Goal: Transaction & Acquisition: Purchase product/service

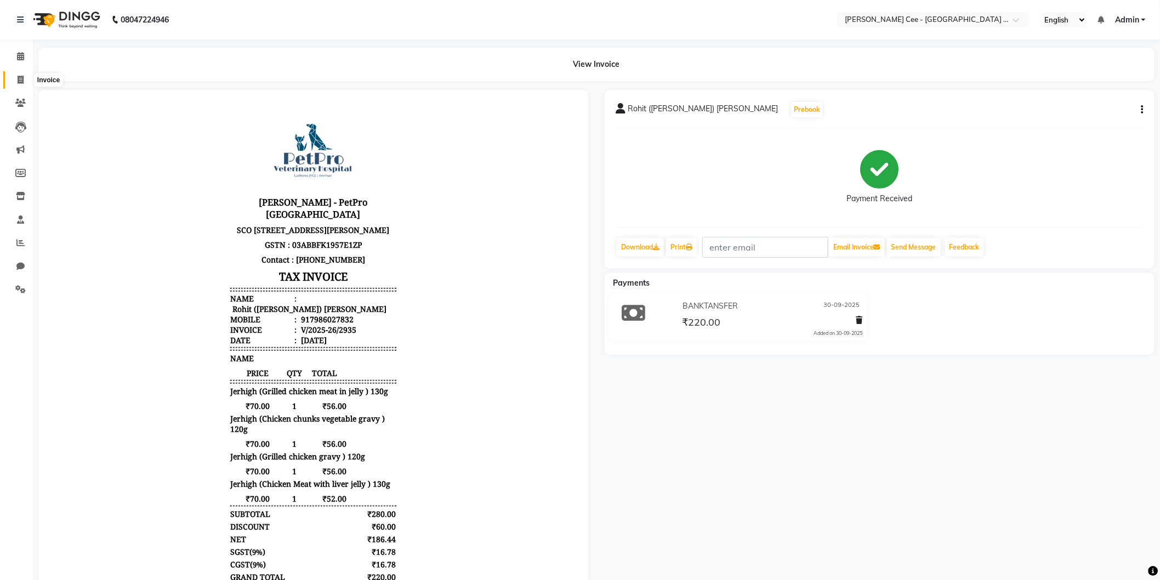
click at [18, 76] on icon at bounding box center [21, 80] width 6 height 8
select select "service"
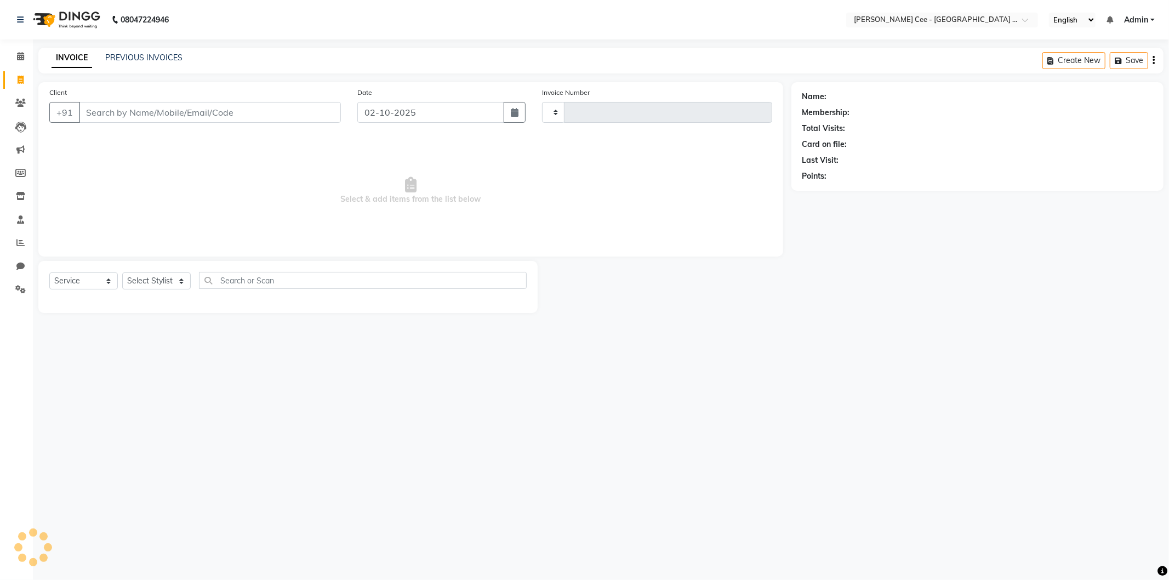
type input "2959"
select select "8239"
select select "product"
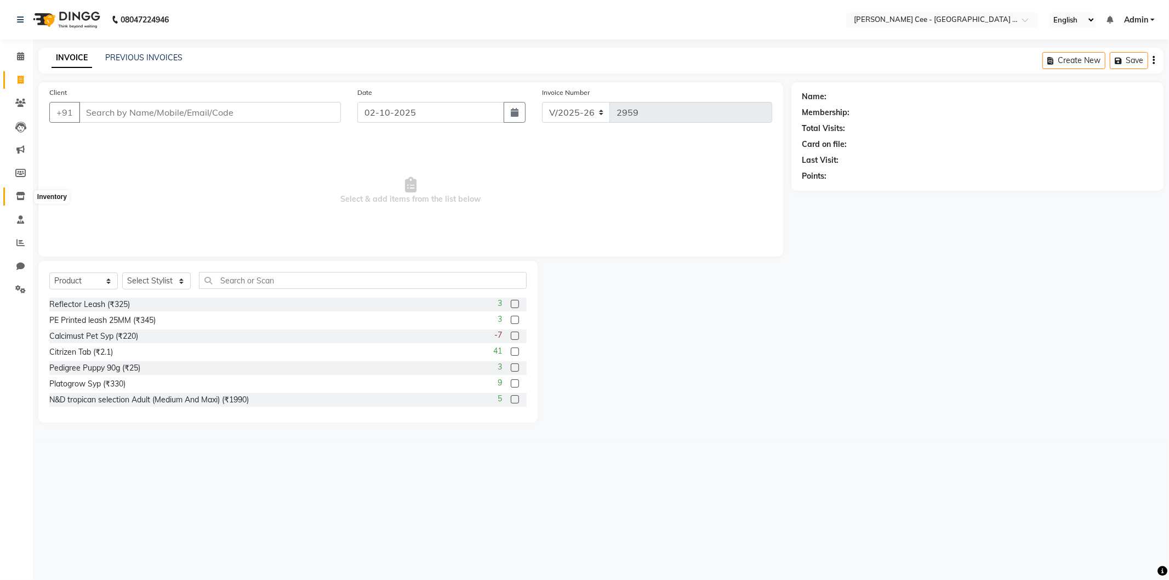
click at [18, 193] on icon at bounding box center [20, 196] width 9 height 8
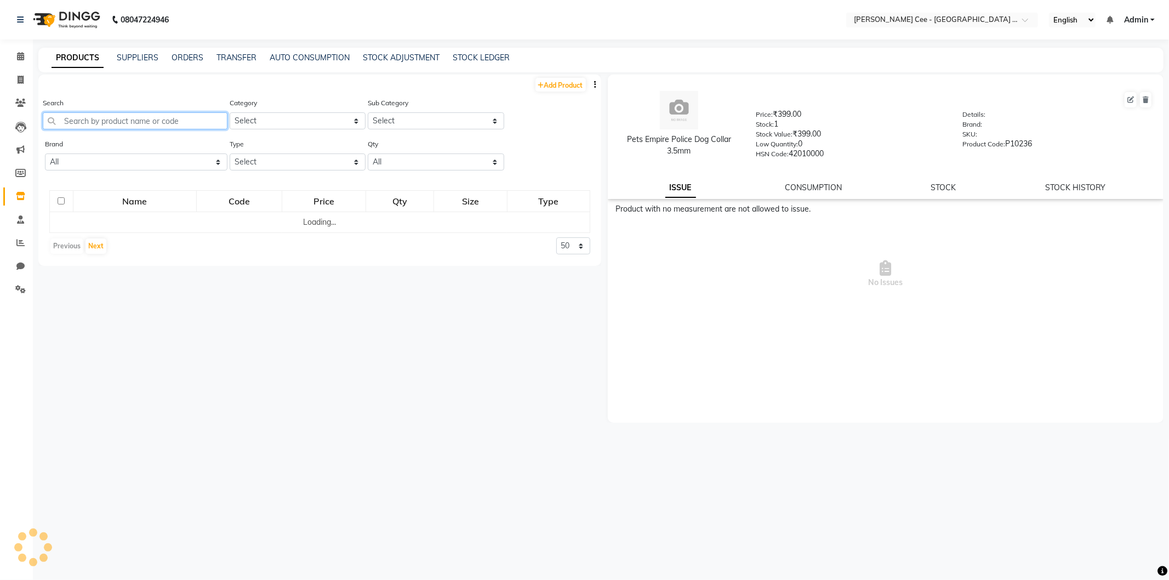
click at [114, 124] on input "text" at bounding box center [135, 120] width 185 height 17
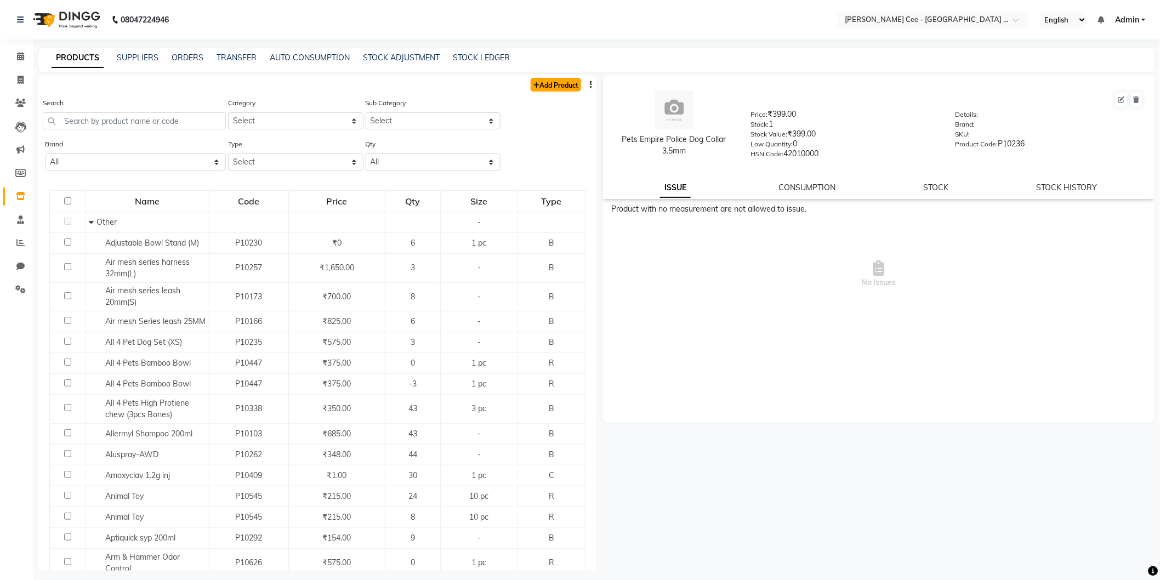
click at [546, 81] on link "Add Product" at bounding box center [556, 85] width 50 height 14
select select "true"
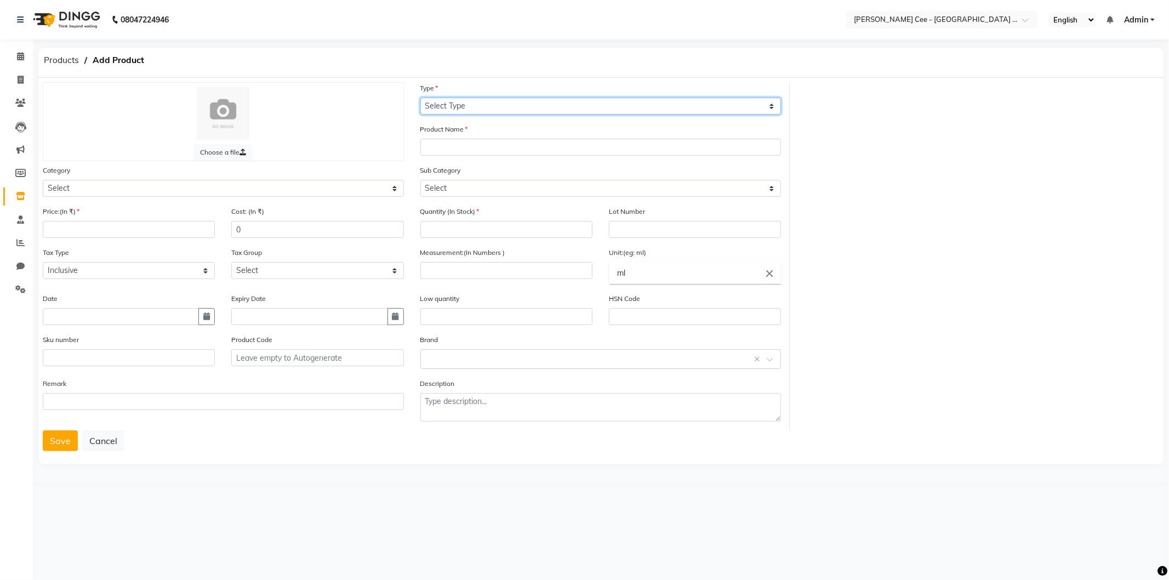
click at [508, 105] on select "Select Type Both Retail Consumable" at bounding box center [600, 106] width 361 height 17
select select "R"
click at [420, 98] on select "Select Type Both Retail Consumable" at bounding box center [600, 106] width 361 height 17
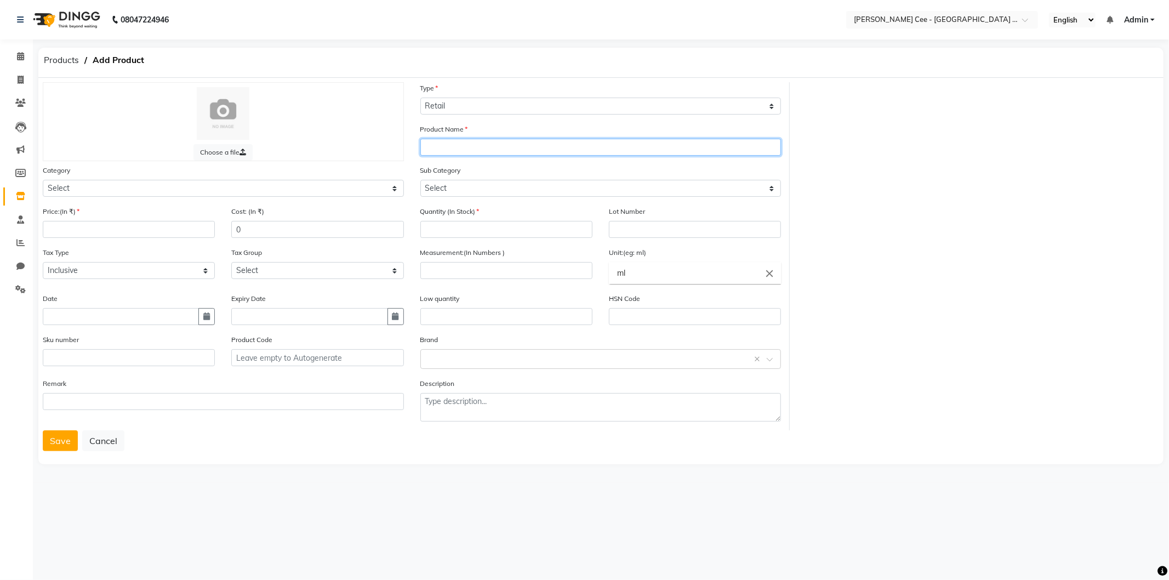
click at [475, 150] on input "text" at bounding box center [600, 147] width 361 height 17
type input "Scoobee Puppy Set 10mm"
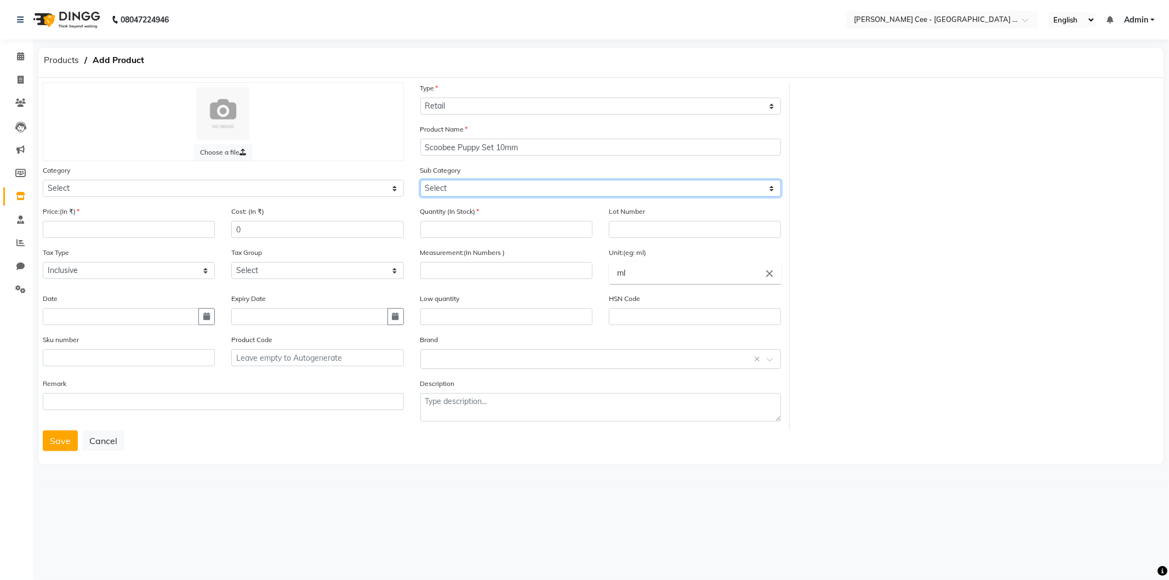
click at [470, 189] on select "Select" at bounding box center [600, 188] width 361 height 17
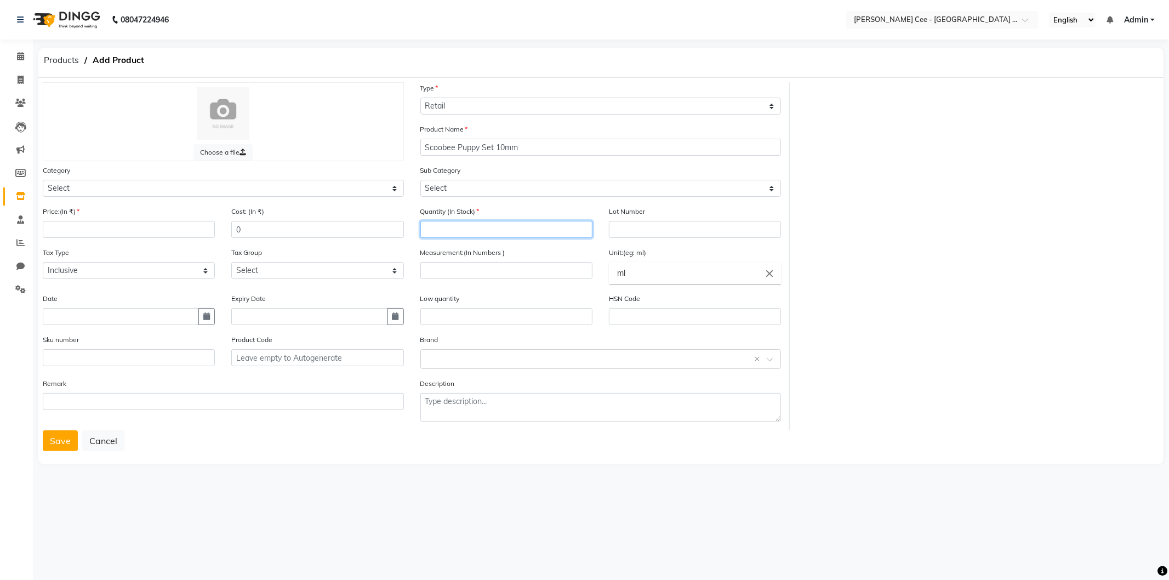
click at [460, 227] on input "number" at bounding box center [506, 229] width 172 height 17
type input "0"
click at [770, 274] on icon "close" at bounding box center [769, 273] width 12 height 12
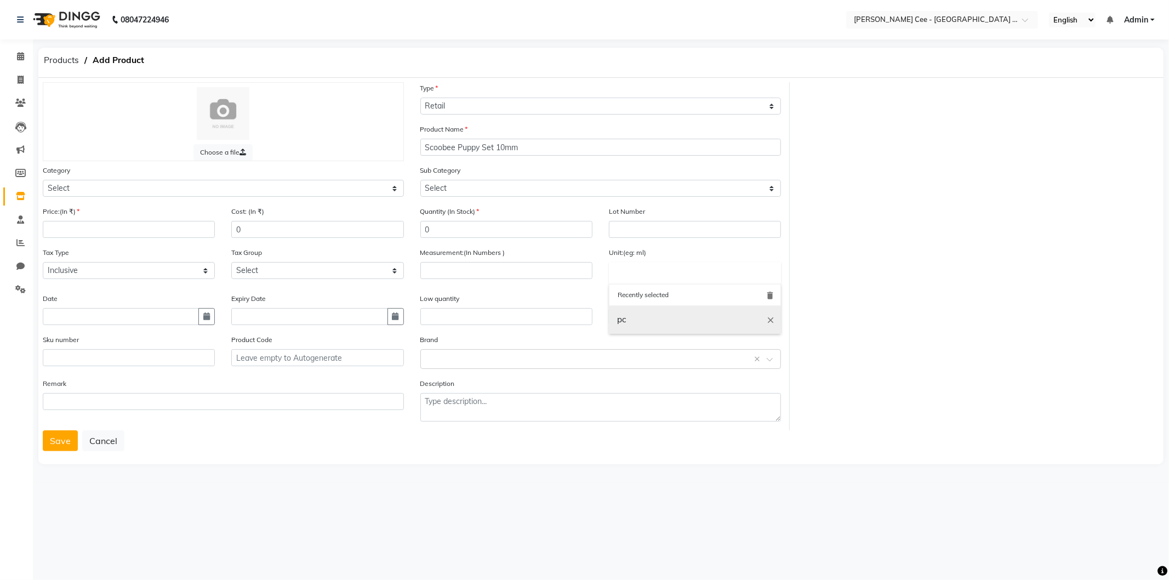
click at [676, 318] on link "pc" at bounding box center [695, 320] width 172 height 28
type input "pc"
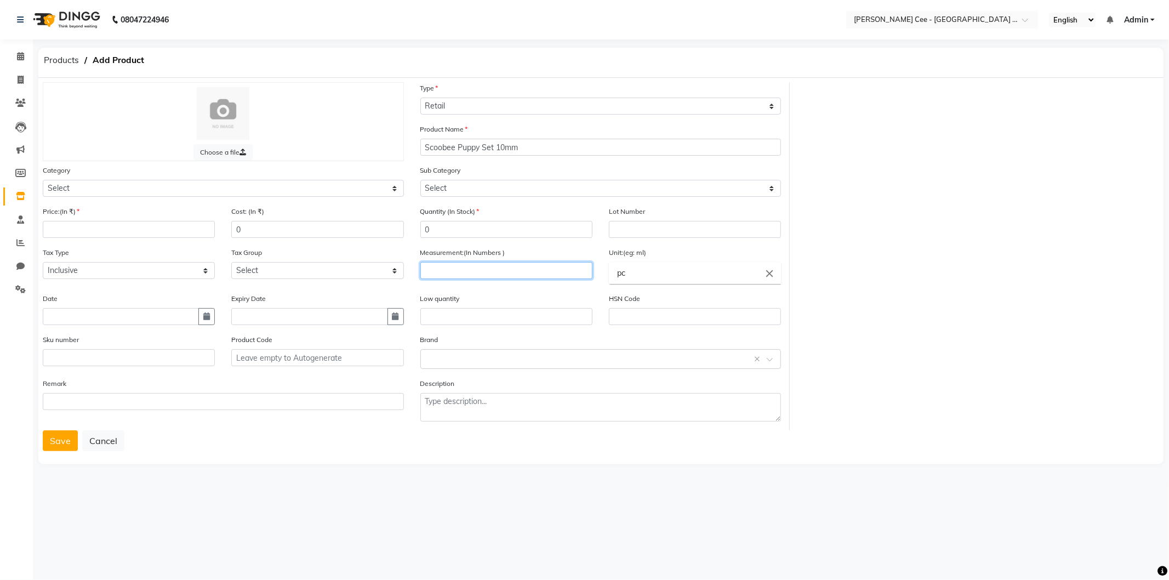
click at [485, 278] on input "number" at bounding box center [506, 270] width 172 height 17
type input "1"
click at [149, 227] on input "number" at bounding box center [129, 229] width 172 height 17
type input "200"
click at [324, 221] on input "0" at bounding box center [317, 229] width 172 height 17
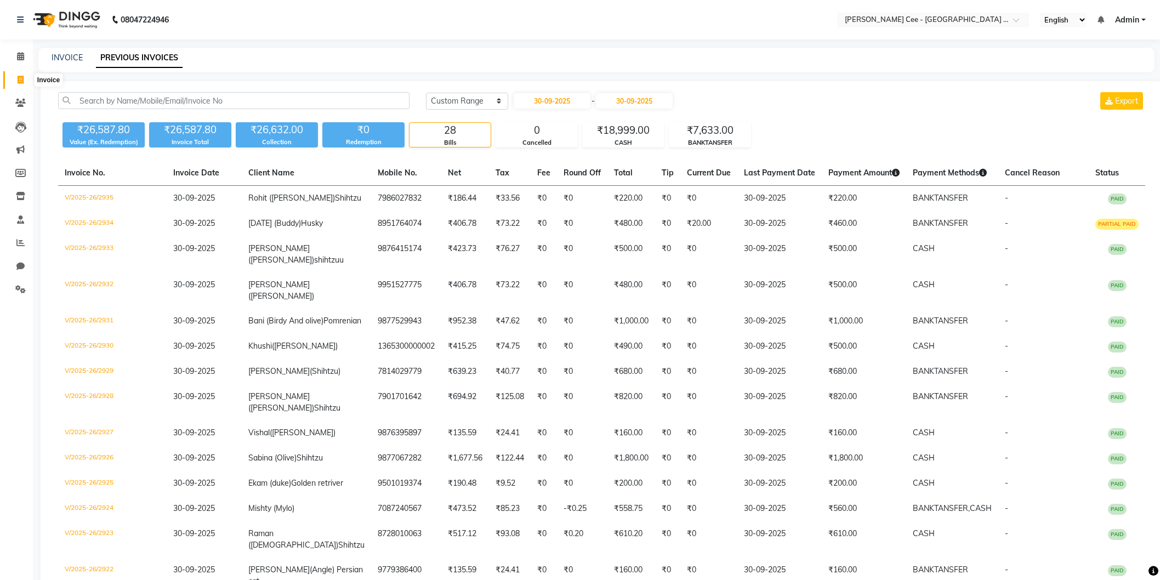
select select "range"
click at [15, 77] on span at bounding box center [20, 80] width 19 height 13
select select "service"
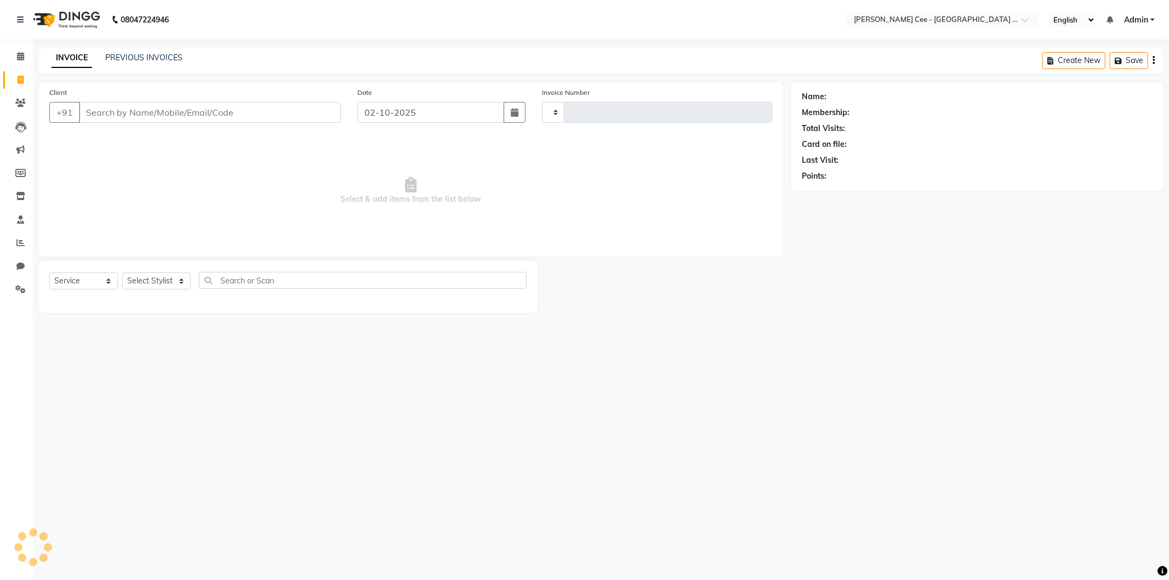
type input "2958"
select select "8239"
select select "product"
click at [218, 107] on input "Client" at bounding box center [210, 112] width 262 height 21
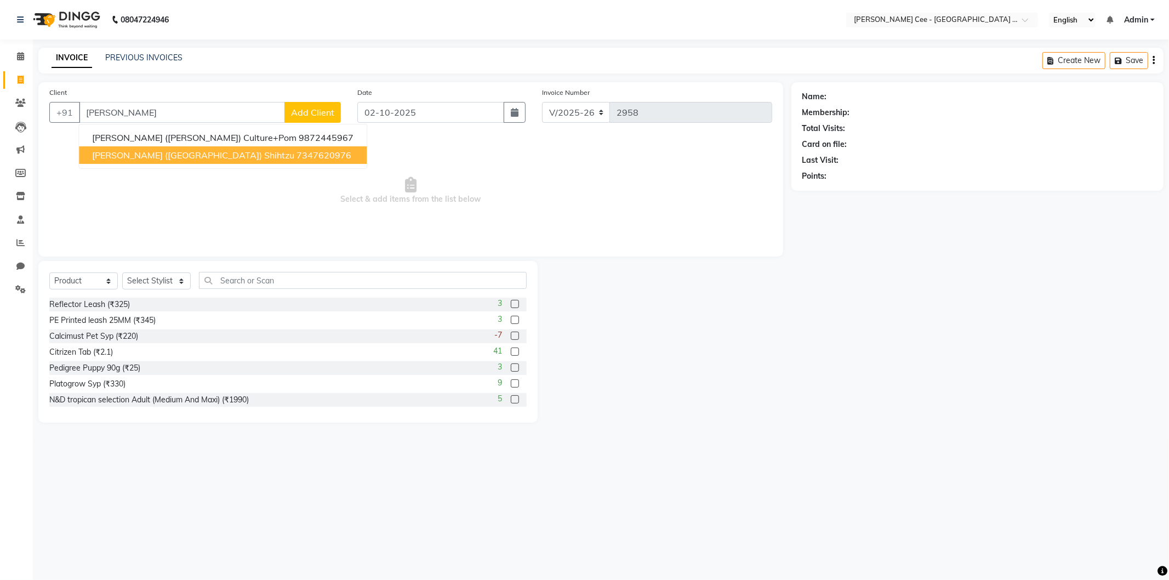
click at [155, 158] on span "[PERSON_NAME] ([GEOGRAPHIC_DATA]) Shihtzu" at bounding box center [193, 155] width 202 height 11
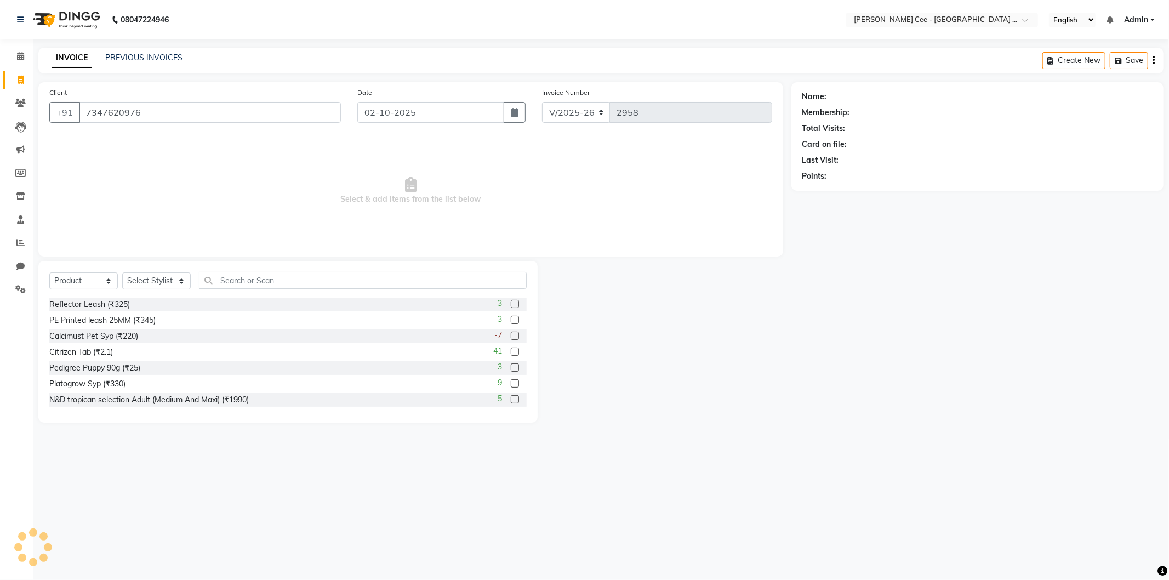
type input "7347620976"
radio input "false"
radio input "true"
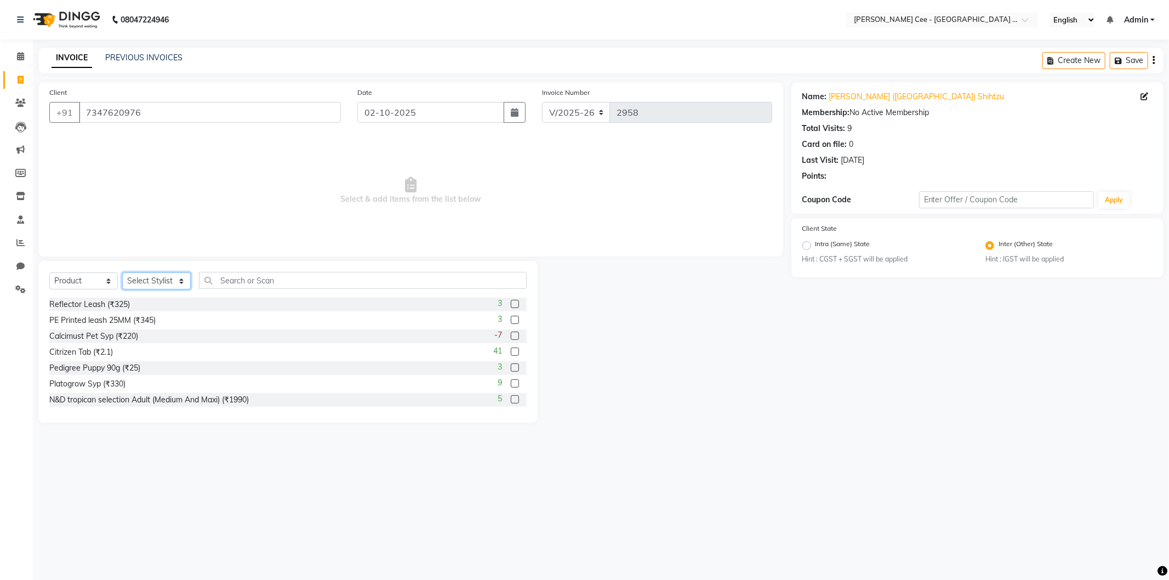
drag, startPoint x: 151, startPoint y: 281, endPoint x: 150, endPoint y: 288, distance: 7.7
click at [151, 281] on select "Select Stylist Arsh (Helper) Avinash [PERSON_NAME] [PERSON_NAME] [PERSON_NAME] …" at bounding box center [156, 280] width 69 height 17
select select "80152"
click at [122, 273] on select "Select Stylist Arsh (Helper) Avinash [PERSON_NAME] [PERSON_NAME] [PERSON_NAME] …" at bounding box center [156, 280] width 69 height 17
click at [256, 285] on input "text" at bounding box center [363, 280] width 328 height 17
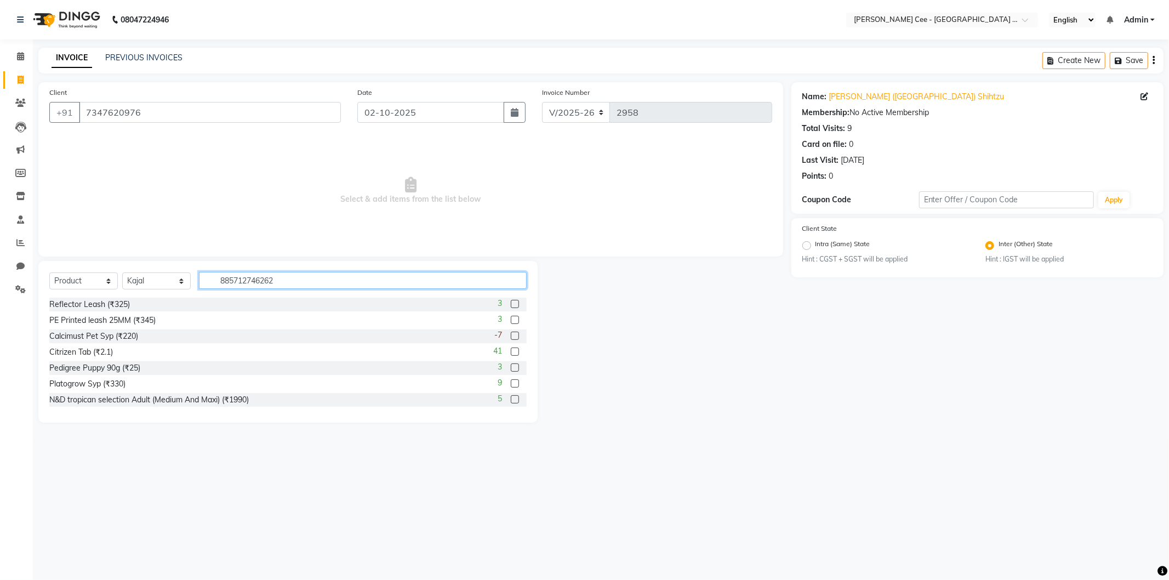
type input "8857127462622"
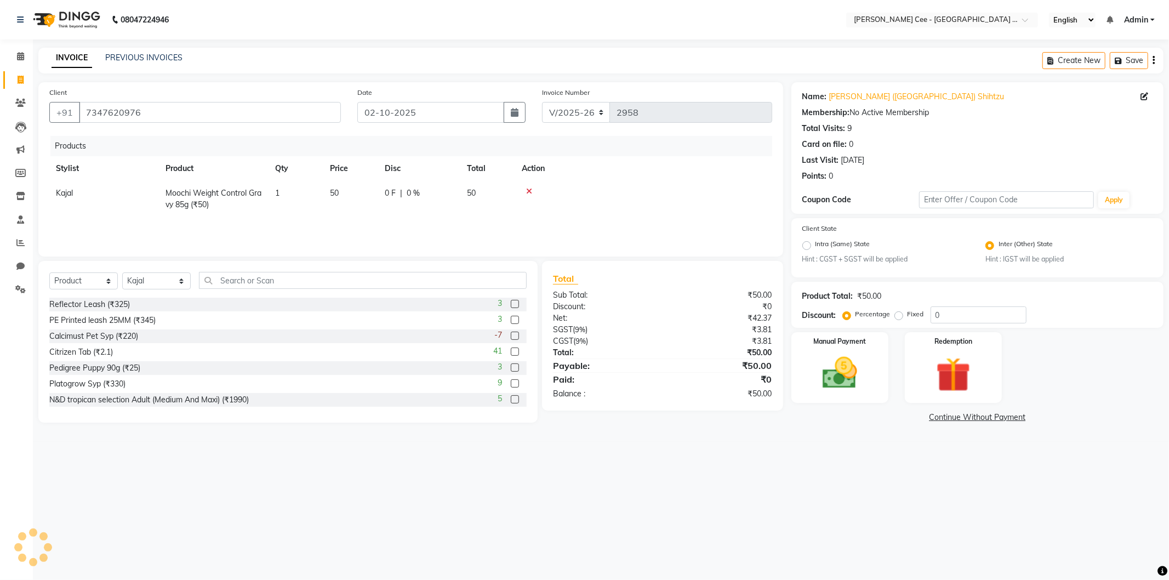
click at [274, 192] on td "1" at bounding box center [296, 199] width 55 height 36
select select "80152"
click at [283, 195] on input "1" at bounding box center [296, 195] width 42 height 17
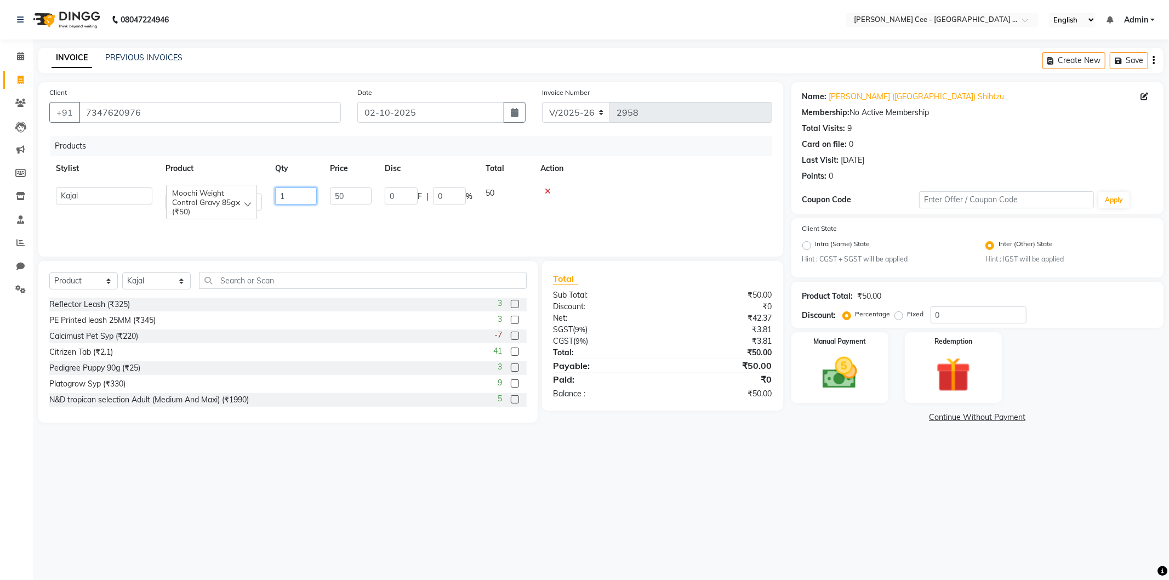
type input "3"
click at [620, 196] on td at bounding box center [653, 199] width 238 height 36
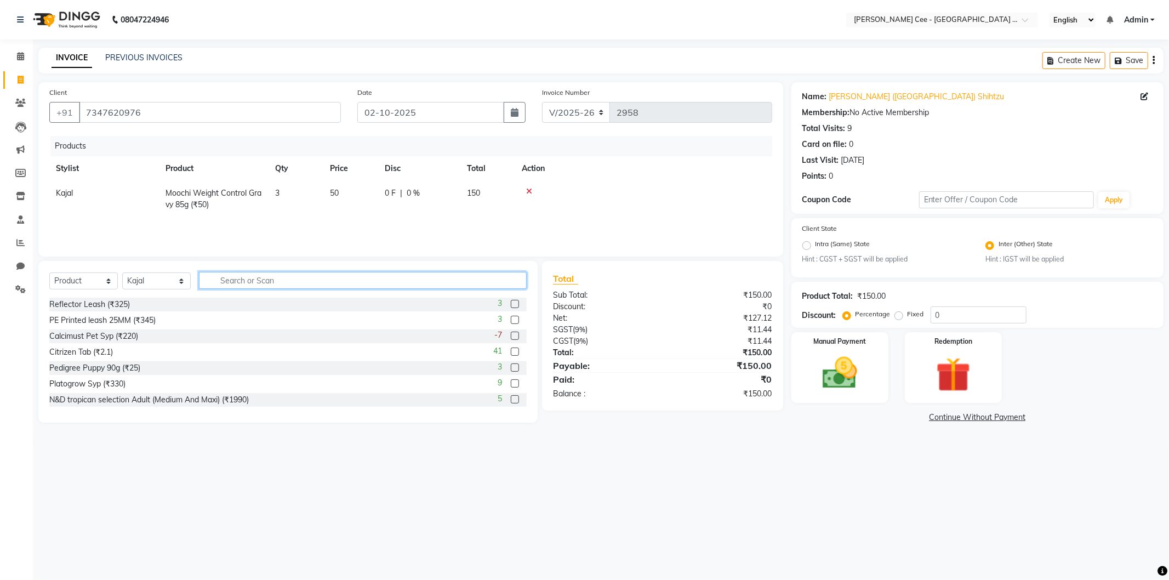
click at [305, 284] on input "text" at bounding box center [363, 280] width 328 height 17
type input "8851759961140"
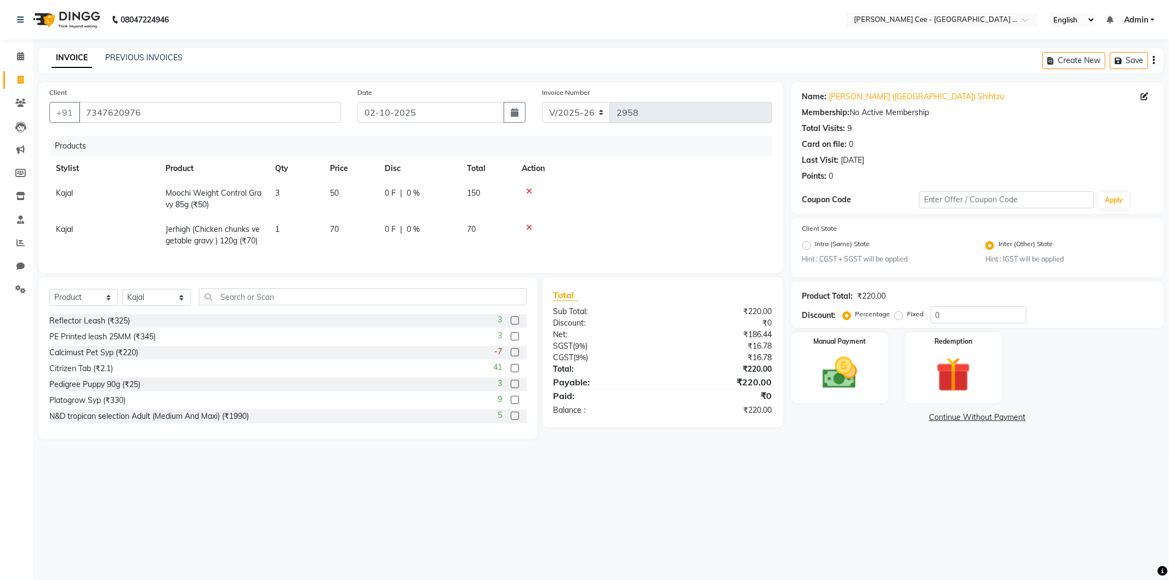
click at [281, 227] on td "1" at bounding box center [296, 235] width 55 height 36
select select "80152"
click at [278, 231] on input "1" at bounding box center [296, 232] width 42 height 17
type input "4"
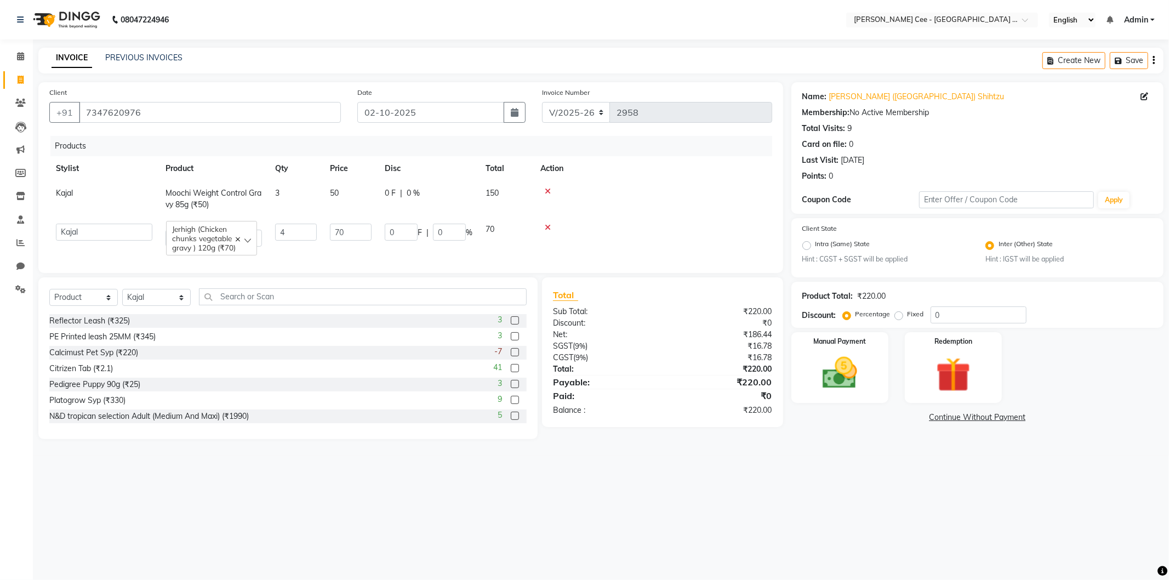
click at [711, 205] on td at bounding box center [653, 199] width 238 height 36
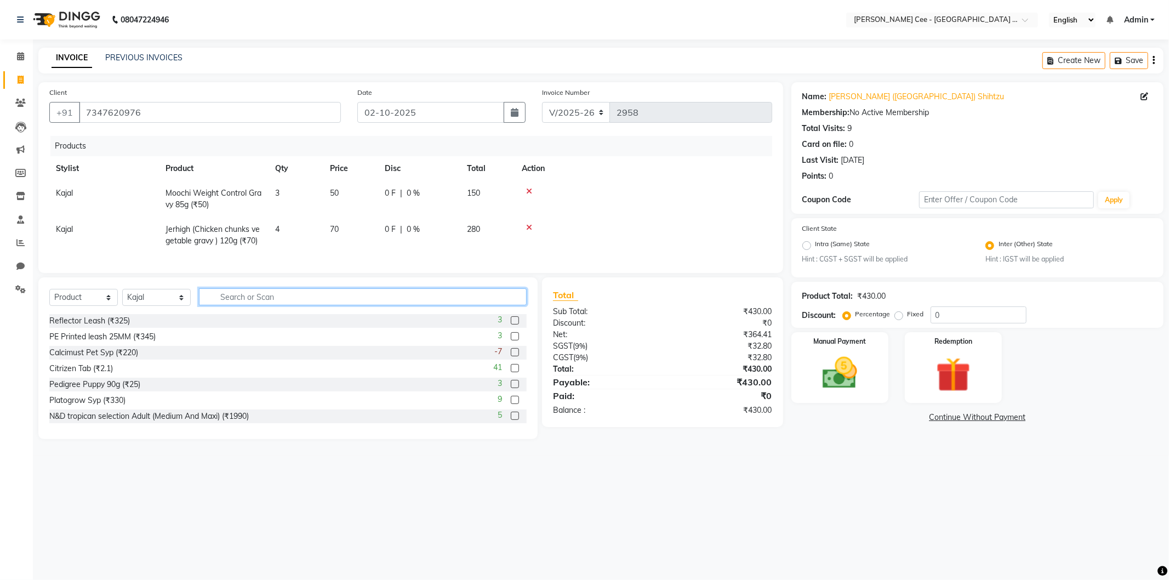
click at [499, 305] on input "text" at bounding box center [363, 296] width 328 height 17
type input "6942133312985"
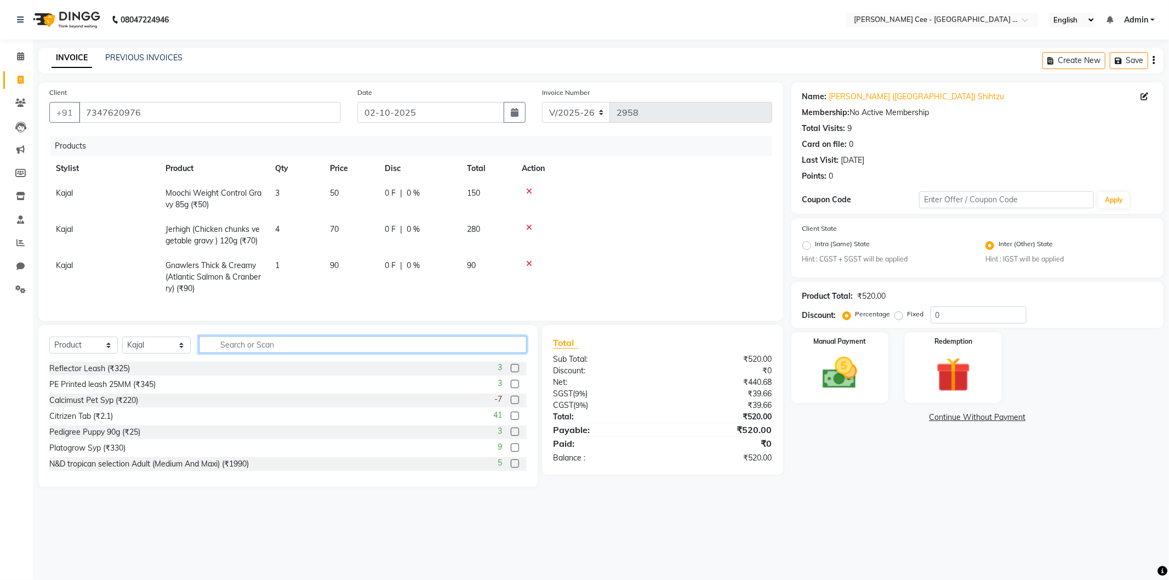
click at [265, 349] on input "text" at bounding box center [363, 344] width 328 height 17
type input "8906093975466"
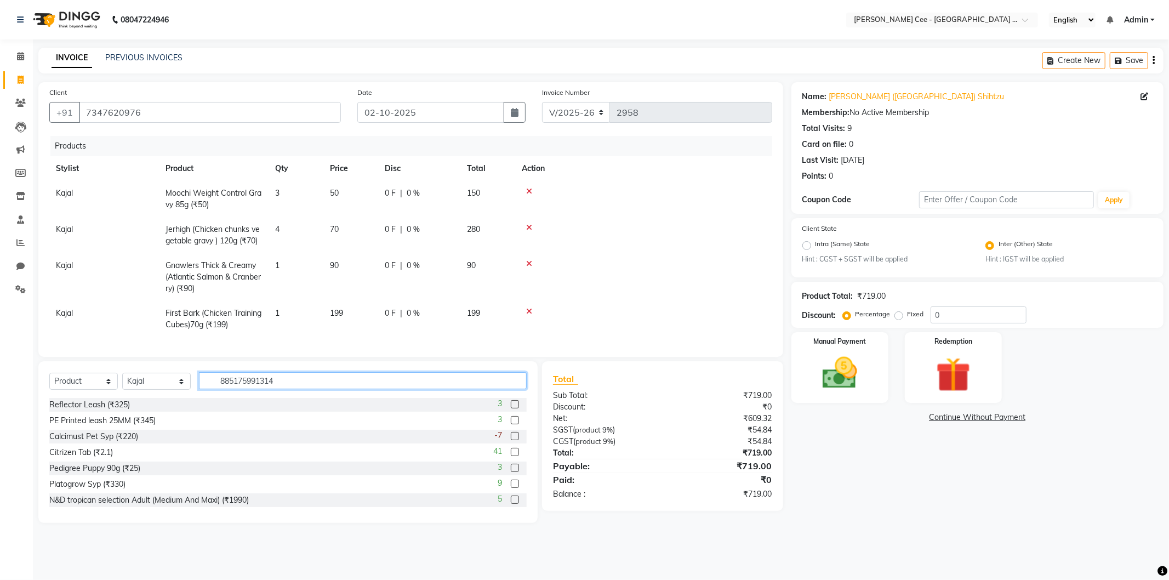
type input "8851759913149"
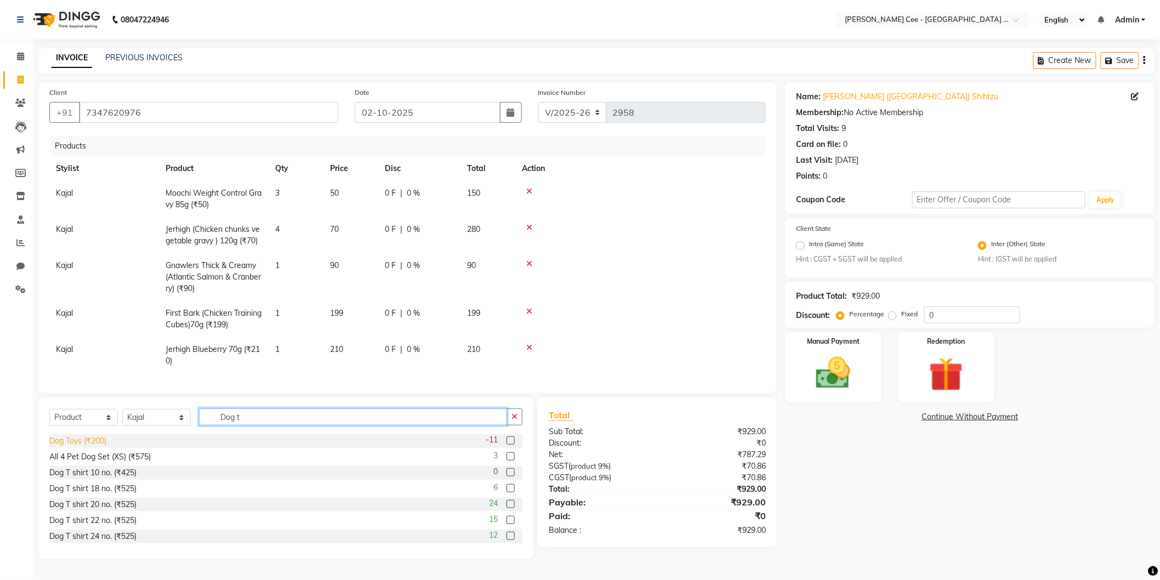
type input "Dog t"
click at [90, 447] on div "Dog Toys (₹200)" at bounding box center [77, 441] width 57 height 12
checkbox input "false"
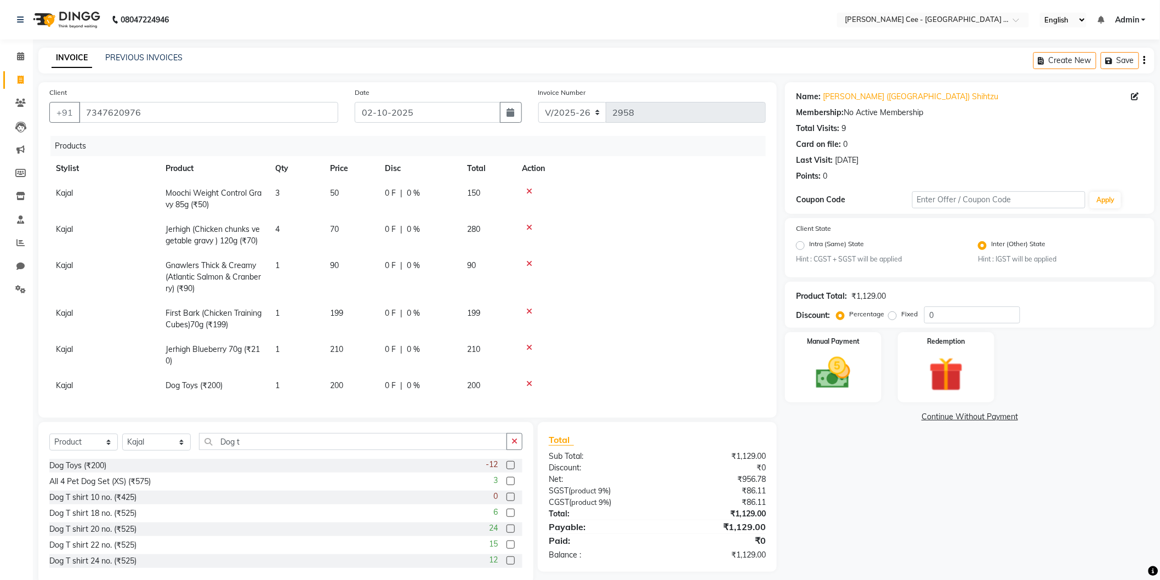
scroll to position [5, 0]
click at [337, 380] on span "200" at bounding box center [336, 385] width 13 height 10
select select "80152"
click at [343, 382] on input "200" at bounding box center [351, 386] width 42 height 17
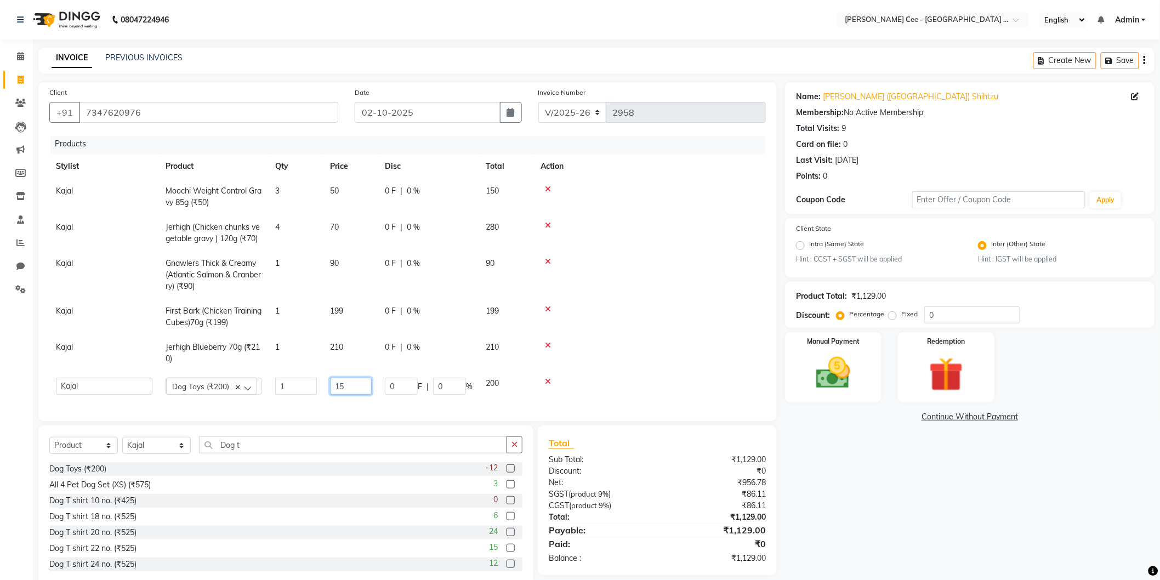
type input "150"
click at [631, 358] on td at bounding box center [640, 355] width 250 height 36
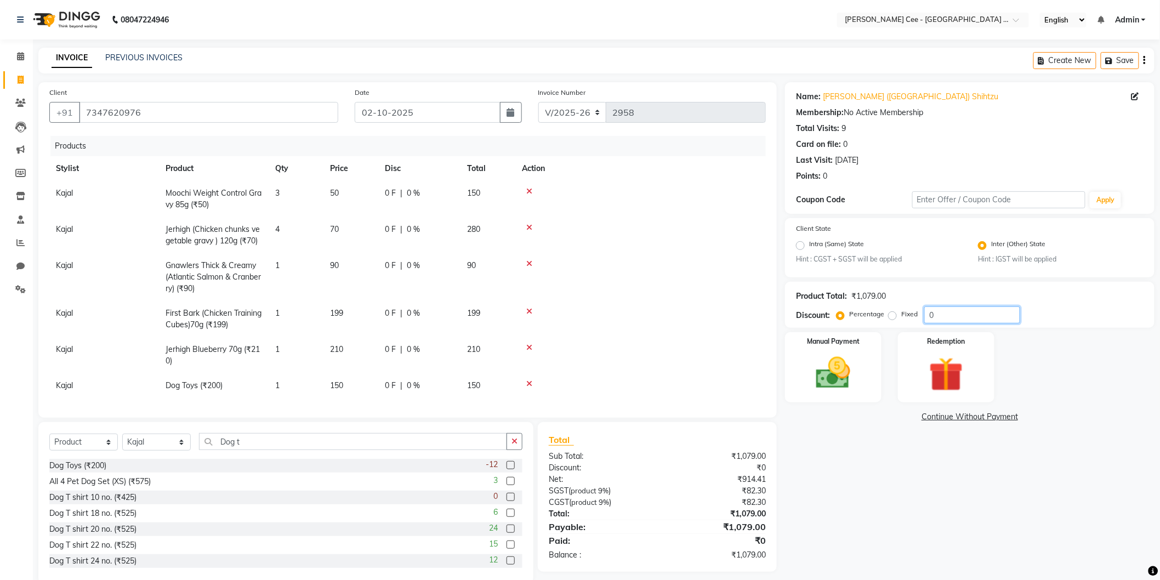
click at [928, 316] on input "0" at bounding box center [972, 314] width 96 height 17
type input "20"
click at [414, 380] on span "20 %" at bounding box center [420, 386] width 18 height 12
select select "80152"
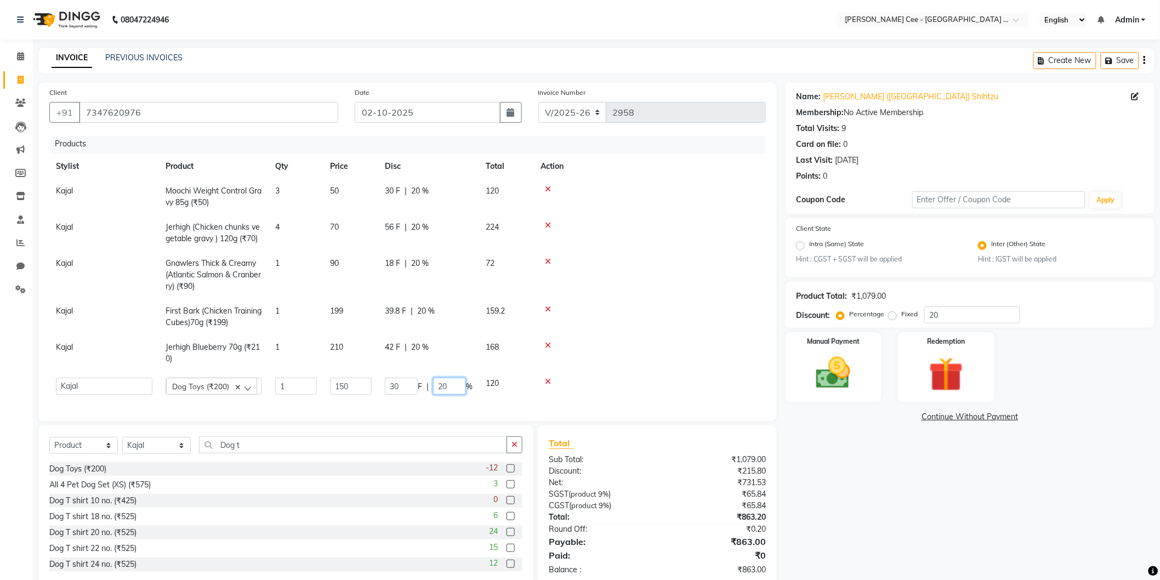
click at [436, 383] on input "20" at bounding box center [449, 386] width 33 height 17
type input "30"
click at [620, 344] on div at bounding box center [640, 348] width 237 height 8
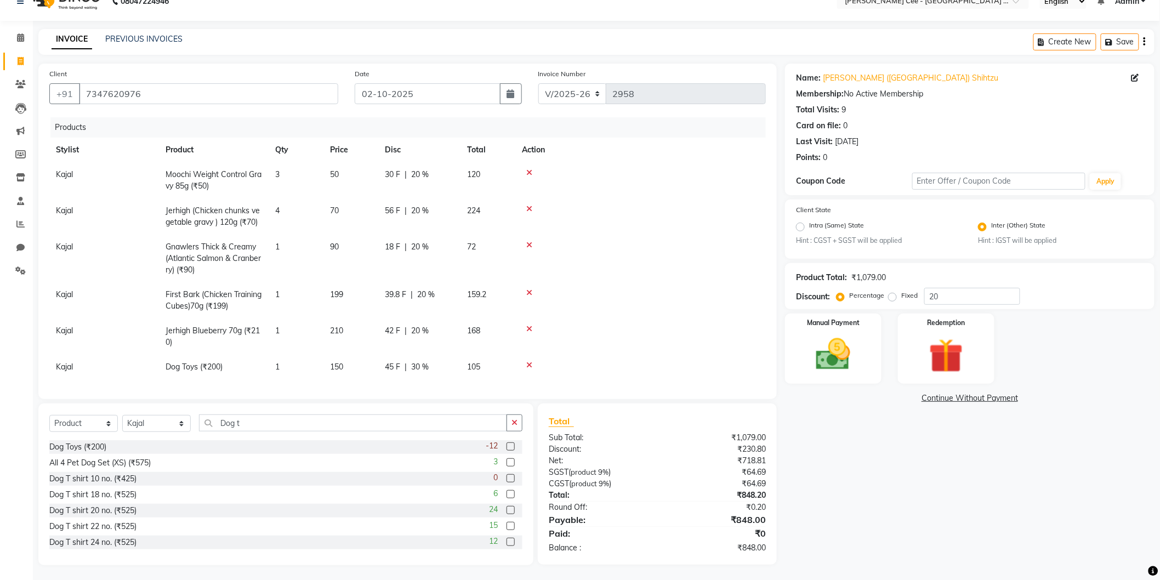
scroll to position [20, 0]
click at [851, 346] on img at bounding box center [833, 353] width 58 height 41
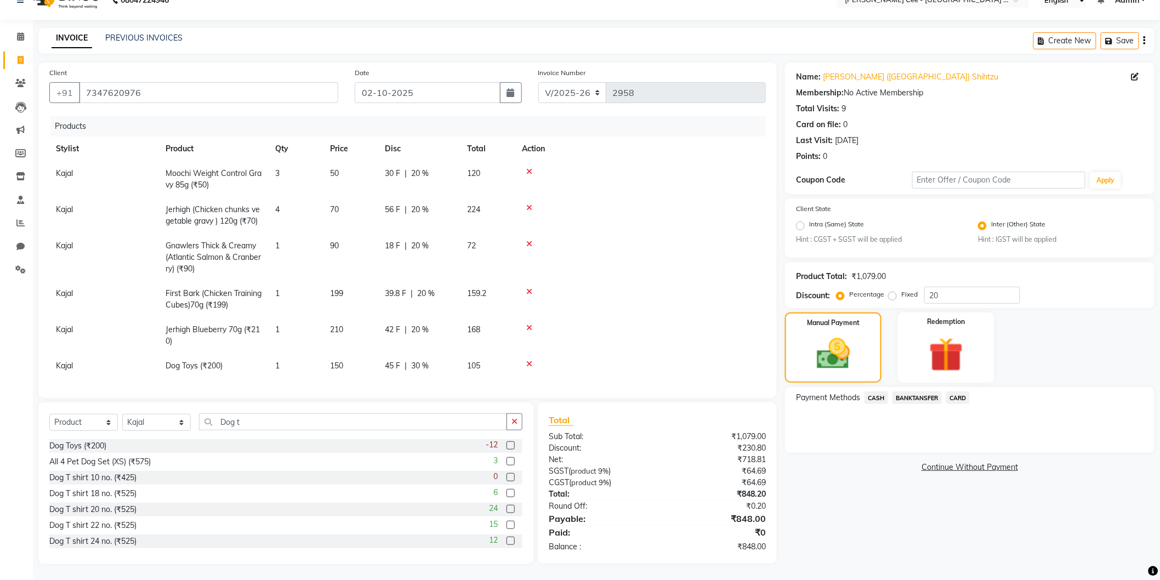
click at [881, 393] on span "CASH" at bounding box center [876, 397] width 24 height 13
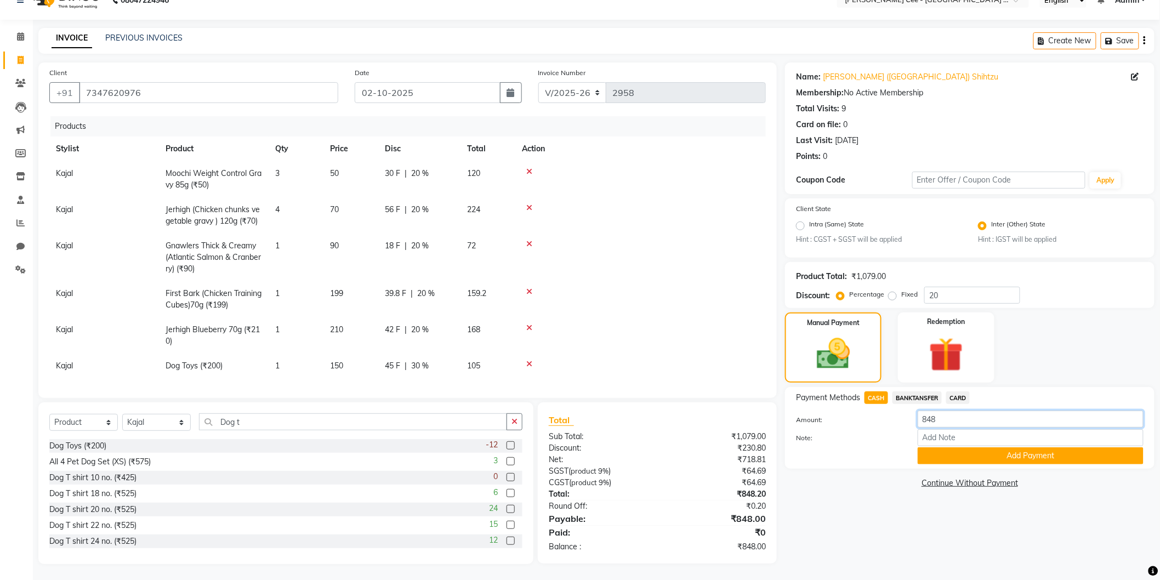
click at [927, 420] on input "848" at bounding box center [1030, 418] width 226 height 17
type input "850"
click at [974, 453] on button "Add Payment" at bounding box center [1030, 455] width 226 height 17
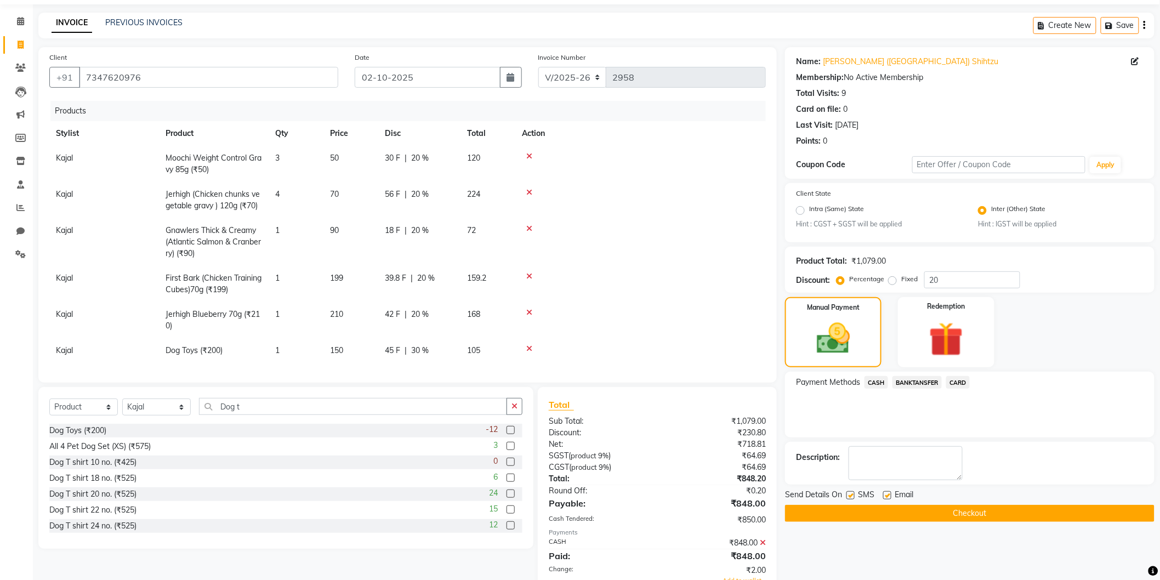
scroll to position [81, 0]
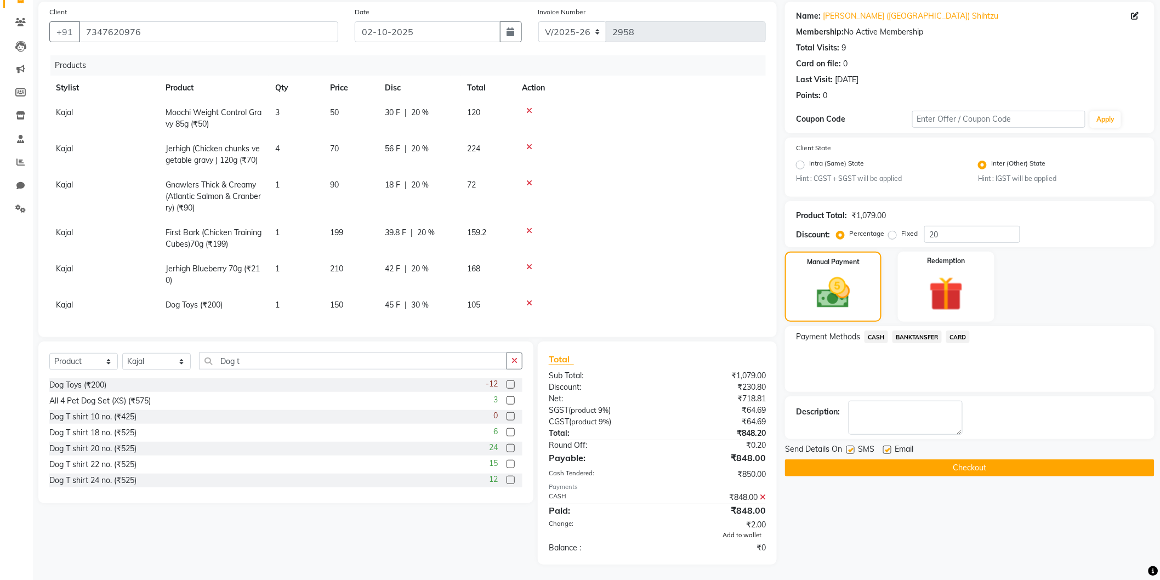
click at [743, 534] on span "Add to wallet" at bounding box center [741, 535] width 39 height 8
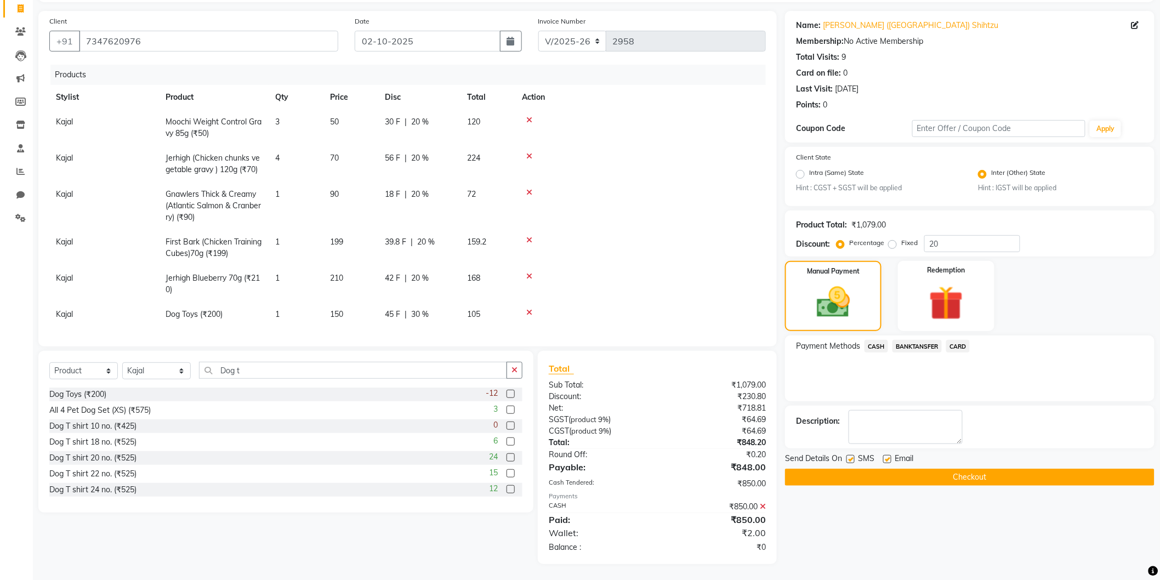
click at [957, 478] on button "Checkout" at bounding box center [969, 477] width 369 height 17
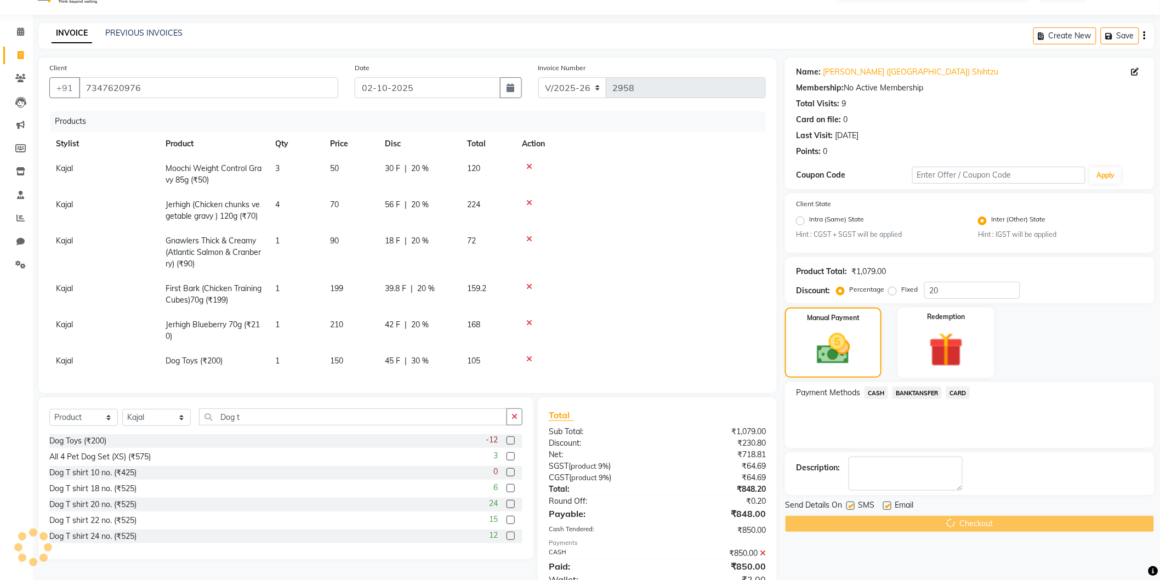
scroll to position [0, 0]
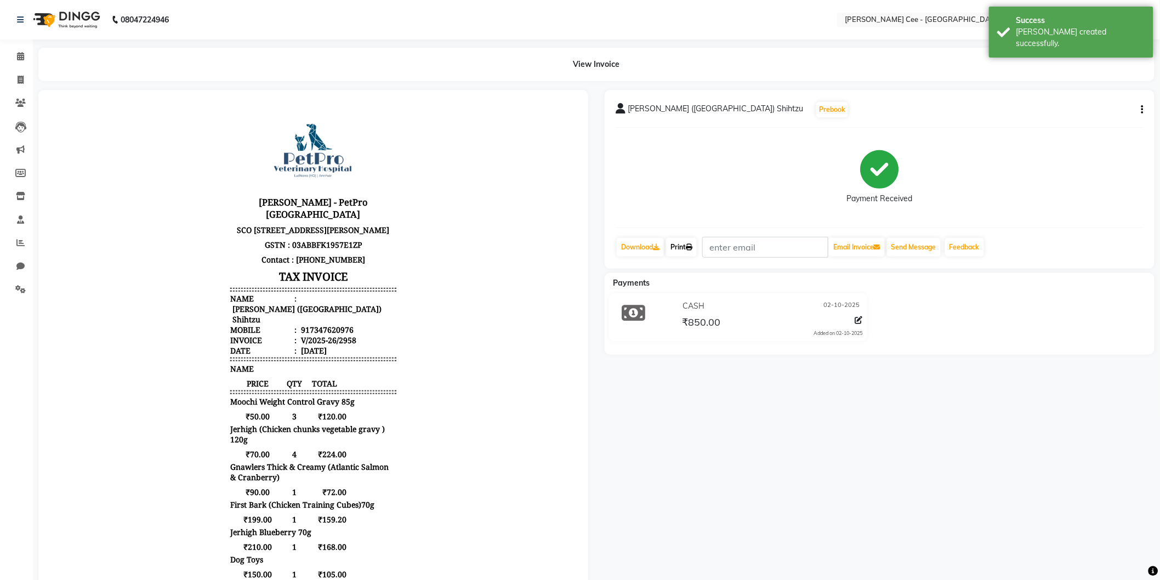
click at [681, 248] on link "Print" at bounding box center [681, 247] width 31 height 19
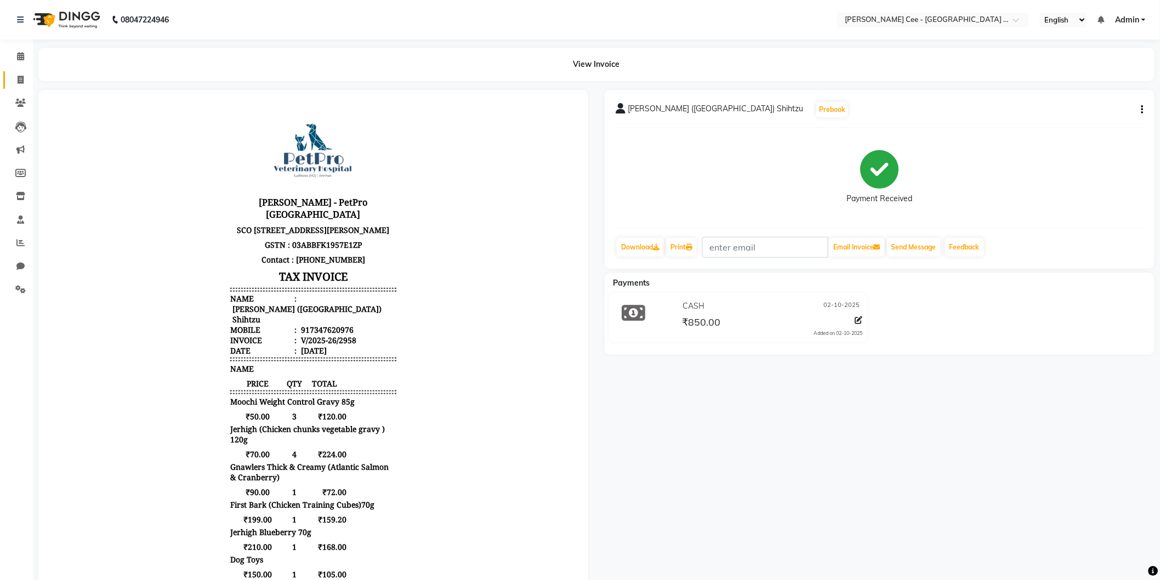
drag, startPoint x: 17, startPoint y: 72, endPoint x: 27, endPoint y: 80, distance: 12.9
click at [16, 72] on link "Invoice" at bounding box center [16, 80] width 26 height 18
select select "service"
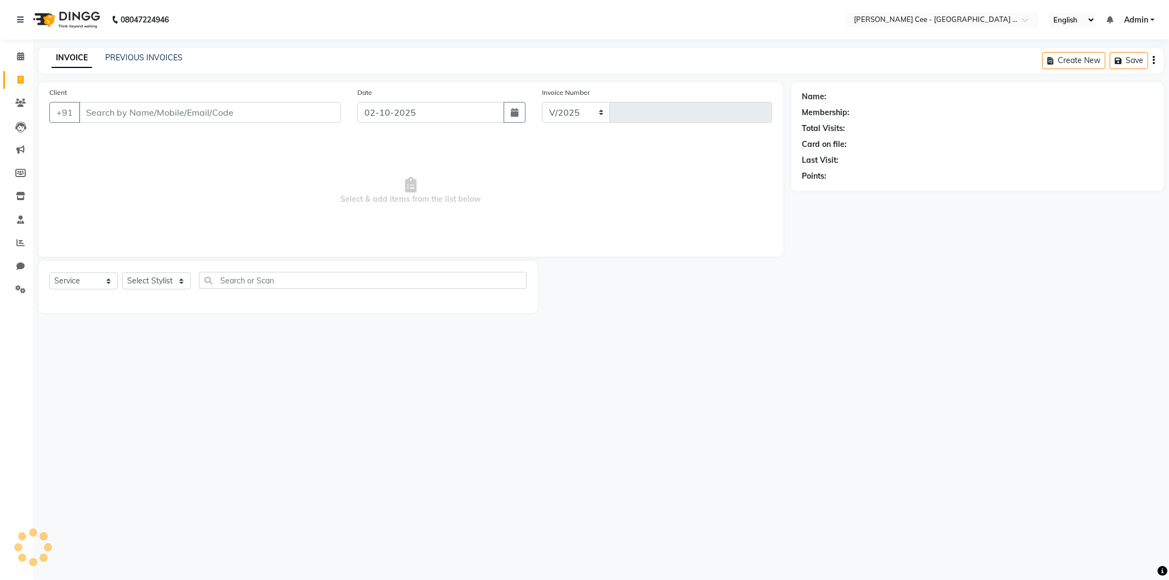
select select "8239"
type input "2959"
click at [216, 121] on input "Client" at bounding box center [210, 112] width 262 height 21
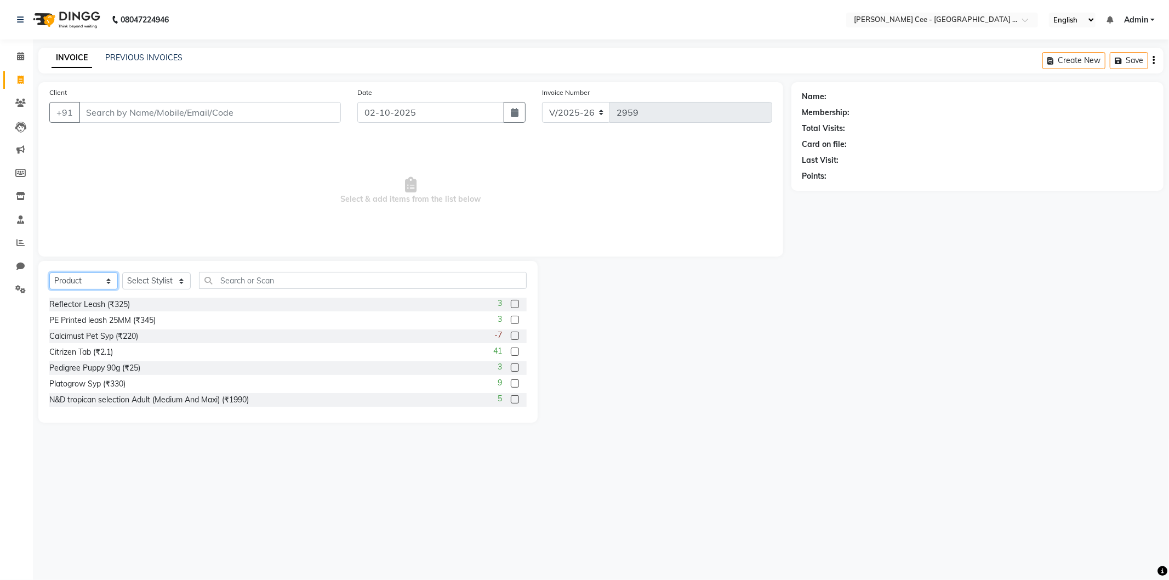
click at [91, 283] on select "Select Service Product Membership Package Voucher Prepaid Gift Card" at bounding box center [83, 280] width 69 height 17
select select "service"
click at [49, 273] on select "Select Service Product Membership Package Voucher Prepaid Gift Card" at bounding box center [83, 280] width 69 height 17
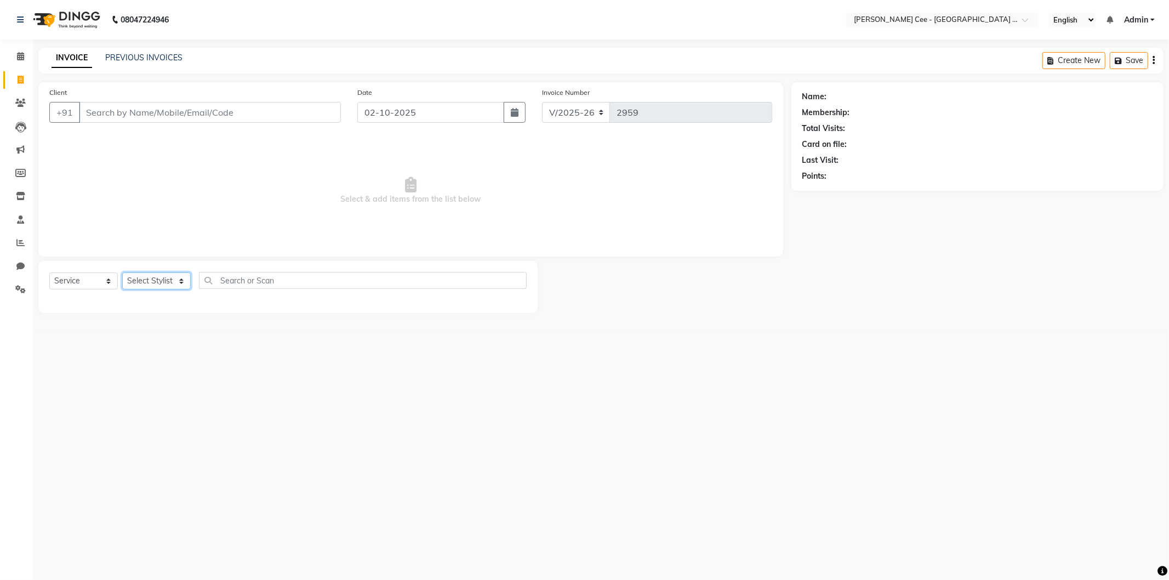
click at [157, 280] on select "Select Stylist Arsh (Helper) Avinash Dr Kamalpreet Kaur Dr.Simran Guri Jashanpr…" at bounding box center [156, 280] width 69 height 17
select select "80155"
click at [122, 273] on select "Select Stylist Arsh (Helper) Avinash Dr Kamalpreet Kaur Dr.Simran Guri Jashanpr…" at bounding box center [156, 280] width 69 height 17
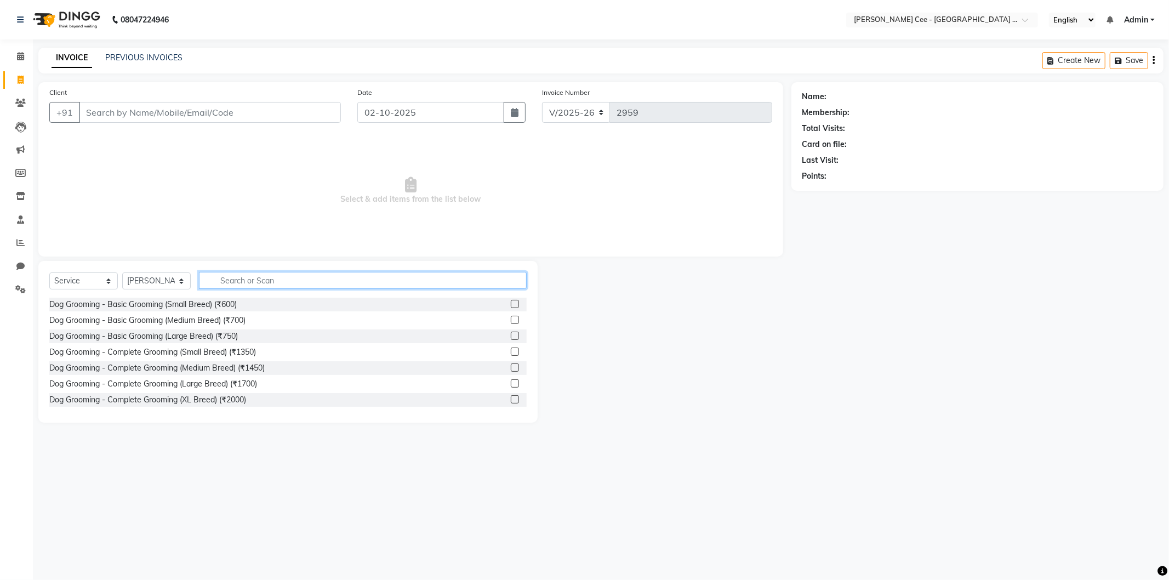
click at [255, 283] on input "text" at bounding box center [363, 280] width 328 height 17
type input "A"
type input "g"
click at [221, 106] on input "Client" at bounding box center [210, 112] width 262 height 21
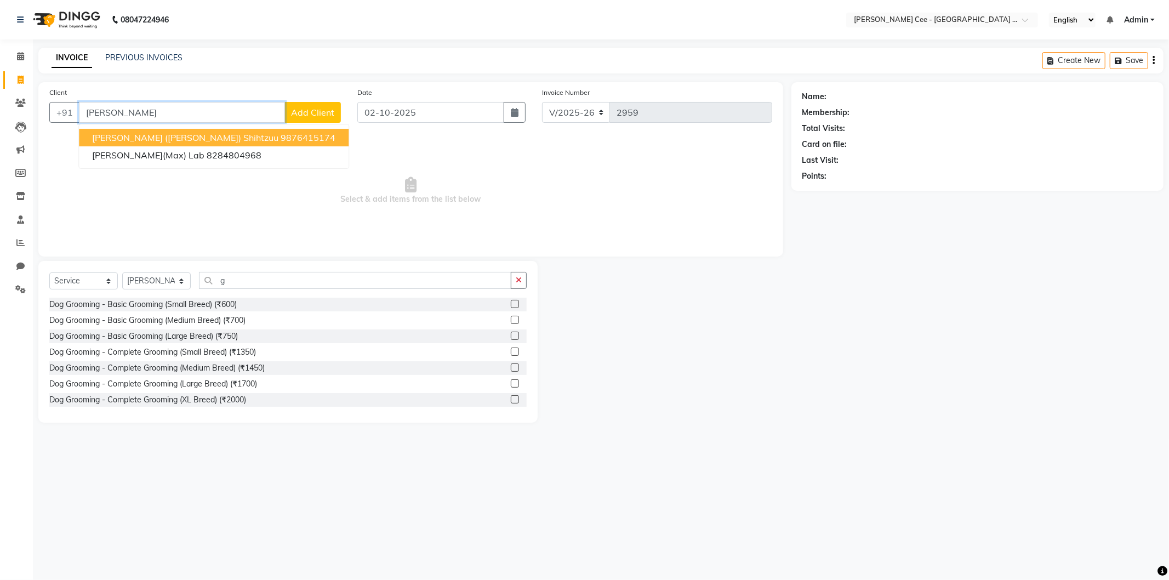
type input "Shagun"
click at [307, 109] on span "Add Client" at bounding box center [312, 112] width 43 height 11
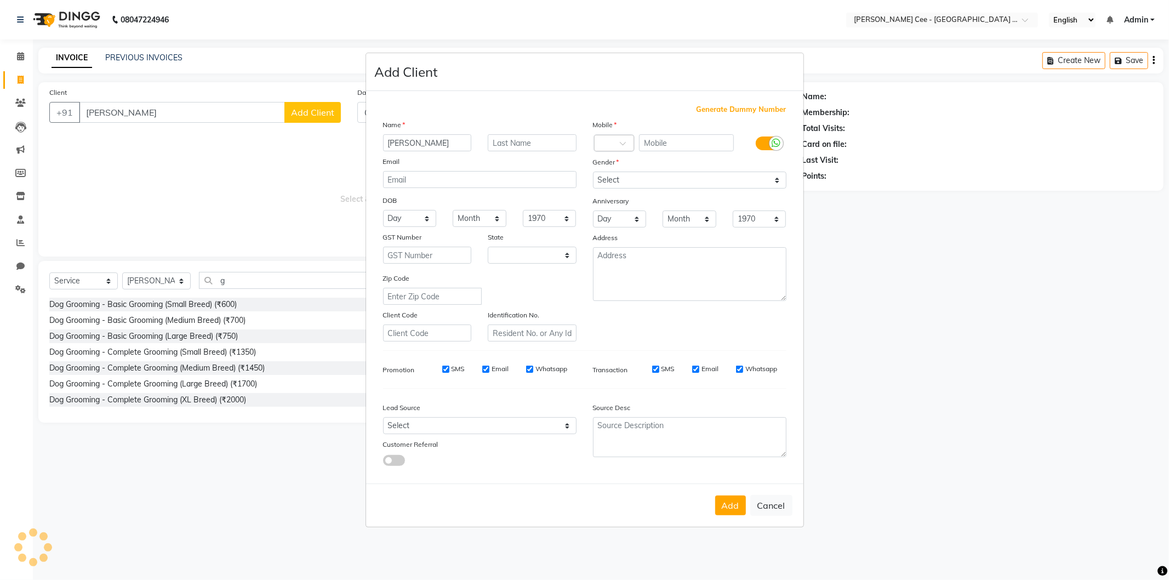
select select "22"
type input "Shagun (Leo)"
click at [530, 141] on input "text" at bounding box center [532, 142] width 89 height 17
type input "Gr"
click at [676, 140] on input "text" at bounding box center [686, 142] width 95 height 17
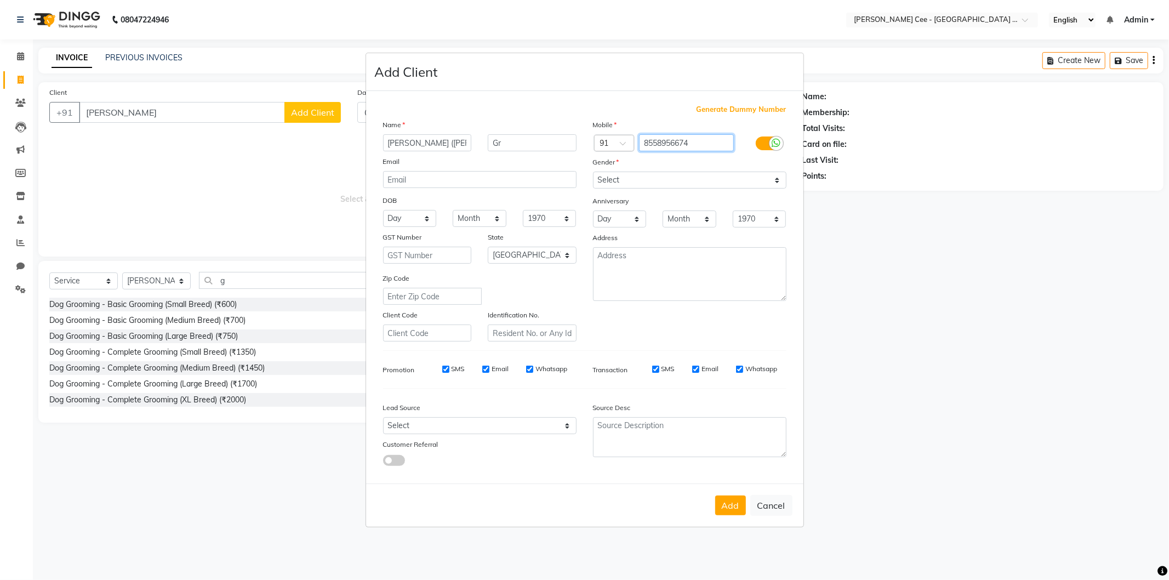
type input "8558956674"
click at [670, 182] on select "Select Male Female Other Prefer Not To Say" at bounding box center [689, 180] width 193 height 17
select select "male"
click at [593, 172] on select "Select Male Female Other Prefer Not To Say" at bounding box center [689, 180] width 193 height 17
click at [656, 141] on input "8558956674" at bounding box center [686, 142] width 95 height 17
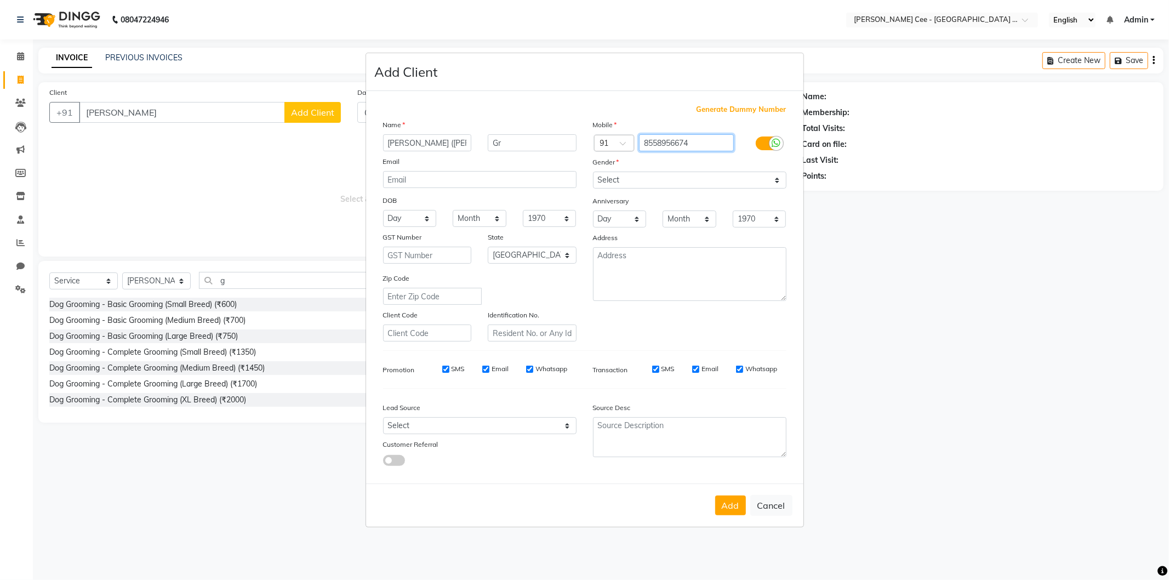
click at [661, 140] on input "8558956674" at bounding box center [686, 142] width 95 height 17
click at [672, 140] on input "8558956674" at bounding box center [686, 142] width 95 height 17
click at [680, 140] on input "8558956674" at bounding box center [686, 142] width 95 height 17
click at [731, 500] on button "Add" at bounding box center [730, 505] width 31 height 20
type input "8558956674"
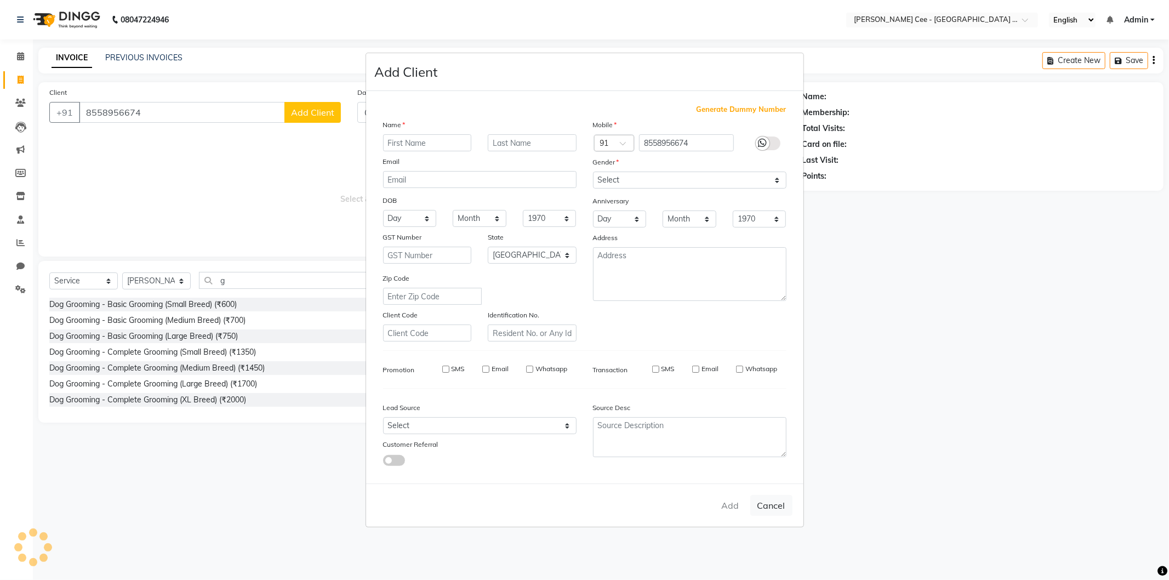
select select
select select "null"
select select
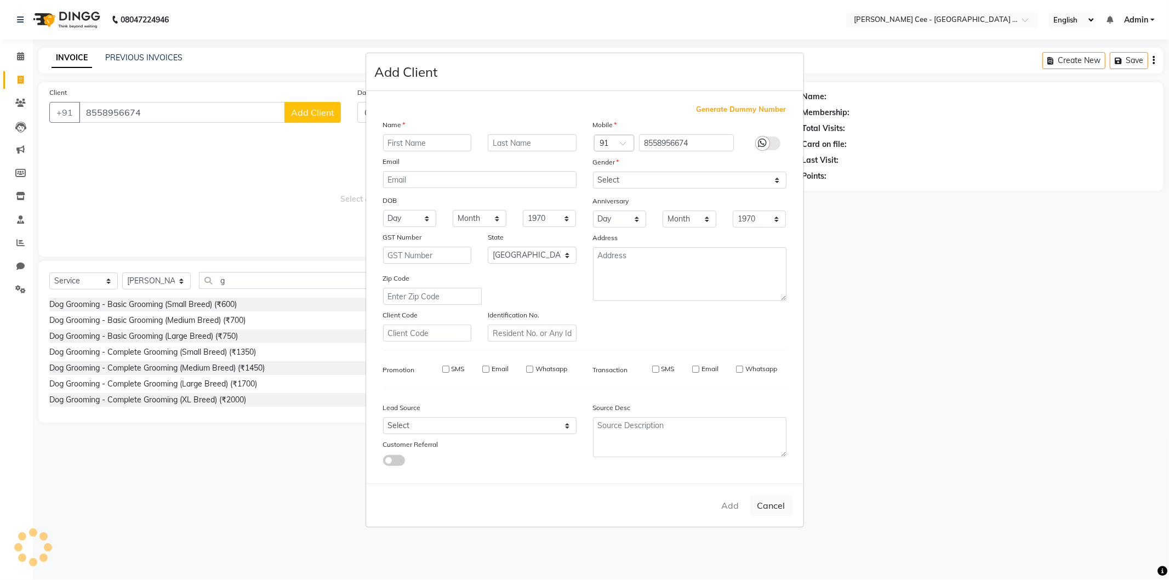
select select
checkbox input "false"
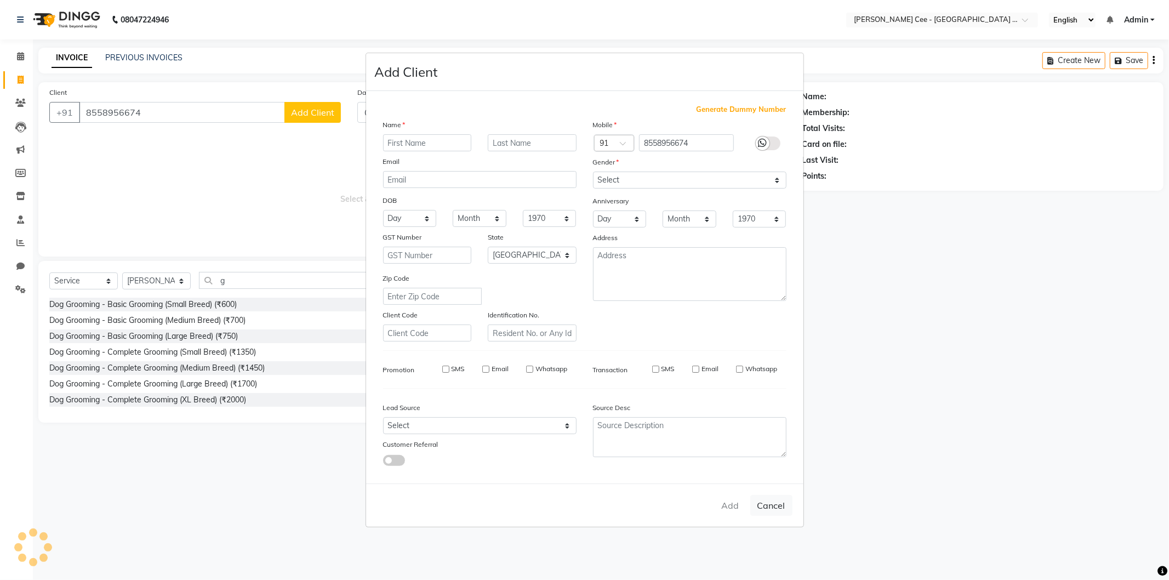
checkbox input "false"
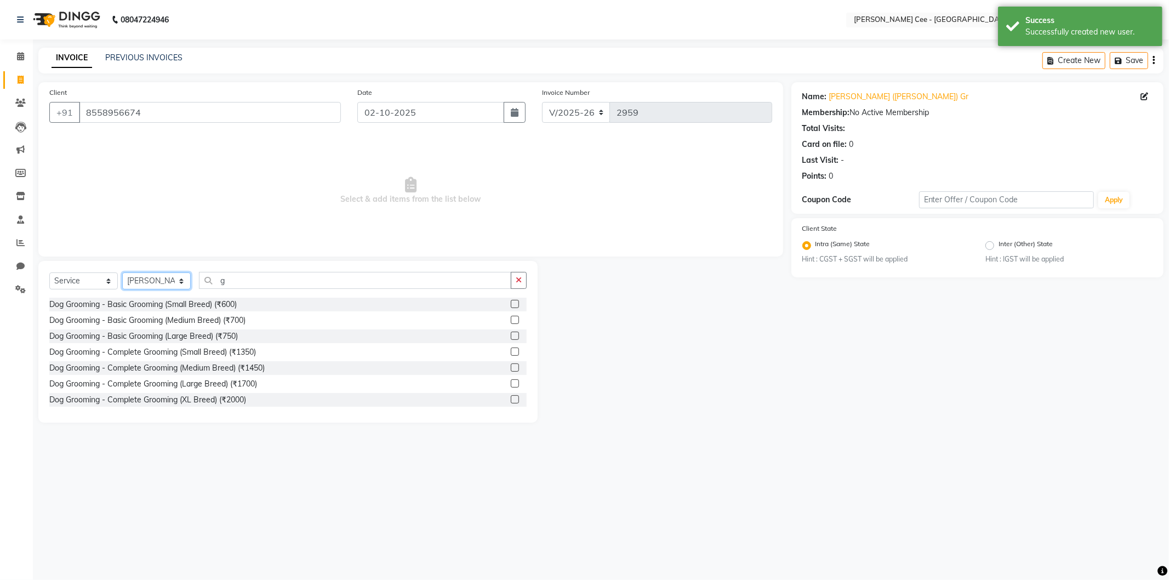
click at [150, 286] on select "Select Stylist Arsh (Helper) Avinash [PERSON_NAME] [PERSON_NAME] [PERSON_NAME] …" at bounding box center [156, 280] width 69 height 17
select select "80158"
click at [122, 273] on select "Select Stylist Arsh (Helper) Avinash [PERSON_NAME] [PERSON_NAME] [PERSON_NAME] …" at bounding box center [156, 280] width 69 height 17
click at [210, 335] on div "Dog Grooming - Basic Grooming (Large Breed) (₹750)" at bounding box center [143, 336] width 189 height 12
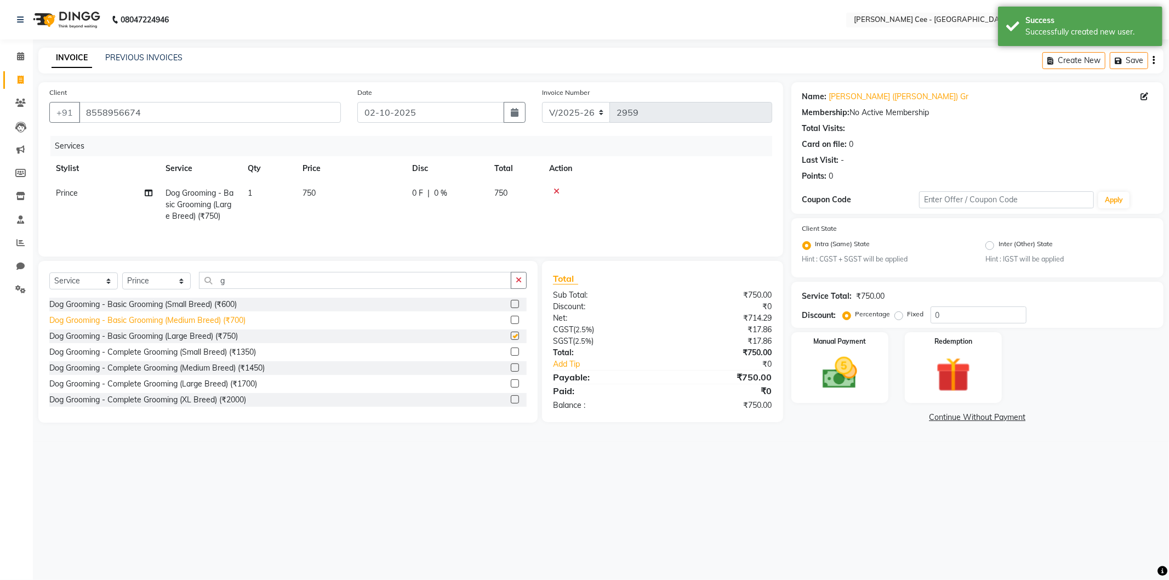
checkbox input "false"
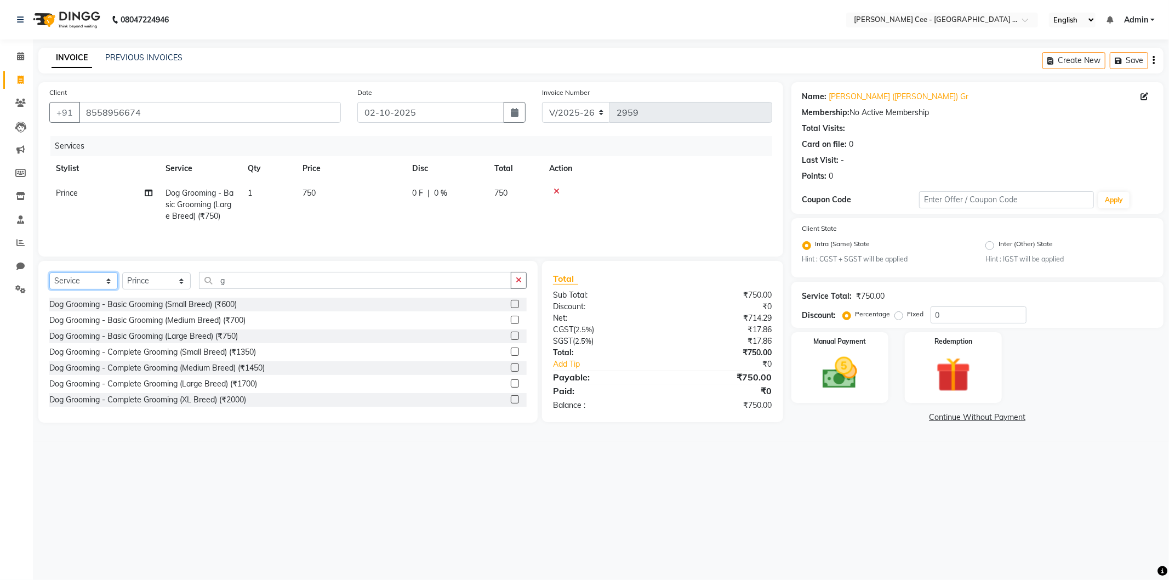
click at [83, 278] on select "Select Service Product Membership Package Voucher Prepaid Gift Card" at bounding box center [83, 280] width 69 height 17
select select "product"
click at [49, 273] on select "Select Service Product Membership Package Voucher Prepaid Gift Card" at bounding box center [83, 280] width 69 height 17
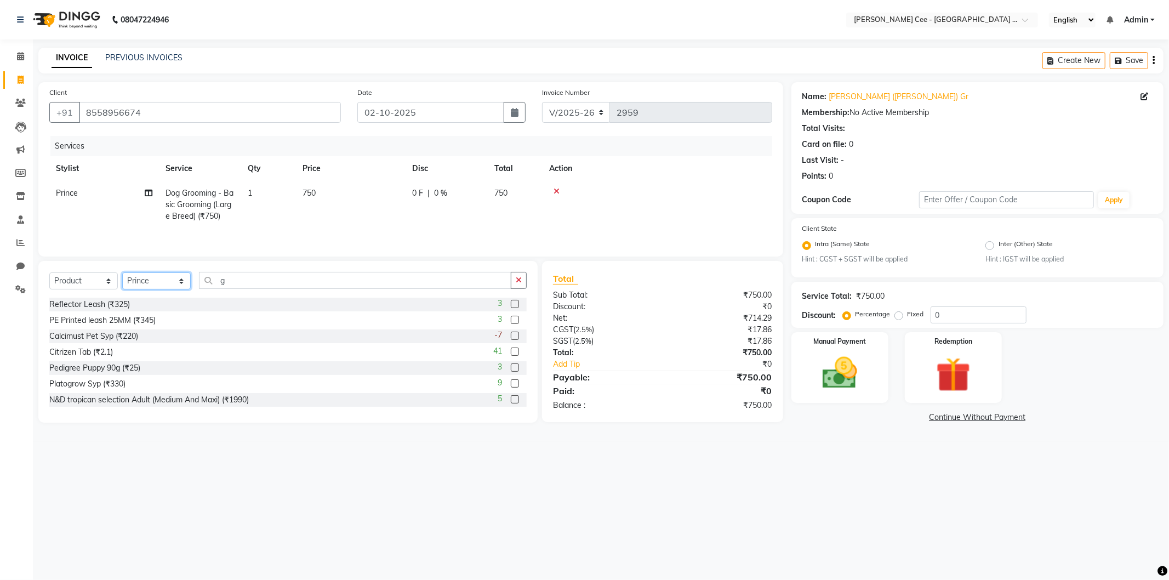
click at [156, 281] on select "Select Stylist Arsh (Helper) Avinash [PERSON_NAME] [PERSON_NAME] [PERSON_NAME] …" at bounding box center [156, 280] width 69 height 17
select select "80152"
click at [122, 273] on select "Select Stylist Arsh (Helper) Avinash [PERSON_NAME] [PERSON_NAME] [PERSON_NAME] …" at bounding box center [156, 280] width 69 height 17
click at [216, 278] on input "g" at bounding box center [355, 280] width 312 height 17
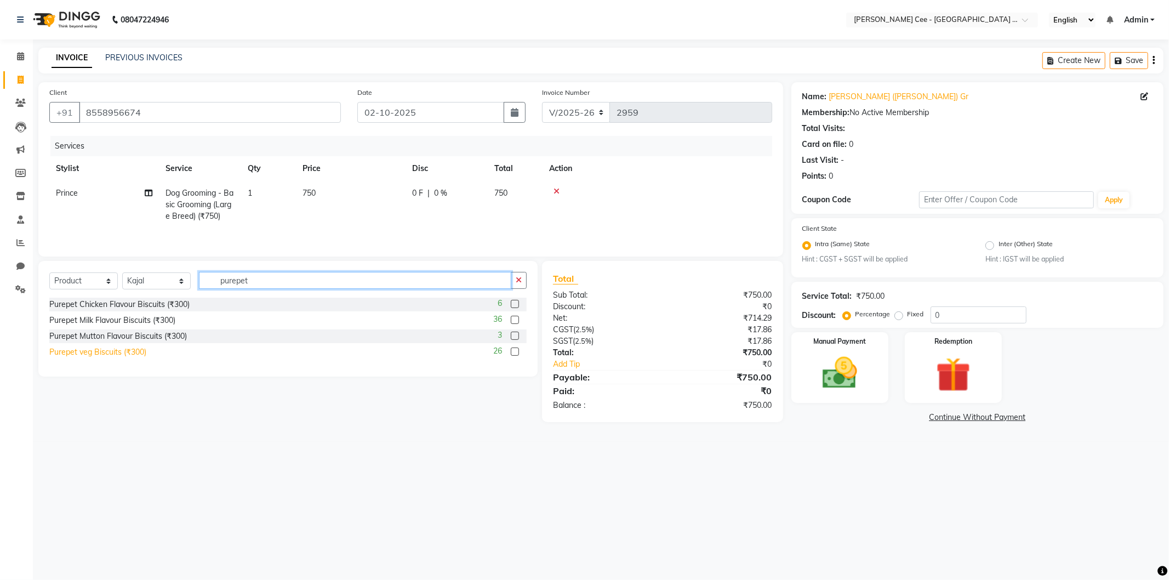
type input "purepet"
click at [117, 353] on div "Purepet veg Biscuits (₹300)" at bounding box center [97, 352] width 97 height 12
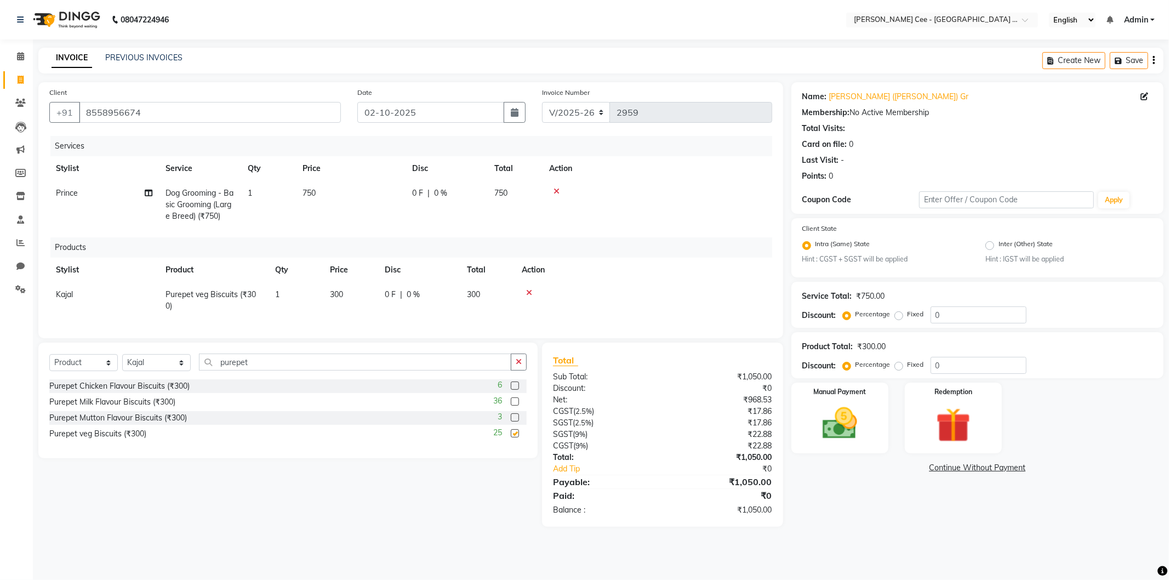
checkbox input "false"
click at [402, 294] on div "0 F | 0 %" at bounding box center [419, 295] width 69 height 12
select select "80152"
click at [431, 295] on div "0 F | 0 %" at bounding box center [429, 297] width 88 height 17
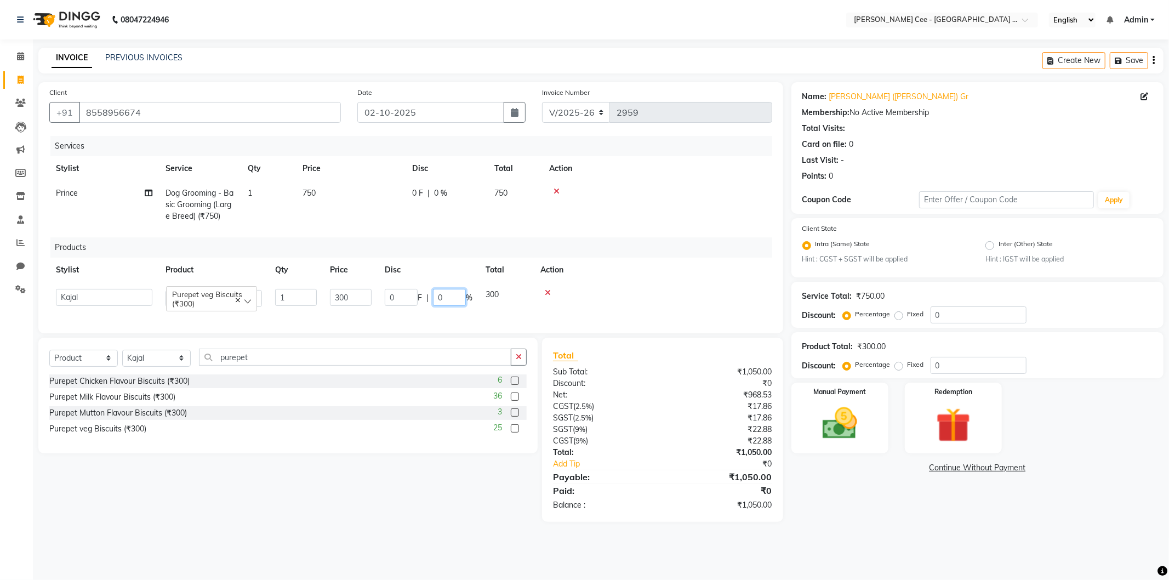
click at [436, 296] on input "0" at bounding box center [449, 297] width 33 height 17
type input "25"
click at [647, 283] on td at bounding box center [653, 297] width 238 height 31
click at [841, 419] on img at bounding box center [840, 424] width 59 height 42
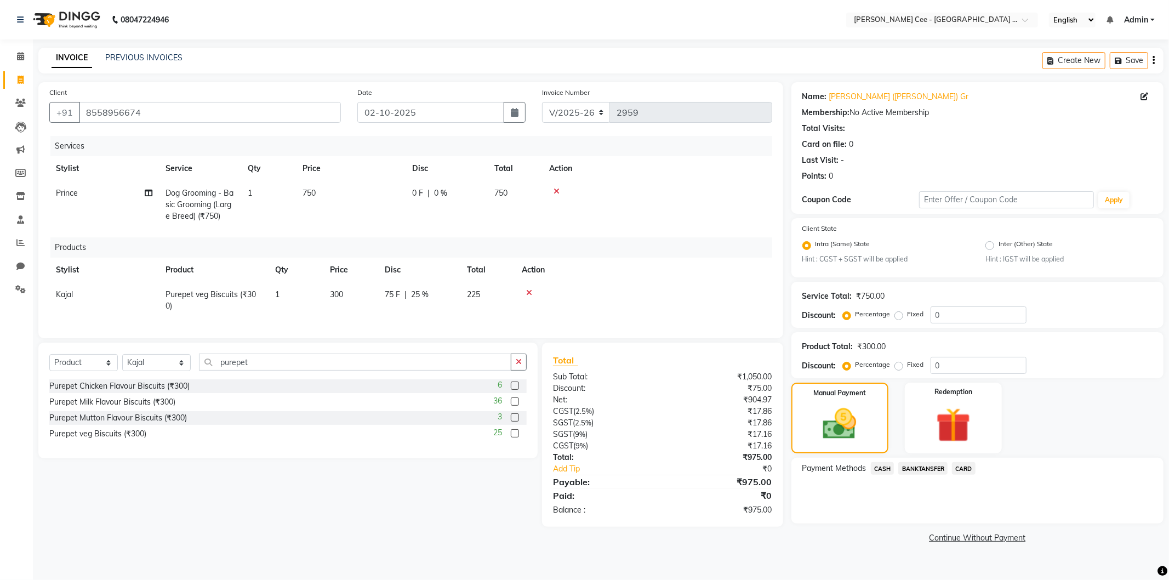
click at [965, 466] on span "CARD" at bounding box center [964, 468] width 24 height 13
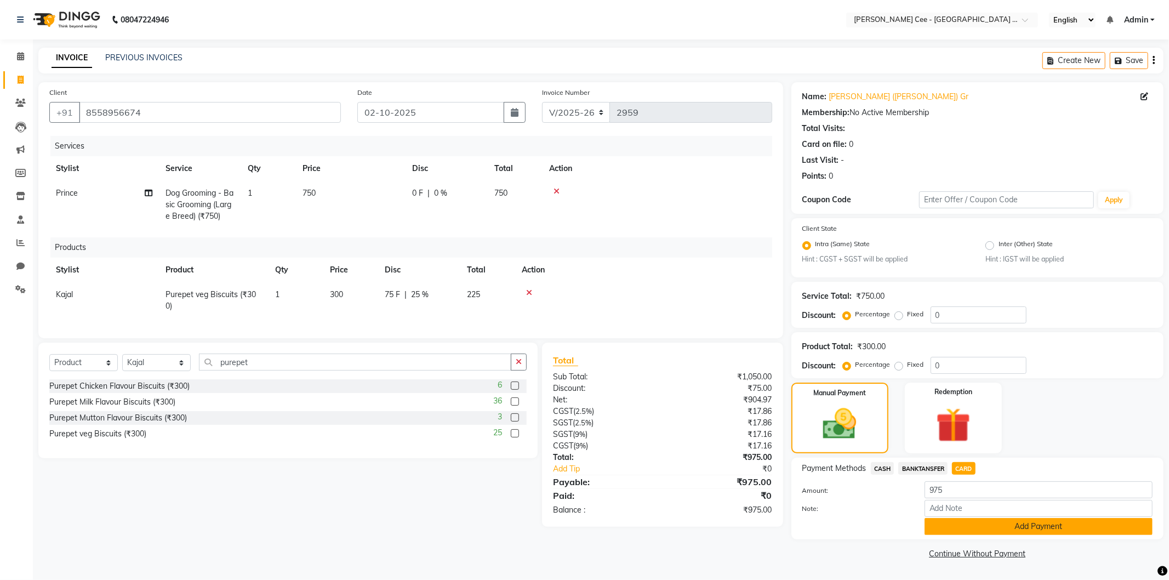
click at [985, 527] on button "Add Payment" at bounding box center [1039, 526] width 228 height 17
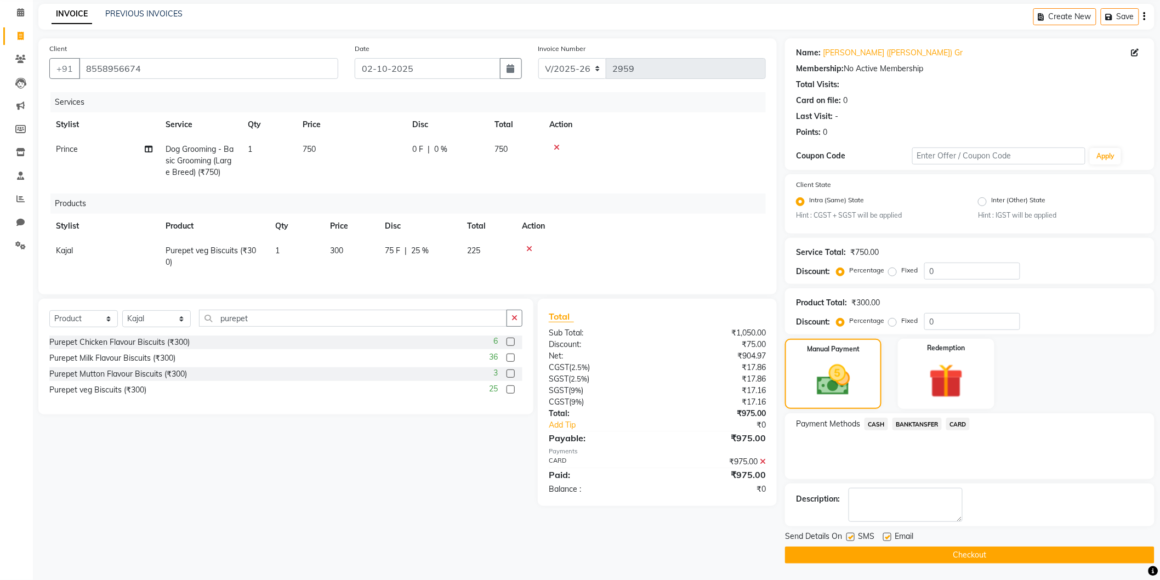
click at [875, 555] on button "Checkout" at bounding box center [969, 554] width 369 height 17
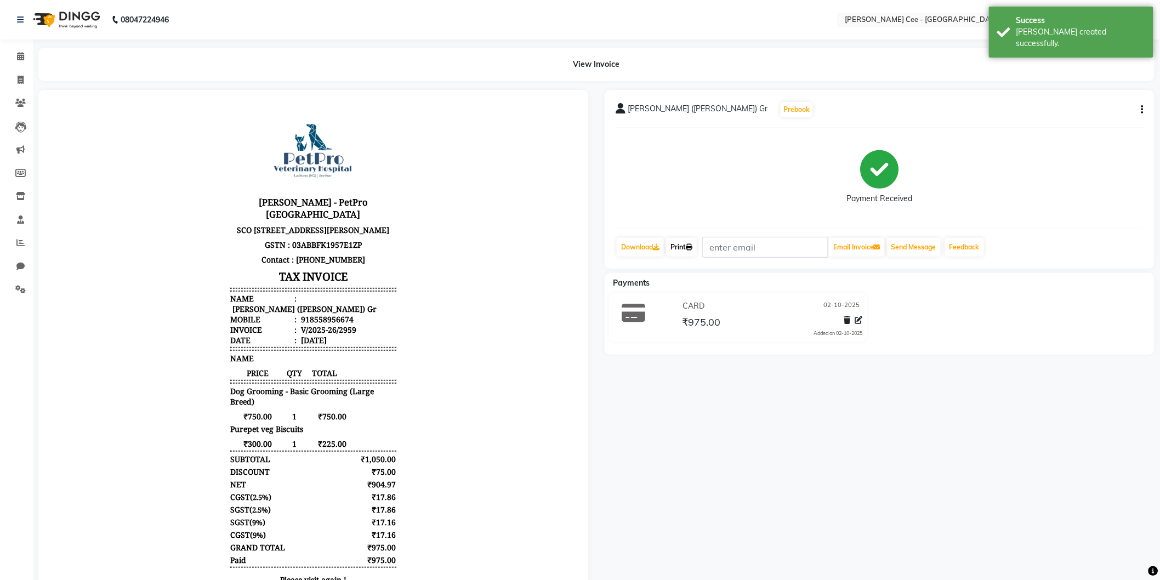
click at [684, 247] on link "Print" at bounding box center [681, 247] width 31 height 19
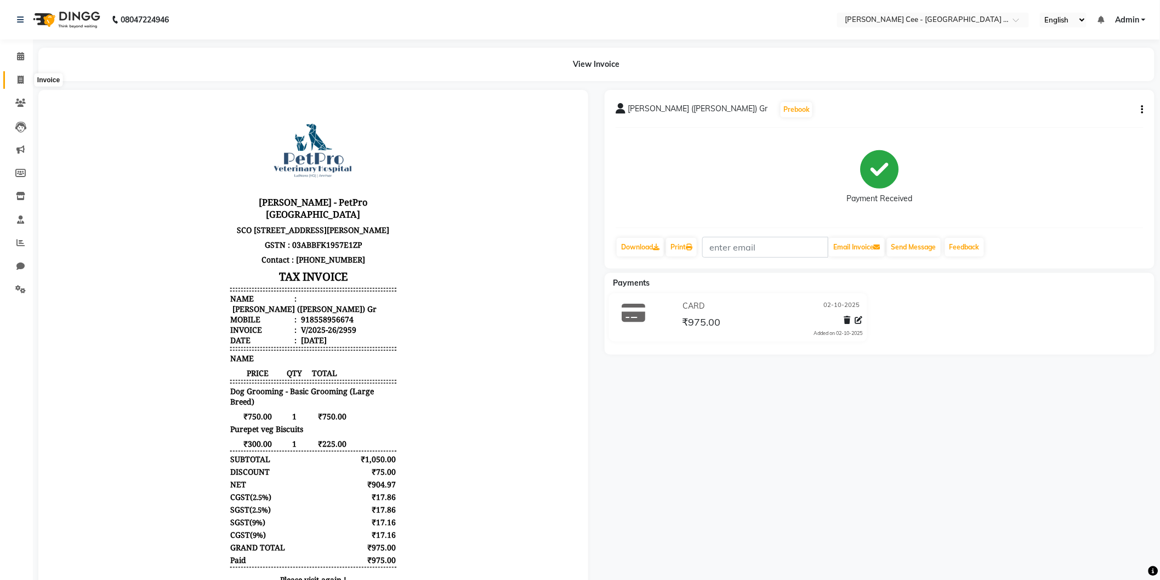
click at [19, 77] on icon at bounding box center [21, 80] width 6 height 8
select select "service"
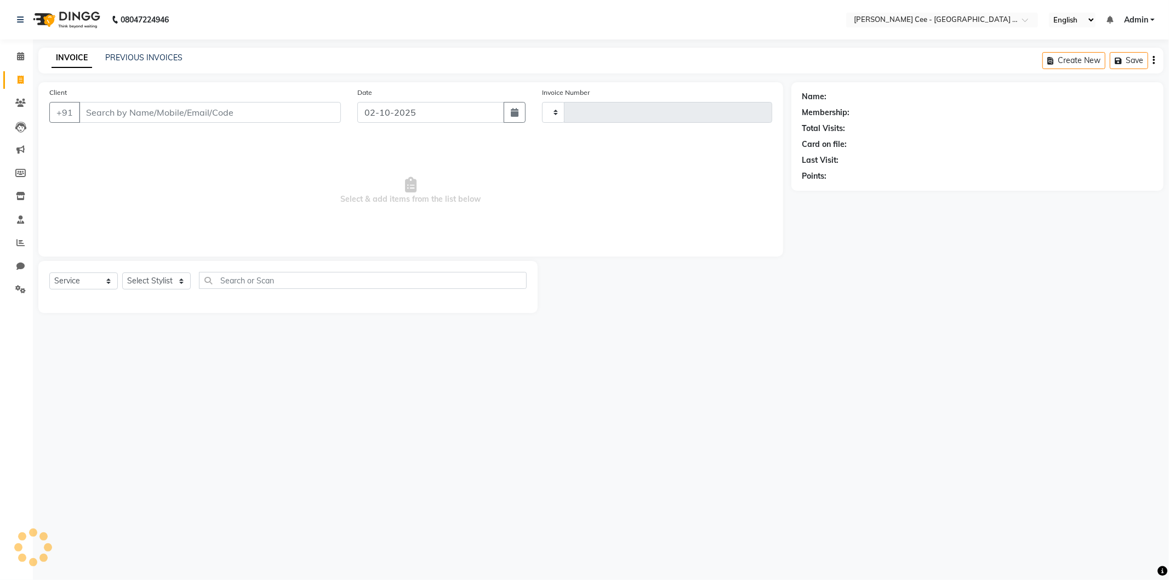
type input "2960"
select select "8239"
select select "product"
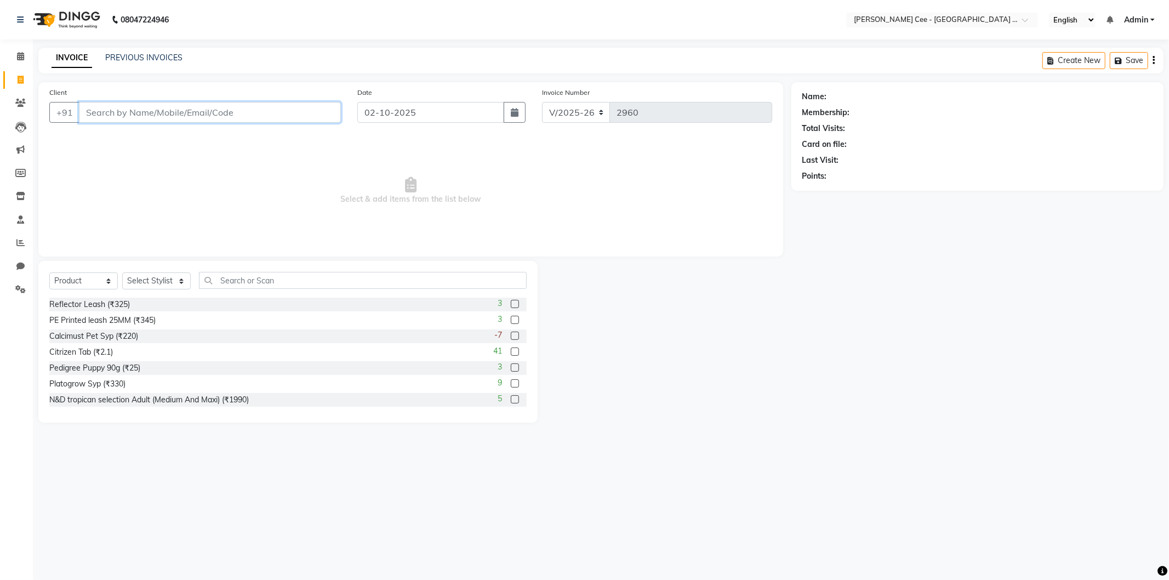
click at [232, 111] on input "Client" at bounding box center [210, 112] width 262 height 21
type input "Parveen Kaur"
click at [321, 109] on span "Add Client" at bounding box center [312, 112] width 43 height 11
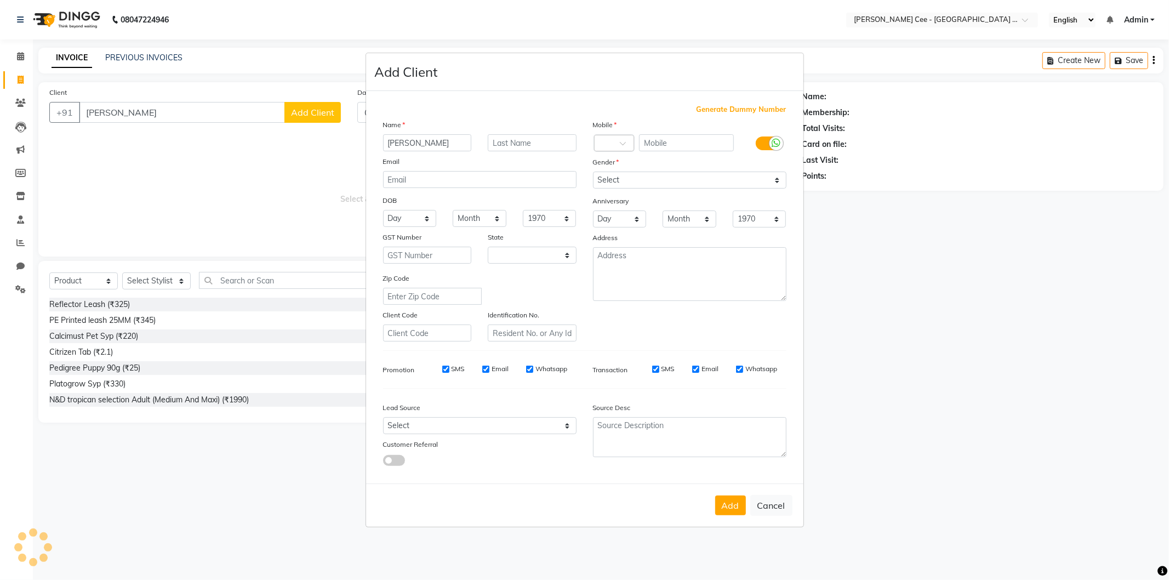
select select "22"
type input "[PERSON_NAME] (Coco)"
click at [533, 146] on input "text" at bounding box center [532, 142] width 89 height 17
type input "Shihtzu"
click at [705, 140] on input "text" at bounding box center [686, 142] width 95 height 17
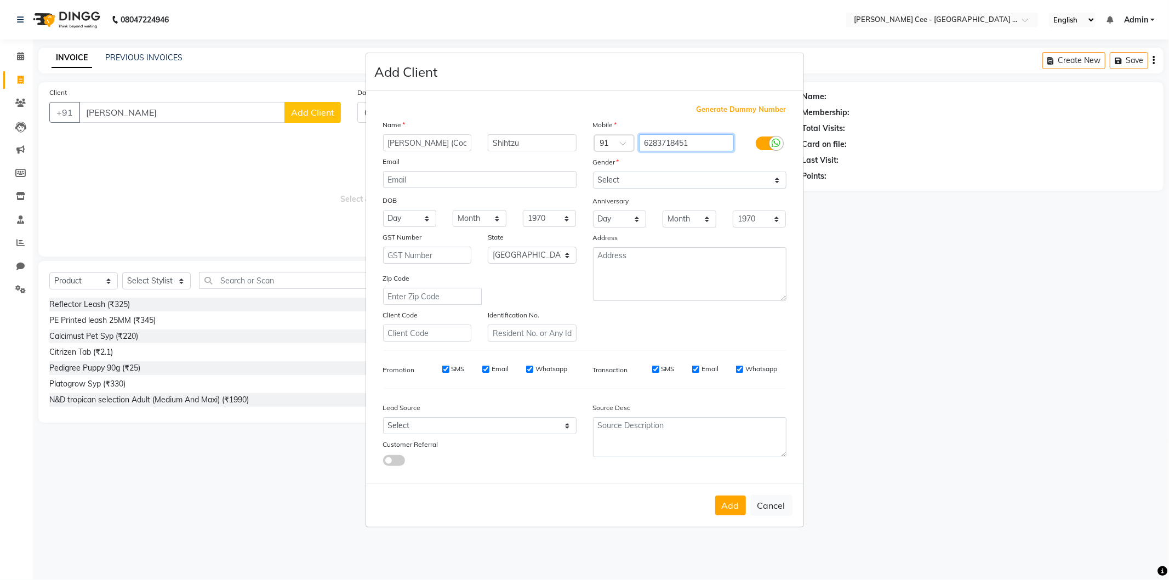
type input "6283718451"
drag, startPoint x: 675, startPoint y: 177, endPoint x: 675, endPoint y: 185, distance: 7.7
click at [675, 178] on select "Select [DEMOGRAPHIC_DATA] [DEMOGRAPHIC_DATA] Other Prefer Not To Say" at bounding box center [689, 180] width 193 height 17
click at [593, 172] on select "Select [DEMOGRAPHIC_DATA] [DEMOGRAPHIC_DATA] Other Prefer Not To Say" at bounding box center [689, 180] width 193 height 17
click at [645, 184] on select "Select [DEMOGRAPHIC_DATA] [DEMOGRAPHIC_DATA] Other Prefer Not To Say" at bounding box center [689, 180] width 193 height 17
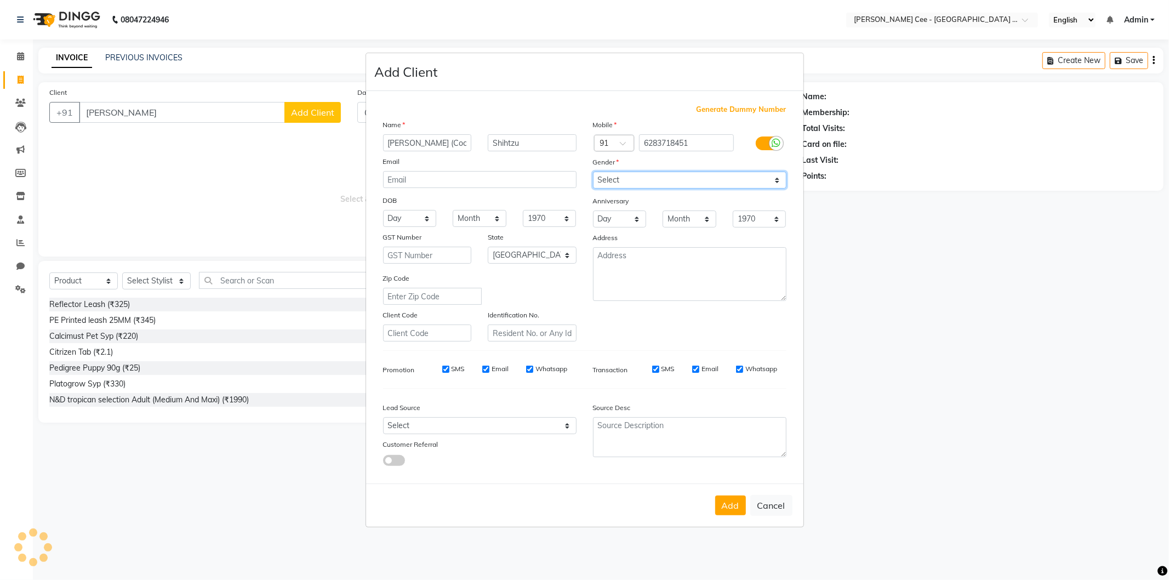
select select "female"
click at [593, 172] on select "Select [DEMOGRAPHIC_DATA] [DEMOGRAPHIC_DATA] Other Prefer Not To Say" at bounding box center [689, 180] width 193 height 17
click at [727, 500] on button "Add" at bounding box center [730, 505] width 31 height 20
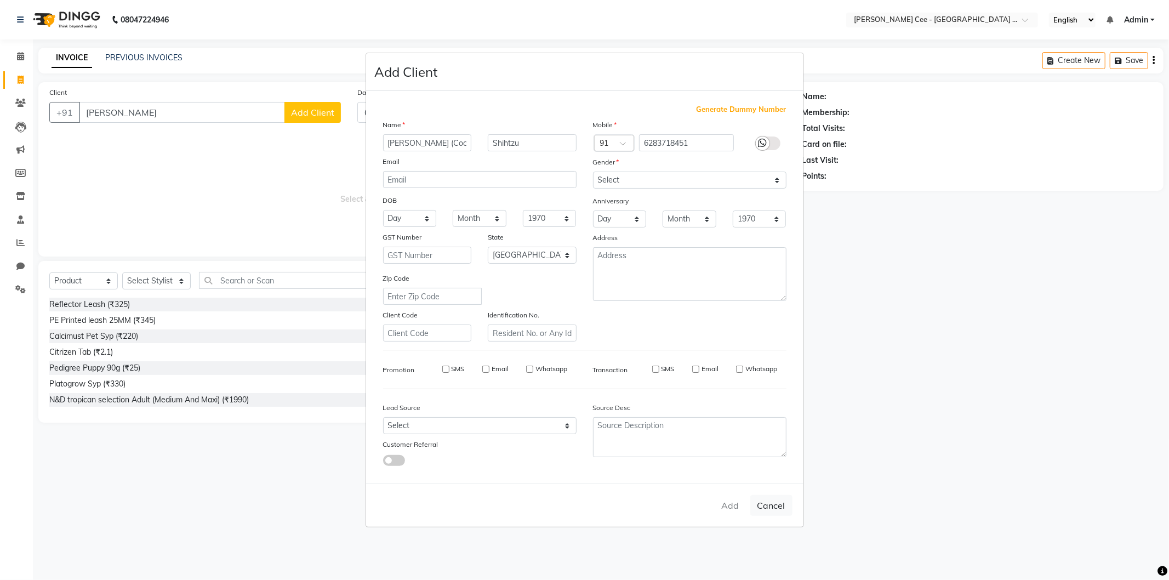
type input "6283718451"
select select
select select "null"
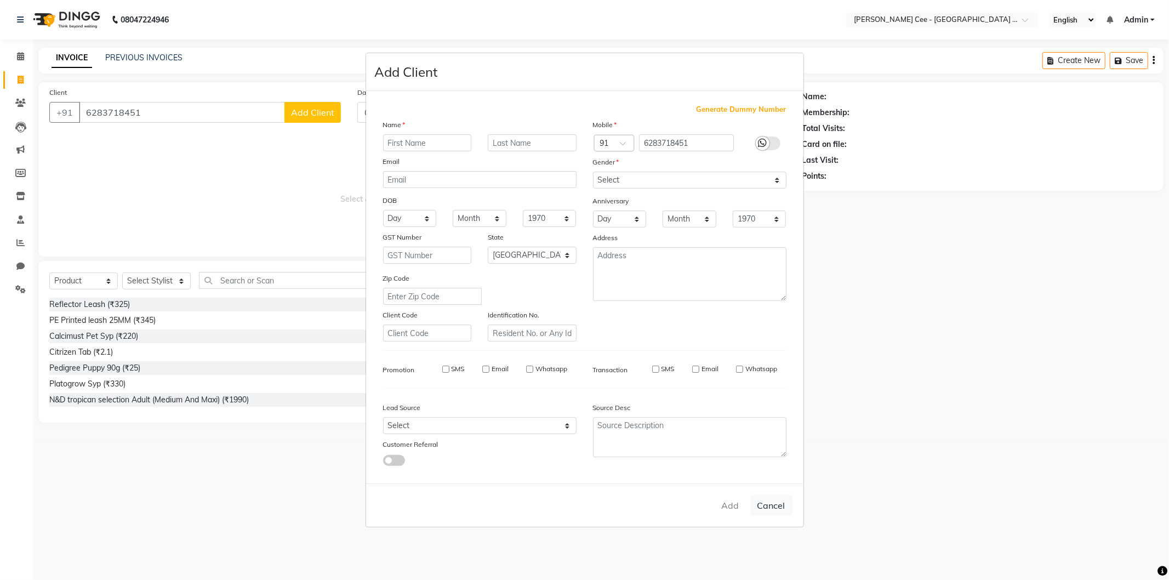
select select
checkbox input "false"
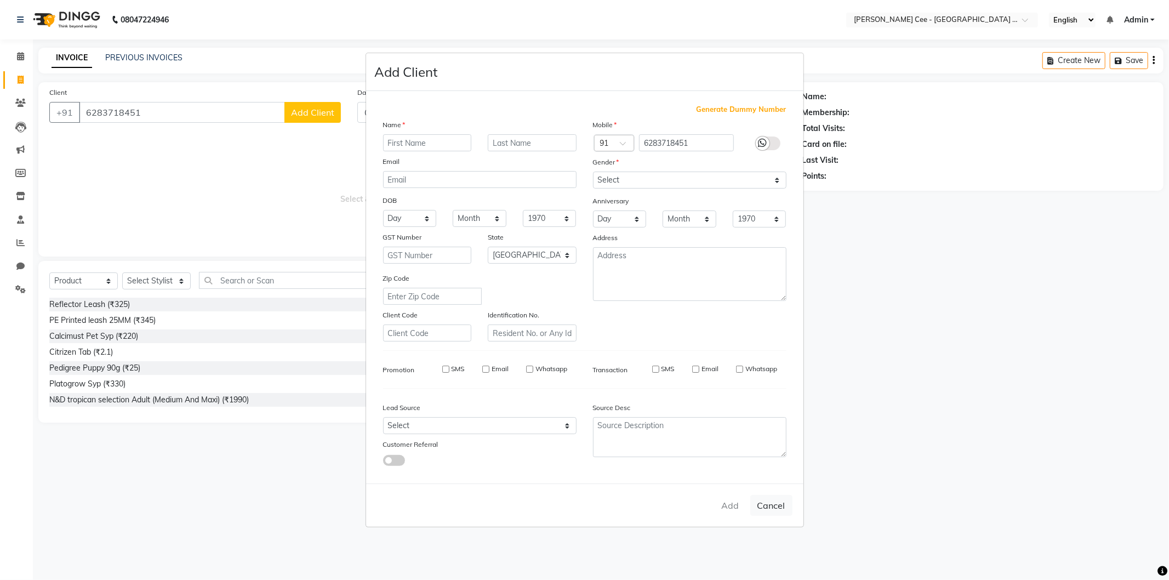
checkbox input "false"
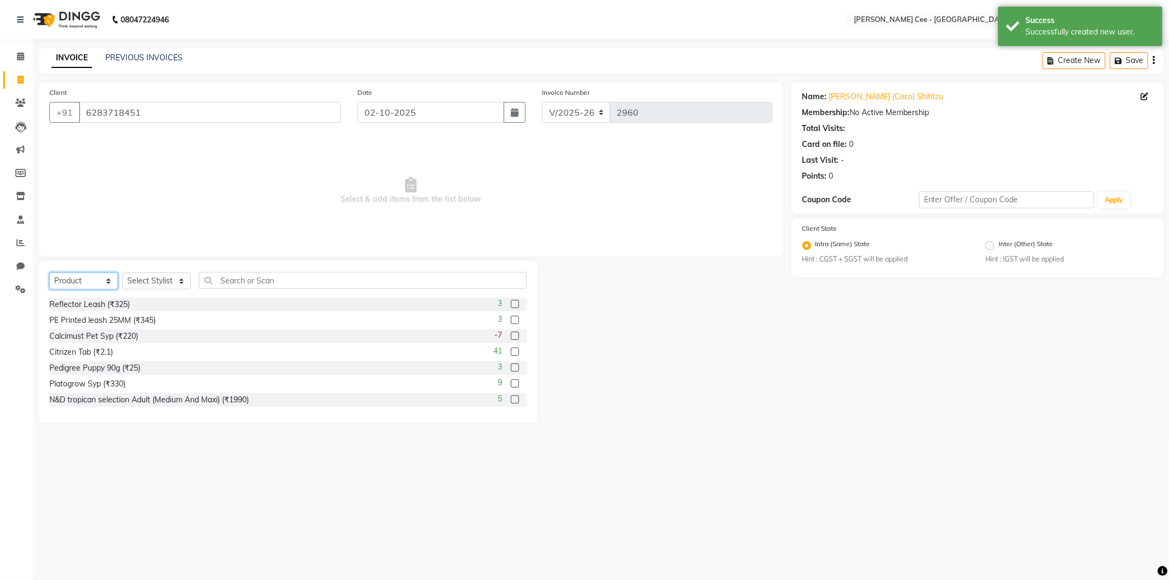
click at [79, 284] on select "Select Service Product Membership Package Voucher Prepaid Gift Card" at bounding box center [83, 280] width 69 height 17
select select "service"
click at [49, 273] on select "Select Service Product Membership Package Voucher Prepaid Gift Card" at bounding box center [83, 280] width 69 height 17
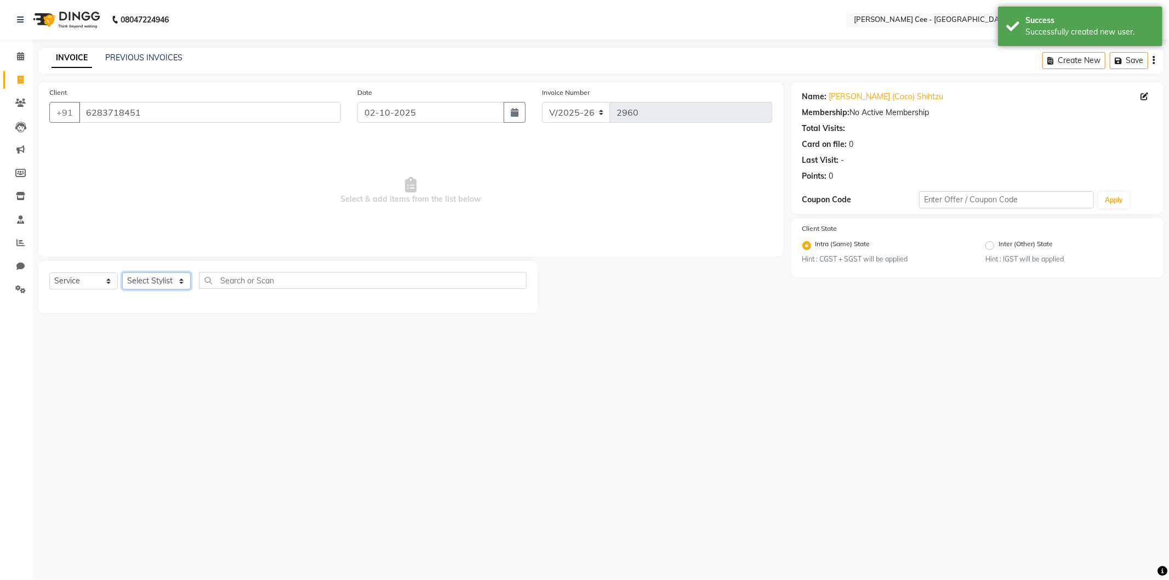
click at [155, 278] on select "Select Stylist Arsh (Helper) Avinash [PERSON_NAME] [PERSON_NAME] [PERSON_NAME] …" at bounding box center [156, 280] width 69 height 17
select select "80157"
click at [122, 273] on select "Select Stylist Arsh (Helper) Avinash [PERSON_NAME] [PERSON_NAME] [PERSON_NAME] …" at bounding box center [156, 280] width 69 height 17
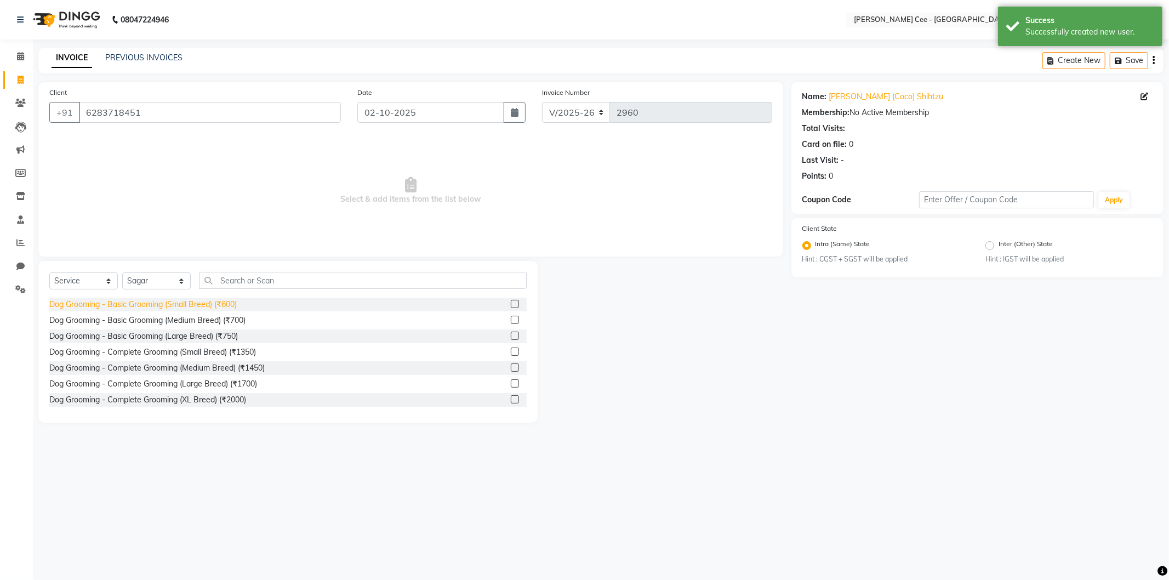
click at [212, 308] on div "Dog Grooming - Basic Grooming (Small Breed) (₹600)" at bounding box center [142, 305] width 187 height 12
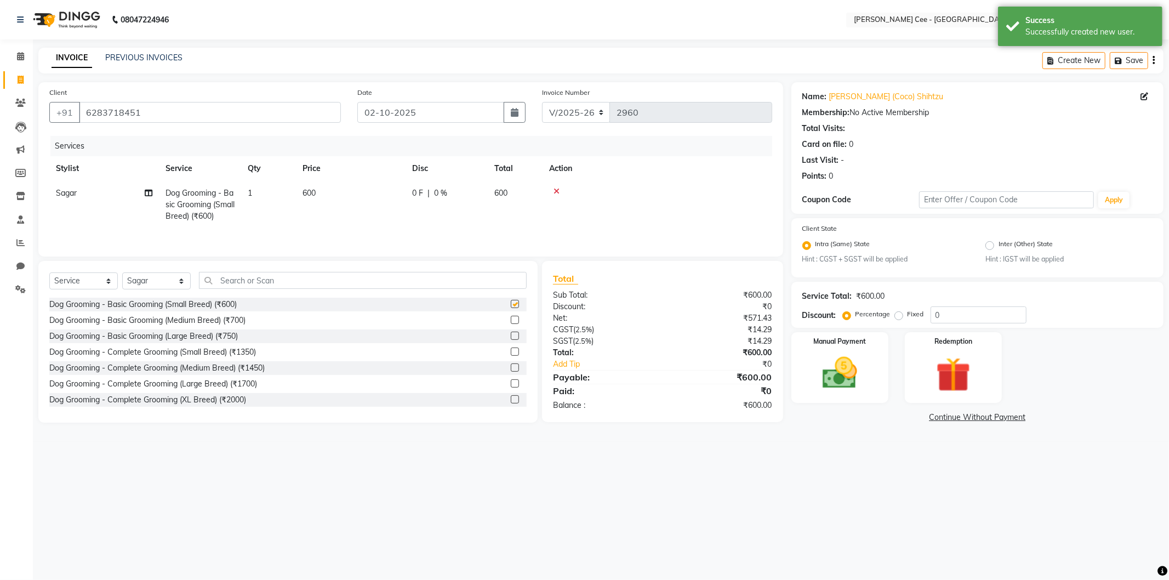
checkbox input "false"
click at [249, 281] on input "text" at bounding box center [363, 280] width 328 height 17
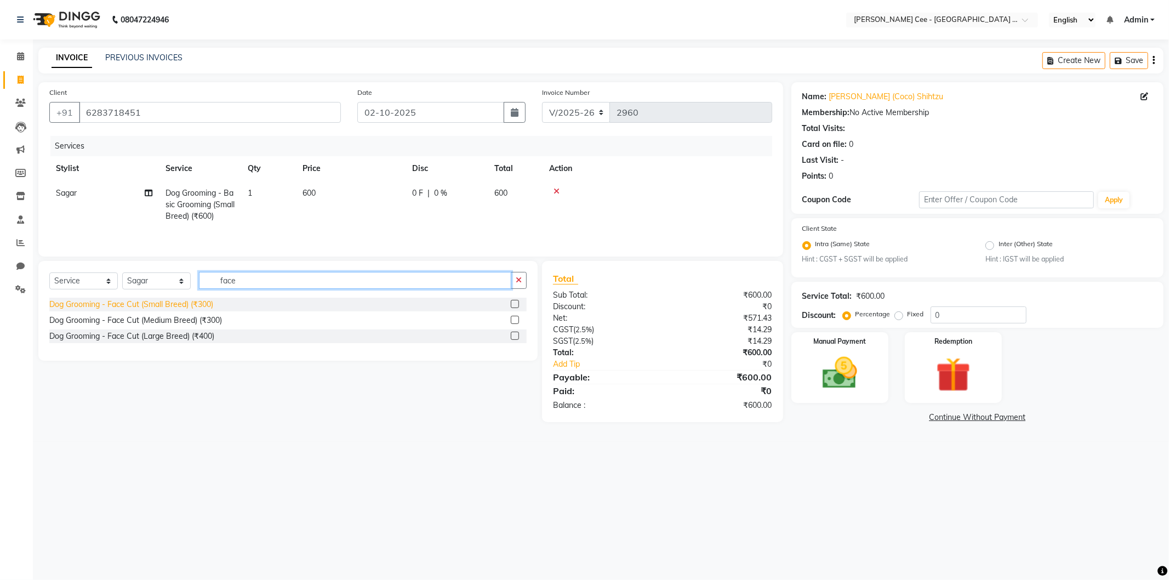
type input "face"
click at [203, 305] on div "Dog Grooming - Face Cut (Small Breed) (₹300)" at bounding box center [131, 305] width 164 height 12
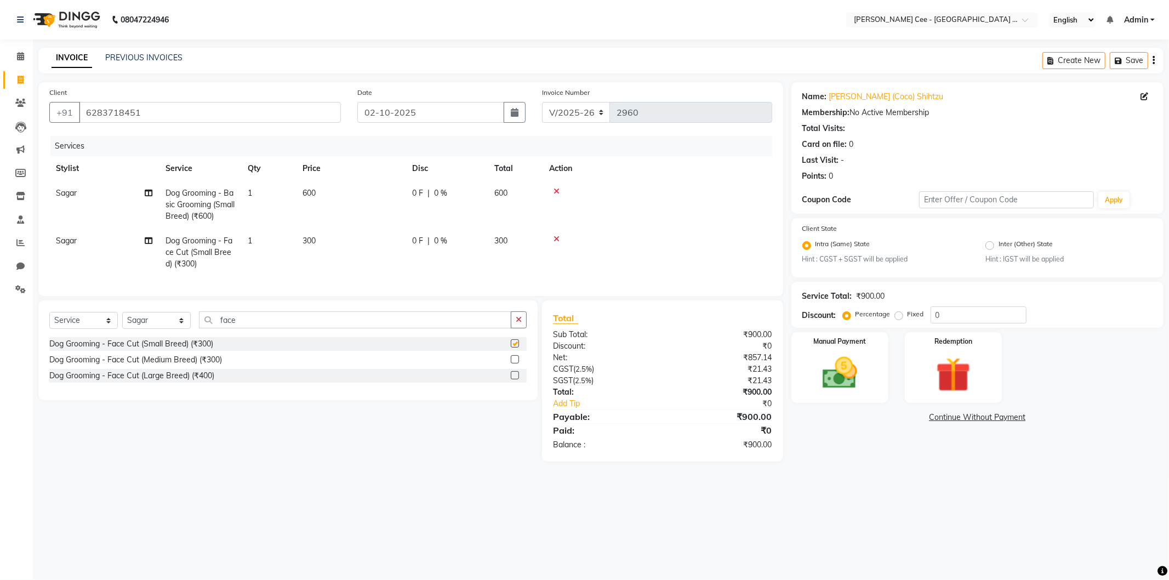
checkbox input "false"
click at [871, 376] on div "Manual Payment" at bounding box center [839, 367] width 101 height 73
click at [884, 418] on span "CASH" at bounding box center [883, 418] width 24 height 13
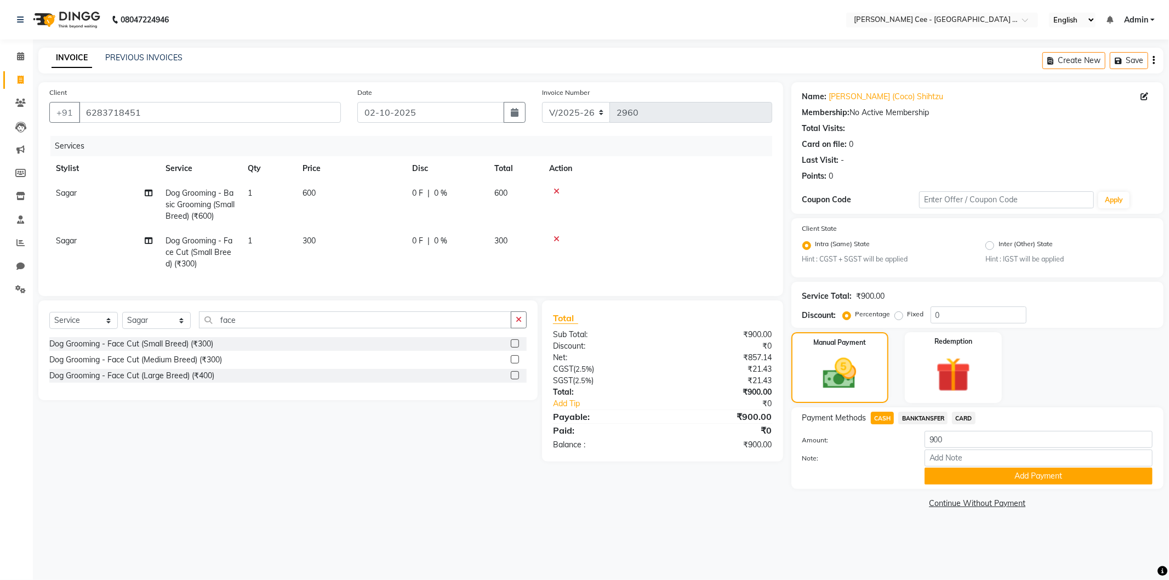
click at [967, 470] on button "Add Payment" at bounding box center [1039, 475] width 228 height 17
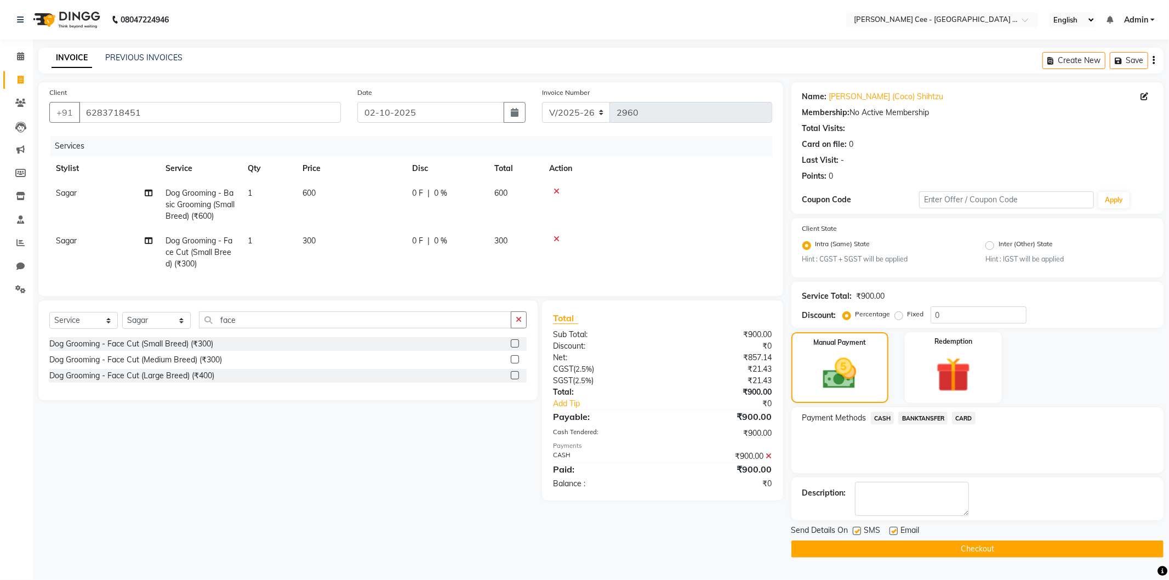
click at [956, 551] on button "Checkout" at bounding box center [977, 548] width 372 height 17
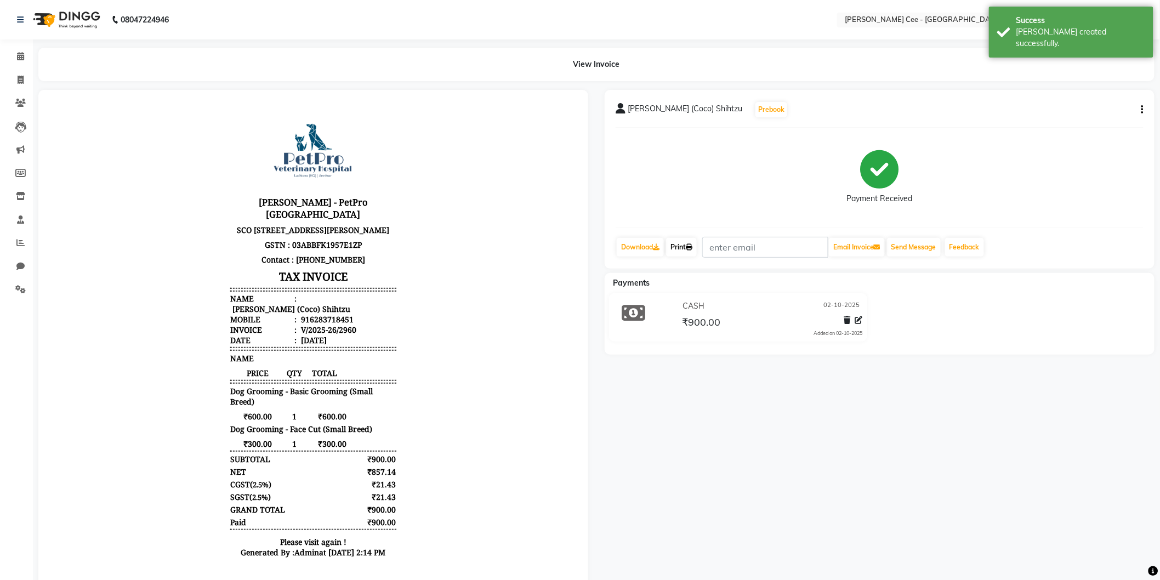
click at [686, 247] on link "Print" at bounding box center [681, 247] width 31 height 19
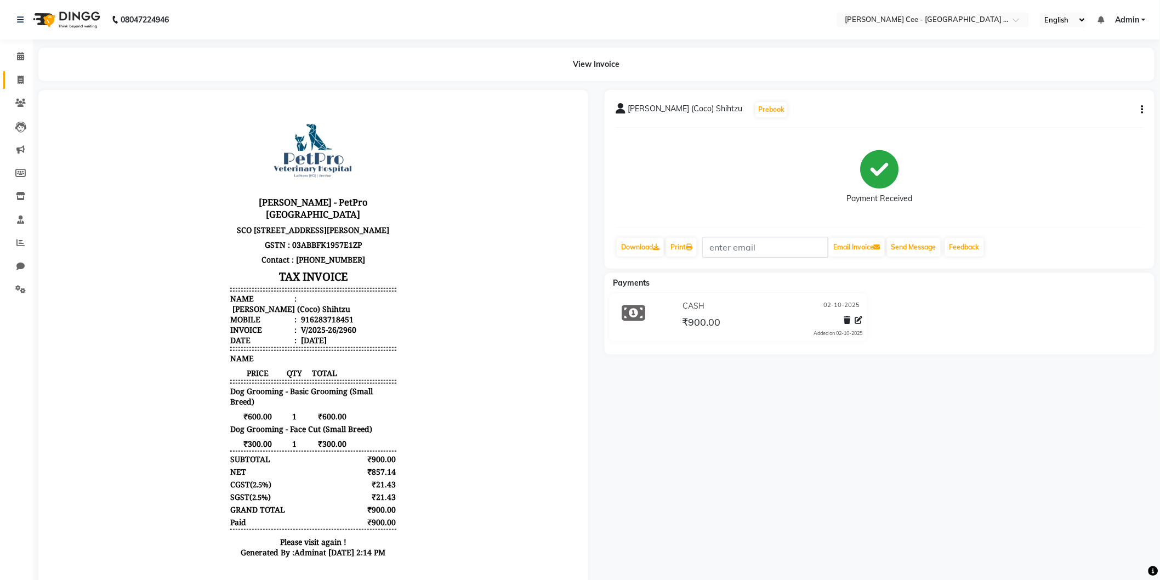
click at [19, 72] on link "Invoice" at bounding box center [16, 80] width 26 height 18
select select "service"
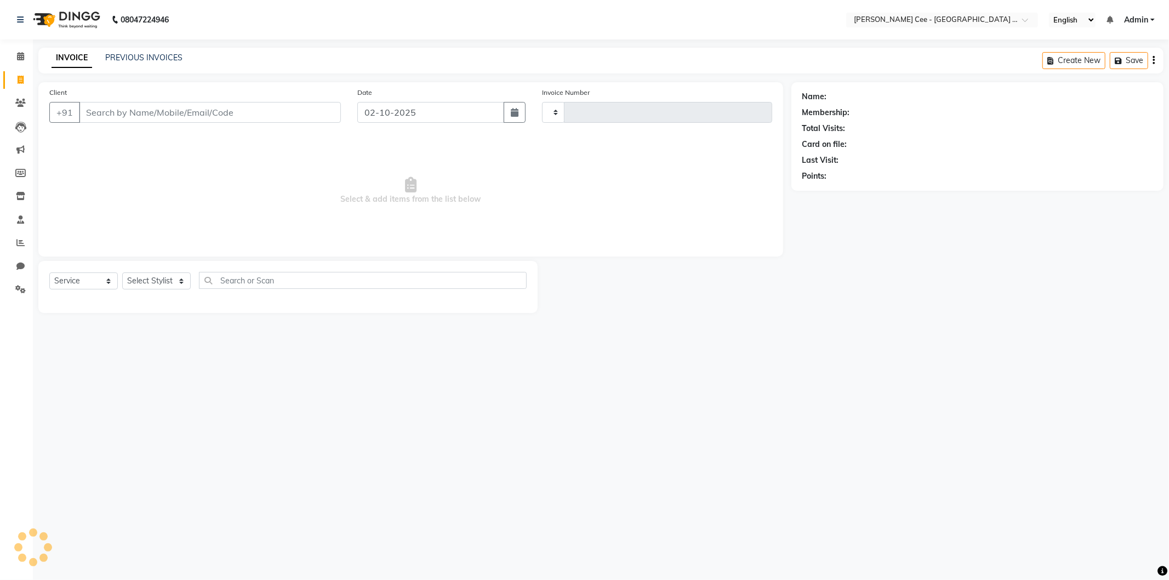
type input "2961"
select select "8239"
click at [139, 113] on input "Client" at bounding box center [210, 112] width 262 height 21
select select "product"
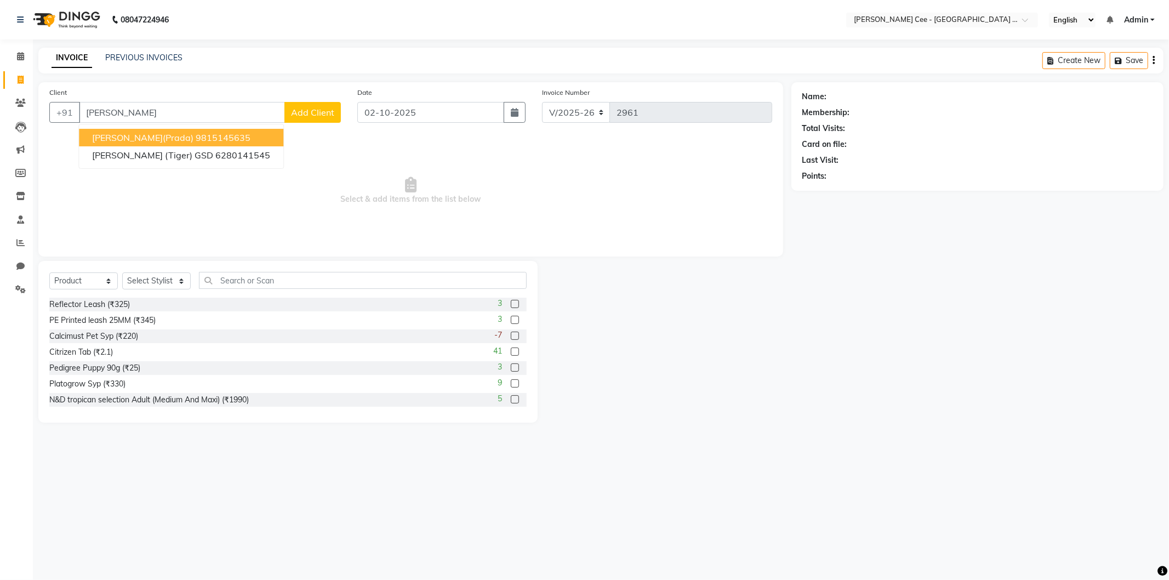
click at [196, 139] on ngb-highlight "9815145635" at bounding box center [223, 137] width 55 height 11
type input "9815145635"
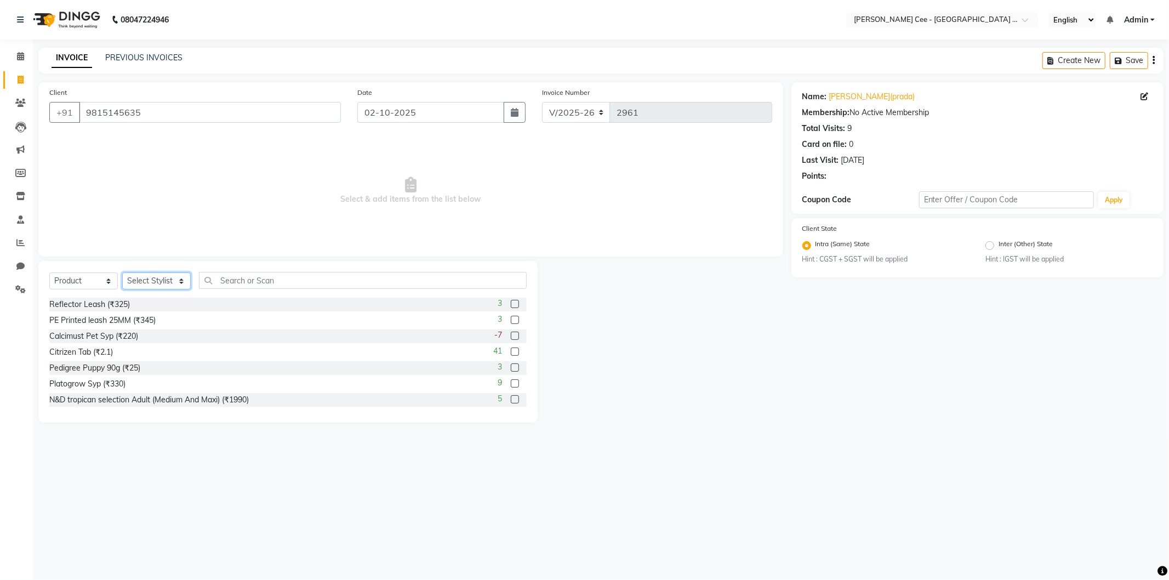
click at [153, 282] on select "Select Stylist Arsh (Helper) Avinash [PERSON_NAME] [PERSON_NAME] [PERSON_NAME] …" at bounding box center [156, 280] width 69 height 17
select select "80152"
click at [122, 273] on select "Select Stylist Arsh (Helper) Avinash [PERSON_NAME] [PERSON_NAME] [PERSON_NAME] …" at bounding box center [156, 280] width 69 height 17
click at [301, 280] on input "text" at bounding box center [363, 280] width 328 height 17
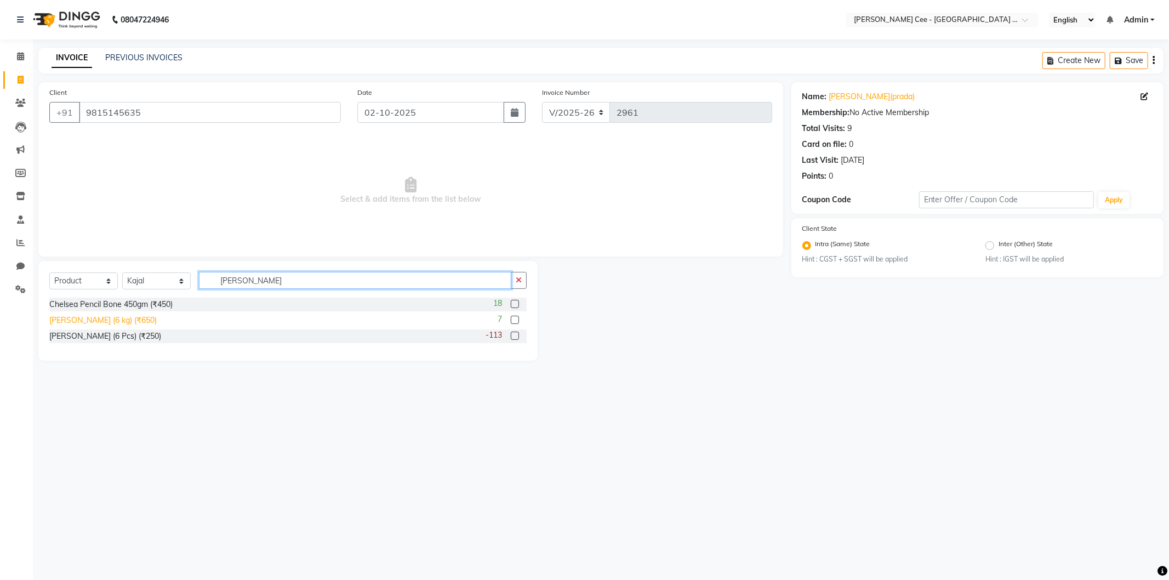
type input "chelsea bo"
click at [123, 320] on div "[PERSON_NAME] (6 kg) (₹650)" at bounding box center [102, 321] width 107 height 12
checkbox input "false"
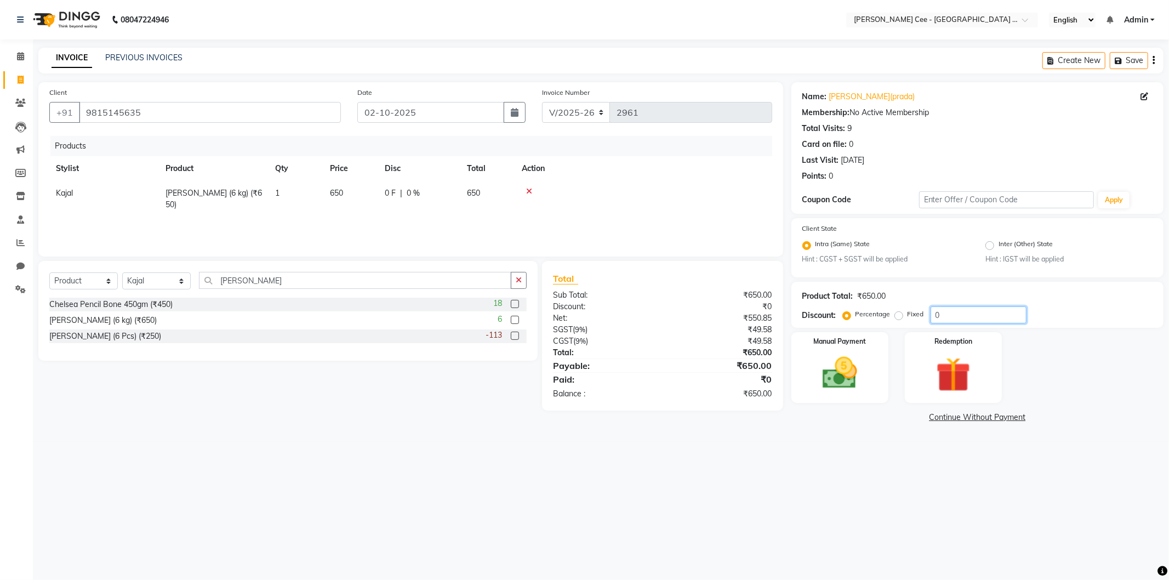
click at [933, 313] on input "0" at bounding box center [979, 314] width 96 height 17
type input "20"
click at [514, 452] on div "08047224946 Select Location × Kay Cee - Petpro Amritsar, Amritsar English ENGLI…" at bounding box center [584, 290] width 1169 height 580
click at [517, 277] on icon "button" at bounding box center [519, 280] width 6 height 8
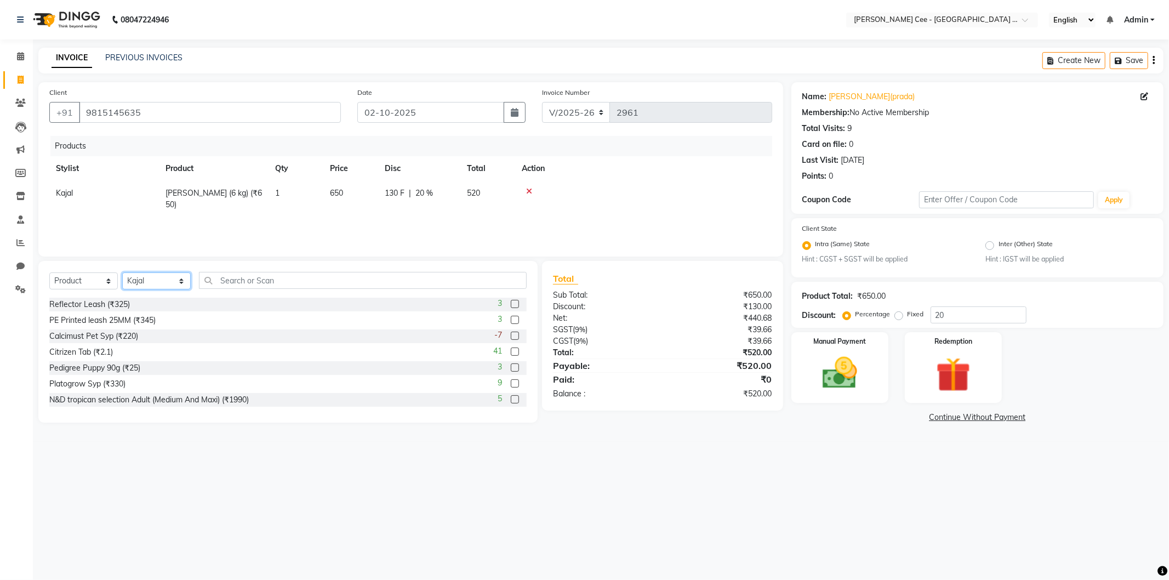
drag, startPoint x: 142, startPoint y: 280, endPoint x: 145, endPoint y: 286, distance: 6.4
click at [142, 280] on select "Select Stylist Arsh (Helper) Avinash [PERSON_NAME] [PERSON_NAME] [PERSON_NAME] …" at bounding box center [156, 280] width 69 height 17
select select "80154"
click at [122, 273] on select "Select Stylist Arsh (Helper) Avinash [PERSON_NAME] [PERSON_NAME] [PERSON_NAME] …" at bounding box center [156, 280] width 69 height 17
click at [242, 283] on input "text" at bounding box center [363, 280] width 328 height 17
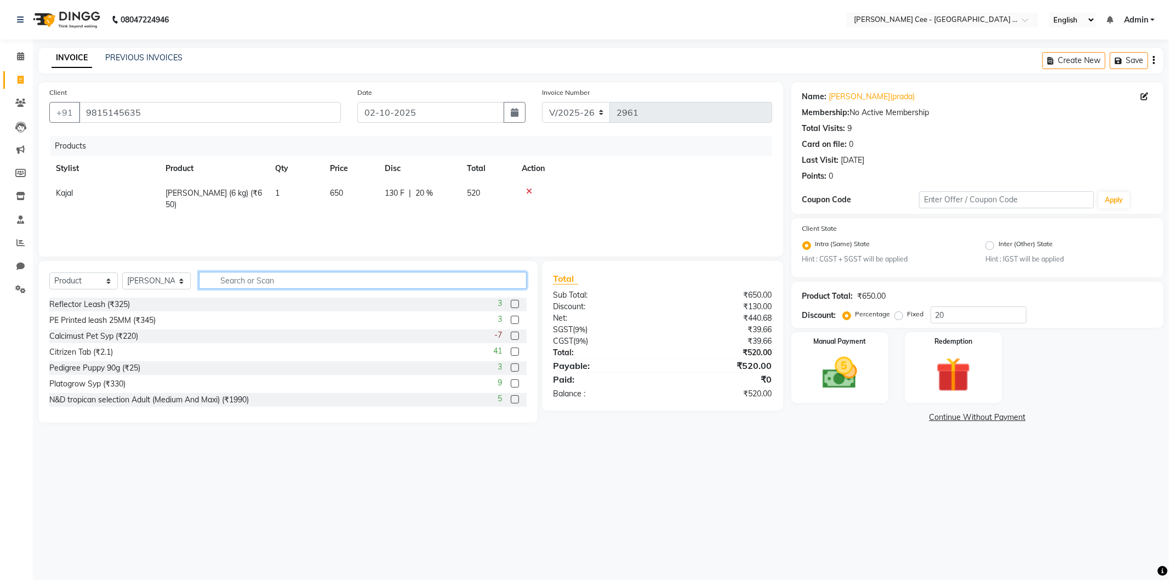
click at [330, 285] on input "text" at bounding box center [363, 280] width 328 height 17
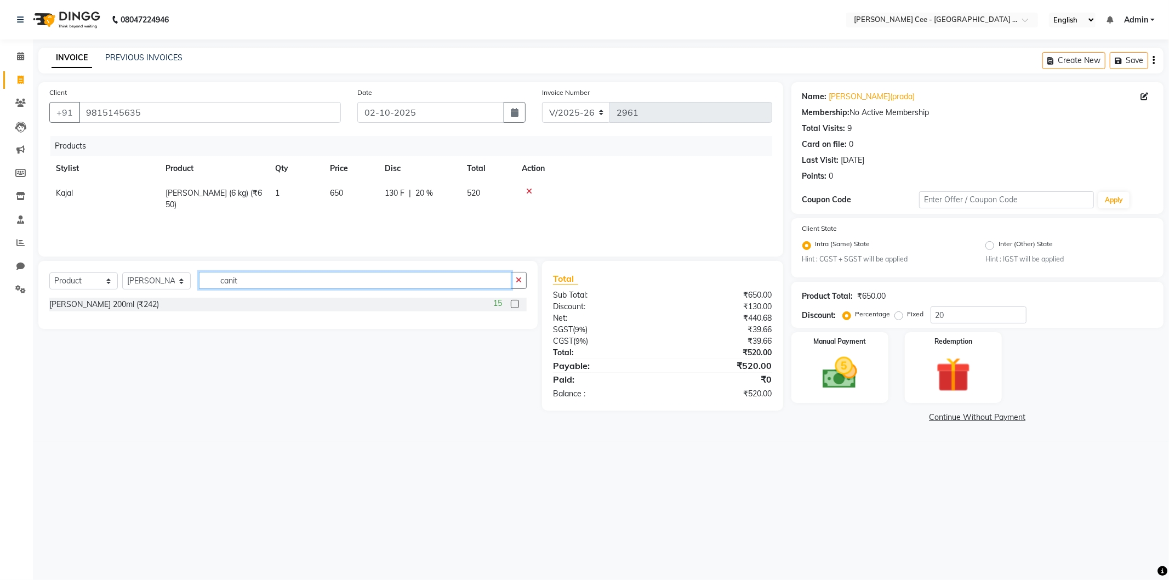
click at [226, 283] on input "canit" at bounding box center [355, 280] width 312 height 17
type input "join"
click at [20, 193] on icon at bounding box center [20, 196] width 9 height 8
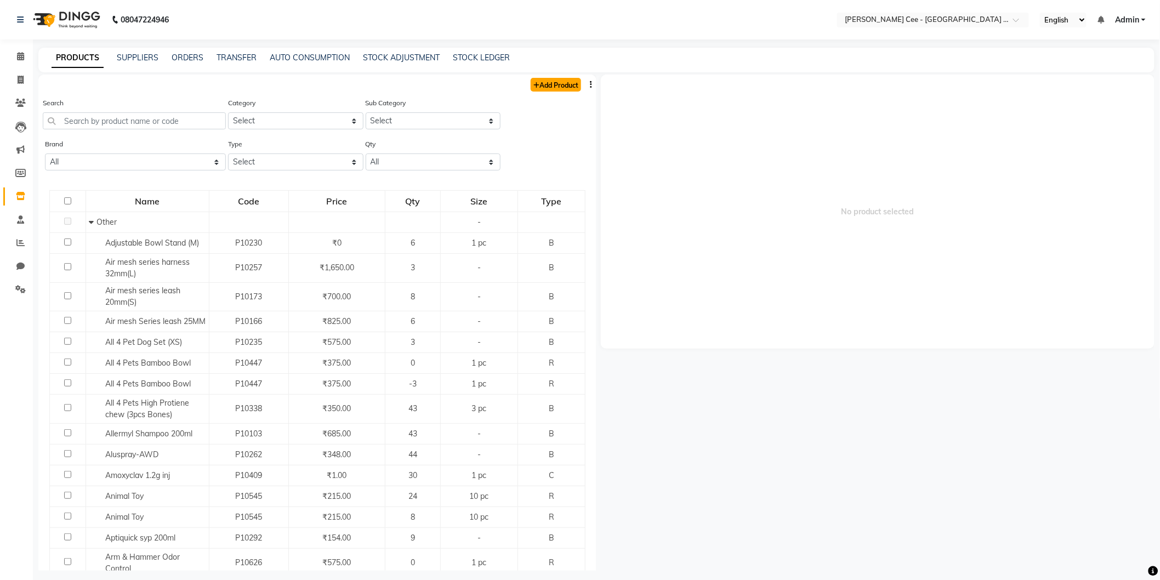
click at [547, 81] on link "Add Product" at bounding box center [556, 85] width 50 height 14
select select "true"
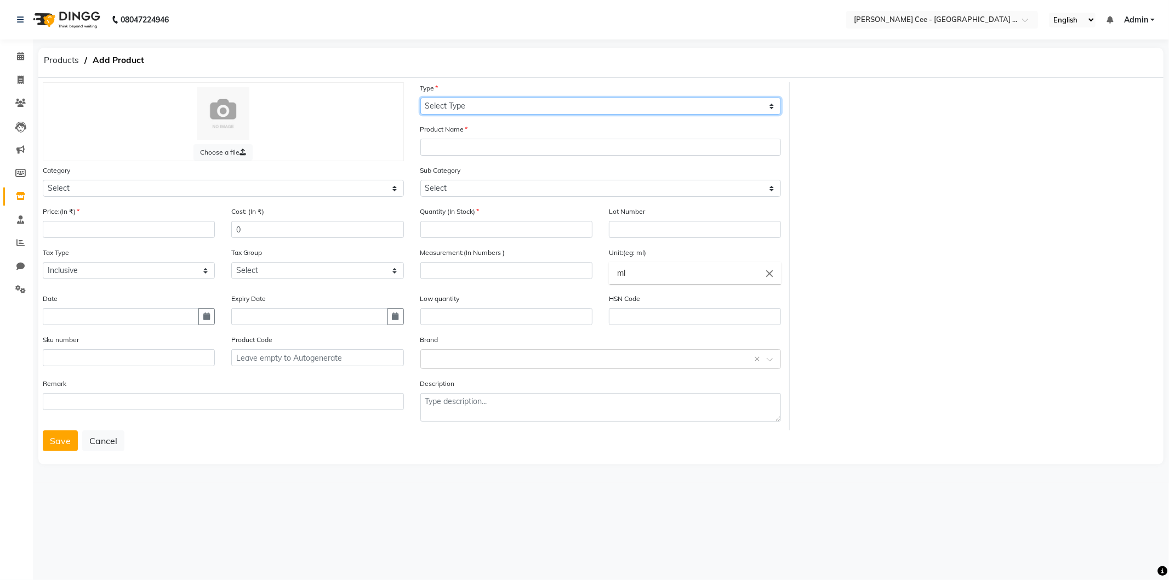
click at [474, 106] on select "Select Type Both Retail Consumable" at bounding box center [600, 106] width 361 height 17
select select "R"
click at [420, 98] on select "Select Type Both Retail Consumable" at bounding box center [600, 106] width 361 height 17
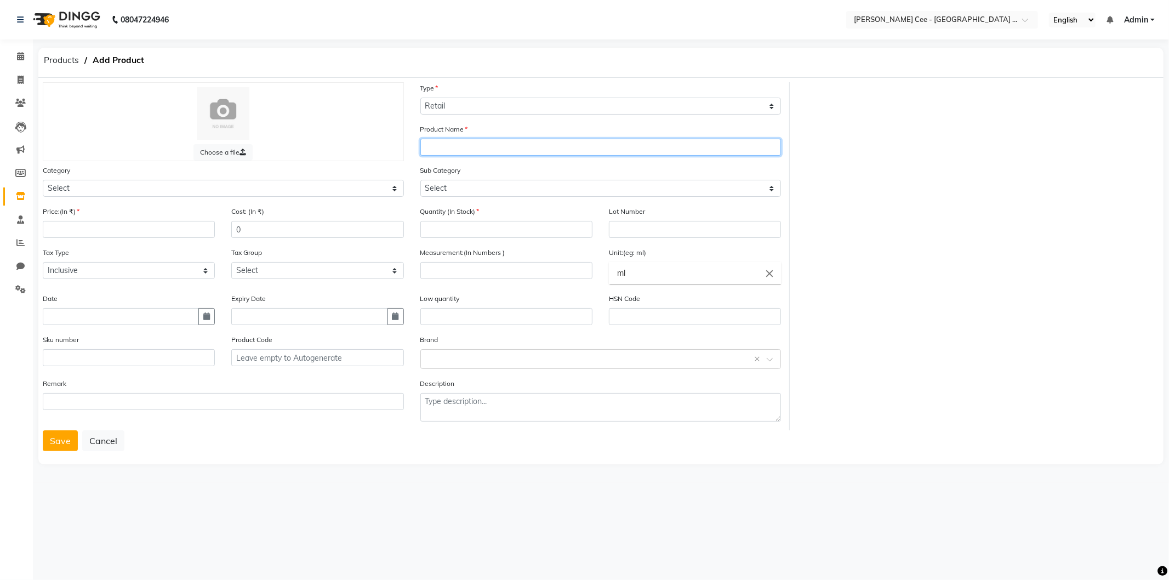
click at [498, 139] on input "text" at bounding box center [600, 147] width 361 height 17
click at [452, 146] on input "Canibone Tab" at bounding box center [600, 147] width 361 height 17
type input "Caniboon Joint Tab"
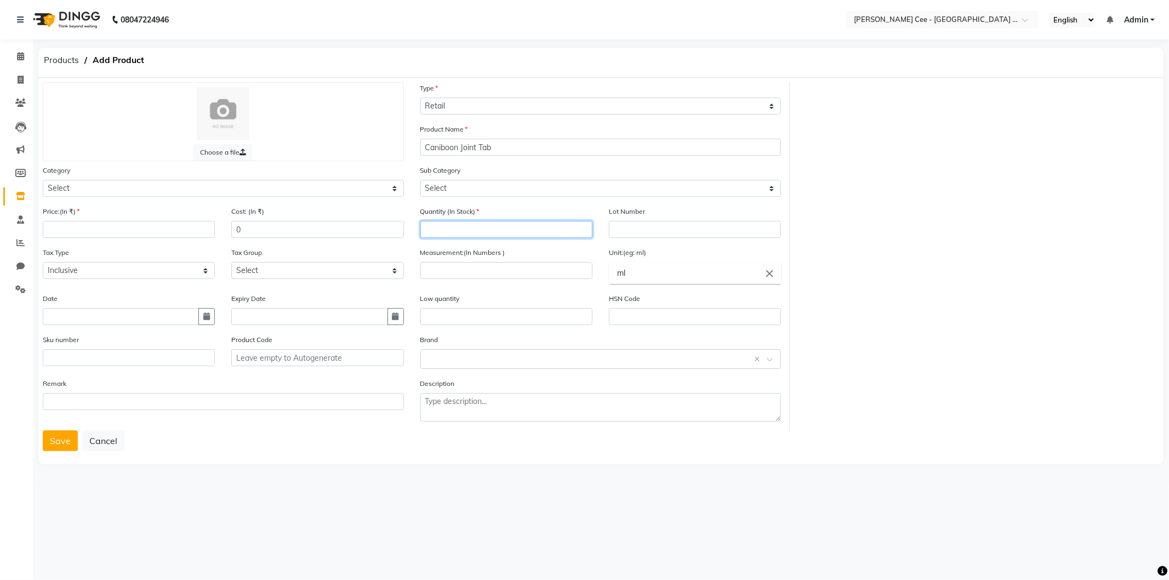
click at [472, 227] on input "number" at bounding box center [506, 229] width 172 height 17
click at [551, 226] on input "7" at bounding box center [506, 229] width 172 height 17
drag, startPoint x: 551, startPoint y: 226, endPoint x: 547, endPoint y: 248, distance: 21.8
click at [551, 227] on input "7" at bounding box center [506, 229] width 172 height 17
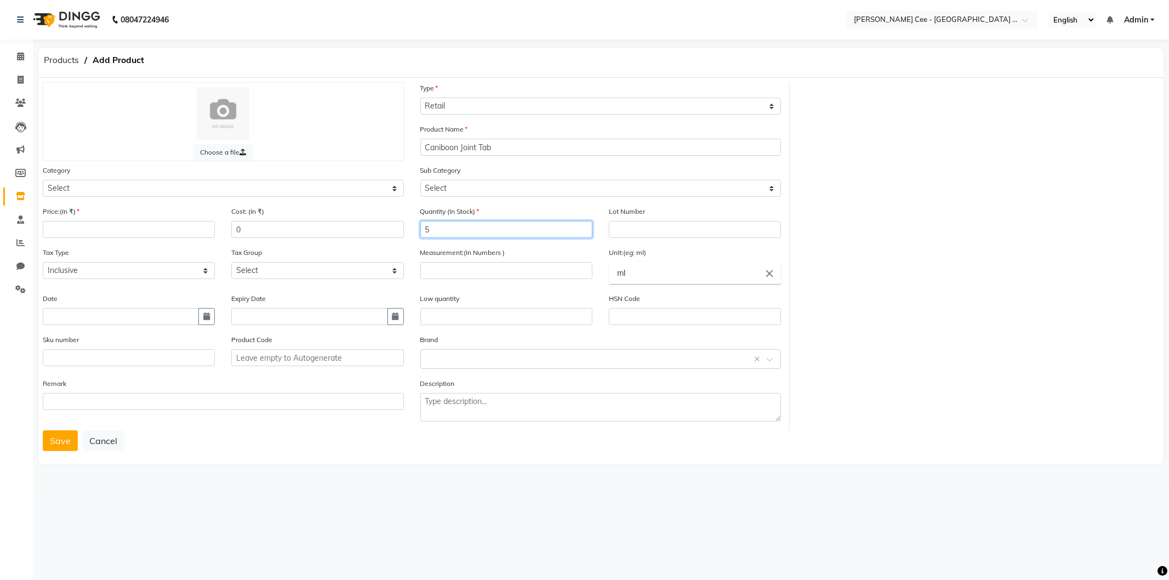
type input "5"
click at [769, 275] on icon "close" at bounding box center [769, 273] width 12 height 12
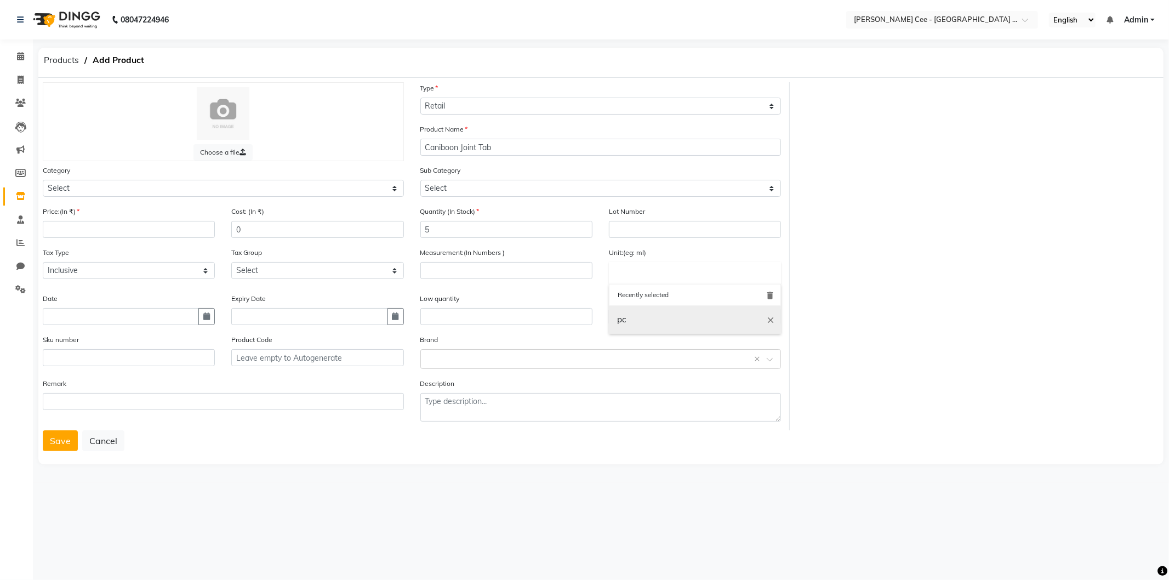
click at [653, 318] on link "pc" at bounding box center [695, 320] width 172 height 28
type input "pc"
click at [721, 269] on input "pc" at bounding box center [695, 273] width 172 height 22
click at [768, 277] on icon "close" at bounding box center [769, 273] width 12 height 12
click at [681, 276] on input "text" at bounding box center [695, 273] width 172 height 22
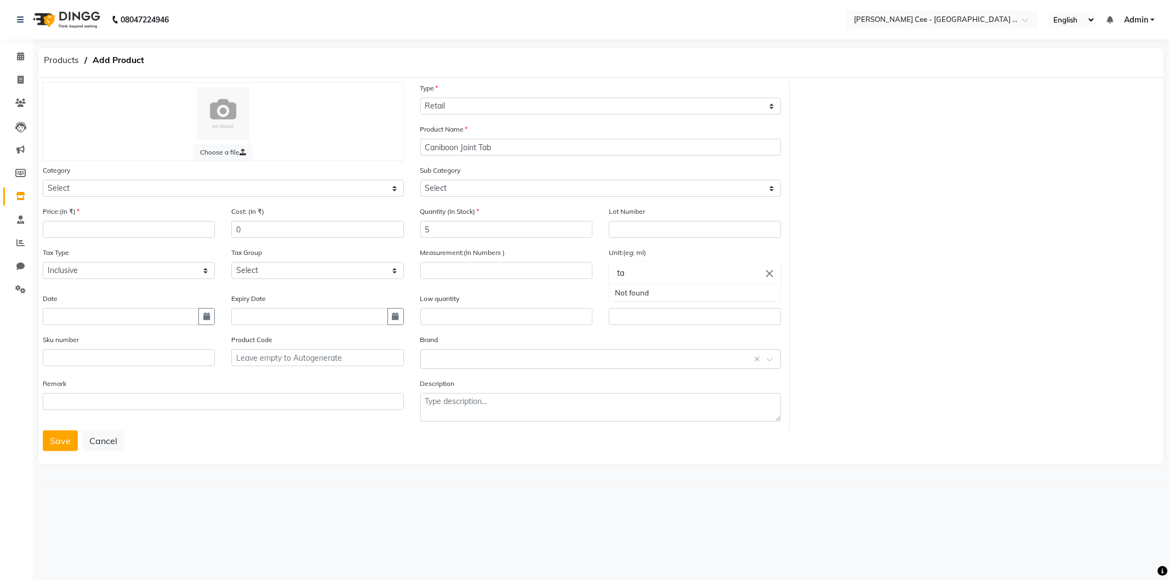
type input "t"
type input "Tab"
click at [516, 269] on div at bounding box center [584, 290] width 1169 height 580
click at [523, 269] on input "number" at bounding box center [506, 270] width 172 height 17
type input "30"
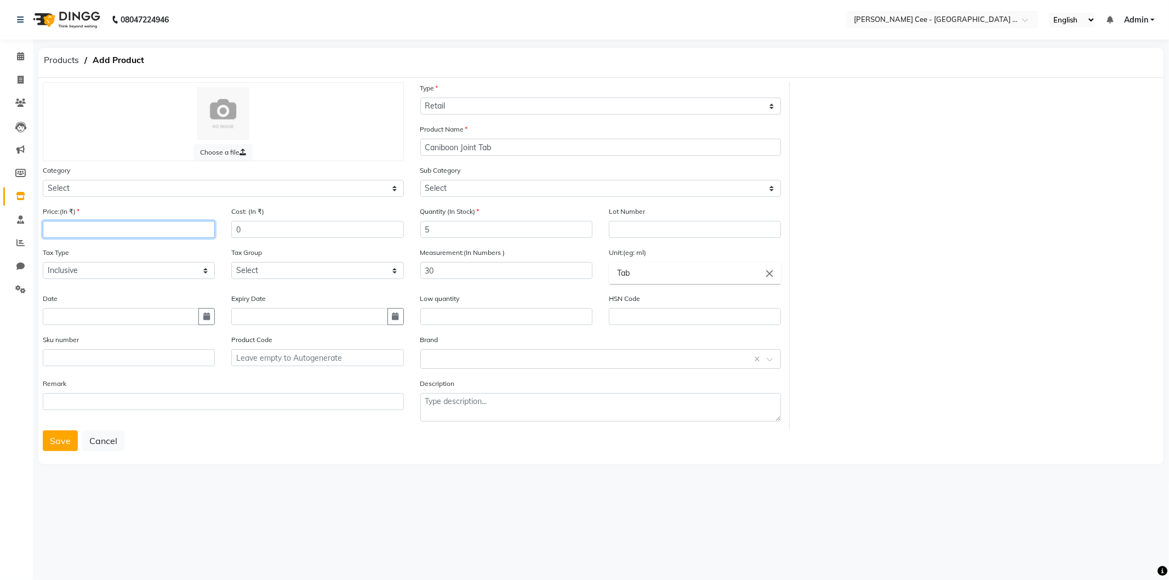
click at [122, 235] on input "number" at bounding box center [129, 229] width 172 height 17
type input "850"
click at [58, 440] on button "Save" at bounding box center [60, 440] width 35 height 21
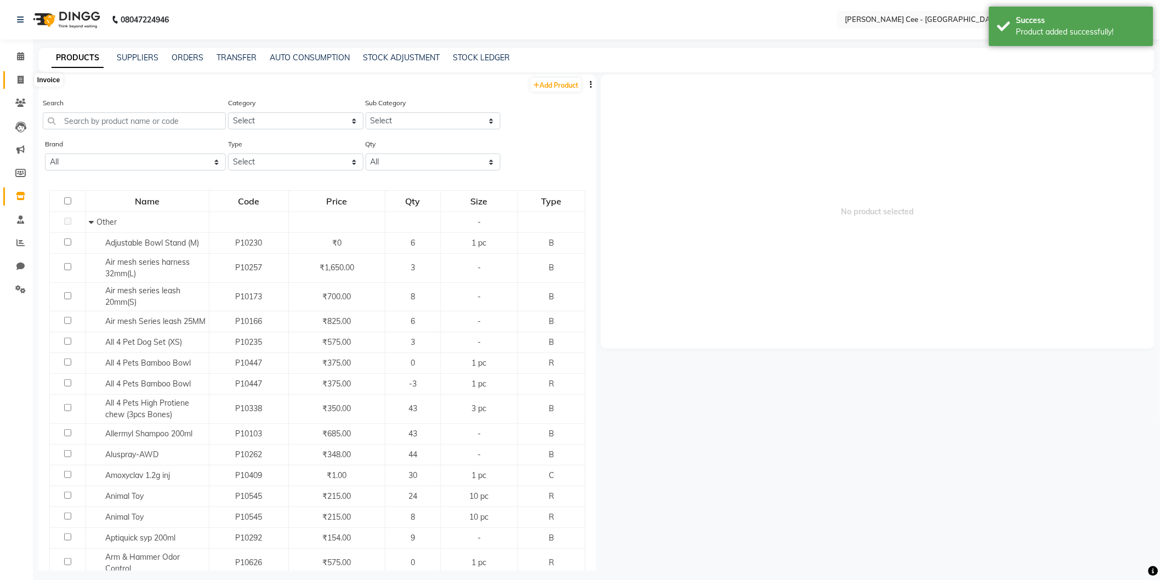
click at [20, 78] on icon at bounding box center [21, 80] width 6 height 8
select select "service"
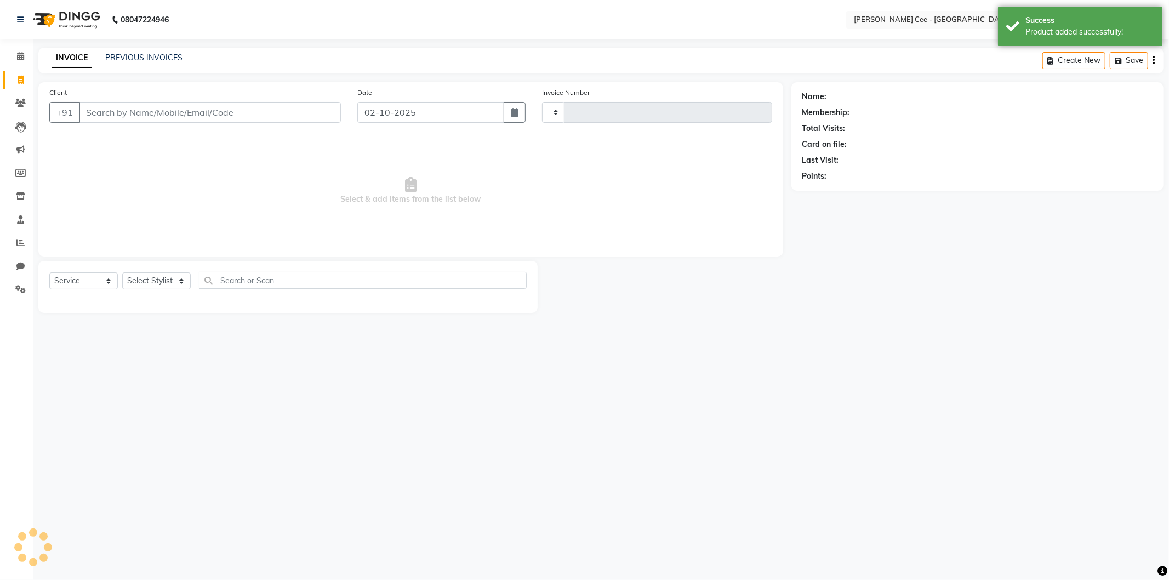
type input "2961"
select select "8239"
click at [187, 112] on input "Client" at bounding box center [210, 112] width 262 height 21
select select "product"
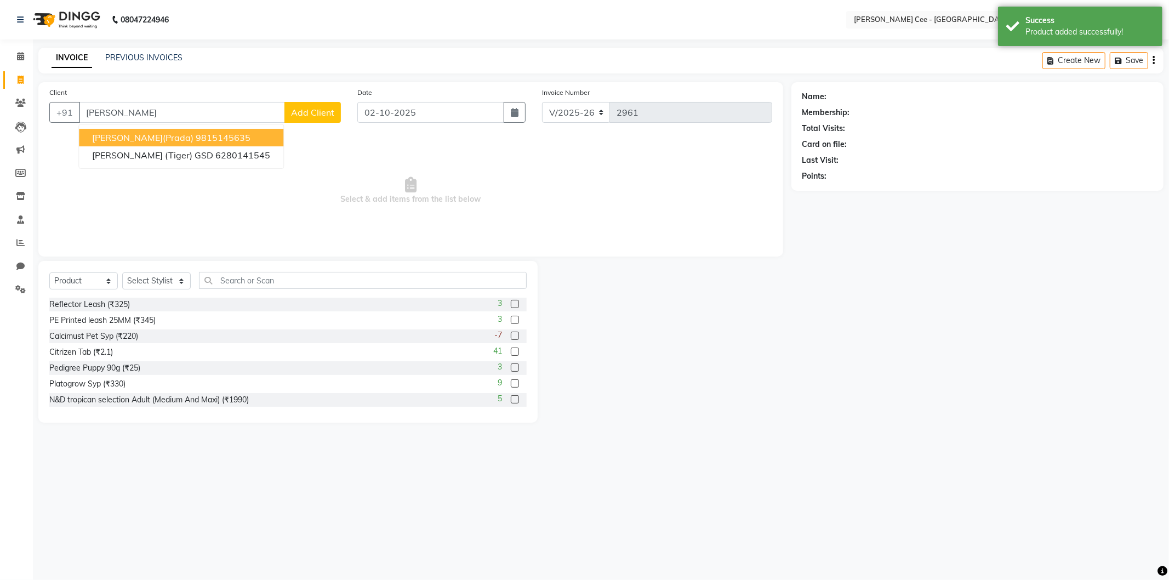
click at [140, 135] on span "Gurbeer(Prada)" at bounding box center [142, 137] width 101 height 11
type input "9815145635"
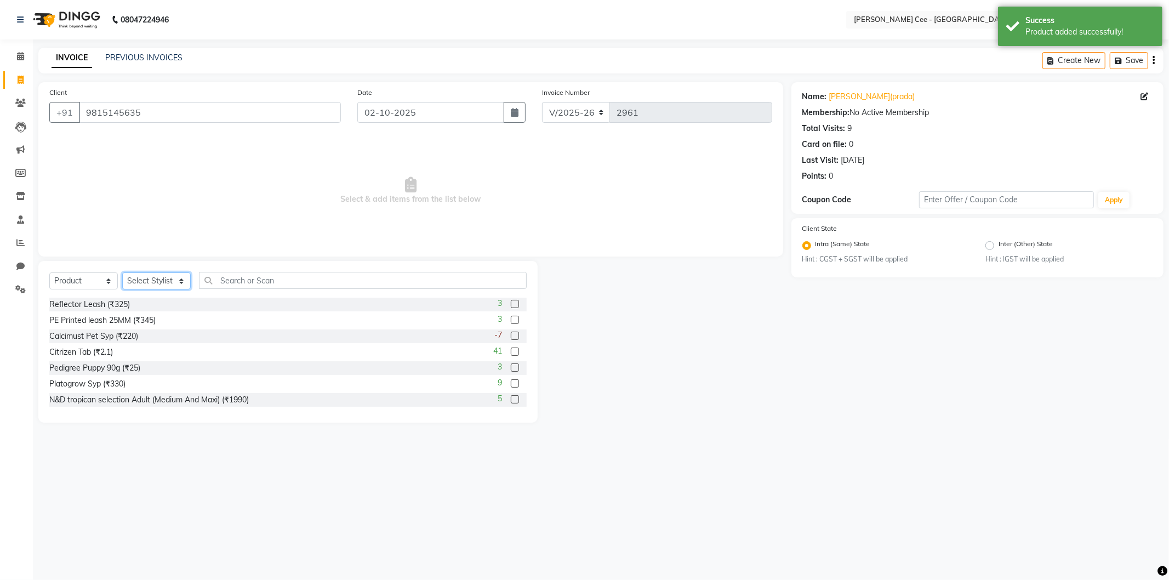
click at [161, 280] on select "Select Stylist Arsh (Helper) Avinash [PERSON_NAME] [PERSON_NAME] [PERSON_NAME] …" at bounding box center [156, 280] width 69 height 17
select select "80152"
click at [122, 273] on select "Select Stylist Arsh (Helper) Avinash [PERSON_NAME] [PERSON_NAME] [PERSON_NAME] …" at bounding box center [156, 280] width 69 height 17
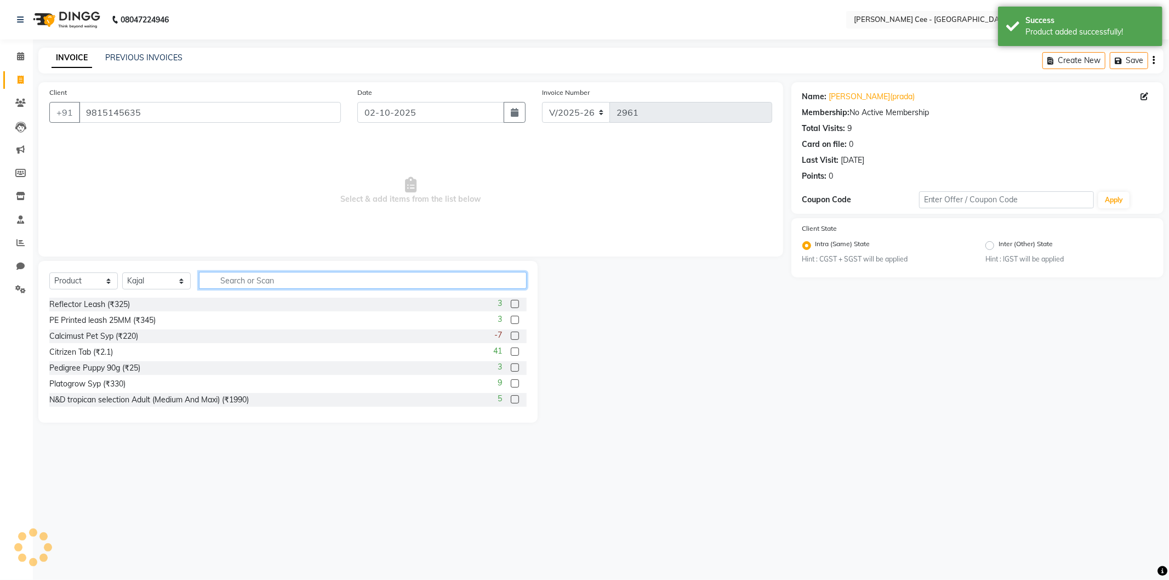
click at [271, 278] on input "text" at bounding box center [363, 280] width 328 height 17
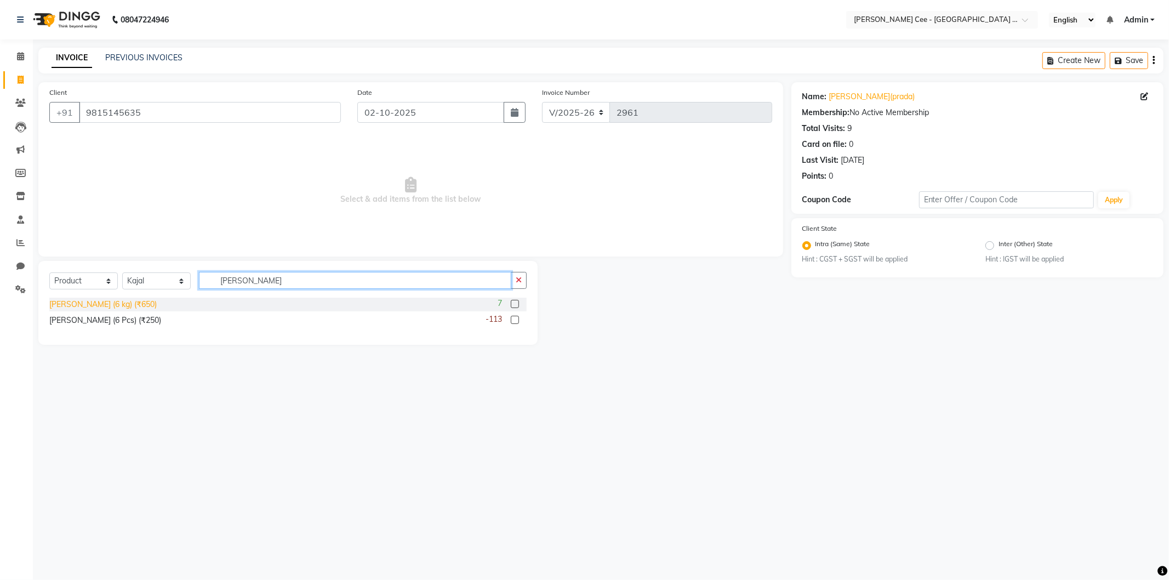
type input "chelsea bones"
click at [113, 305] on div "chelsea bones (6 kg) (₹650)" at bounding box center [102, 305] width 107 height 12
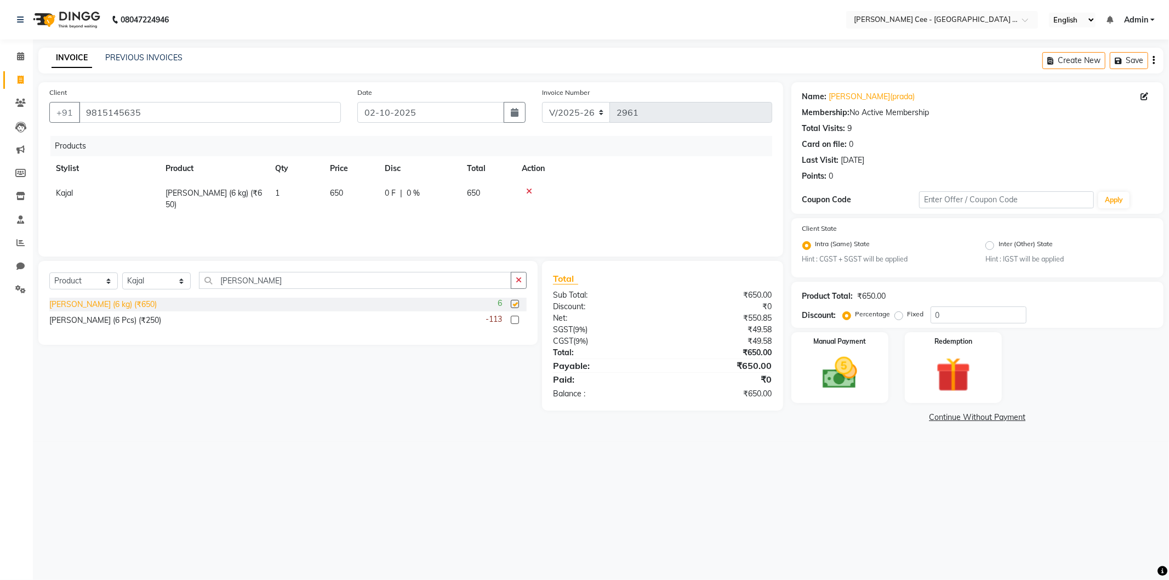
checkbox input "false"
click at [243, 284] on input "chelsea bones" at bounding box center [355, 280] width 312 height 17
type input "caniboo"
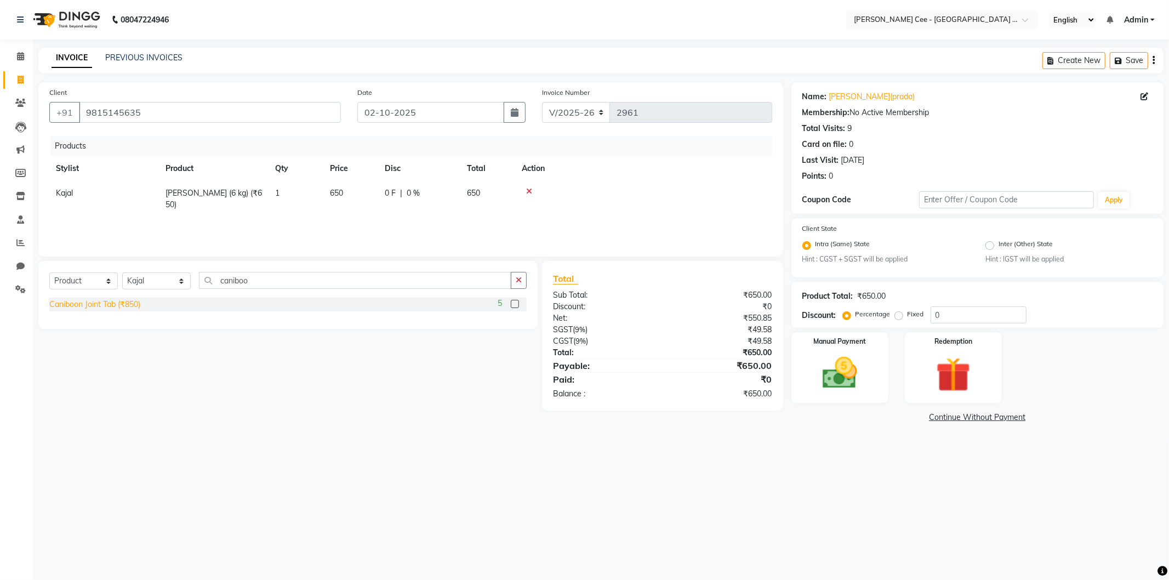
click at [129, 301] on div "Caniboon Joint Tab (₹850)" at bounding box center [94, 305] width 91 height 12
checkbox input "false"
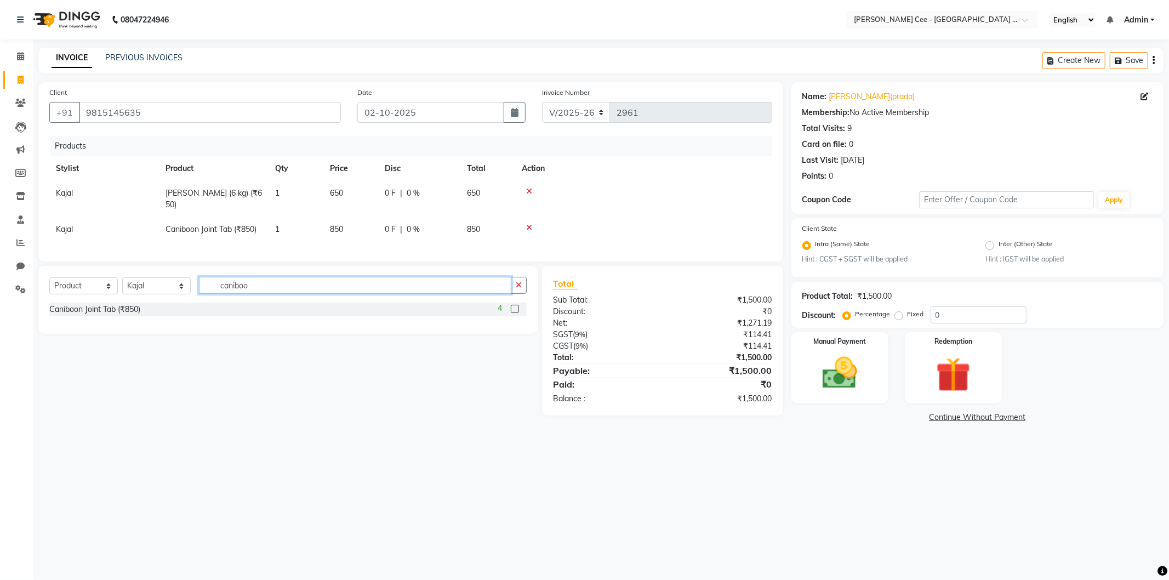
click at [241, 294] on input "caniboo" at bounding box center [355, 285] width 312 height 17
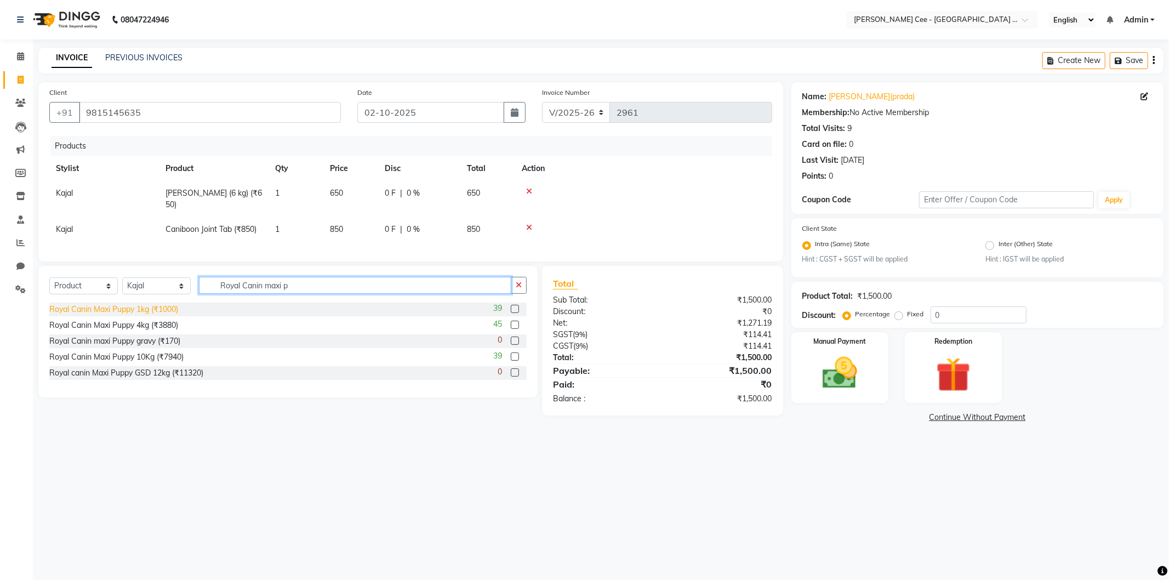
type input "Royal Canin maxi p"
click at [128, 315] on div "Royal Canin Maxi Puppy 1kg (₹1000)" at bounding box center [113, 310] width 129 height 12
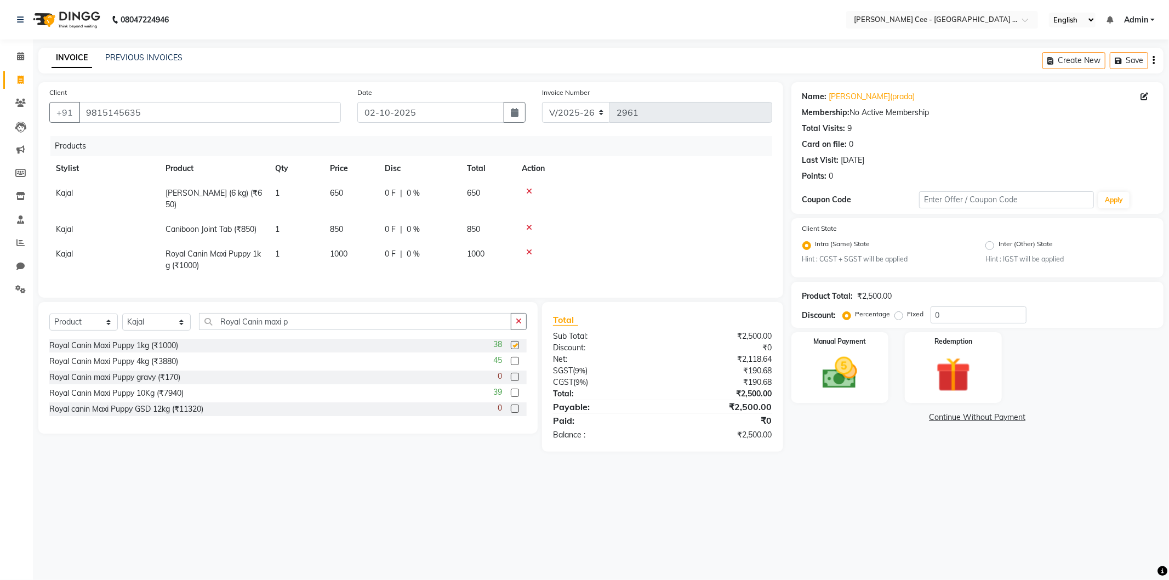
checkbox input "false"
click at [343, 254] on span "1000" at bounding box center [339, 254] width 18 height 10
select select "80152"
click at [349, 255] on input "1000" at bounding box center [351, 256] width 42 height 17
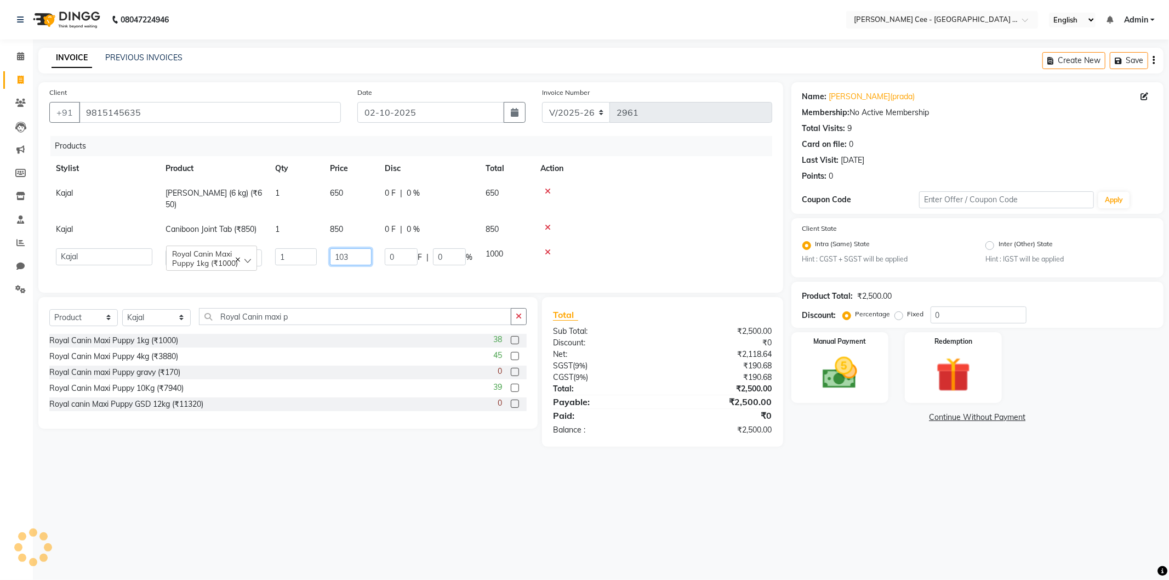
type input "1030"
click at [628, 249] on div at bounding box center [652, 252] width 225 height 8
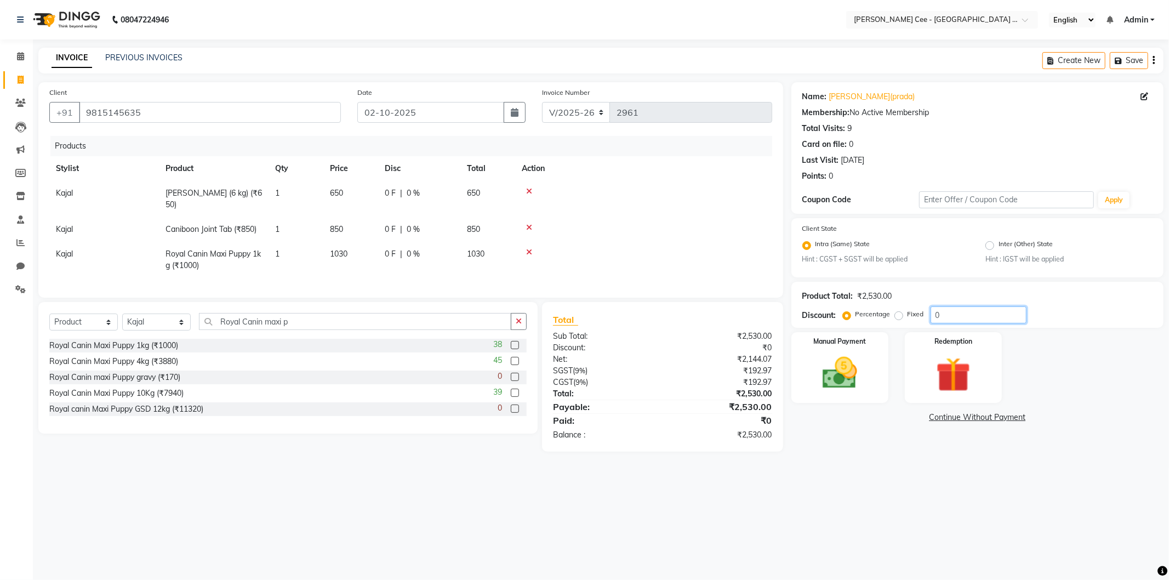
click at [936, 315] on input "0" at bounding box center [979, 314] width 96 height 17
type input "20"
click at [428, 229] on span "20 %" at bounding box center [424, 230] width 18 height 12
select select "80152"
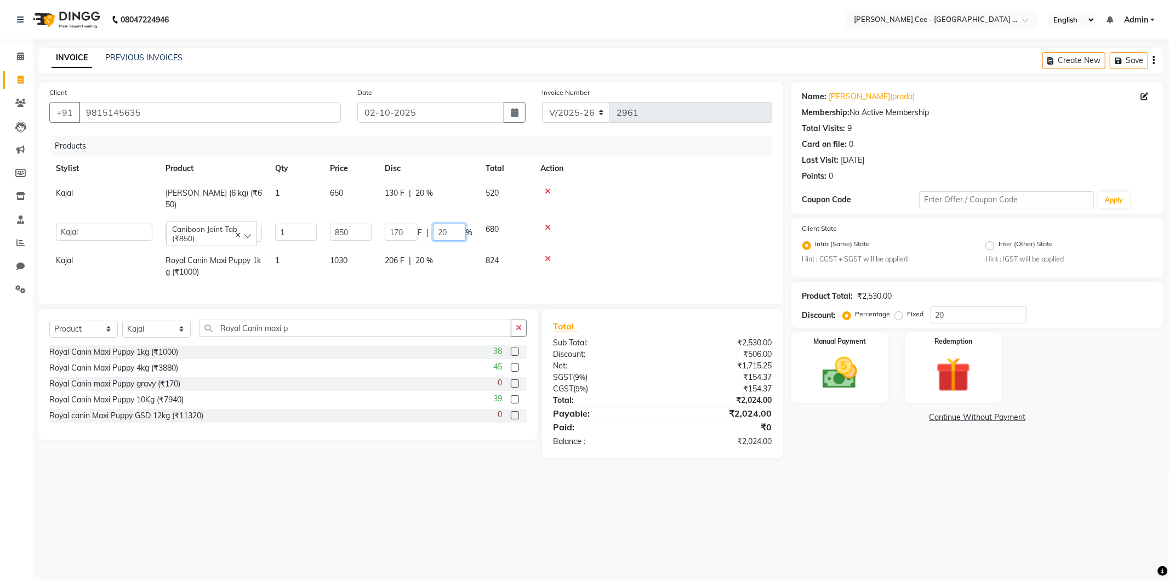
click at [437, 231] on input "20" at bounding box center [449, 232] width 33 height 17
type input "0"
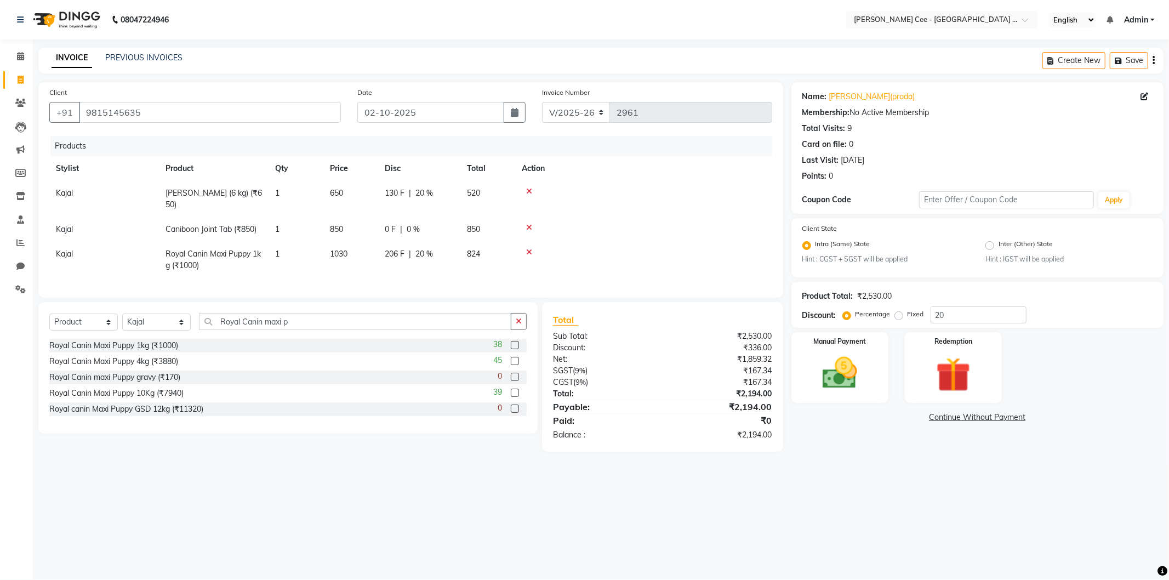
click at [697, 215] on td at bounding box center [643, 199] width 257 height 36
click at [69, 226] on span "Kajal" at bounding box center [64, 229] width 17 height 10
select select "80152"
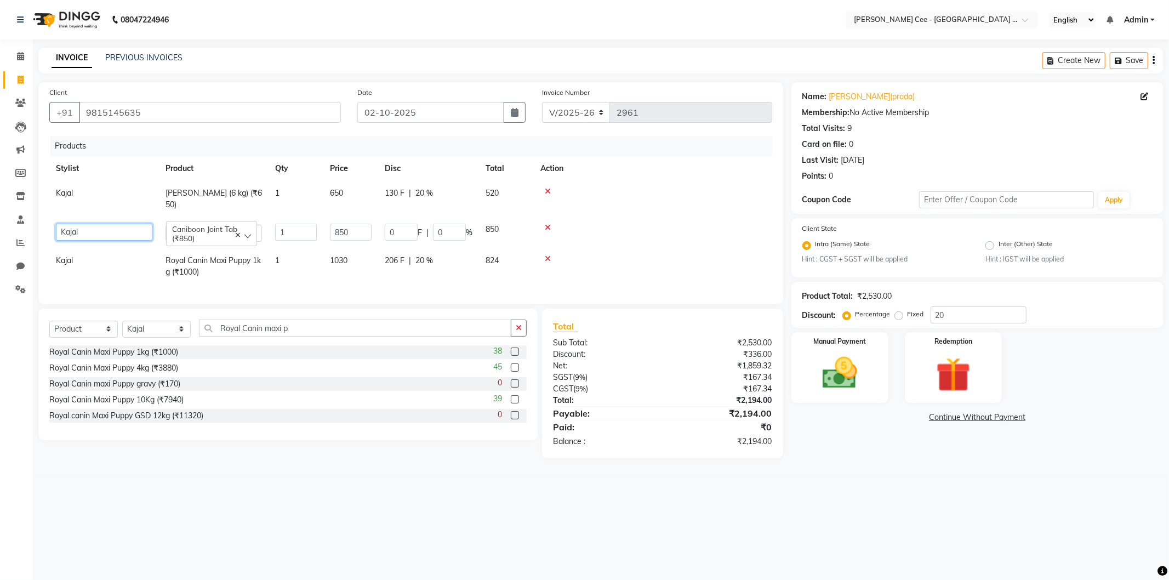
click at [69, 226] on select "Arsh (Helper) Avinash Dr Kamalpreet Kaur Dr.Simran Guri Jashanpreet Singh Kajal…" at bounding box center [104, 232] width 96 height 17
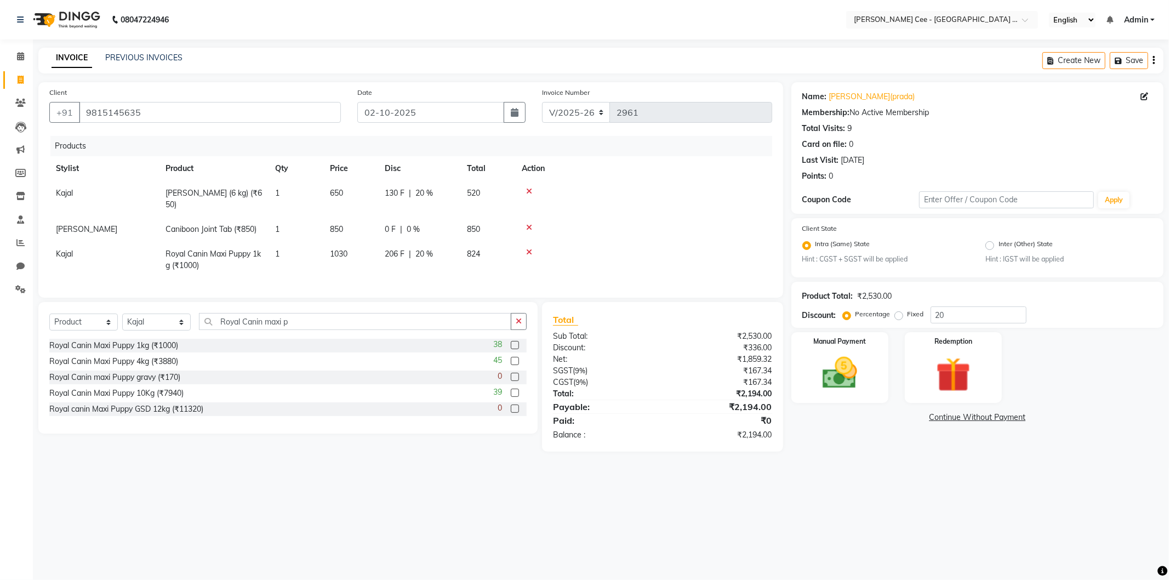
click at [72, 259] on td "Kajal" at bounding box center [104, 260] width 110 height 36
select select "80152"
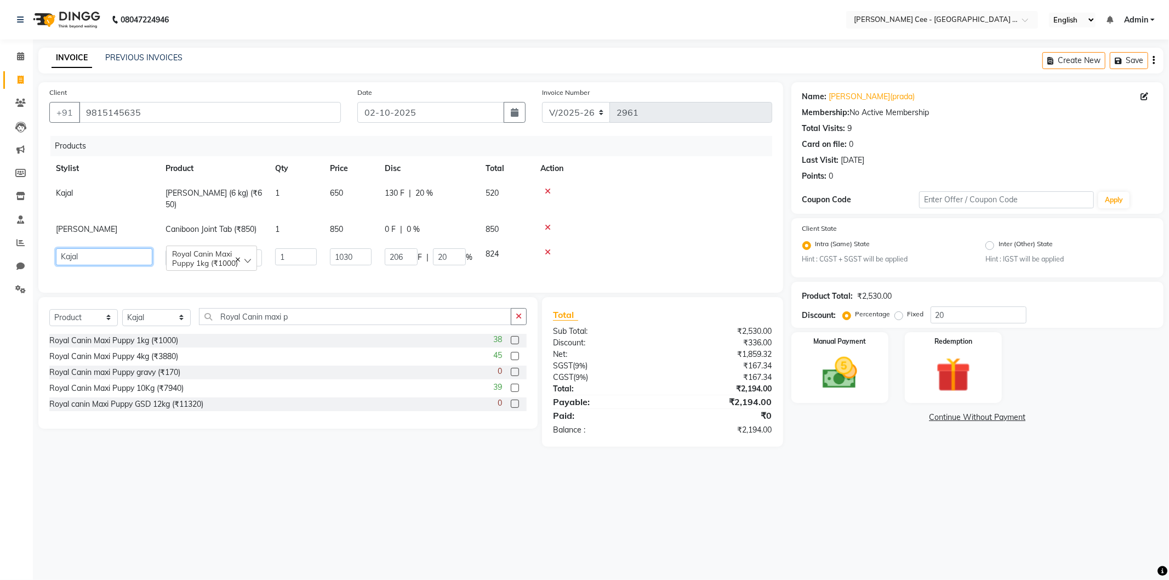
click at [73, 259] on select "Arsh (Helper) Avinash Dr Kamalpreet Kaur Dr.Simran Guri Jashanpreet Singh Kajal…" at bounding box center [104, 256] width 96 height 17
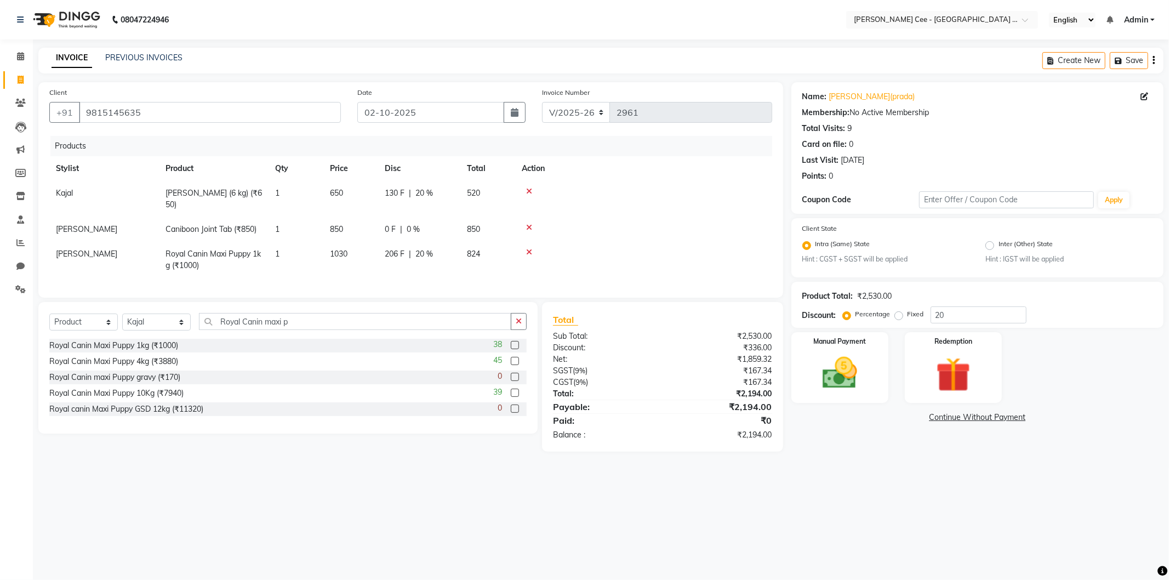
click at [645, 243] on td at bounding box center [643, 260] width 257 height 36
click at [144, 329] on select "Select Stylist Arsh (Helper) Avinash [PERSON_NAME] [PERSON_NAME] [PERSON_NAME] …" at bounding box center [156, 321] width 69 height 17
select select "80155"
click at [122, 323] on select "Select Stylist Arsh (Helper) Avinash [PERSON_NAME] [PERSON_NAME] [PERSON_NAME] …" at bounding box center [156, 321] width 69 height 17
drag, startPoint x: 308, startPoint y: 328, endPoint x: 208, endPoint y: 319, distance: 100.1
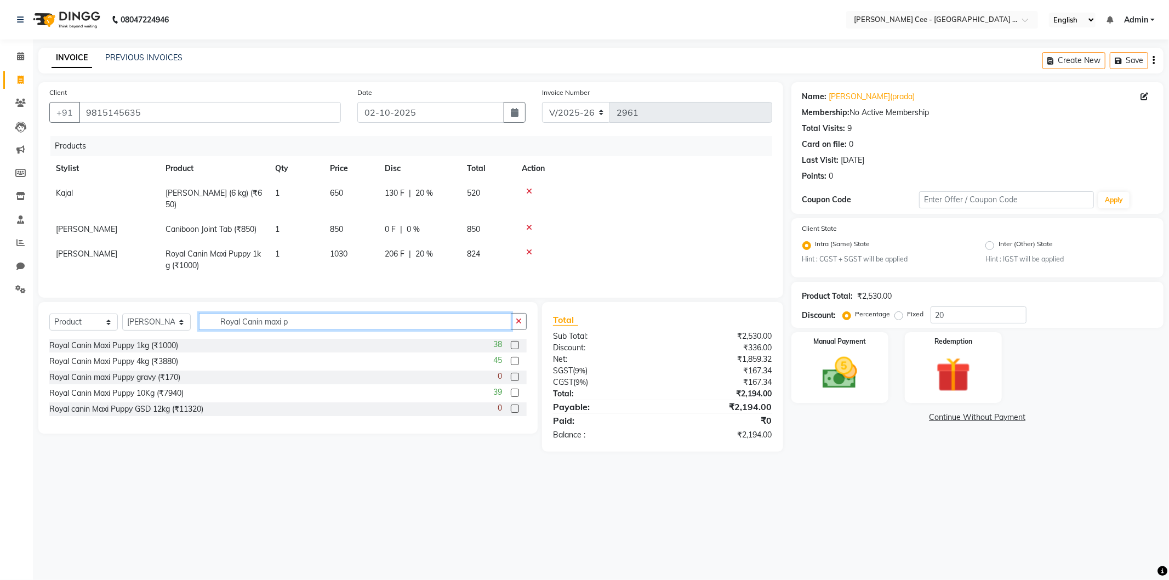
click at [208, 319] on div "Select Service Product Membership Package Voucher Prepaid Gift Card Select Styl…" at bounding box center [287, 368] width 499 height 132
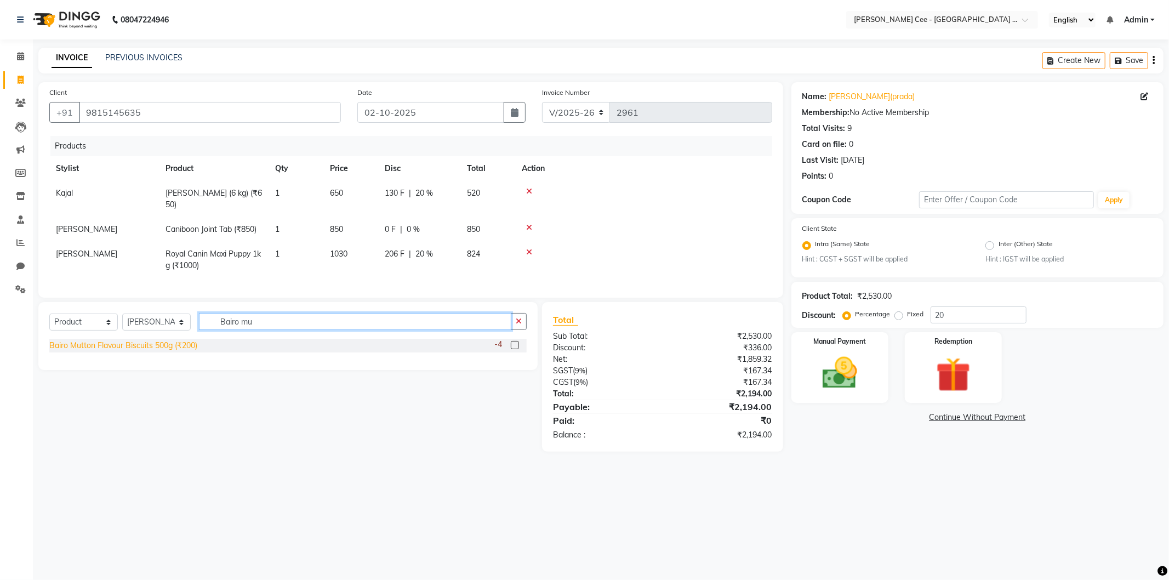
type input "Bairo mu"
click at [176, 351] on div "Bairo Mutton Flavour Biscuits 500g (₹200)" at bounding box center [123, 346] width 148 height 12
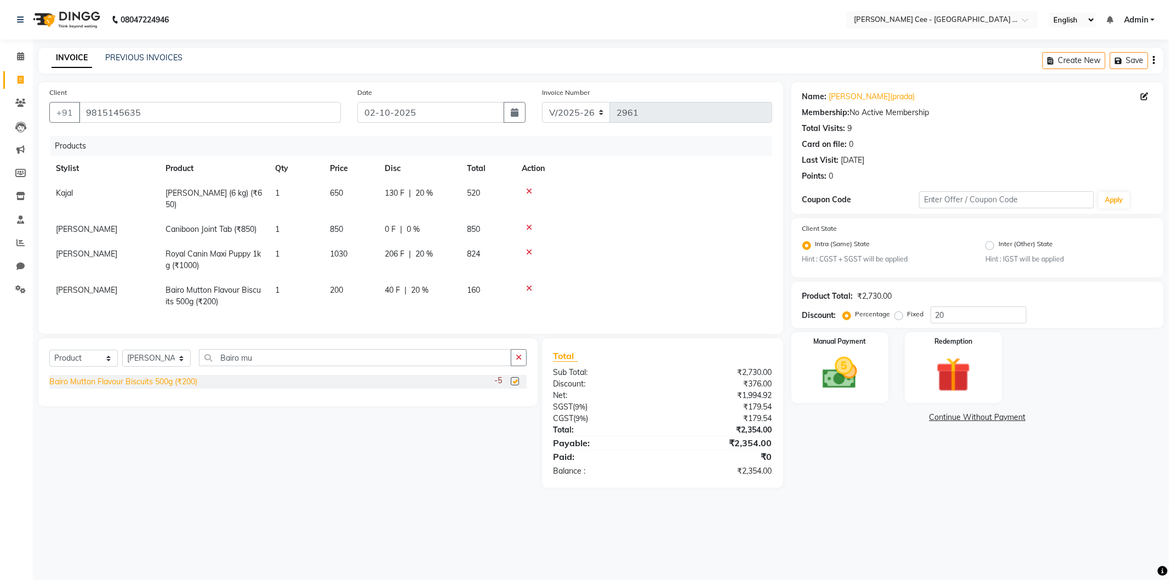
checkbox input "false"
click at [694, 294] on td at bounding box center [643, 296] width 257 height 36
click at [390, 253] on span "206 F" at bounding box center [395, 254] width 20 height 12
select select "80155"
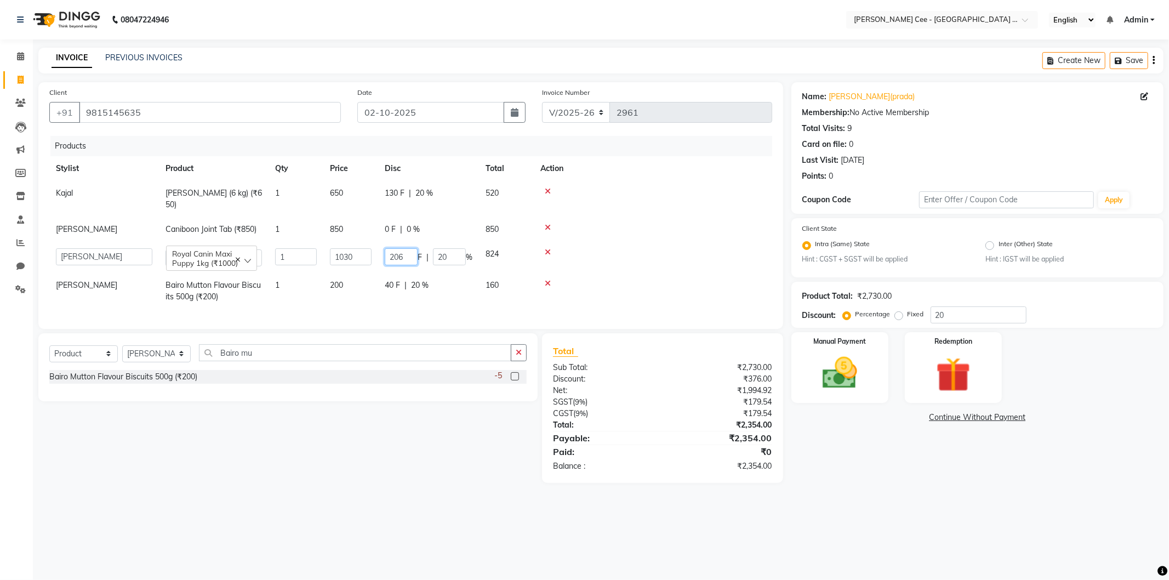
click at [402, 256] on input "206" at bounding box center [401, 256] width 33 height 17
type input "210"
click at [637, 250] on div at bounding box center [652, 252] width 225 height 8
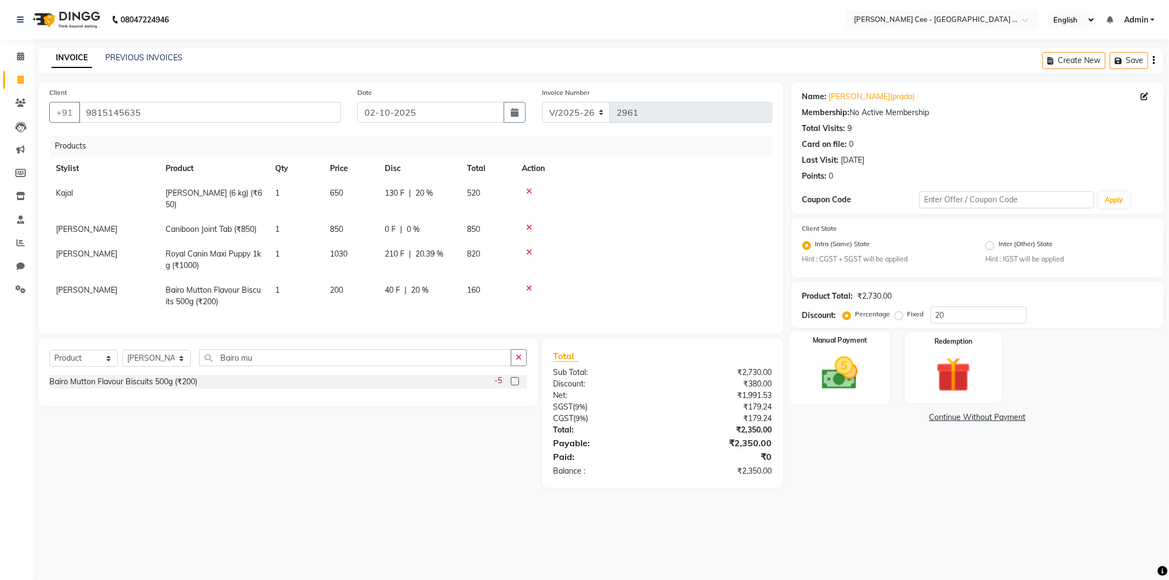
click at [857, 375] on img at bounding box center [840, 373] width 59 height 42
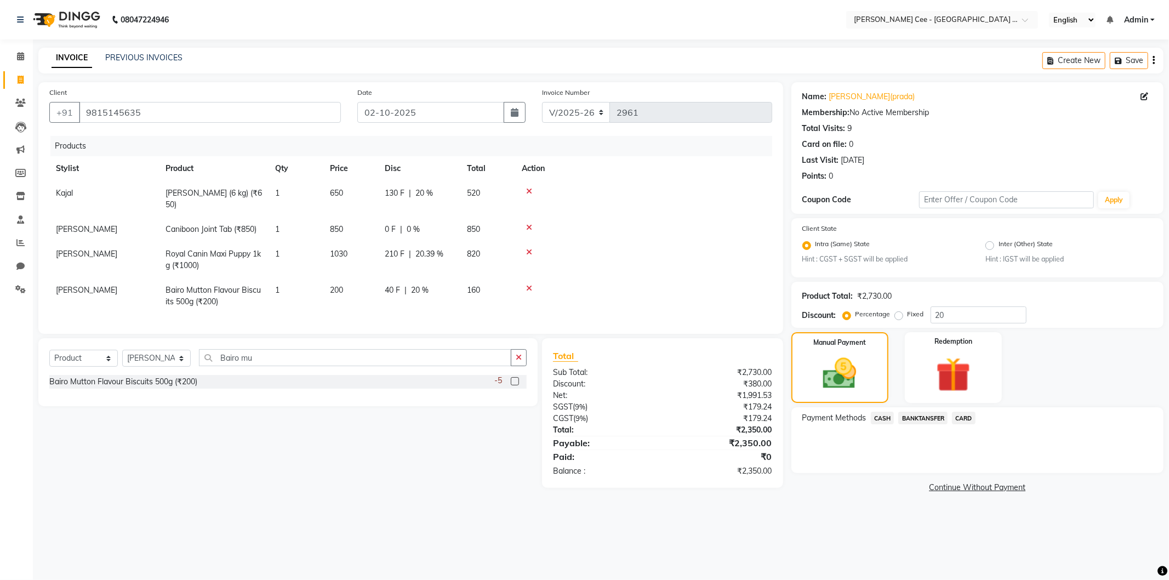
click at [880, 419] on span "CASH" at bounding box center [883, 418] width 24 height 13
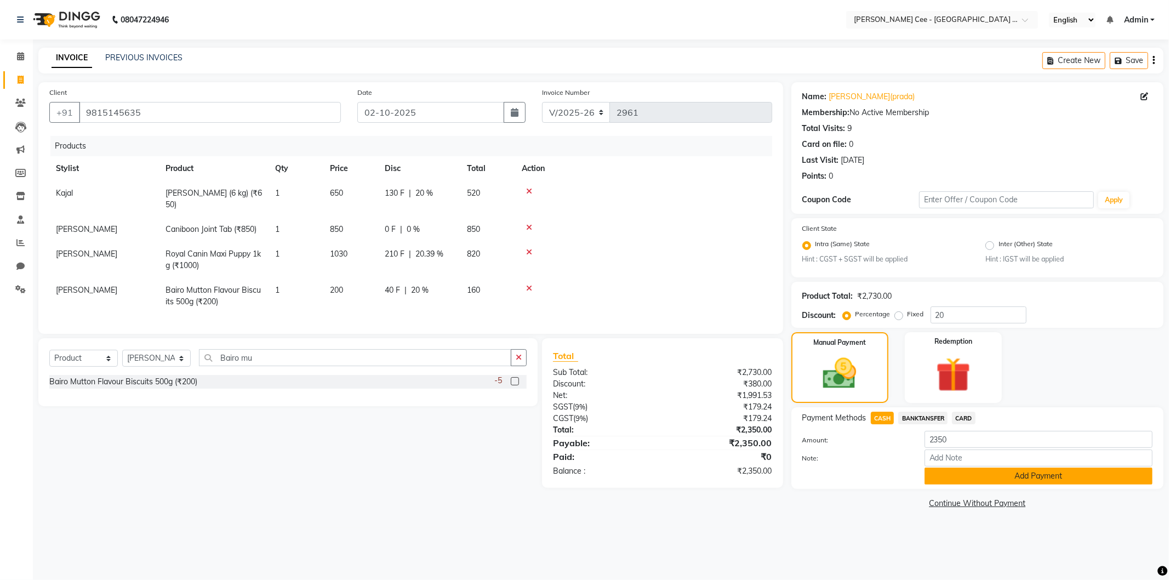
click at [980, 477] on button "Add Payment" at bounding box center [1039, 475] width 228 height 17
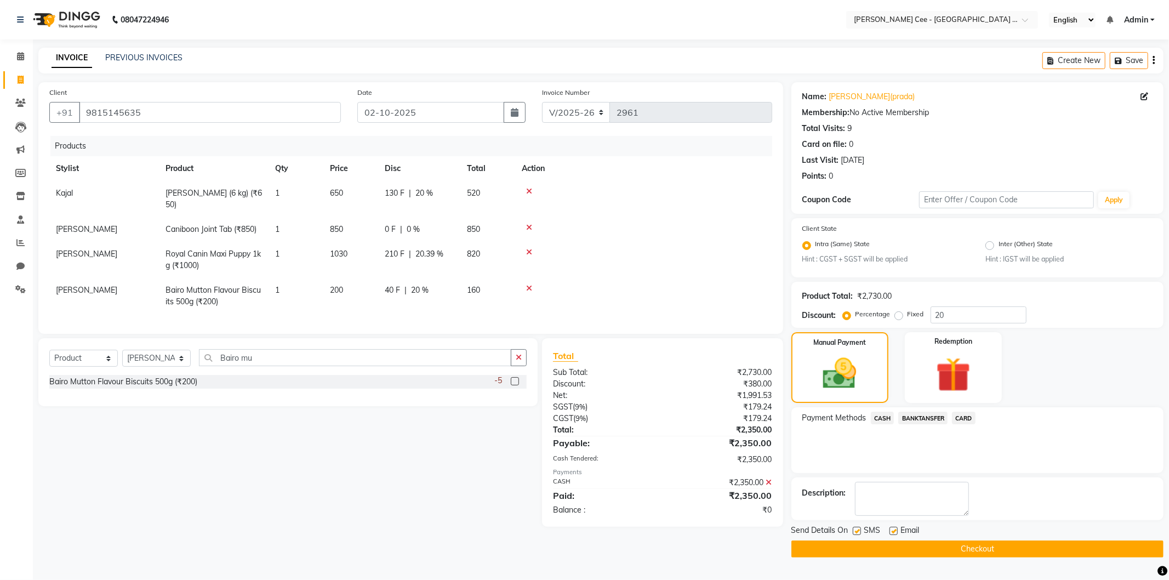
click at [957, 554] on button "Checkout" at bounding box center [977, 548] width 372 height 17
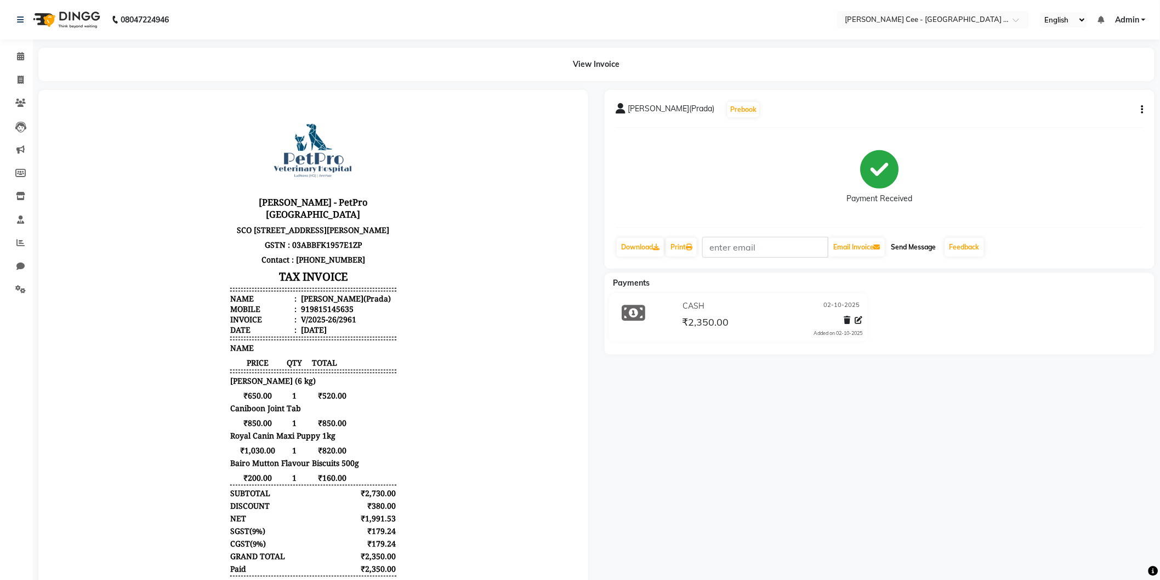
click at [931, 243] on button "Send Message" at bounding box center [914, 247] width 54 height 19
click at [22, 79] on icon at bounding box center [21, 80] width 6 height 8
select select "service"
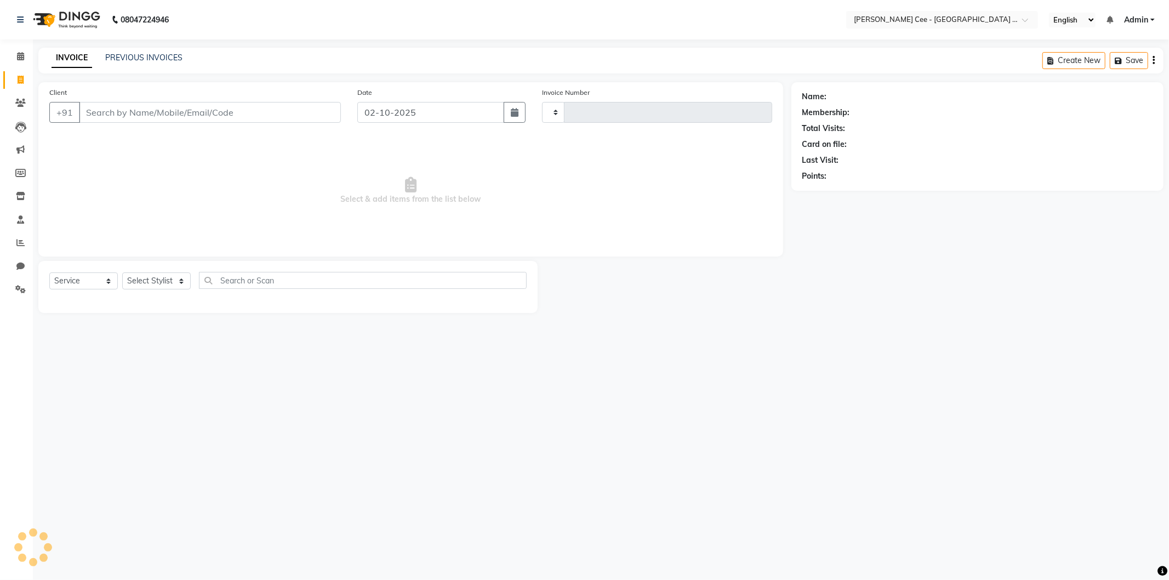
type input "2962"
select select "8239"
select select "product"
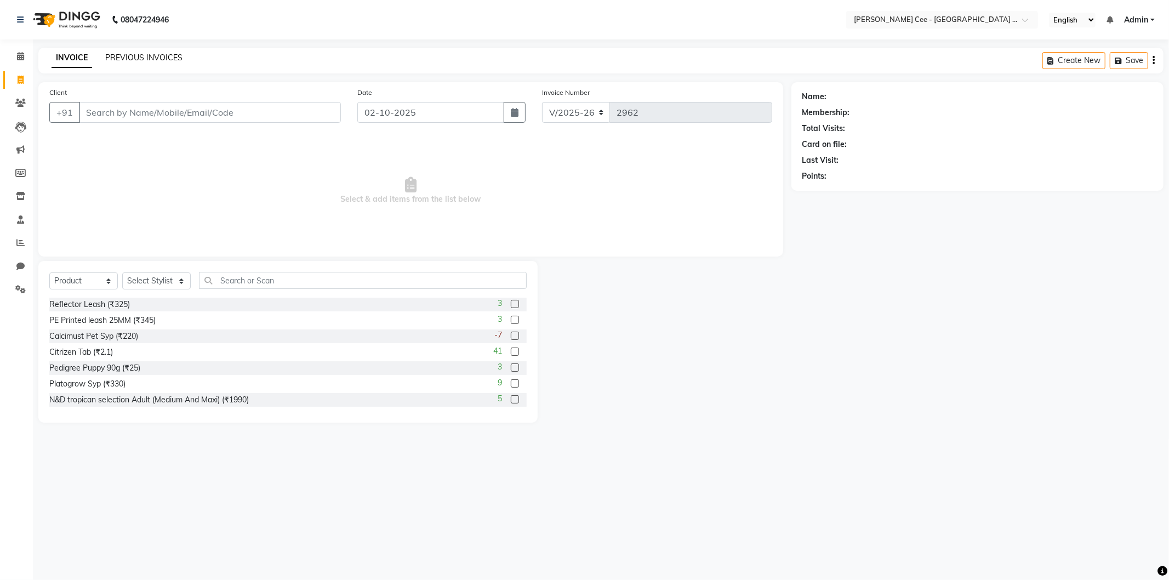
click at [152, 58] on link "PREVIOUS INVOICES" at bounding box center [143, 58] width 77 height 10
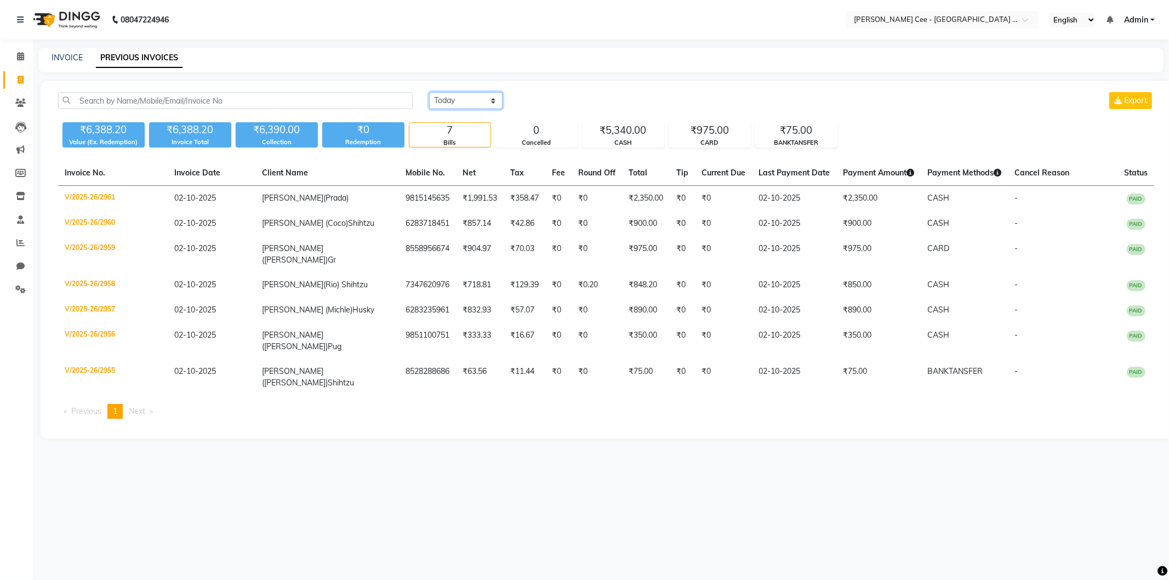
click at [464, 98] on select "Today Yesterday Custom Range" at bounding box center [465, 100] width 73 height 17
click at [429, 92] on select "Today Yesterday Custom Range" at bounding box center [465, 100] width 73 height 17
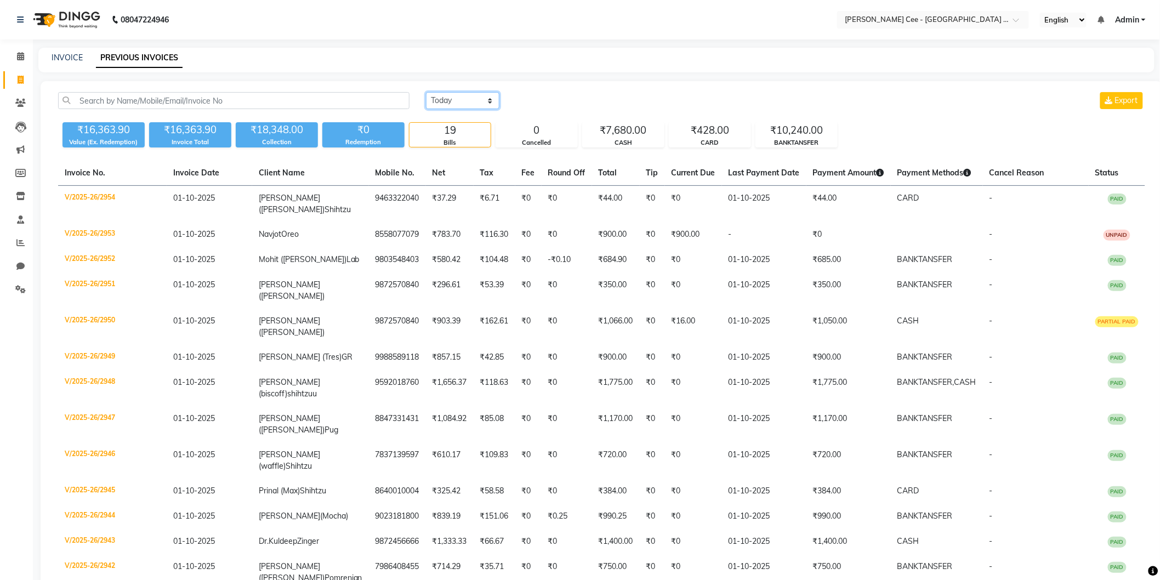
click at [459, 96] on select "Today Yesterday Custom Range" at bounding box center [462, 100] width 73 height 17
select select "range"
click at [426, 92] on select "Today Yesterday Custom Range" at bounding box center [462, 100] width 73 height 17
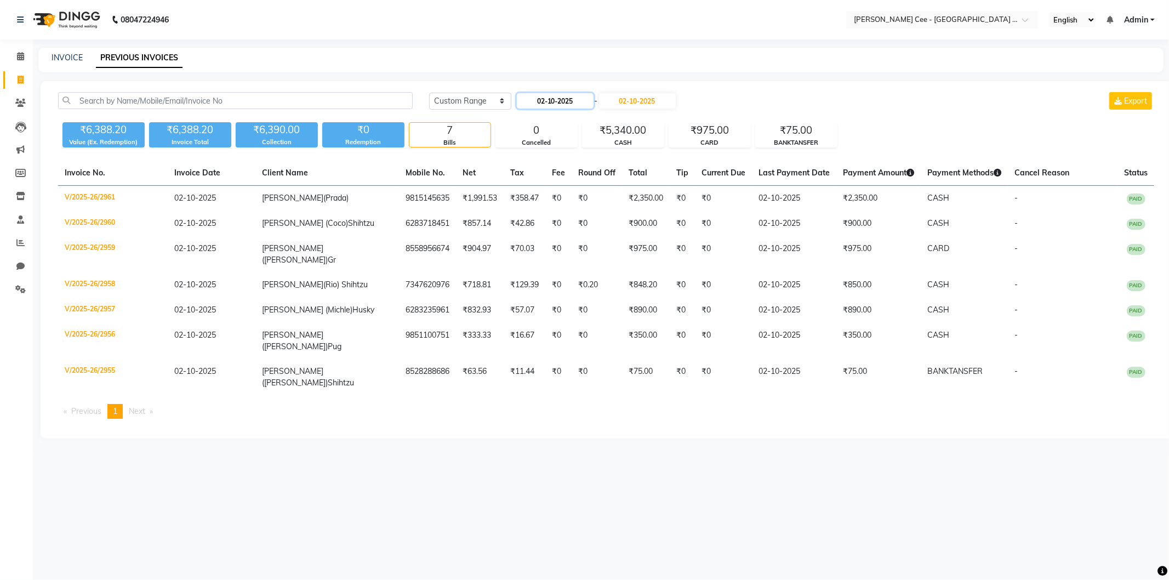
click at [556, 99] on input "02-10-2025" at bounding box center [555, 100] width 77 height 15
select select "10"
select select "2025"
click at [578, 223] on div "30" at bounding box center [581, 227] width 18 height 18
type input "30-10-2025"
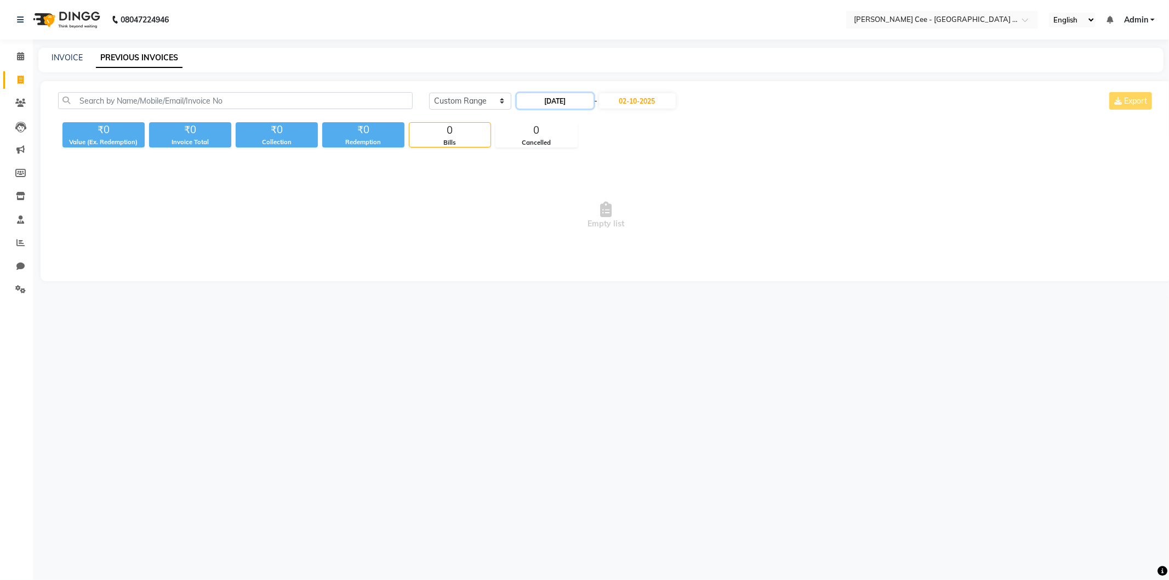
click at [539, 96] on input "30-10-2025" at bounding box center [555, 100] width 77 height 15
select select "10"
select select "2025"
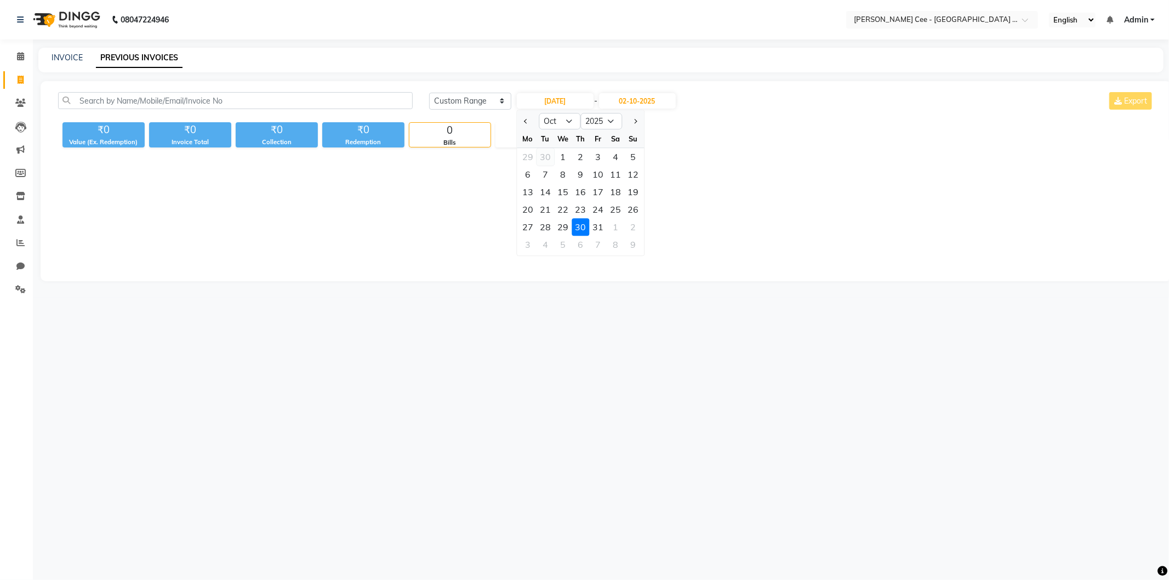
click at [545, 155] on div "30" at bounding box center [546, 157] width 18 height 18
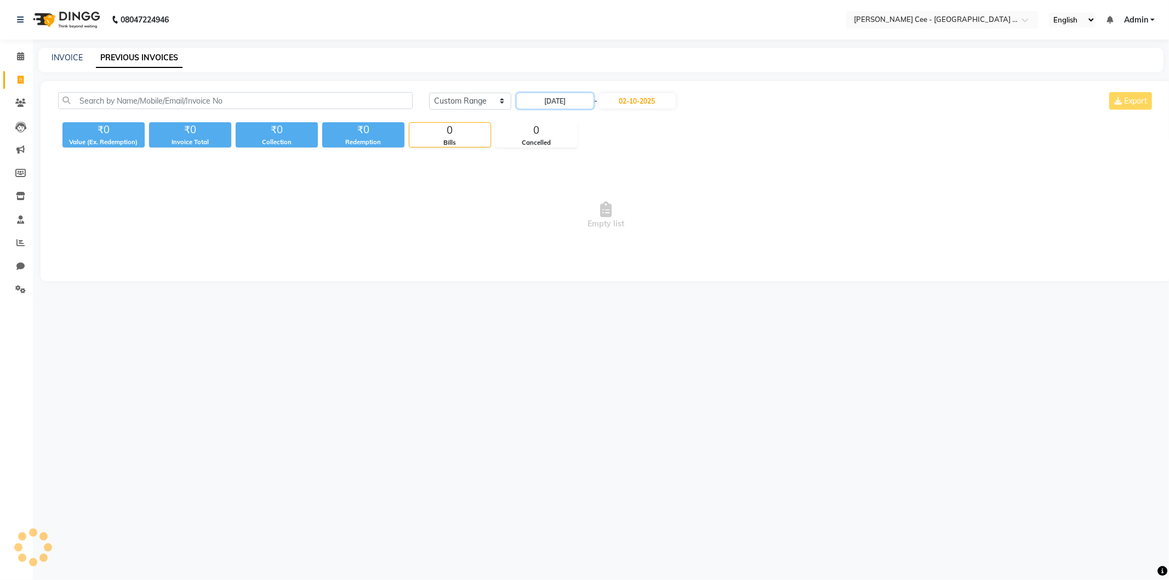
type input "30-09-2025"
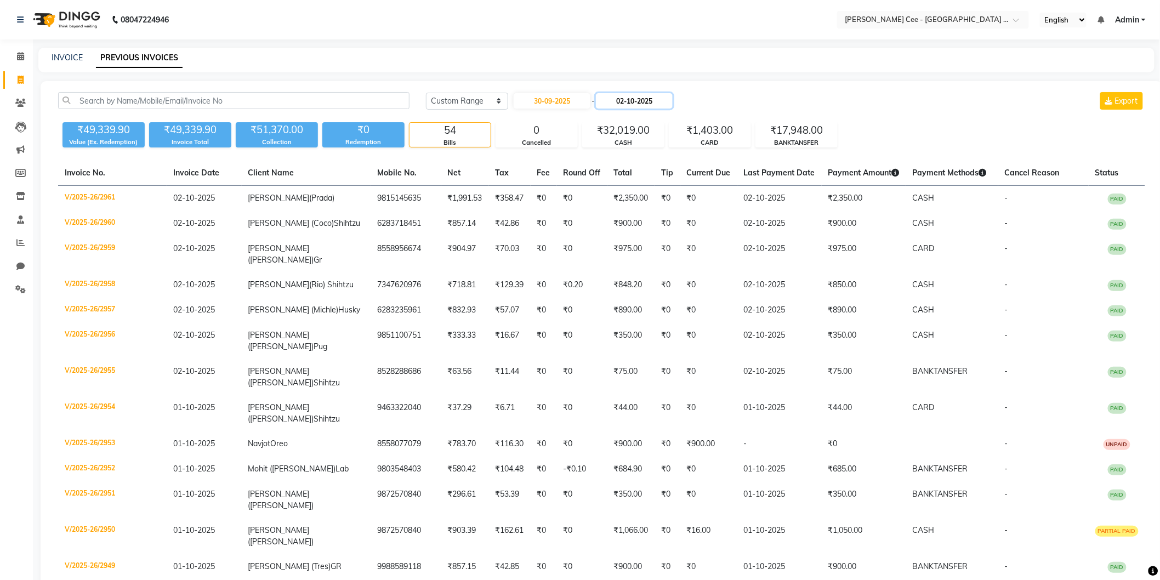
click at [649, 98] on input "02-10-2025" at bounding box center [634, 100] width 77 height 15
select select "10"
click at [627, 156] on div "30" at bounding box center [629, 157] width 18 height 18
type input "30-09-2025"
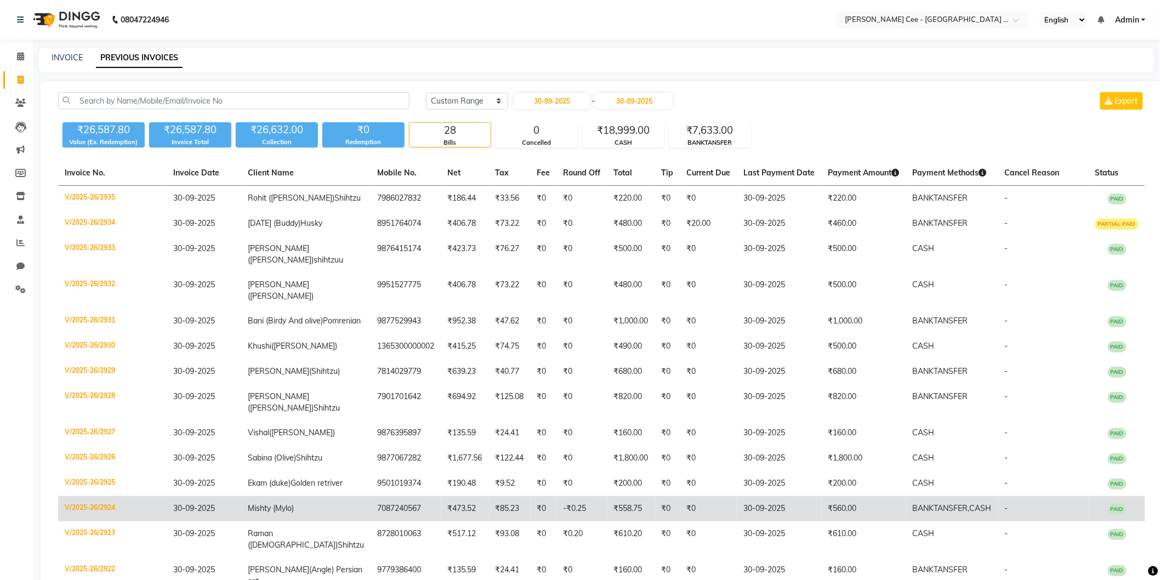
click at [569, 507] on td "-₹0.25" at bounding box center [582, 508] width 50 height 25
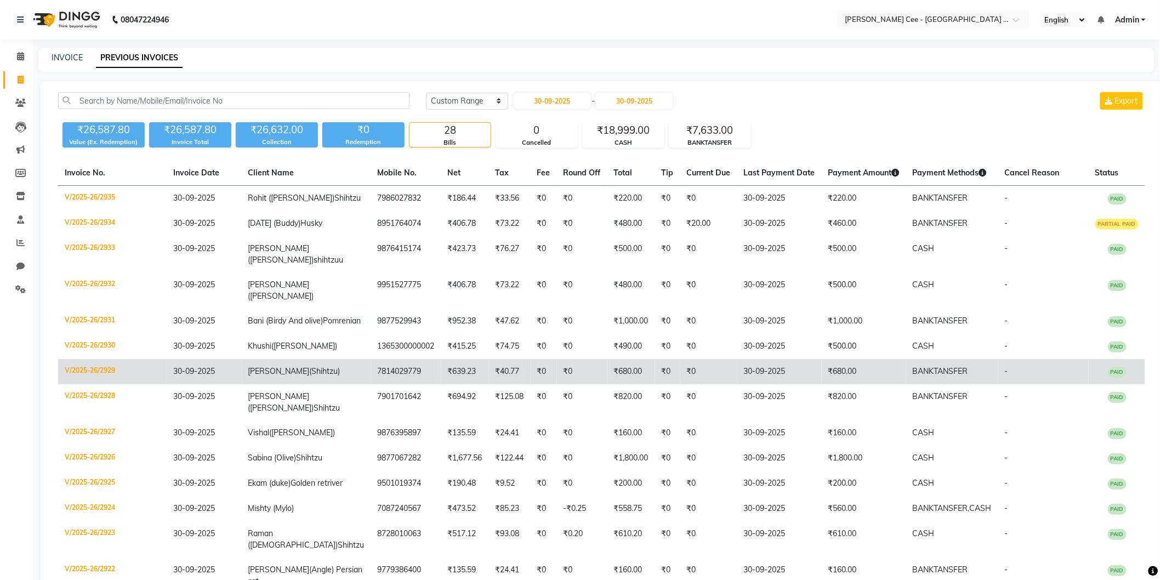
click at [417, 372] on td "7814029779" at bounding box center [406, 371] width 70 height 25
click at [916, 370] on span "BANKTANSFER" at bounding box center [939, 371] width 55 height 10
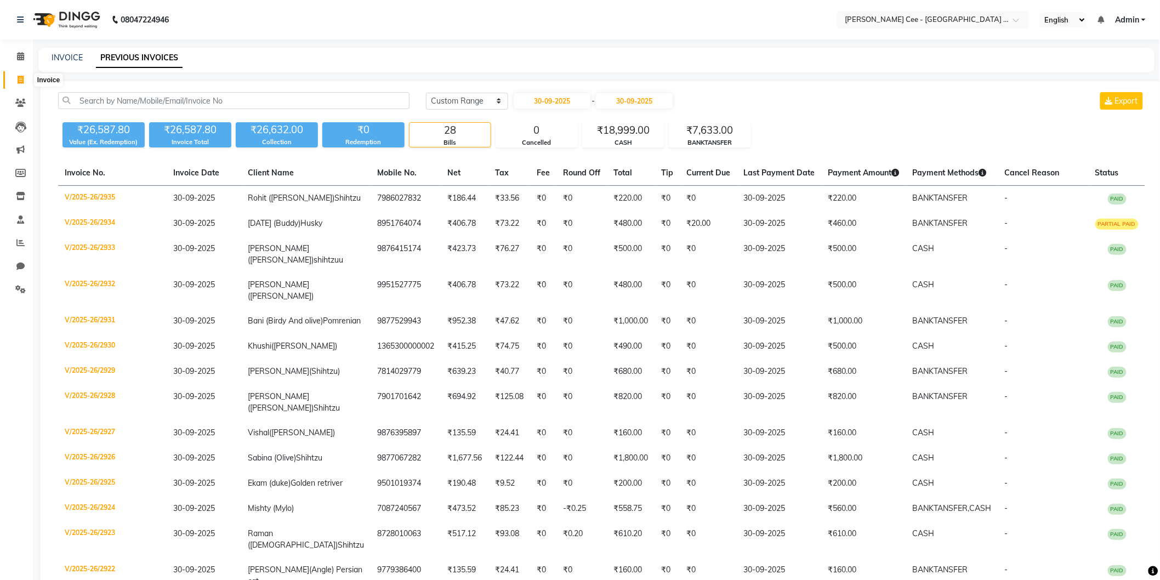
click at [24, 79] on span at bounding box center [20, 80] width 19 height 13
select select "service"
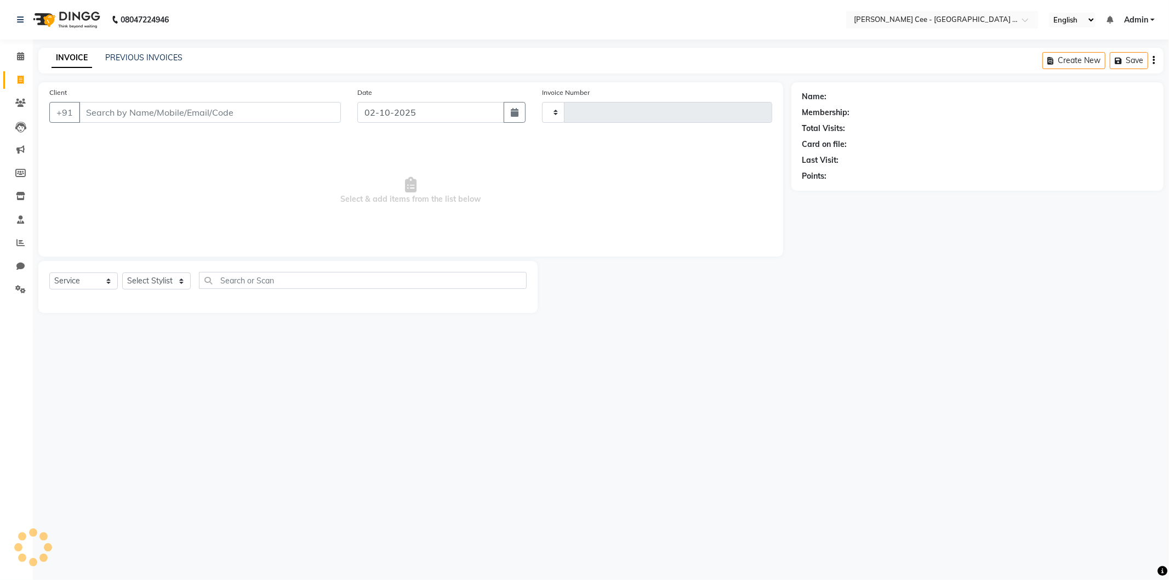
type input "2962"
select select "8239"
click at [184, 113] on input "Client" at bounding box center [210, 112] width 262 height 21
select select "product"
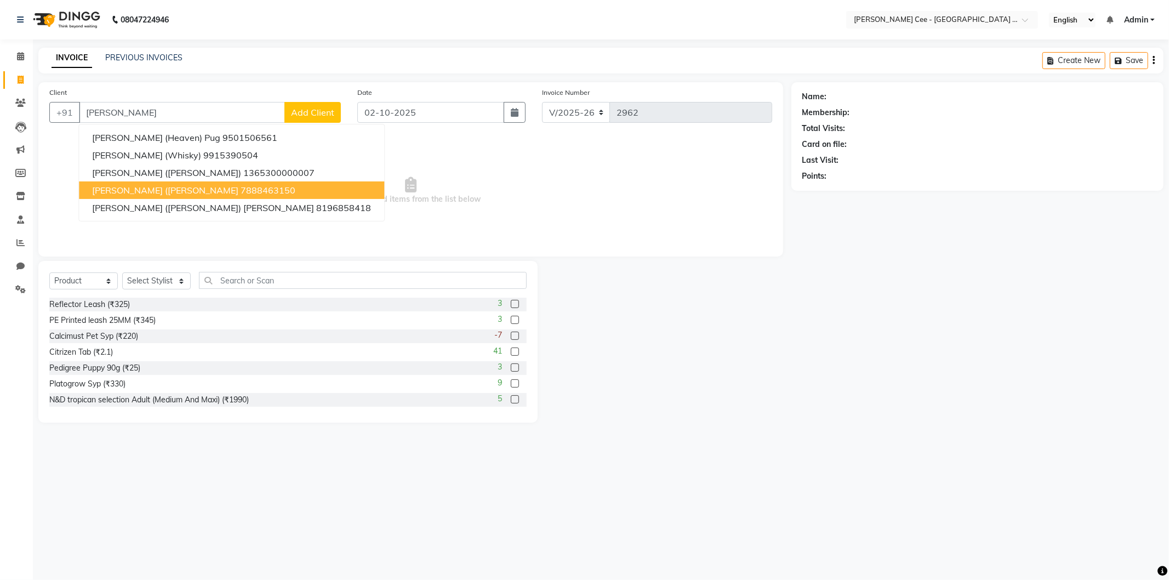
click at [181, 189] on span "Sonia Sharma (Leo) Pomrenian" at bounding box center [165, 190] width 146 height 11
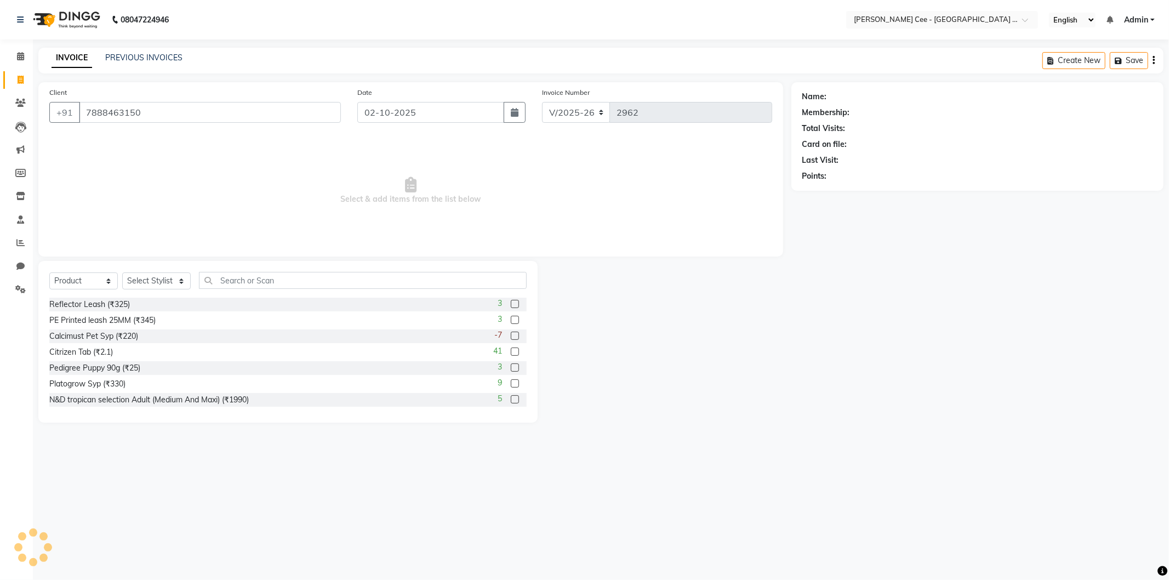
type input "7888463150"
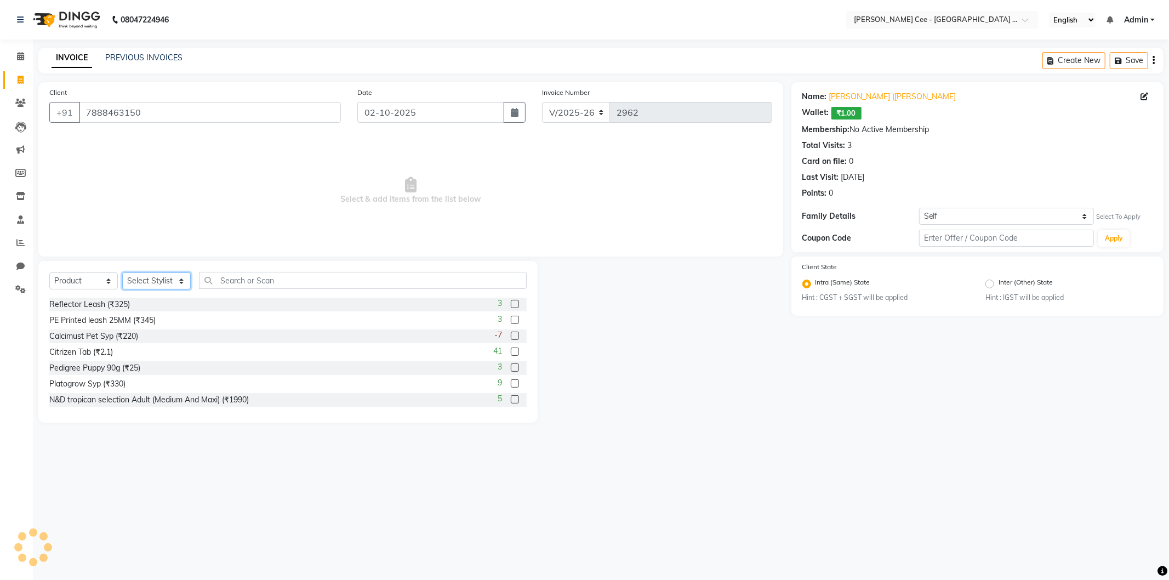
drag, startPoint x: 159, startPoint y: 281, endPoint x: 152, endPoint y: 286, distance: 8.6
click at [158, 281] on select "Select Stylist Arsh (Helper) Avinash [PERSON_NAME] [PERSON_NAME] [PERSON_NAME] …" at bounding box center [156, 280] width 69 height 17
select select "80152"
click at [122, 273] on select "Select Stylist Arsh (Helper) Avinash [PERSON_NAME] [PERSON_NAME] [PERSON_NAME] …" at bounding box center [156, 280] width 69 height 17
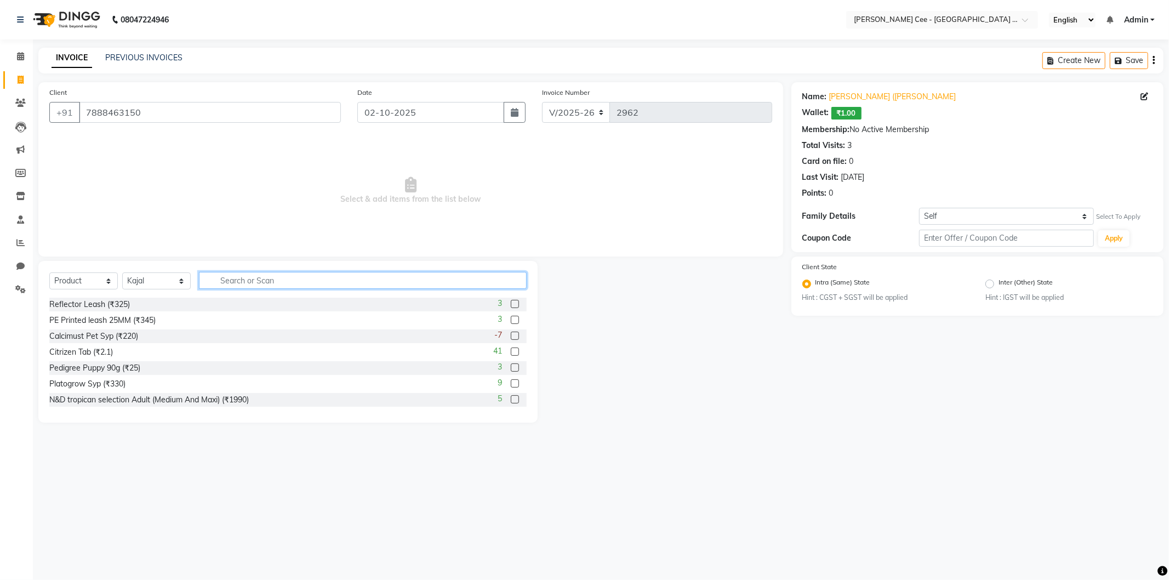
click at [251, 280] on input "text" at bounding box center [363, 280] width 328 height 17
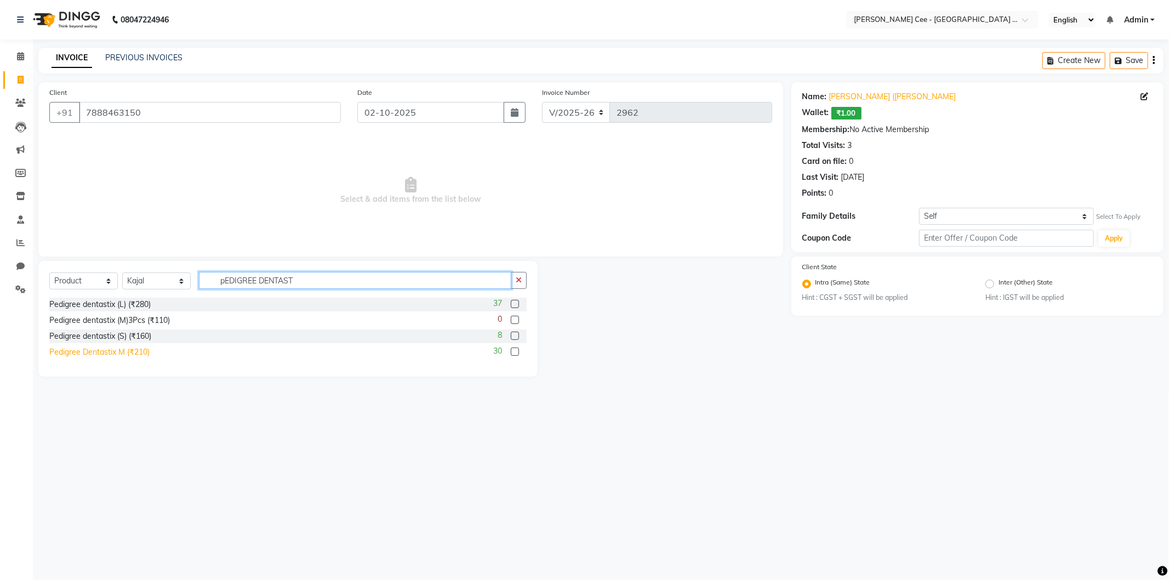
type input "pEDIGREE DENTAST"
click at [127, 349] on div "Pedigree Dentastix M (₹210)" at bounding box center [99, 352] width 100 height 12
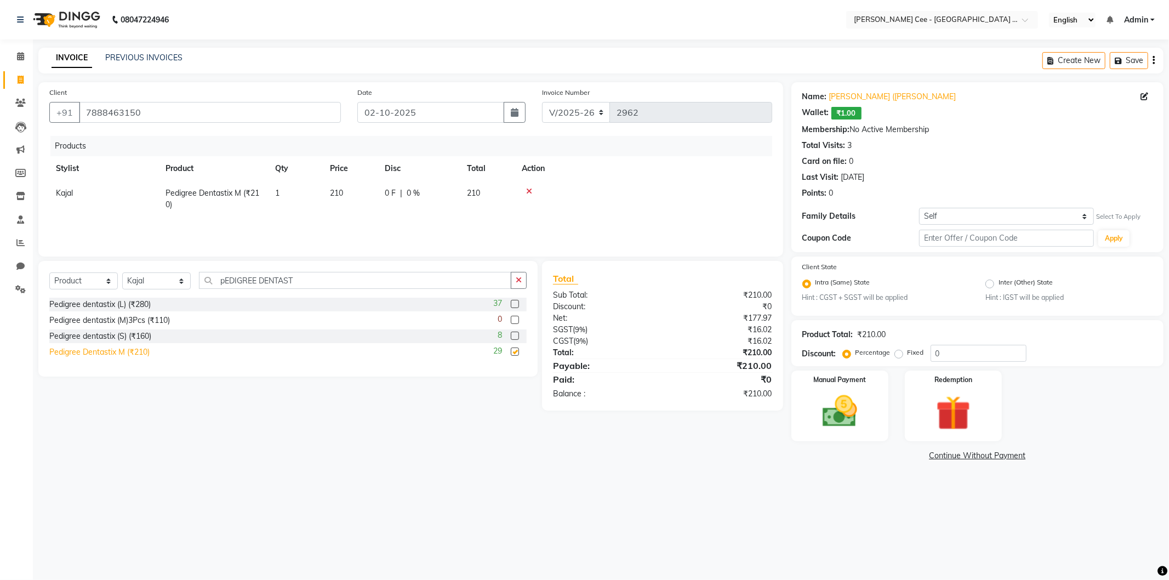
checkbox input "false"
click at [409, 192] on span "0 %" at bounding box center [413, 193] width 13 height 12
select select "80152"
click at [437, 197] on input "0" at bounding box center [449, 195] width 33 height 17
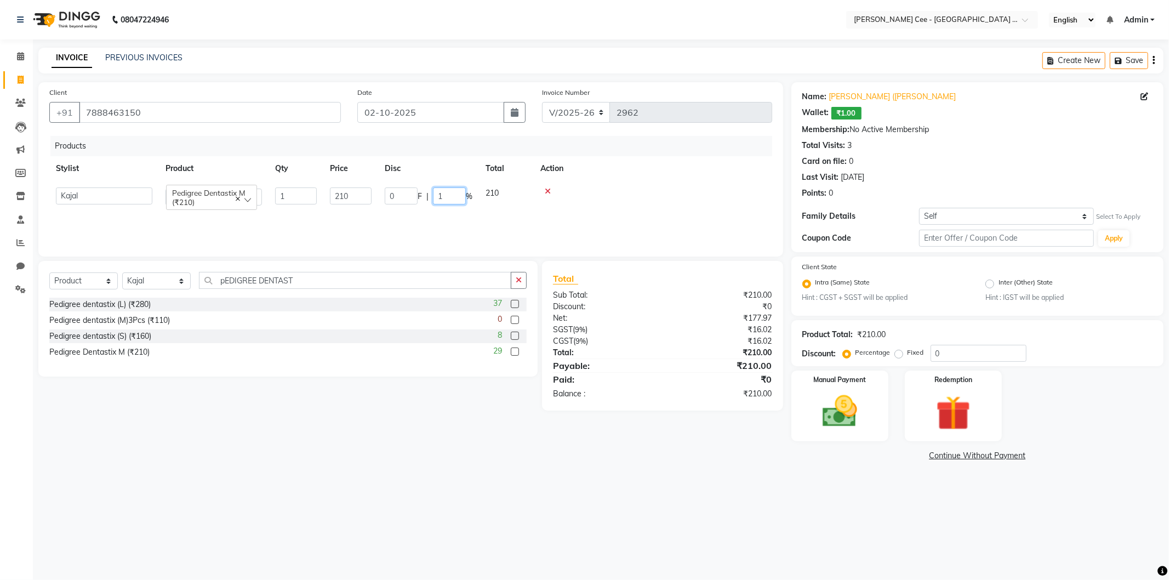
type input "15"
click at [669, 365] on div "Total Sub Total: ₹210.00 Discount: ₹31.50 Net: ₹151.27 SGST ( 9% ) ₹13.61 CGST …" at bounding box center [662, 341] width 219 height 139
click at [845, 401] on img at bounding box center [840, 412] width 59 height 42
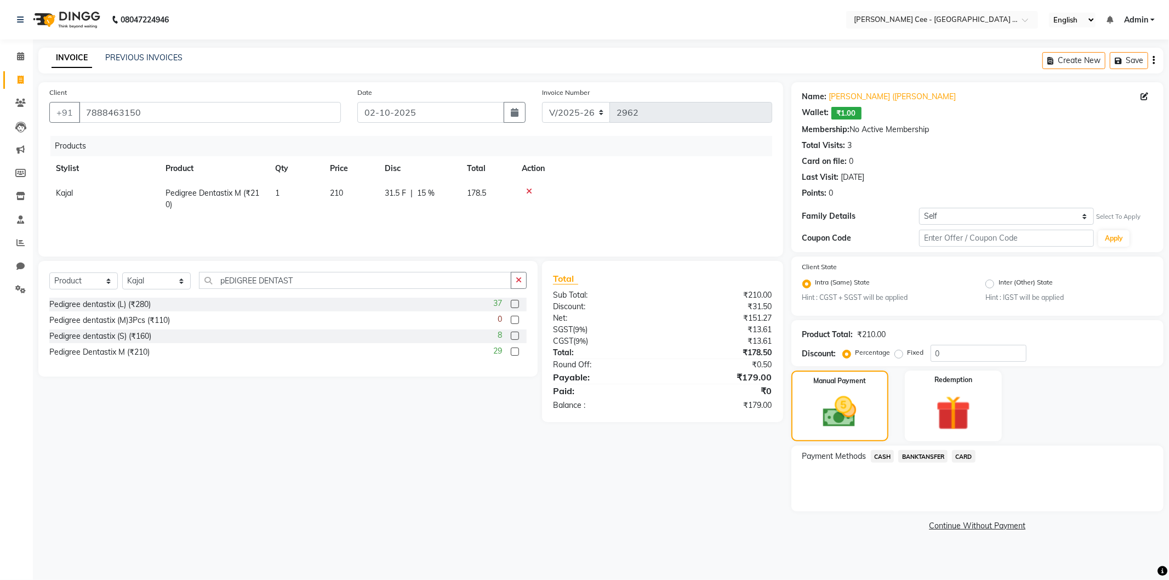
click at [883, 455] on span "CASH" at bounding box center [883, 456] width 24 height 13
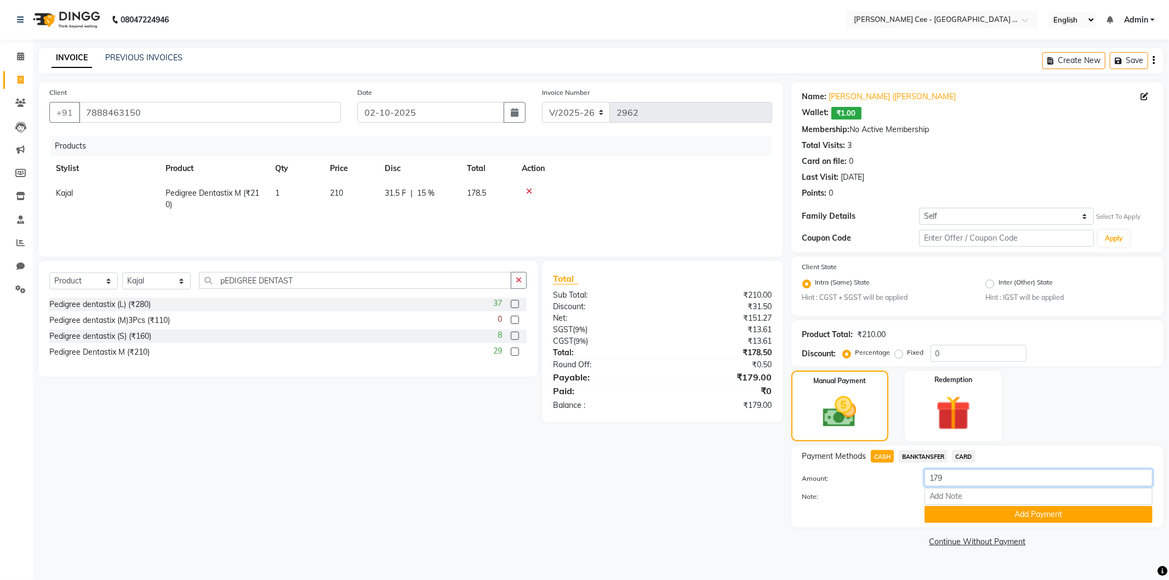
click at [942, 475] on input "179" at bounding box center [1039, 477] width 228 height 17
type input "180"
click at [1025, 512] on button "Add Payment" at bounding box center [1039, 514] width 228 height 17
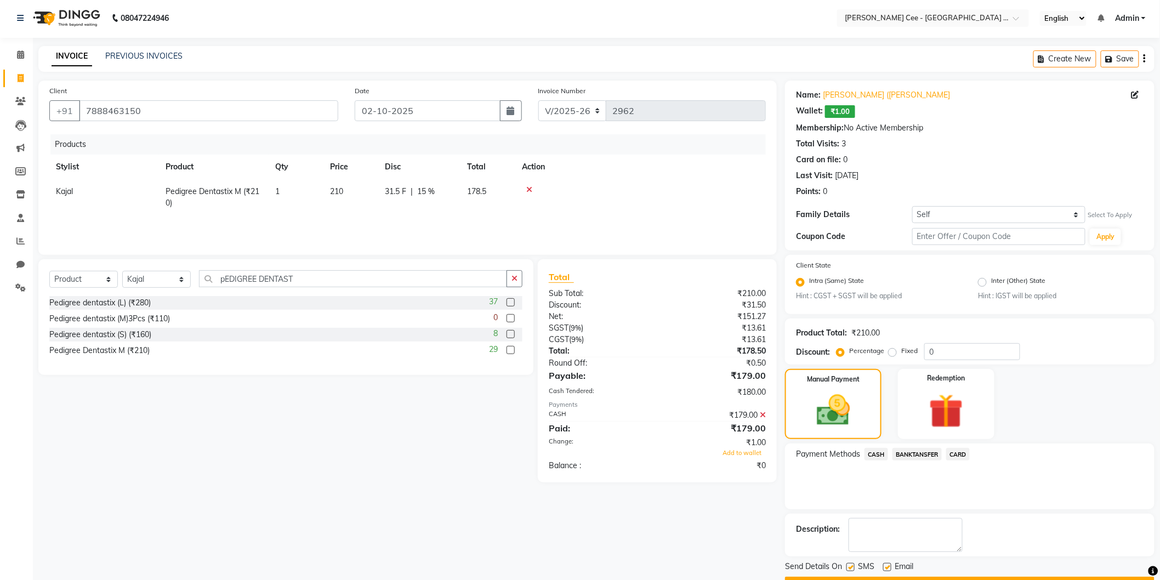
scroll to position [31, 0]
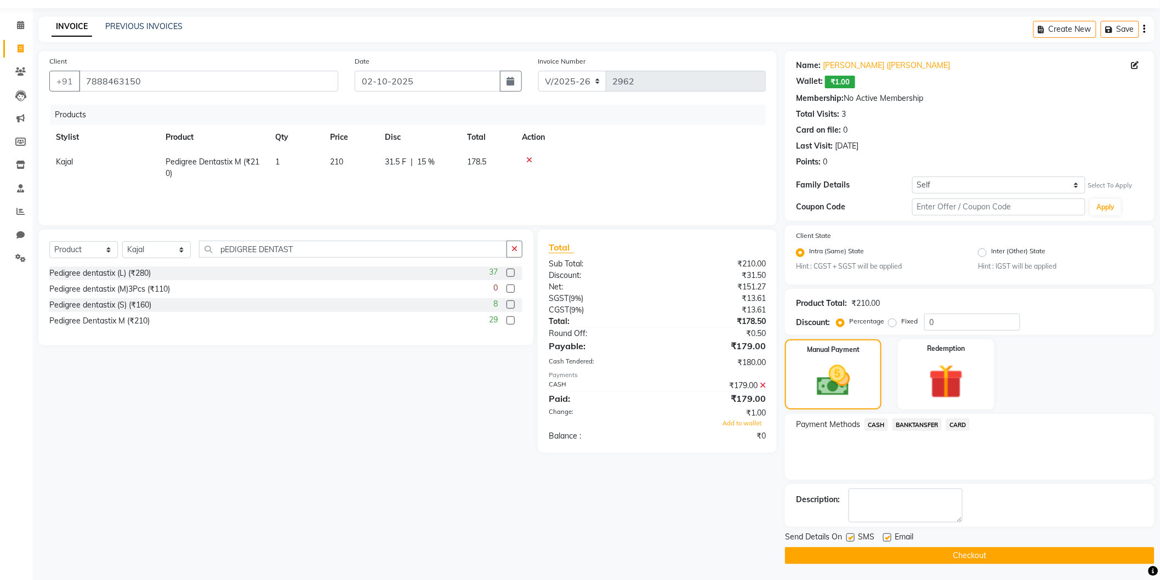
click at [740, 417] on div "₹1.00" at bounding box center [715, 413] width 117 height 12
click at [744, 423] on span "Add to wallet" at bounding box center [741, 423] width 39 height 8
click at [979, 552] on button "Checkout" at bounding box center [969, 555] width 369 height 17
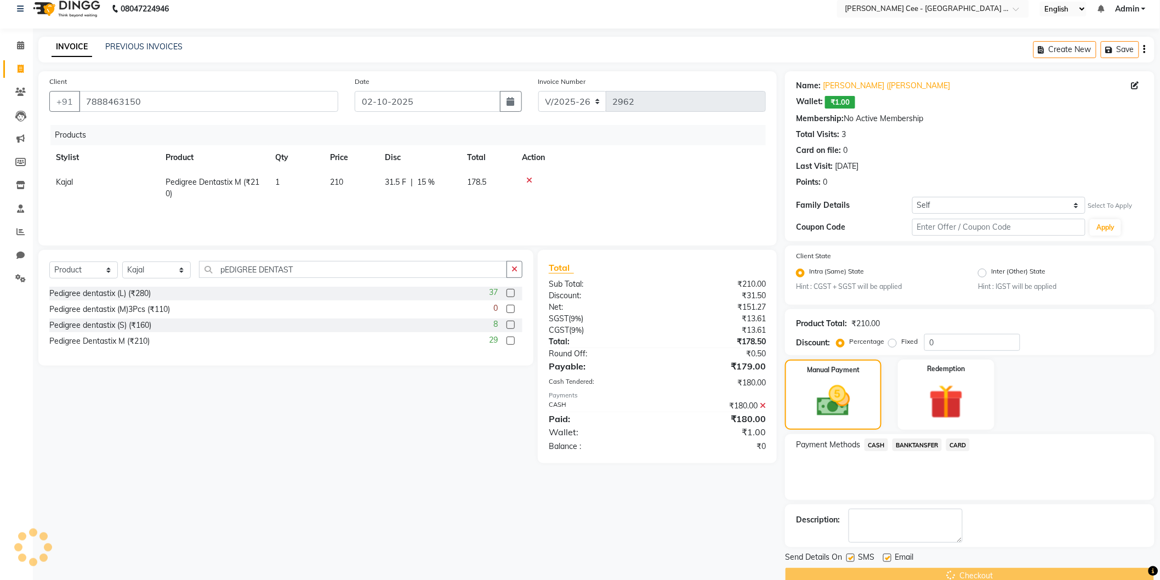
scroll to position [0, 0]
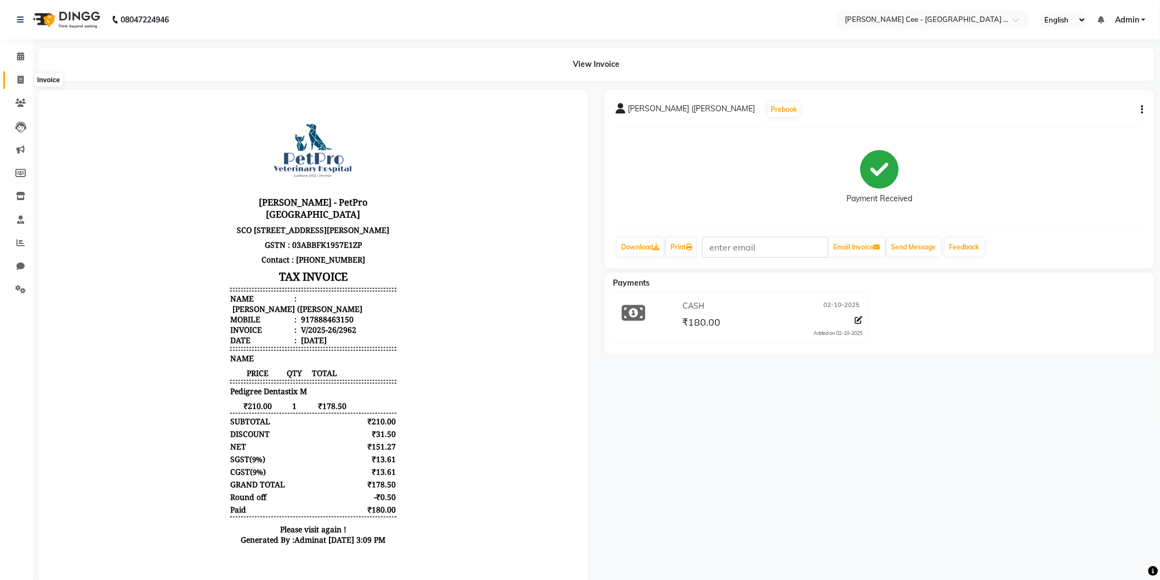
click at [19, 81] on icon at bounding box center [21, 80] width 6 height 8
select select "service"
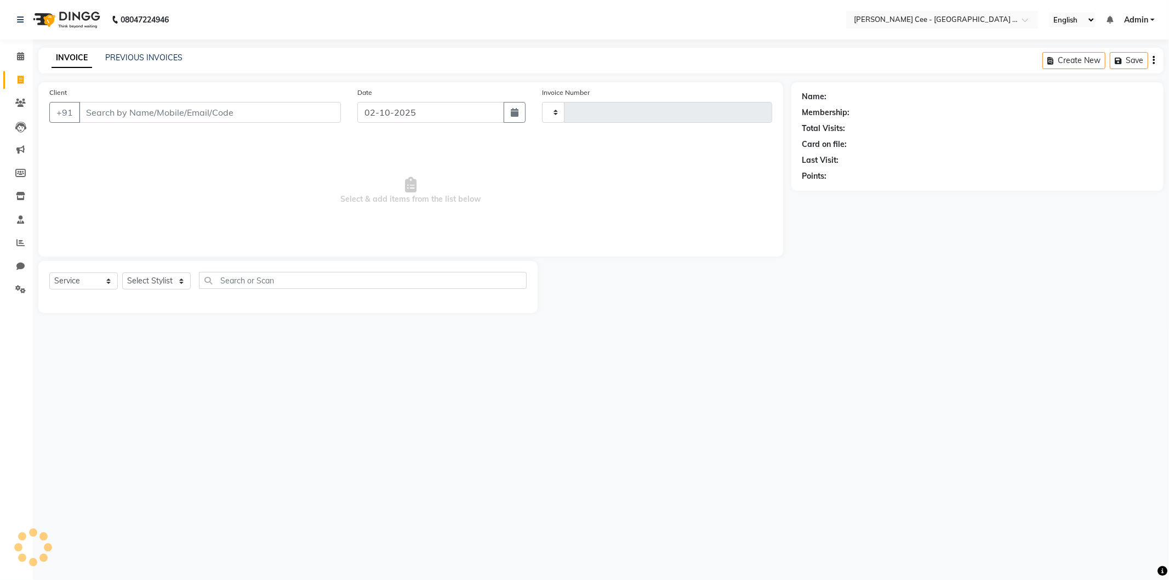
type input "2963"
select select "8239"
click at [159, 106] on input "Client" at bounding box center [210, 112] width 262 height 21
select select "product"
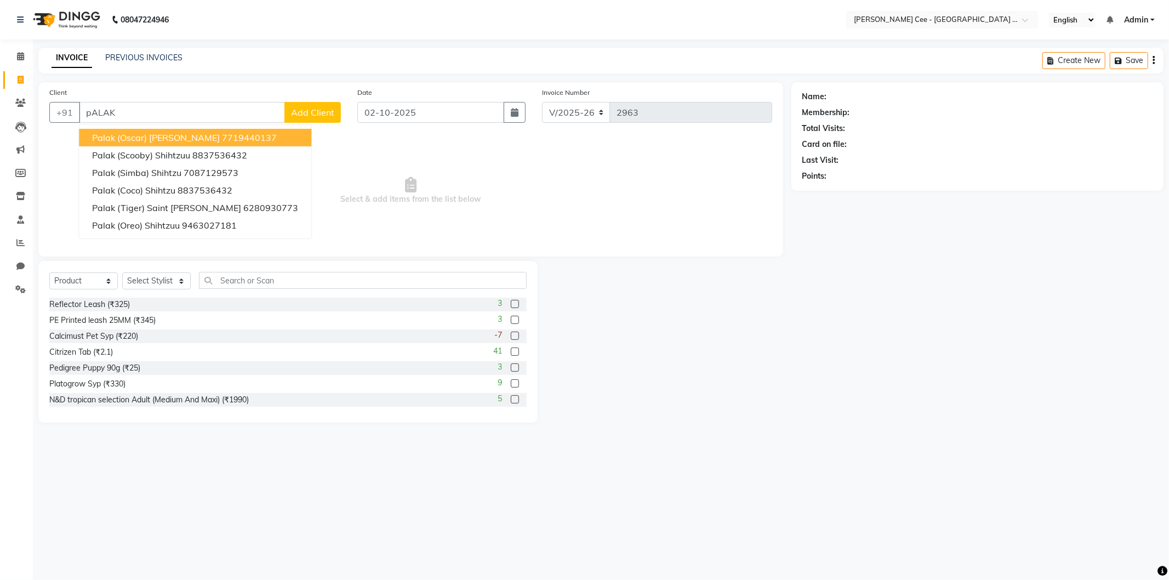
click at [181, 110] on input "pALAK" at bounding box center [182, 112] width 206 height 21
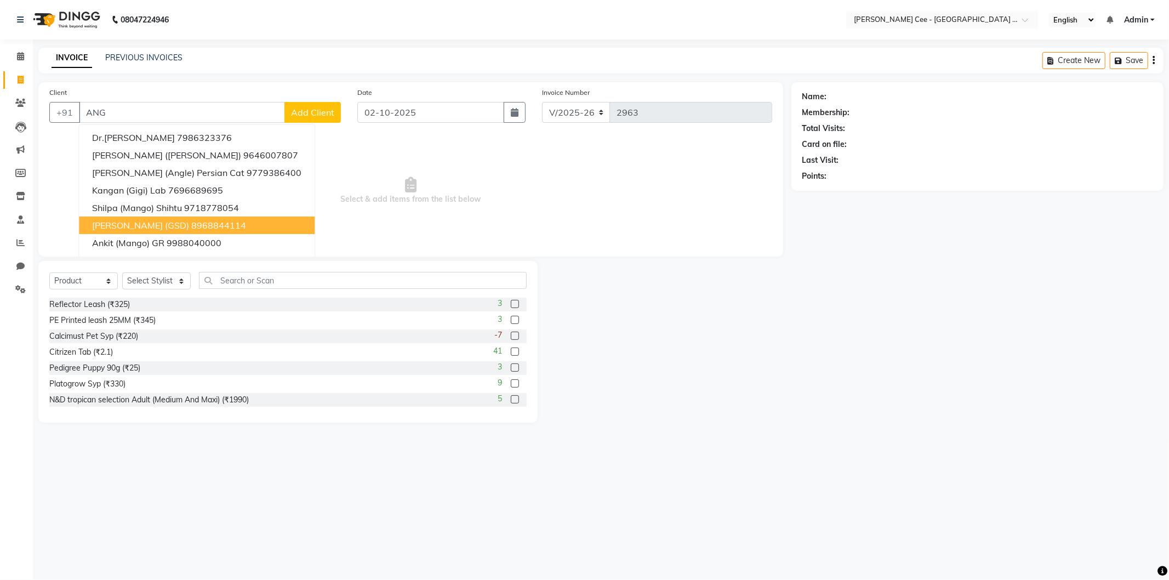
click at [168, 218] on button "Angelina (GSD) 8968844114" at bounding box center [197, 225] width 236 height 18
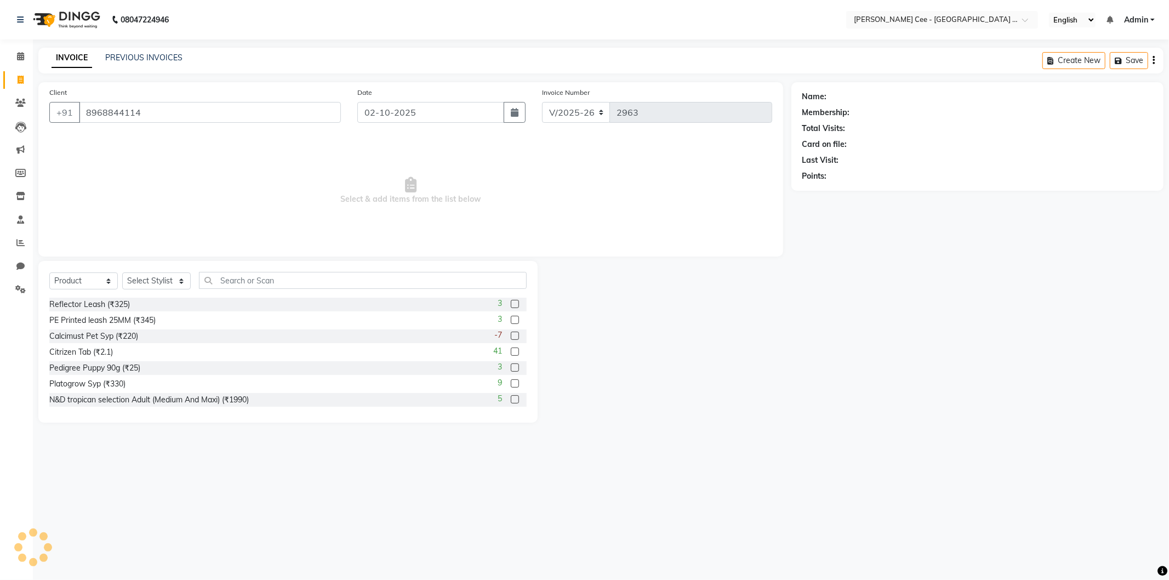
type input "8968844114"
radio input "false"
radio input "true"
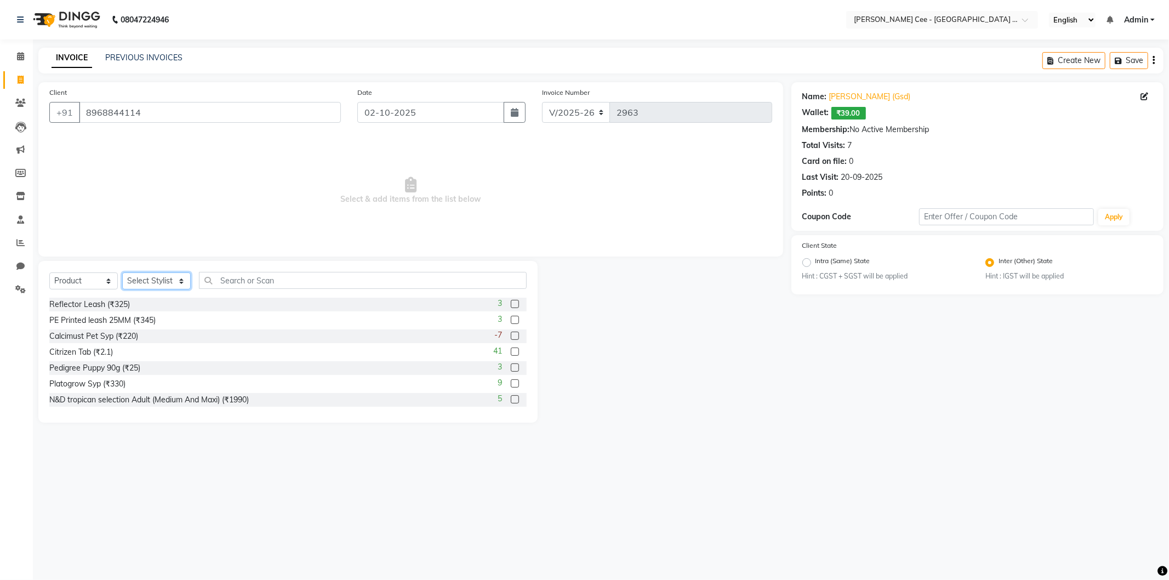
click at [154, 281] on select "Select Stylist Arsh (Helper) Avinash [PERSON_NAME] [PERSON_NAME] [PERSON_NAME] …" at bounding box center [156, 280] width 69 height 17
drag, startPoint x: 102, startPoint y: 277, endPoint x: 97, endPoint y: 288, distance: 12.7
click at [102, 277] on select "Select Service Product Membership Package Voucher Prepaid Gift Card" at bounding box center [83, 280] width 69 height 17
select select "service"
click at [49, 273] on select "Select Service Product Membership Package Voucher Prepaid Gift Card" at bounding box center [83, 280] width 69 height 17
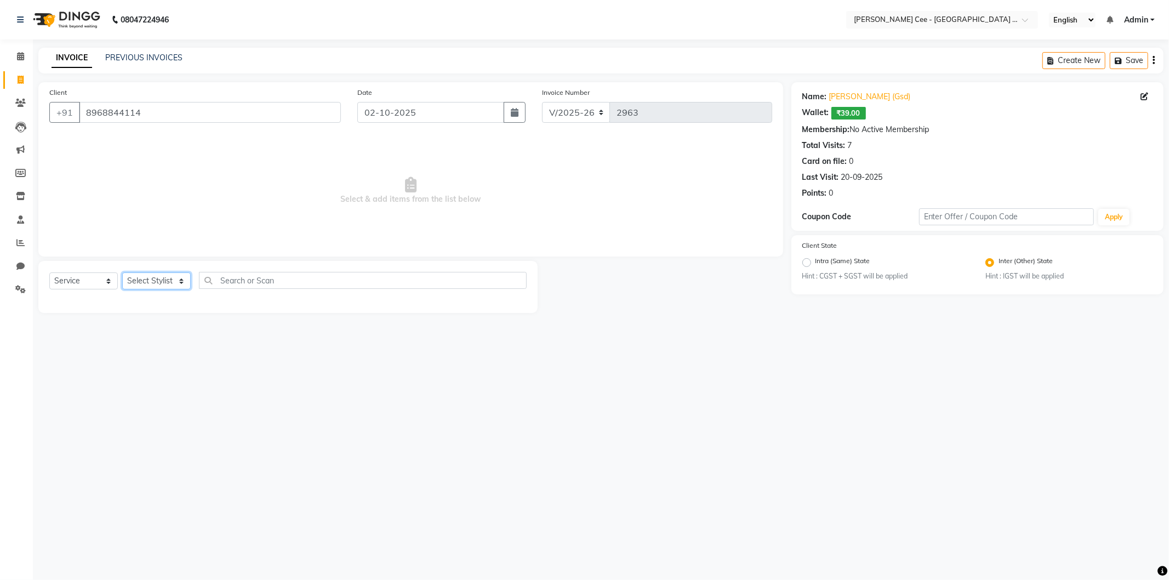
click at [149, 282] on select "Select Stylist Arsh (Helper) Avinash [PERSON_NAME] [PERSON_NAME] [PERSON_NAME] …" at bounding box center [156, 280] width 69 height 17
select select "80158"
click at [122, 273] on select "Select Stylist Arsh (Helper) Avinash [PERSON_NAME] [PERSON_NAME] [PERSON_NAME] …" at bounding box center [156, 280] width 69 height 17
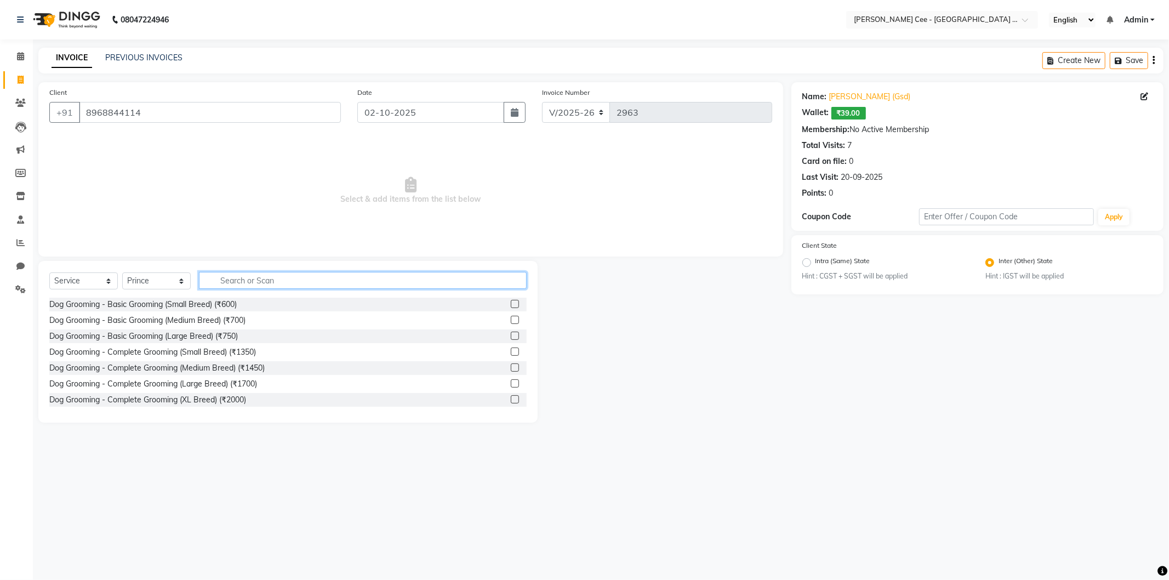
click at [265, 273] on input "text" at bounding box center [363, 280] width 328 height 17
type input "bATH"
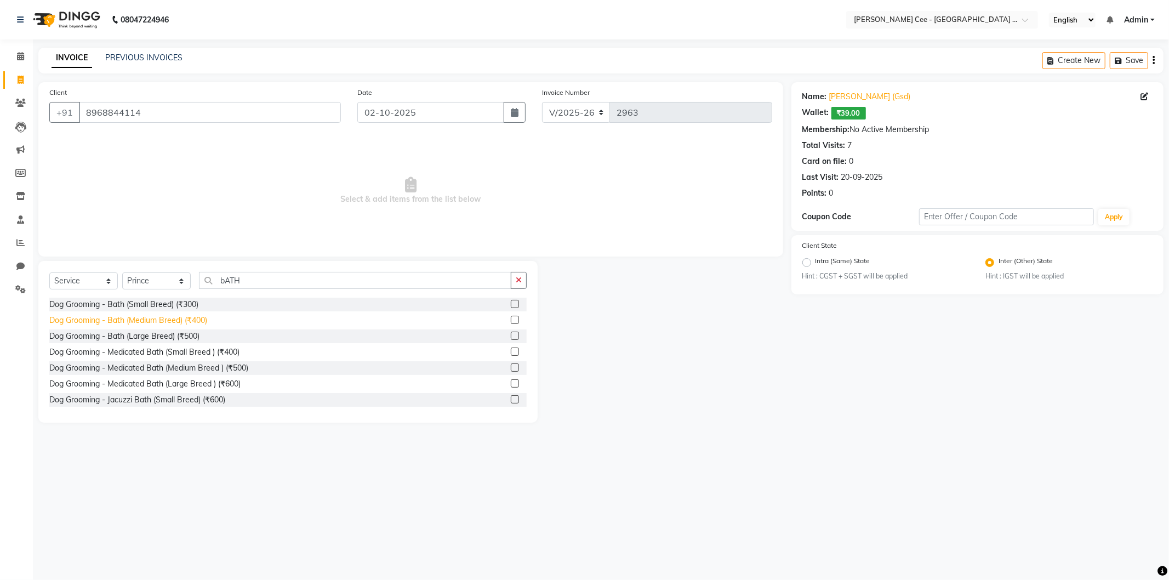
click at [182, 320] on div "Dog Grooming - Bath (Medium Breed) (₹400)" at bounding box center [128, 321] width 158 height 12
checkbox input "false"
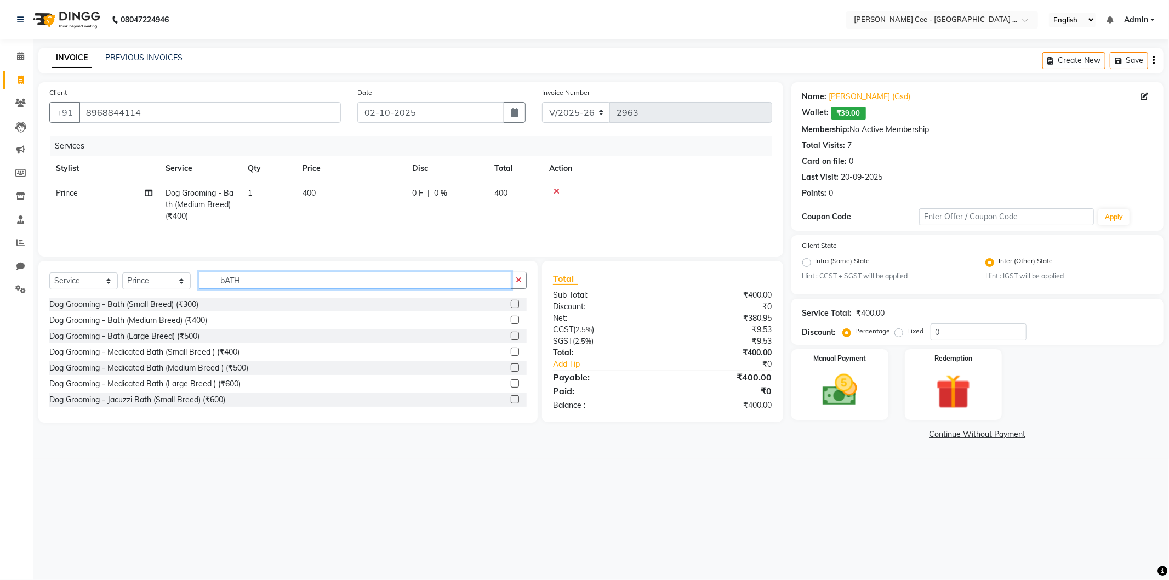
click at [228, 282] on input "bATH" at bounding box center [355, 280] width 312 height 17
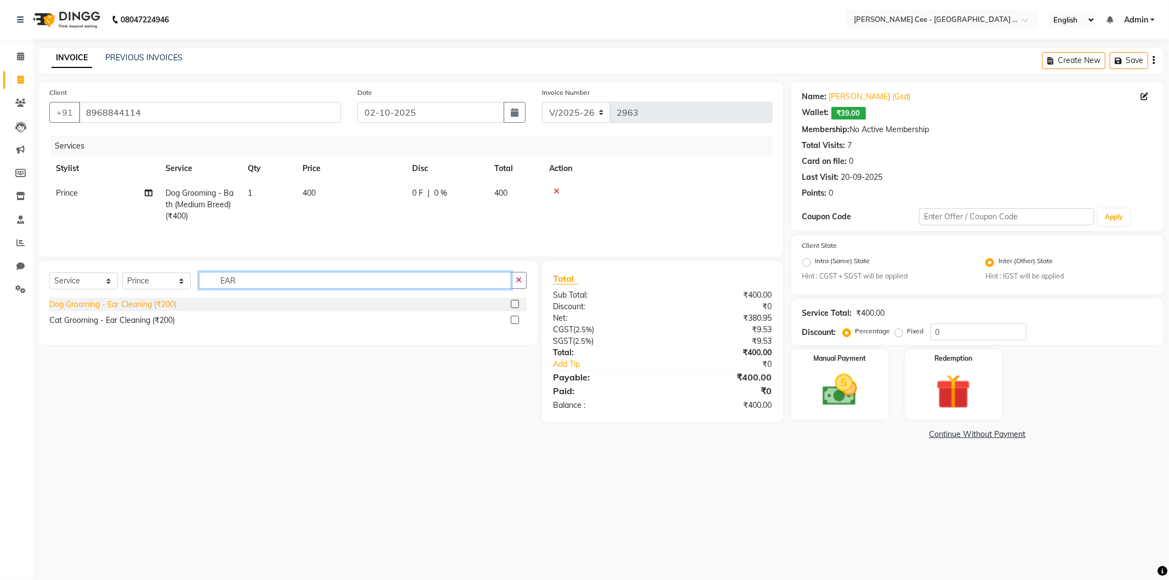
type input "EAR"
click at [161, 302] on div "Dog Grooming - Ear Cleaning (₹200)" at bounding box center [112, 305] width 127 height 12
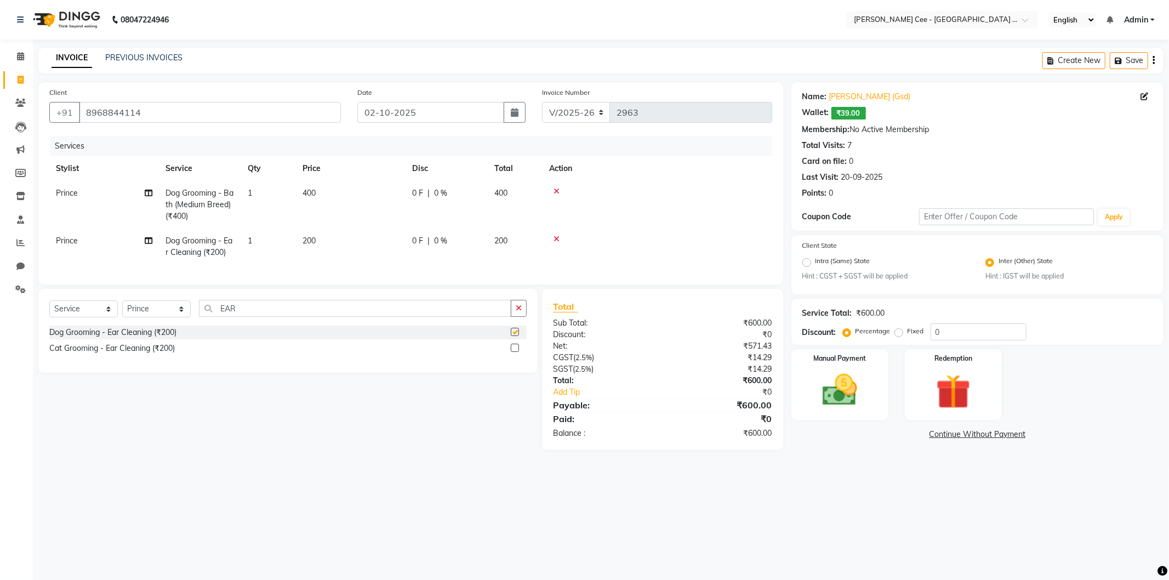
checkbox input "false"
click at [852, 398] on img at bounding box center [840, 390] width 59 height 42
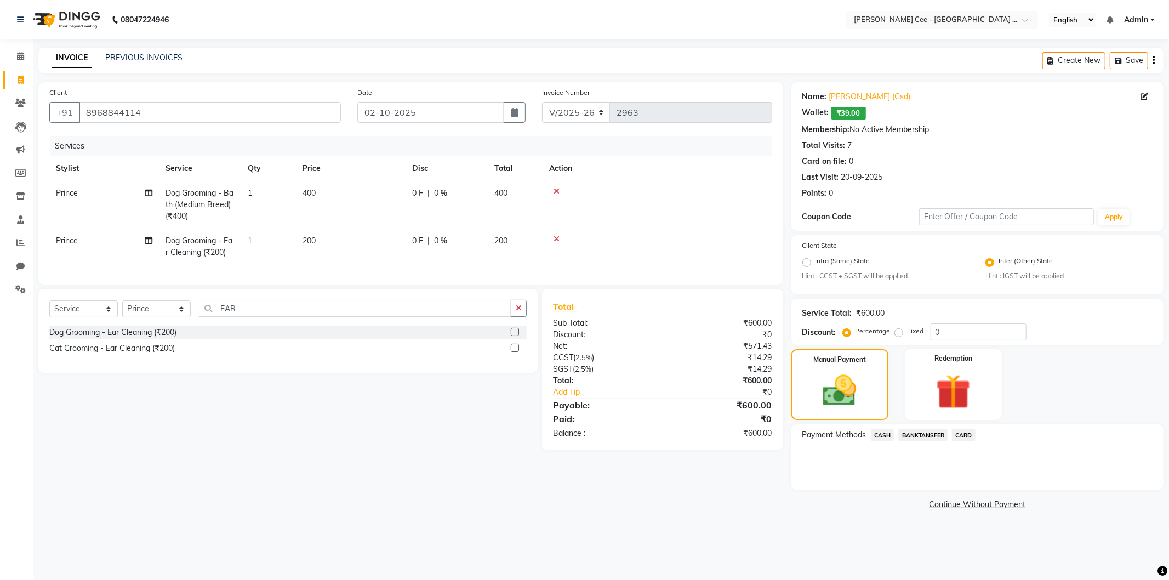
click at [879, 440] on span "CASH" at bounding box center [883, 435] width 24 height 13
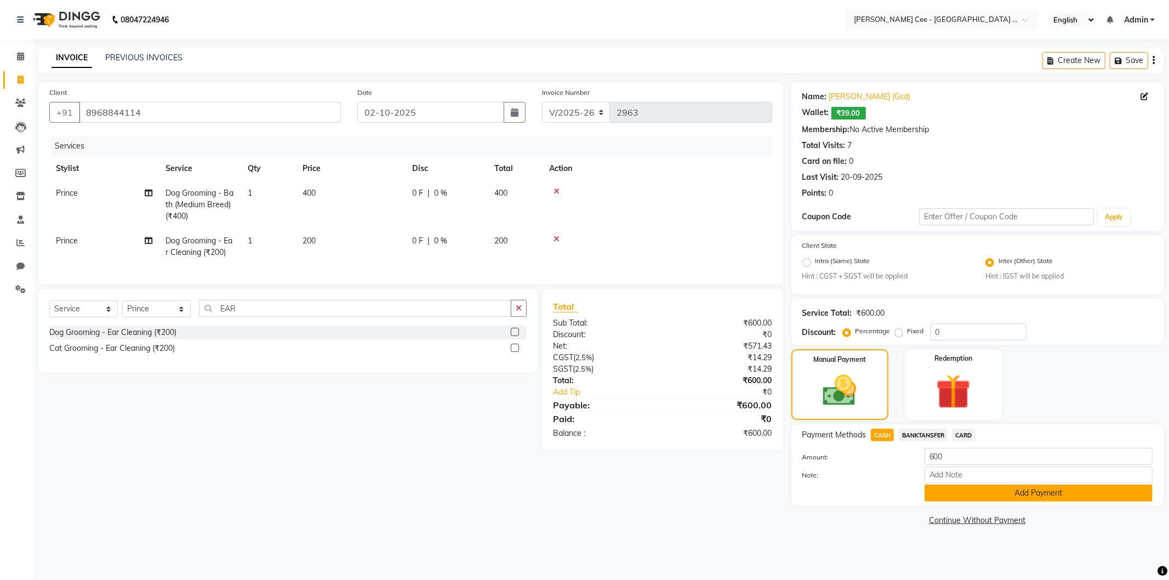
click at [983, 488] on button "Add Payment" at bounding box center [1039, 492] width 228 height 17
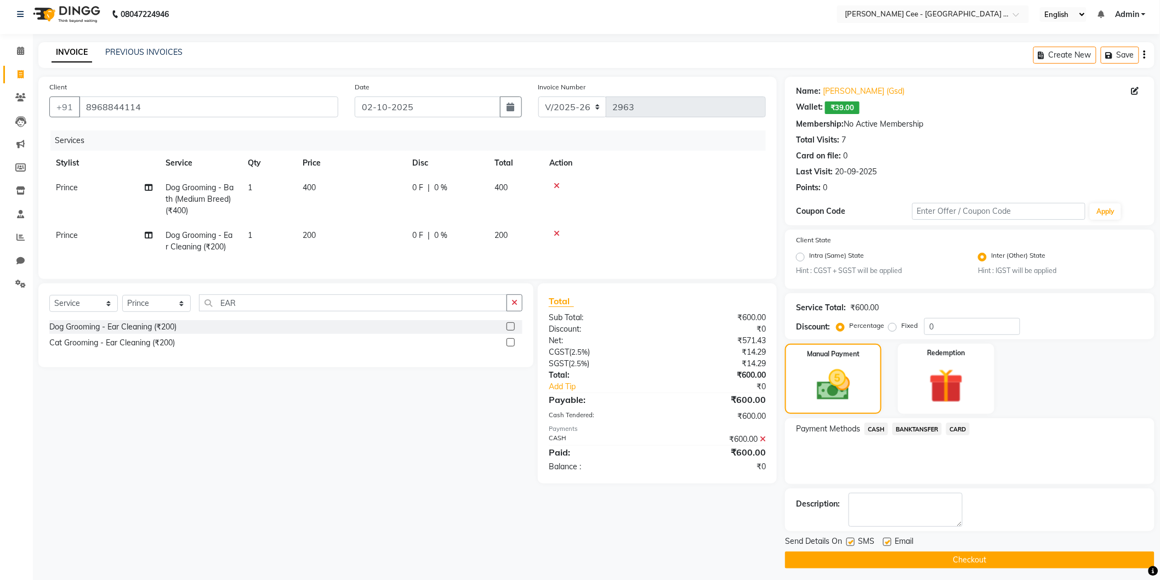
scroll to position [10, 0]
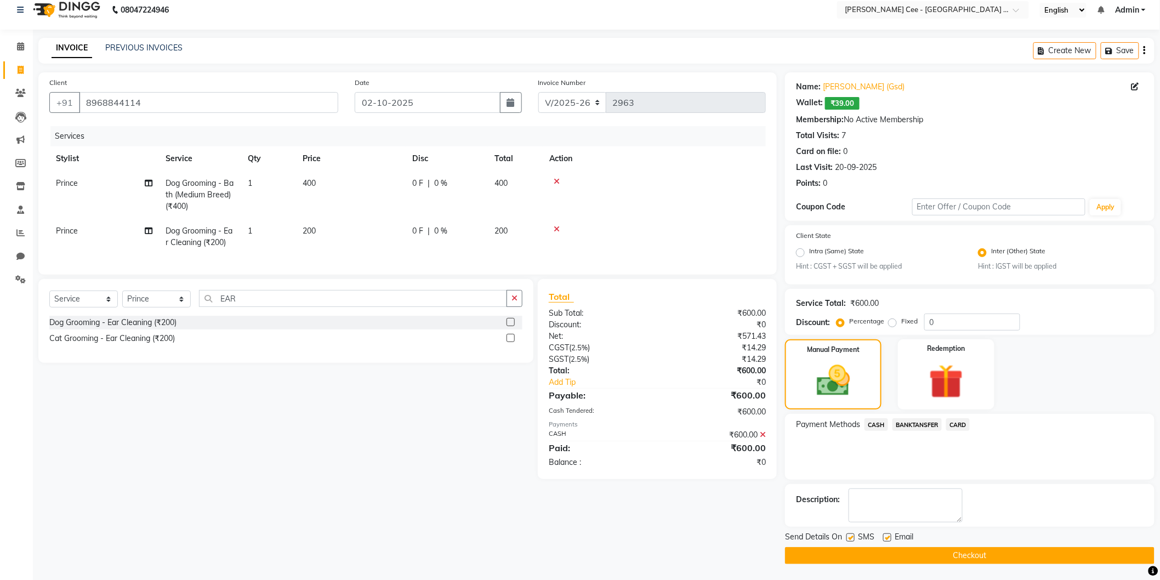
click at [944, 555] on button "Checkout" at bounding box center [969, 555] width 369 height 17
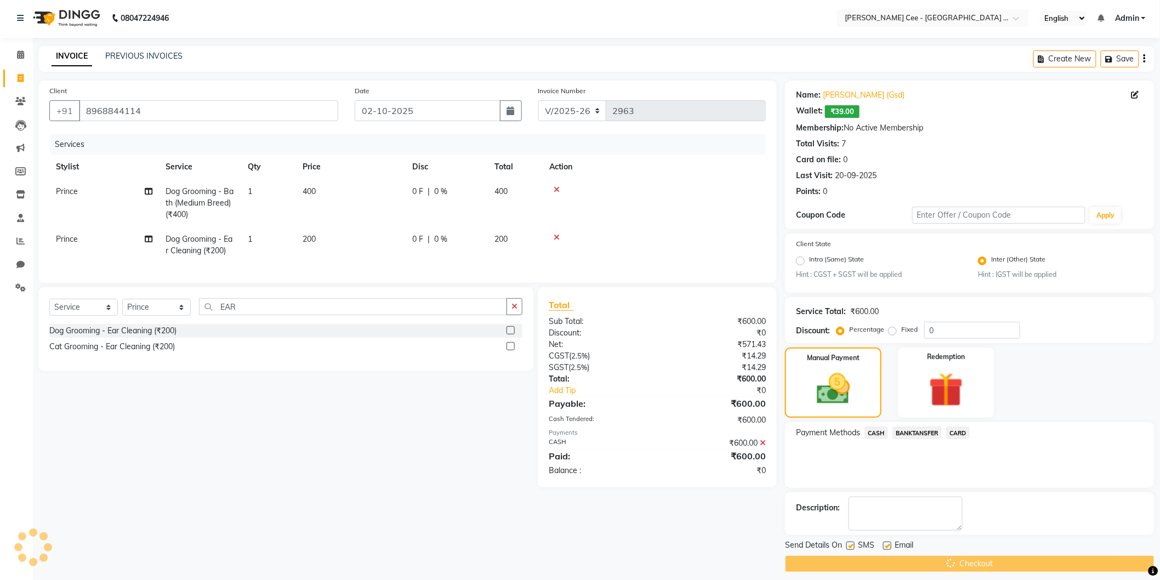
scroll to position [0, 0]
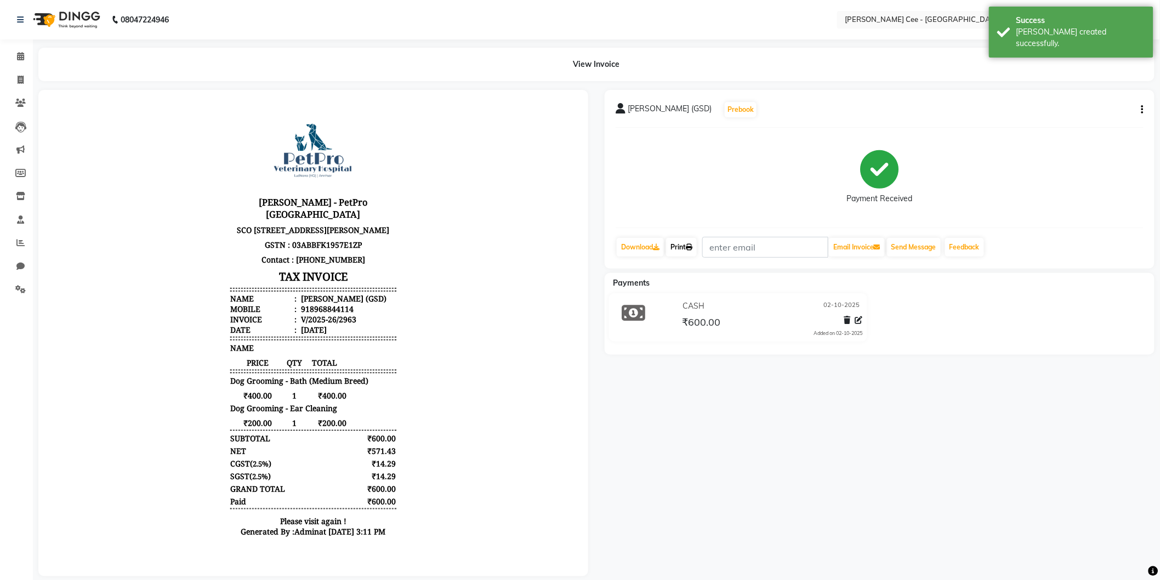
click at [676, 248] on link "Print" at bounding box center [681, 247] width 31 height 19
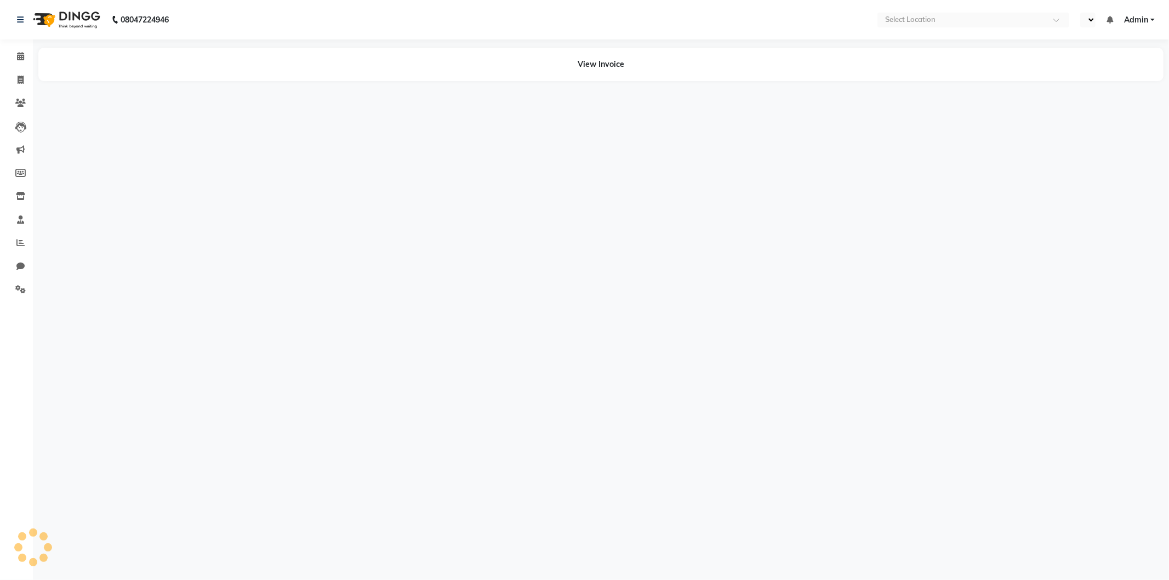
select select "en"
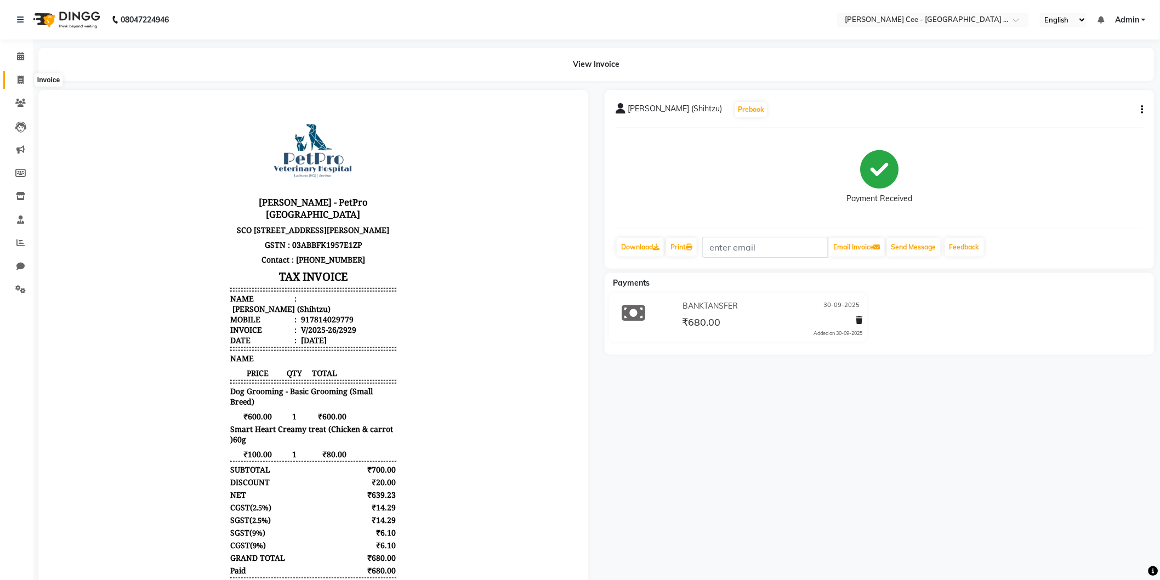
click at [19, 74] on span at bounding box center [20, 80] width 19 height 13
select select "service"
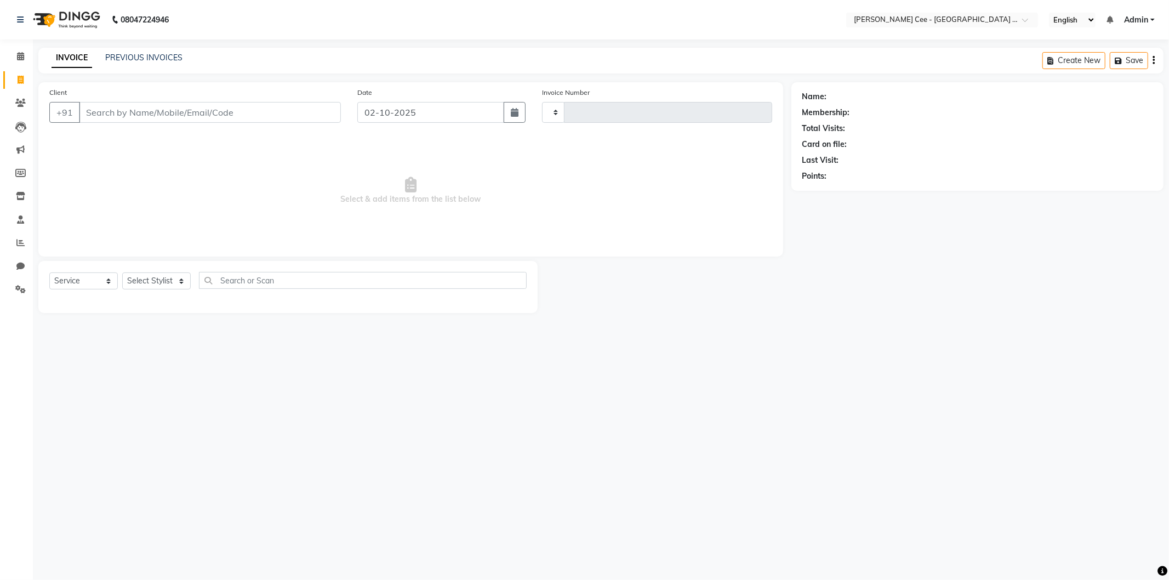
type input "2964"
select select "8239"
select select "product"
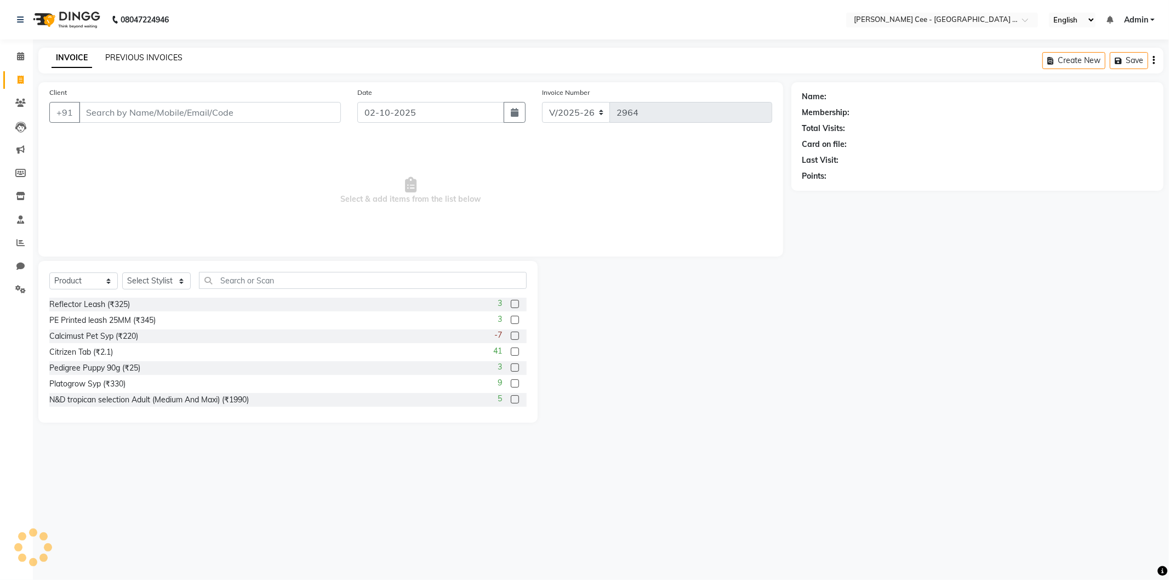
click at [160, 53] on link "PREVIOUS INVOICES" at bounding box center [143, 58] width 77 height 10
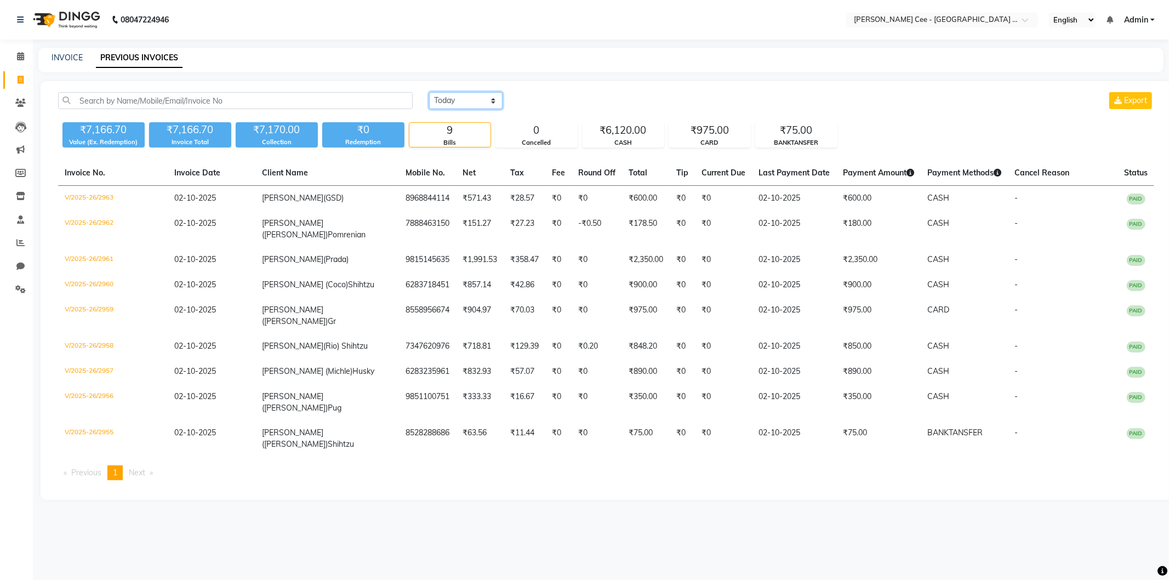
click at [459, 95] on select "Today Yesterday Custom Range" at bounding box center [465, 100] width 73 height 17
select select "yesterday"
click at [429, 92] on select "Today Yesterday Custom Range" at bounding box center [465, 100] width 73 height 17
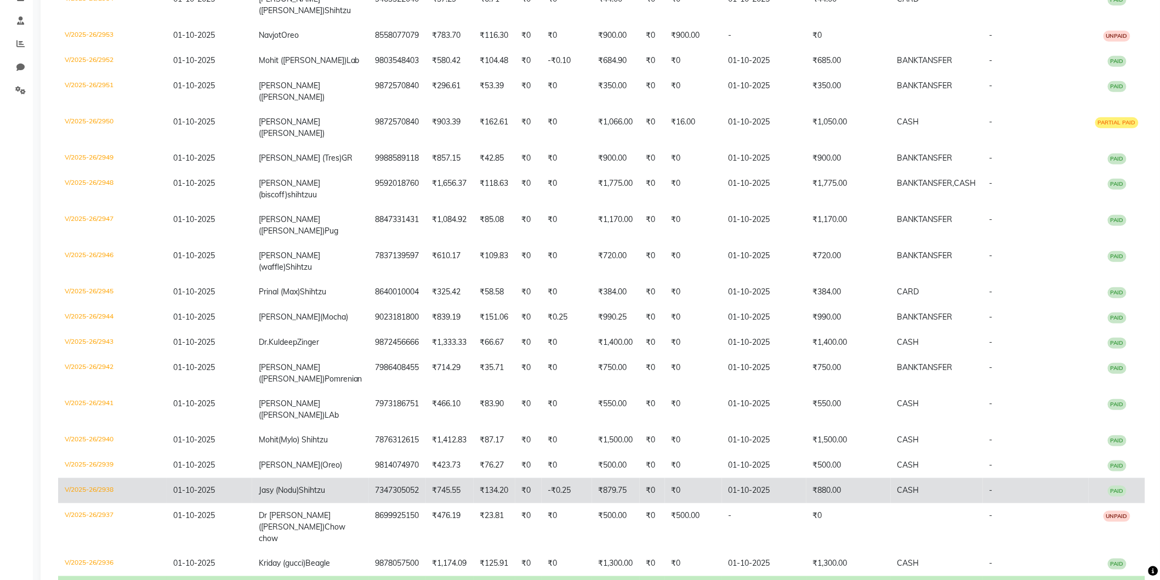
scroll to position [210, 0]
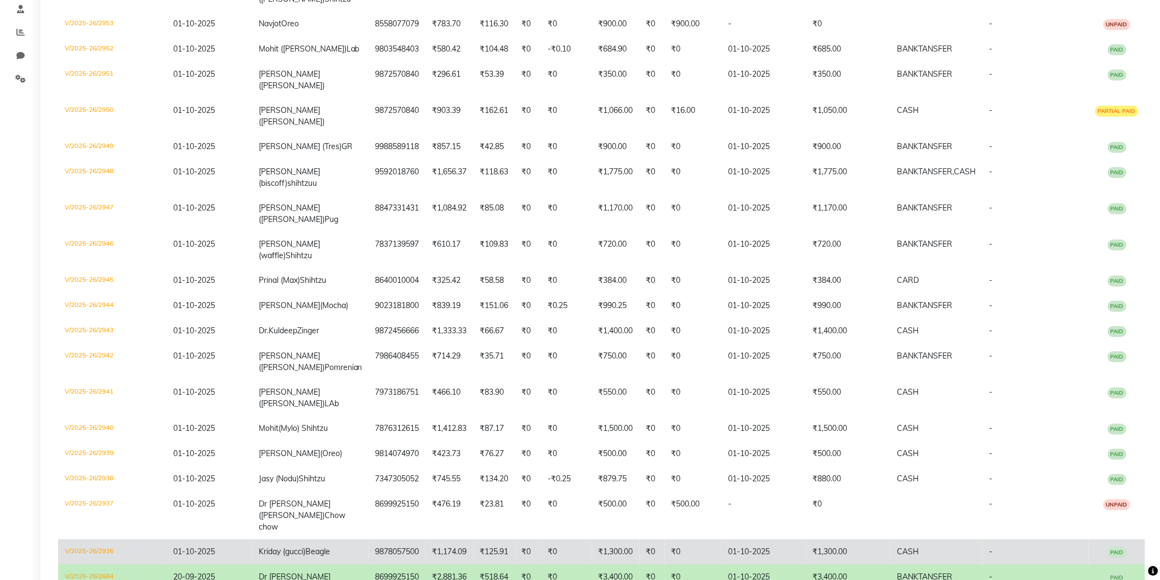
click at [592, 539] on td "₹1,300.00" at bounding box center [616, 551] width 48 height 25
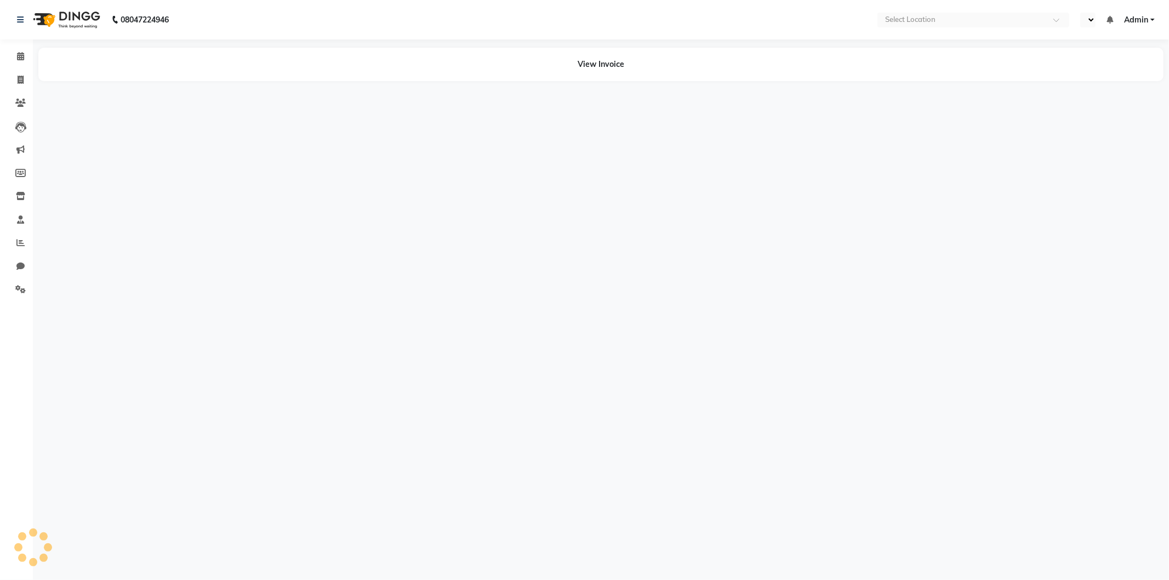
select select "en"
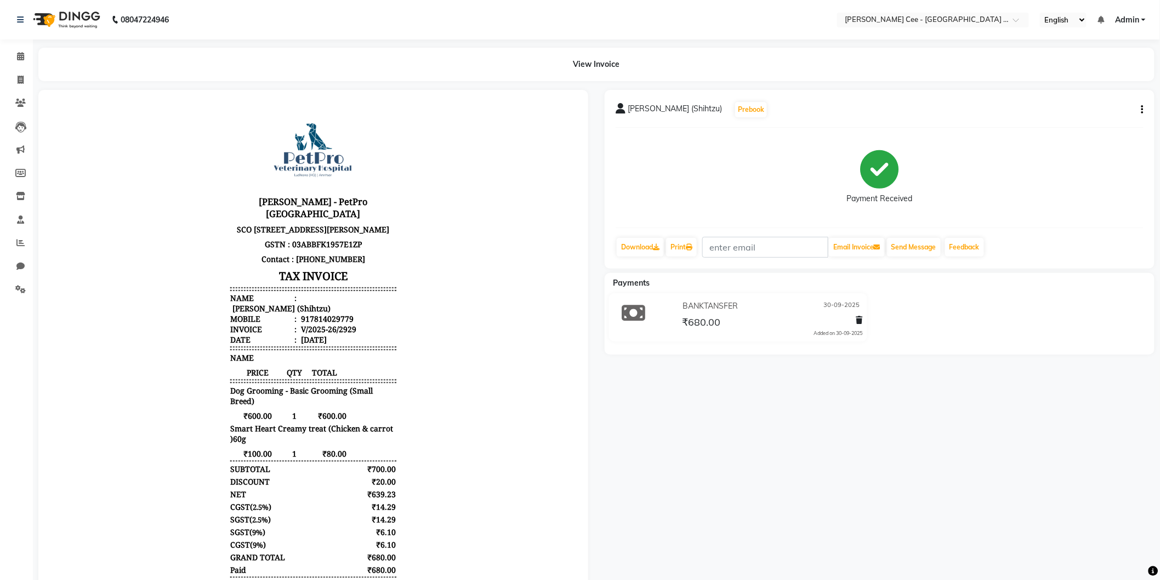
click at [1137, 112] on button "button" at bounding box center [1140, 110] width 7 height 12
click at [1040, 111] on div "Edit Item Staff" at bounding box center [1069, 110] width 112 height 14
select select "86349"
select select "80154"
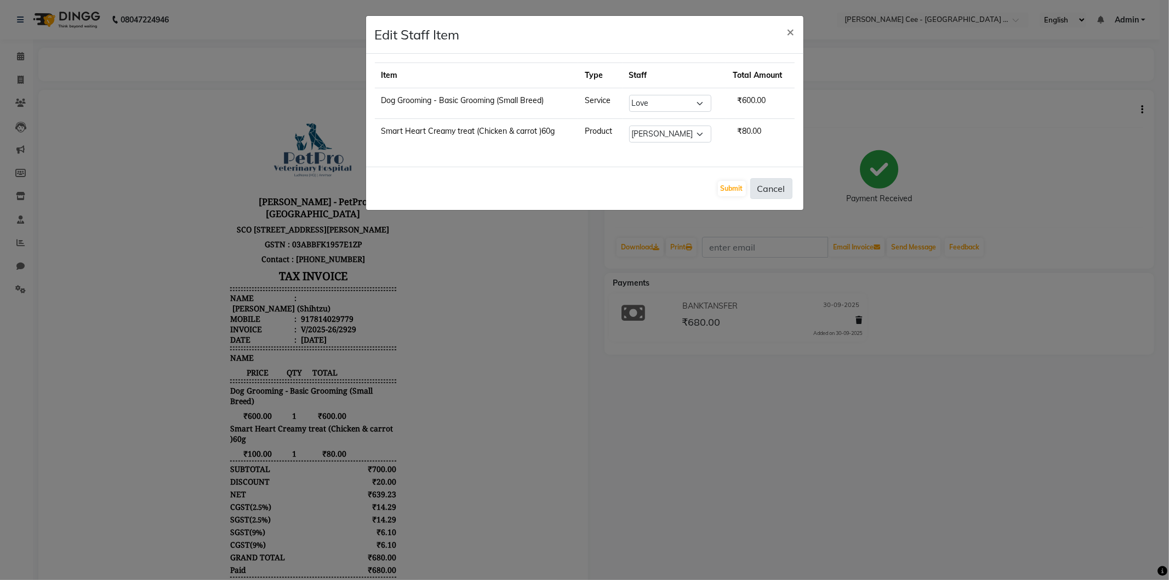
click at [780, 187] on button "Cancel" at bounding box center [771, 188] width 42 height 21
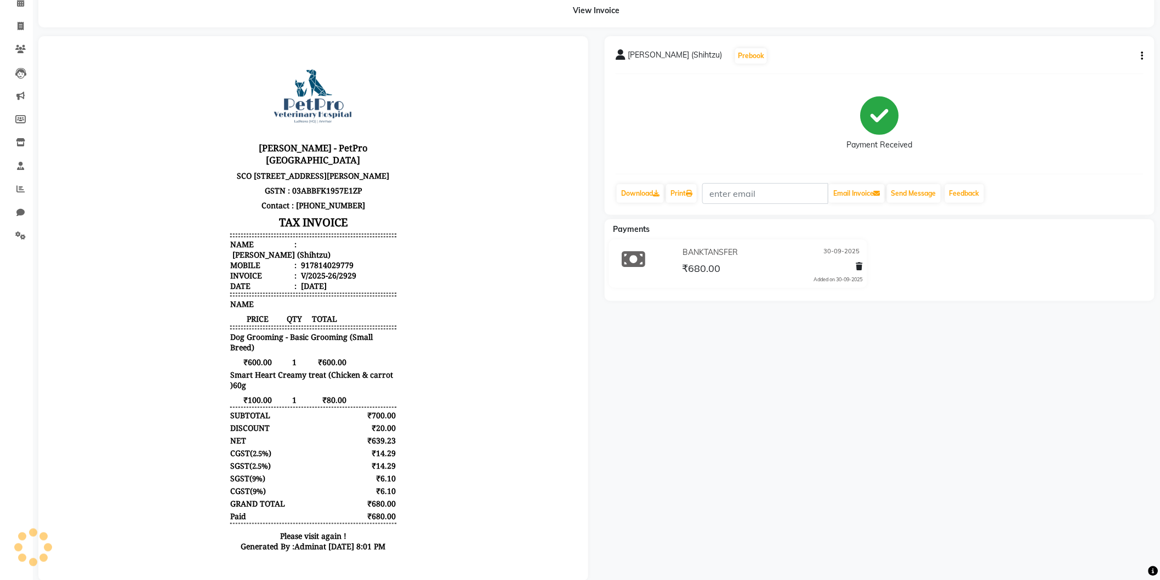
scroll to position [79, 0]
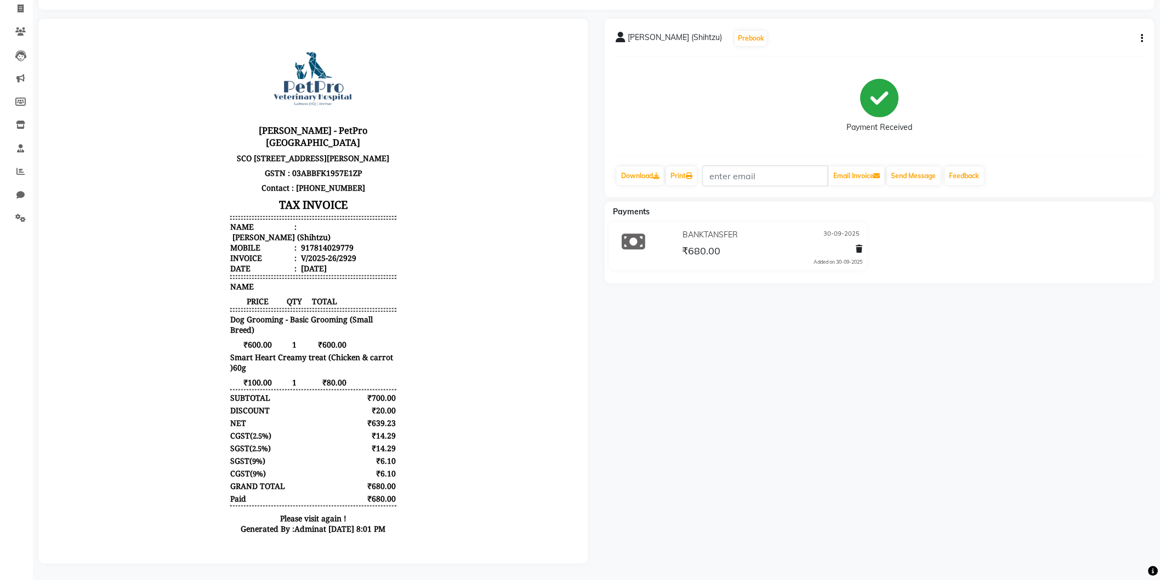
click at [1143, 38] on icon "button" at bounding box center [1142, 38] width 2 height 1
click at [1063, 45] on div "Edit Invoice" at bounding box center [1069, 52] width 112 height 14
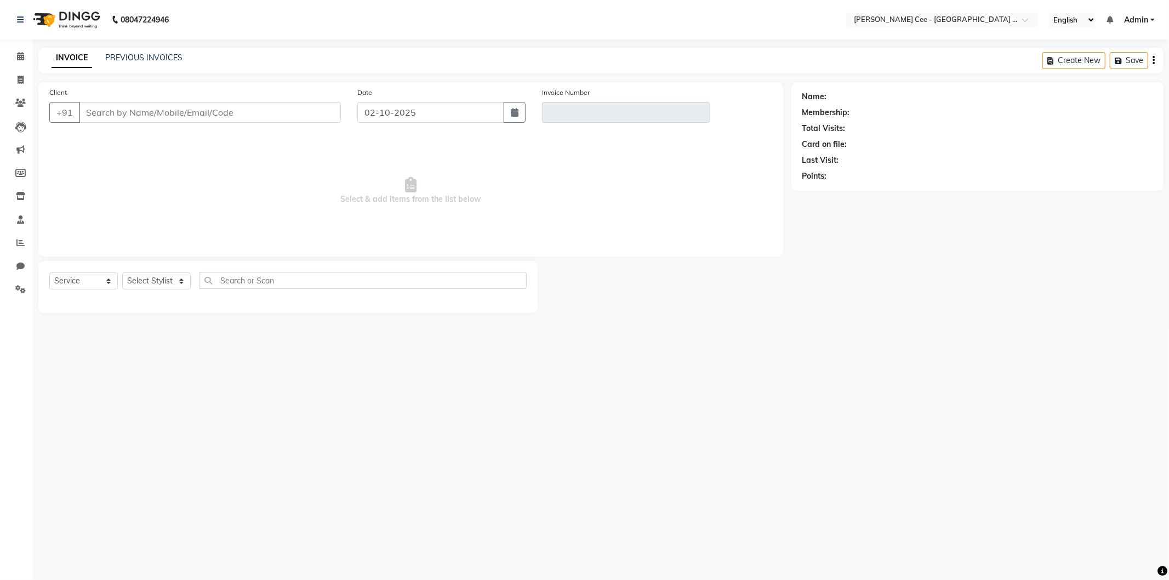
select select "product"
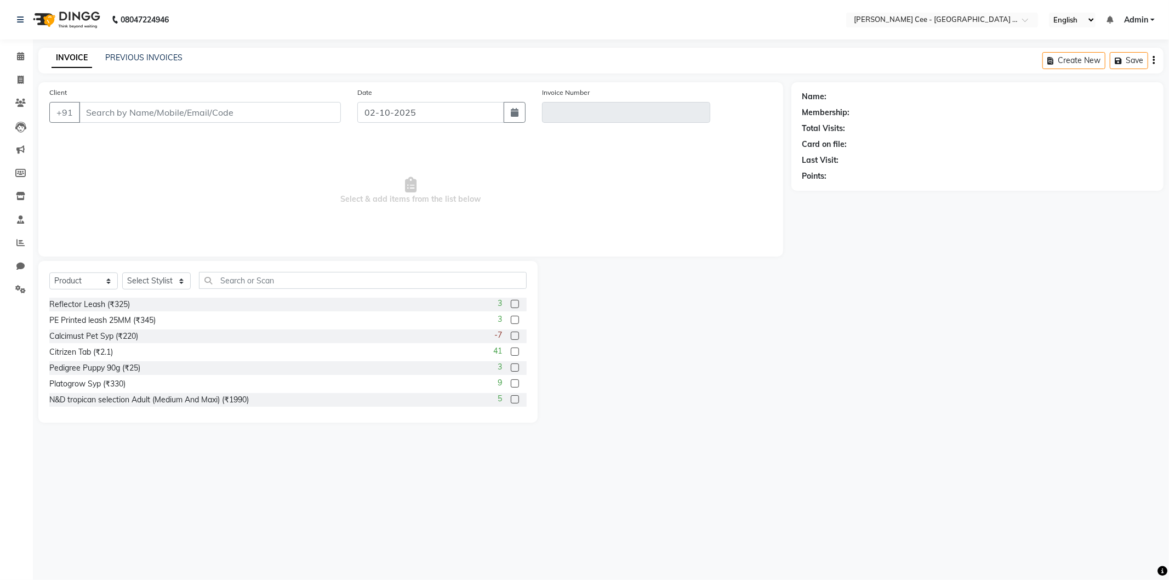
type input "7814029779"
type input "V/2025-26/2929"
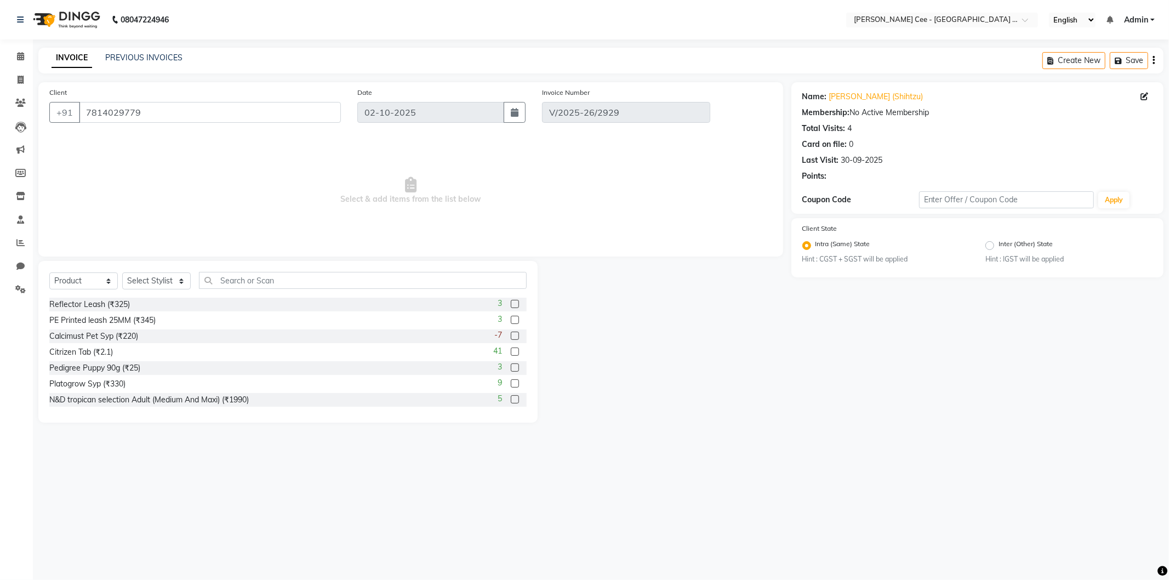
type input "30-09-2025"
select select "select"
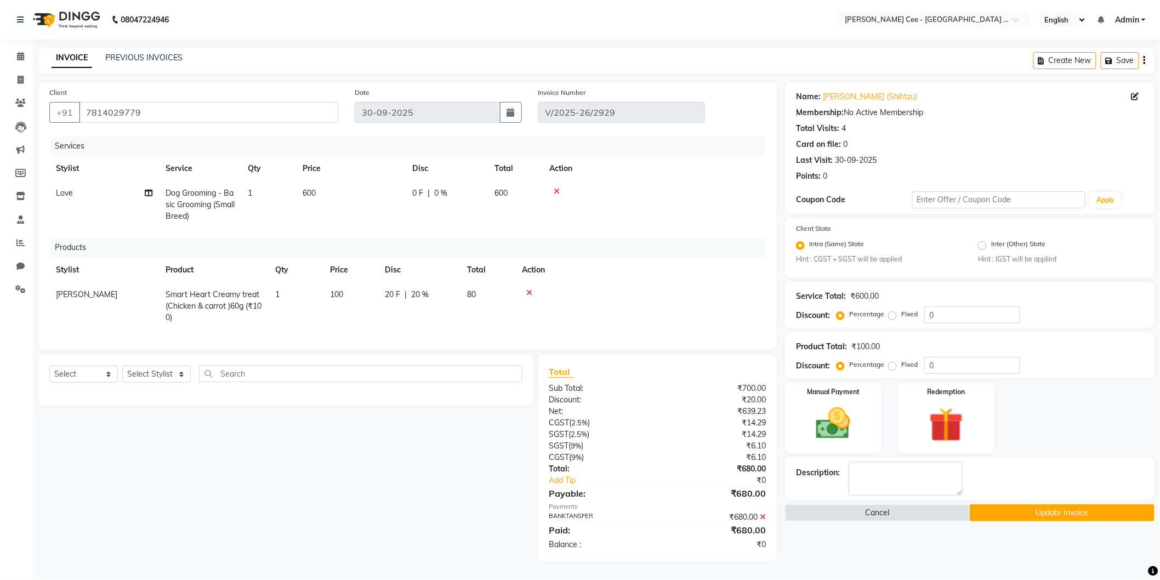
scroll to position [7, 0]
click at [763, 518] on icon at bounding box center [763, 517] width 6 height 8
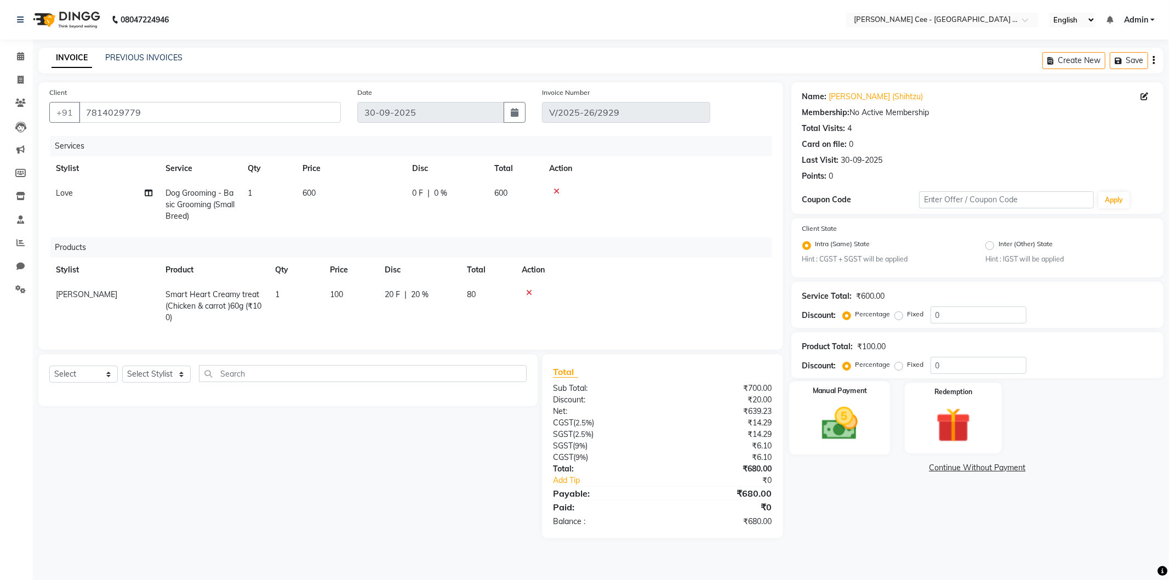
click at [851, 412] on img at bounding box center [840, 424] width 59 height 42
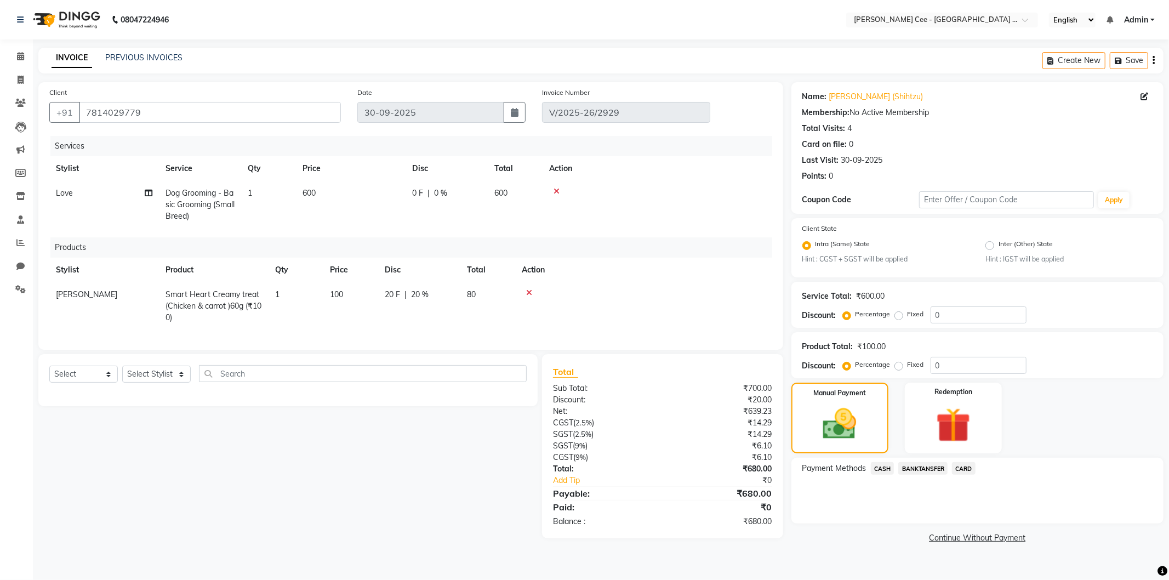
click at [884, 464] on span "CASH" at bounding box center [883, 468] width 24 height 13
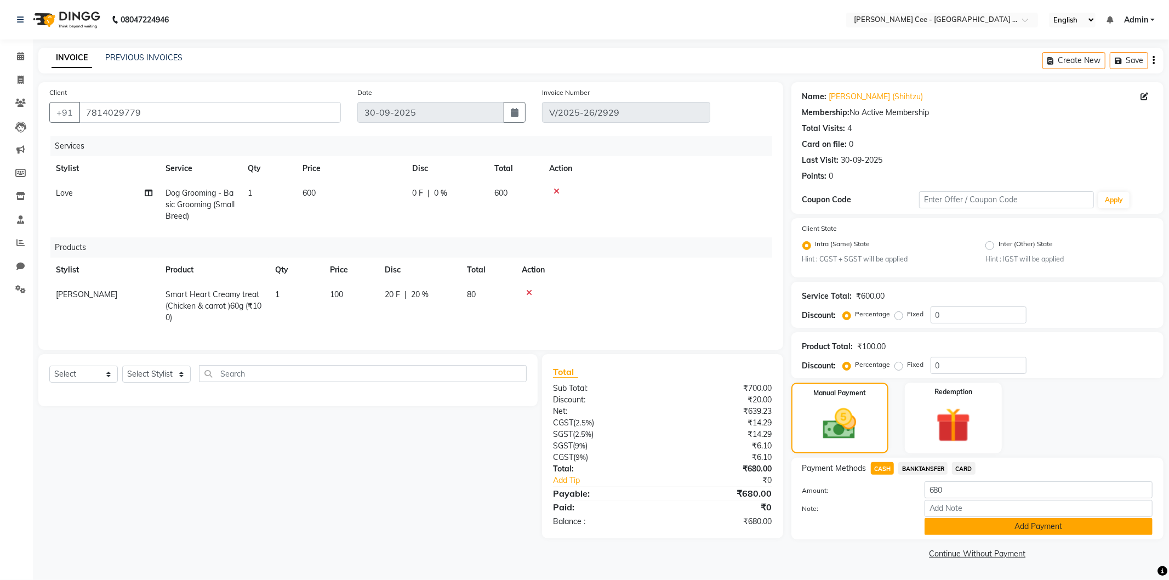
click at [1025, 526] on button "Add Payment" at bounding box center [1039, 526] width 228 height 17
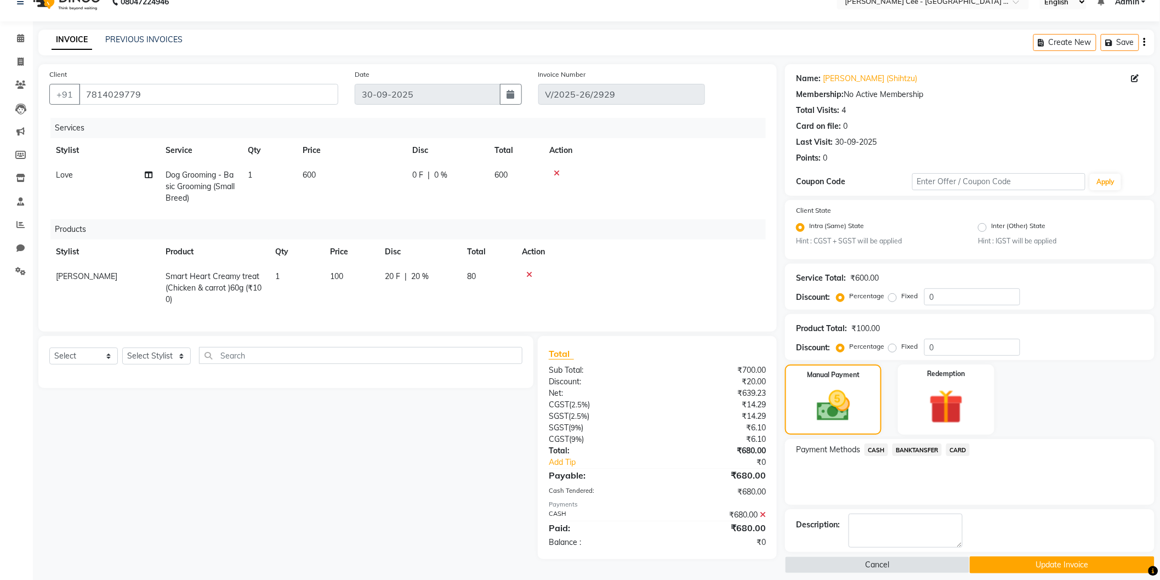
scroll to position [28, 0]
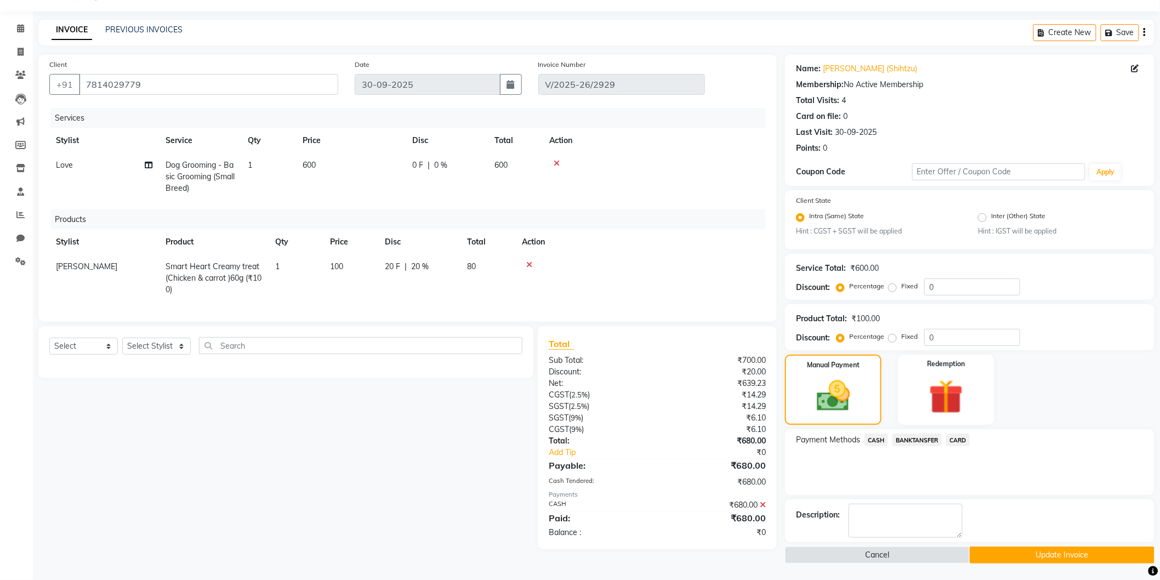
click at [1005, 550] on button "Update Invoice" at bounding box center [1061, 554] width 185 height 17
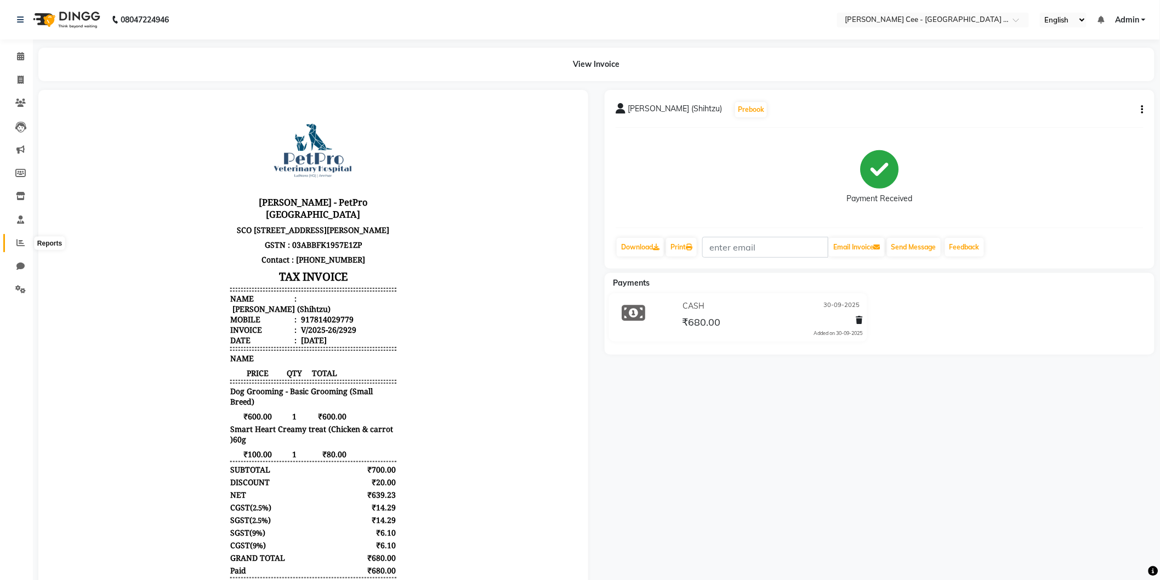
click at [18, 239] on icon at bounding box center [20, 242] width 8 height 8
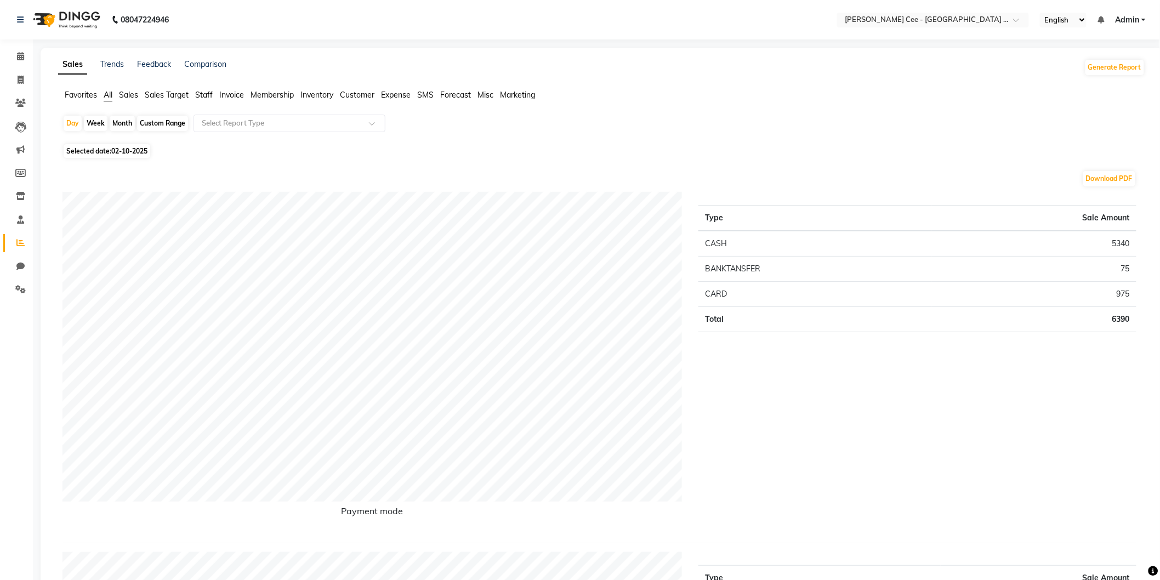
click at [124, 97] on span "Sales" at bounding box center [128, 95] width 19 height 10
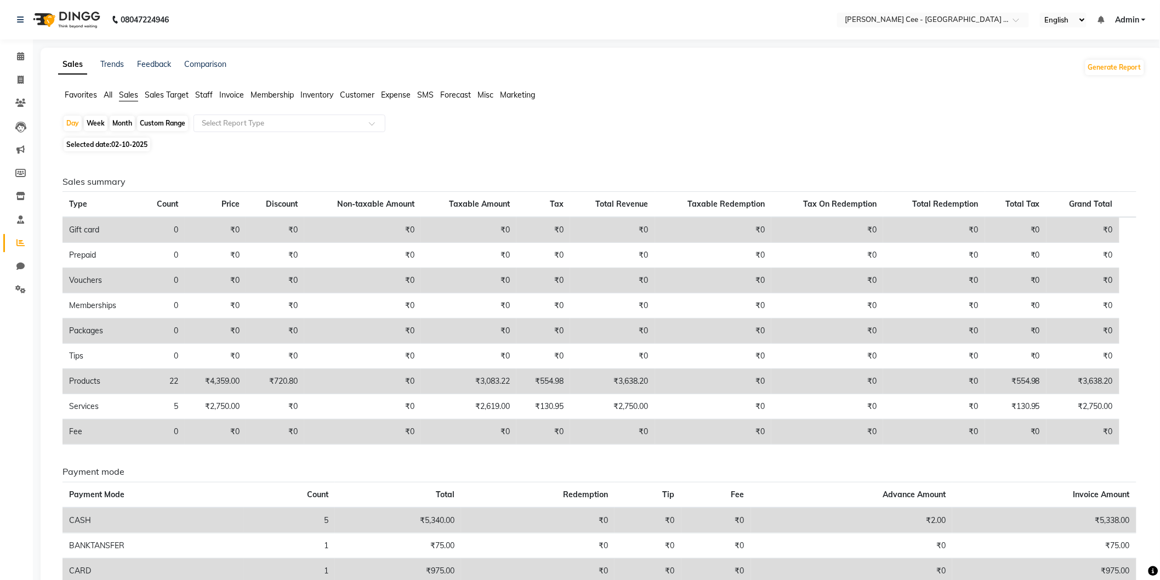
click at [82, 97] on span "Favorites" at bounding box center [81, 95] width 32 height 10
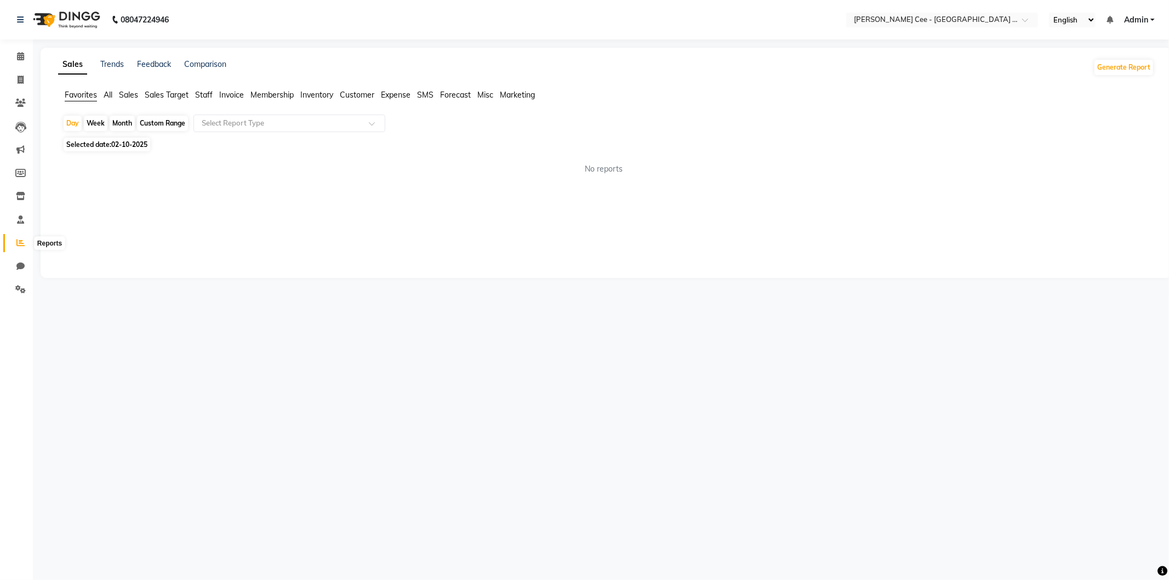
click at [20, 244] on icon at bounding box center [20, 242] width 8 height 8
click at [266, 117] on div "Select Report Type" at bounding box center [289, 124] width 192 height 18
click at [308, 128] on input "text" at bounding box center [278, 123] width 158 height 11
click at [159, 119] on div "Custom Range" at bounding box center [162, 123] width 51 height 15
select select "10"
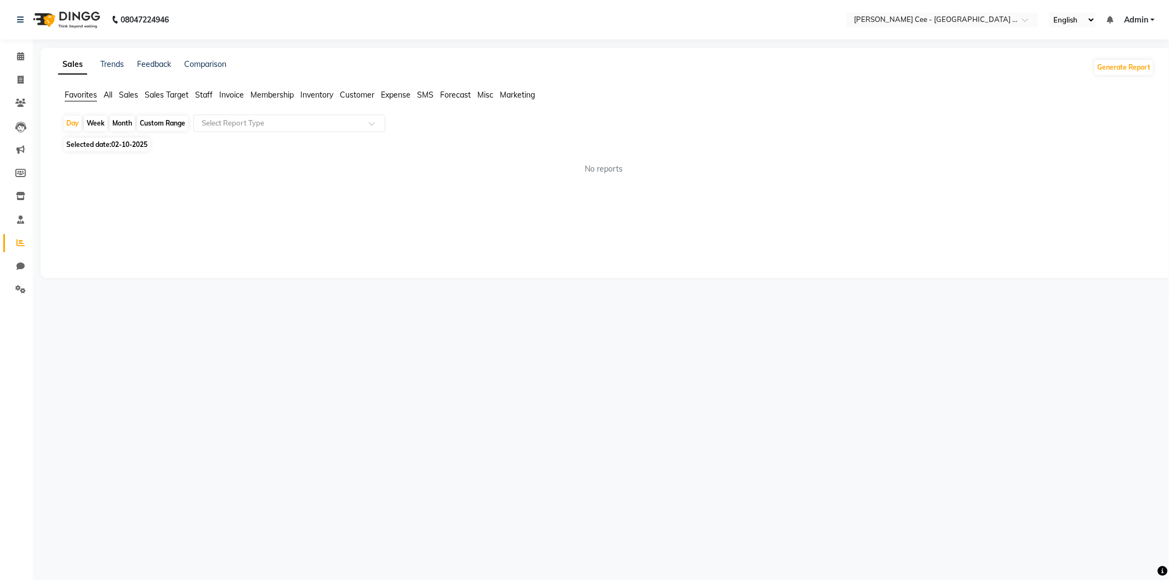
select select "2025"
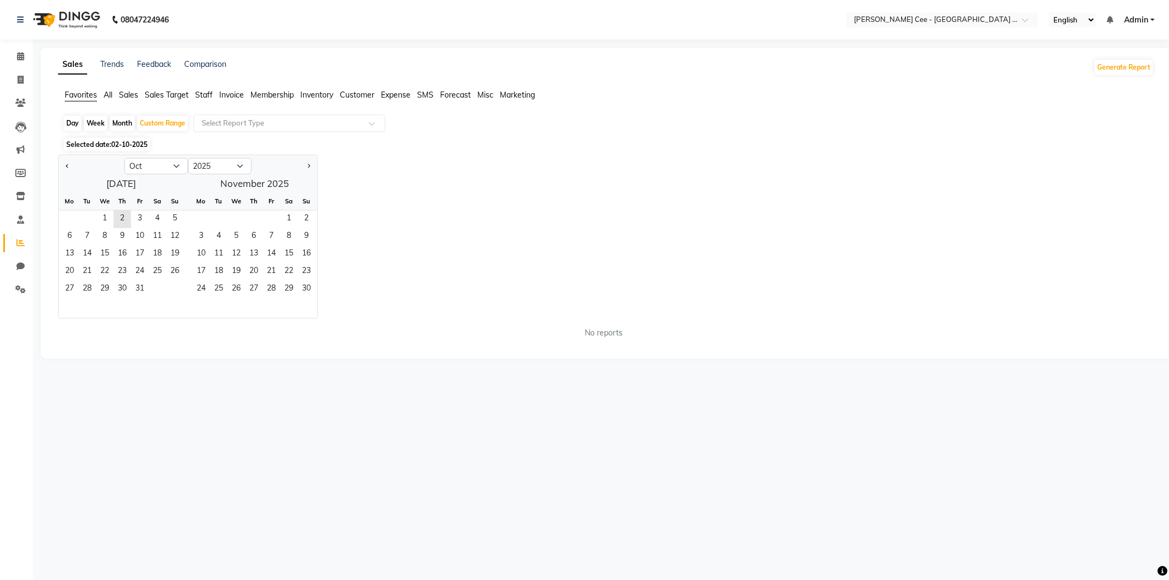
click at [124, 122] on div "Month" at bounding box center [122, 123] width 25 height 15
select select "10"
select select "2025"
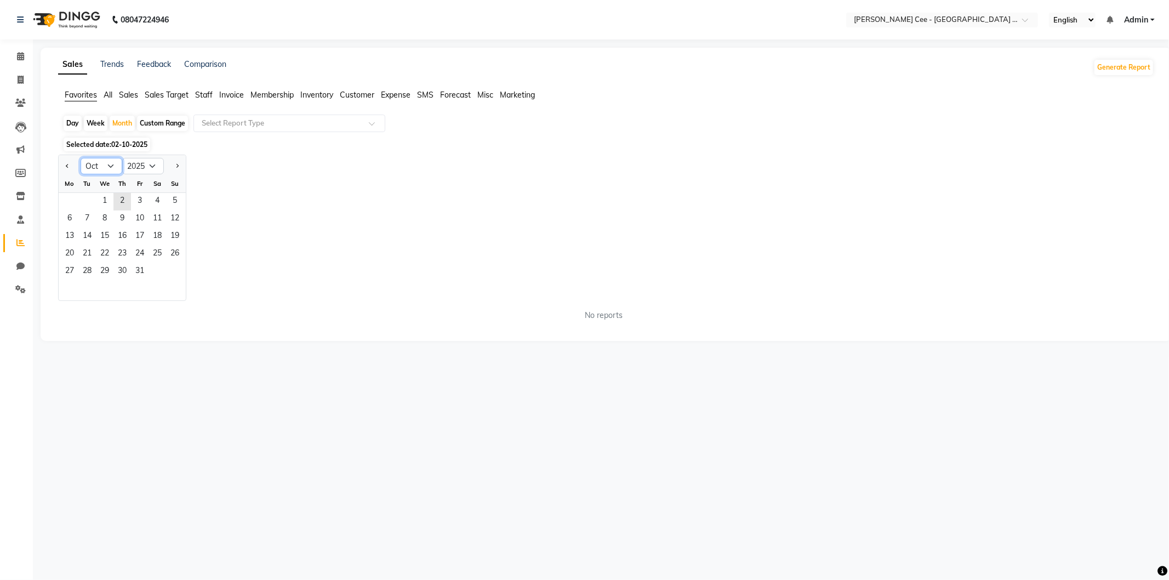
click at [110, 165] on select "Jan Feb Mar Apr May Jun Jul Aug Sep Oct Nov Dec" at bounding box center [102, 166] width 42 height 16
select select "9"
click at [81, 158] on select "Jan Feb Mar Apr May Jun Jul Aug Sep Oct Nov Dec" at bounding box center [102, 166] width 42 height 16
click at [71, 201] on span "1" at bounding box center [70, 202] width 18 height 18
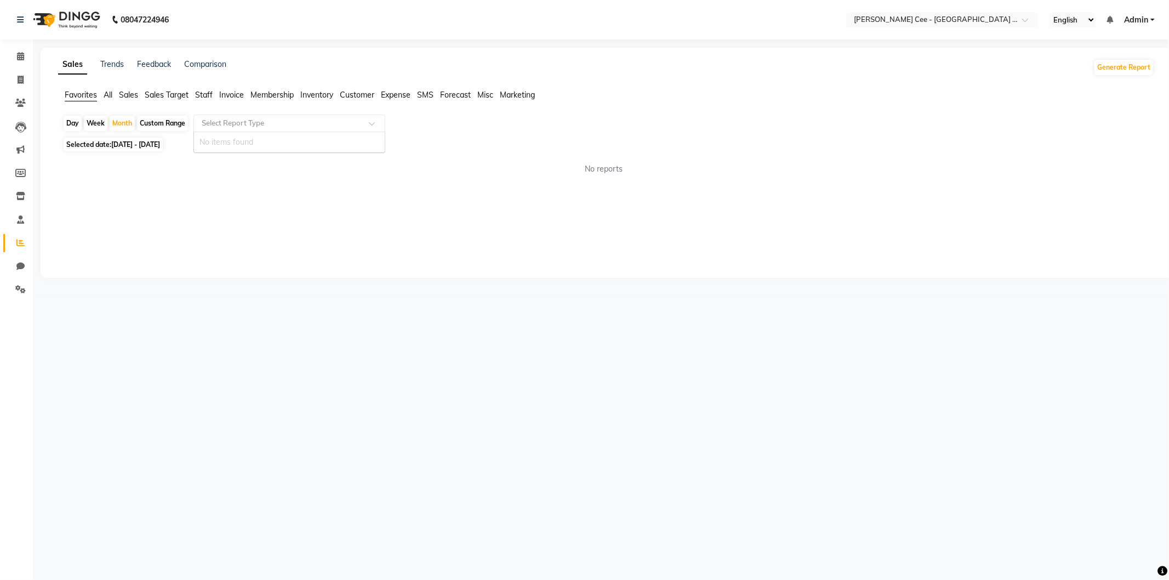
click at [261, 121] on input "text" at bounding box center [278, 123] width 158 height 11
click at [302, 124] on input "text" at bounding box center [278, 123] width 158 height 11
click at [110, 95] on span "All" at bounding box center [108, 95] width 9 height 10
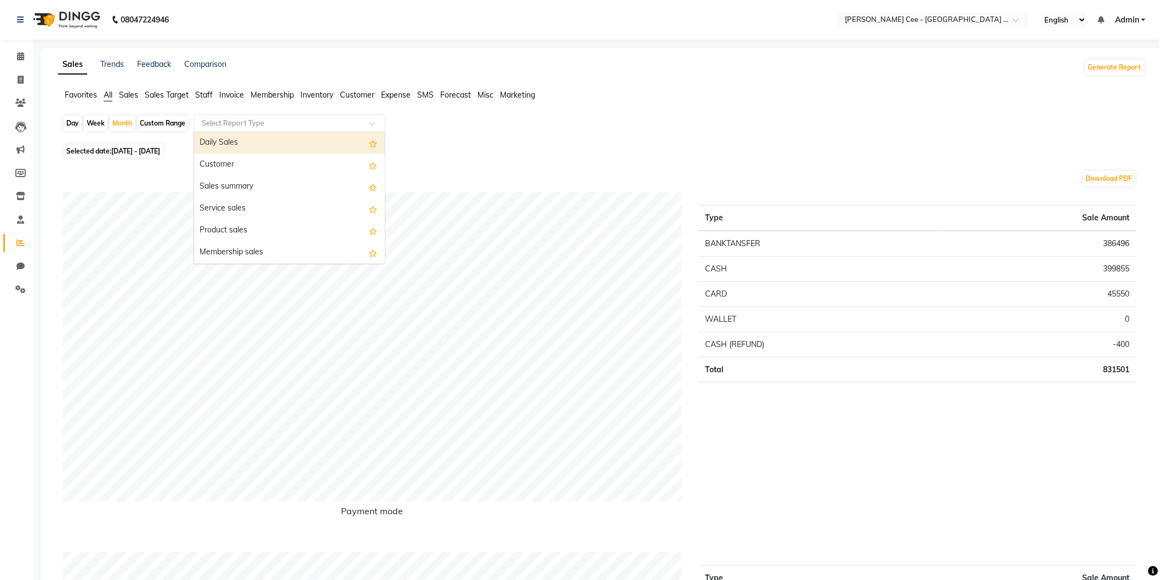
click at [247, 121] on input "text" at bounding box center [278, 123] width 158 height 11
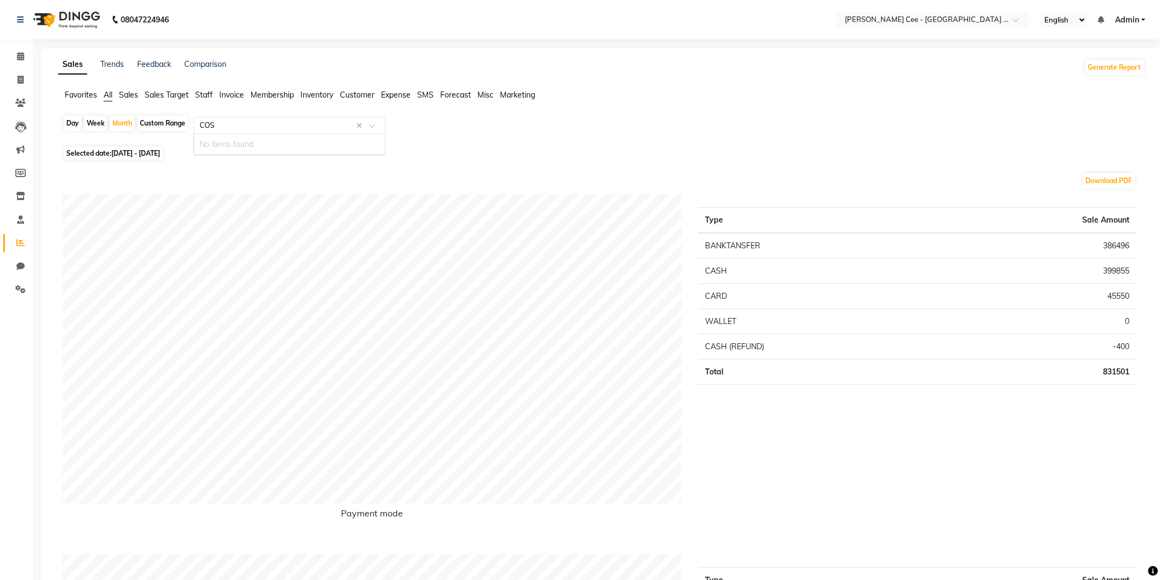
type input "COST"
click at [248, 116] on div "Day Week Month Custom Range Select Report Type" at bounding box center [601, 128] width 1078 height 26
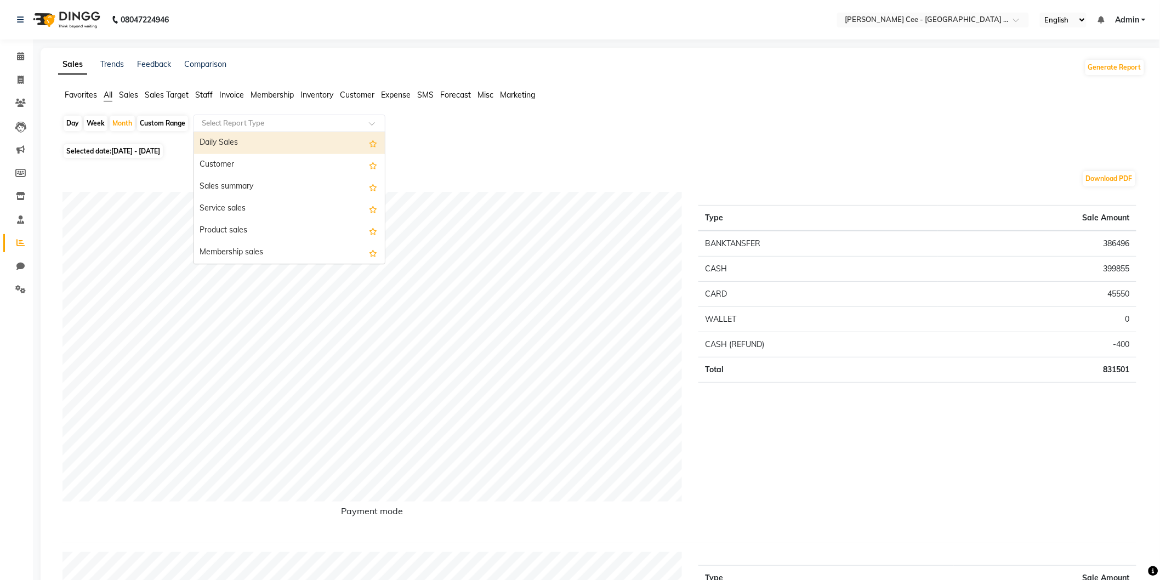
click at [248, 116] on div "Select Report Type" at bounding box center [289, 124] width 192 height 18
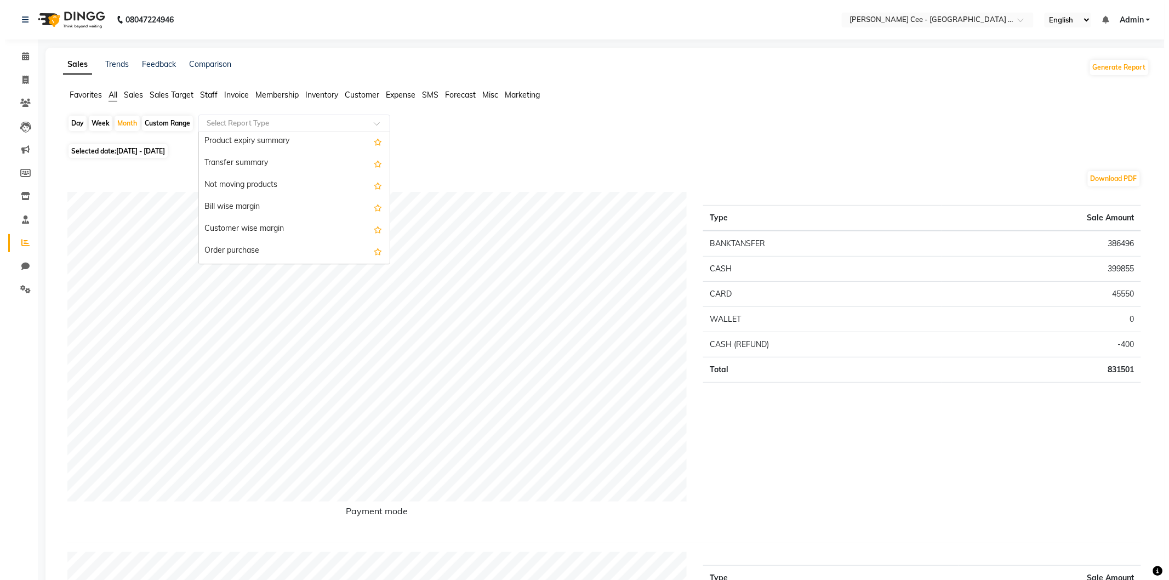
scroll to position [1421, 0]
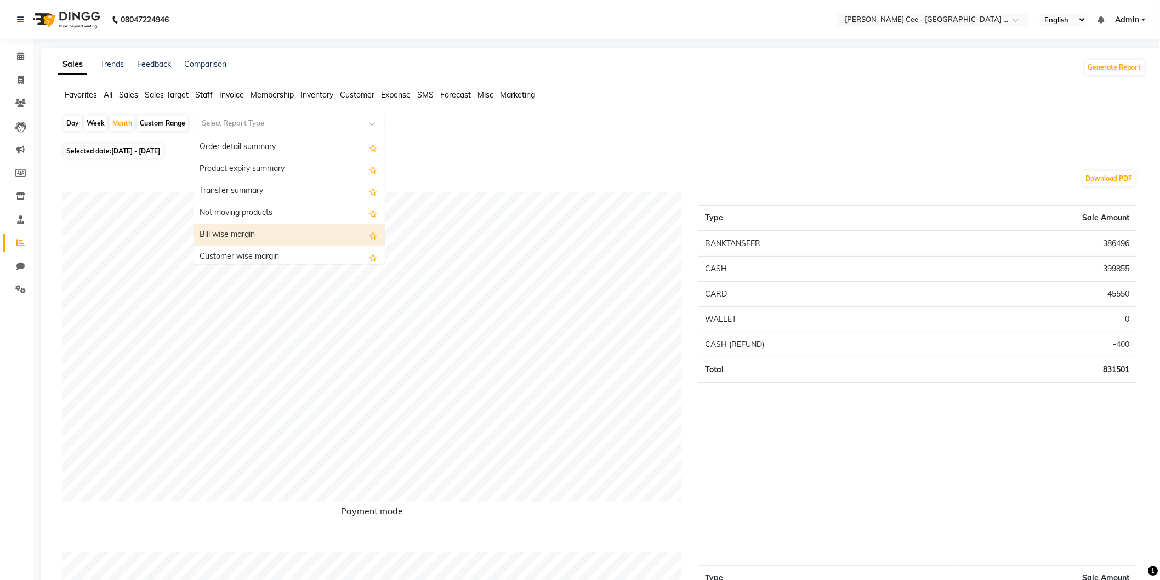
click at [260, 232] on div "Bill wise margin" at bounding box center [289, 235] width 191 height 22
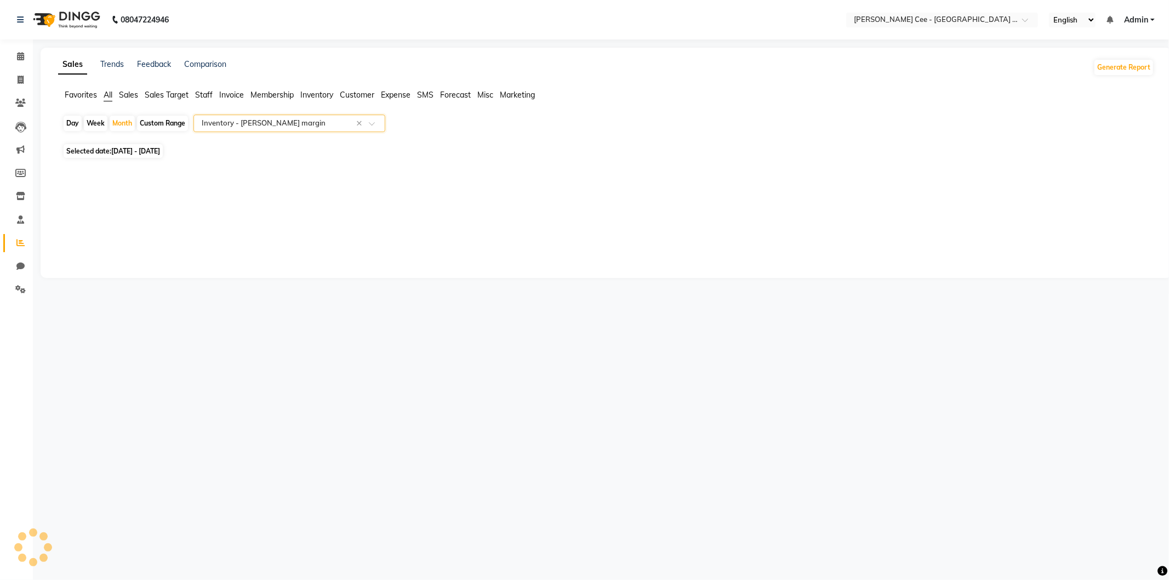
select select "full_report"
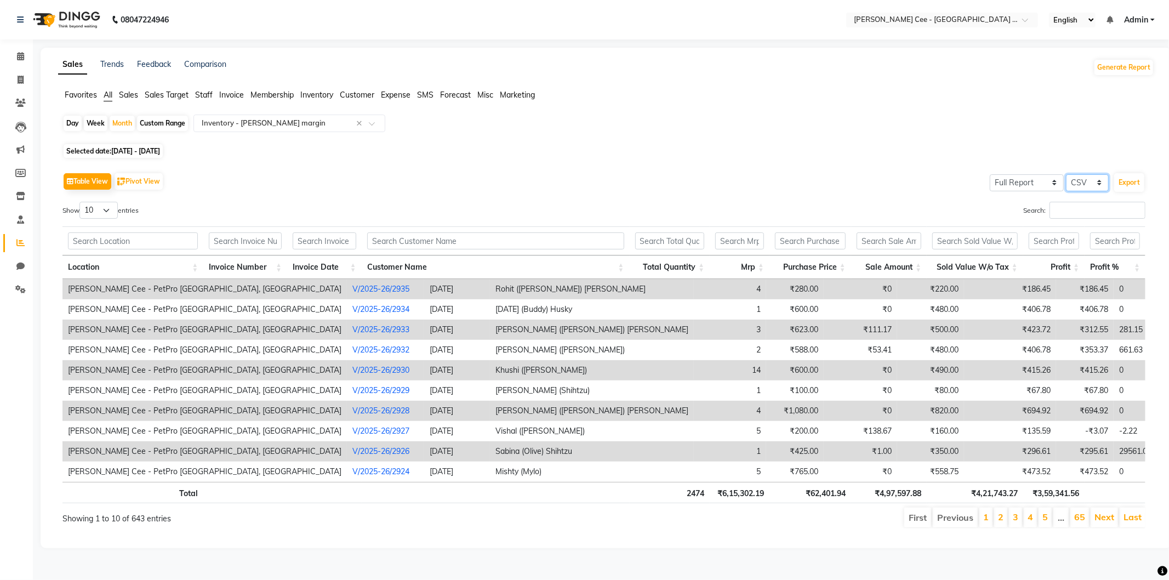
click at [1082, 180] on select "Select CSV PDF" at bounding box center [1087, 182] width 43 height 17
select select "pdf"
click at [1066, 174] on select "Select CSV PDF" at bounding box center [1087, 182] width 43 height 17
click at [1129, 181] on button "Export" at bounding box center [1129, 182] width 30 height 19
select select "sans-serif"
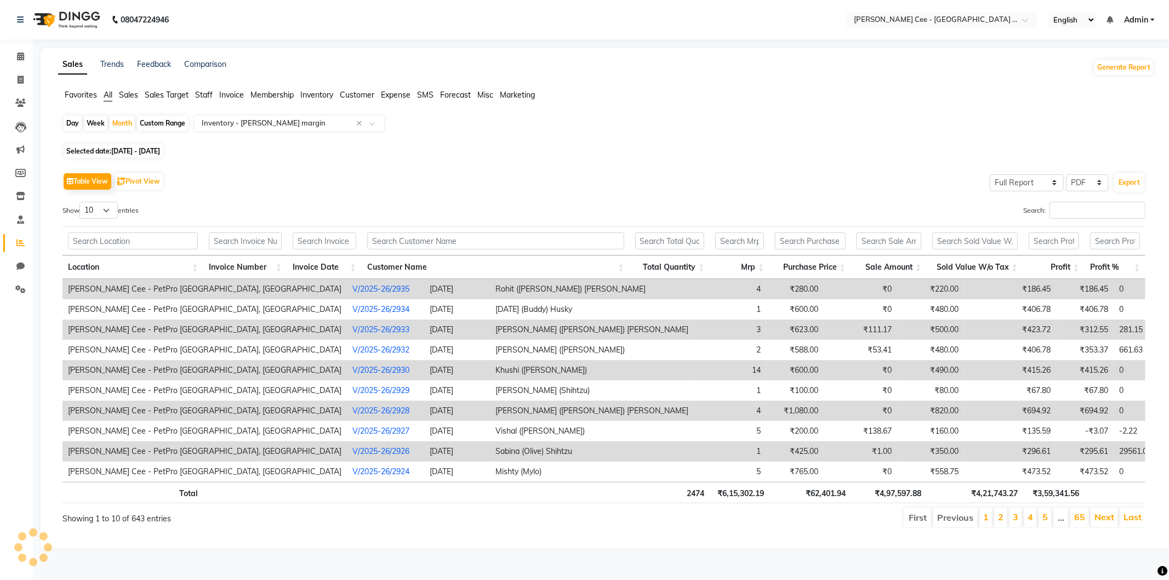
select select "12px"
select select "template_1"
select select "A4"
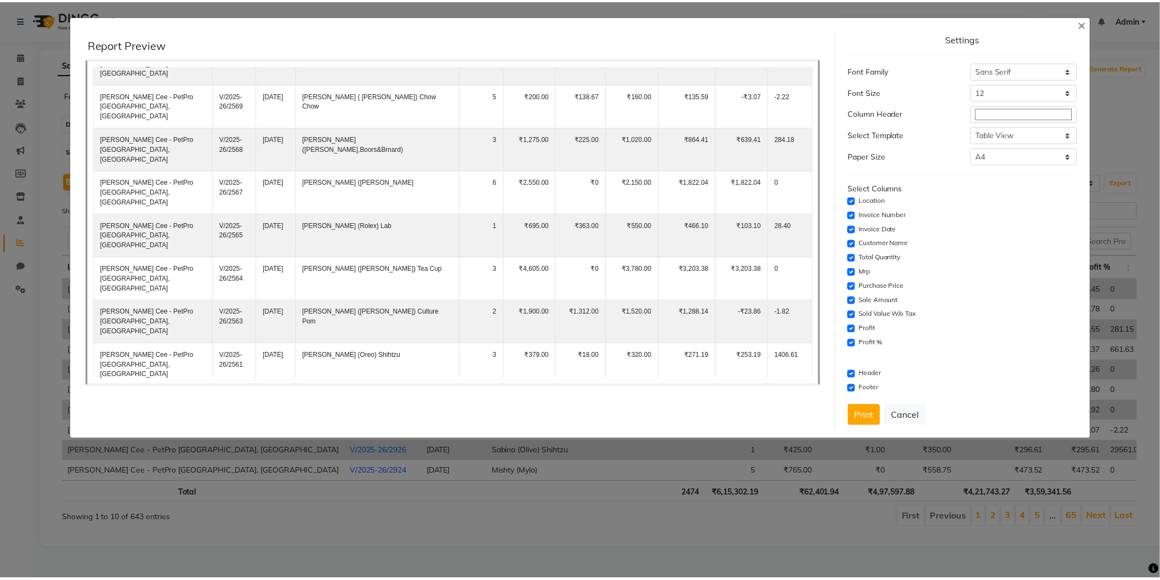
scroll to position [13396, 0]
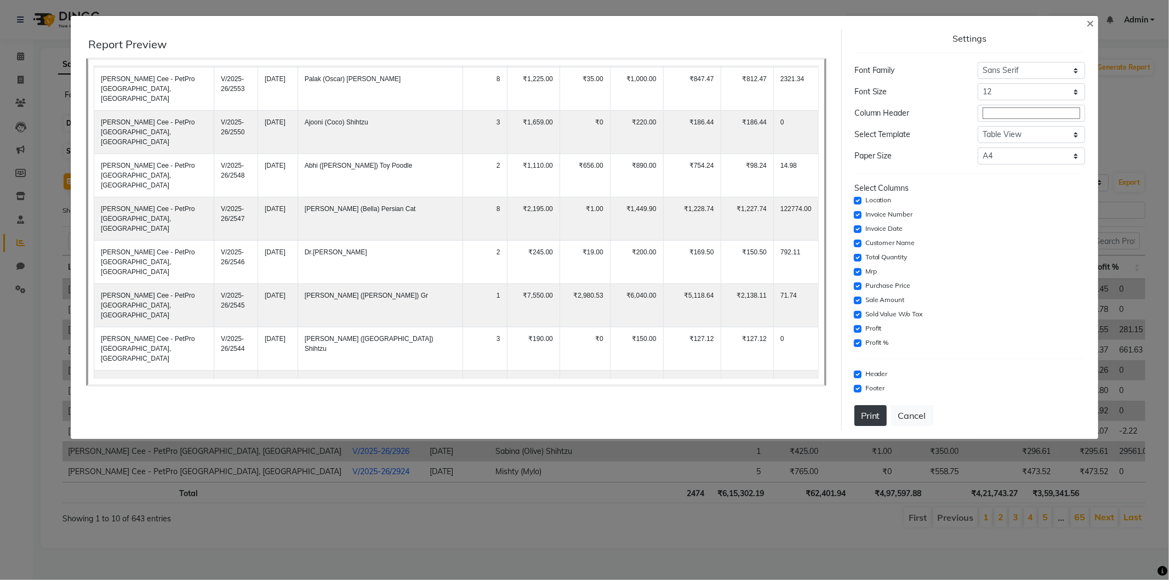
click at [869, 414] on button "Print" at bounding box center [870, 415] width 32 height 21
click at [1088, 22] on span "×" at bounding box center [1090, 22] width 8 height 16
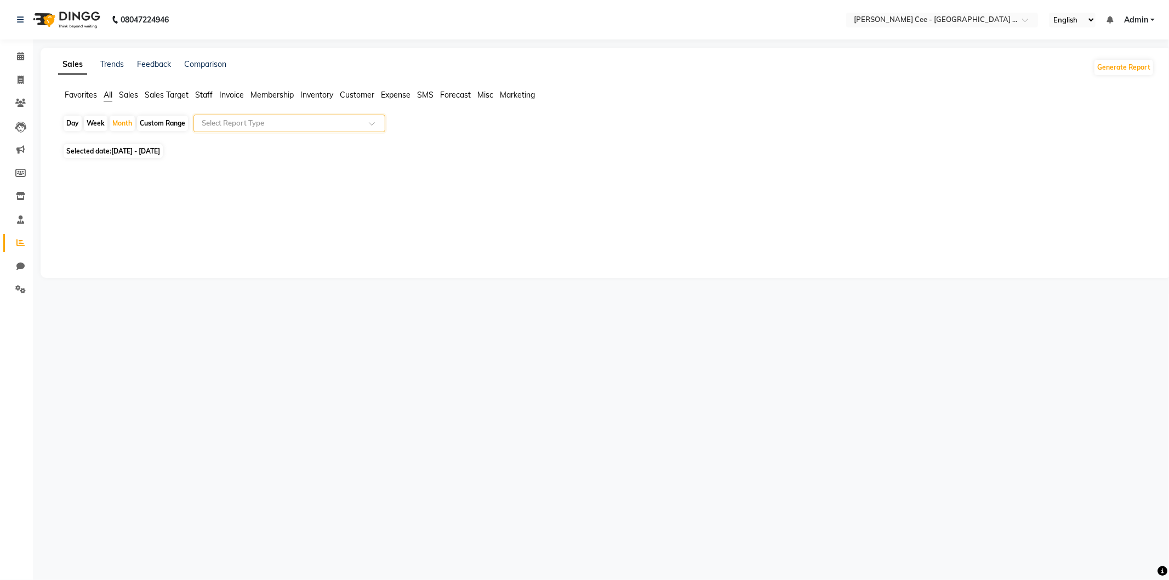
click at [271, 134] on div "Day Week Month Custom Range Select Report Type" at bounding box center [605, 128] width 1087 height 26
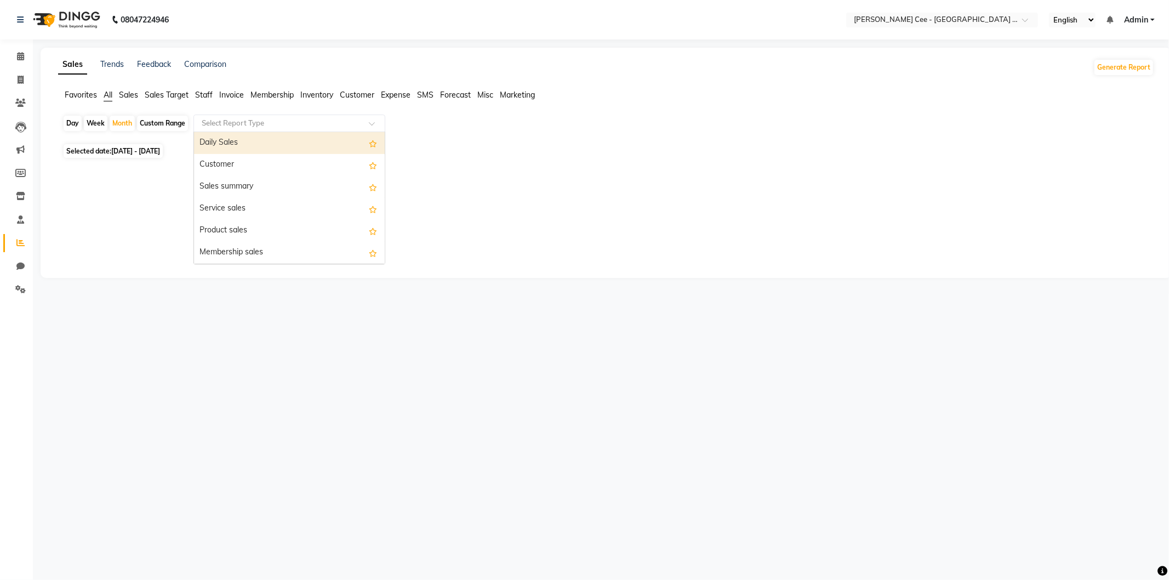
click at [270, 127] on input "text" at bounding box center [278, 123] width 158 height 11
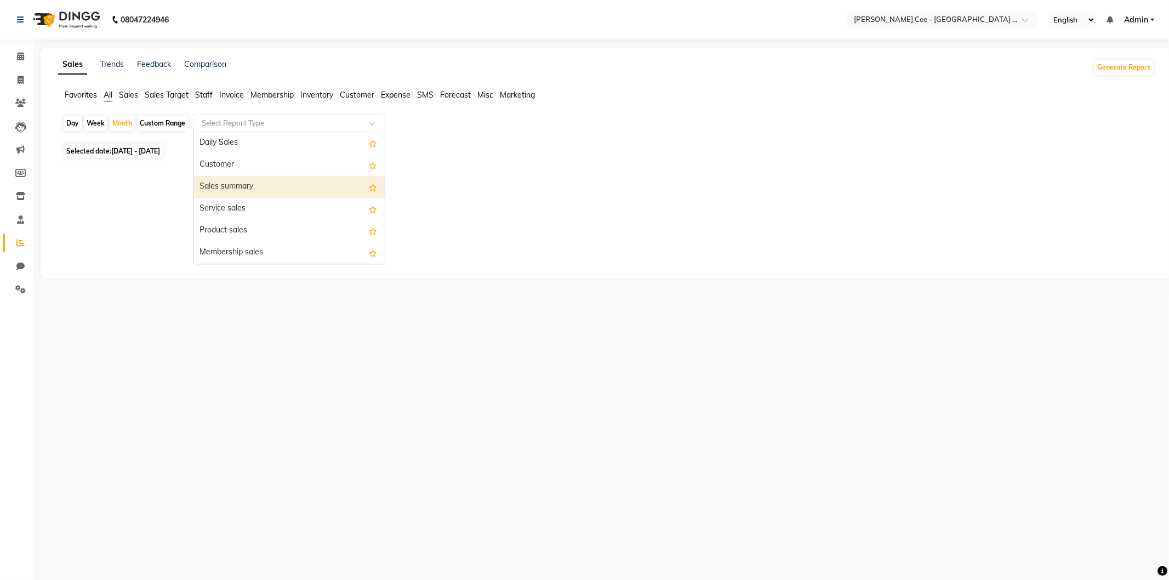
click at [288, 185] on div "Sales summary" at bounding box center [289, 187] width 191 height 22
select select "full_report"
select select "pdf"
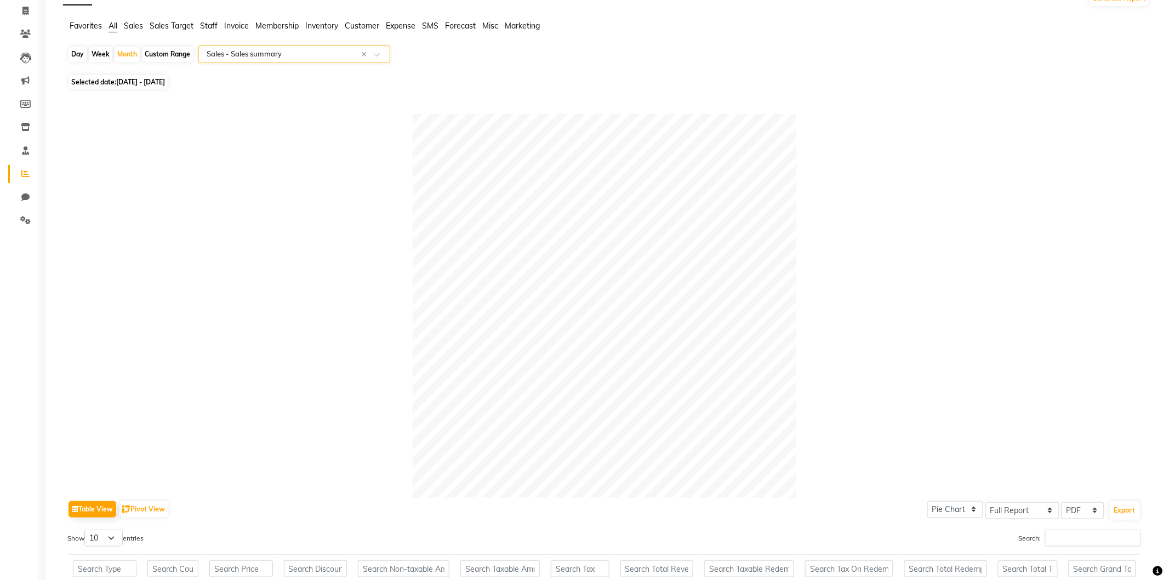
scroll to position [0, 0]
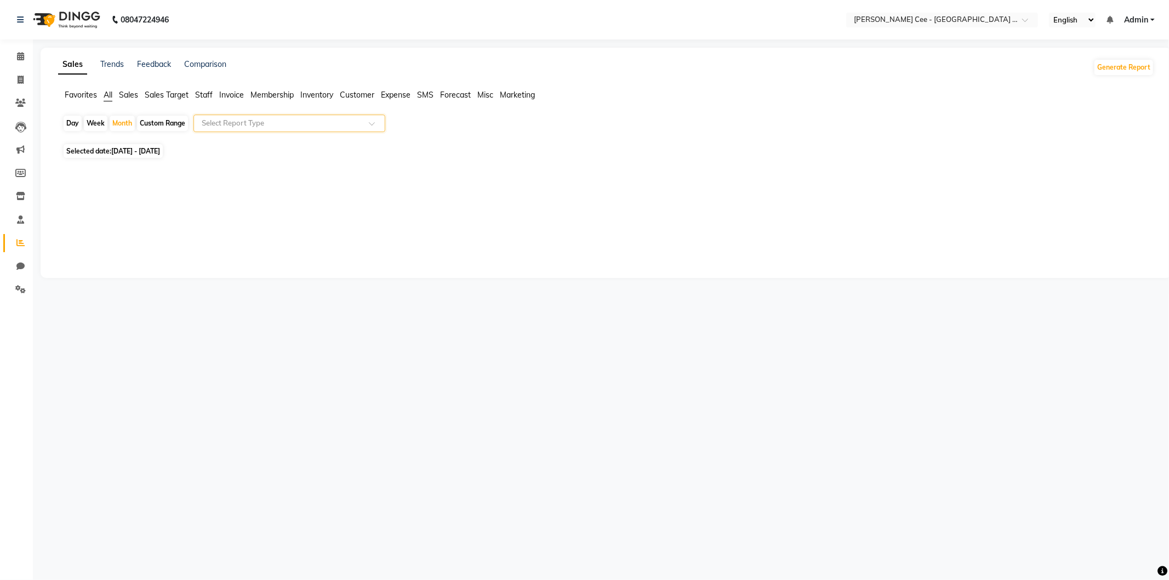
click at [318, 121] on input "text" at bounding box center [278, 123] width 158 height 11
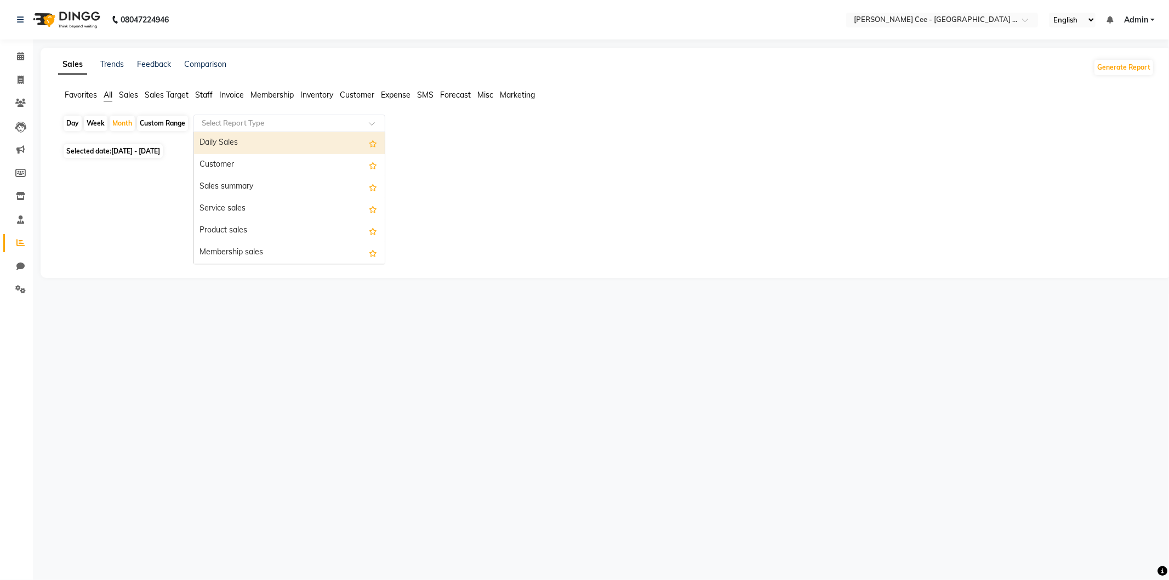
click at [338, 121] on input "text" at bounding box center [278, 123] width 158 height 11
click at [343, 123] on input "text" at bounding box center [278, 123] width 158 height 11
type input "mARG"
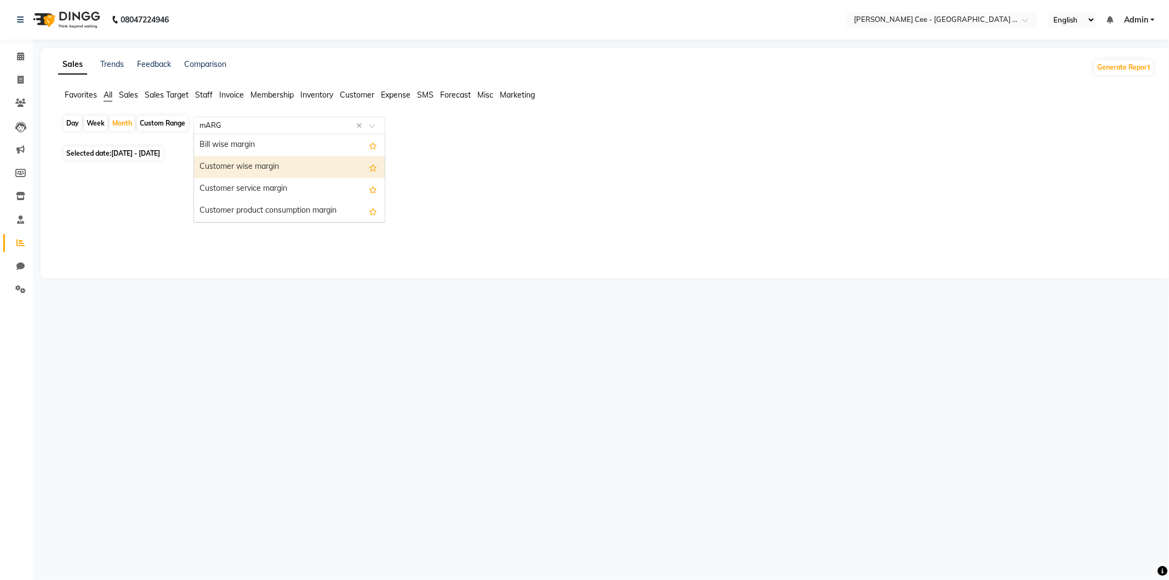
click at [274, 170] on div "Customer wise margin" at bounding box center [289, 167] width 191 height 22
select select "full_report"
select select "pdf"
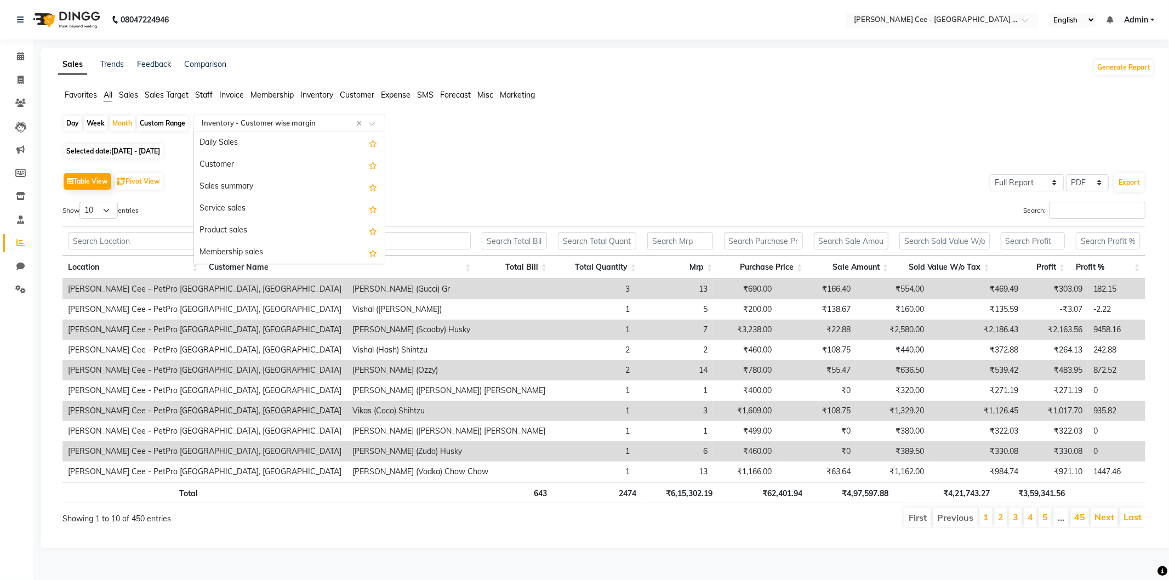
click at [286, 127] on input "text" at bounding box center [278, 123] width 158 height 11
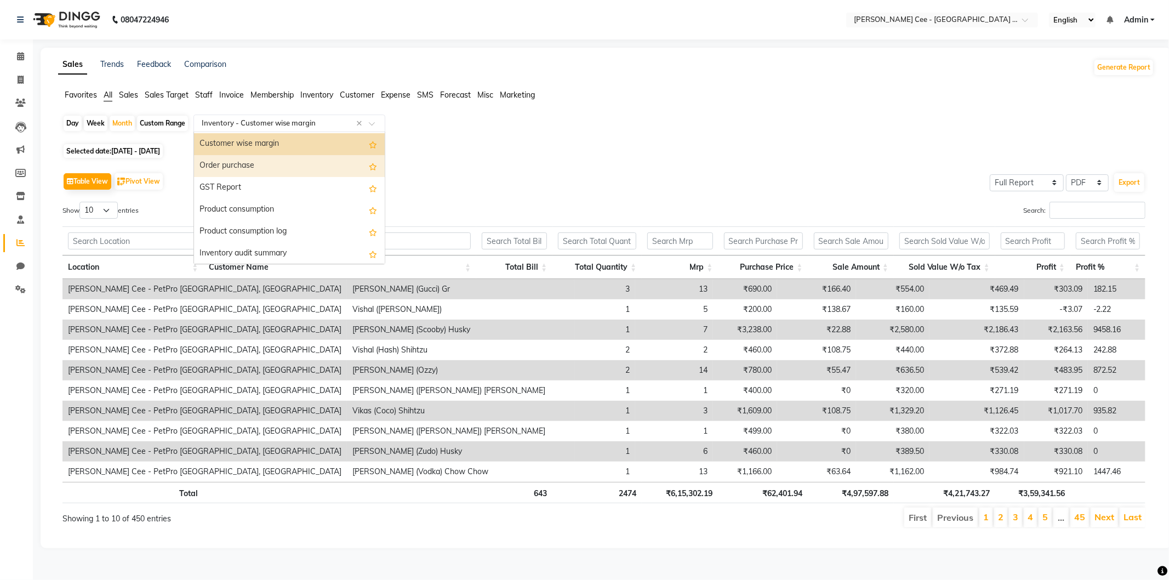
click at [265, 168] on div "Order purchase" at bounding box center [289, 166] width 191 height 22
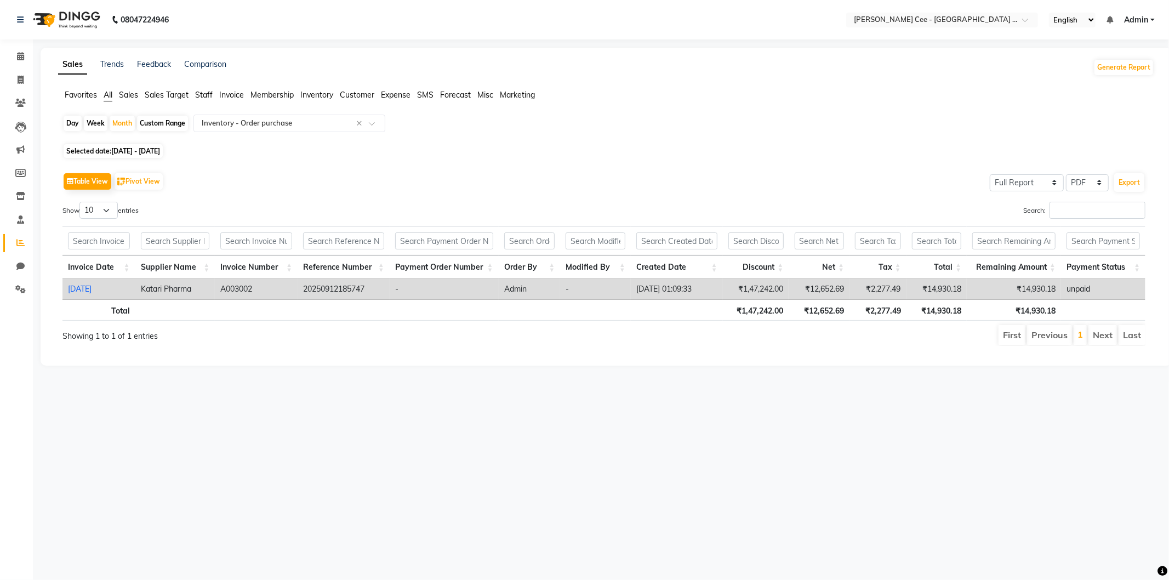
click at [313, 112] on app-reports "Favorites All Sales Sales Target Staff Invoice Membership Inventory Customer Ex…" at bounding box center [606, 221] width 1109 height 265
click at [318, 118] on input "text" at bounding box center [278, 123] width 158 height 11
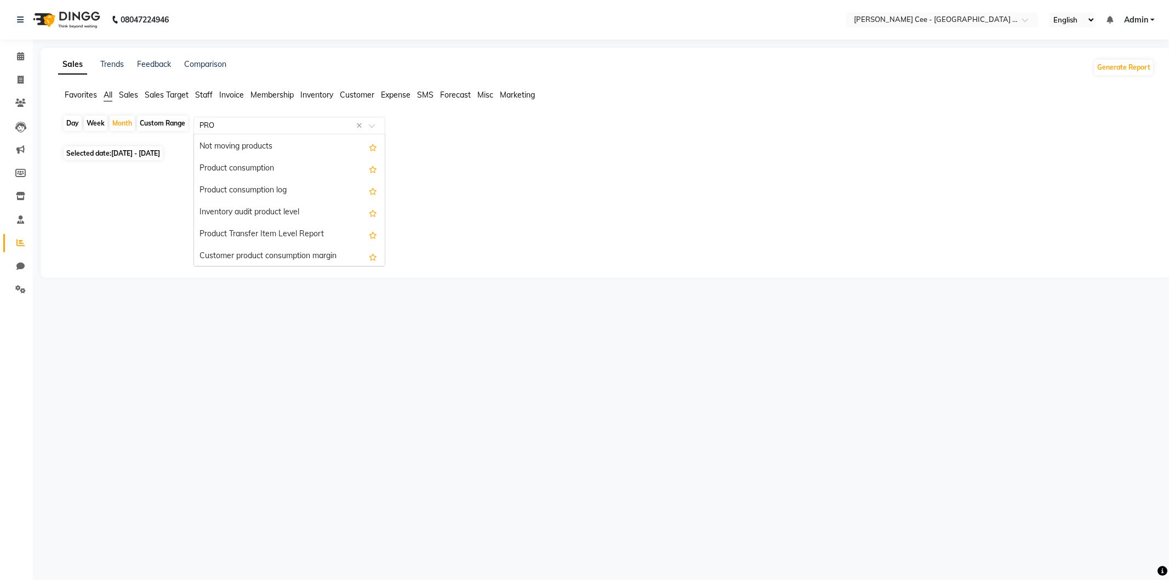
scroll to position [239, 0]
type input "PROF"
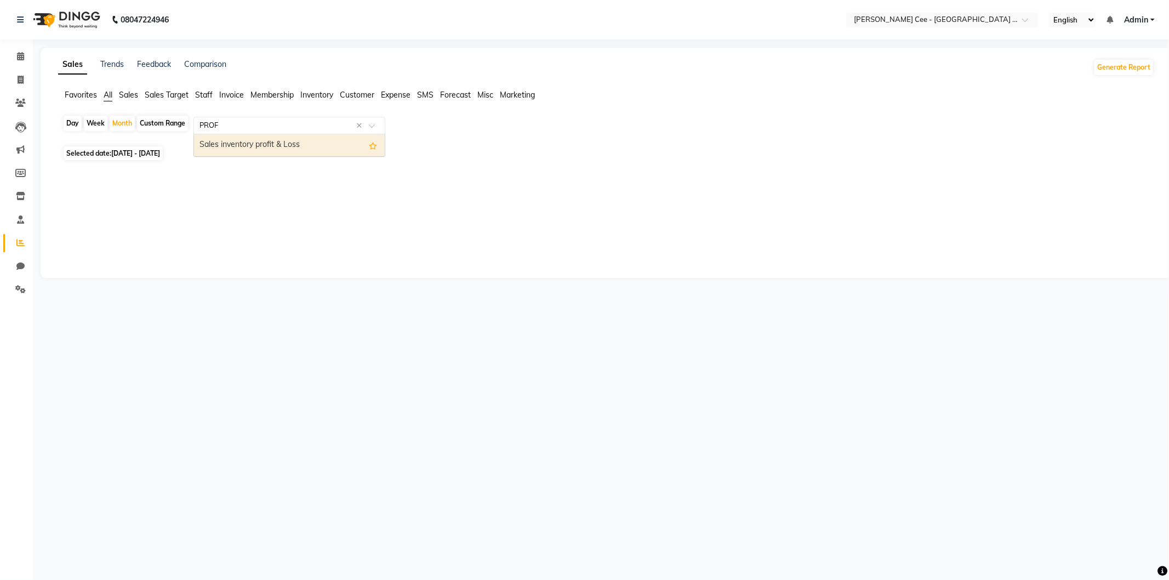
click at [274, 144] on div "Sales inventory profit & Loss" at bounding box center [289, 145] width 191 height 22
select select "full_report"
select select "pdf"
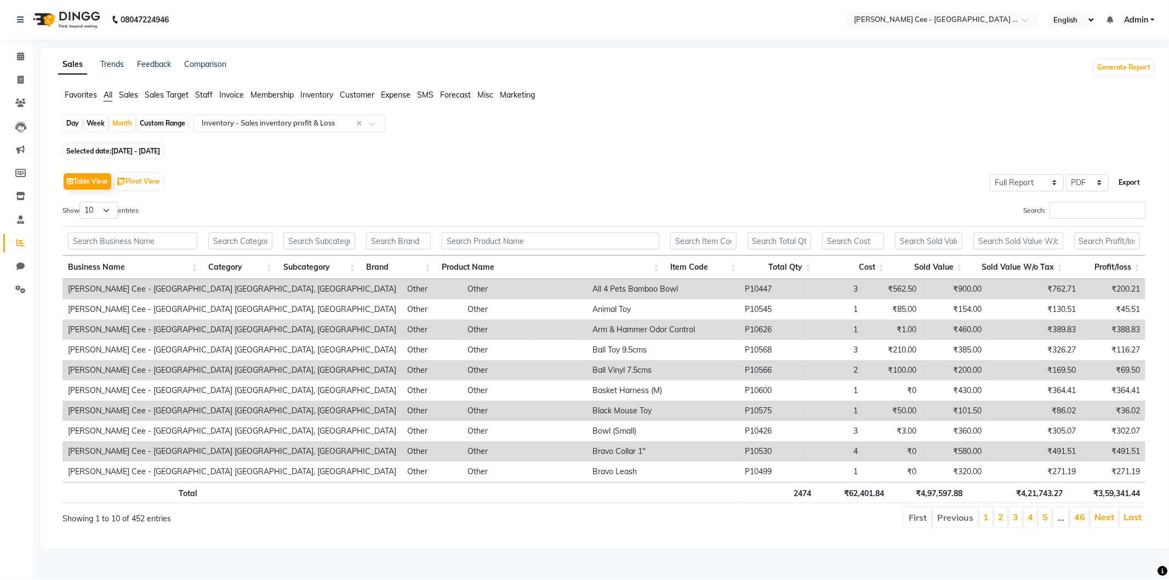
click at [1127, 181] on button "Export" at bounding box center [1129, 182] width 30 height 19
select select "sans-serif"
select select "12px"
select select "template_1"
select select "A4"
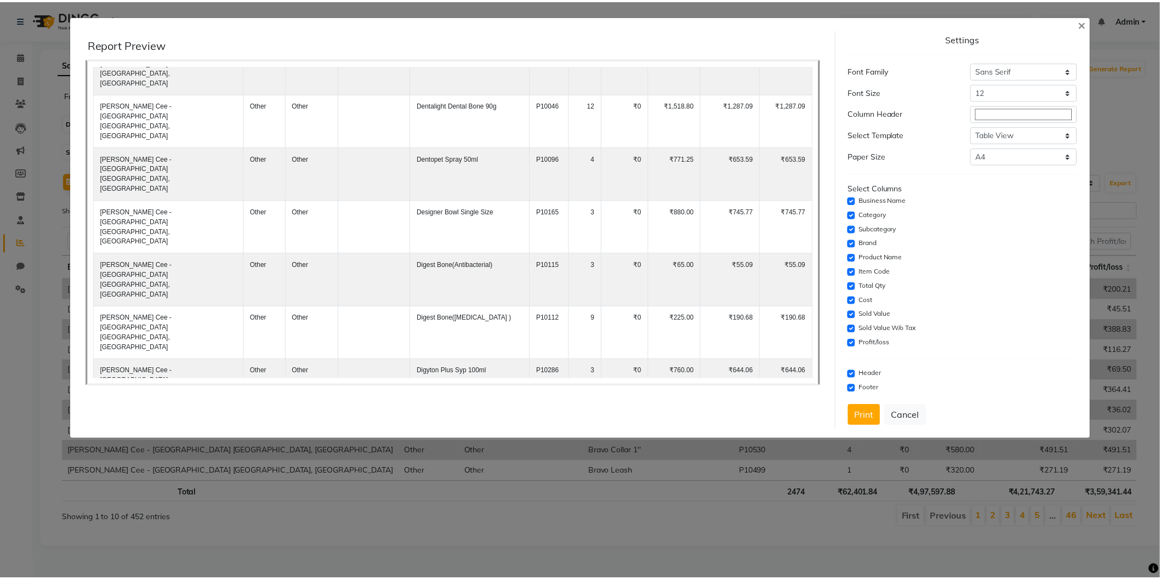
scroll to position [11570, 0]
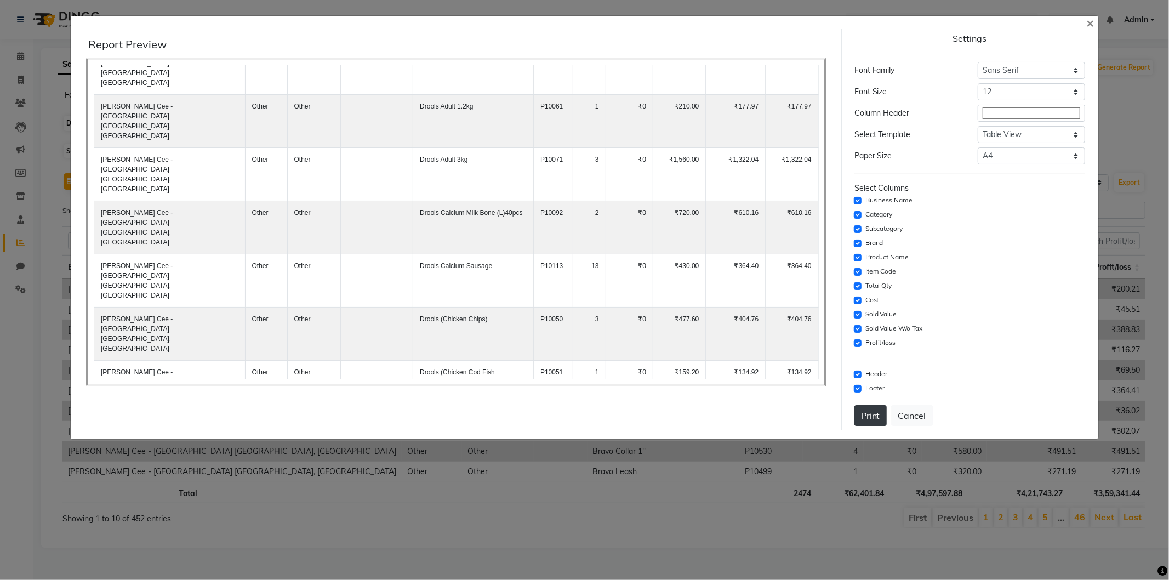
click at [872, 417] on button "Print" at bounding box center [870, 415] width 32 height 21
click at [1089, 22] on span "×" at bounding box center [1090, 22] width 8 height 16
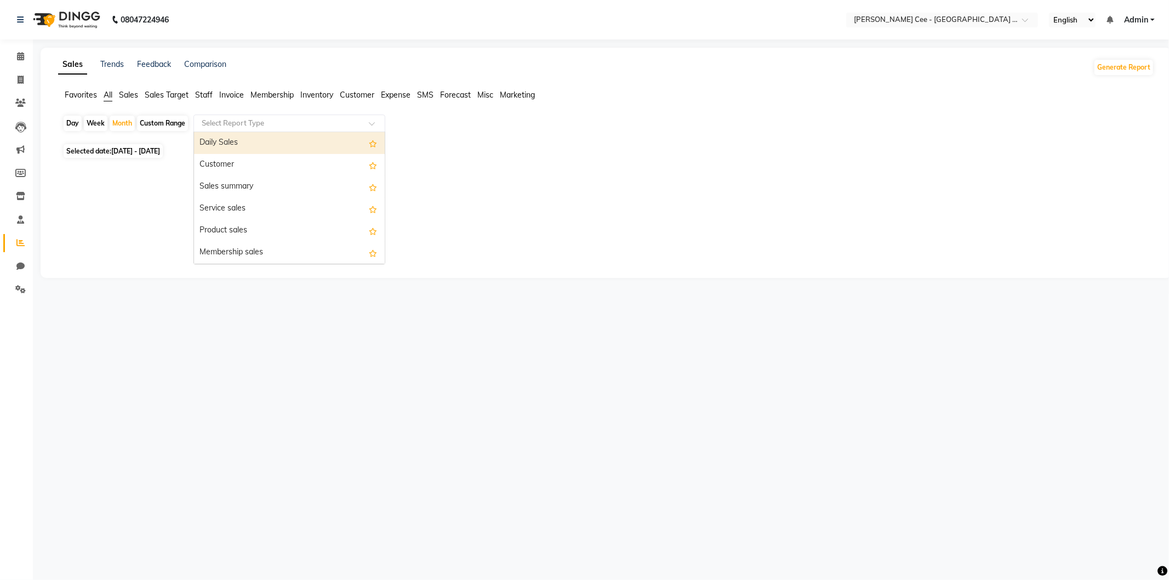
click at [289, 127] on input "text" at bounding box center [278, 123] width 158 height 11
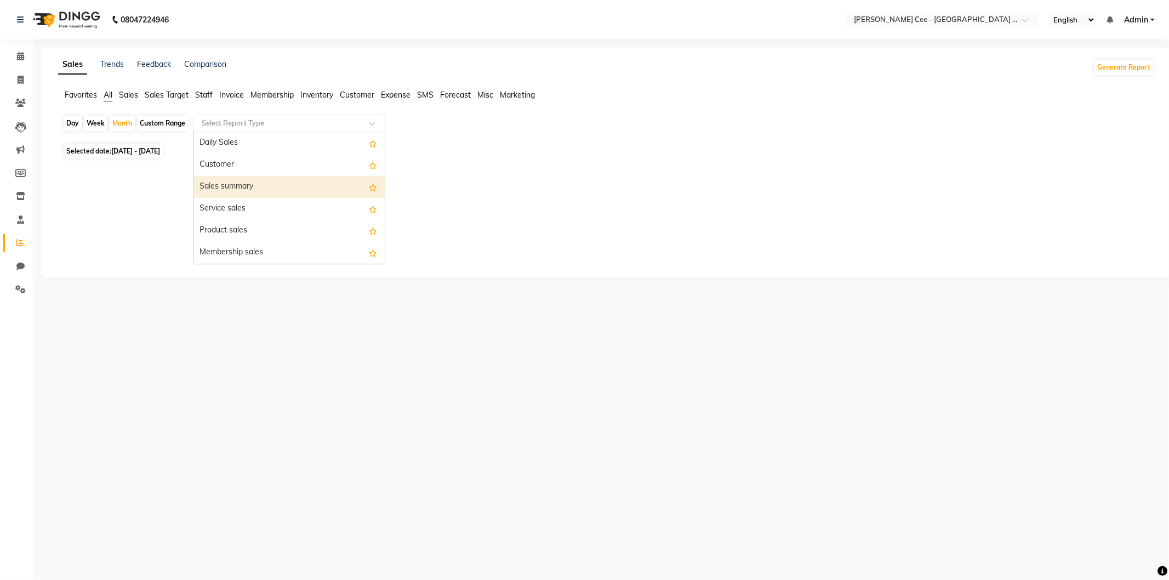
click at [261, 184] on div "Sales summary" at bounding box center [289, 187] width 191 height 22
select select "full_report"
select select "pdf"
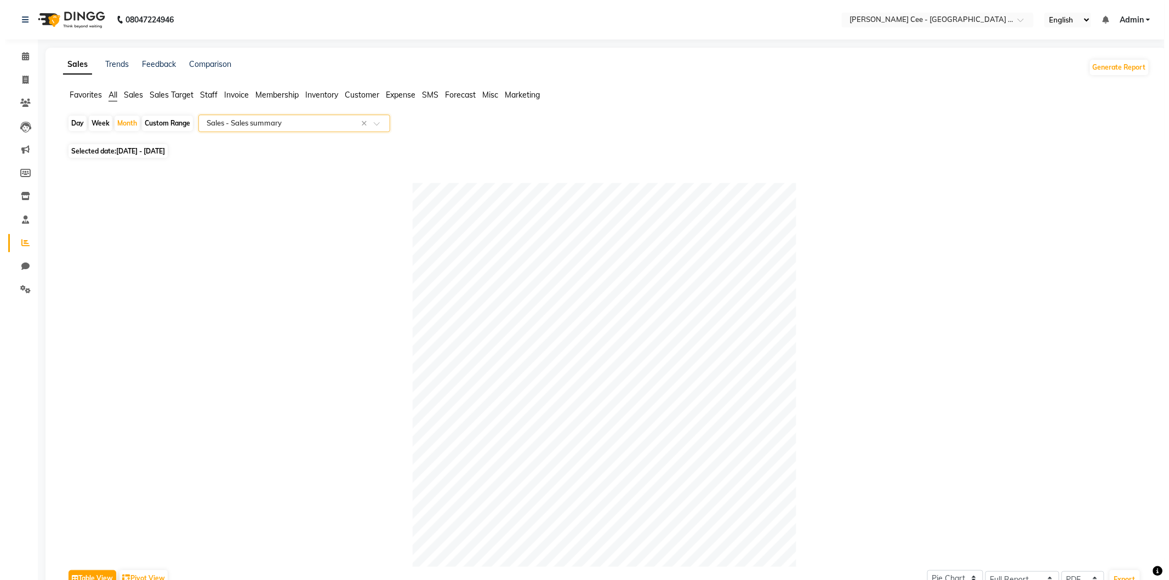
scroll to position [370, 0]
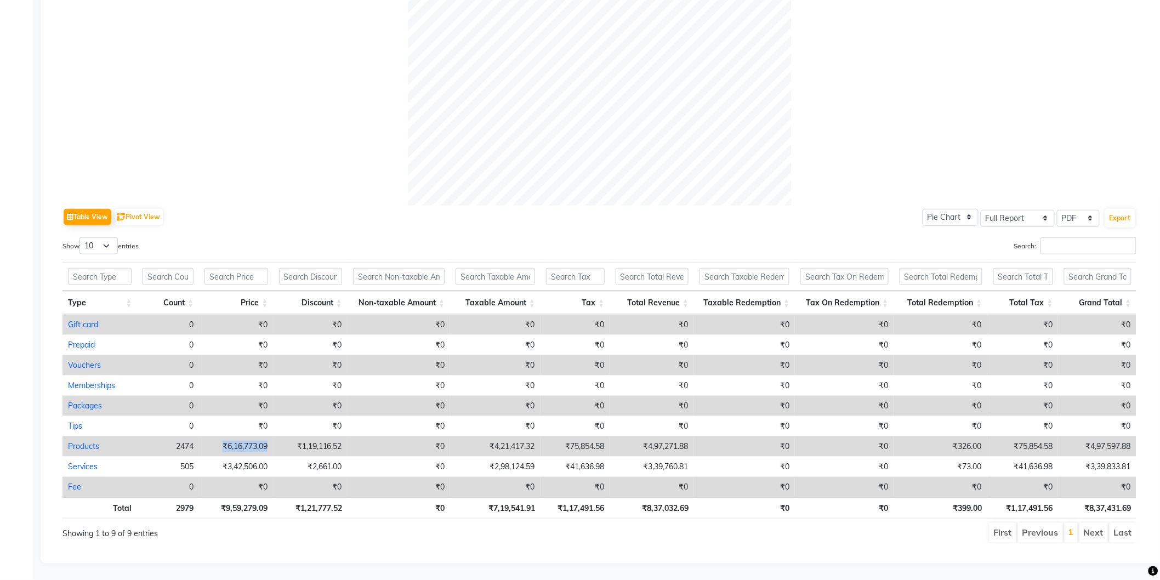
drag, startPoint x: 220, startPoint y: 437, endPoint x: 267, endPoint y: 437, distance: 46.6
click at [267, 437] on td "₹6,16,773.09" at bounding box center [236, 446] width 74 height 20
select select "full_report"
select select "pdf"
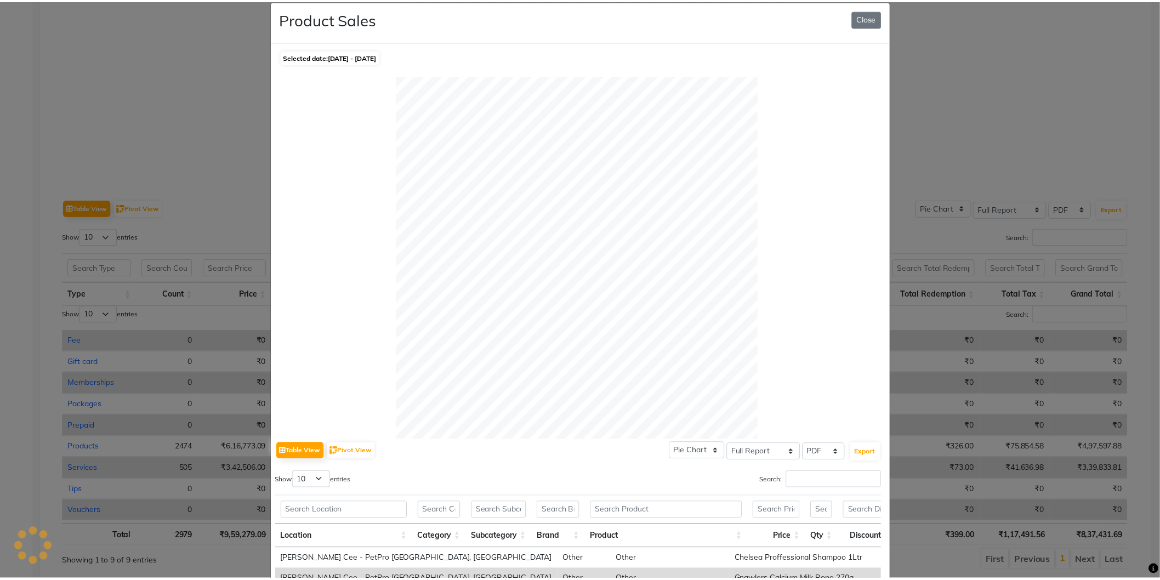
scroll to position [0, 0]
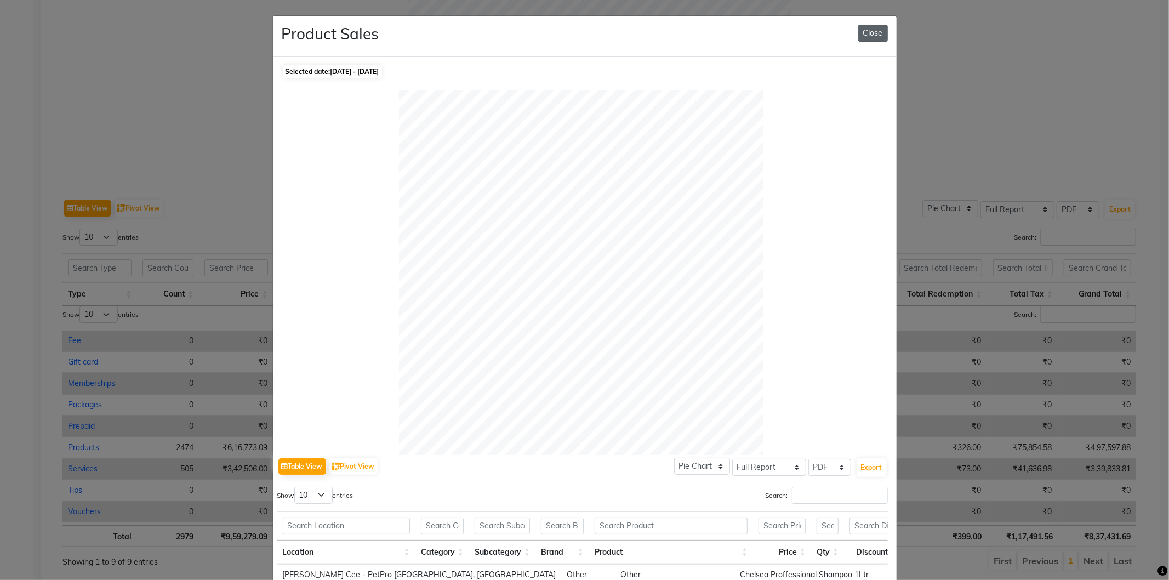
click at [870, 26] on button "Close" at bounding box center [873, 33] width 30 height 17
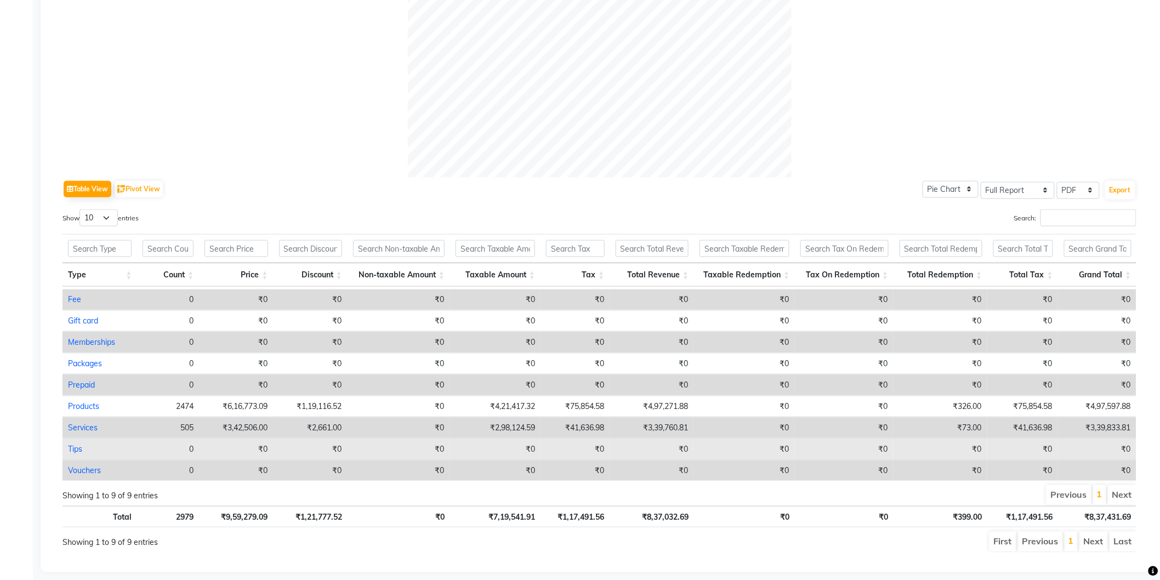
scroll to position [407, 0]
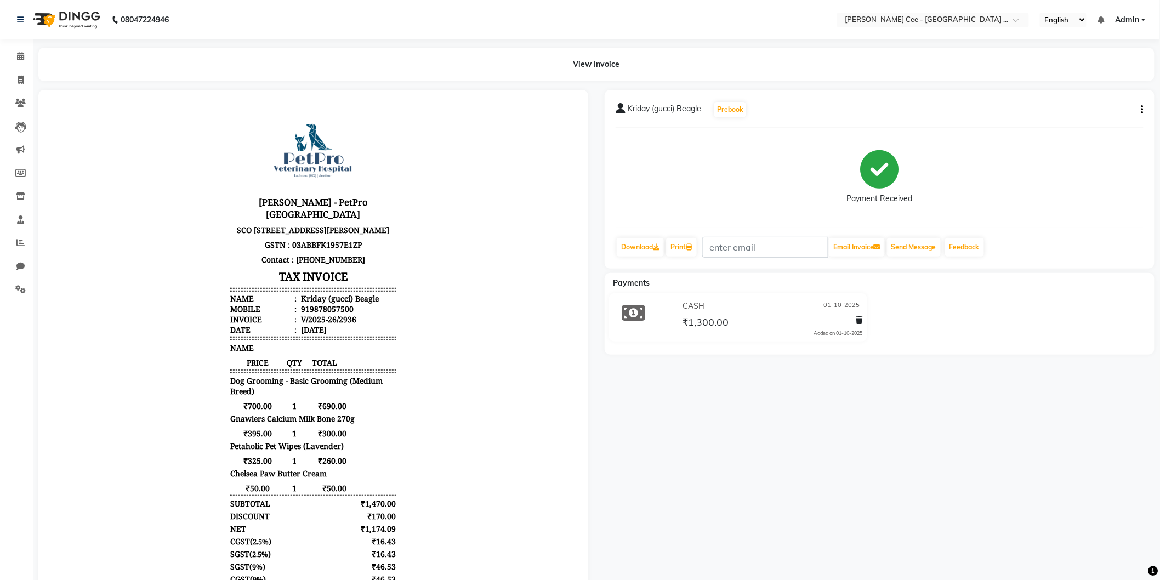
click at [304, 303] on div "Kriday (gucci) Beagle" at bounding box center [338, 298] width 80 height 10
copy div "Kriday"
click at [326, 313] on div "919878057500" at bounding box center [325, 308] width 55 height 10
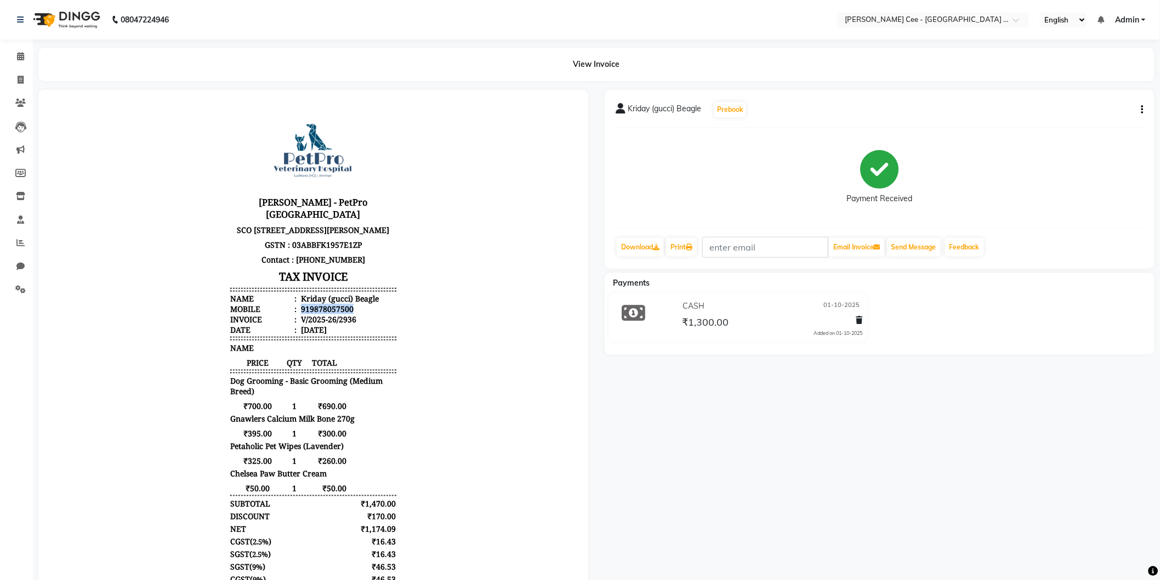
copy div "919878057500"
click at [384, 434] on div "Kay Cee - PetPro Amritsar SCO 107, opposite McDonald's, Gumtala Sub Urban, D - …" at bounding box center [312, 377] width 174 height 545
click at [423, 380] on body "Kay Cee - PetPro Amritsar SCO 107, opposite McDonald's, Gumtala Sub Urban, D - …" at bounding box center [312, 377] width 519 height 545
click at [18, 76] on icon at bounding box center [21, 80] width 6 height 8
select select "service"
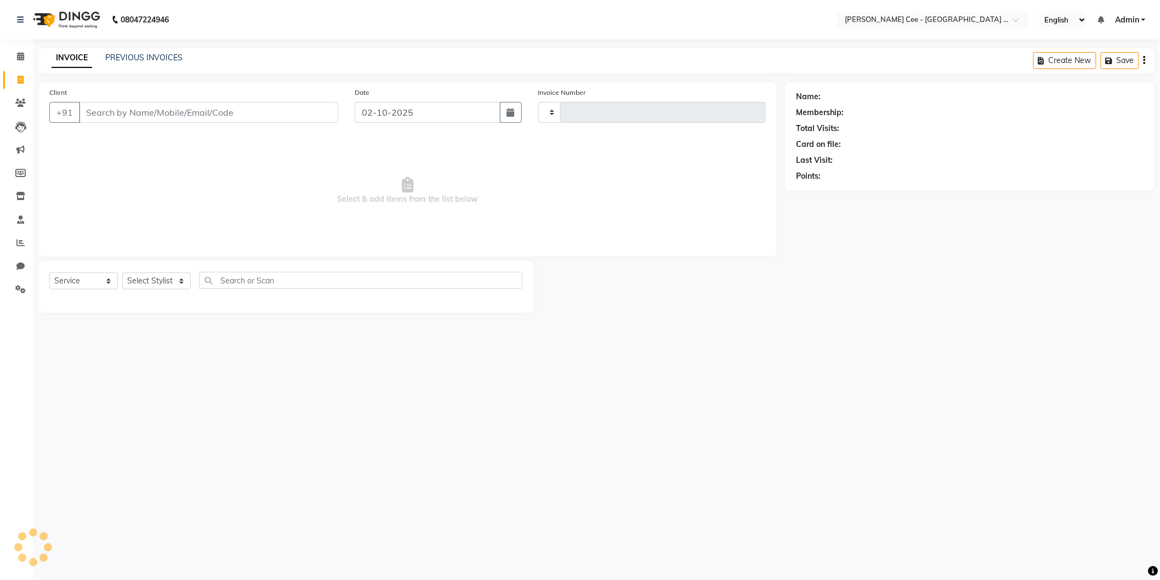
type input "2964"
select select "8239"
select select "product"
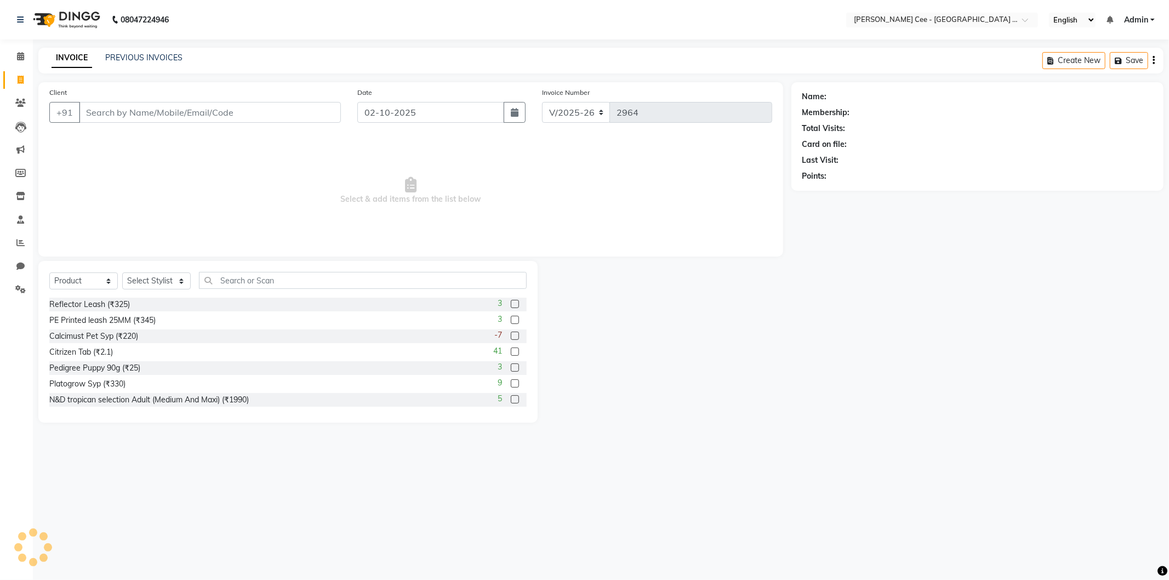
click at [150, 52] on div "PREVIOUS INVOICES" at bounding box center [143, 58] width 77 height 12
click at [156, 55] on link "PREVIOUS INVOICES" at bounding box center [143, 58] width 77 height 10
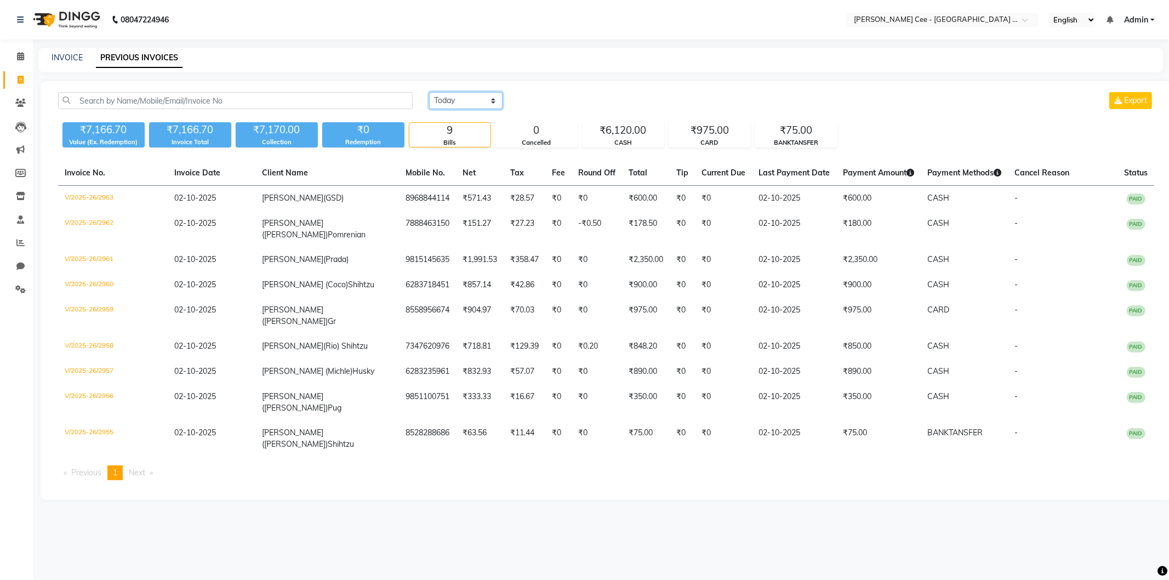
click at [463, 102] on select "Today Yesterday Custom Range" at bounding box center [465, 100] width 73 height 17
select select "yesterday"
click at [429, 92] on select "Today Yesterday Custom Range" at bounding box center [465, 100] width 73 height 17
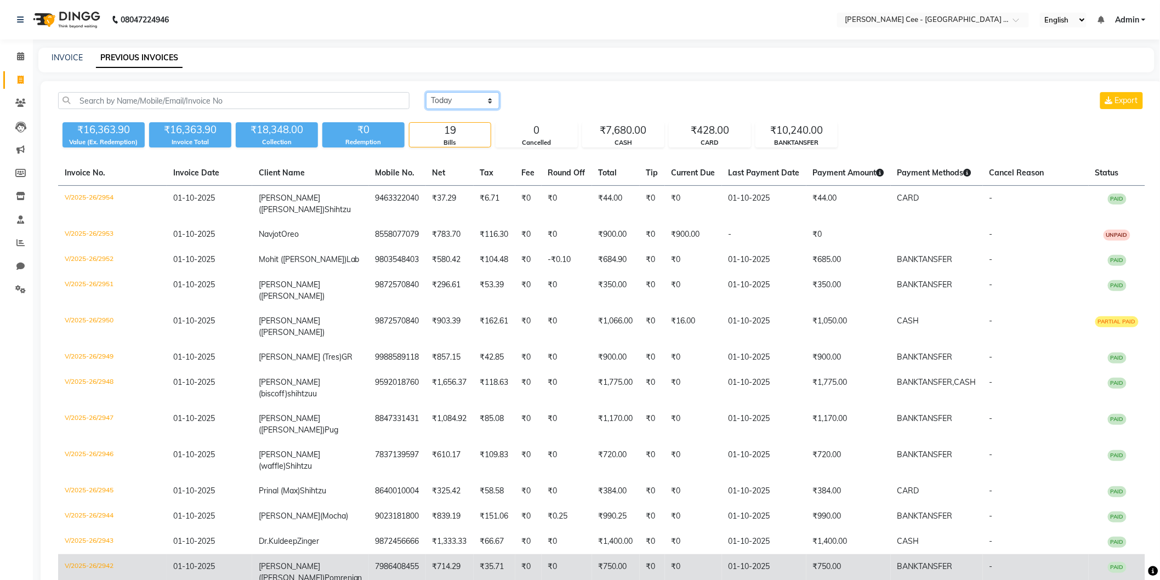
scroll to position [210, 0]
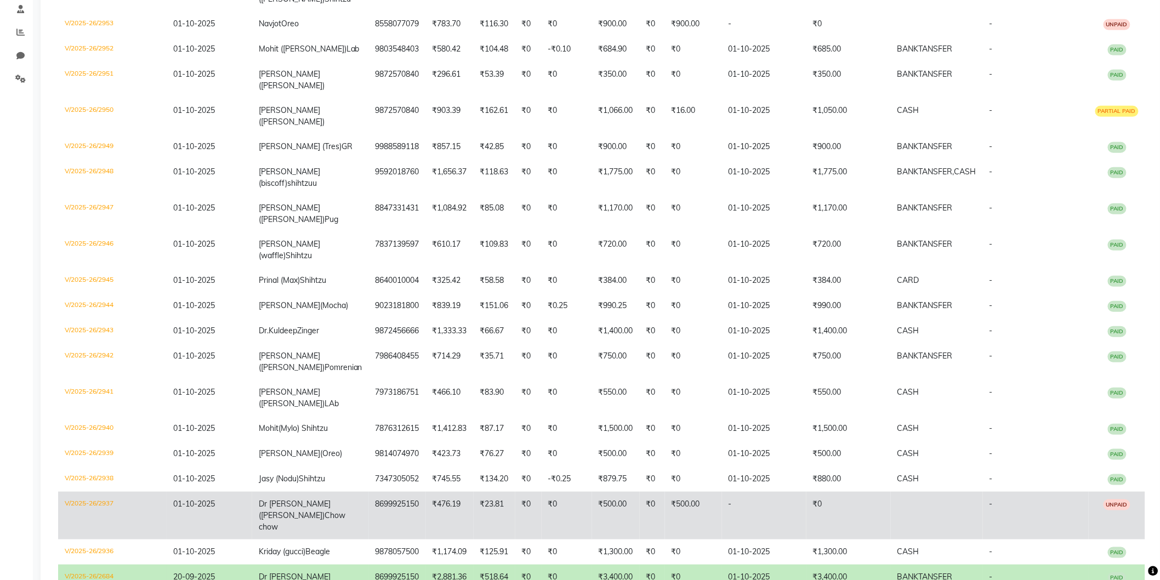
click at [369, 492] on td "8699925150" at bounding box center [397, 516] width 57 height 48
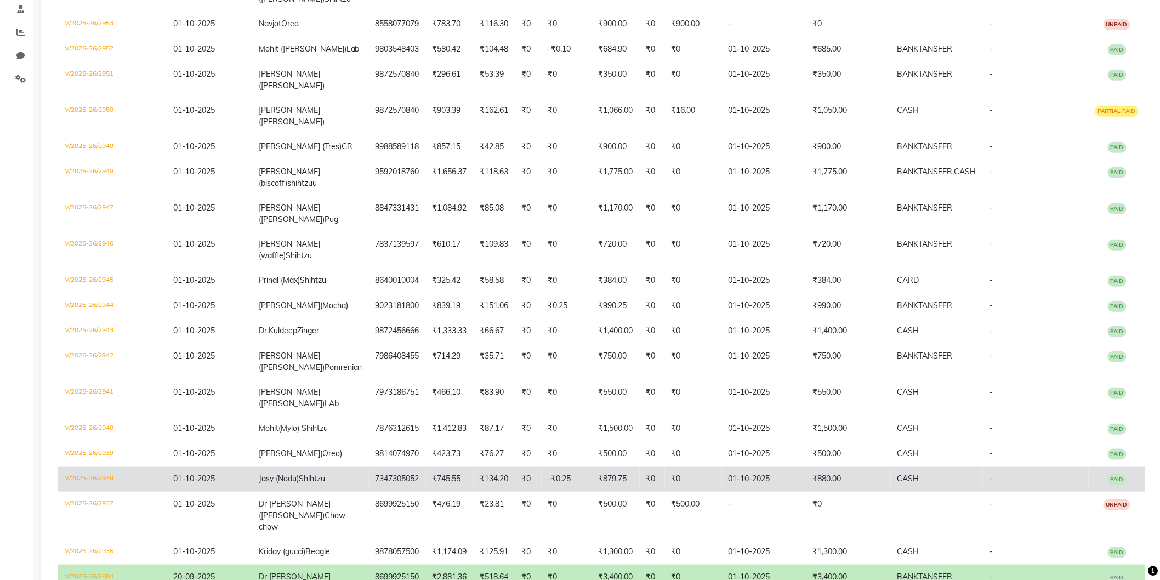
click at [426, 466] on td "₹745.55" at bounding box center [450, 478] width 48 height 25
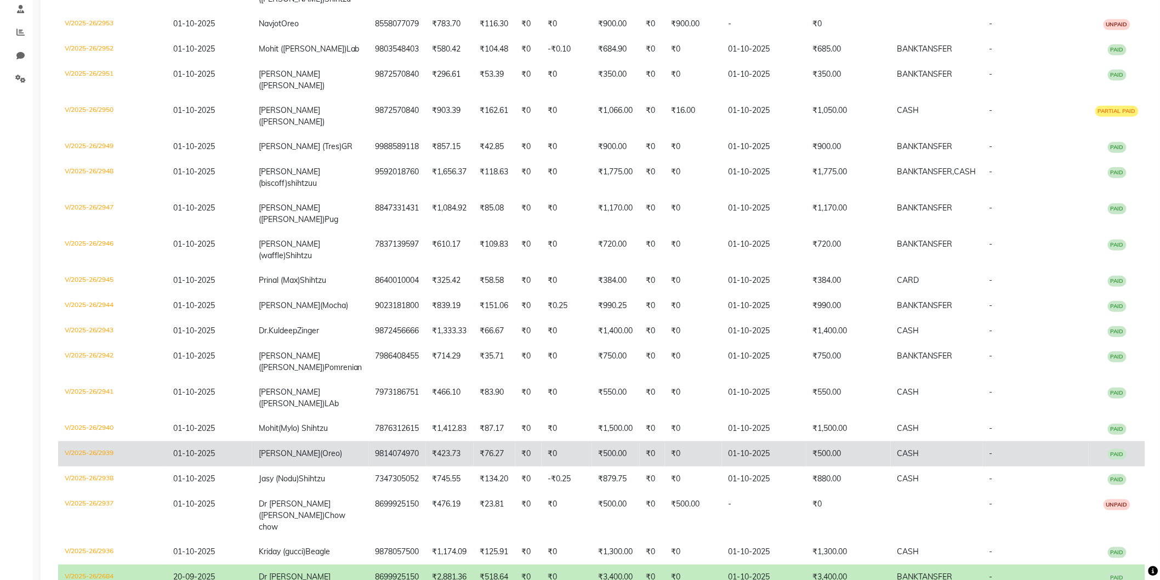
click at [370, 441] on td "9814074970" at bounding box center [397, 453] width 57 height 25
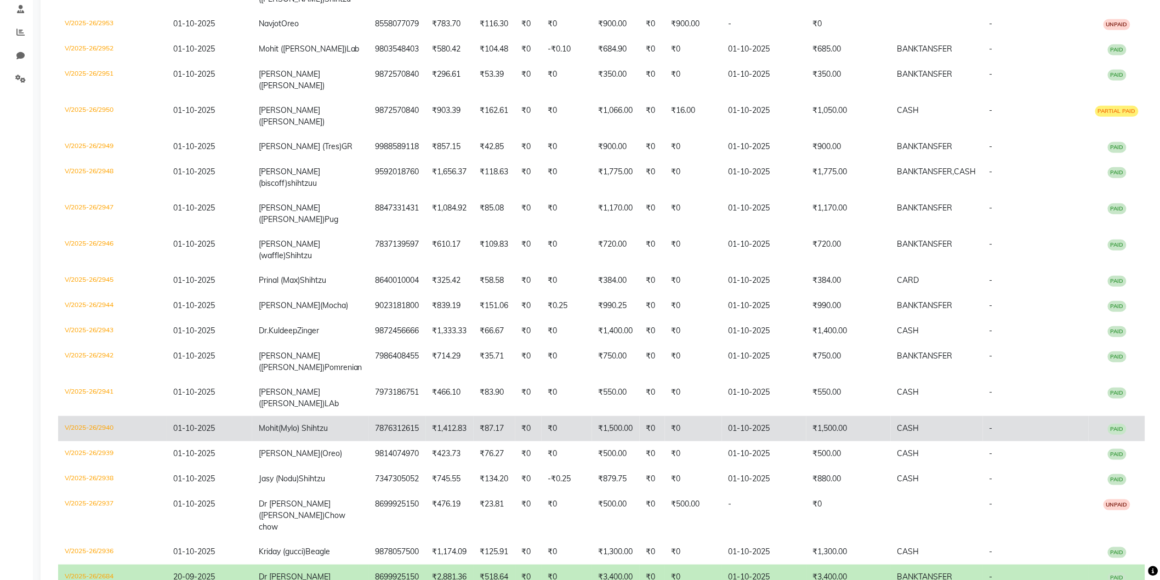
click at [390, 416] on td "7876312615" at bounding box center [397, 428] width 57 height 25
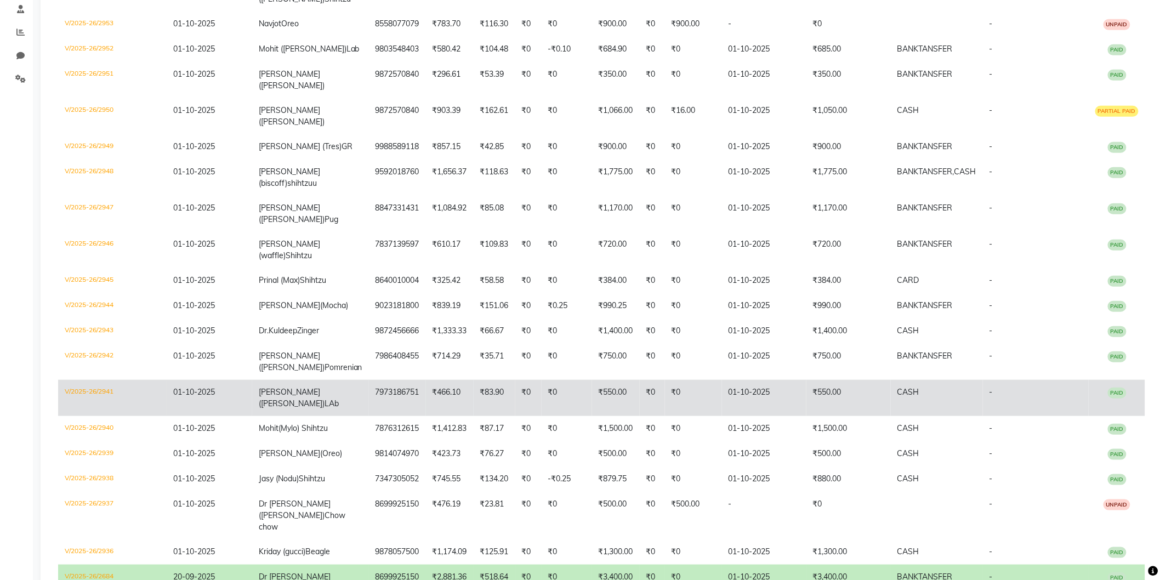
click at [546, 380] on td "₹0" at bounding box center [566, 398] width 50 height 36
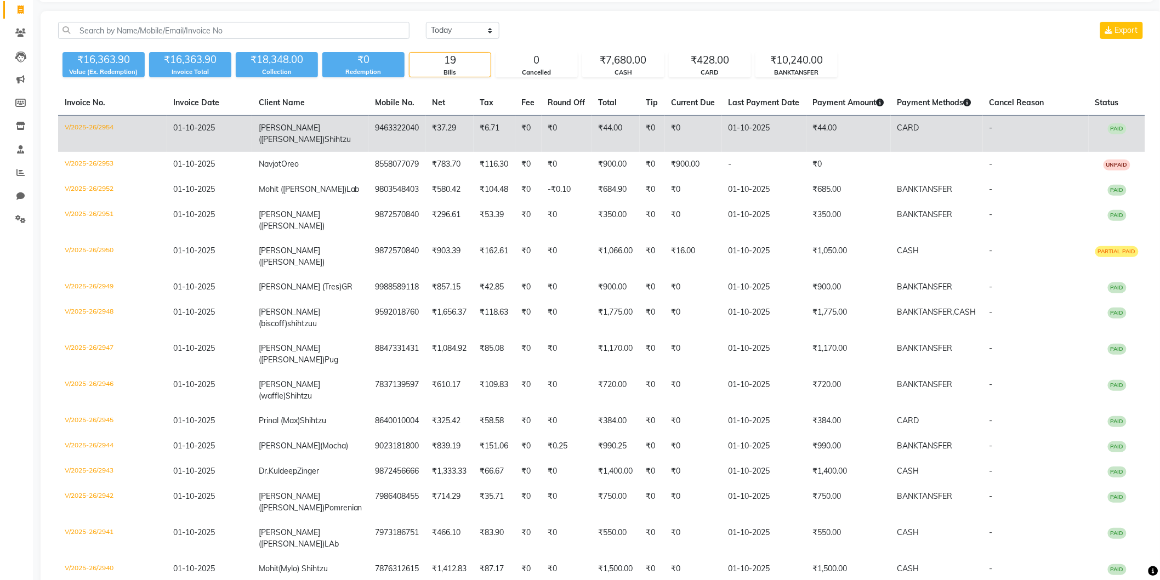
scroll to position [0, 0]
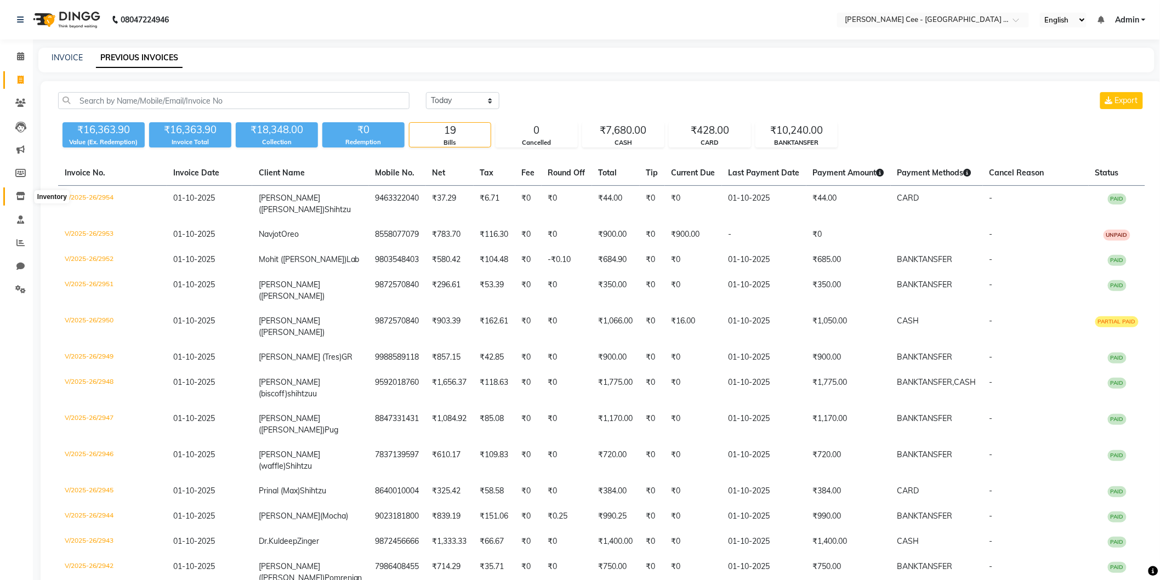
click at [18, 193] on icon at bounding box center [20, 196] width 9 height 8
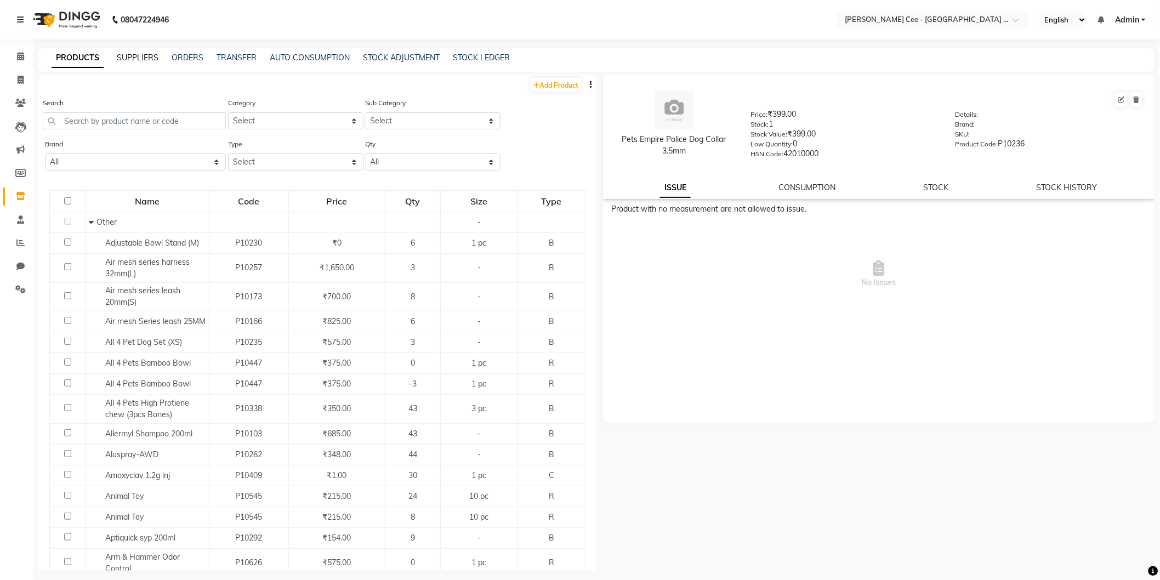
click at [135, 59] on link "SUPPLIERS" at bounding box center [138, 58] width 42 height 10
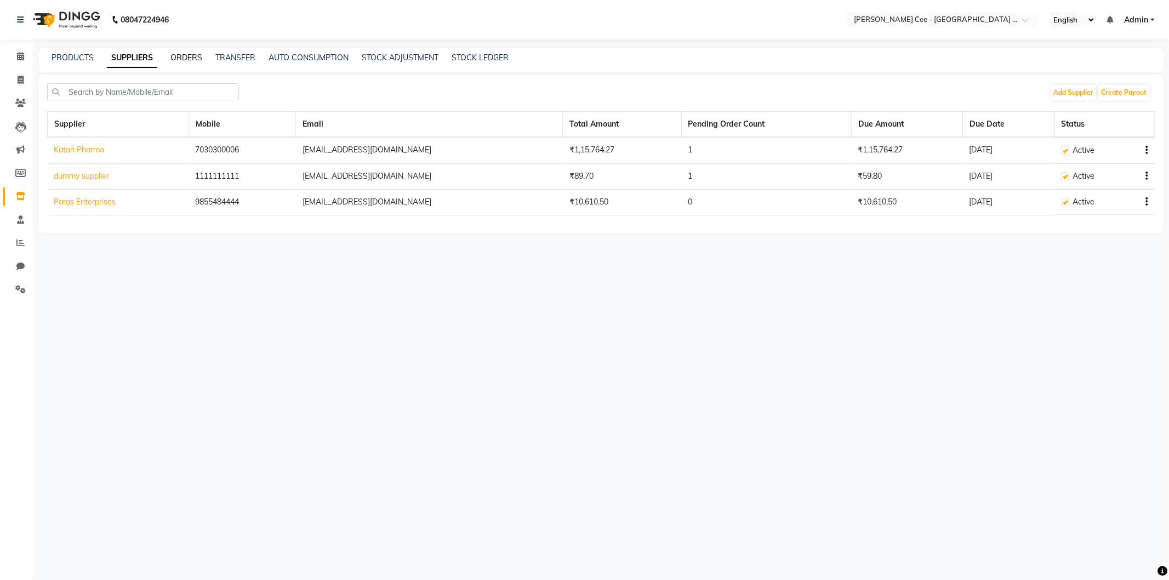
click at [189, 57] on link "ORDERS" at bounding box center [186, 58] width 32 height 10
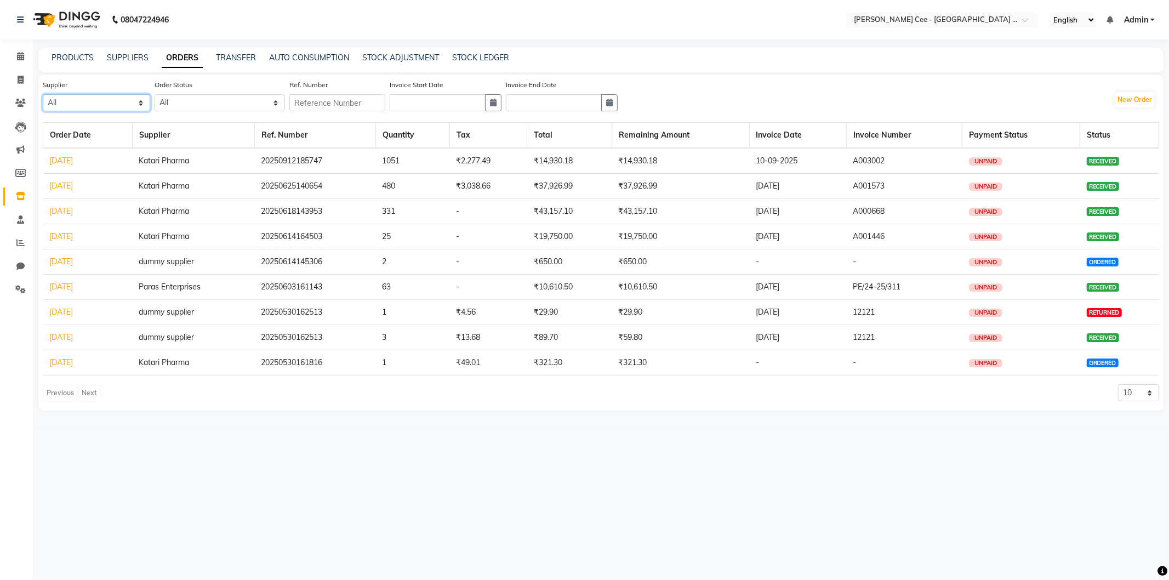
click at [90, 100] on select "All Katari Pharma dummy supplier Paras Enterprises" at bounding box center [96, 102] width 107 height 17
select select "4797"
click at [43, 94] on select "All Katari Pharma dummy supplier Paras Enterprises" at bounding box center [96, 102] width 107 height 17
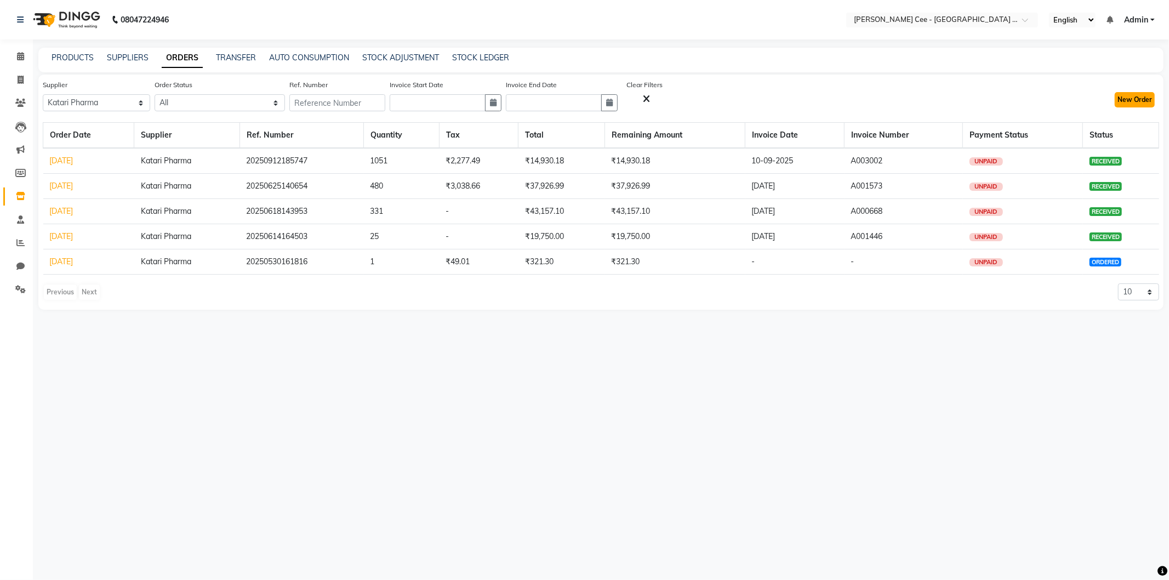
click at [1139, 96] on button "New Order" at bounding box center [1135, 99] width 40 height 15
select select "true"
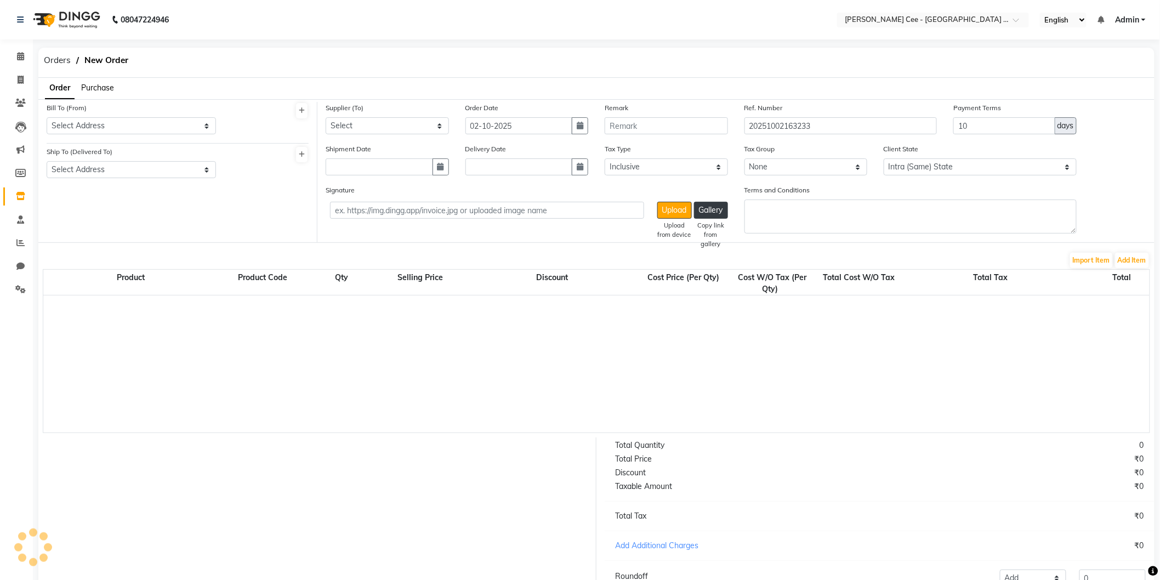
select select "3773"
click at [128, 129] on select "Select Address Kay Cee - Petpro Amritsar, Amritsar Paras Enterprises" at bounding box center [131, 125] width 169 height 17
select select "1481"
click at [47, 117] on select "Select Address Kay Cee - Petpro Amritsar, Amritsar Paras Enterprises" at bounding box center [131, 125] width 169 height 17
click at [98, 168] on select "Select Address Kay Cee - Petpro Amritsar, Amritsar" at bounding box center [131, 169] width 169 height 17
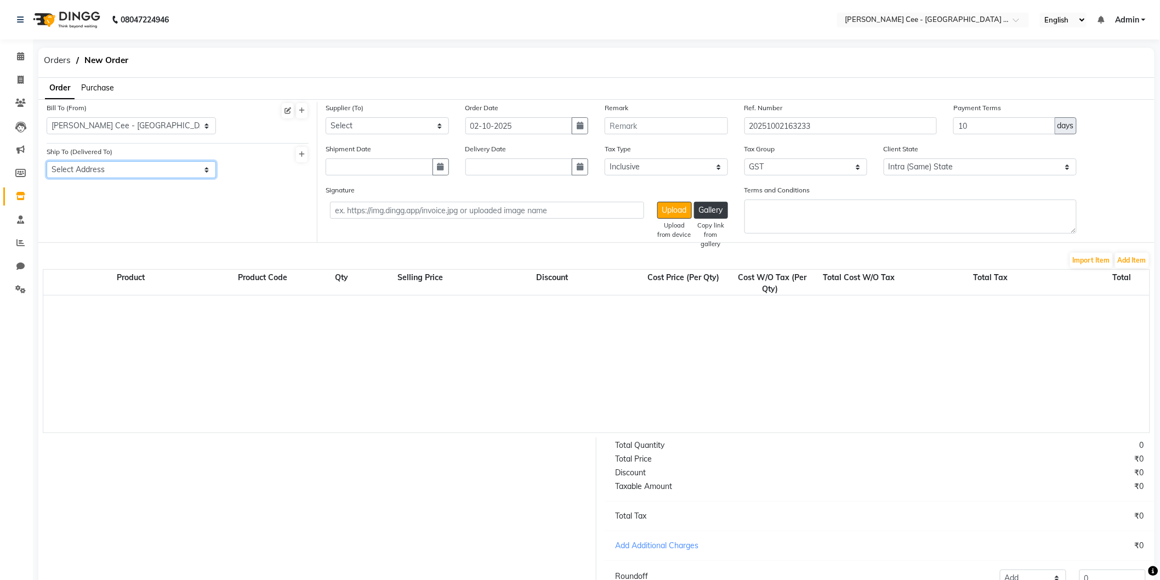
select select "1482"
click at [47, 161] on select "Select Address Kay Cee - Petpro Amritsar, Amritsar" at bounding box center [131, 169] width 169 height 17
click at [371, 124] on select "Select Katari Pharma dummy supplier Paras Enterprises" at bounding box center [387, 125] width 123 height 17
select select "4797"
click at [326, 117] on select "Select Katari Pharma dummy supplier Paras Enterprises" at bounding box center [387, 125] width 123 height 17
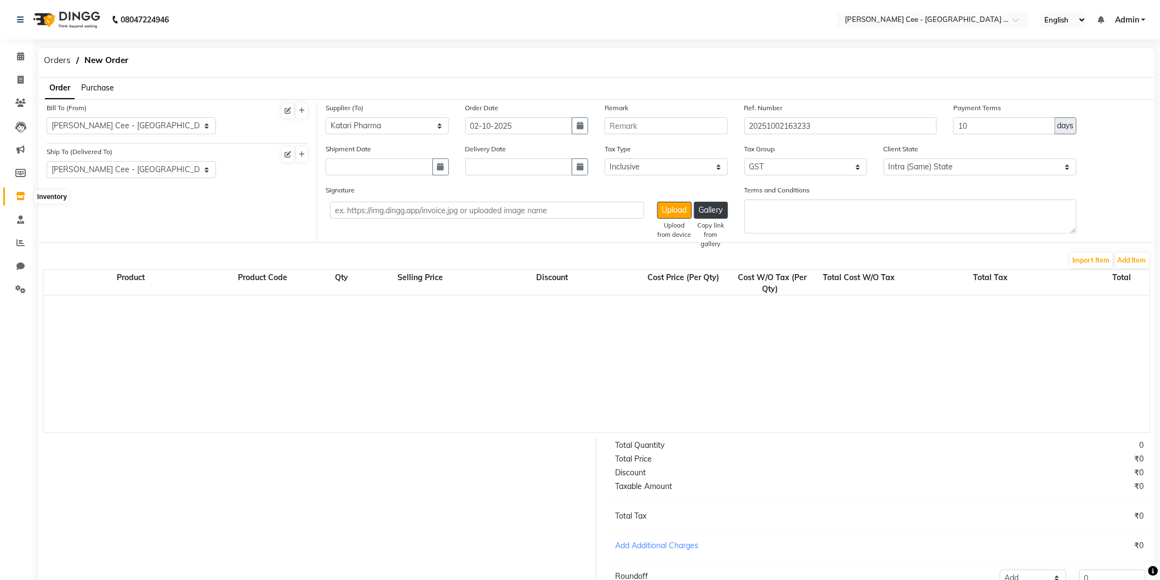
click at [18, 193] on icon at bounding box center [20, 196] width 9 height 8
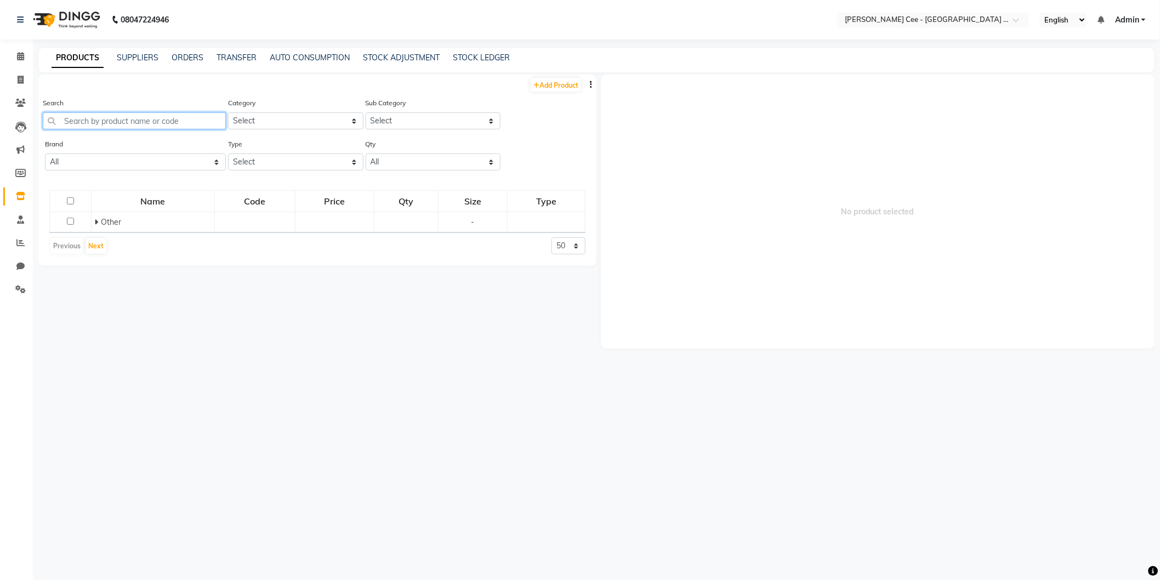
click at [110, 123] on input "text" at bounding box center [134, 120] width 183 height 17
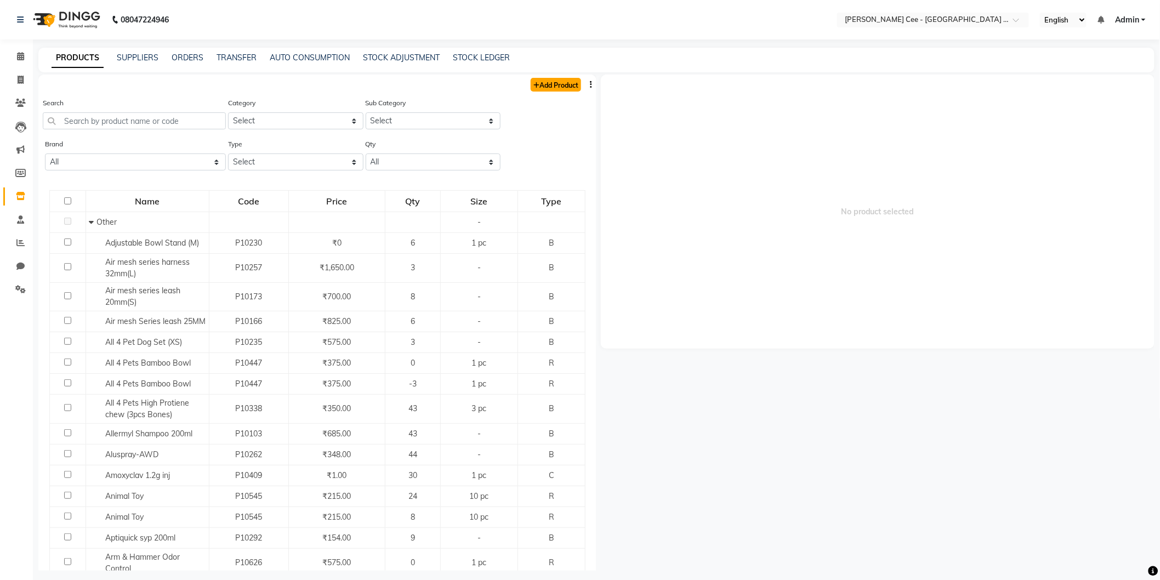
click at [544, 80] on link "Add Product" at bounding box center [556, 85] width 50 height 14
select select "true"
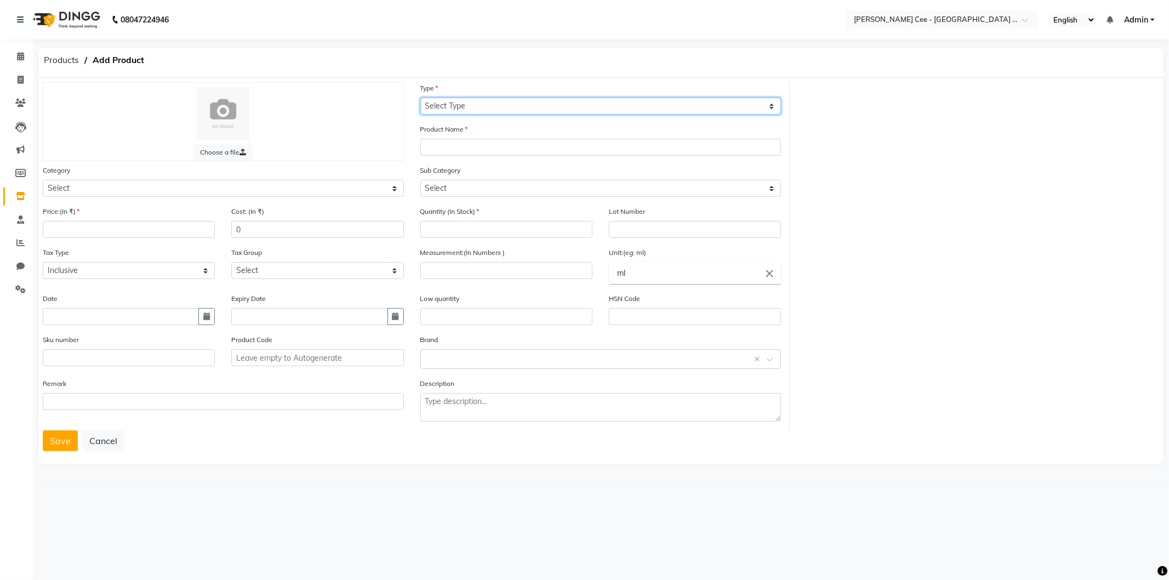
click at [468, 105] on select "Select Type Both Retail Consumable" at bounding box center [600, 106] width 361 height 17
select select "R"
click at [420, 98] on select "Select Type Both Retail Consumable" at bounding box center [600, 106] width 361 height 17
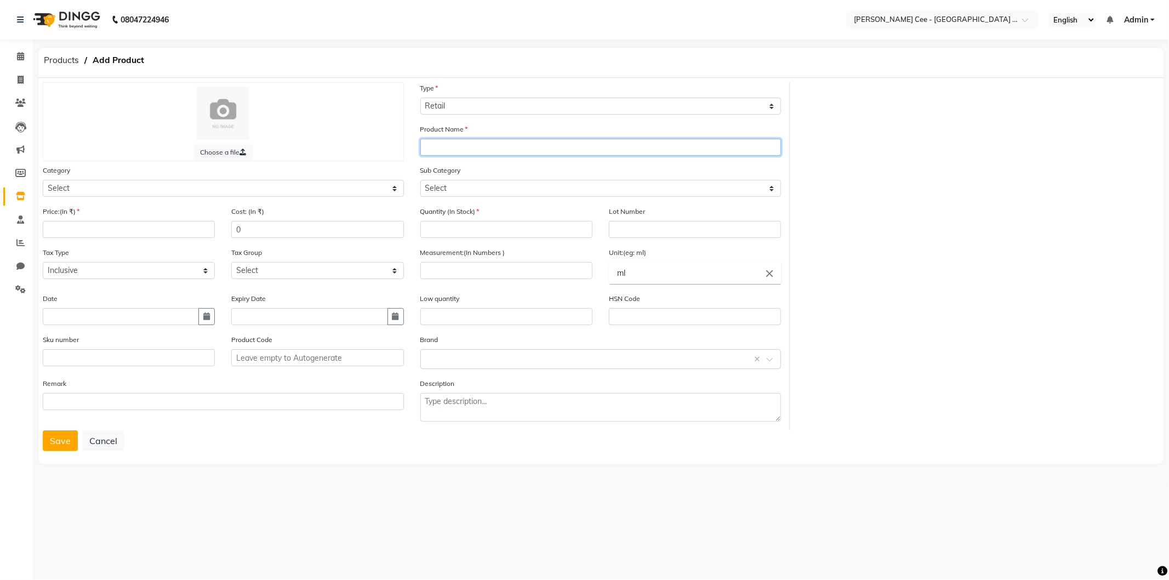
click at [466, 147] on input "text" at bounding box center [600, 147] width 361 height 17
type input "Go Pet Reflecting Collar 10MM"
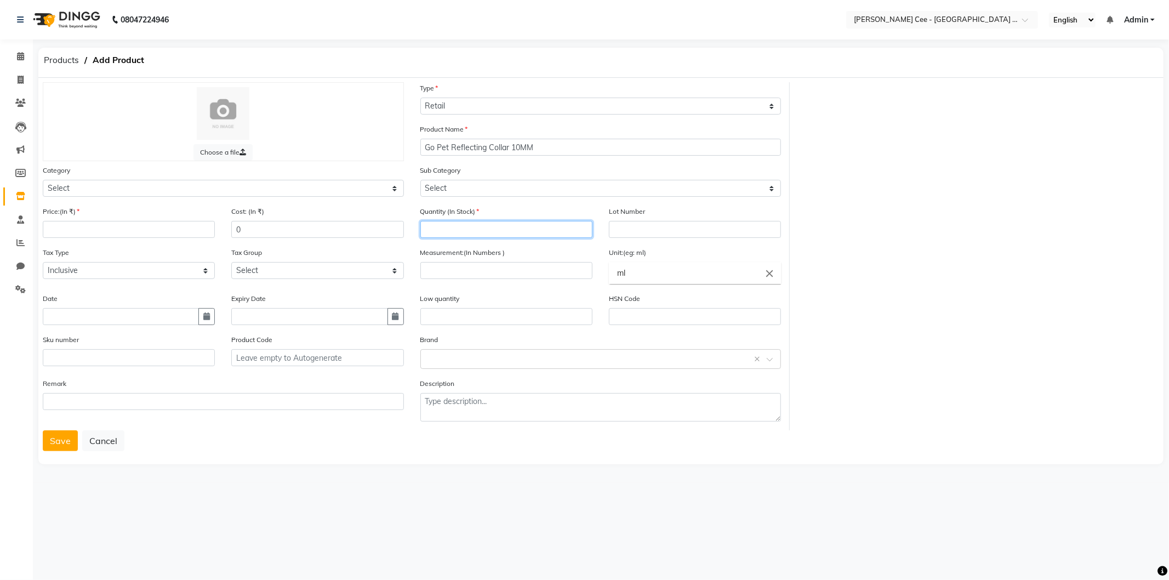
click at [499, 228] on input "number" at bounding box center [506, 229] width 172 height 17
type input "0"
click at [768, 270] on icon "close" at bounding box center [769, 273] width 12 height 12
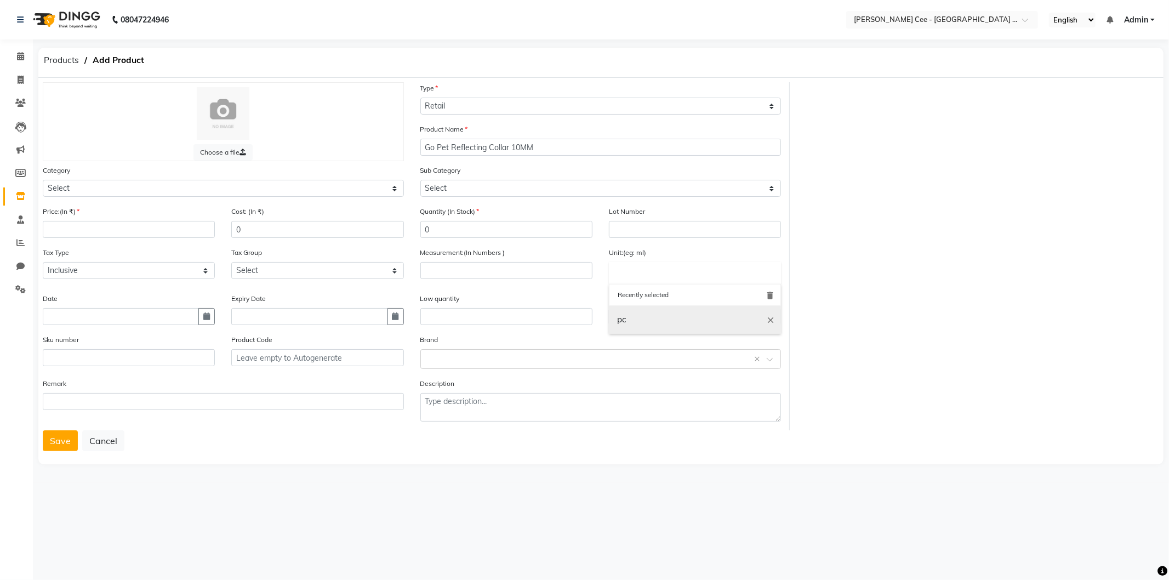
click at [638, 318] on link "pc" at bounding box center [695, 320] width 172 height 28
type input "pc"
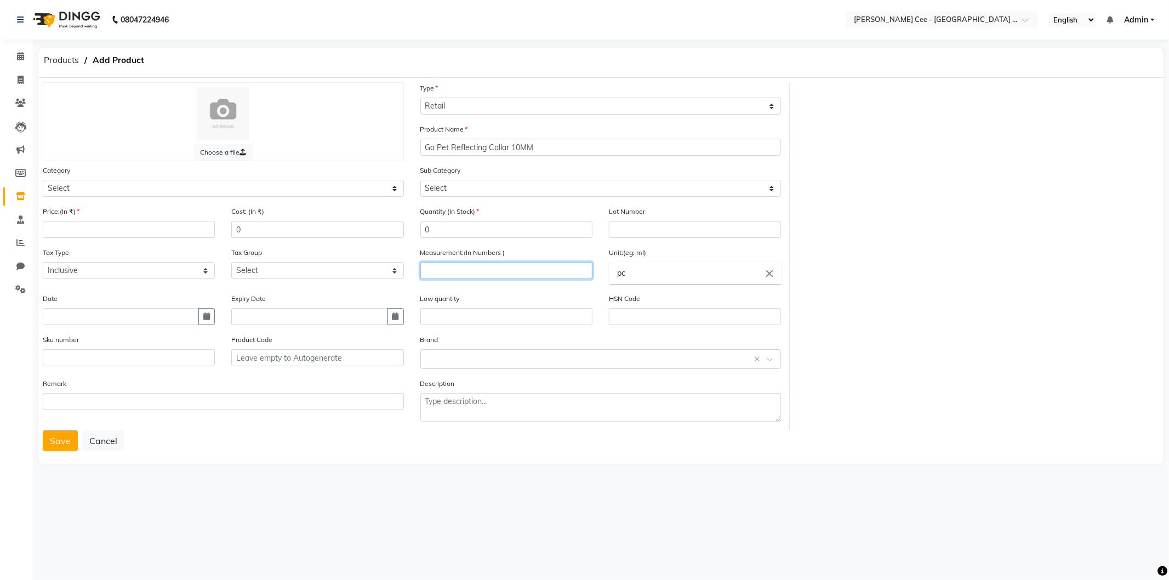
click at [519, 272] on input "number" at bounding box center [506, 270] width 172 height 17
type input "1"
click at [79, 231] on input "number" at bounding box center [129, 229] width 172 height 17
type input "125"
click at [250, 227] on input "0" at bounding box center [317, 229] width 172 height 17
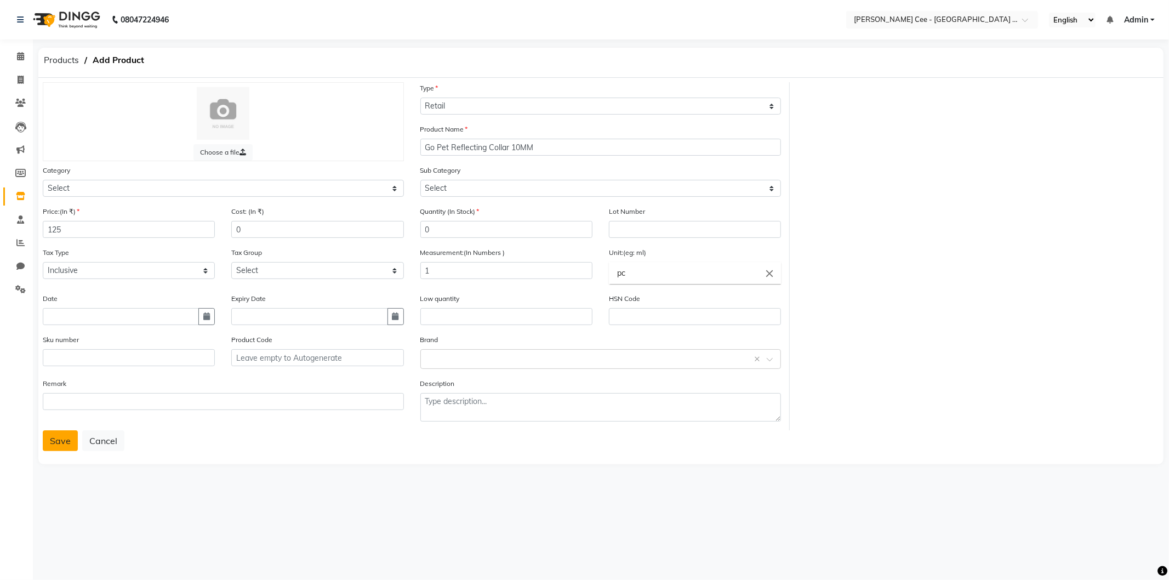
click at [51, 445] on button "Save" at bounding box center [60, 440] width 35 height 21
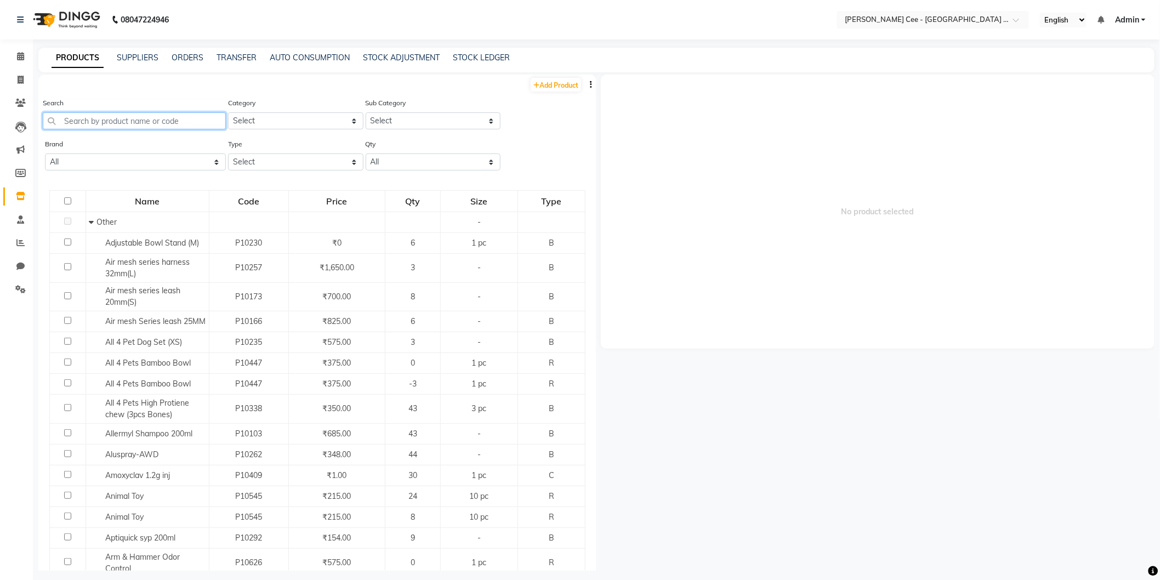
click at [159, 117] on input "text" at bounding box center [134, 120] width 183 height 17
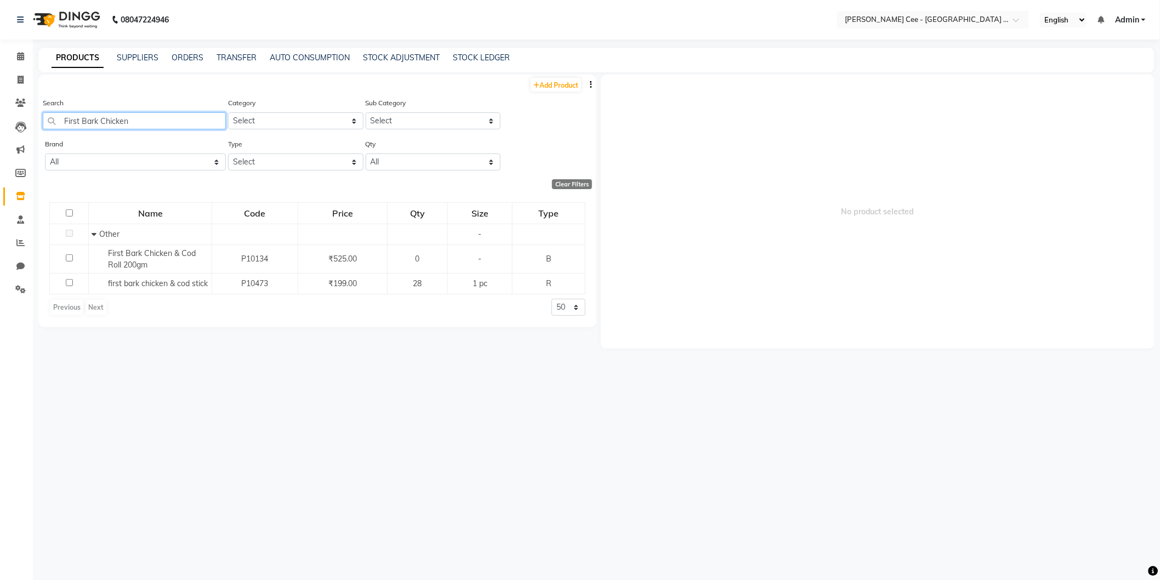
click at [207, 123] on input "First Bark Chicken" at bounding box center [134, 120] width 183 height 17
type input "First Bark Chicken"
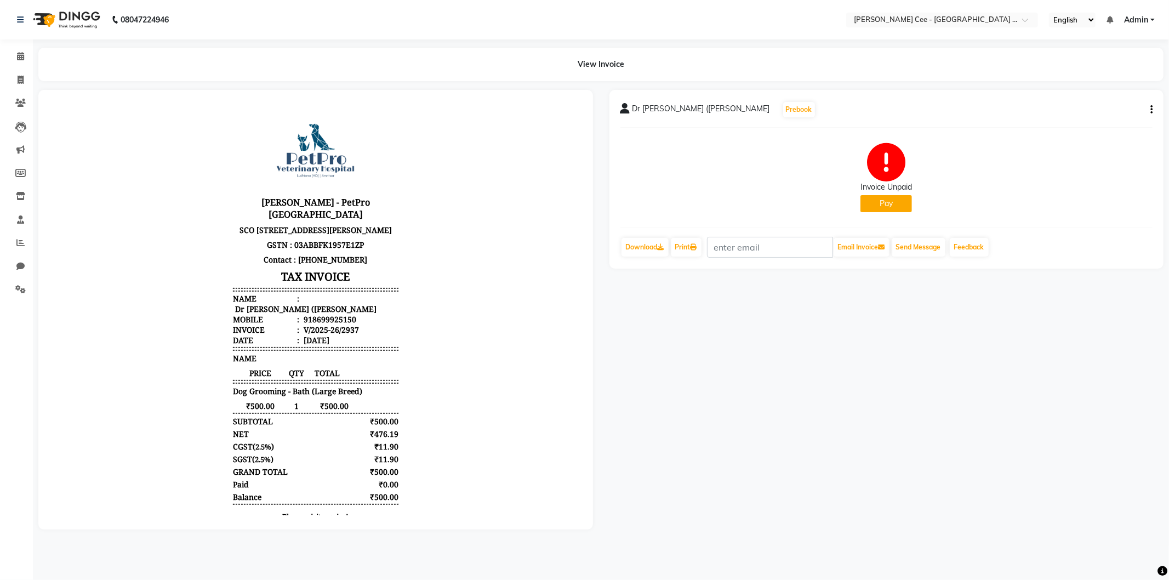
click at [373, 424] on div "₹500.00" at bounding box center [376, 420] width 43 height 10
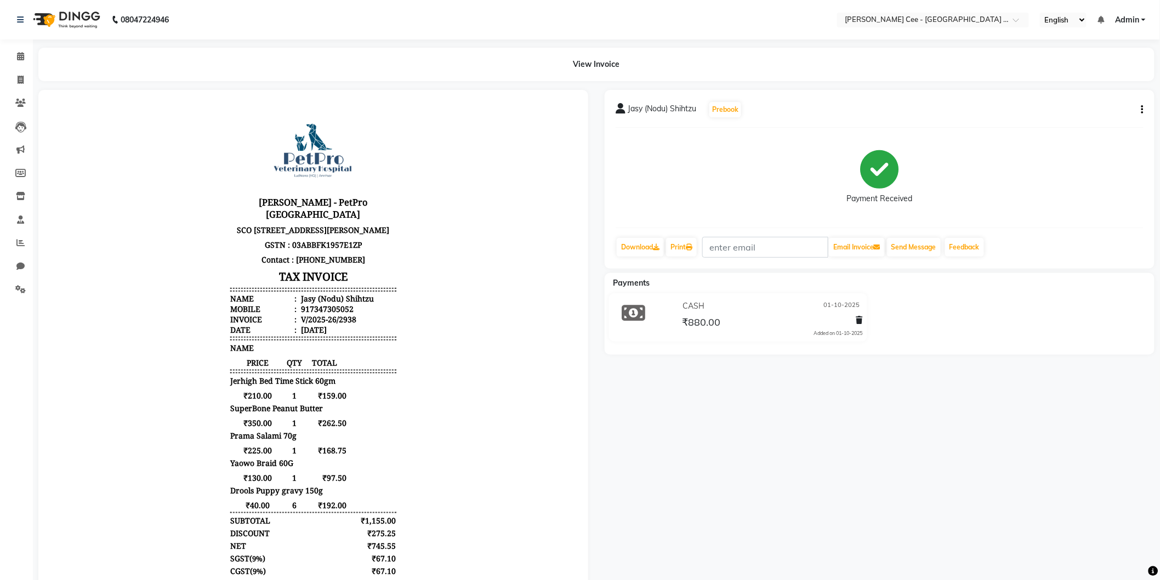
click at [422, 446] on body "[PERSON_NAME] - PetPro [GEOGRAPHIC_DATA] [STREET_ADDRESS] GSTN : 03ABBFK1957E1Z…" at bounding box center [312, 380] width 519 height 550
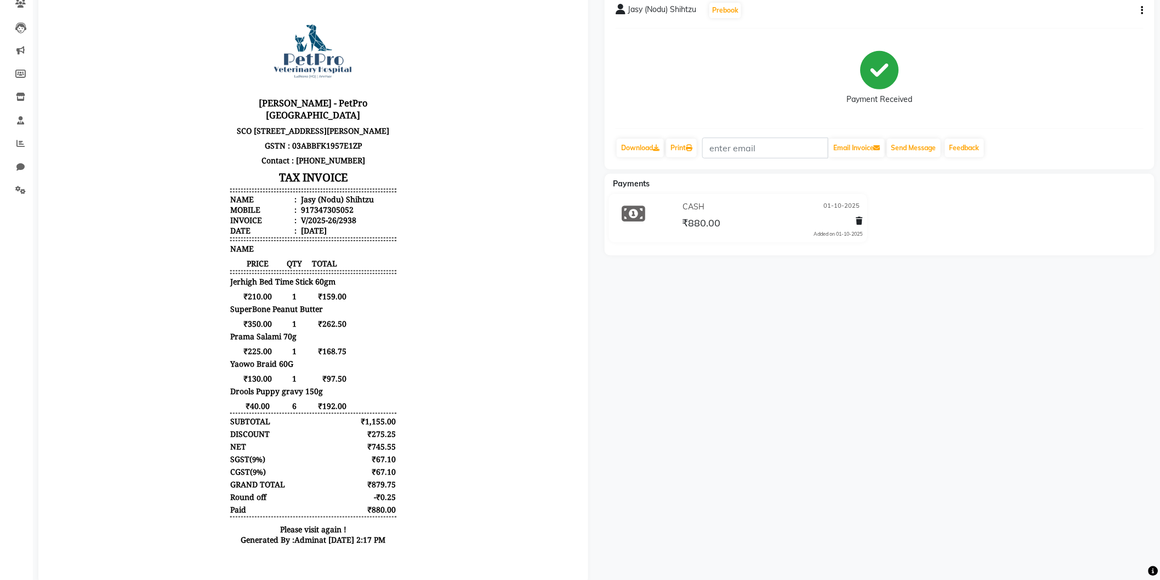
scroll to position [128, 0]
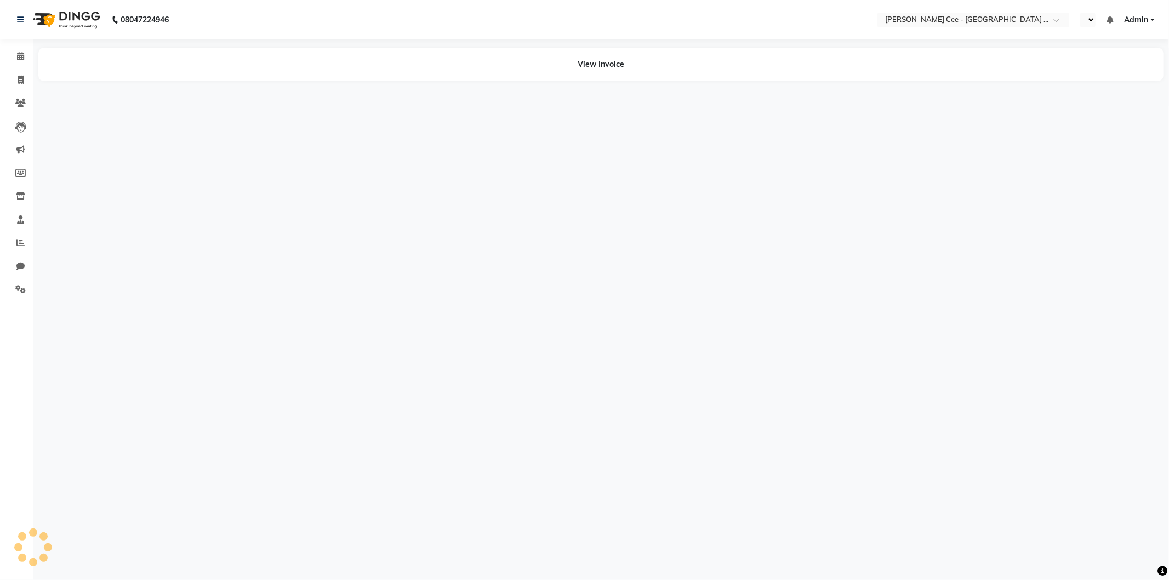
select select "en"
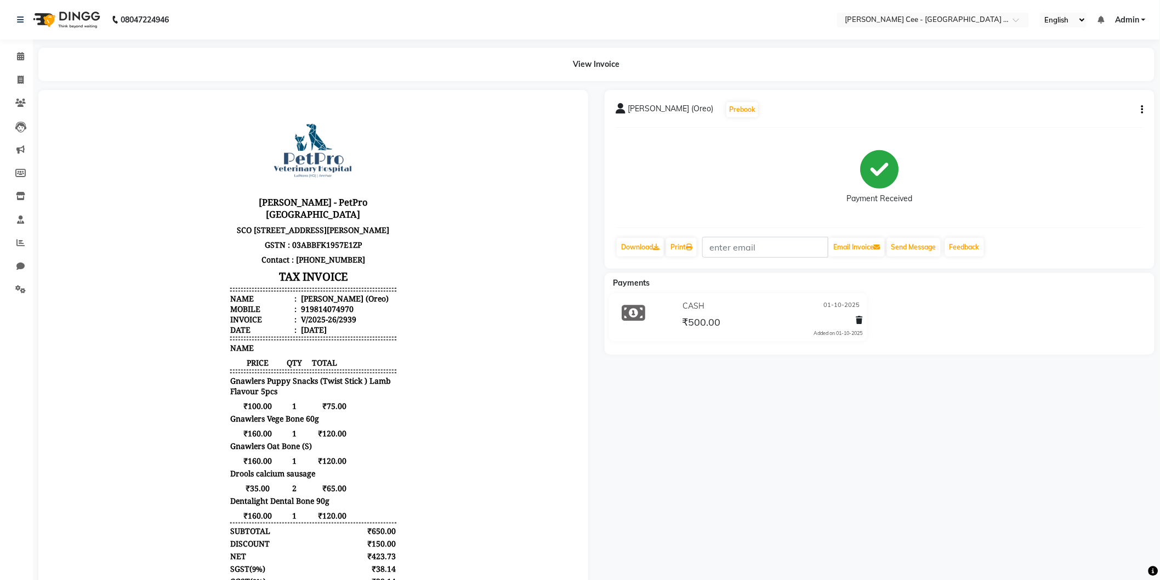
scroll to position [125, 0]
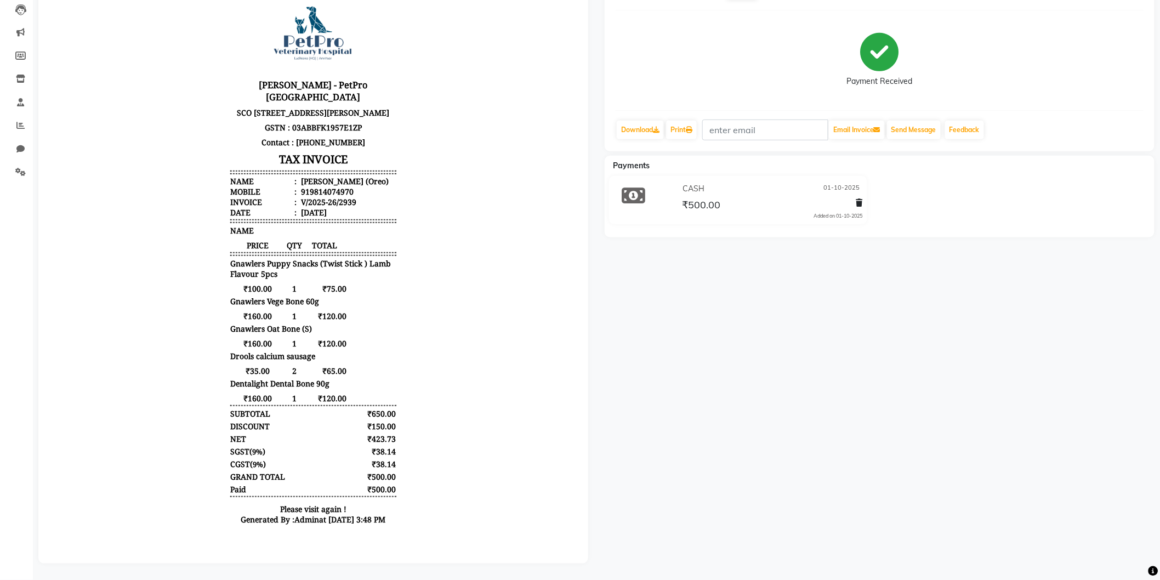
click at [314, 282] on div "[PERSON_NAME] - PetPro [GEOGRAPHIC_DATA] [STREET_ADDRESS] GSTN : 03ABBFK1957E1Z…" at bounding box center [312, 261] width 174 height 547
click at [384, 263] on span "Gnawlers Puppy Snacks (Twist Stick ) Lamb Flavour 5pcs" at bounding box center [313, 269] width 166 height 21
click at [371, 260] on span "Gnawlers Puppy Snacks (Twist Stick ) Lamb Flavour 5pcs" at bounding box center [313, 269] width 166 height 21
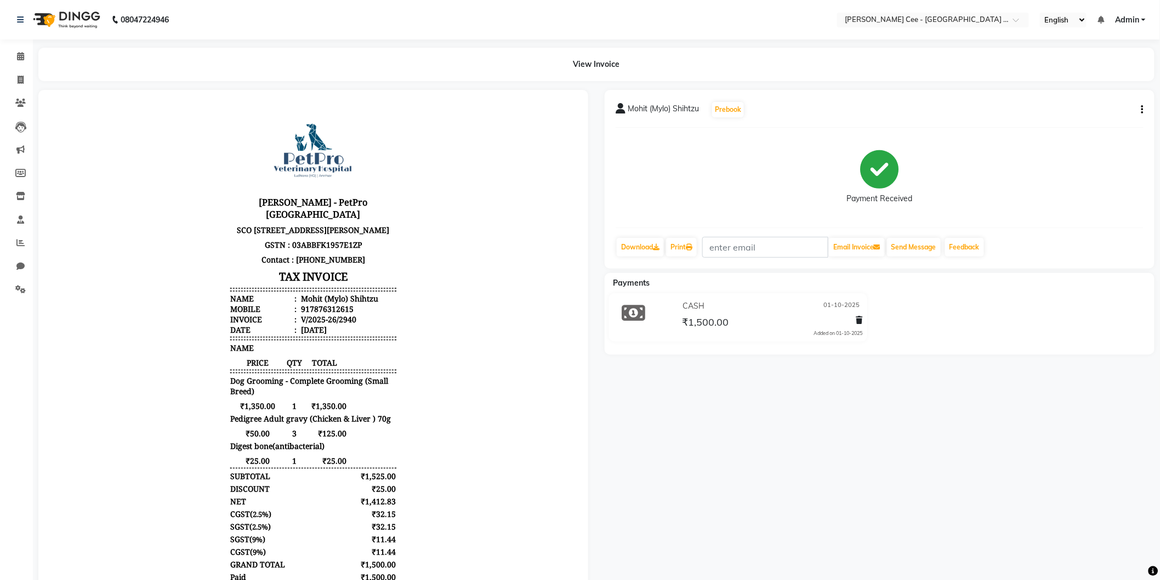
click at [324, 352] on div "NAME" at bounding box center [313, 347] width 166 height 10
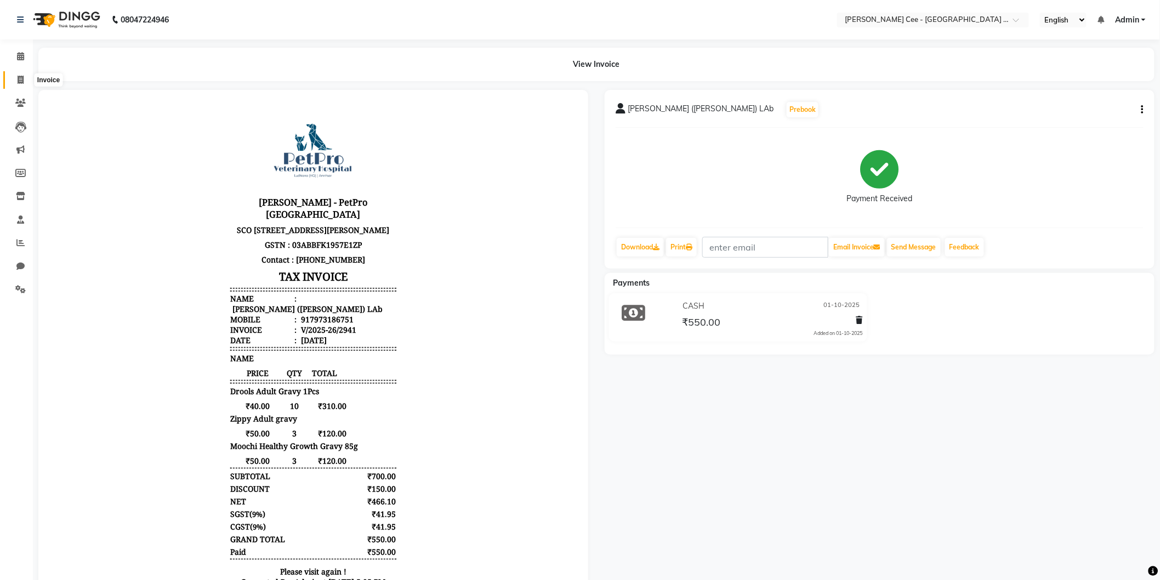
click at [19, 80] on icon at bounding box center [21, 80] width 6 height 8
select select "service"
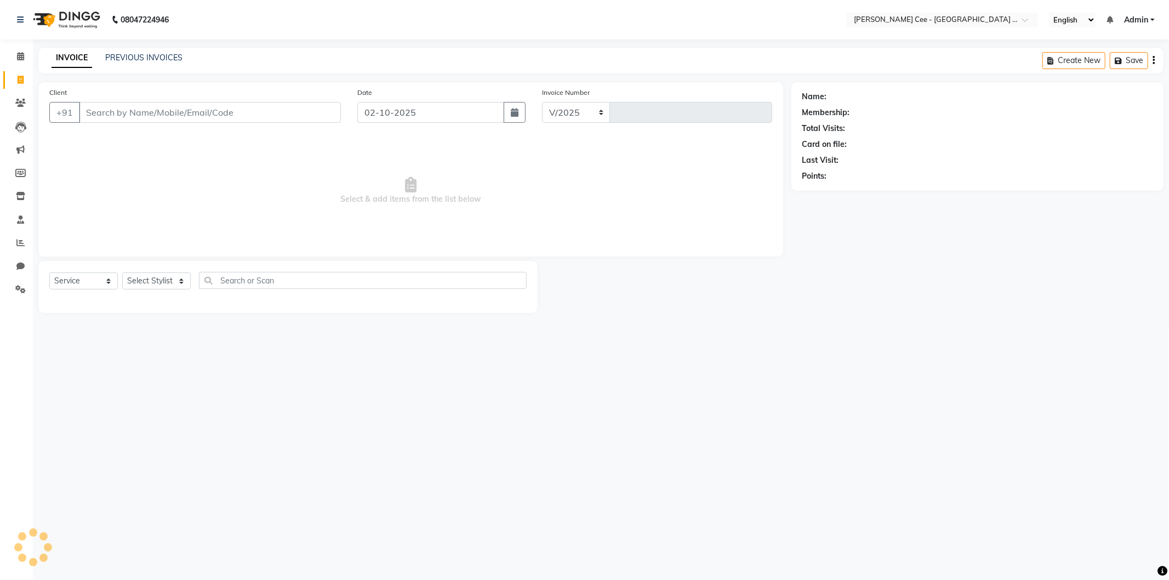
select select "8239"
type input "2964"
select select "product"
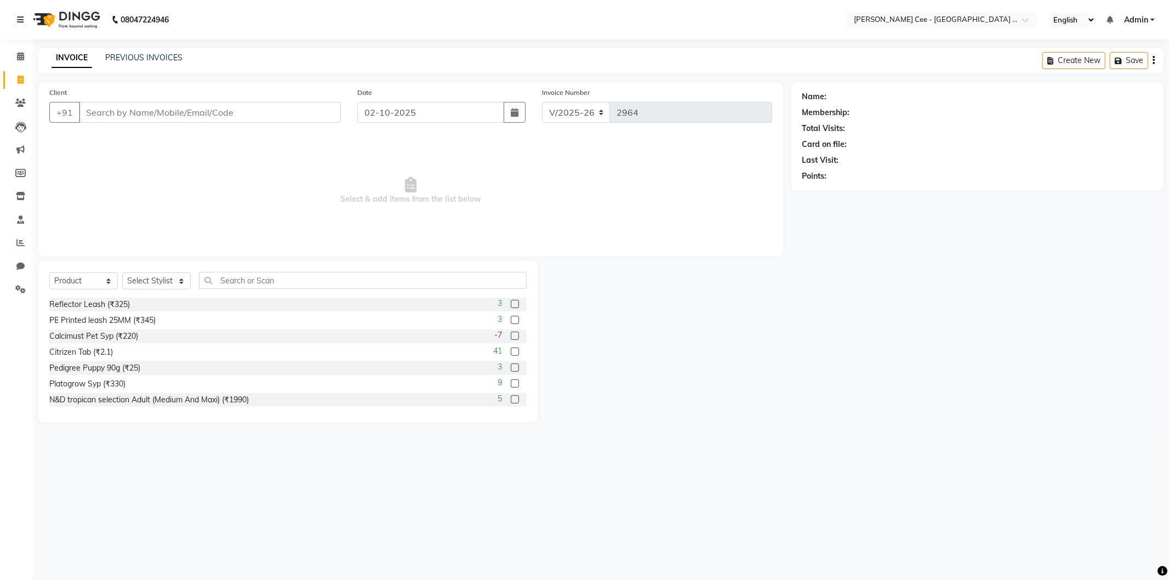
click at [218, 110] on input "Client" at bounding box center [210, 112] width 262 height 21
click at [231, 113] on input "[PERSON_NAME]" at bounding box center [182, 112] width 206 height 21
type input "Bhavika"
click at [316, 109] on span "Add Client" at bounding box center [312, 112] width 43 height 11
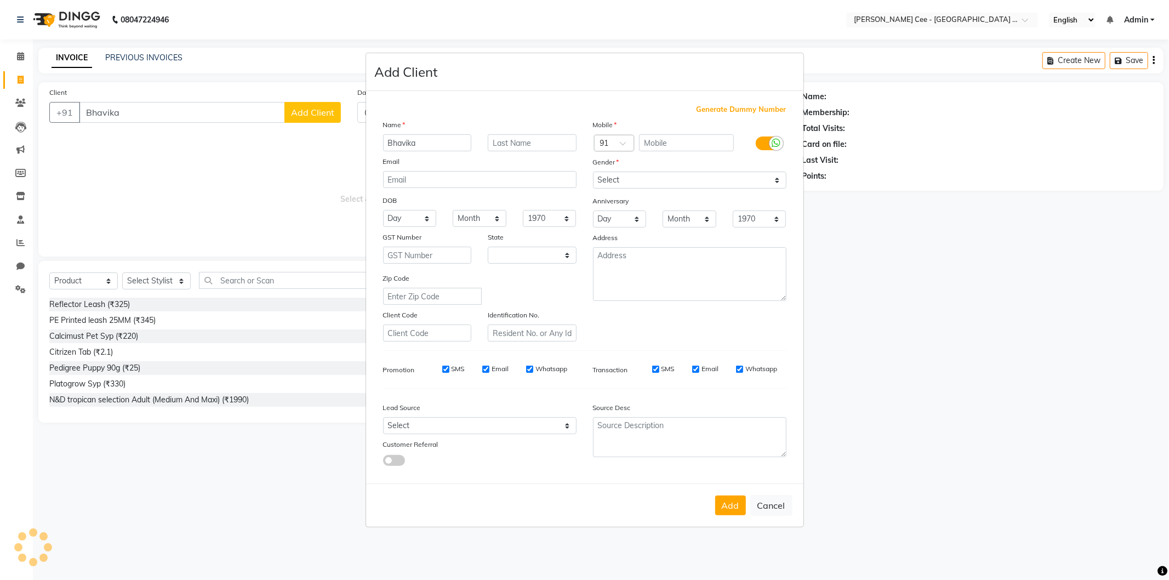
select select "22"
type input "[PERSON_NAME] (Staffy)"
click at [523, 145] on input "text" at bounding box center [532, 142] width 89 height 17
click at [672, 138] on input "text" at bounding box center [686, 142] width 95 height 17
click at [523, 142] on input "Gr" at bounding box center [532, 142] width 89 height 17
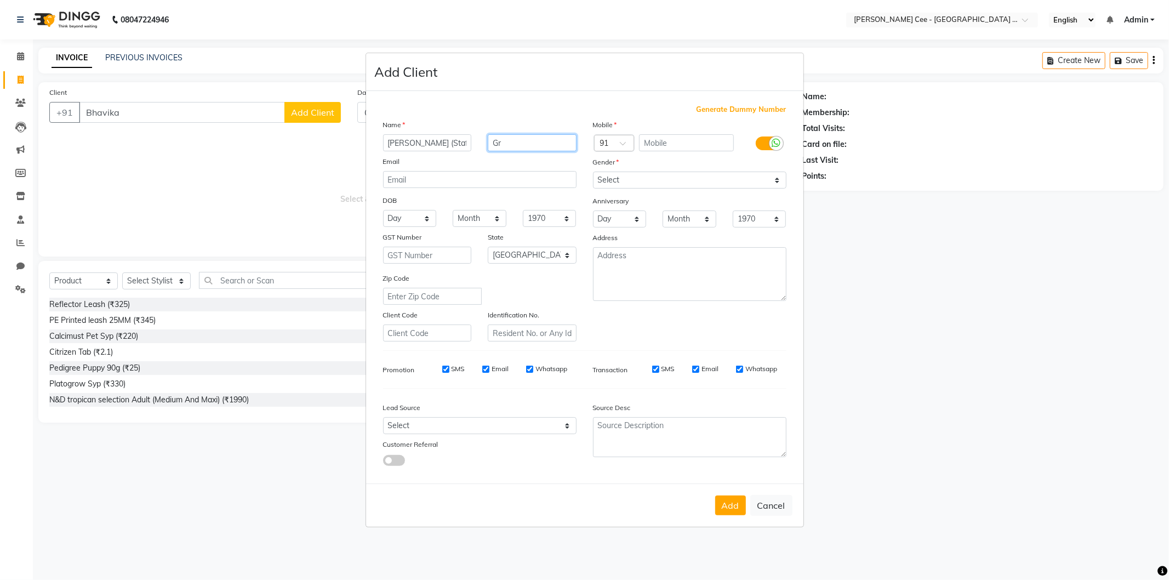
type input "G"
type input "Lab"
click at [676, 141] on input "text" at bounding box center [686, 142] width 95 height 17
type input "8146700558"
click at [647, 173] on select "Select [DEMOGRAPHIC_DATA] [DEMOGRAPHIC_DATA] Other Prefer Not To Say" at bounding box center [689, 180] width 193 height 17
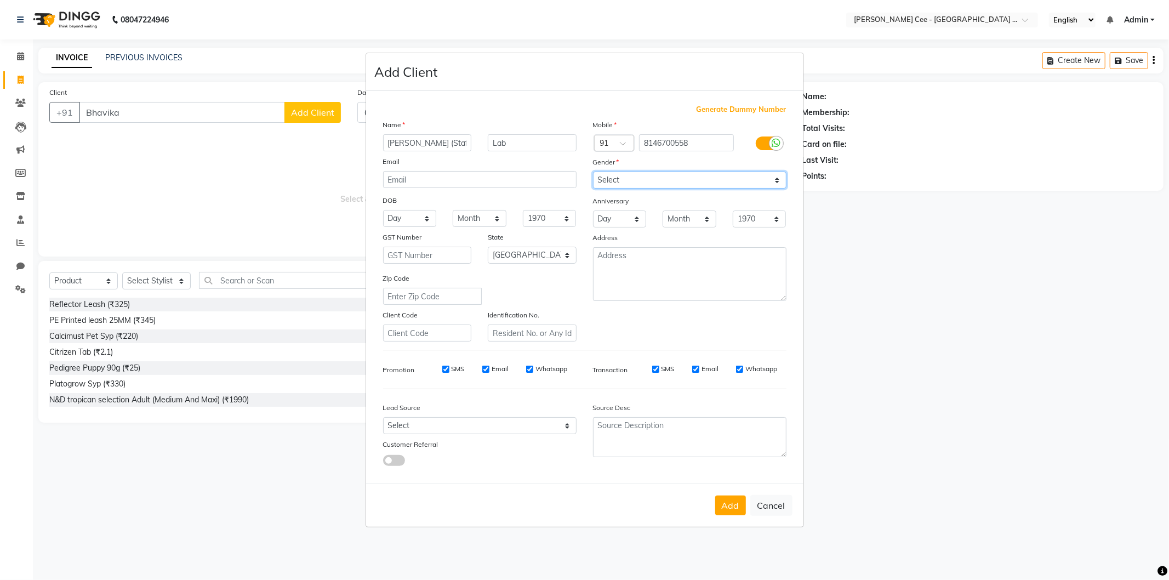
select select "[DEMOGRAPHIC_DATA]"
click at [593, 172] on select "Select [DEMOGRAPHIC_DATA] [DEMOGRAPHIC_DATA] Other Prefer Not To Say" at bounding box center [689, 180] width 193 height 17
click at [725, 507] on button "Add" at bounding box center [730, 505] width 31 height 20
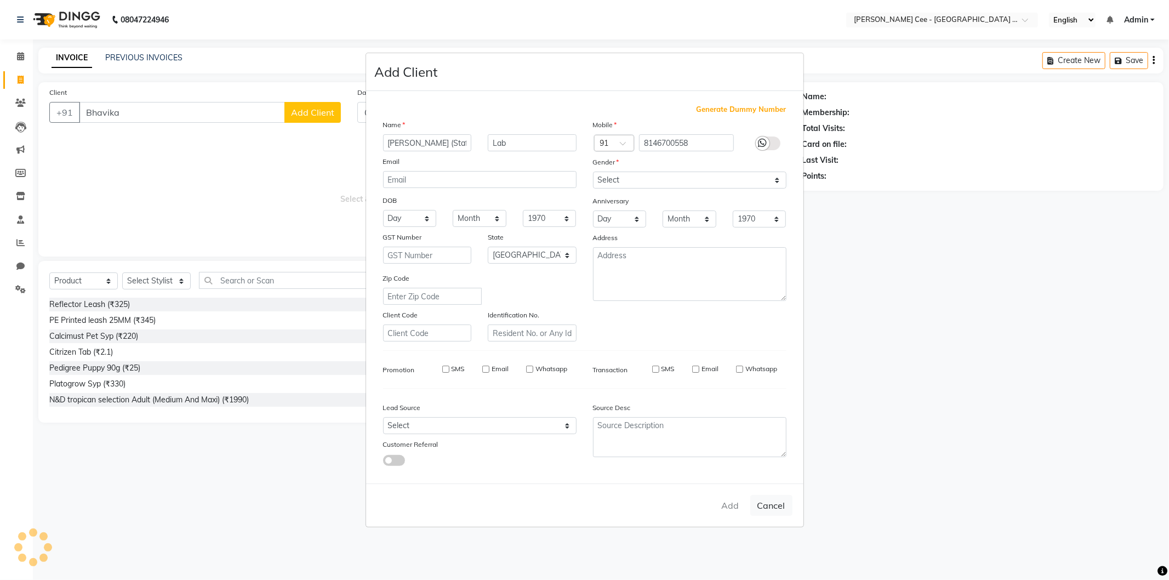
type input "8146700558"
select select
select select "null"
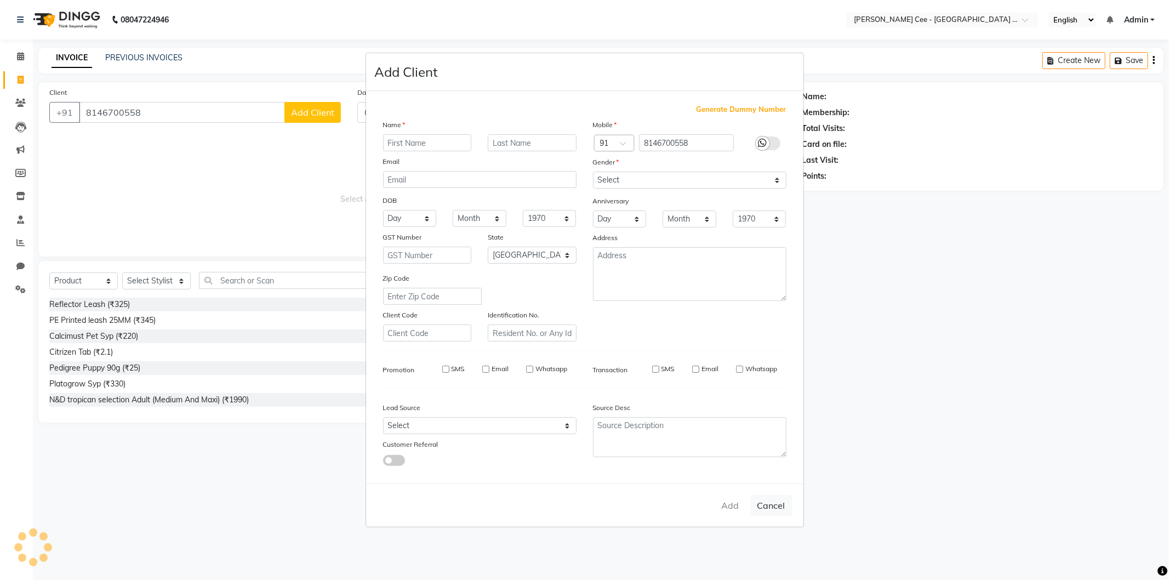
select select
checkbox input "false"
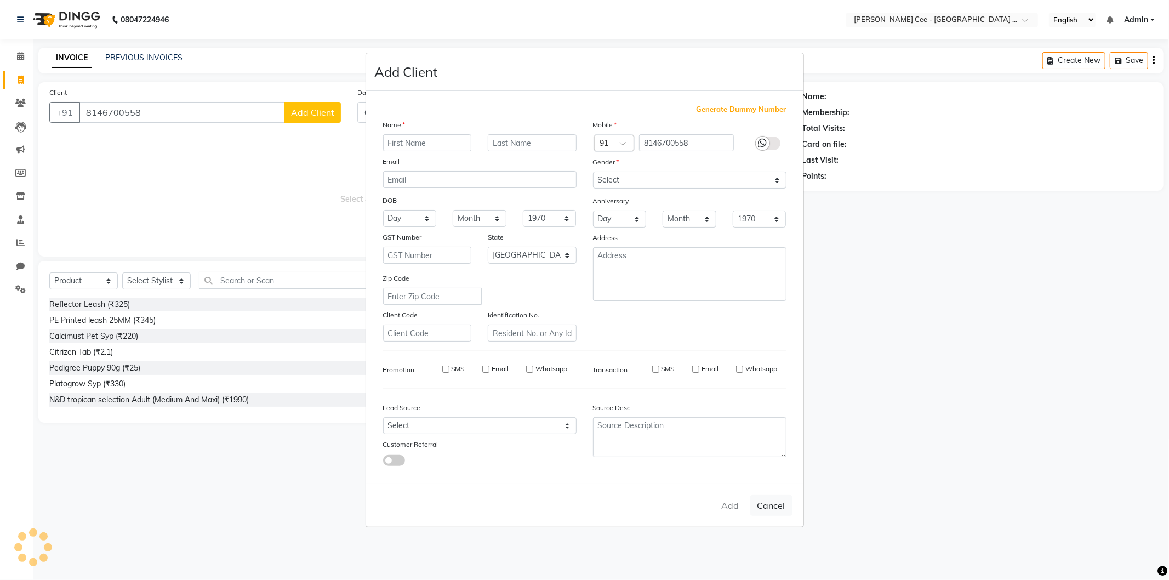
checkbox input "false"
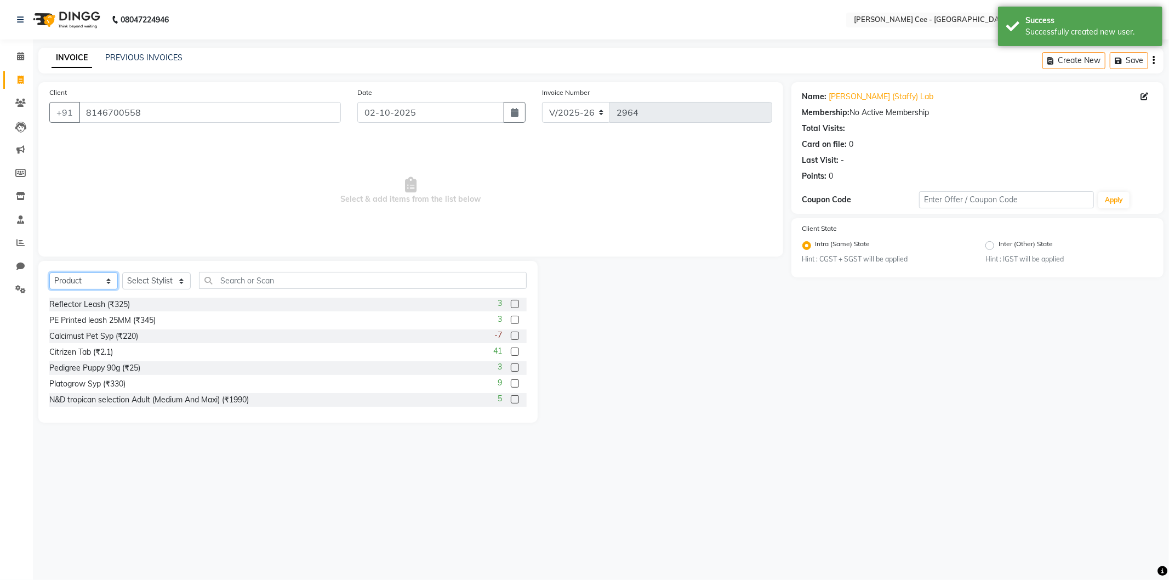
click at [90, 281] on select "Select Service Product Membership Package Voucher Prepaid Gift Card" at bounding box center [83, 280] width 69 height 17
select select "service"
click at [49, 273] on select "Select Service Product Membership Package Voucher Prepaid Gift Card" at bounding box center [83, 280] width 69 height 17
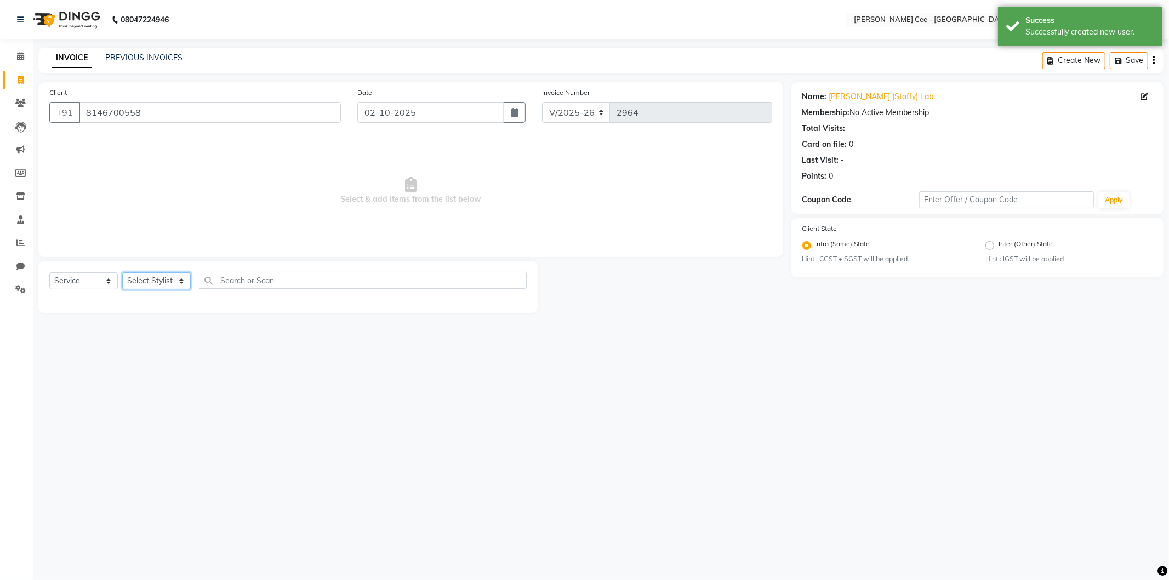
click at [170, 282] on select "Select Stylist Arsh (Helper) Avinash [PERSON_NAME] [PERSON_NAME] [PERSON_NAME] …" at bounding box center [156, 280] width 69 height 17
select select "80158"
click at [122, 273] on select "Select Stylist Arsh (Helper) Avinash [PERSON_NAME] [PERSON_NAME] [PERSON_NAME] …" at bounding box center [156, 280] width 69 height 17
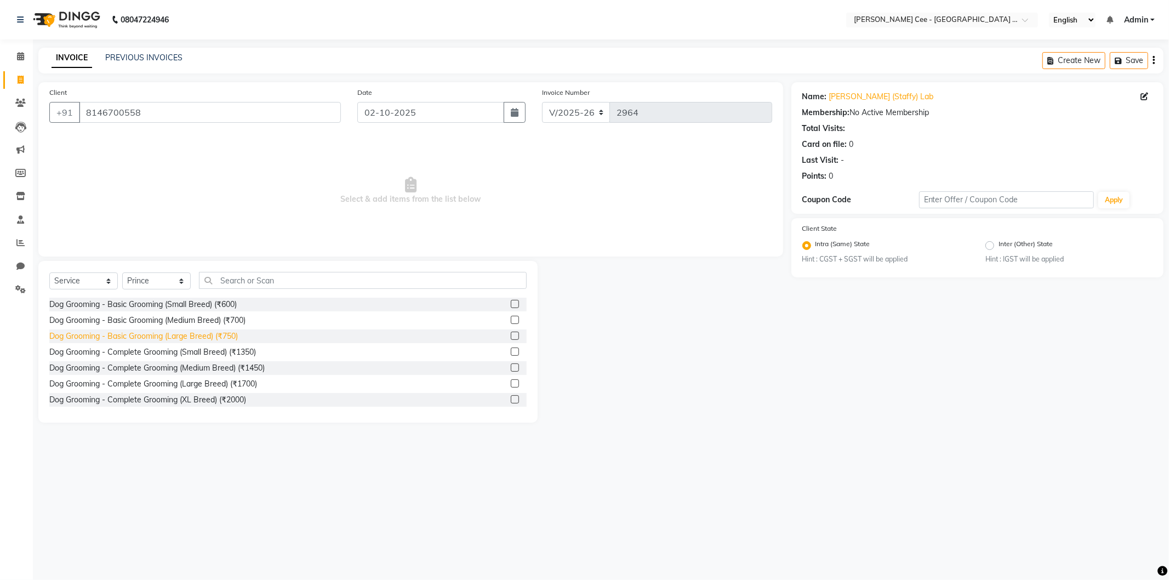
click at [208, 335] on div "Dog Grooming - Basic Grooming (Large Breed) (₹750)" at bounding box center [143, 336] width 189 height 12
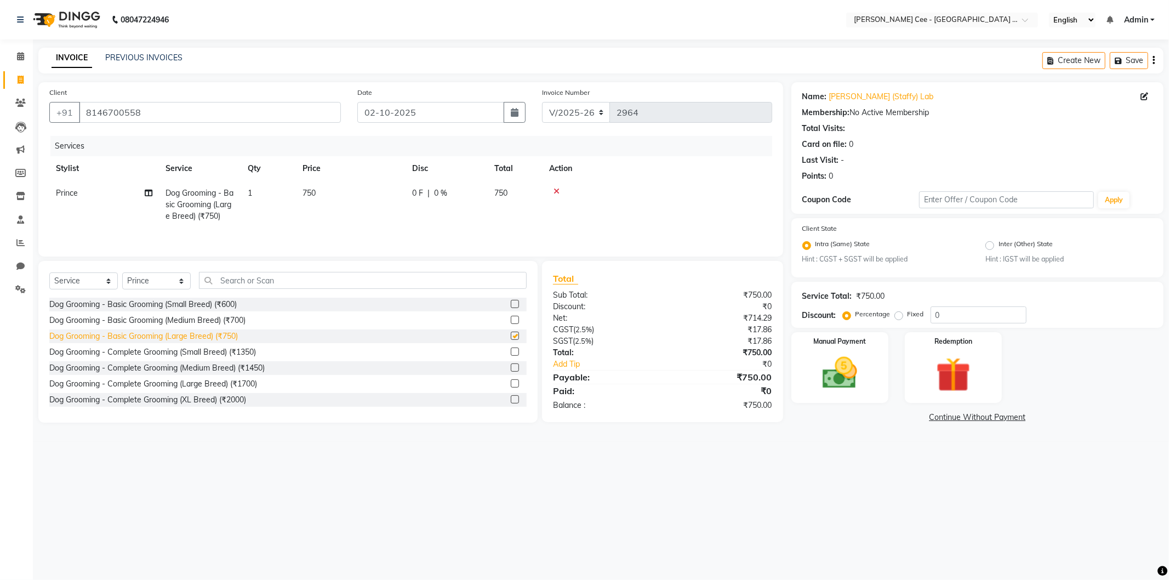
checkbox input "false"
click at [843, 385] on img at bounding box center [840, 373] width 59 height 42
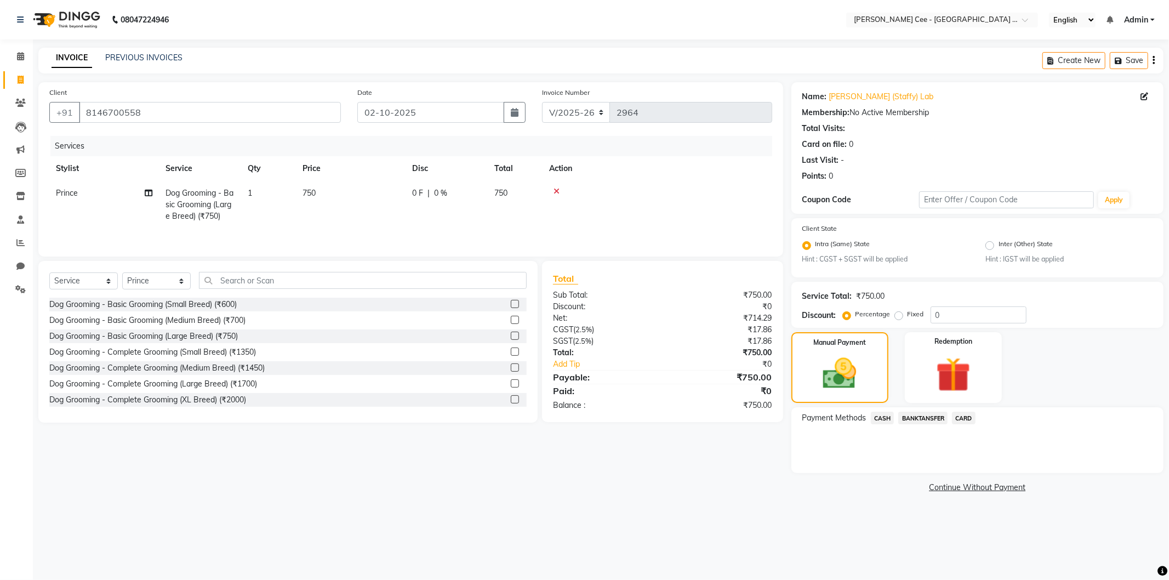
click at [890, 417] on span "CASH" at bounding box center [883, 418] width 24 height 13
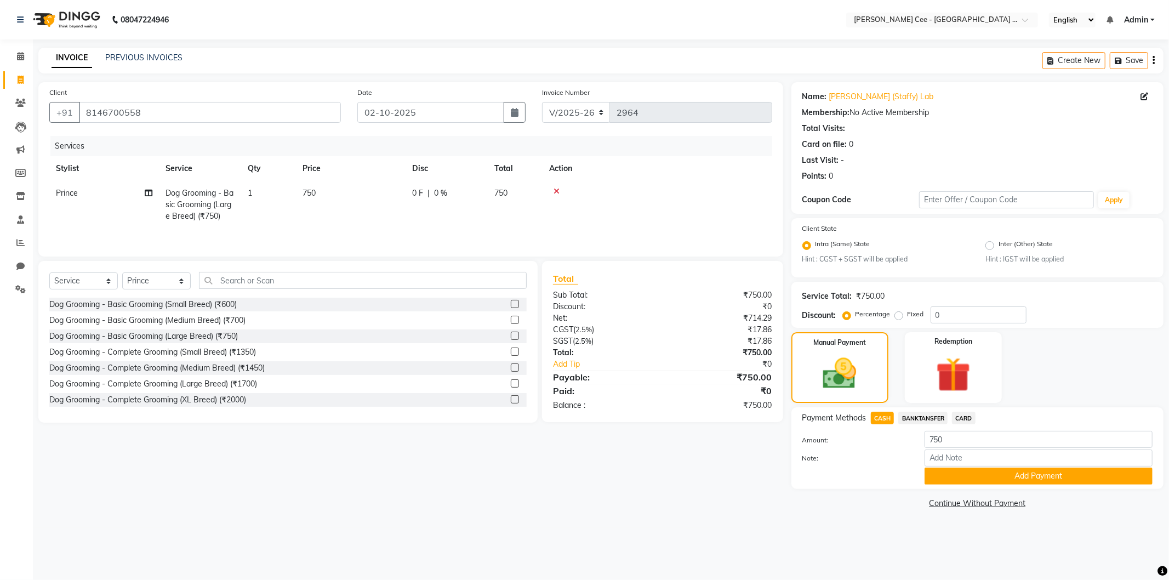
click at [58, 194] on span "Prince" at bounding box center [67, 193] width 22 height 10
select select "80158"
click at [90, 199] on select "Arsh (Helper) Avinash Dr Kamalpreet Kaur Dr.Simran Guri Jashanpreet Singh Kajal…" at bounding box center [104, 195] width 96 height 17
click at [886, 417] on span "CASH" at bounding box center [883, 418] width 24 height 13
click at [1012, 477] on button "Add Payment" at bounding box center [1039, 475] width 228 height 17
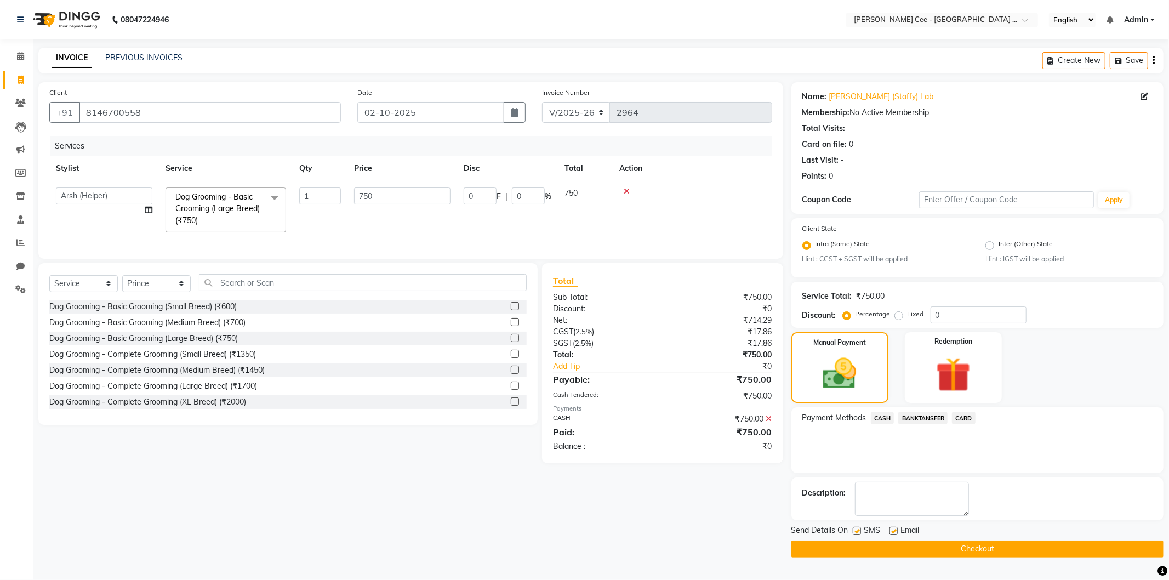
click at [982, 547] on button "Checkout" at bounding box center [977, 548] width 372 height 17
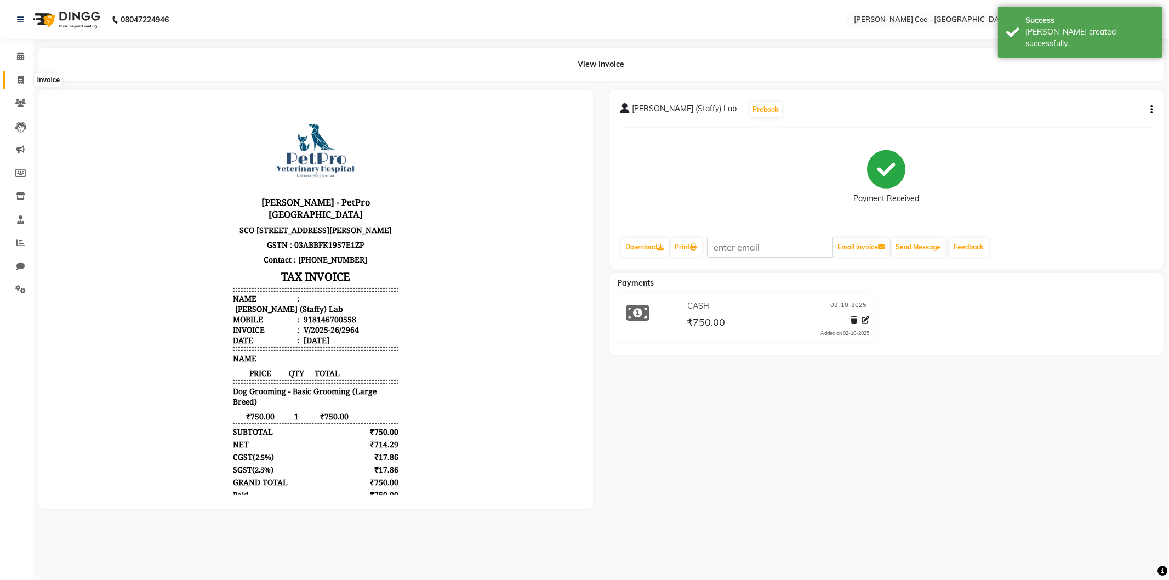
click at [16, 78] on span at bounding box center [20, 80] width 19 height 13
select select "service"
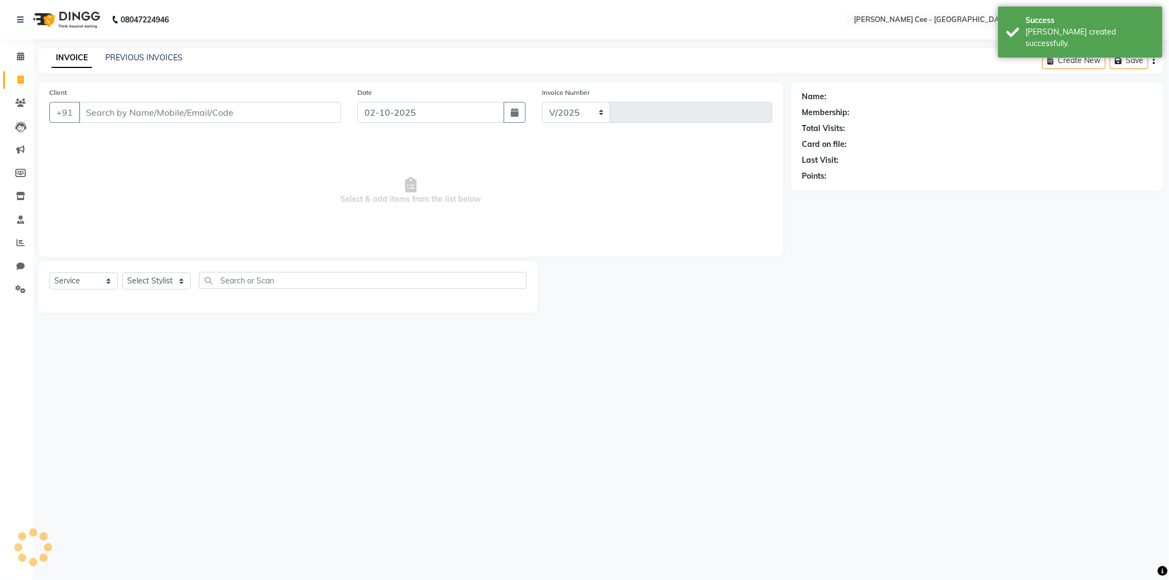
select select "8239"
type input "2965"
click at [138, 58] on link "PREVIOUS INVOICES" at bounding box center [143, 58] width 77 height 10
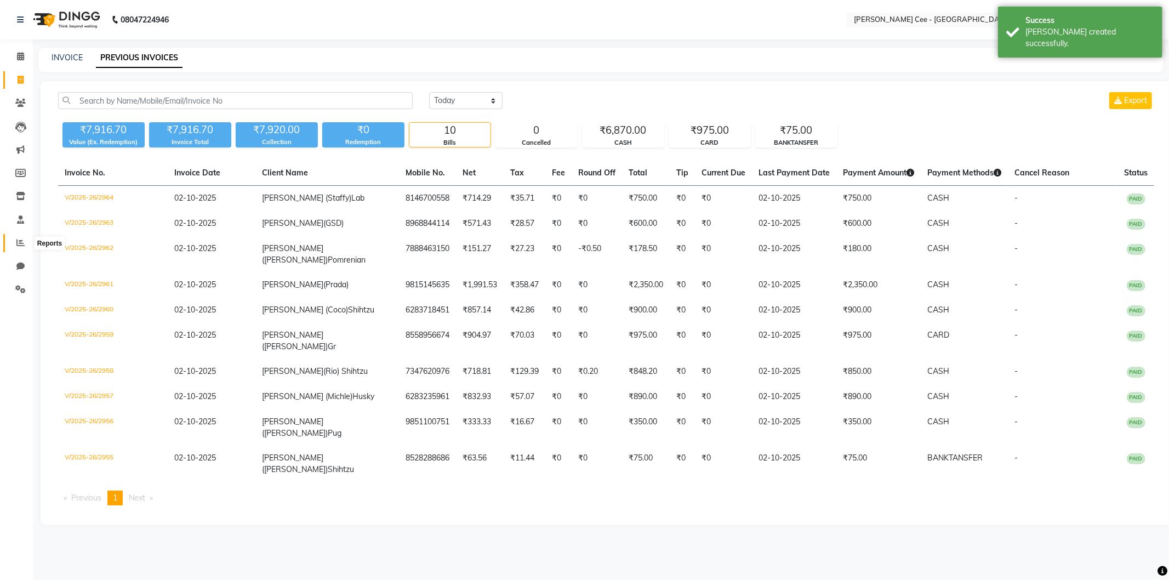
click at [20, 240] on icon at bounding box center [20, 242] width 8 height 8
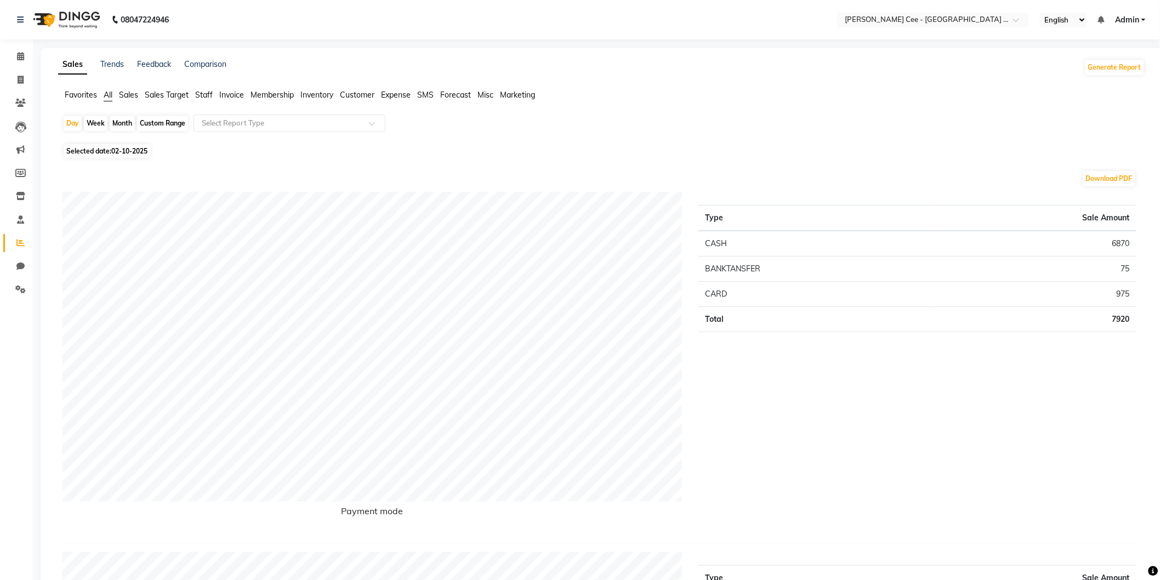
click at [126, 119] on div "Month" at bounding box center [122, 123] width 25 height 15
select select "10"
select select "2025"
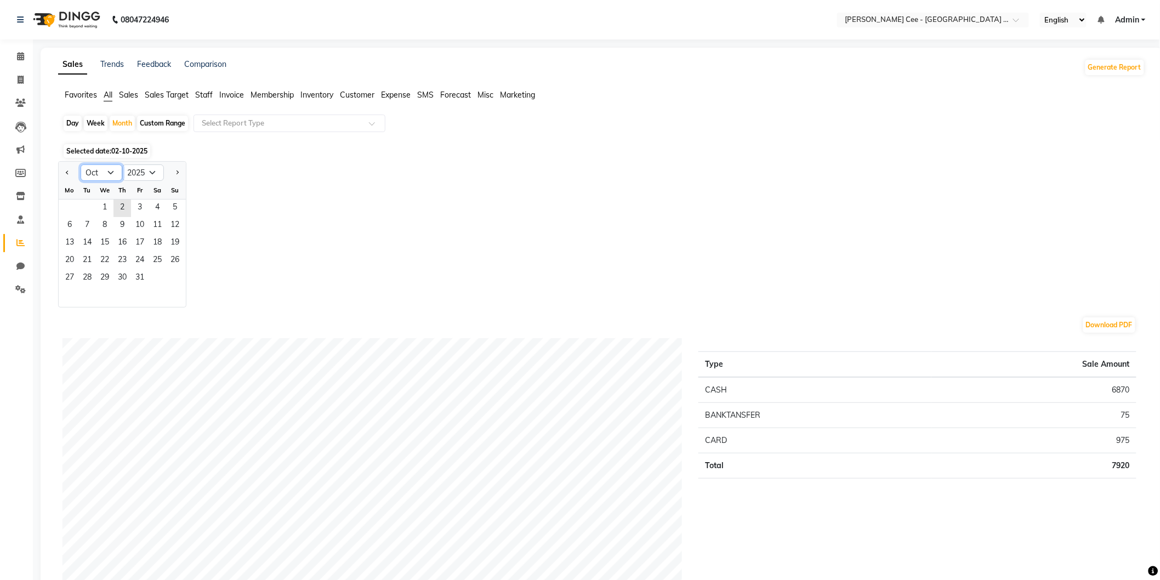
click at [113, 168] on select "Jan Feb Mar Apr May Jun Jul Aug Sep Oct Nov Dec" at bounding box center [102, 172] width 42 height 16
select select "9"
click at [81, 164] on select "Jan Feb Mar Apr May Jun Jul Aug Sep Oct Nov Dec" at bounding box center [102, 172] width 42 height 16
click at [72, 205] on span "1" at bounding box center [70, 208] width 18 height 18
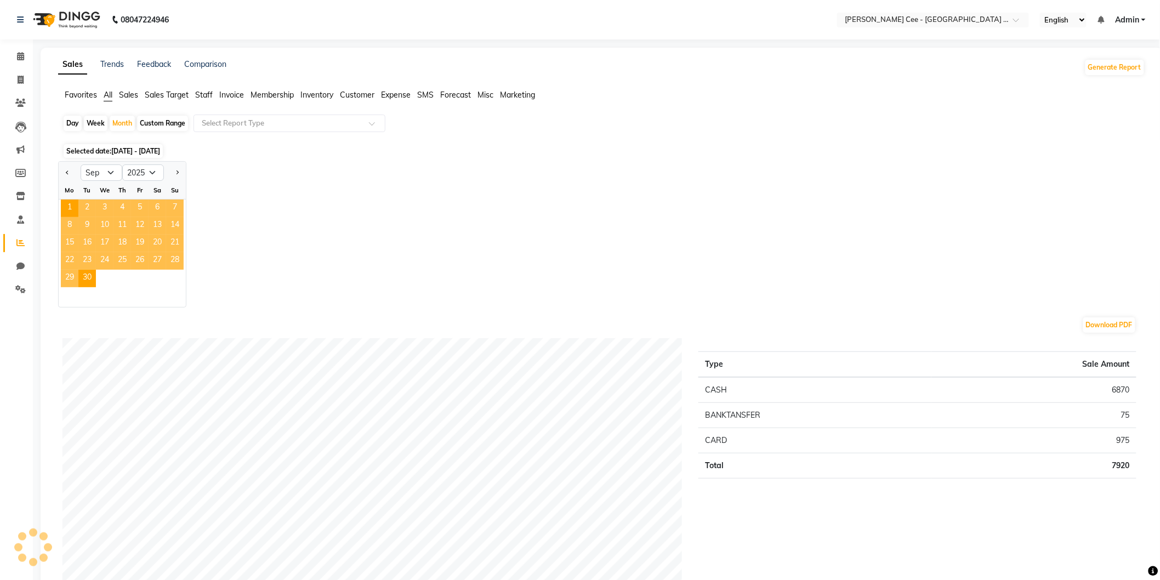
click at [299, 220] on div "Jan Feb Mar Apr May Jun Jul Aug Sep Oct Nov Dec 2015 2016 2017 2018 2019 2020 2…" at bounding box center [601, 234] width 1087 height 146
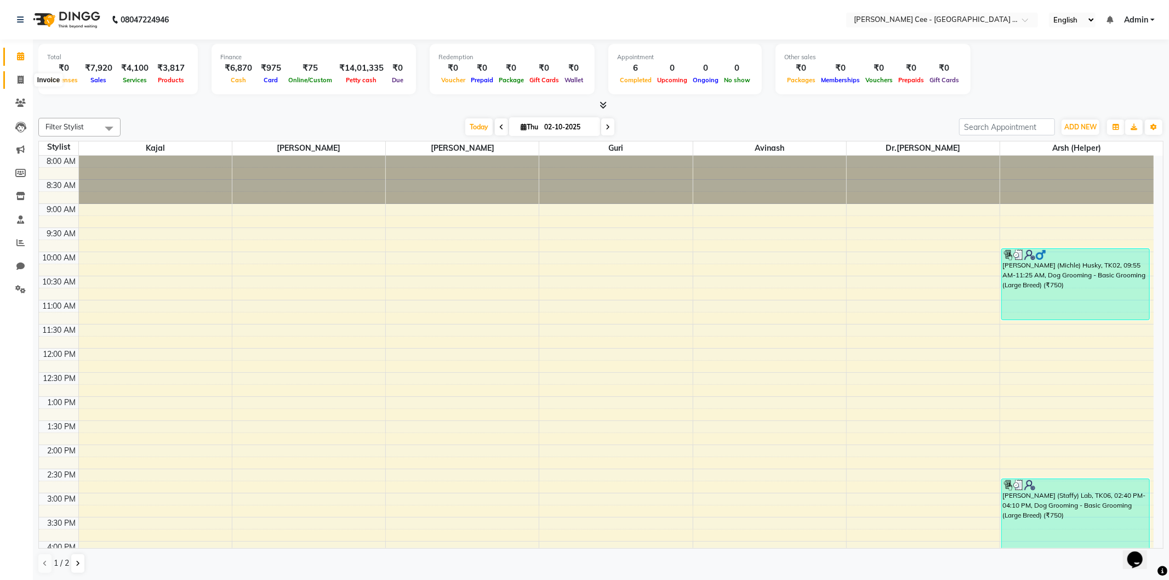
click at [14, 82] on span at bounding box center [20, 80] width 19 height 13
select select "service"
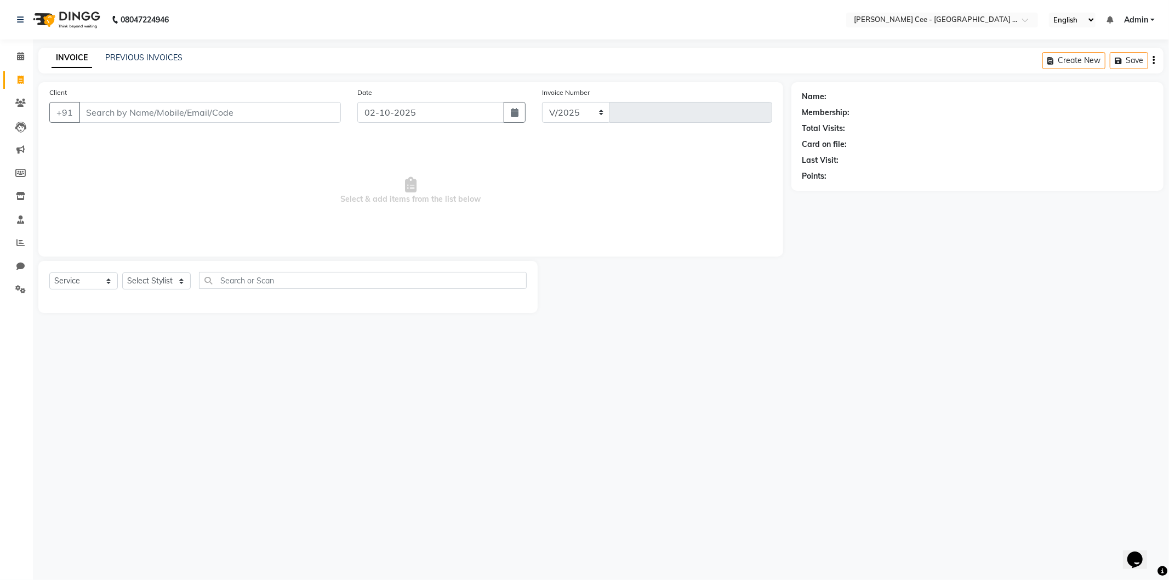
select select "8239"
type input "2965"
click at [149, 117] on input "Client" at bounding box center [210, 112] width 262 height 21
select select "product"
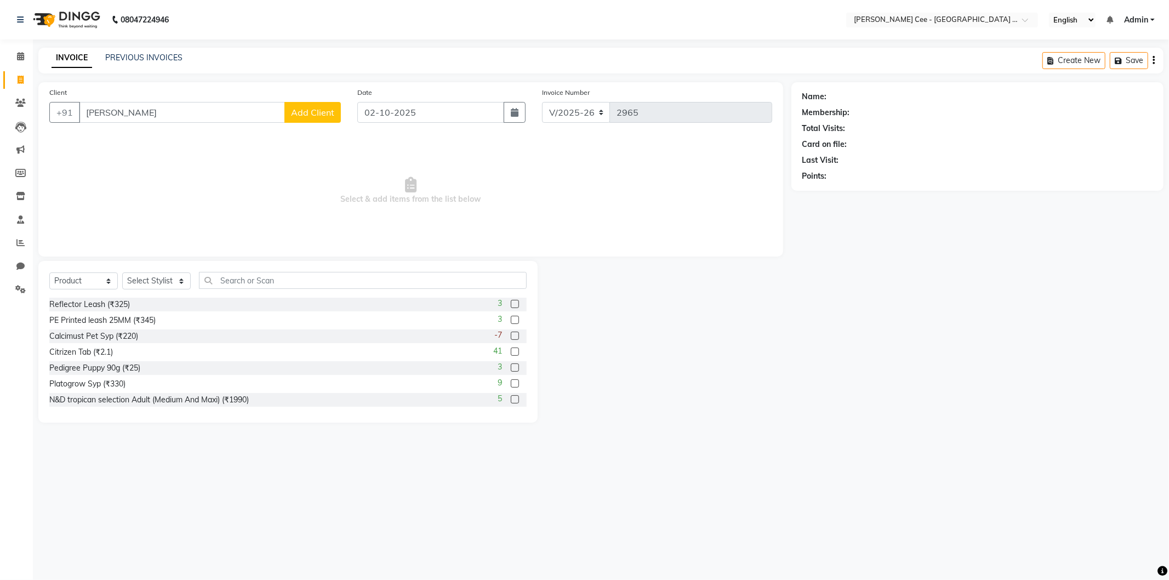
type input "[PERSON_NAME]"
click at [301, 110] on span "Add Client" at bounding box center [312, 112] width 43 height 11
select select
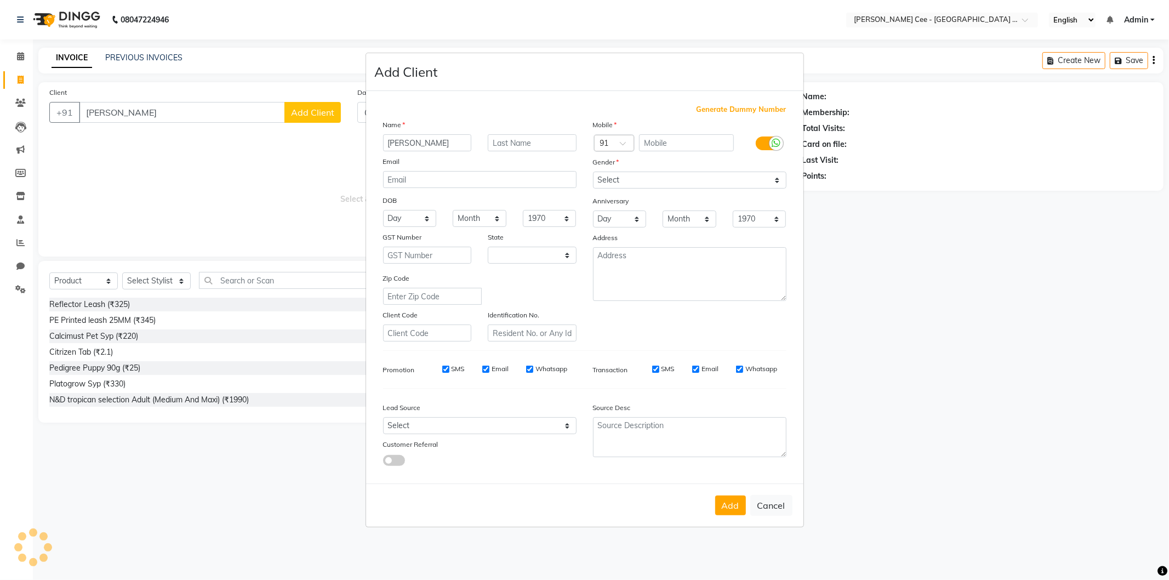
type input "[PERSON_NAME]"
select select "22"
type input "[PERSON_NAME] (Nova)"
click at [510, 146] on input "text" at bounding box center [532, 142] width 89 height 17
type input "Shihtzu"
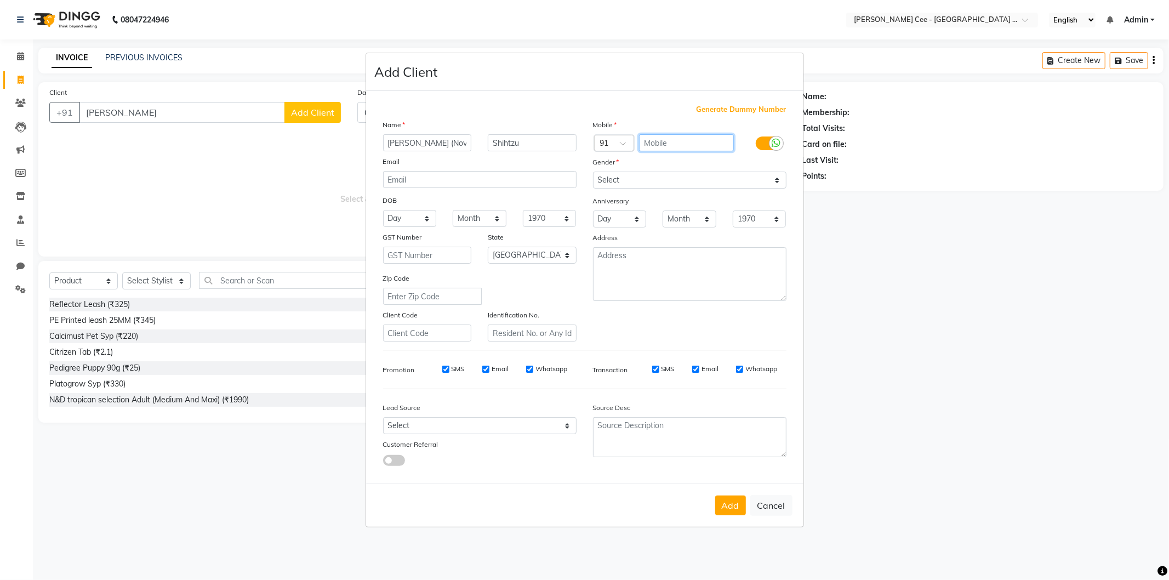
click at [686, 140] on input "text" at bounding box center [686, 142] width 95 height 17
click at [720, 116] on div "Generate Dummy Number Name [PERSON_NAME] (Nova) Shihtzu Email DOB Day 01 02 03 …" at bounding box center [585, 289] width 420 height 371
click at [727, 108] on span "Generate Dummy Number" at bounding box center [742, 109] width 90 height 11
type input "1365300000017"
checkbox input "false"
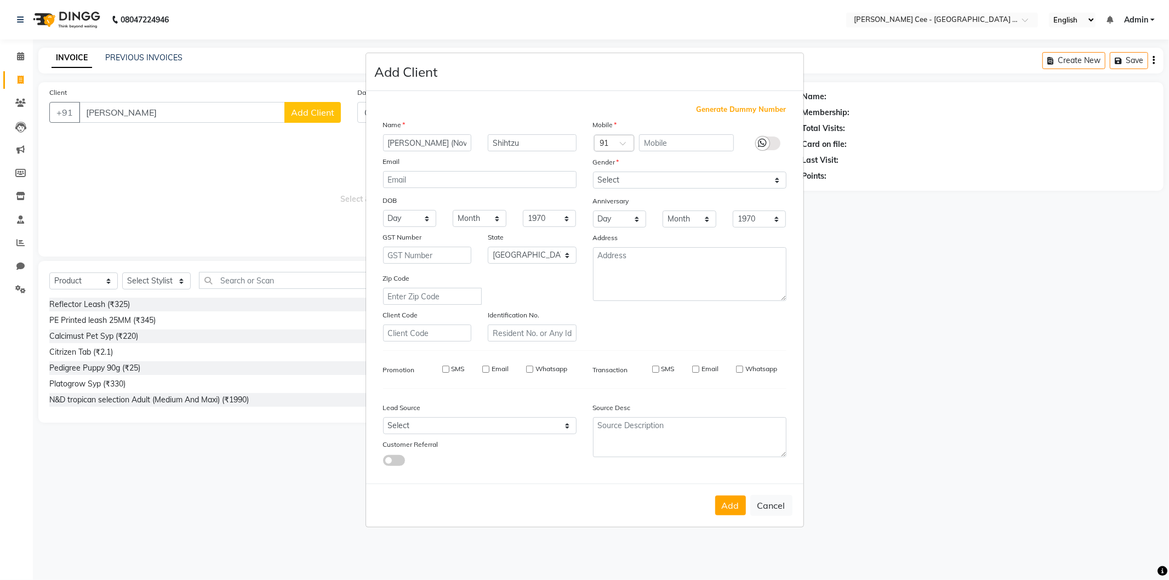
checkbox input "false"
drag, startPoint x: 670, startPoint y: 179, endPoint x: 670, endPoint y: 185, distance: 6.6
click at [670, 179] on select "Select [DEMOGRAPHIC_DATA] [DEMOGRAPHIC_DATA] Other Prefer Not To Say" at bounding box center [689, 180] width 193 height 17
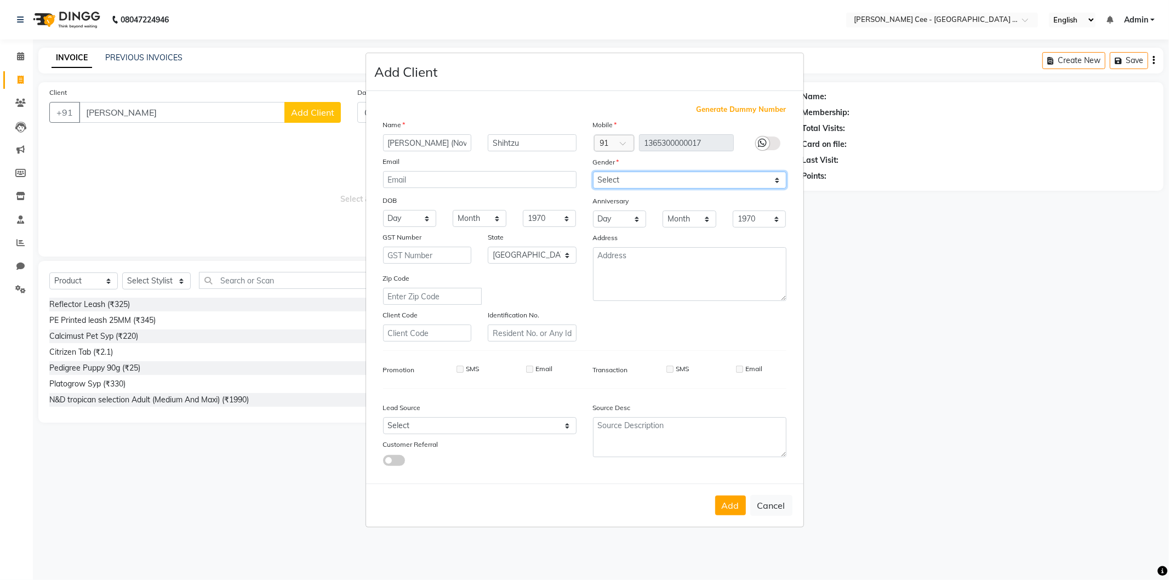
click at [593, 172] on select "Select [DEMOGRAPHIC_DATA] [DEMOGRAPHIC_DATA] Other Prefer Not To Say" at bounding box center [689, 180] width 193 height 17
click at [723, 505] on button "Add" at bounding box center [730, 505] width 31 height 20
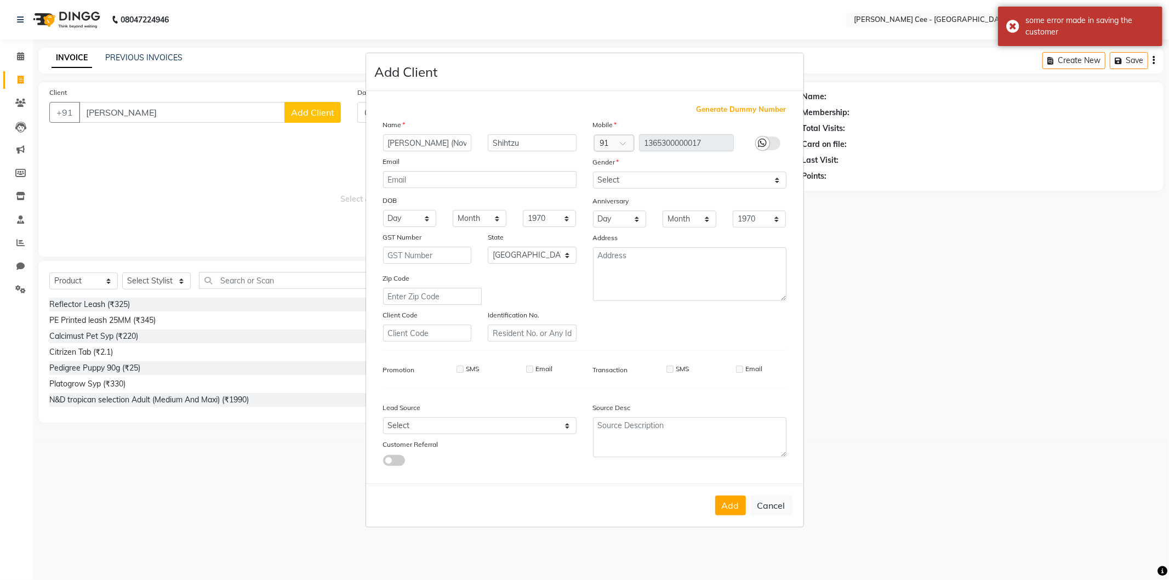
click at [146, 277] on ngb-modal-window "Add Client Generate Dummy Number Name [PERSON_NAME] (Nova) Shihtzu Email DOB Da…" at bounding box center [584, 290] width 1169 height 580
click at [647, 184] on select "Select [DEMOGRAPHIC_DATA] [DEMOGRAPHIC_DATA] Other Prefer Not To Say" at bounding box center [689, 180] width 193 height 17
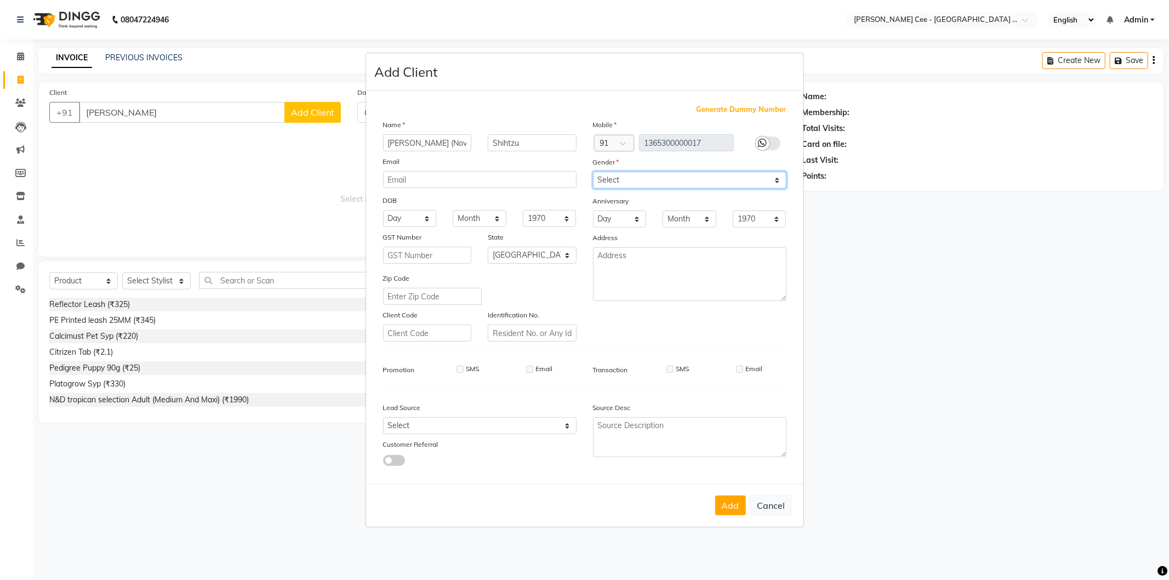
select select "prefer_not_to_say"
click at [593, 172] on select "Select [DEMOGRAPHIC_DATA] [DEMOGRAPHIC_DATA] Other Prefer Not To Say" at bounding box center [689, 180] width 193 height 17
click at [726, 502] on button "Add" at bounding box center [730, 505] width 31 height 20
type input "1365300000017"
select select
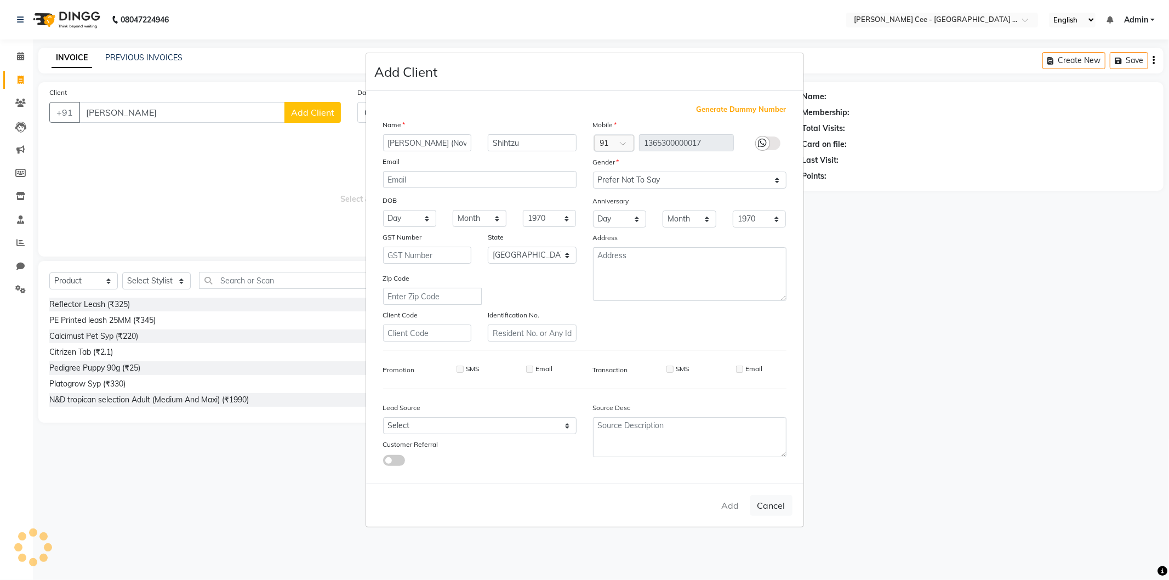
select select
select select "null"
select select
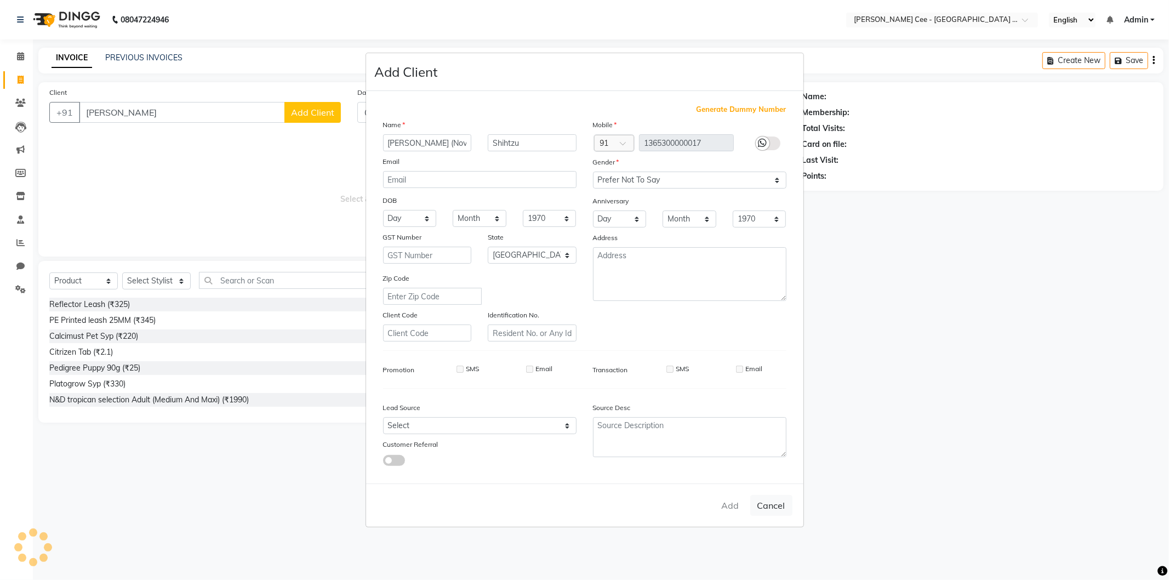
select select
checkbox input "false"
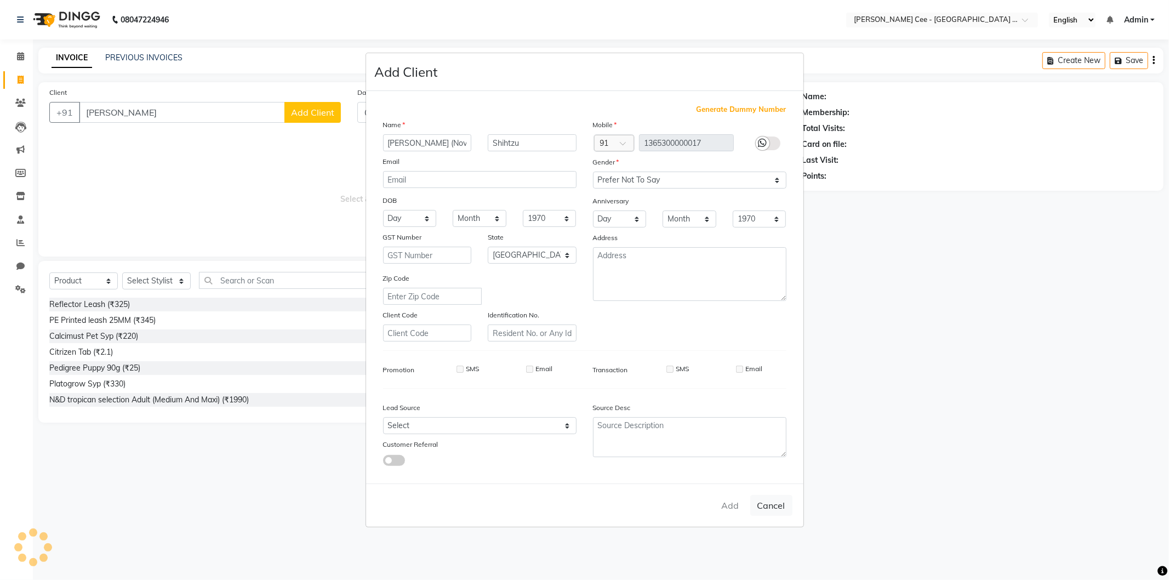
checkbox input "false"
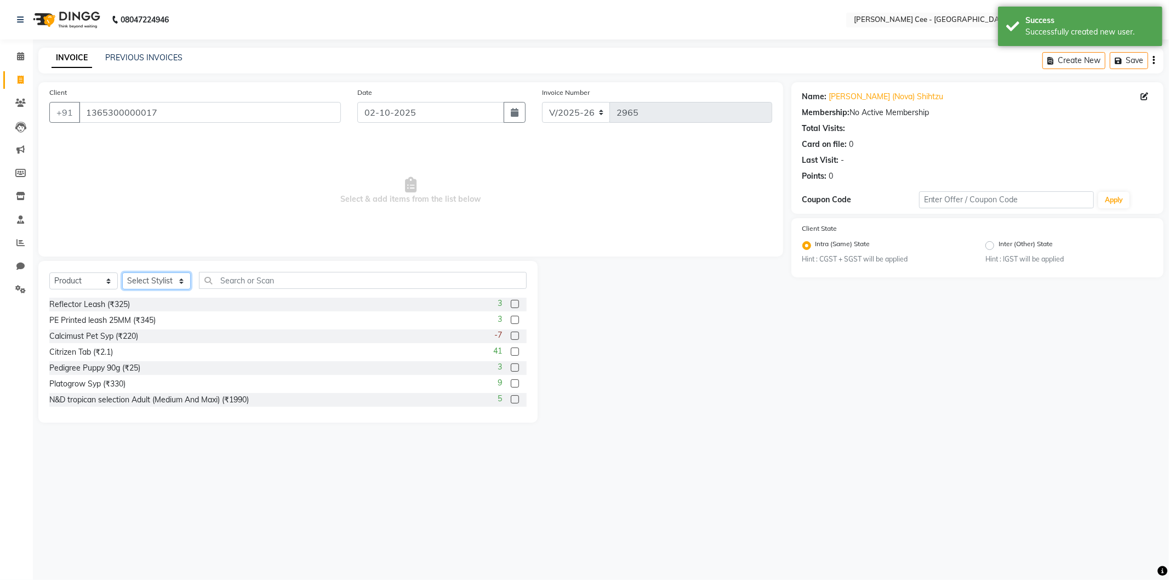
click at [146, 278] on select "Select Stylist Arsh (Helper) Avinash [PERSON_NAME] [PERSON_NAME] [PERSON_NAME] …" at bounding box center [156, 280] width 69 height 17
select select "80152"
click at [122, 273] on select "Select Stylist Arsh (Helper) Avinash [PERSON_NAME] [PERSON_NAME] [PERSON_NAME] …" at bounding box center [156, 280] width 69 height 17
click at [256, 283] on input "text" at bounding box center [363, 280] width 328 height 17
type input "8851759913156"
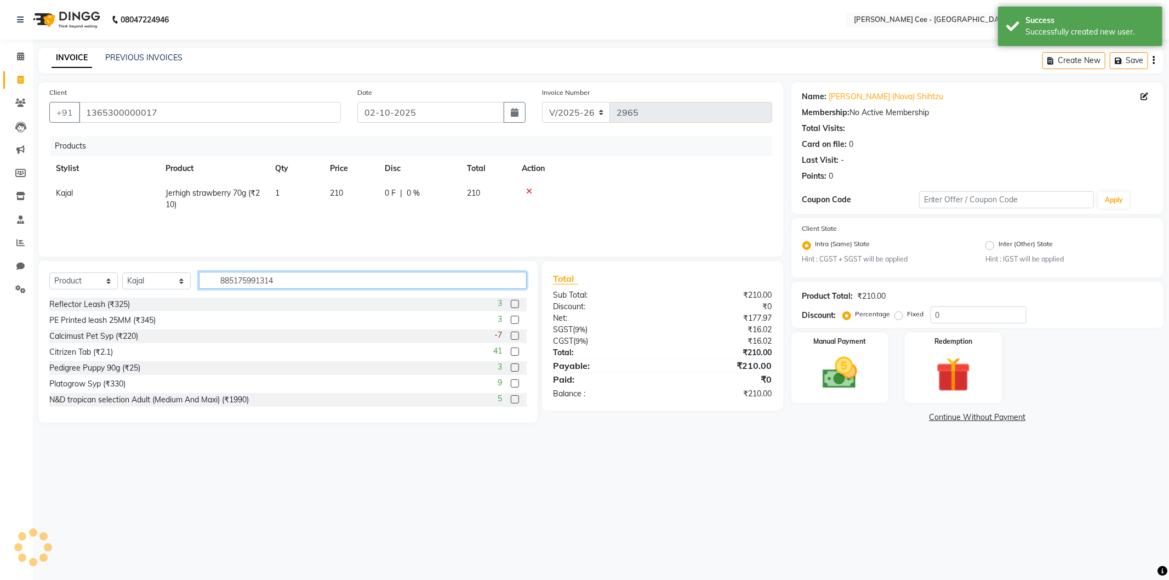
type input "8851759913149"
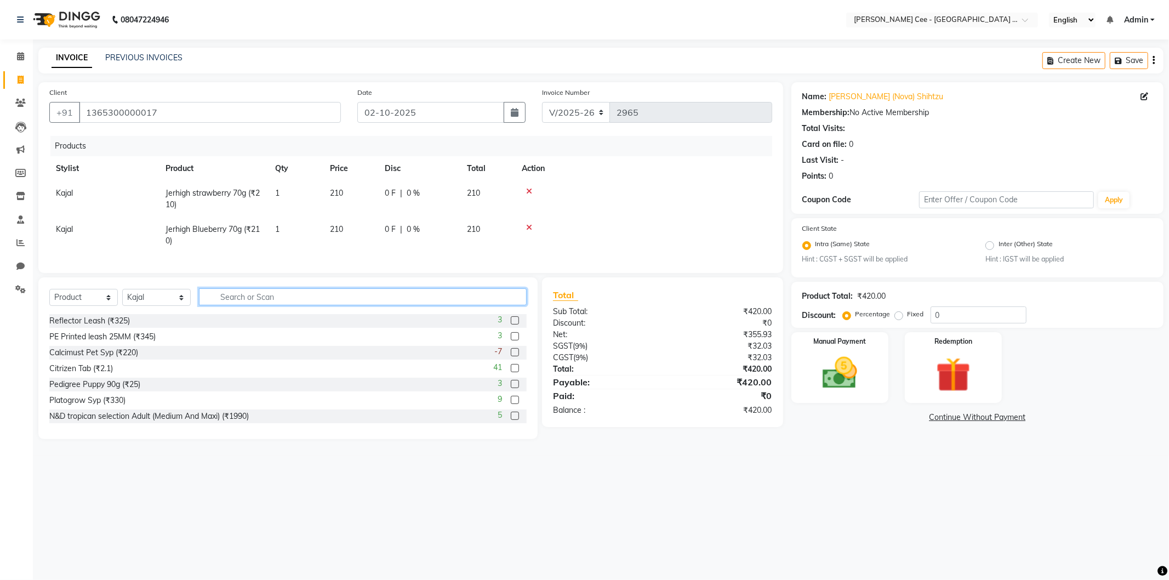
click at [389, 305] on input "text" at bounding box center [363, 296] width 328 height 17
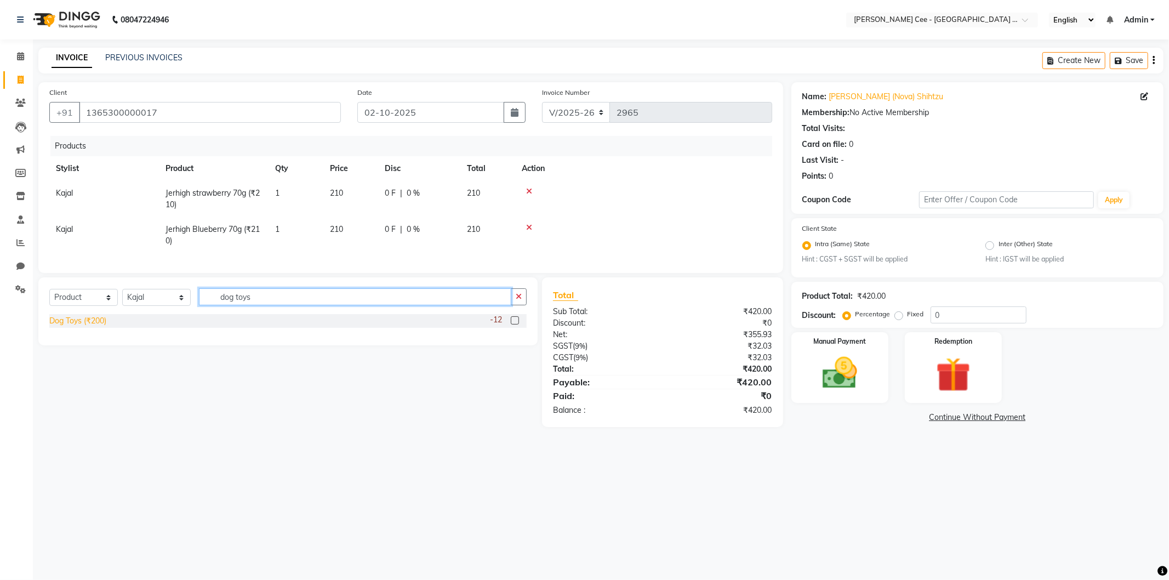
type input "dog toys"
click at [94, 327] on div "Dog Toys (₹200)" at bounding box center [77, 321] width 57 height 12
checkbox input "false"
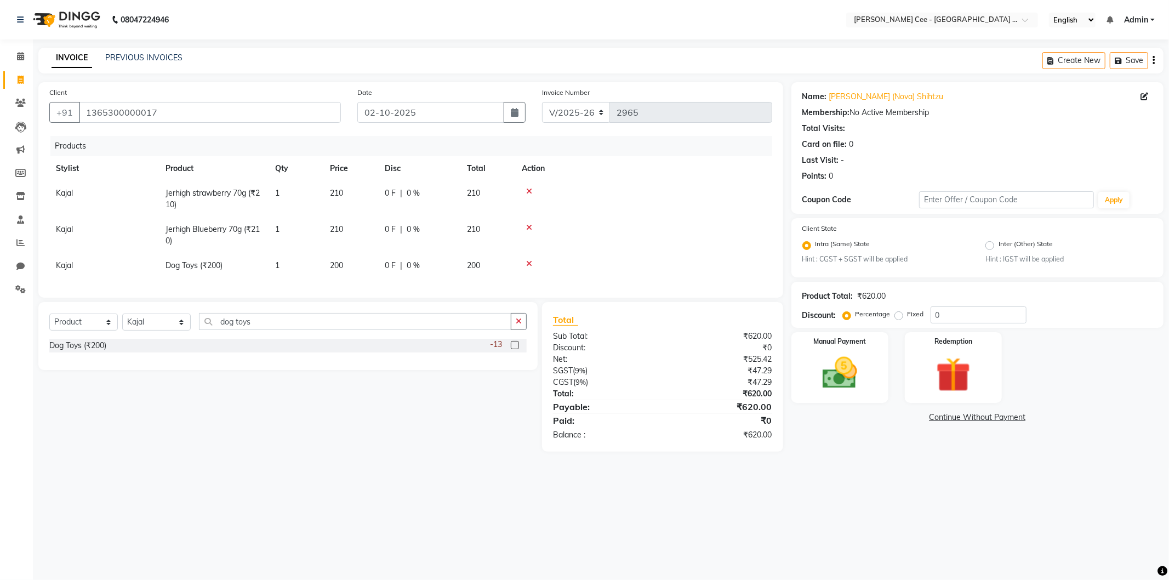
click at [340, 266] on span "200" at bounding box center [336, 265] width 13 height 10
select select "80152"
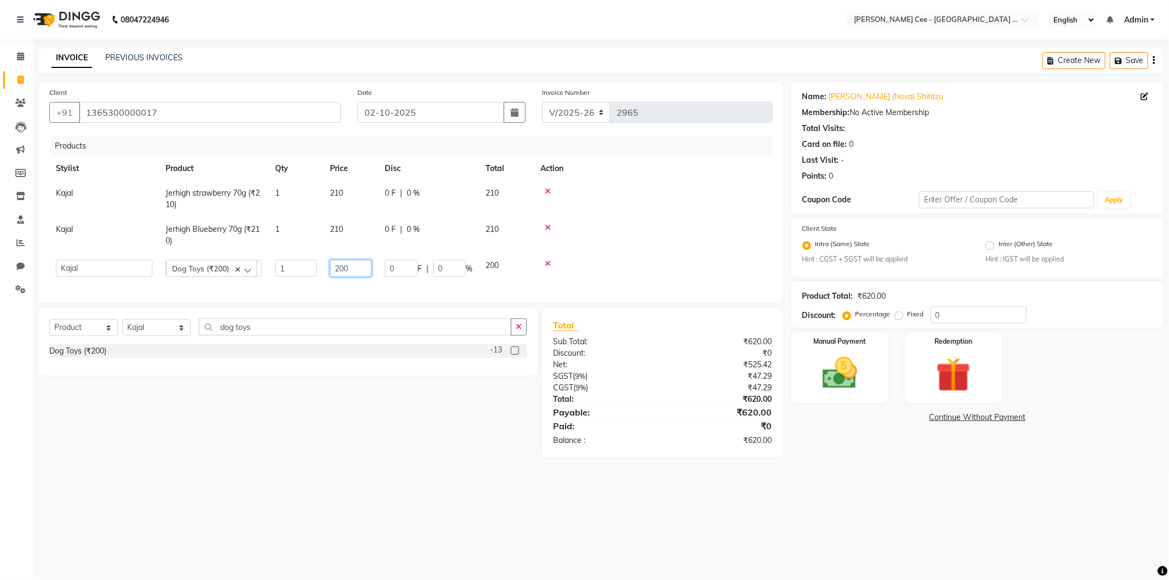
click at [344, 269] on input "200" at bounding box center [351, 268] width 42 height 17
type input "150"
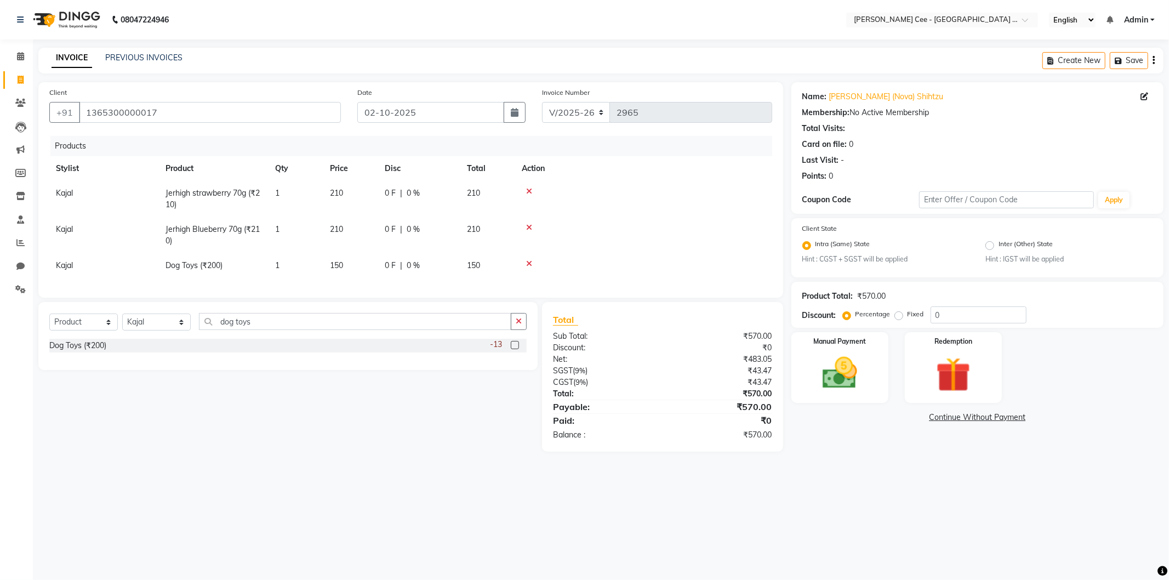
click at [671, 258] on td at bounding box center [643, 265] width 257 height 25
click at [932, 316] on input "0" at bounding box center [979, 314] width 96 height 17
type input "25"
drag, startPoint x: 886, startPoint y: 505, endPoint x: 791, endPoint y: 414, distance: 131.4
click at [885, 503] on div "08047224946 Select Location × Kay Cee - Petpro Amritsar, Amritsar English ENGLI…" at bounding box center [584, 290] width 1169 height 580
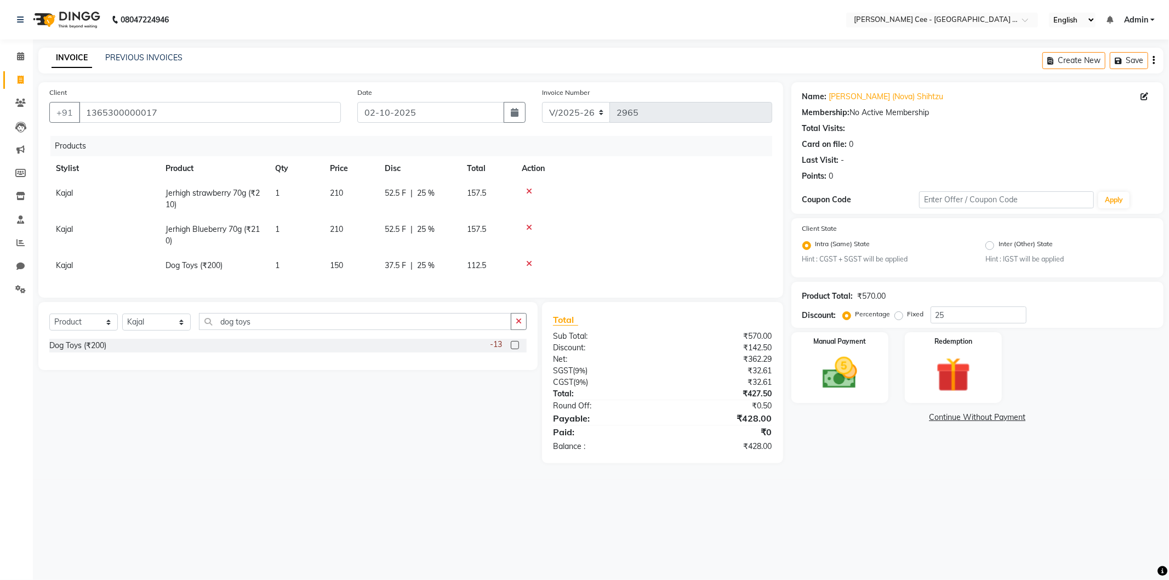
click at [415, 265] on div "37.5 F | 25 %" at bounding box center [419, 266] width 69 height 12
select select "80152"
click at [429, 267] on div "37.5 F | 25 %" at bounding box center [429, 268] width 88 height 17
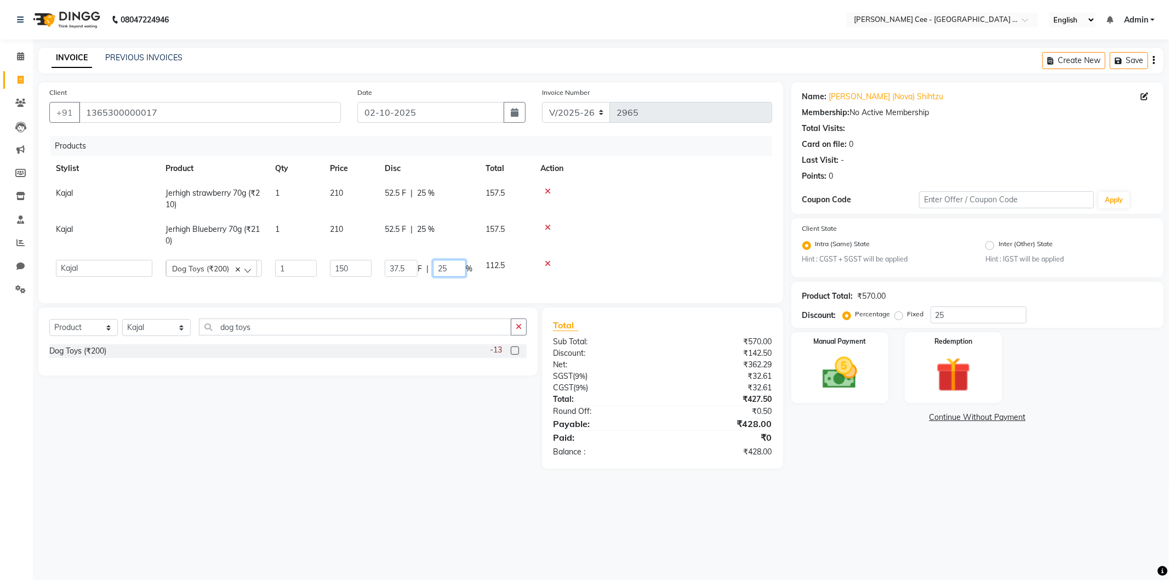
click at [437, 270] on input "25" at bounding box center [449, 268] width 33 height 17
type input "30"
click at [721, 303] on div "Client +91 1365300000017 Date 02-10-2025 Invoice Number V/2025 V/2025-26 2965 P…" at bounding box center [410, 192] width 745 height 221
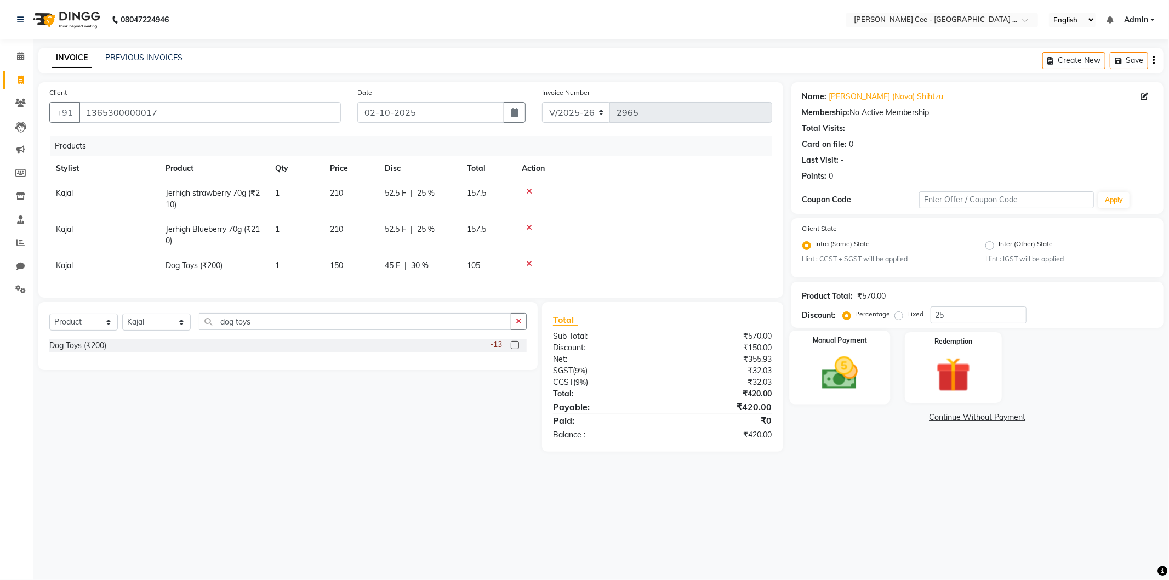
drag, startPoint x: 853, startPoint y: 366, endPoint x: 856, endPoint y: 373, distance: 7.8
click at [853, 366] on img at bounding box center [840, 373] width 59 height 42
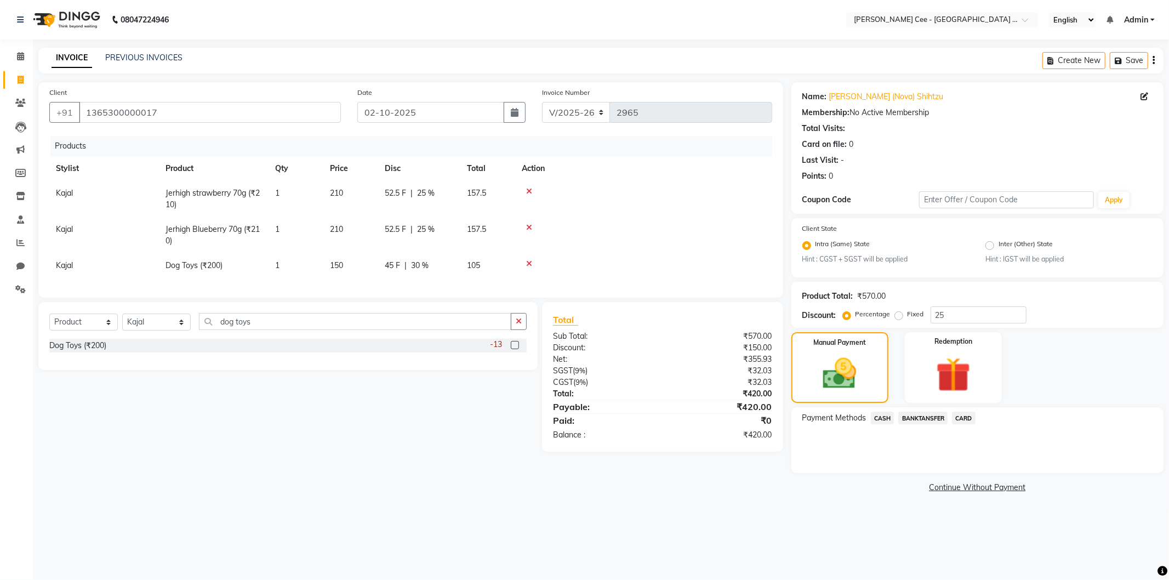
click at [883, 415] on span "CASH" at bounding box center [883, 418] width 24 height 13
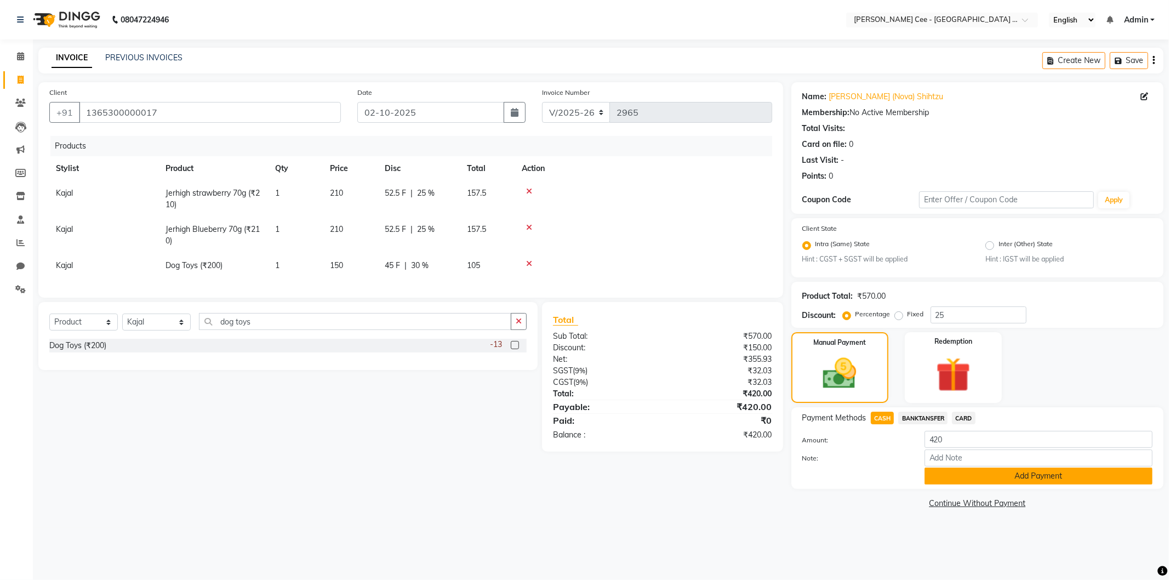
click at [1001, 473] on button "Add Payment" at bounding box center [1039, 475] width 228 height 17
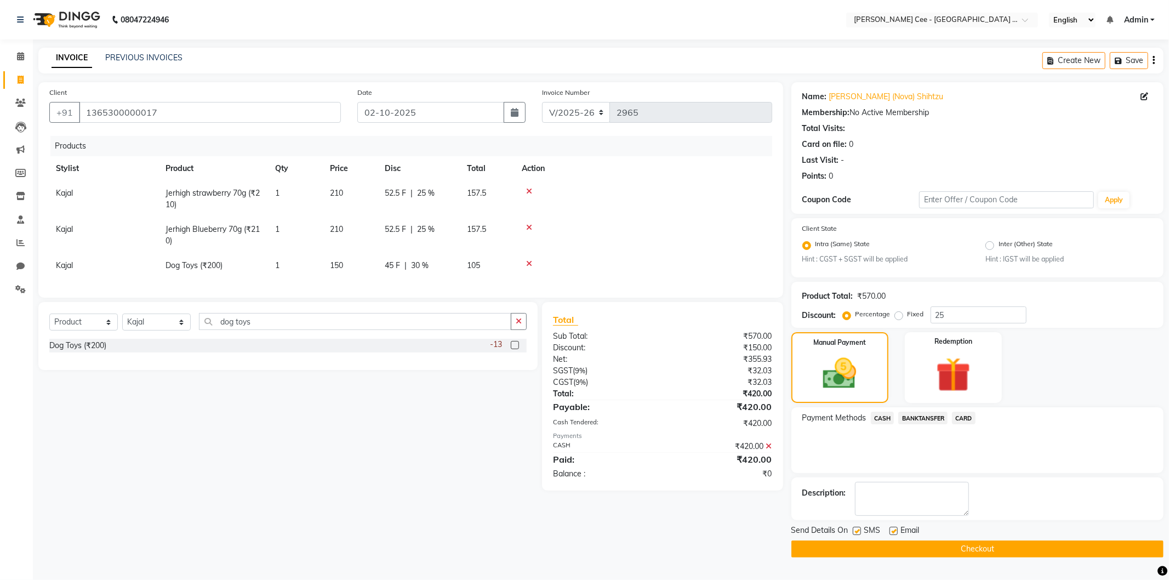
click at [926, 550] on button "Checkout" at bounding box center [977, 548] width 372 height 17
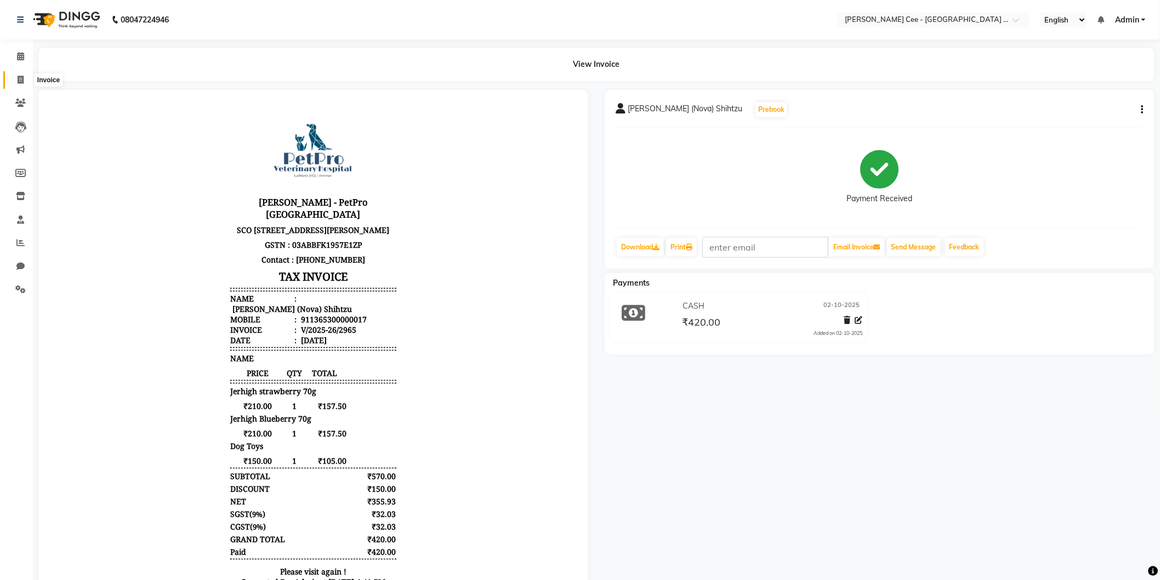
click at [21, 76] on icon at bounding box center [21, 80] width 6 height 8
select select "service"
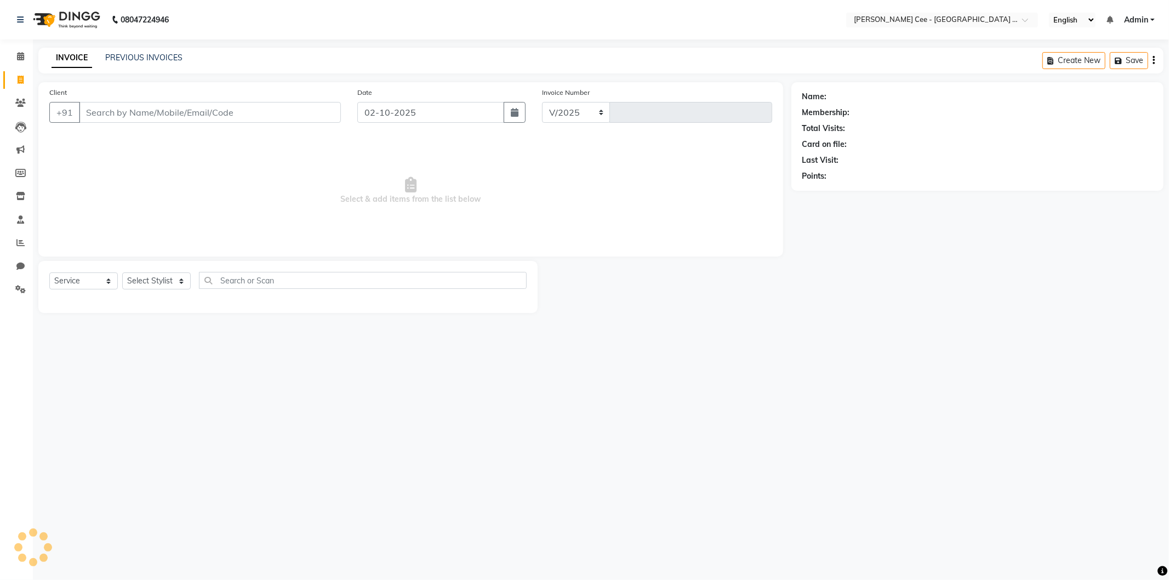
select select "8239"
type input "2966"
click at [212, 117] on input "Client" at bounding box center [210, 112] width 262 height 21
select select "product"
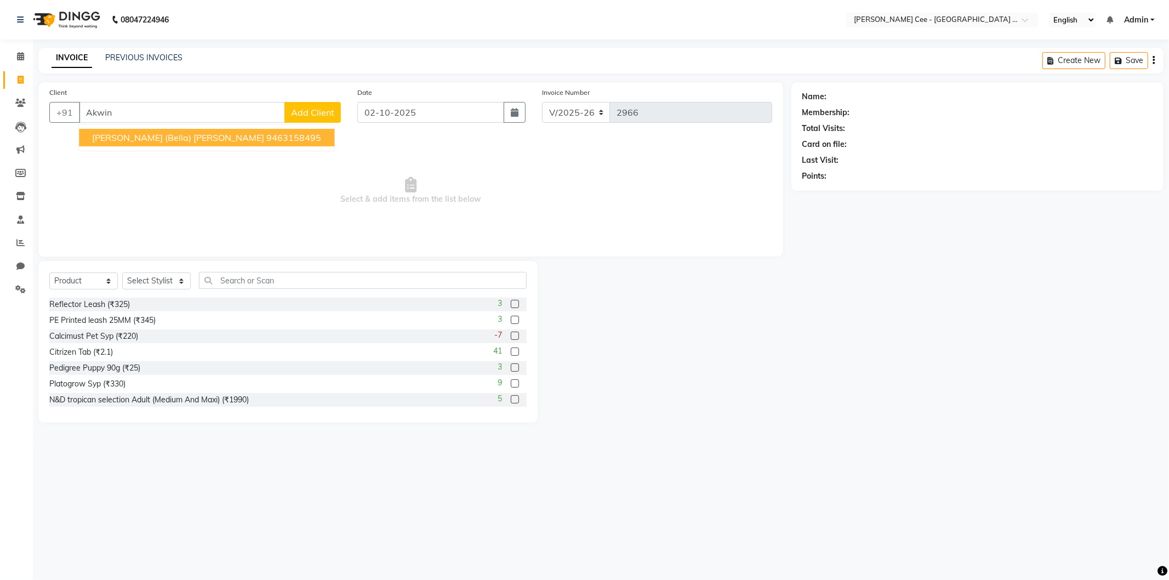
click at [184, 135] on span "Akwinder (bella) Shihtzu" at bounding box center [178, 137] width 172 height 11
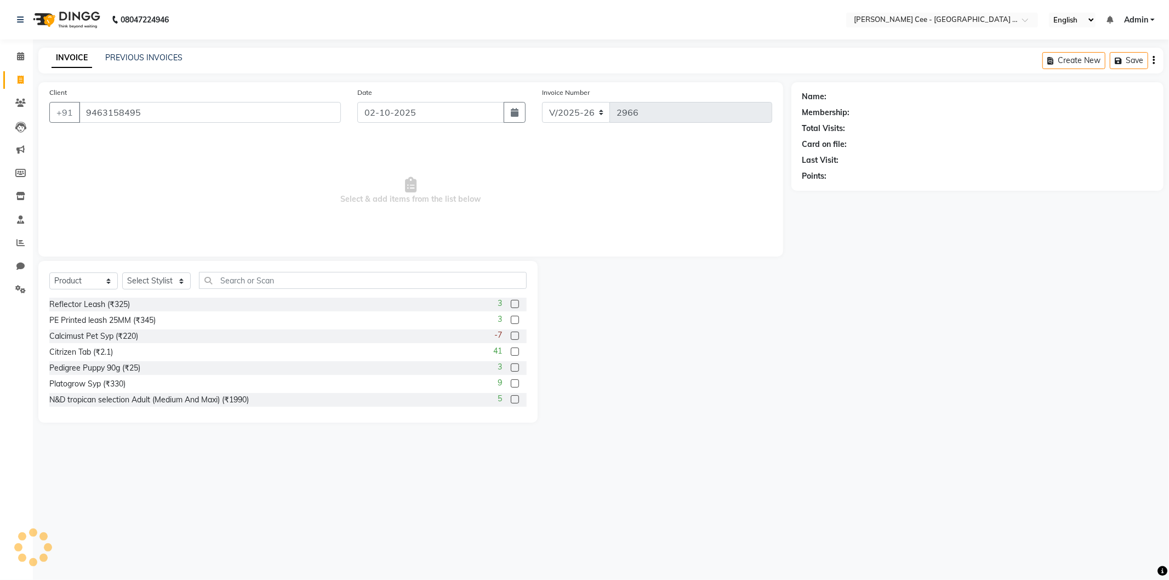
type input "9463158495"
radio input "false"
radio input "true"
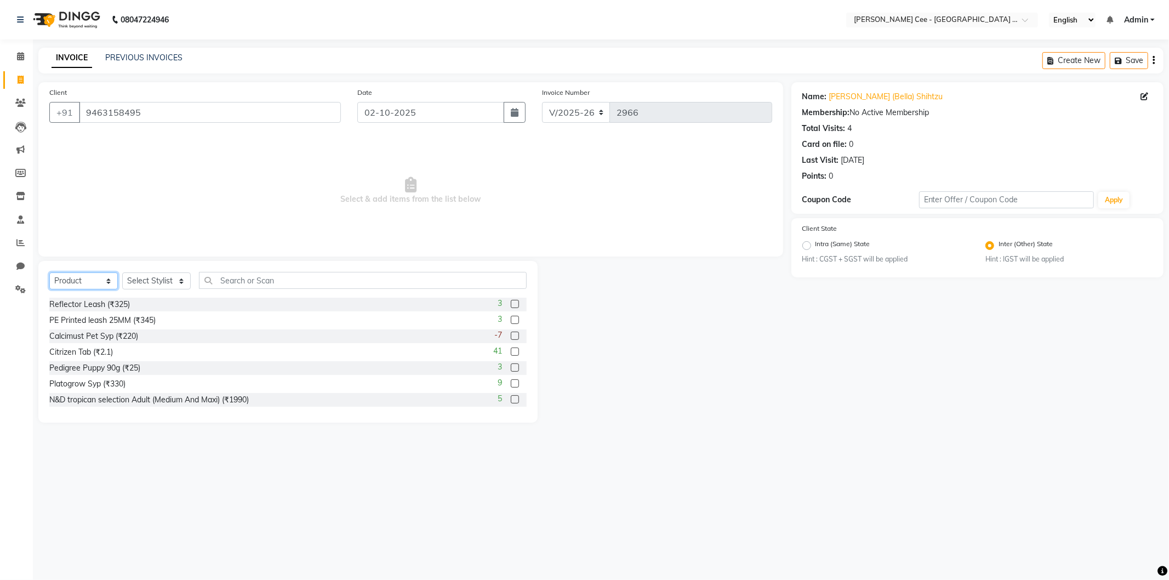
click at [87, 282] on select "Select Service Product Membership Package Voucher Prepaid Gift Card" at bounding box center [83, 280] width 69 height 17
select select "service"
click at [49, 273] on select "Select Service Product Membership Package Voucher Prepaid Gift Card" at bounding box center [83, 280] width 69 height 17
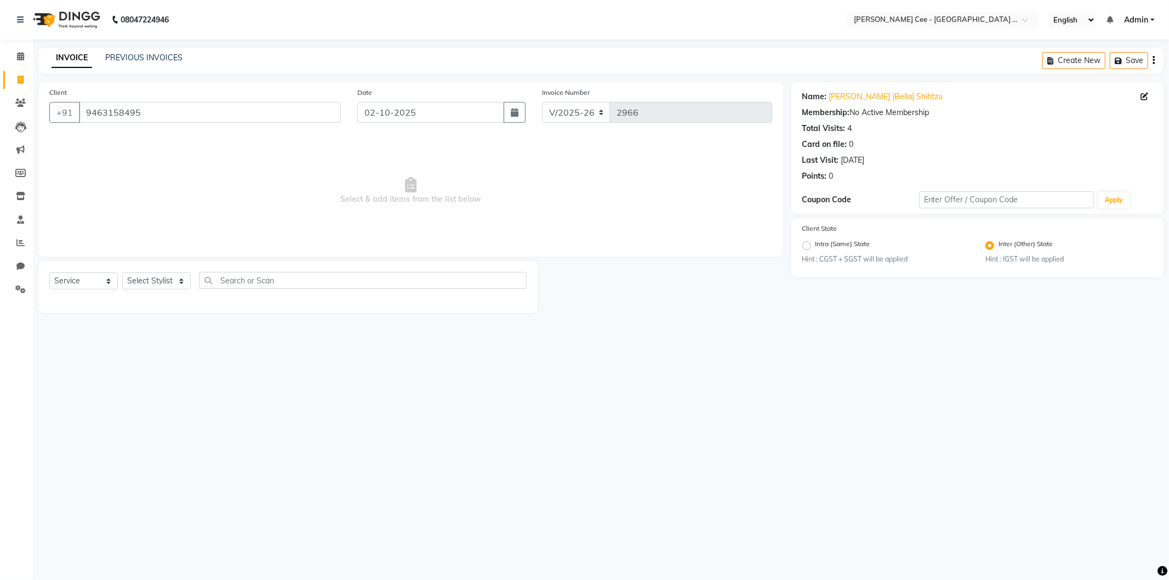
click at [162, 271] on div "Select Service Product Membership Package Voucher Prepaid Gift Card Select Styl…" at bounding box center [287, 287] width 499 height 52
click at [161, 280] on select "Select Stylist Arsh (Helper) Avinash [PERSON_NAME] [PERSON_NAME] [PERSON_NAME] …" at bounding box center [156, 280] width 69 height 17
select select "80157"
click at [122, 273] on select "Select Stylist Arsh (Helper) Avinash [PERSON_NAME] [PERSON_NAME] [PERSON_NAME] …" at bounding box center [156, 280] width 69 height 17
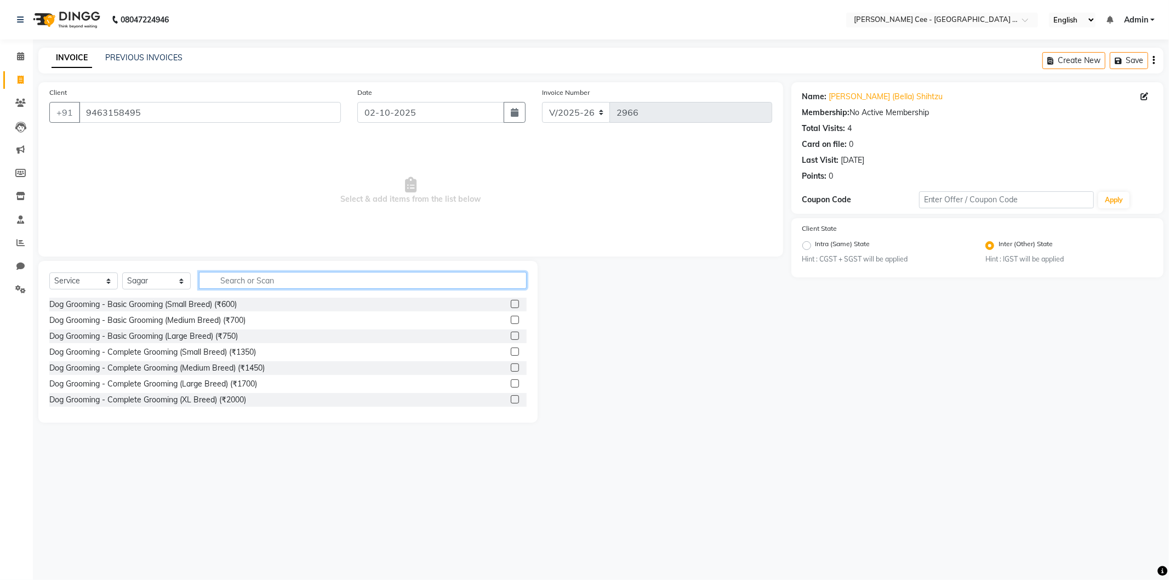
click at [254, 282] on input "text" at bounding box center [363, 280] width 328 height 17
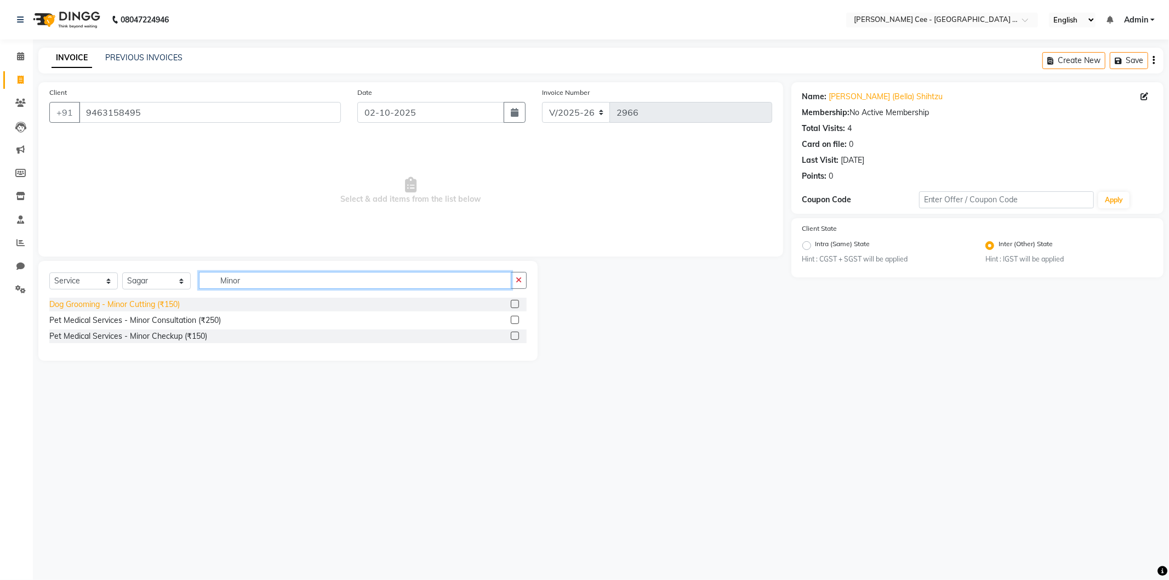
type input "Minor"
click at [158, 304] on div "Dog Grooming - Minor Cutting (₹150)" at bounding box center [114, 305] width 130 height 12
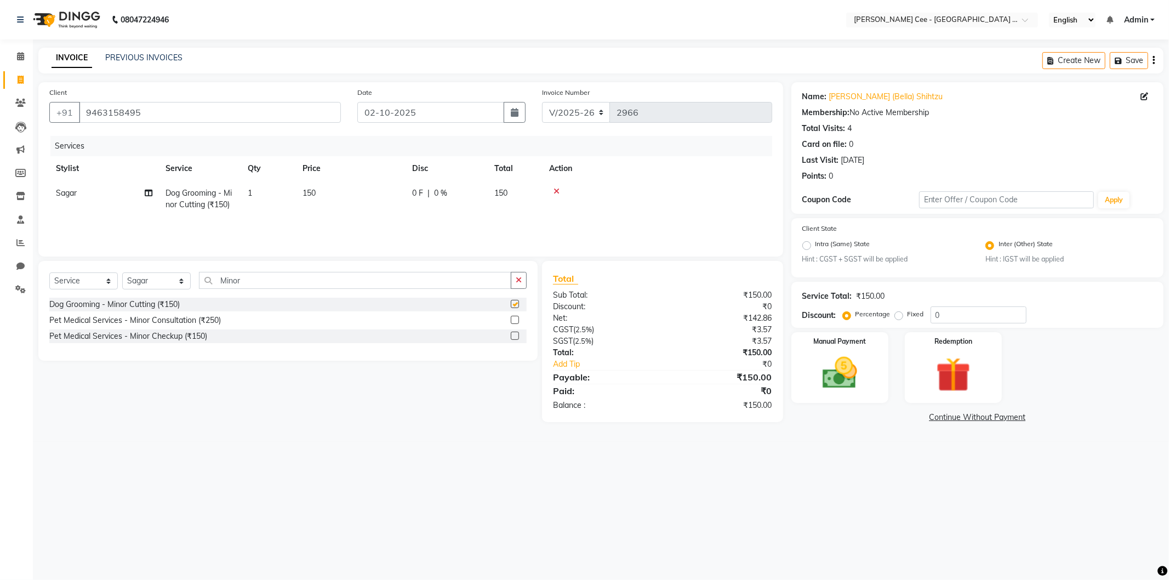
checkbox input "false"
click at [223, 278] on input "Minor" at bounding box center [355, 280] width 312 height 17
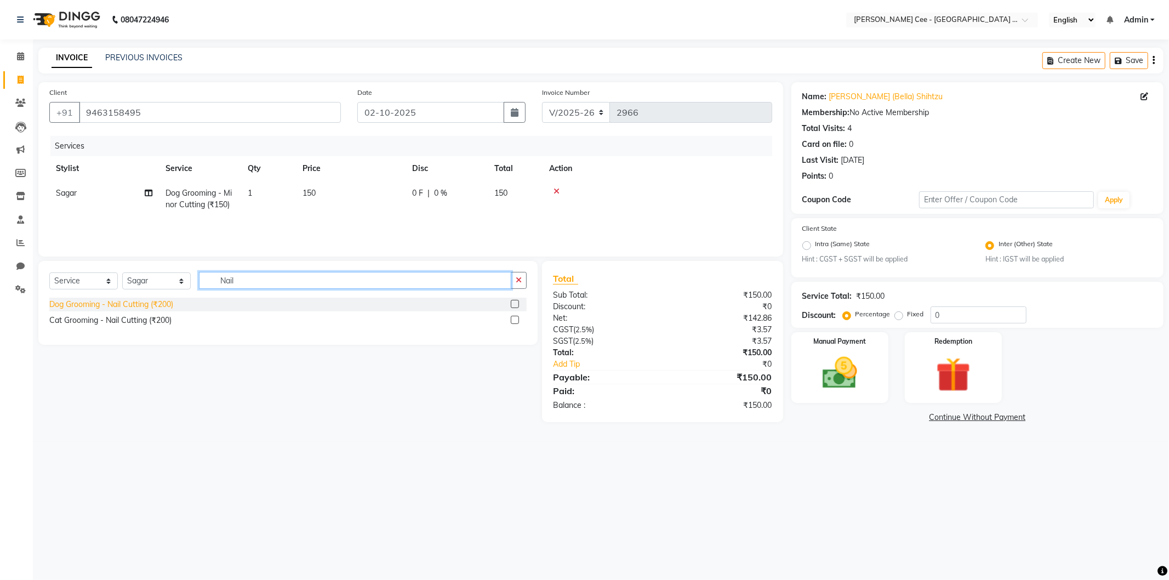
type input "Nail"
click at [148, 304] on div "Dog Grooming - Nail Cutting (₹200)" at bounding box center [111, 305] width 124 height 12
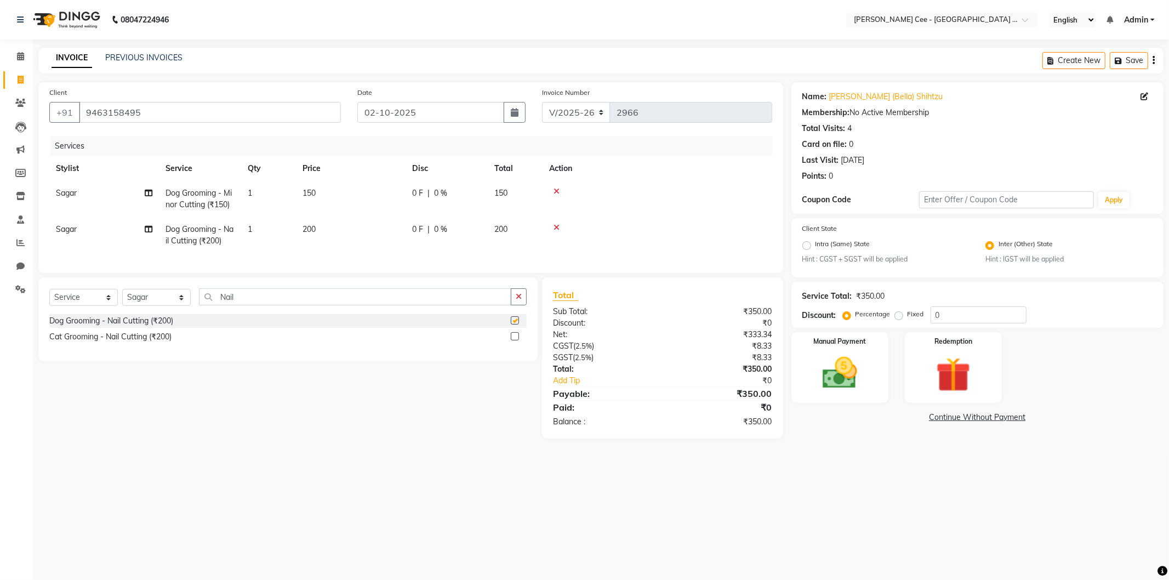
checkbox input "false"
click at [309, 225] on span "200" at bounding box center [309, 229] width 13 height 10
select select "80157"
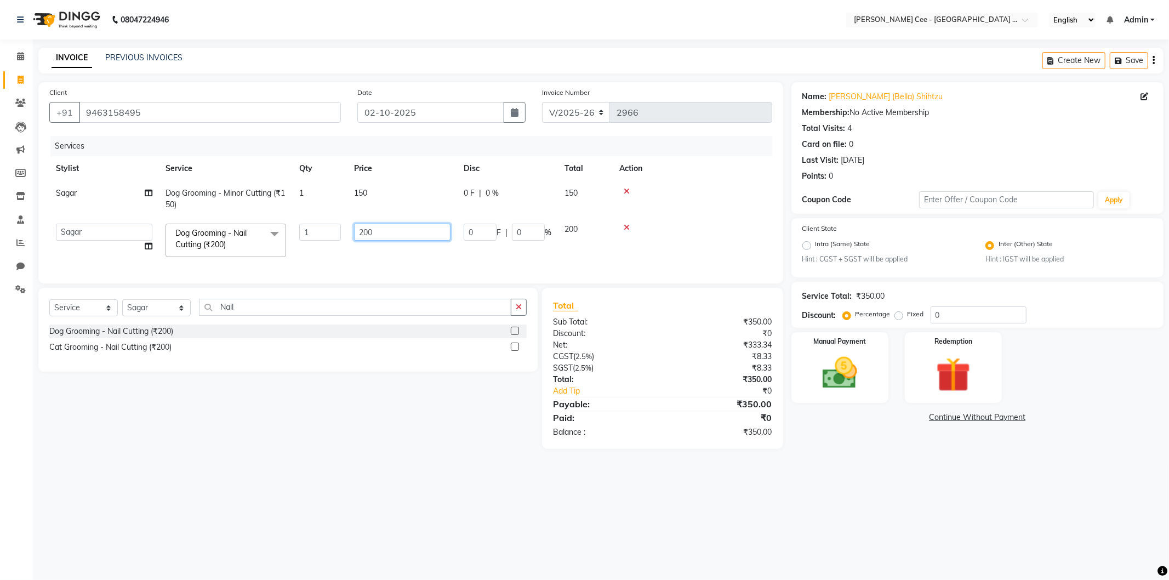
click at [363, 229] on input "200" at bounding box center [402, 232] width 96 height 17
type input "150"
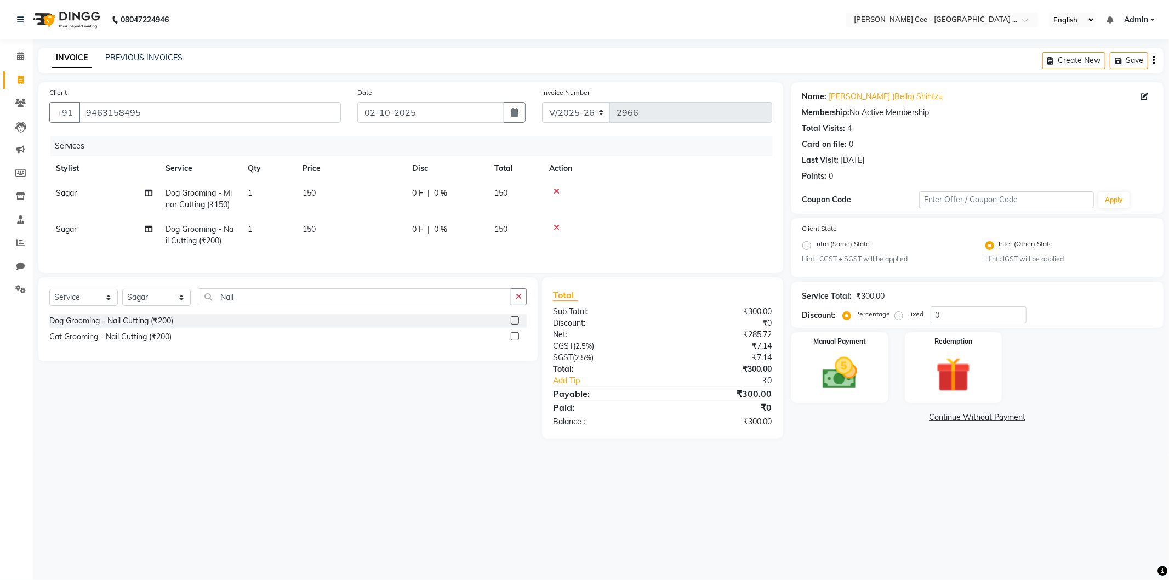
click at [685, 233] on td at bounding box center [658, 235] width 230 height 36
click at [858, 360] on img at bounding box center [840, 373] width 59 height 42
click at [928, 417] on span "BANKTANSFER" at bounding box center [922, 418] width 49 height 13
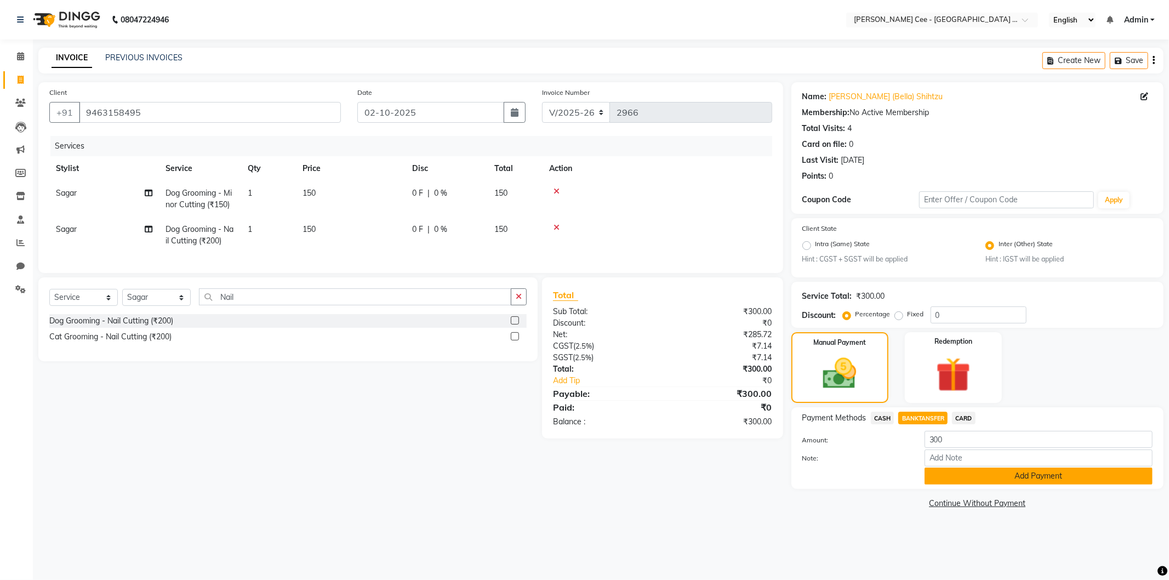
click at [971, 475] on button "Add Payment" at bounding box center [1039, 475] width 228 height 17
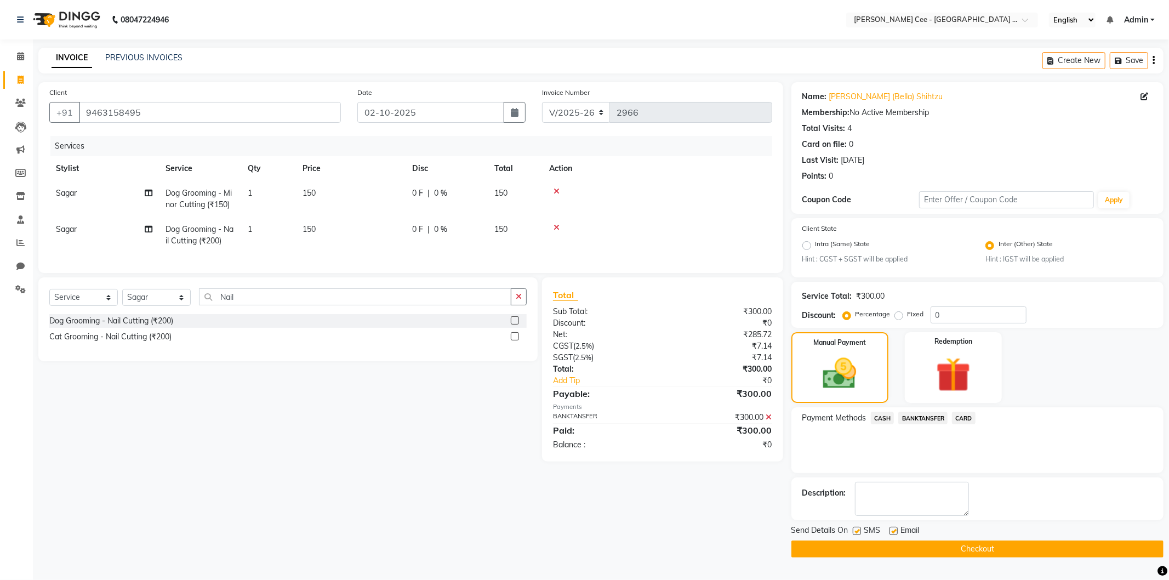
drag, startPoint x: 950, startPoint y: 546, endPoint x: 949, endPoint y: 536, distance: 10.5
click at [950, 546] on button "Checkout" at bounding box center [977, 548] width 372 height 17
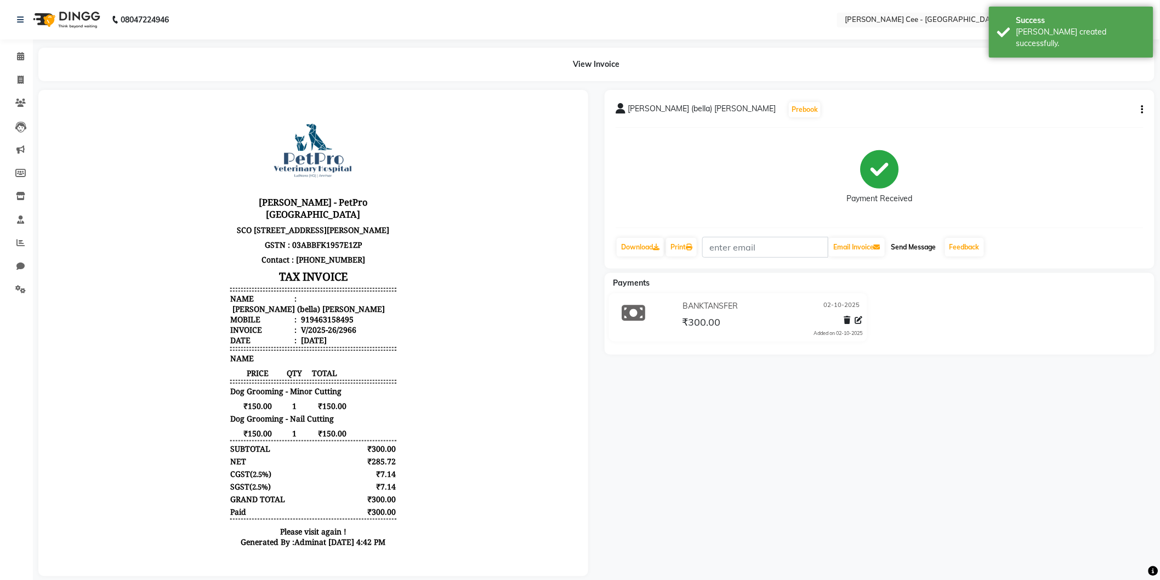
click at [920, 247] on button "Send Message" at bounding box center [914, 247] width 54 height 19
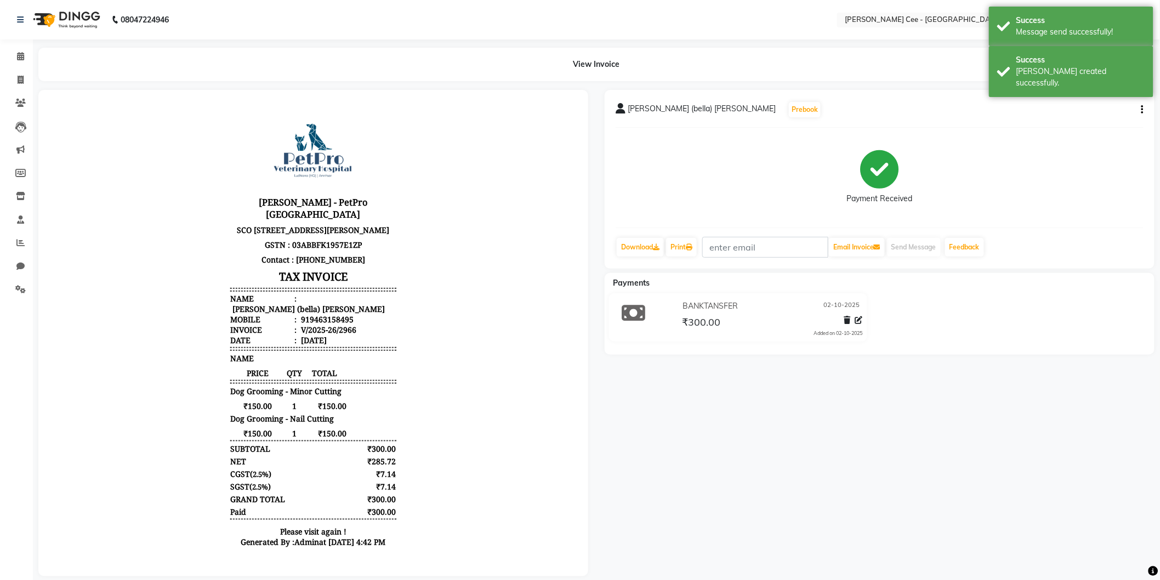
click at [983, 333] on div "BANKTANSFER 02-10-2025 ₹300.00 Added on 02-10-2025" at bounding box center [879, 319] width 566 height 53
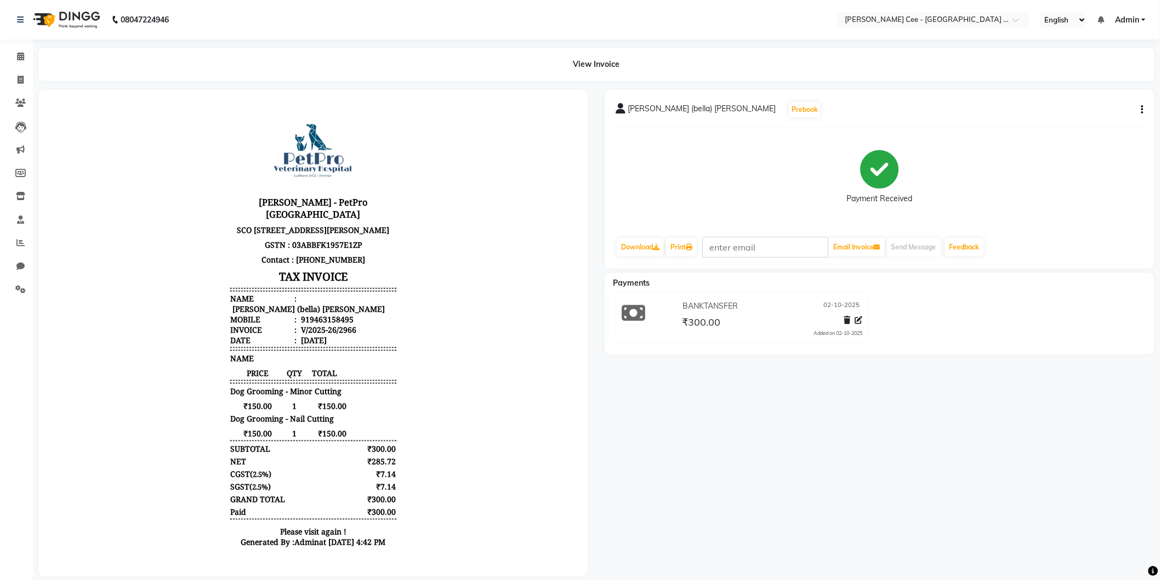
scroll to position [20, 0]
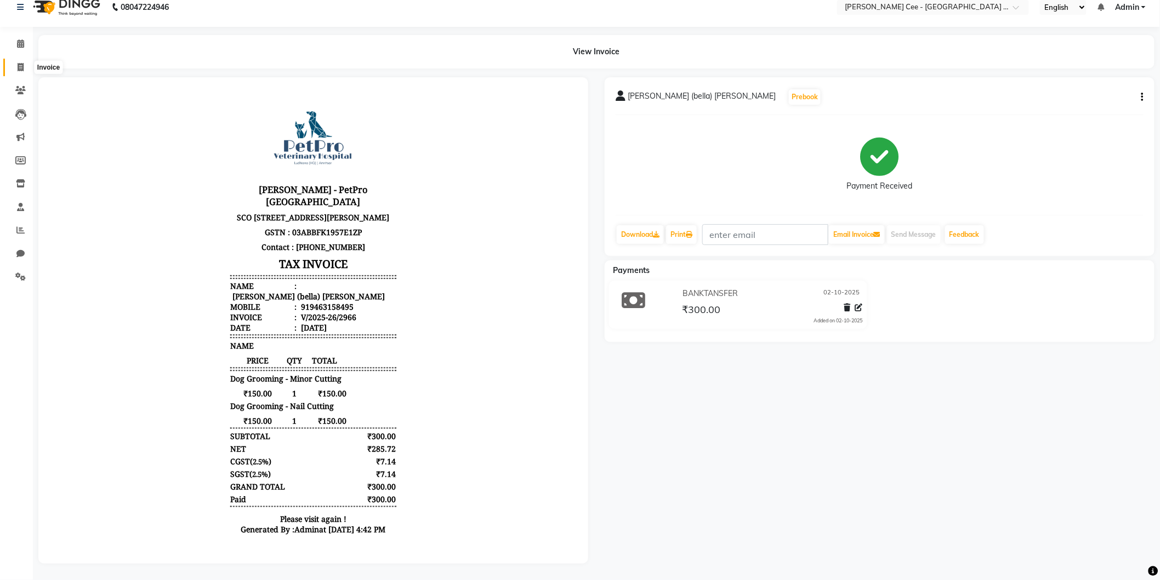
click at [18, 63] on icon at bounding box center [21, 67] width 6 height 8
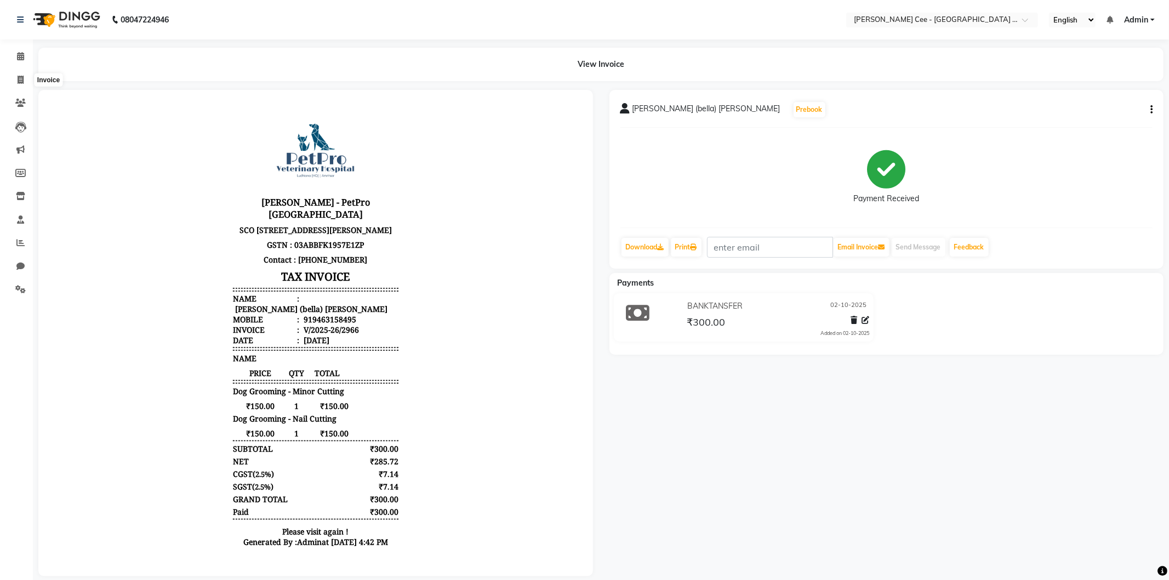
select select "service"
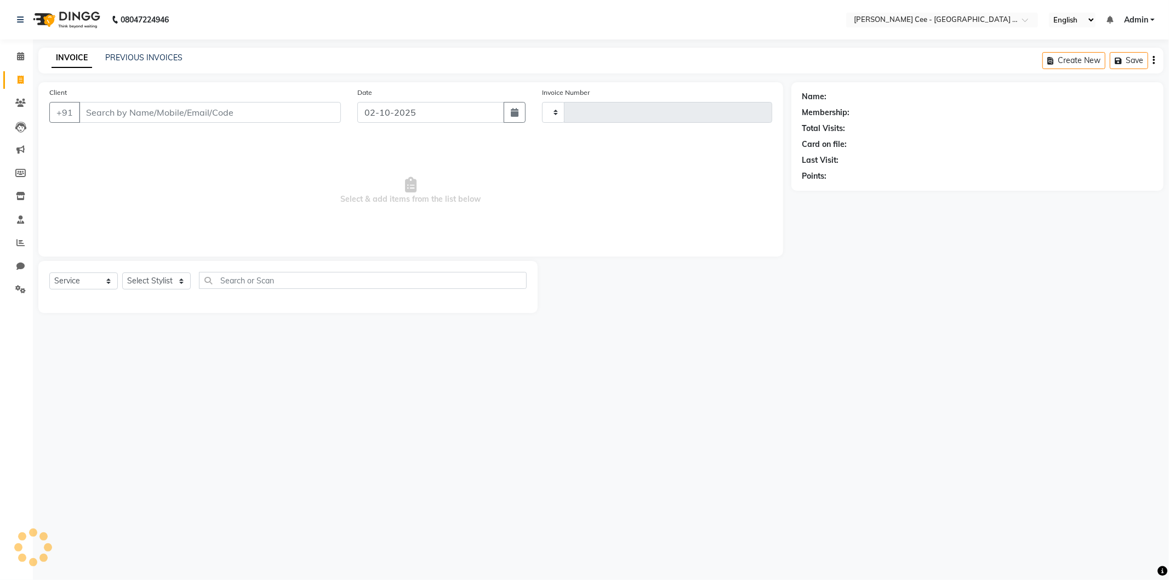
type input "2967"
select select "8239"
click at [83, 277] on select "Select Service Product Membership Package Voucher Prepaid Gift Card" at bounding box center [83, 280] width 69 height 17
select select "product"
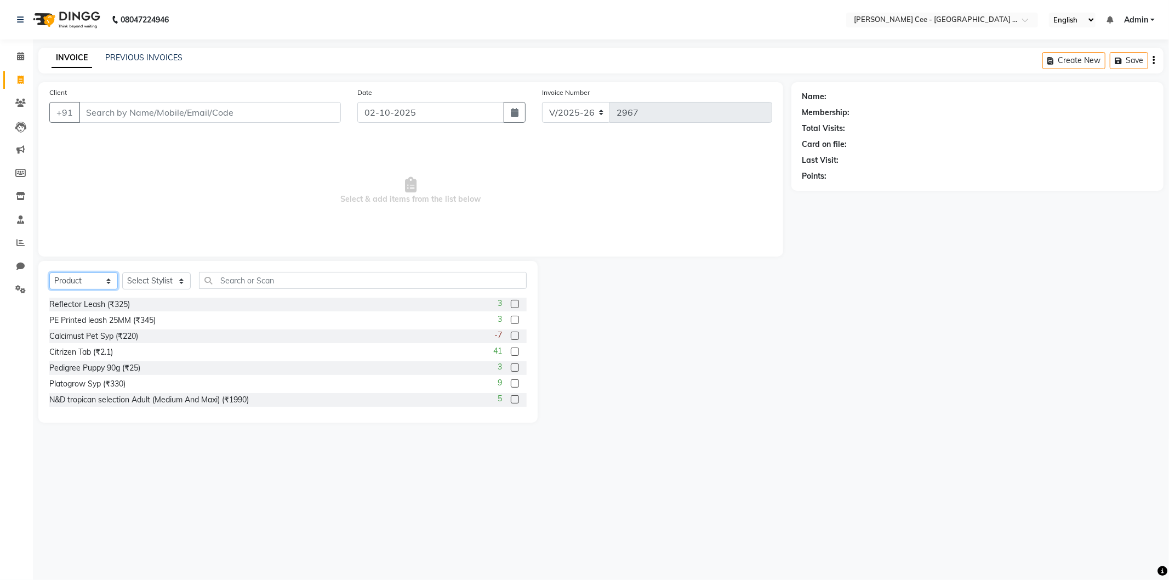
click at [49, 273] on select "Select Service Product Membership Package Voucher Prepaid Gift Card" at bounding box center [83, 280] width 69 height 17
click at [128, 281] on select "Select Stylist Arsh (Helper) Avinash [PERSON_NAME] [PERSON_NAME] [PERSON_NAME] …" at bounding box center [156, 280] width 69 height 17
select select "80154"
click at [122, 273] on select "Select Stylist Arsh (Helper) Avinash [PERSON_NAME] [PERSON_NAME] [PERSON_NAME] …" at bounding box center [156, 280] width 69 height 17
click at [238, 272] on input "text" at bounding box center [363, 280] width 328 height 17
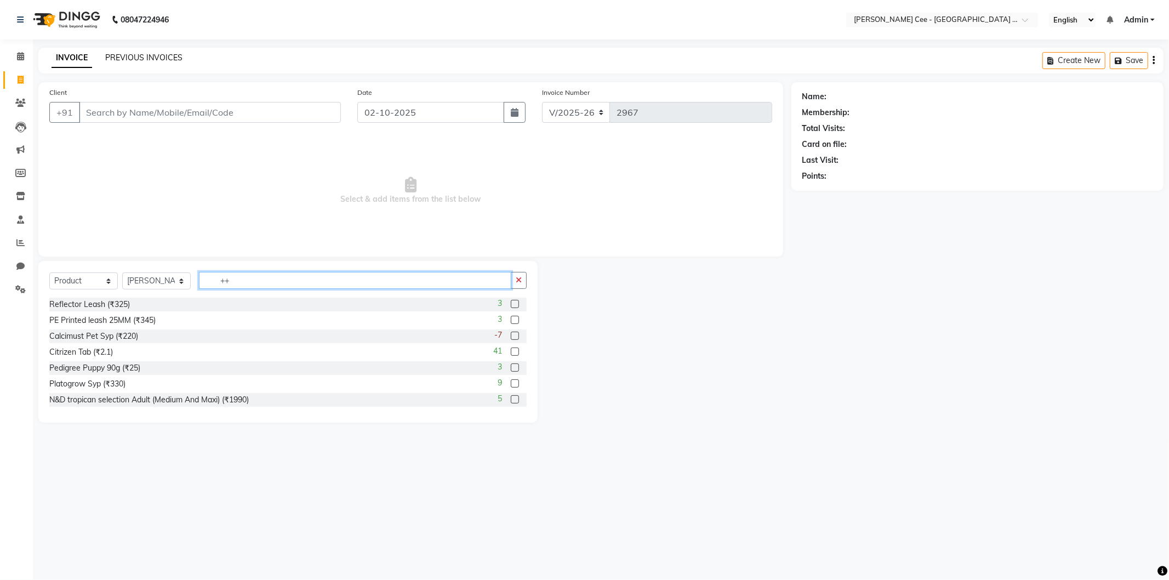
type input "++"
click at [159, 54] on link "PREVIOUS INVOICES" at bounding box center [143, 58] width 77 height 10
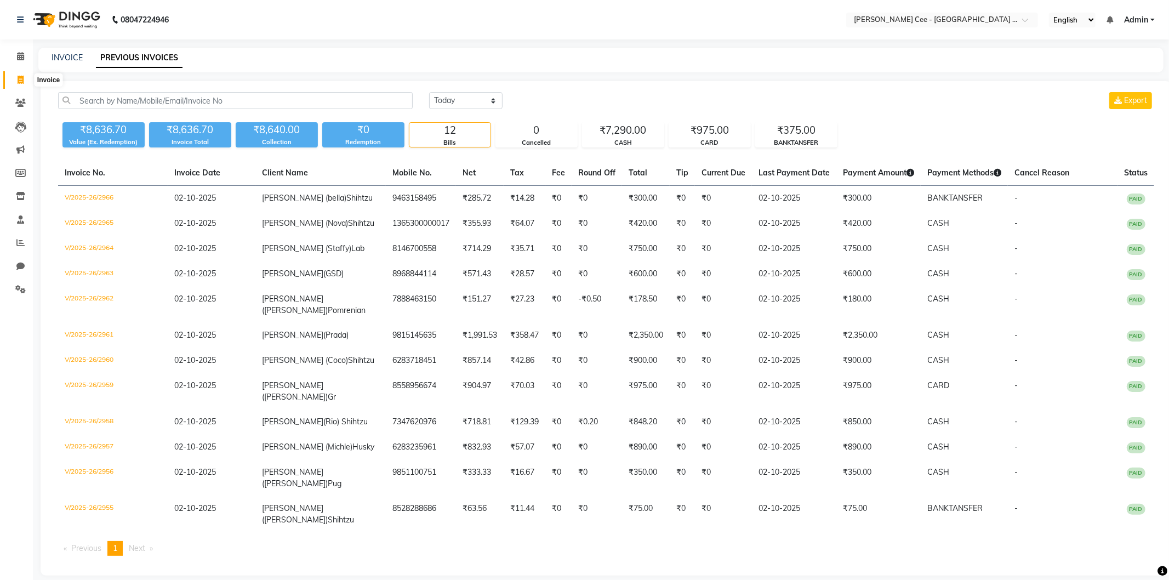
drag, startPoint x: 24, startPoint y: 82, endPoint x: 40, endPoint y: 84, distance: 16.0
click at [24, 82] on span at bounding box center [20, 80] width 19 height 13
select select "service"
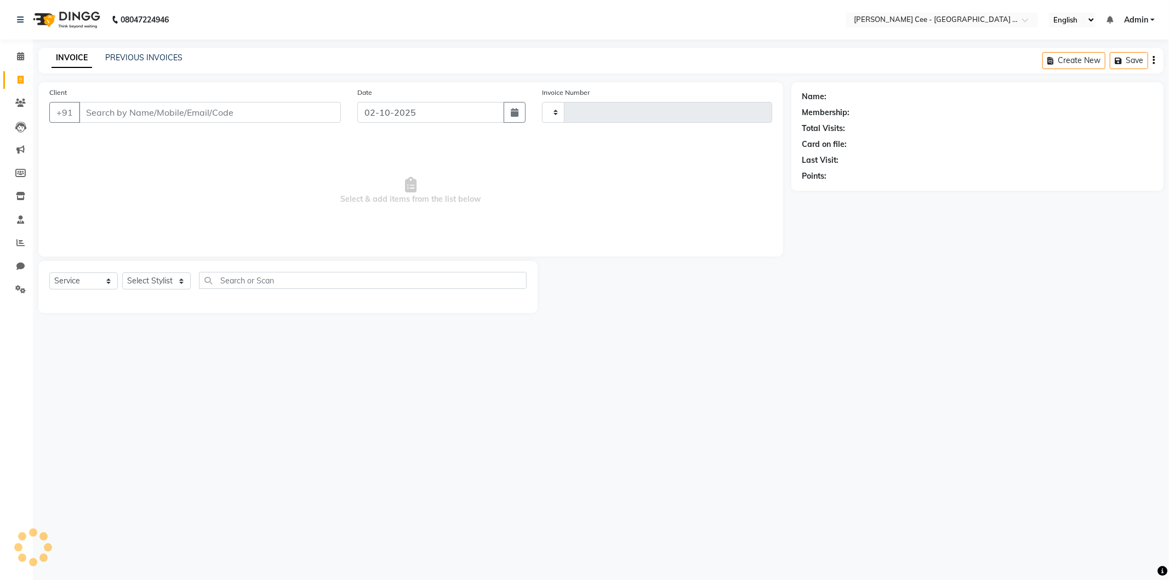
type input "2967"
select select "8239"
select select "product"
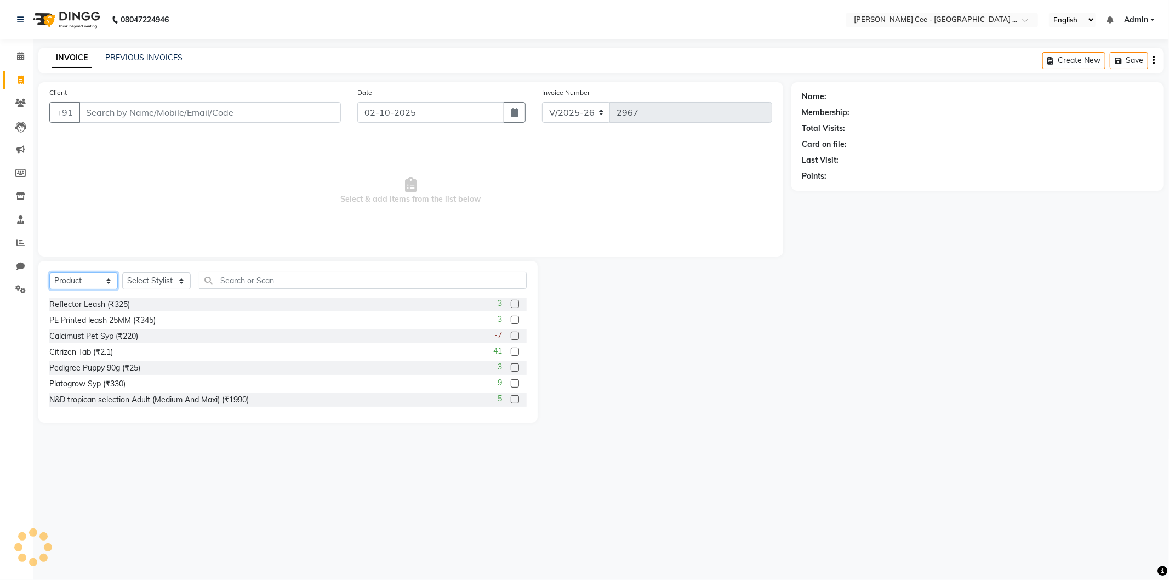
drag, startPoint x: 88, startPoint y: 277, endPoint x: 89, endPoint y: 289, distance: 11.6
click at [88, 277] on select "Select Service Product Membership Package Voucher Prepaid Gift Card" at bounding box center [83, 280] width 69 height 17
click at [49, 273] on select "Select Service Product Membership Package Voucher Prepaid Gift Card" at bounding box center [83, 280] width 69 height 17
drag, startPoint x: 167, startPoint y: 276, endPoint x: 166, endPoint y: 289, distance: 13.2
click at [167, 276] on select "Select Stylist Arsh (Helper) Avinash [PERSON_NAME] [PERSON_NAME] [PERSON_NAME] …" at bounding box center [156, 280] width 69 height 17
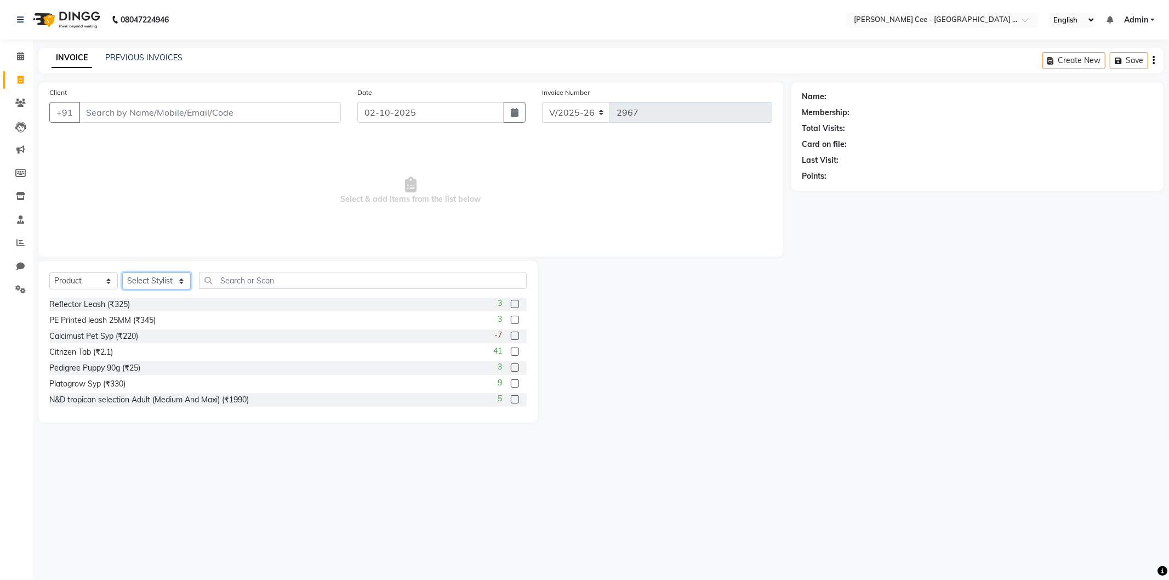
select select "80154"
click at [122, 273] on select "Select Stylist Arsh (Helper) Avinash [PERSON_NAME] [PERSON_NAME] [PERSON_NAME] …" at bounding box center [156, 280] width 69 height 17
click at [250, 281] on input "text" at bounding box center [363, 280] width 328 height 17
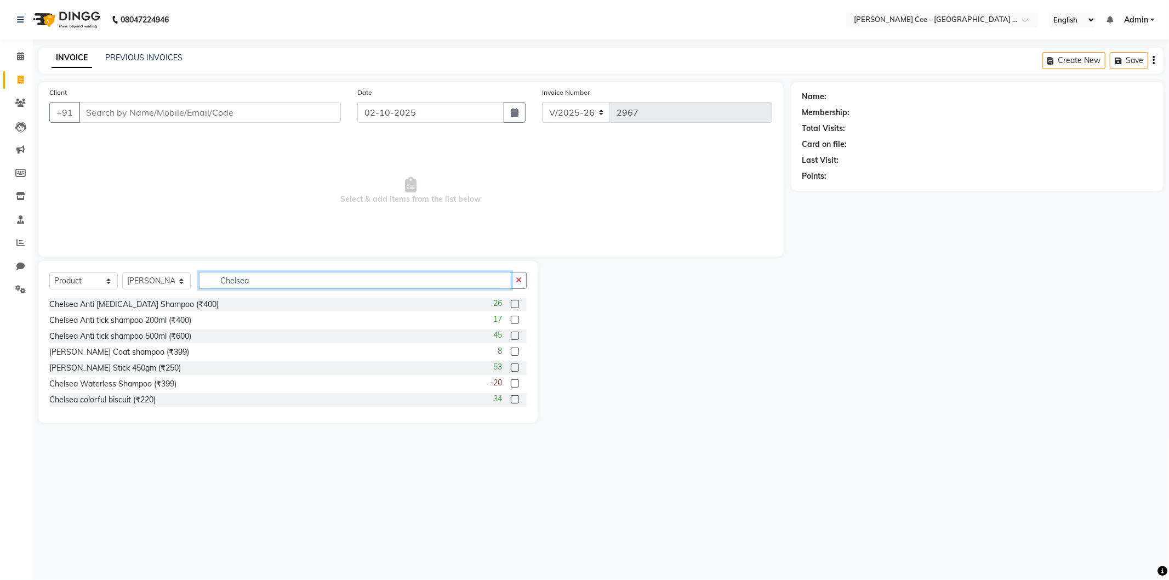
drag, startPoint x: 250, startPoint y: 281, endPoint x: 246, endPoint y: 330, distance: 49.5
drag, startPoint x: 246, startPoint y: 330, endPoint x: 577, endPoint y: 316, distance: 331.3
click at [686, 363] on div at bounding box center [665, 342] width 254 height 162
click at [311, 275] on input "Chelsea" at bounding box center [355, 280] width 312 height 17
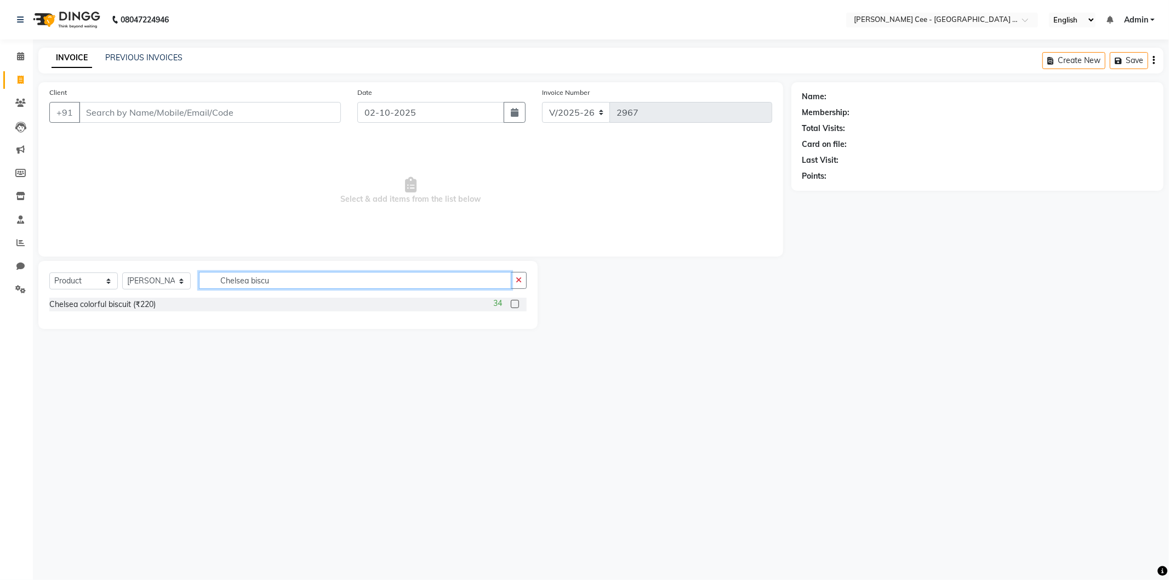
type input "Chelsea biscu"
click at [511, 306] on label at bounding box center [515, 304] width 8 height 8
click at [511, 306] on input "checkbox" at bounding box center [514, 304] width 7 height 7
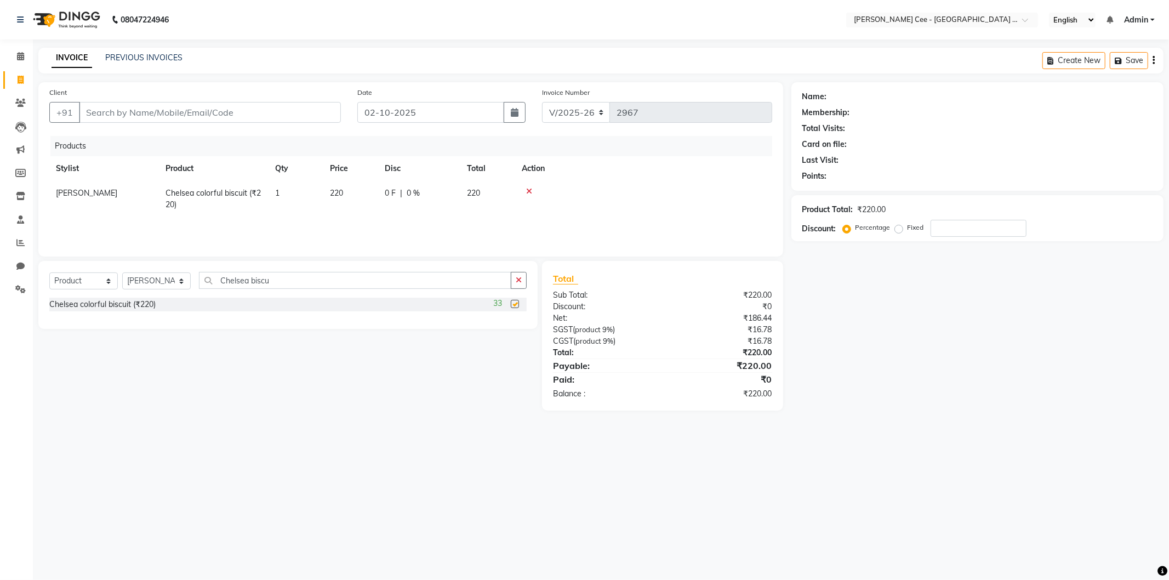
checkbox input "false"
click at [241, 278] on input "Chelsea biscu" at bounding box center [355, 280] width 312 height 17
type input "C"
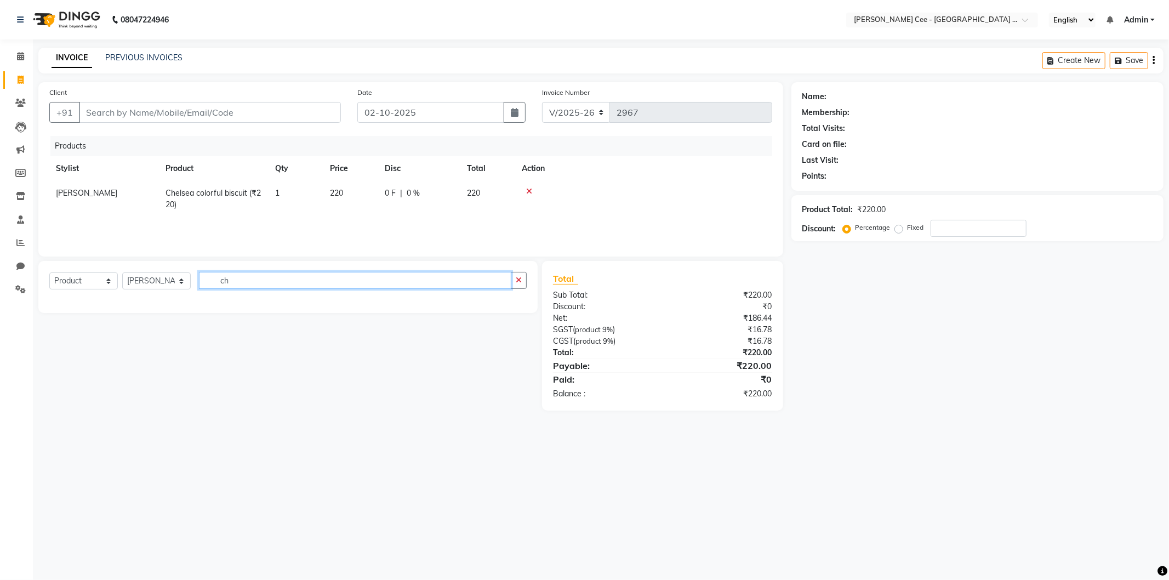
type input "c"
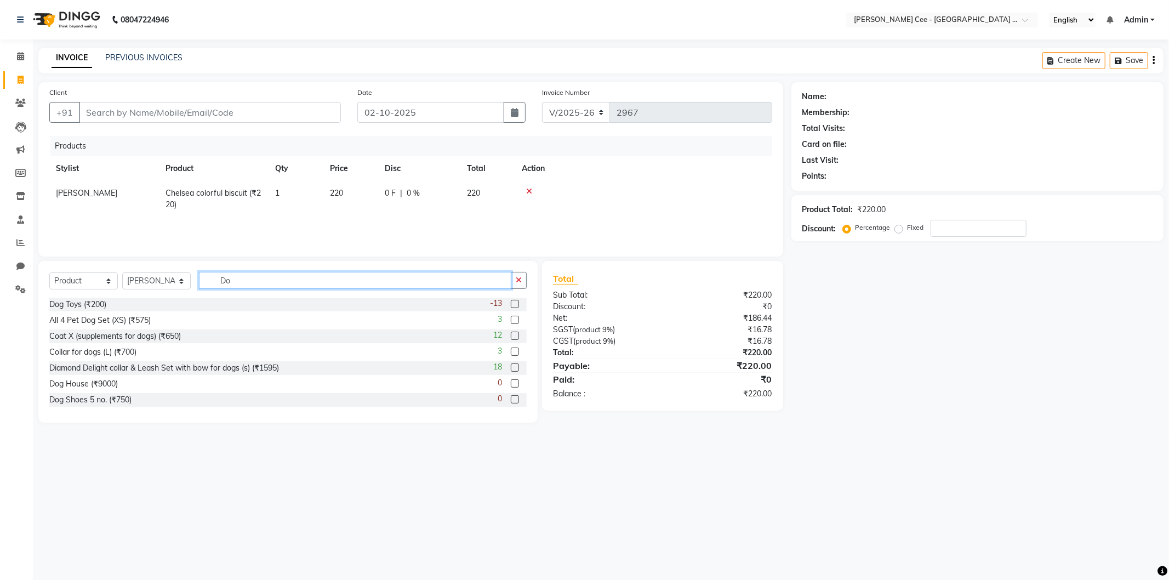
type input "D"
type input "chew"
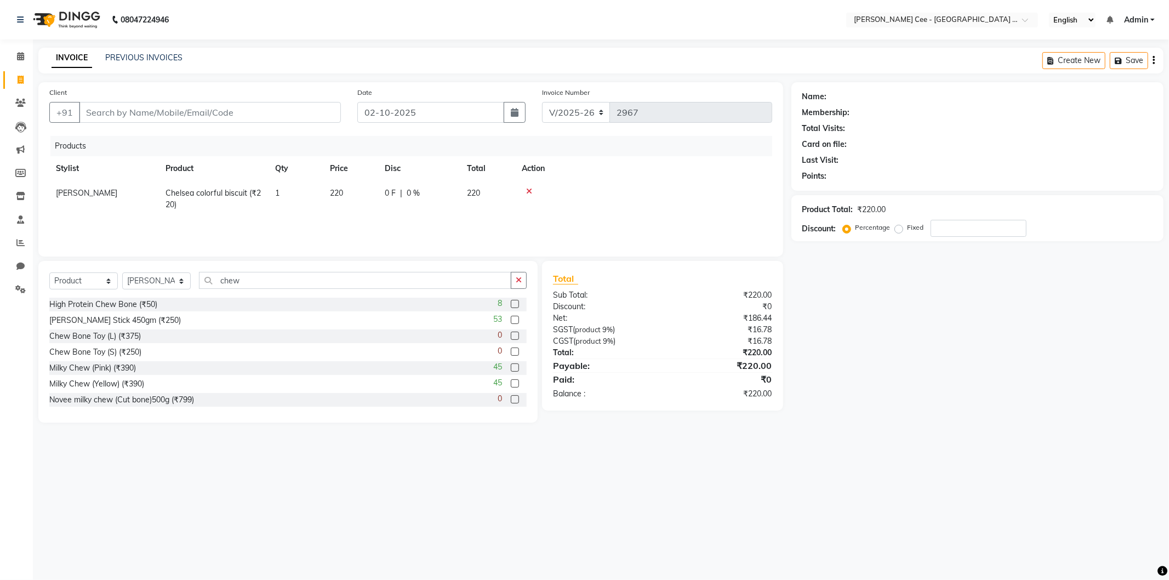
click at [511, 352] on label at bounding box center [515, 351] width 8 height 8
click at [511, 352] on input "checkbox" at bounding box center [514, 352] width 7 height 7
checkbox input "false"
click at [226, 294] on input "chew" at bounding box center [355, 285] width 312 height 17
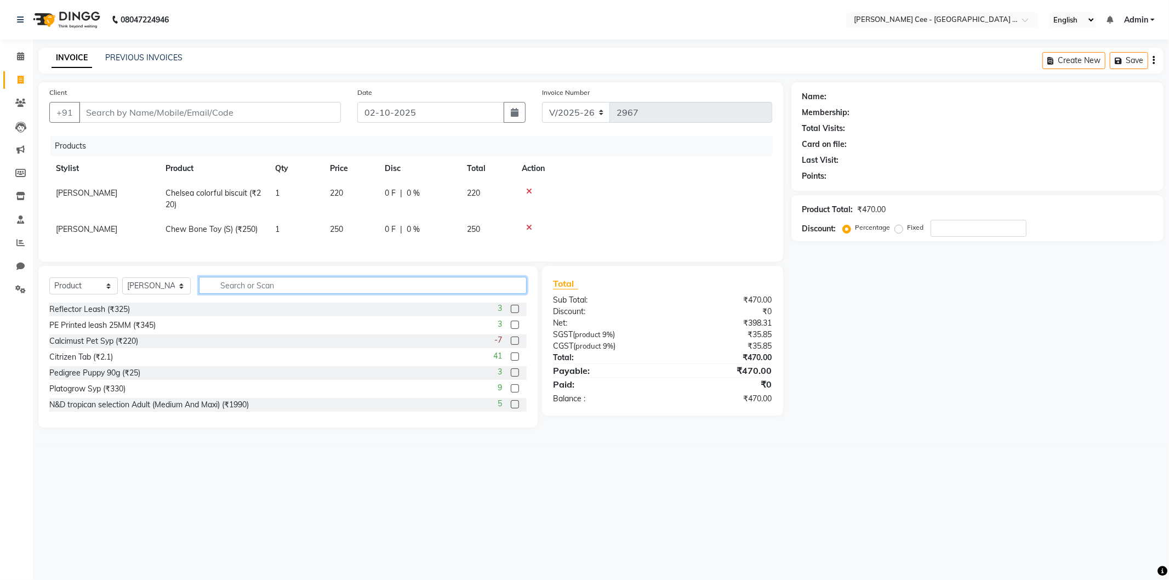
click at [311, 294] on input "text" at bounding box center [363, 285] width 328 height 17
type input "8853301530743"
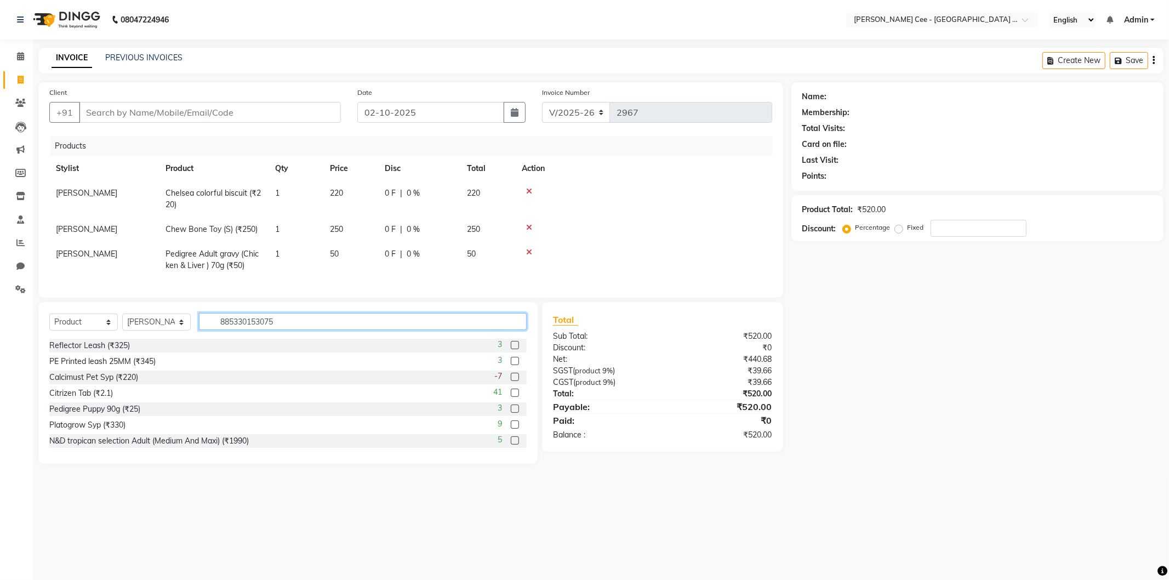
type input "8853301530750"
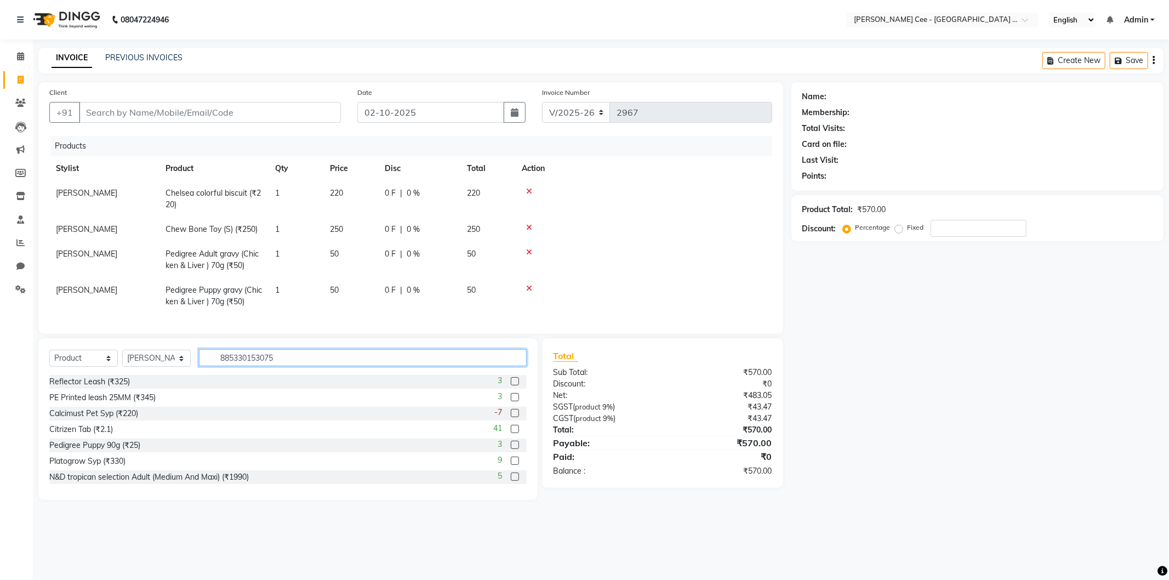
type input "8853301530750"
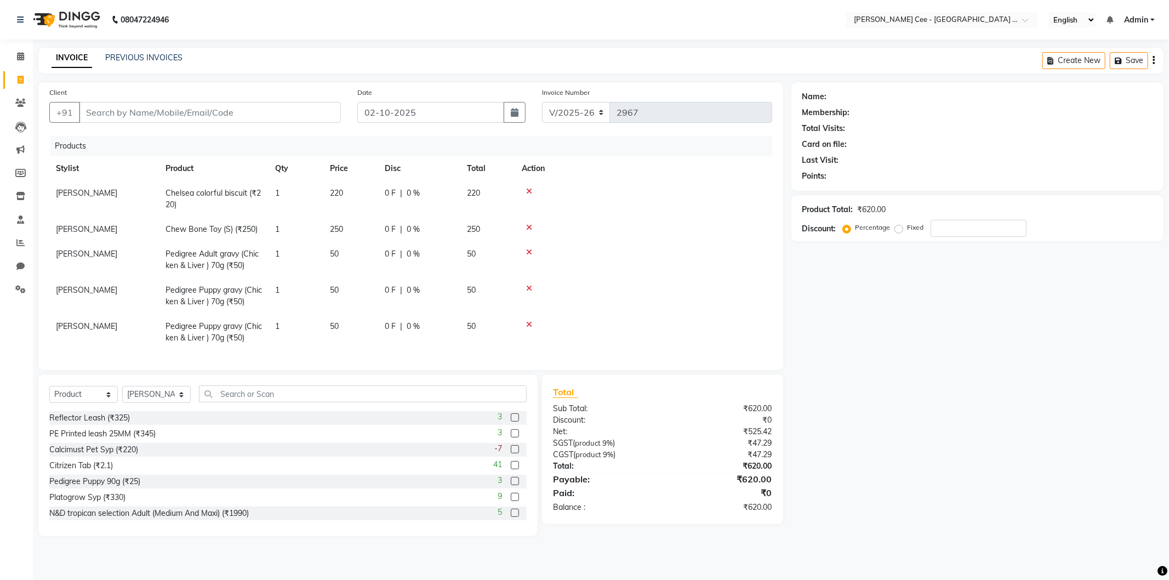
click at [529, 324] on icon at bounding box center [529, 325] width 6 height 8
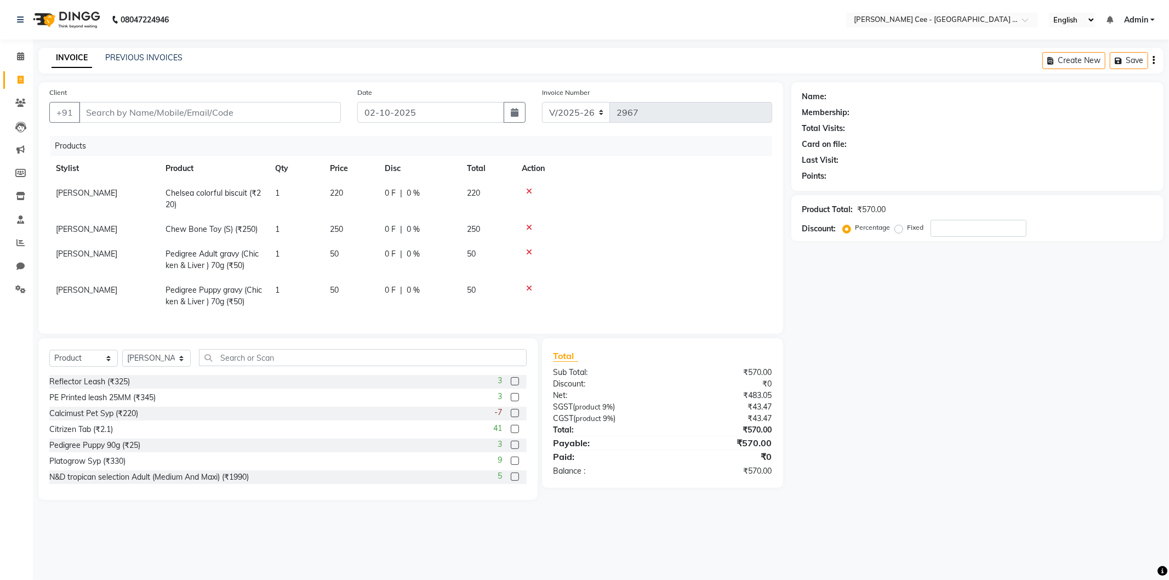
click at [275, 255] on span "1" at bounding box center [277, 254] width 4 height 10
select select "80154"
click at [275, 255] on input "1" at bounding box center [296, 256] width 42 height 17
type input "2"
click at [614, 259] on td at bounding box center [643, 260] width 257 height 36
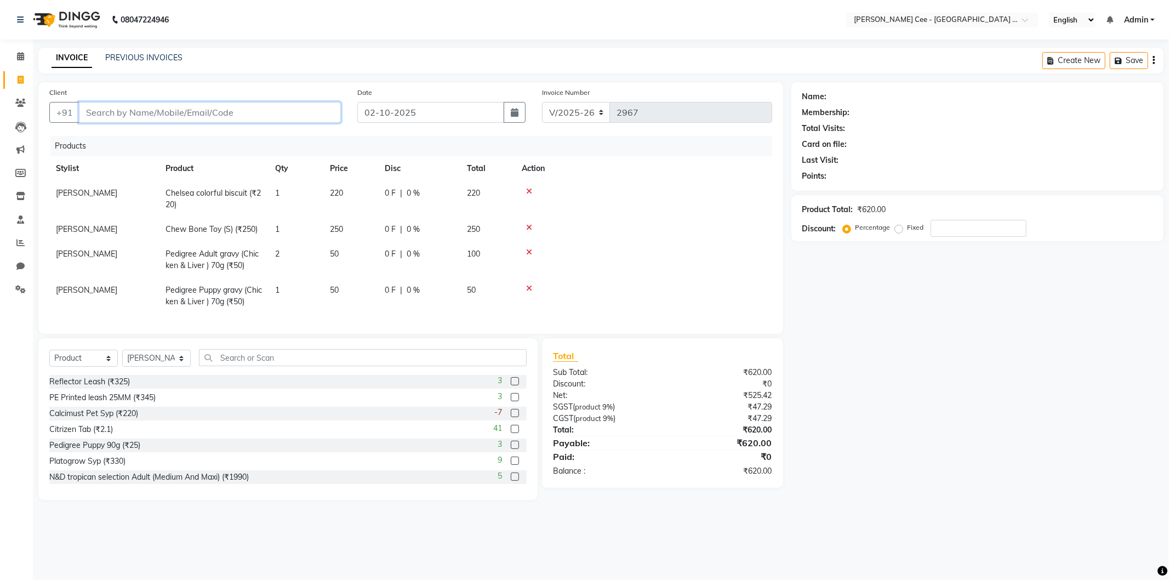
click at [94, 113] on input "Client" at bounding box center [210, 112] width 262 height 21
type input "A"
type input "0"
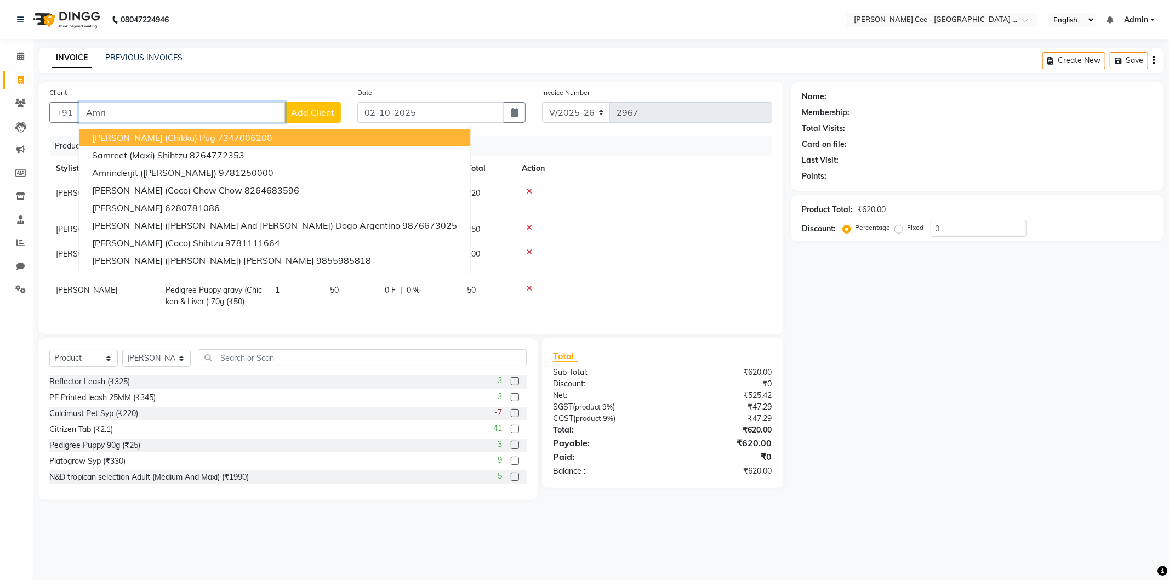
type input "Amrit"
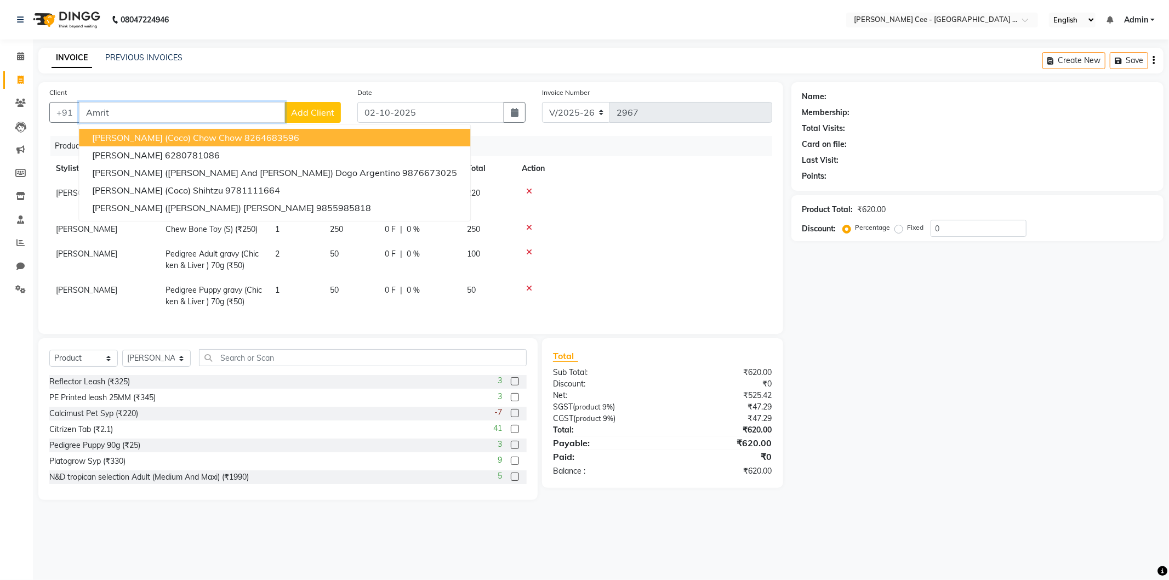
click at [126, 117] on input "Amrit" at bounding box center [182, 112] width 206 height 21
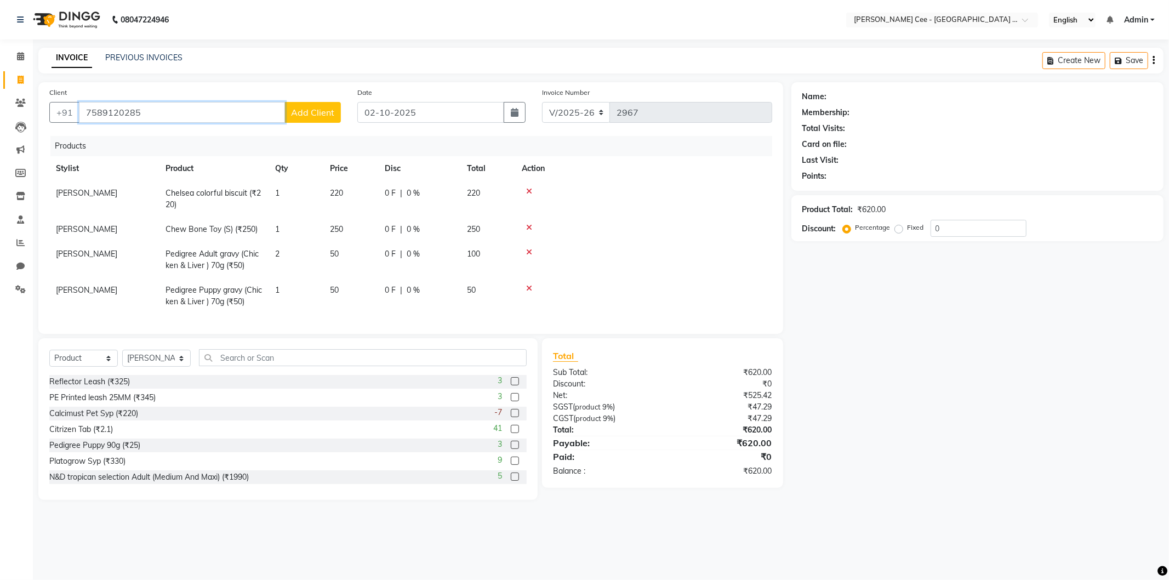
type input "7589120285"
click at [299, 115] on span "Add Client" at bounding box center [312, 112] width 43 height 11
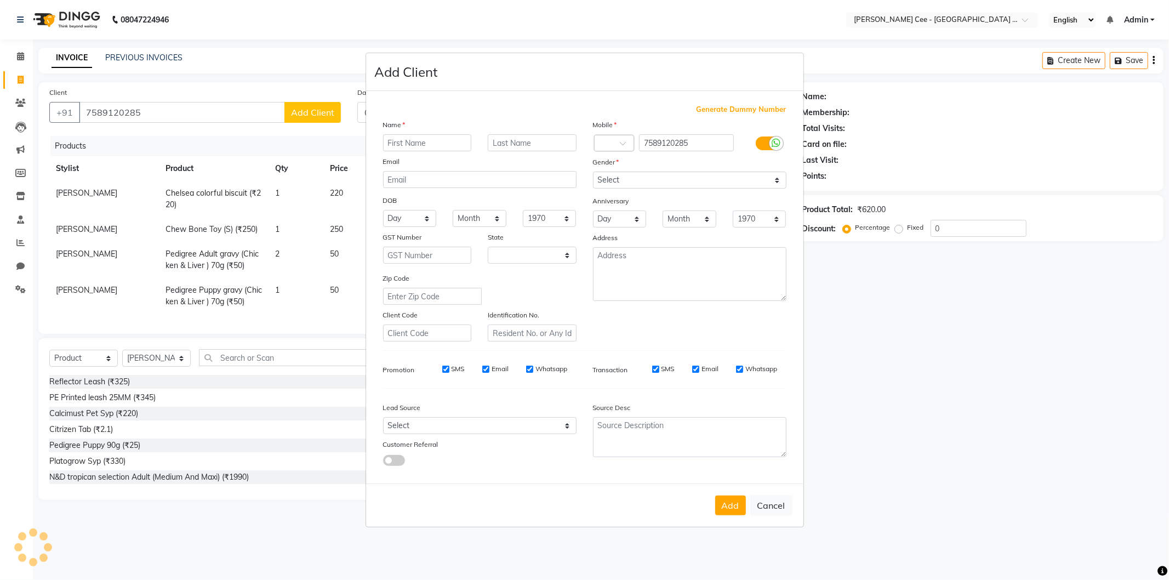
select select "22"
type input "Amrit (Jack)"
click at [524, 146] on input "text" at bounding box center [532, 142] width 89 height 17
type input "Lab"
drag, startPoint x: 654, startPoint y: 178, endPoint x: 659, endPoint y: 185, distance: 8.4
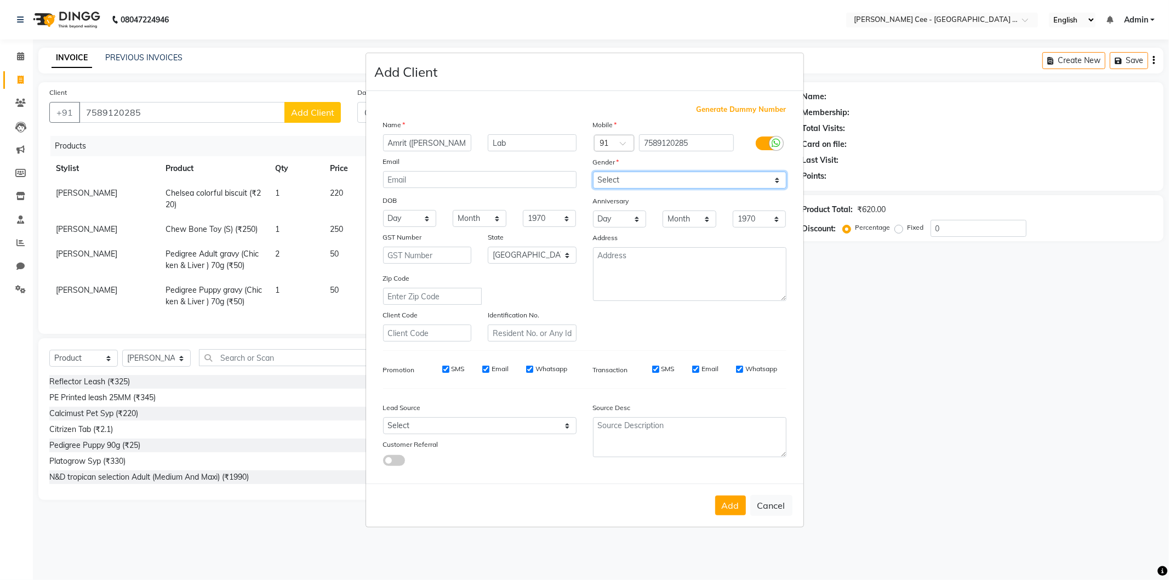
click at [654, 178] on select "Select Male Female Other Prefer Not To Say" at bounding box center [689, 180] width 193 height 17
select select "male"
click at [593, 172] on select "Select Male Female Other Prefer Not To Say" at bounding box center [689, 180] width 193 height 17
click at [725, 502] on button "Add" at bounding box center [730, 505] width 31 height 20
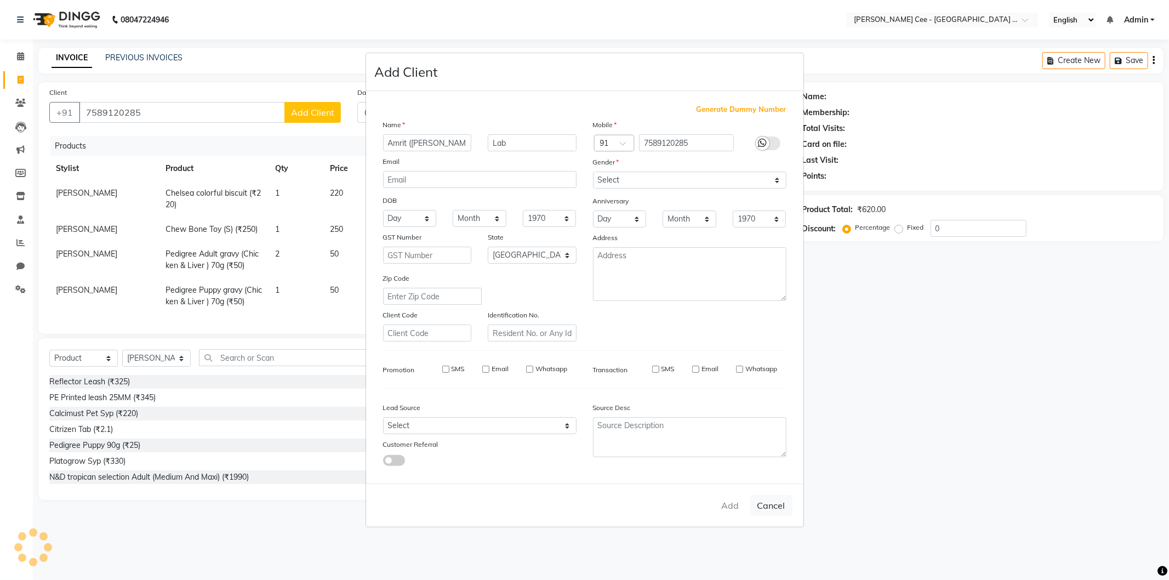
select select
select select "null"
select select
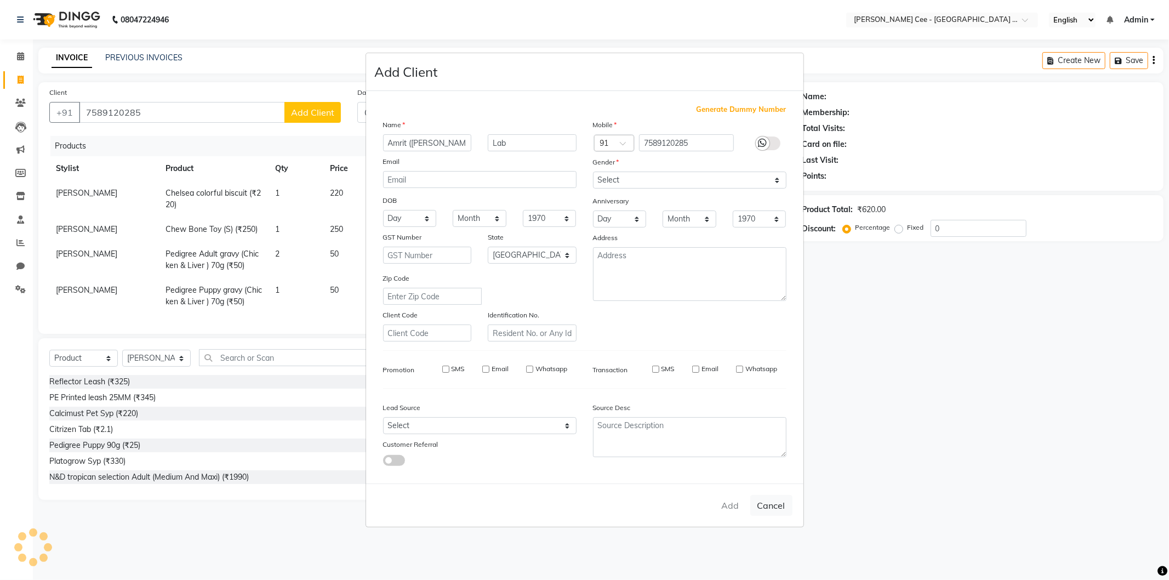
select select
checkbox input "false"
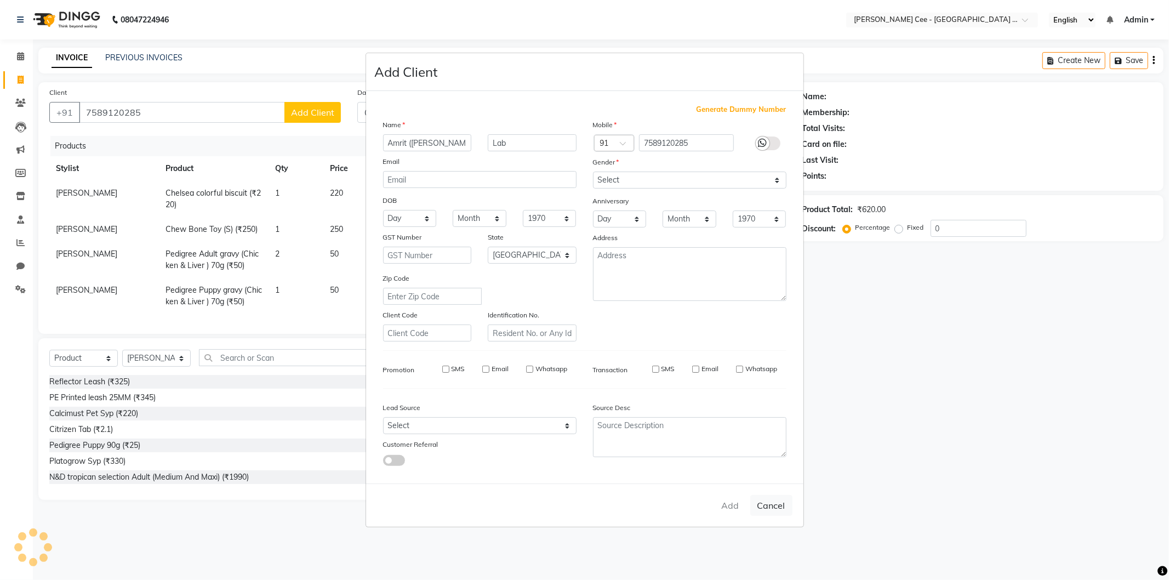
checkbox input "false"
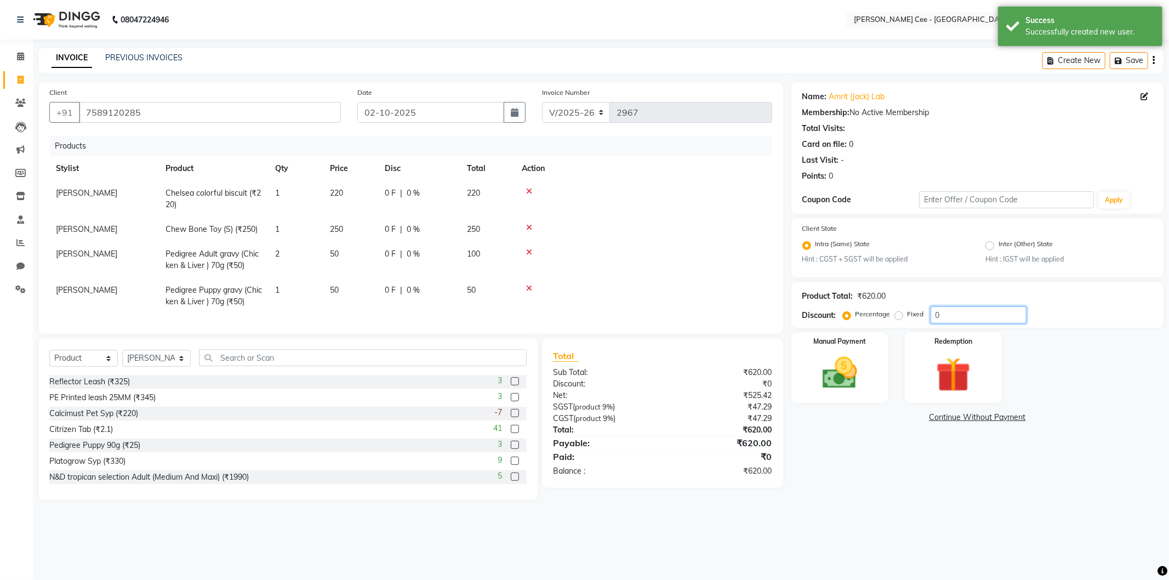
click at [933, 320] on input "0" at bounding box center [979, 314] width 96 height 17
click at [391, 192] on span "0 F" at bounding box center [390, 193] width 11 height 12
select select "80154"
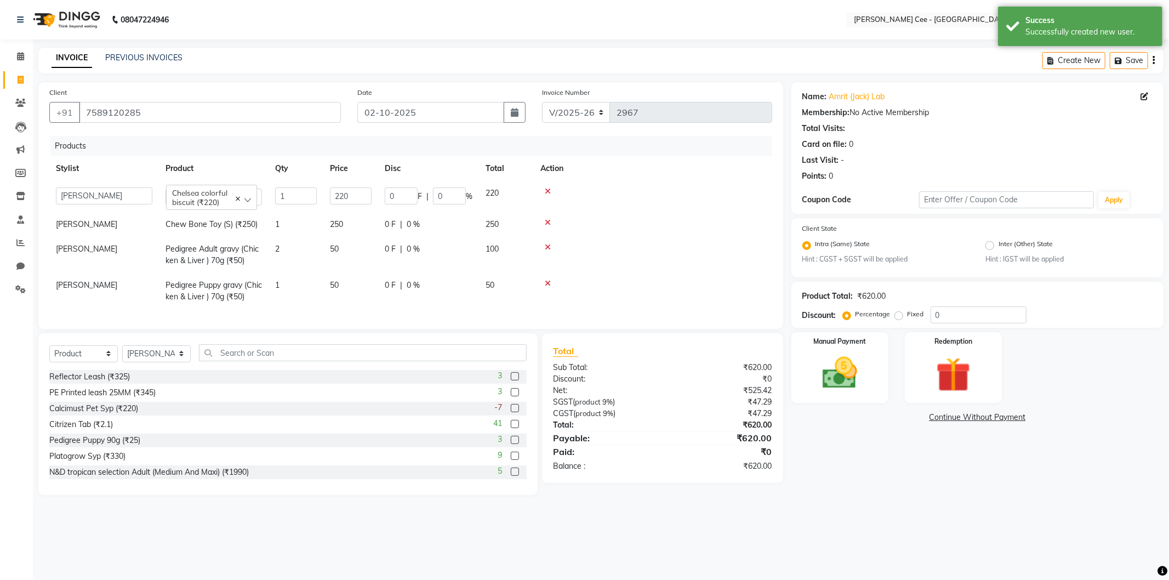
click at [391, 192] on input "0" at bounding box center [401, 195] width 33 height 17
type input "50"
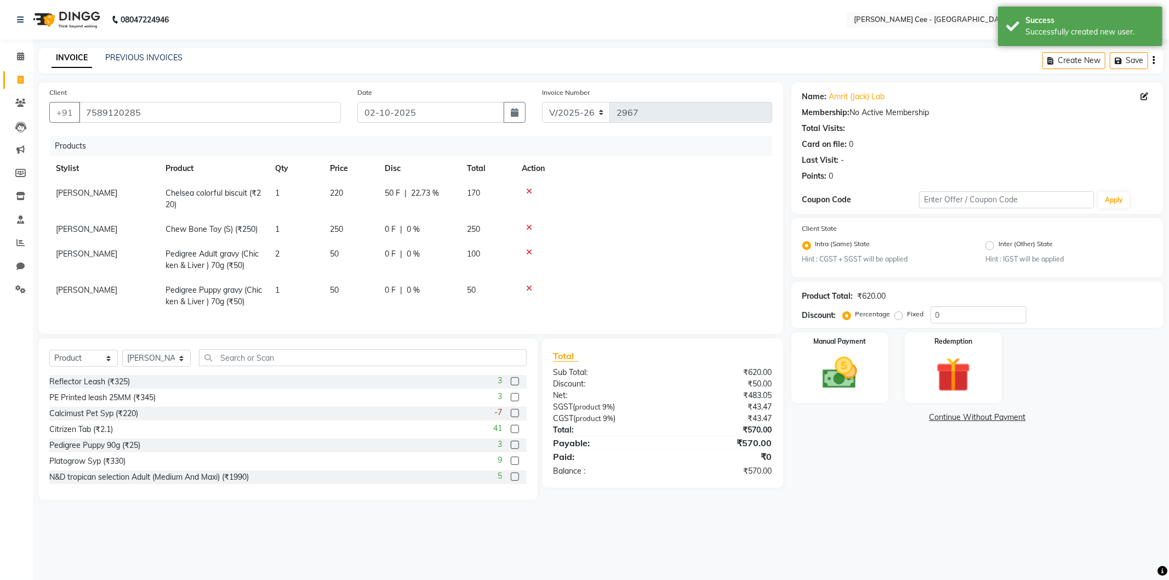
click at [659, 199] on td at bounding box center [643, 199] width 257 height 36
click at [422, 231] on div "0 F | 0 %" at bounding box center [419, 230] width 69 height 12
select select "80154"
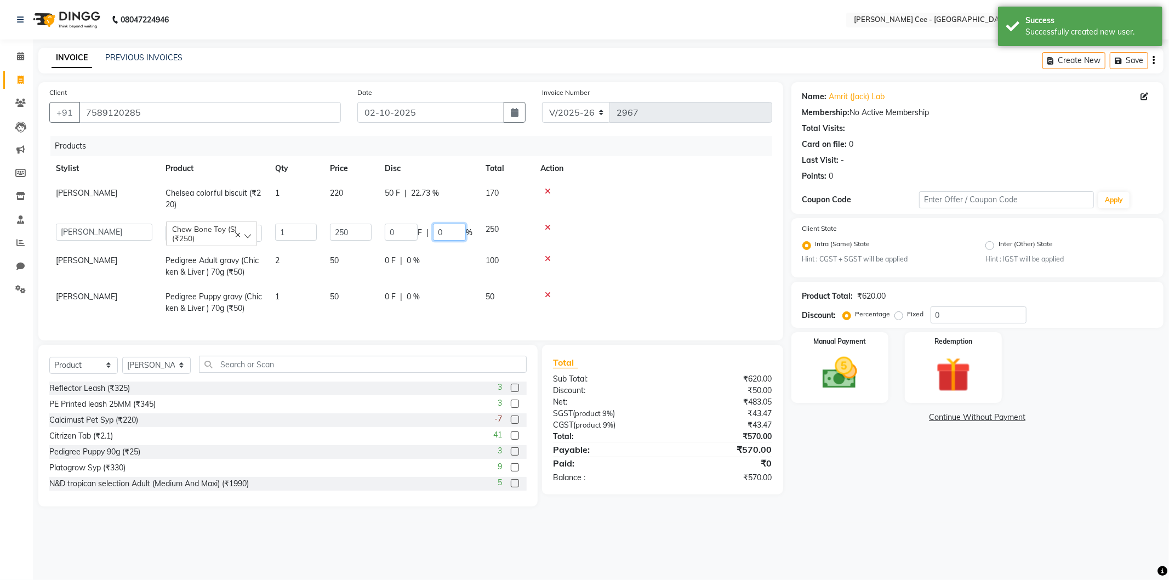
click at [435, 232] on input "0" at bounding box center [449, 232] width 33 height 17
type input "20"
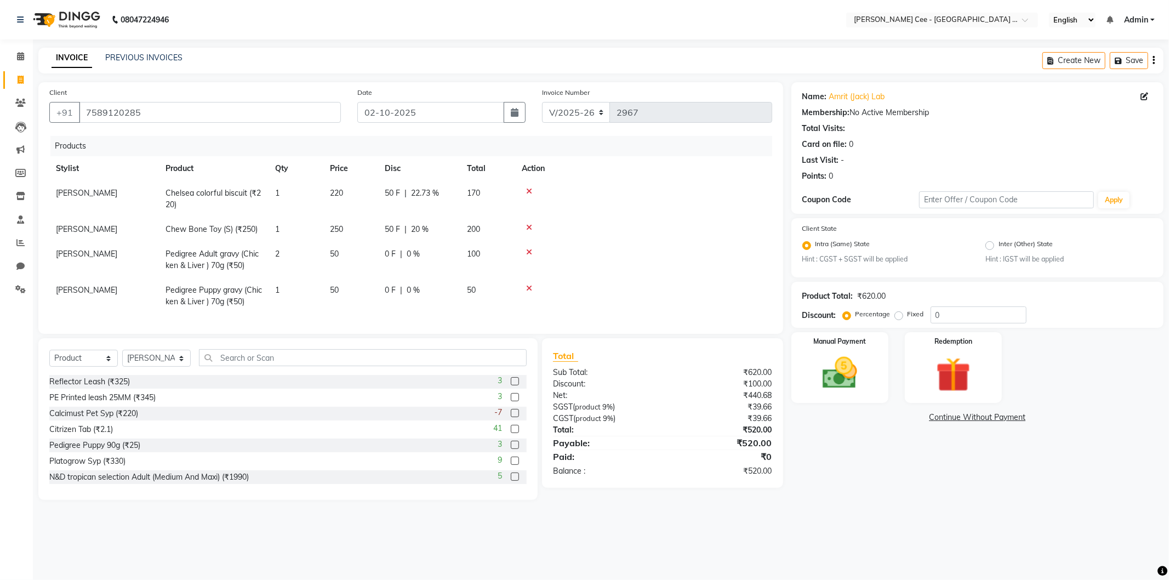
click at [641, 245] on tbody "Jashanpreet Singh Chelsea colorful biscuit (₹220) 1 220 50 F | 22.73 % 170 Jash…" at bounding box center [410, 247] width 723 height 133
click at [425, 260] on td "0 F | 0 %" at bounding box center [419, 260] width 82 height 36
select select "80154"
click at [435, 258] on input "0" at bounding box center [449, 256] width 33 height 17
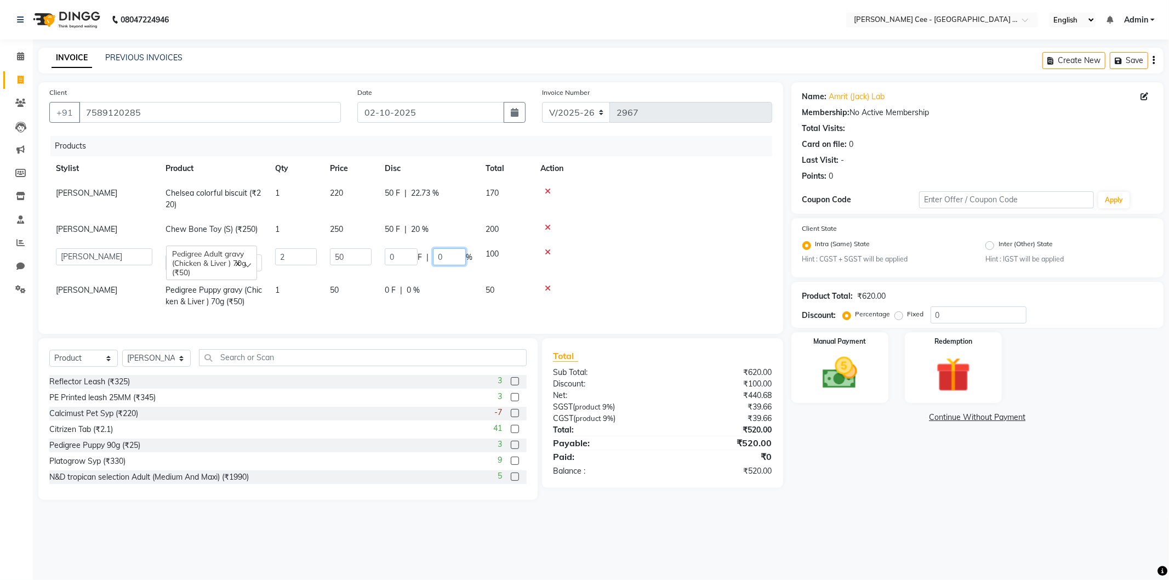
click at [435, 258] on input "0" at bounding box center [449, 256] width 33 height 17
type input "15"
drag, startPoint x: 625, startPoint y: 238, endPoint x: 562, endPoint y: 253, distance: 64.7
click at [625, 238] on td at bounding box center [653, 229] width 238 height 25
drag, startPoint x: 417, startPoint y: 287, endPoint x: 459, endPoint y: 302, distance: 44.7
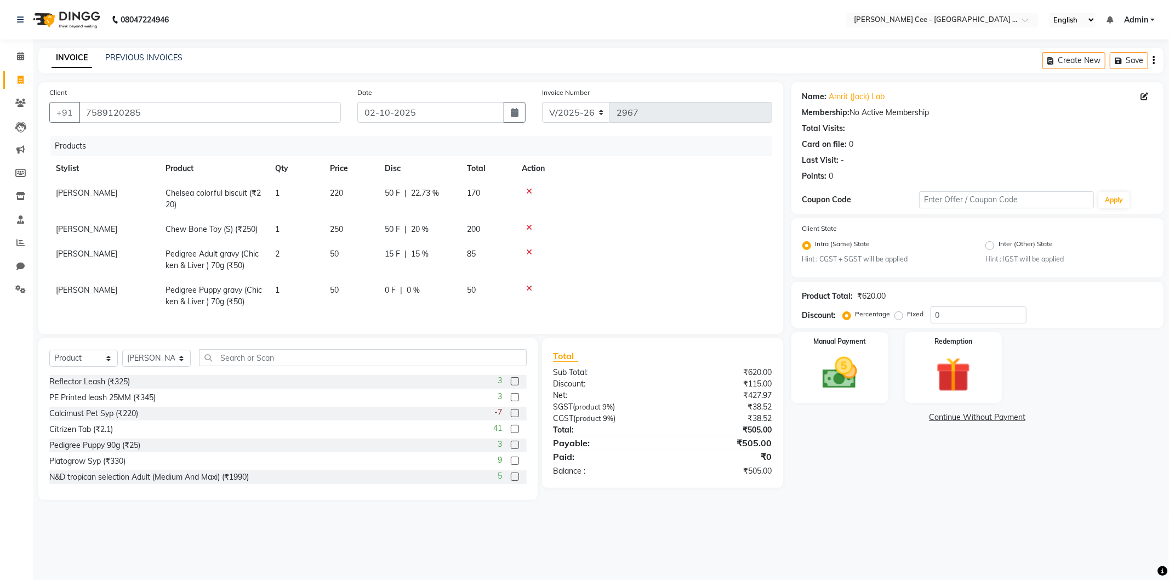
click at [415, 288] on span "0 %" at bounding box center [413, 290] width 13 height 12
select select "80154"
click at [442, 295] on input "0" at bounding box center [449, 292] width 33 height 17
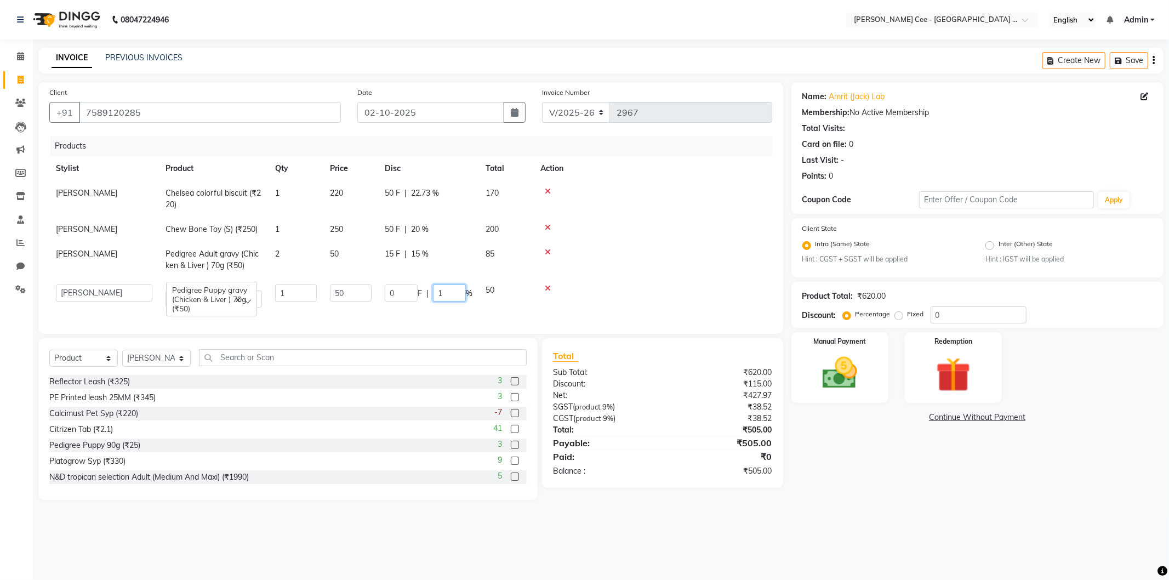
type input "15"
click at [595, 238] on td at bounding box center [653, 229] width 238 height 25
click at [384, 192] on td "50 F | 22.73 %" at bounding box center [419, 199] width 82 height 36
select select "80154"
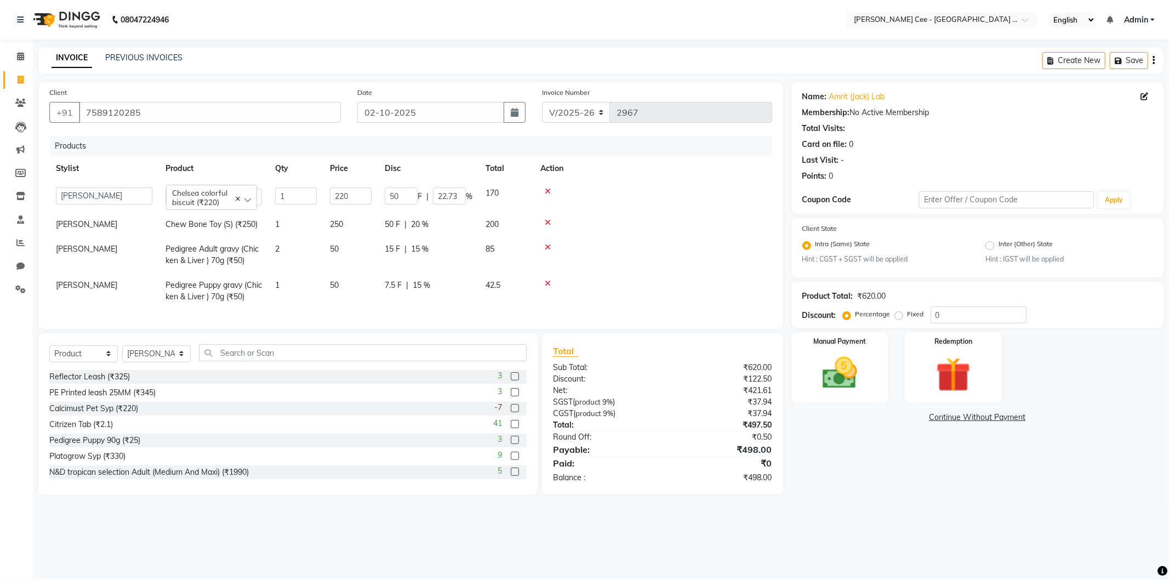
click at [384, 192] on td "50 F | 22.73 %" at bounding box center [428, 196] width 101 height 31
click at [396, 196] on input "50" at bounding box center [401, 195] width 33 height 17
type input "48"
click at [634, 199] on td at bounding box center [653, 196] width 238 height 31
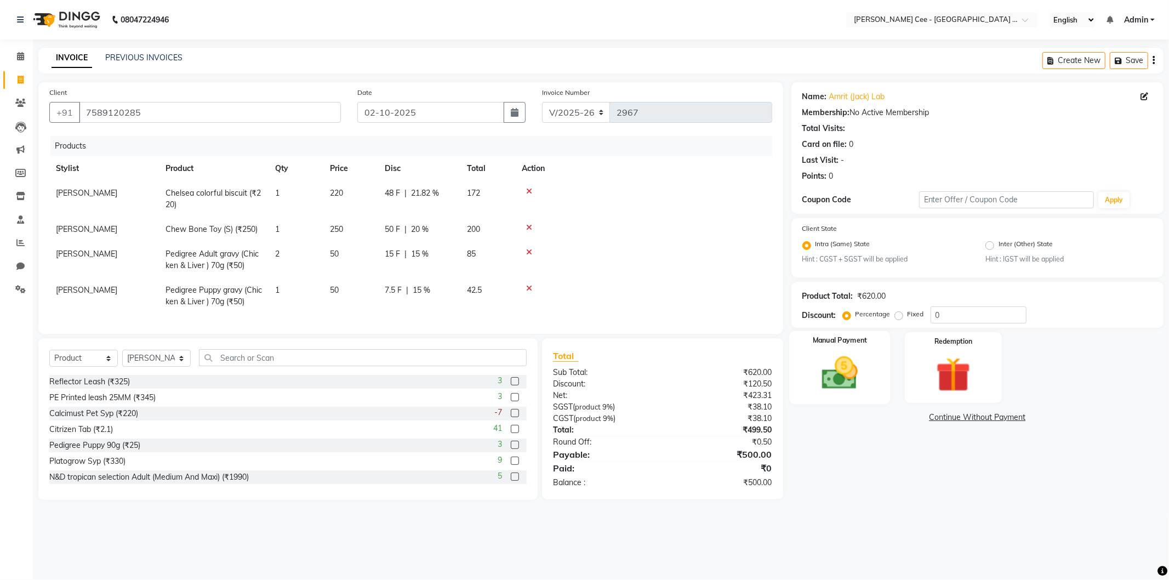
click at [846, 357] on img at bounding box center [840, 373] width 59 height 42
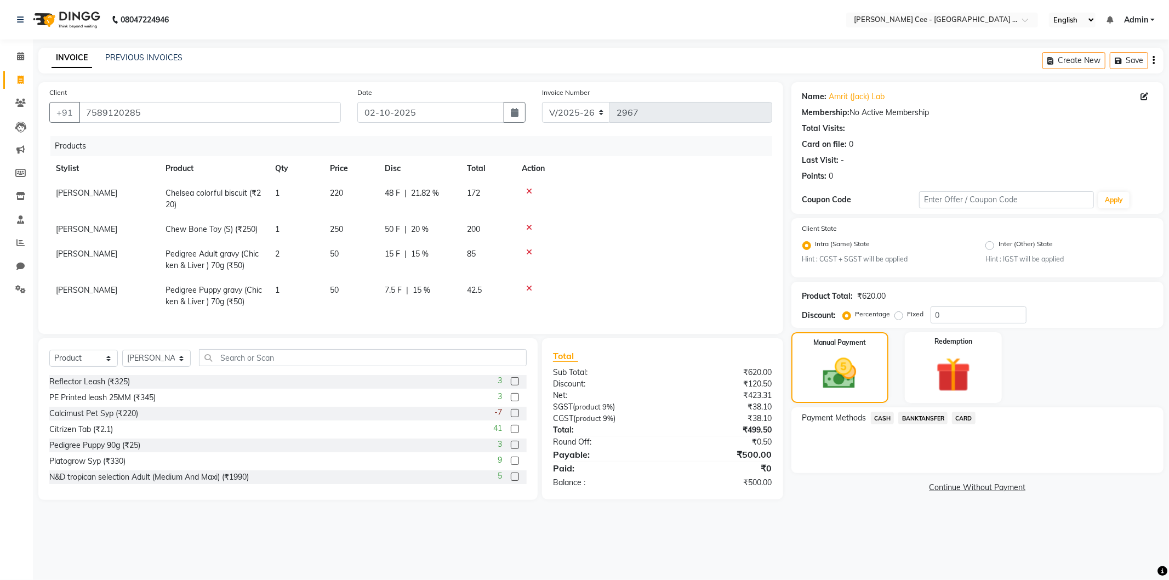
click at [891, 417] on span "CASH" at bounding box center [883, 418] width 24 height 13
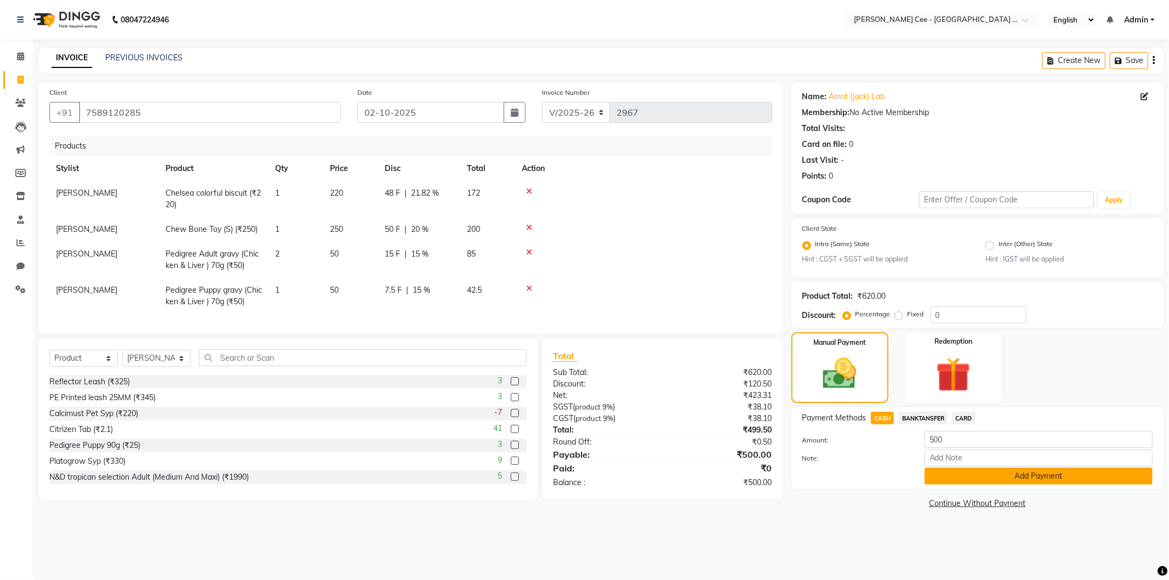
click at [938, 480] on button "Add Payment" at bounding box center [1039, 475] width 228 height 17
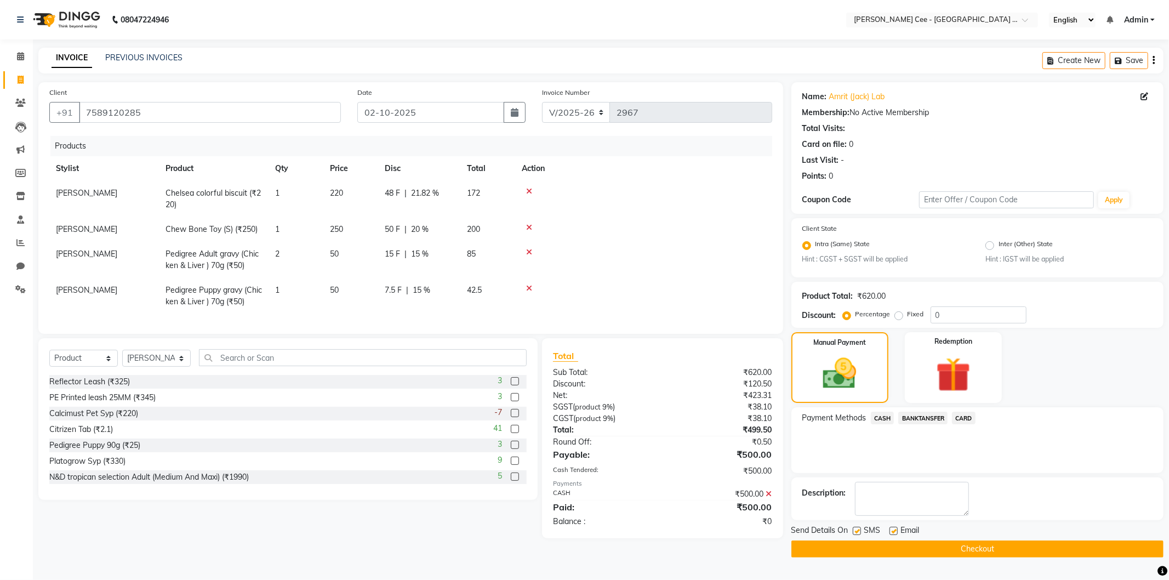
click at [934, 549] on button "Checkout" at bounding box center [977, 548] width 372 height 17
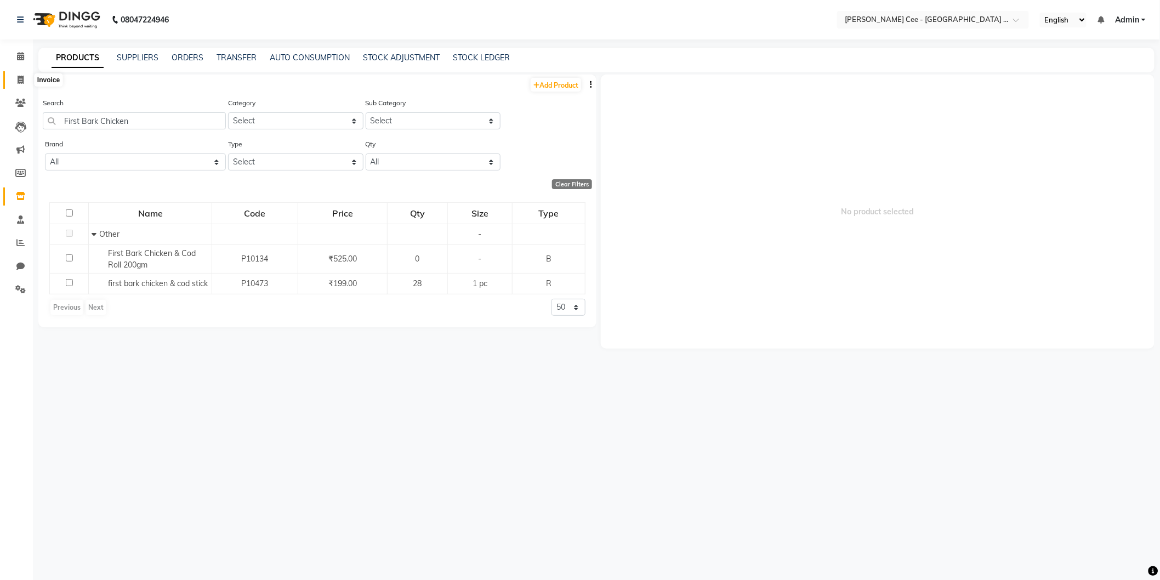
click at [21, 83] on icon at bounding box center [21, 80] width 6 height 8
select select "service"
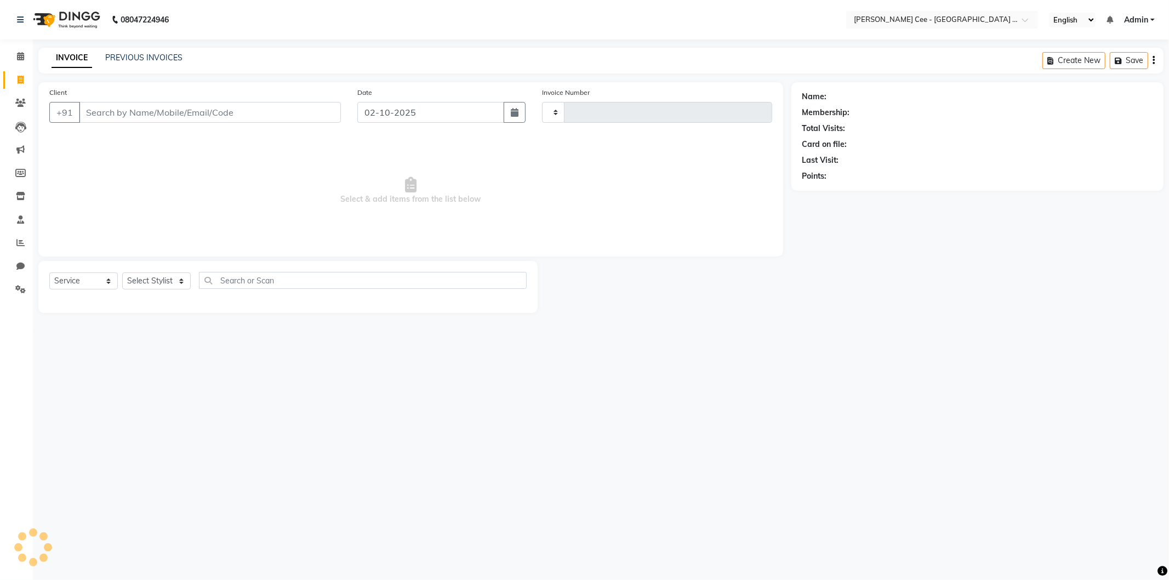
type input "2968"
select select "8239"
select select "product"
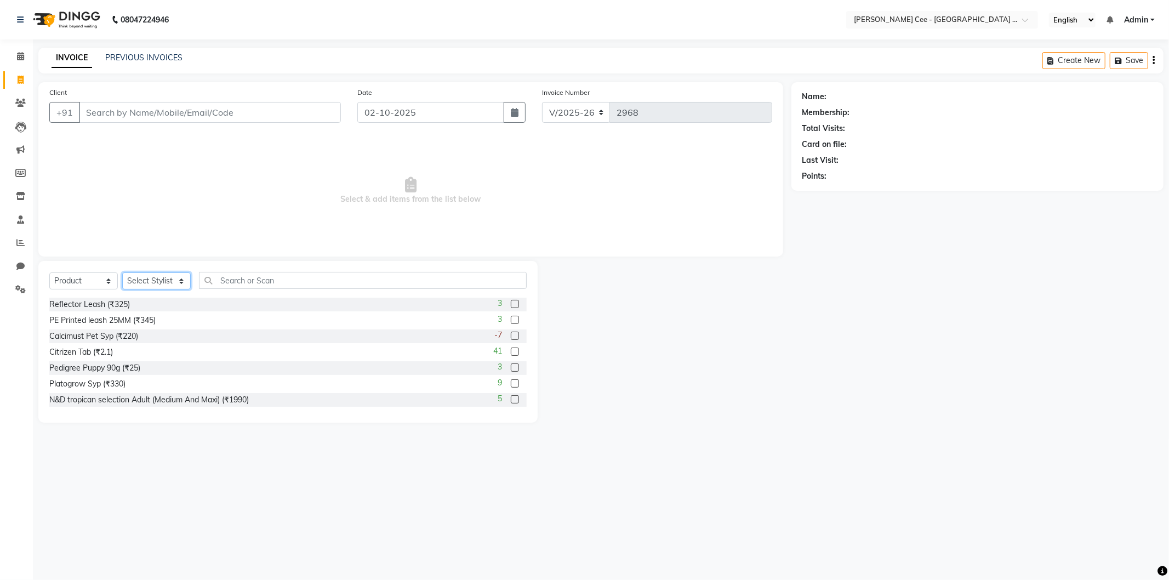
click at [165, 284] on select "Select Stylist Arsh (Helper) Avinash [PERSON_NAME] [PERSON_NAME] [PERSON_NAME] …" at bounding box center [156, 280] width 69 height 17
select select "80155"
click at [122, 273] on select "Select Stylist Arsh (Helper) Avinash [PERSON_NAME] [PERSON_NAME] [PERSON_NAME] …" at bounding box center [156, 280] width 69 height 17
click at [242, 280] on input "text" at bounding box center [363, 280] width 328 height 17
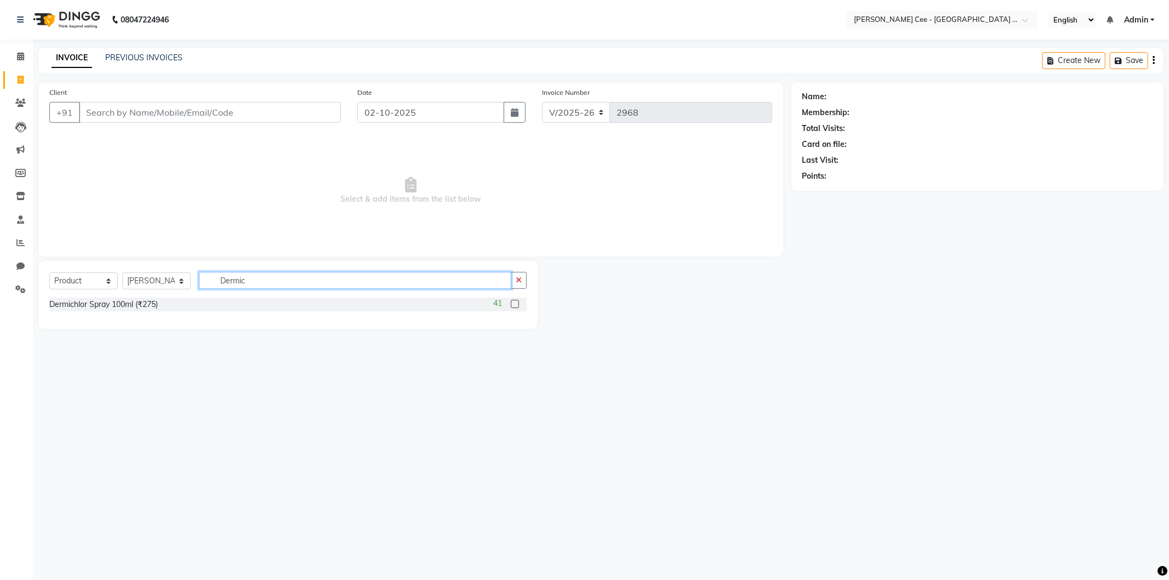
type input "Dermic"
click at [512, 305] on label at bounding box center [515, 304] width 8 height 8
click at [512, 305] on input "checkbox" at bounding box center [514, 304] width 7 height 7
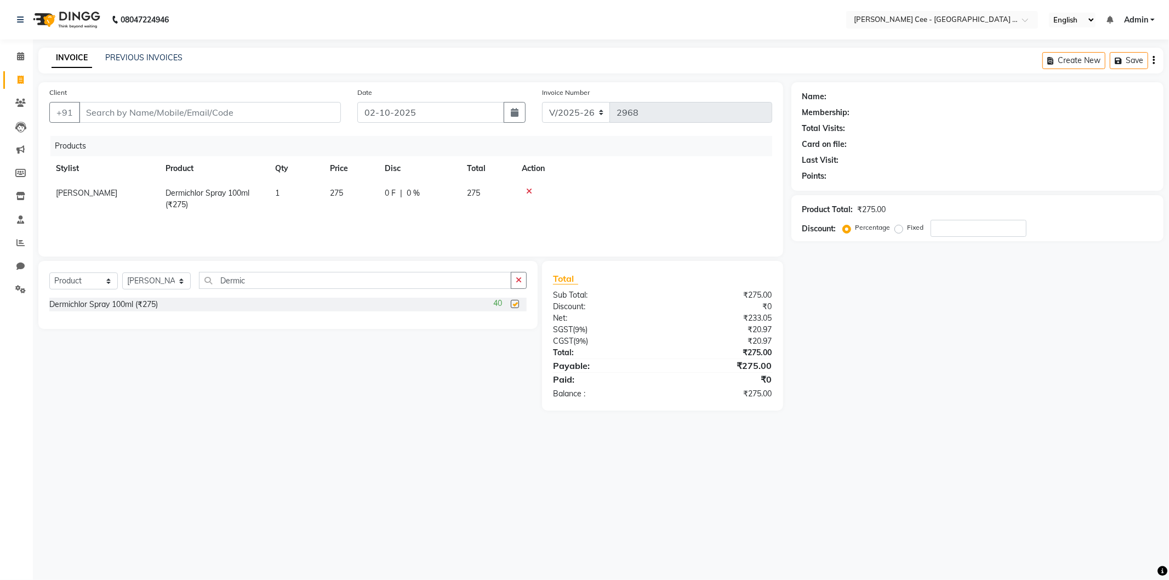
checkbox input "false"
click at [517, 285] on button "button" at bounding box center [519, 280] width 16 height 17
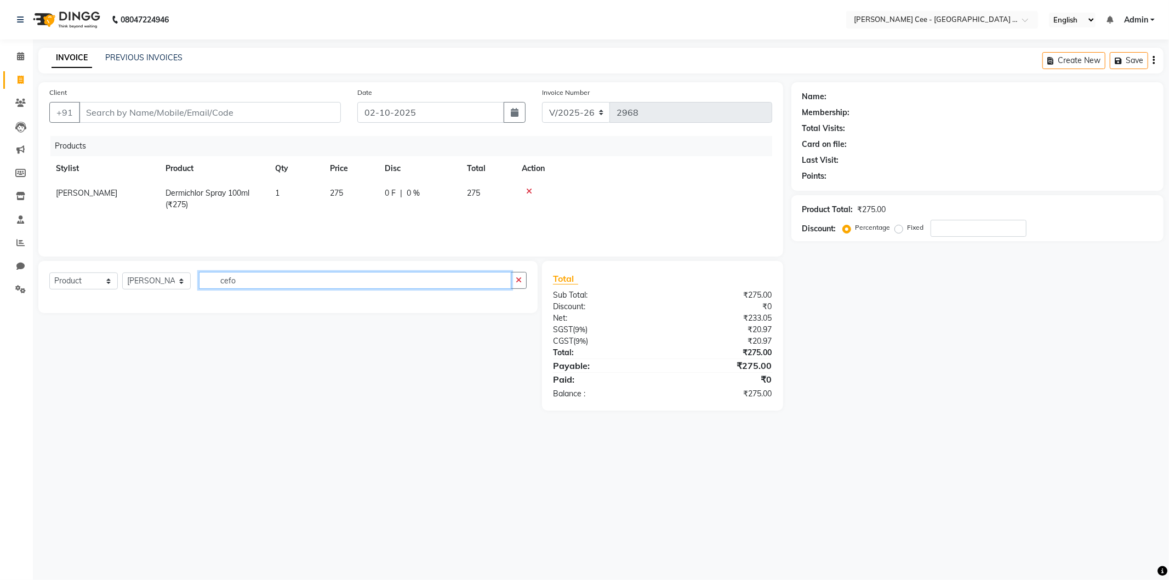
type input "cefot"
click at [254, 283] on input "cefot" at bounding box center [355, 280] width 312 height 17
type input "Cepha"
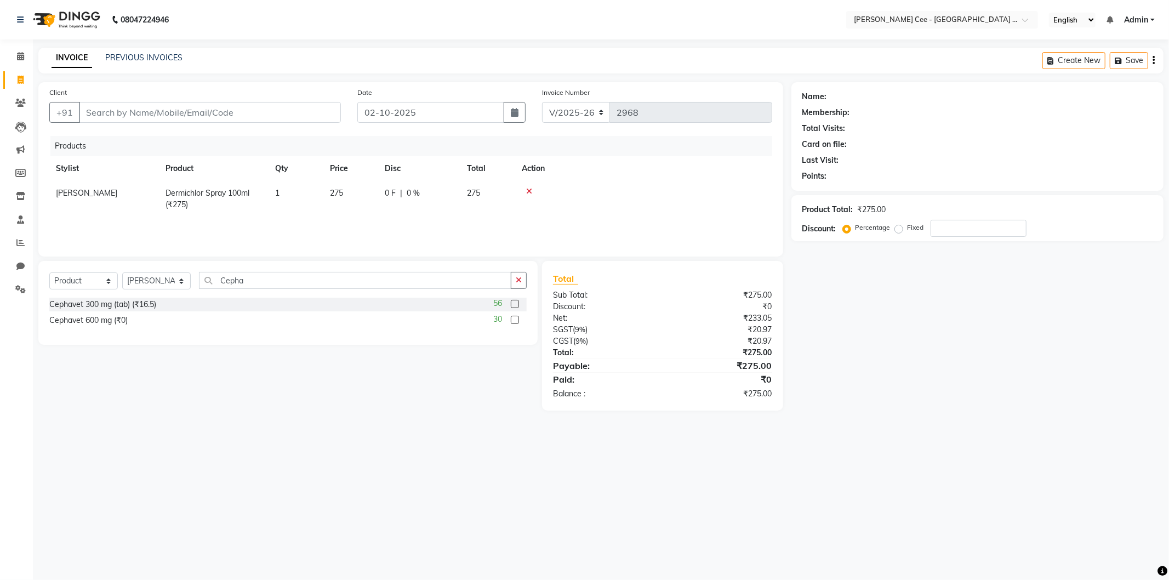
click at [516, 305] on label at bounding box center [515, 304] width 8 height 8
click at [516, 305] on input "checkbox" at bounding box center [514, 304] width 7 height 7
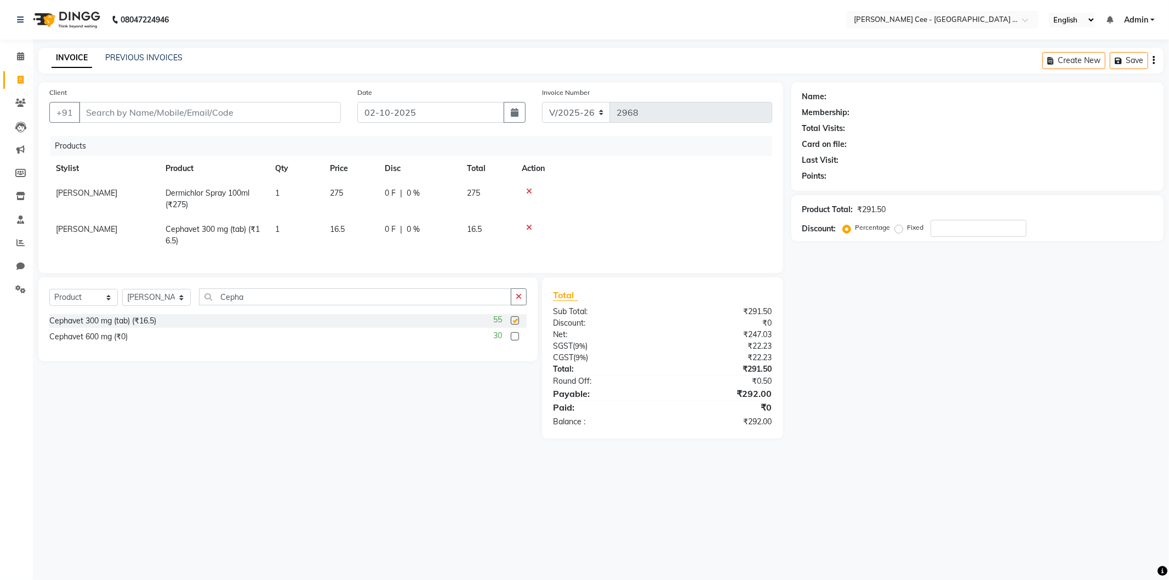
checkbox input "false"
click at [338, 231] on span "16.5" at bounding box center [337, 229] width 15 height 10
select select "80155"
type input "22.5"
drag, startPoint x: 552, startPoint y: 228, endPoint x: 423, endPoint y: 245, distance: 130.4
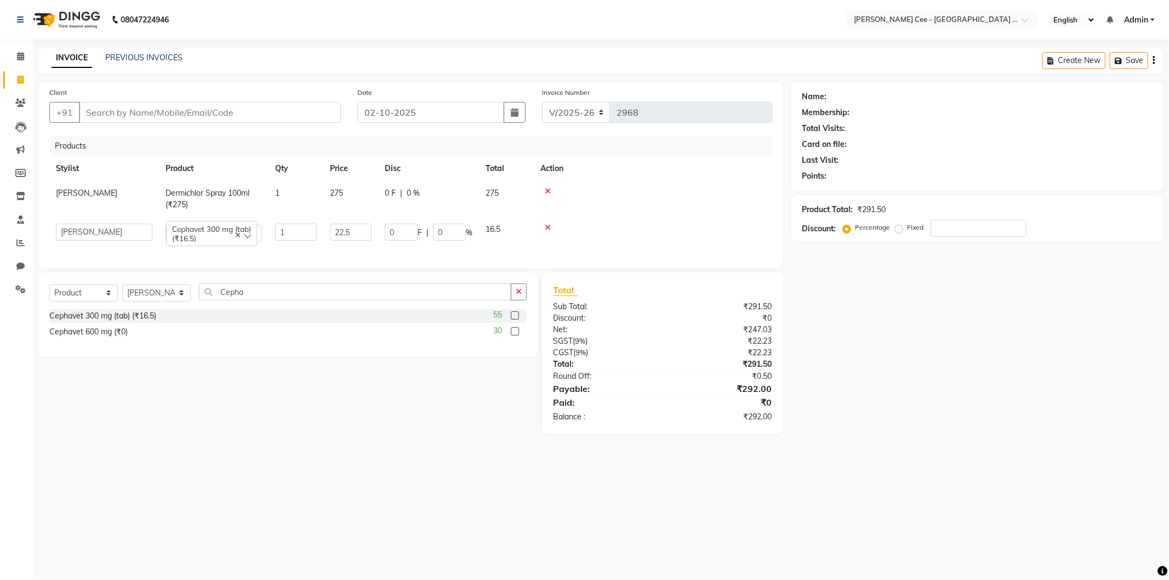
click at [551, 228] on div at bounding box center [652, 228] width 225 height 8
click at [273, 223] on td "1" at bounding box center [296, 235] width 55 height 36
select select "80155"
click at [272, 223] on td "1" at bounding box center [296, 232] width 55 height 31
click at [289, 233] on input "1" at bounding box center [296, 232] width 42 height 17
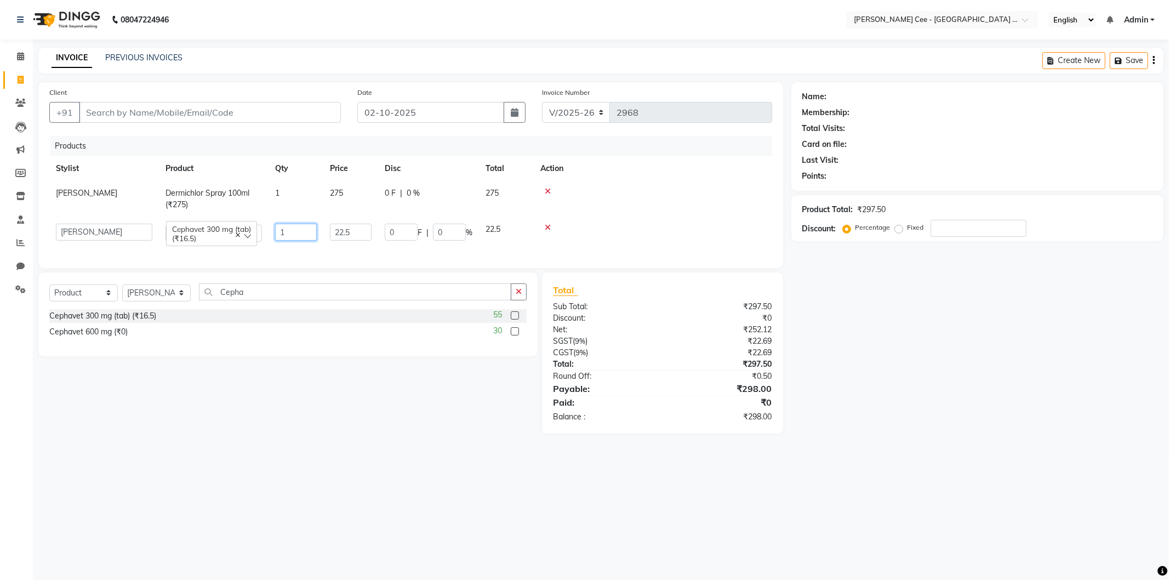
click at [289, 233] on input "1" at bounding box center [296, 232] width 42 height 17
type input "6"
click at [621, 224] on div at bounding box center [644, 228] width 244 height 8
click at [280, 230] on span "6" at bounding box center [277, 229] width 4 height 10
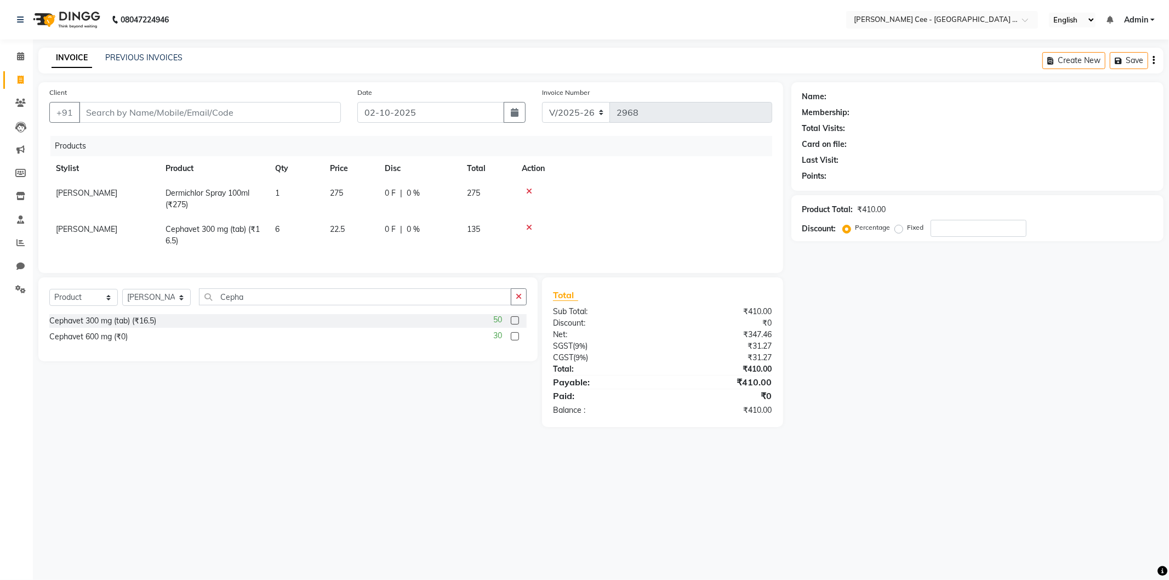
select select "80155"
click at [280, 230] on input "6" at bounding box center [296, 232] width 42 height 17
click at [281, 230] on input "6" at bounding box center [296, 232] width 42 height 17
type input "8"
click at [628, 191] on div at bounding box center [644, 191] width 244 height 8
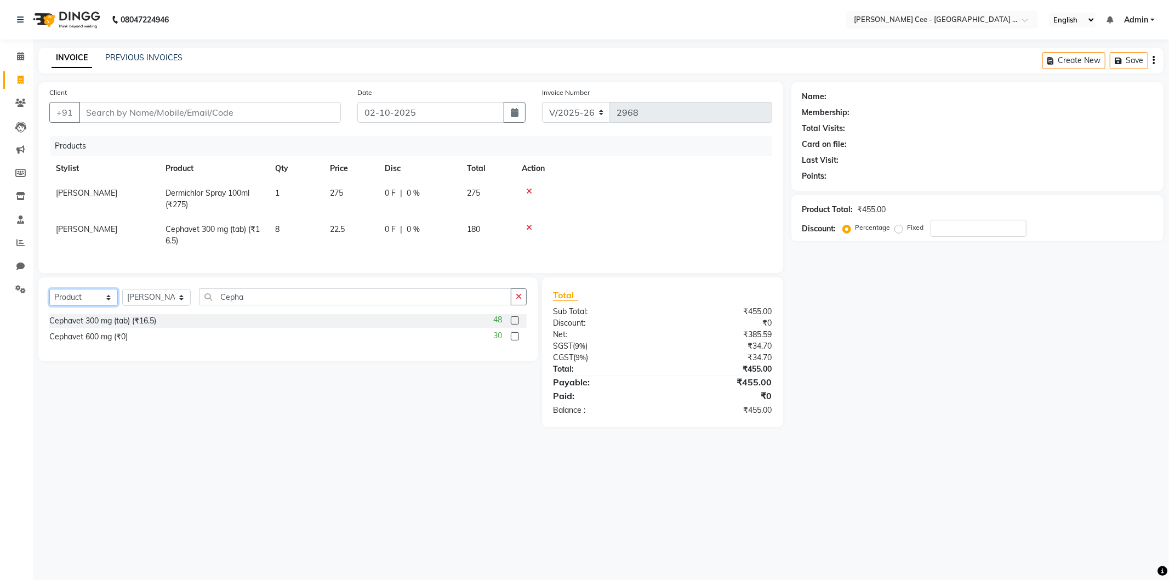
click at [82, 306] on select "Select Service Product Membership Package Voucher Prepaid Gift Card" at bounding box center [83, 297] width 69 height 17
select select "service"
click at [49, 298] on select "Select Service Product Membership Package Voucher Prepaid Gift Card" at bounding box center [83, 297] width 69 height 17
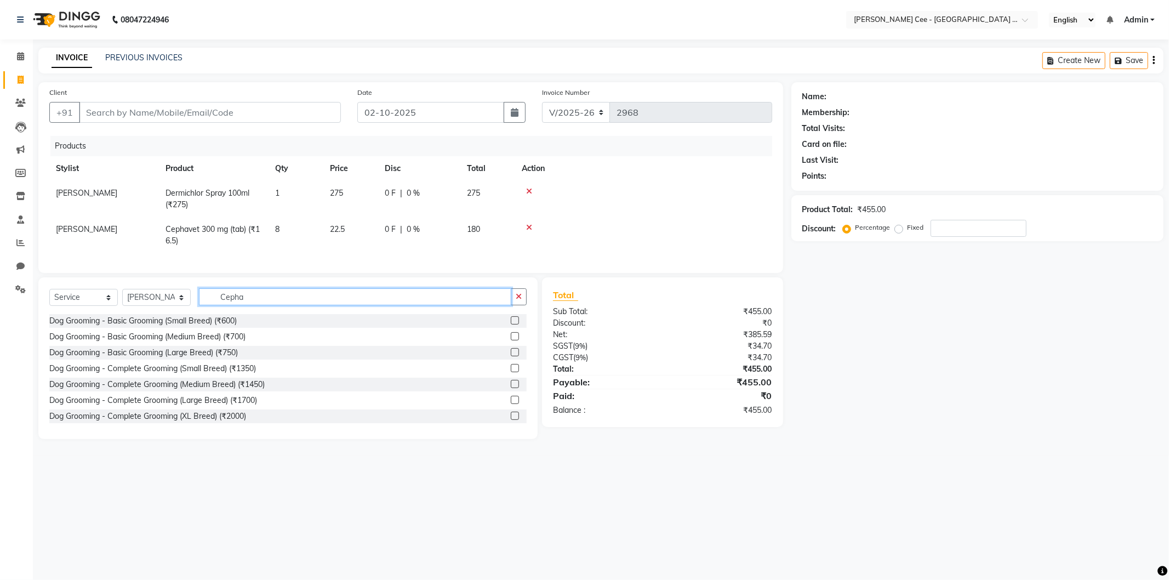
click at [218, 305] on input "Cepha" at bounding box center [355, 296] width 312 height 17
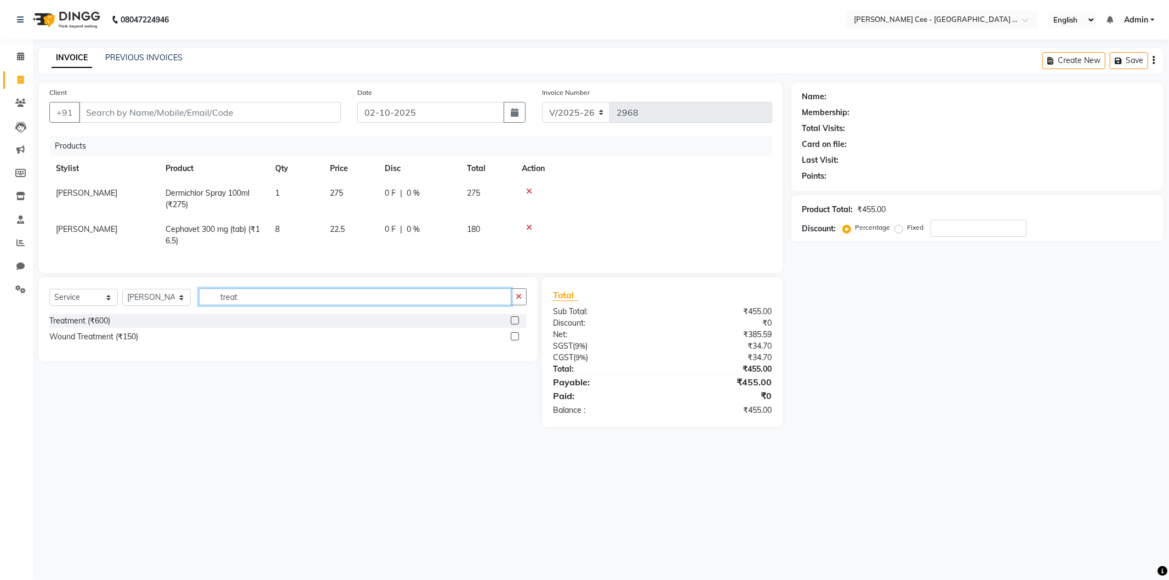
type input "treat"
click at [515, 324] on label at bounding box center [515, 320] width 8 height 8
click at [515, 324] on input "checkbox" at bounding box center [514, 320] width 7 height 7
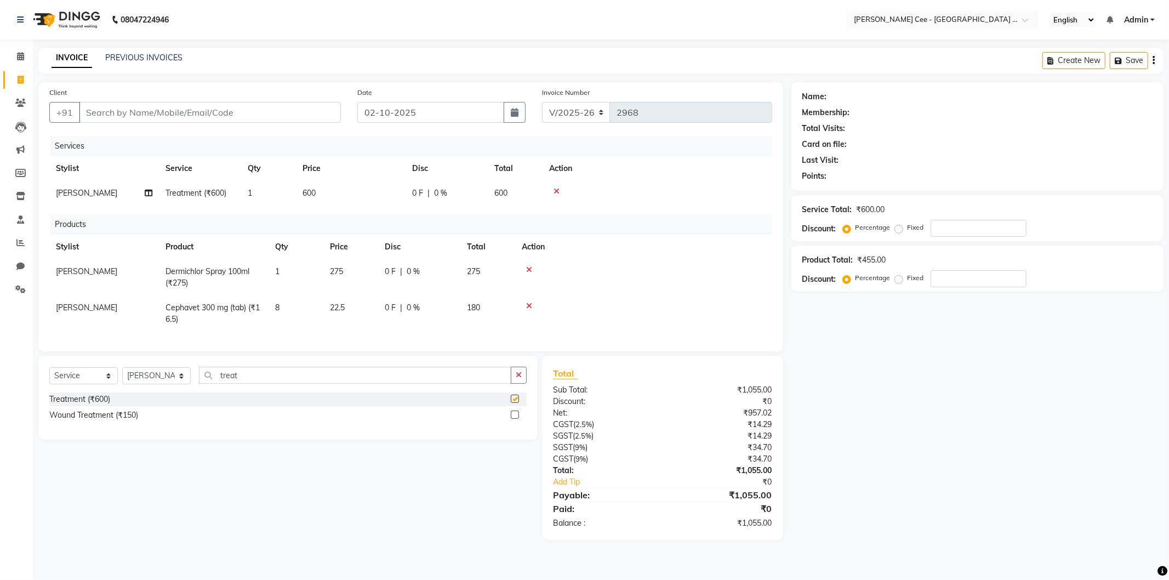
checkbox input "false"
click at [299, 194] on td "600" at bounding box center [351, 193] width 110 height 25
select select "80155"
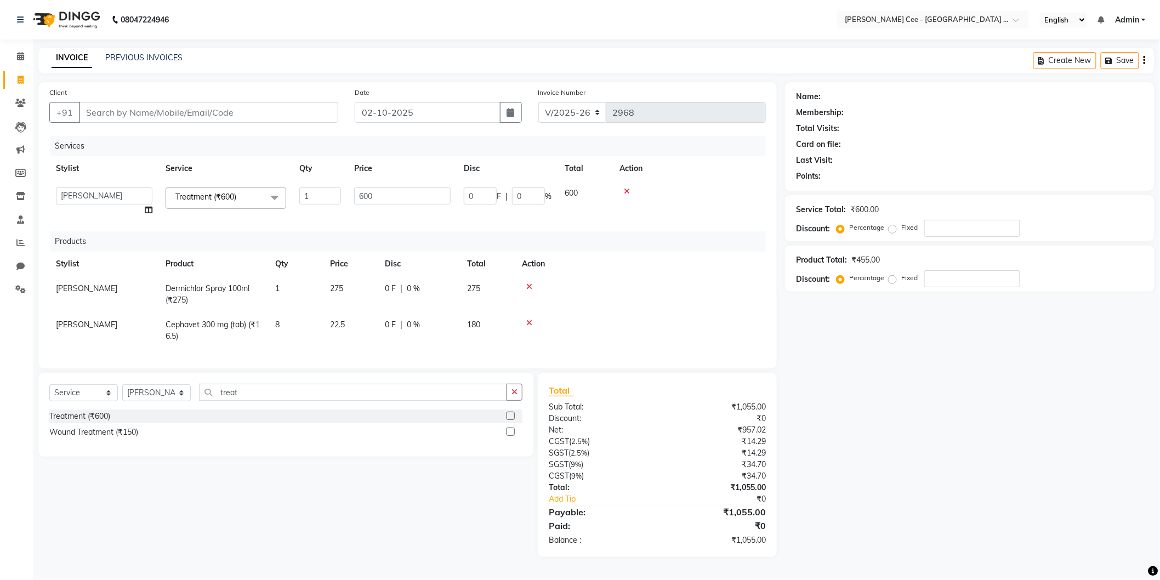
click at [299, 194] on input "1" at bounding box center [320, 195] width 42 height 17
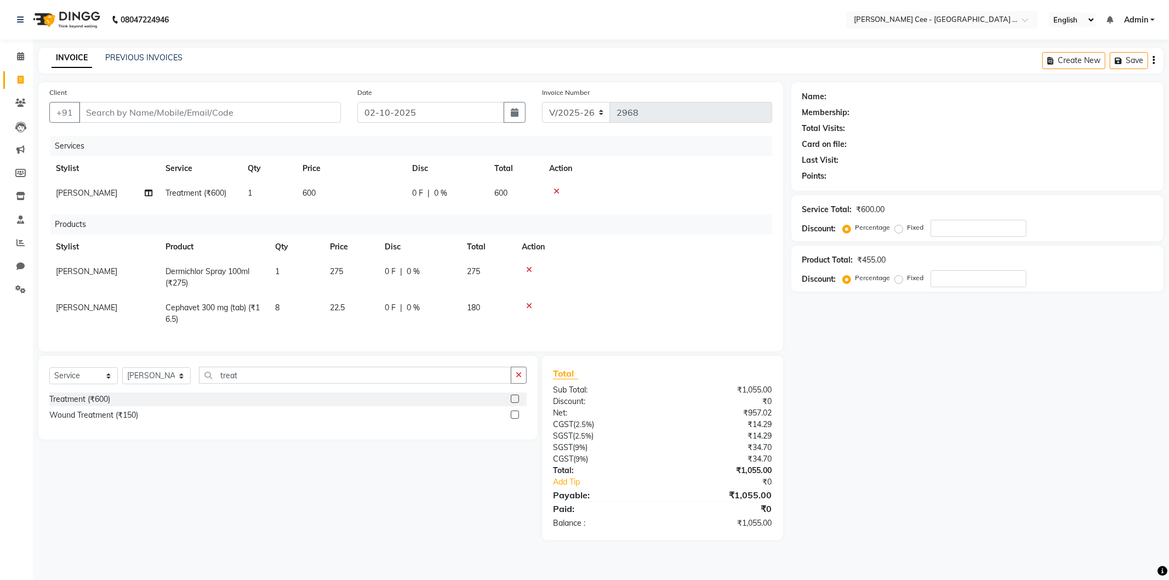
click at [371, 202] on td "600" at bounding box center [351, 193] width 110 height 25
select select "80155"
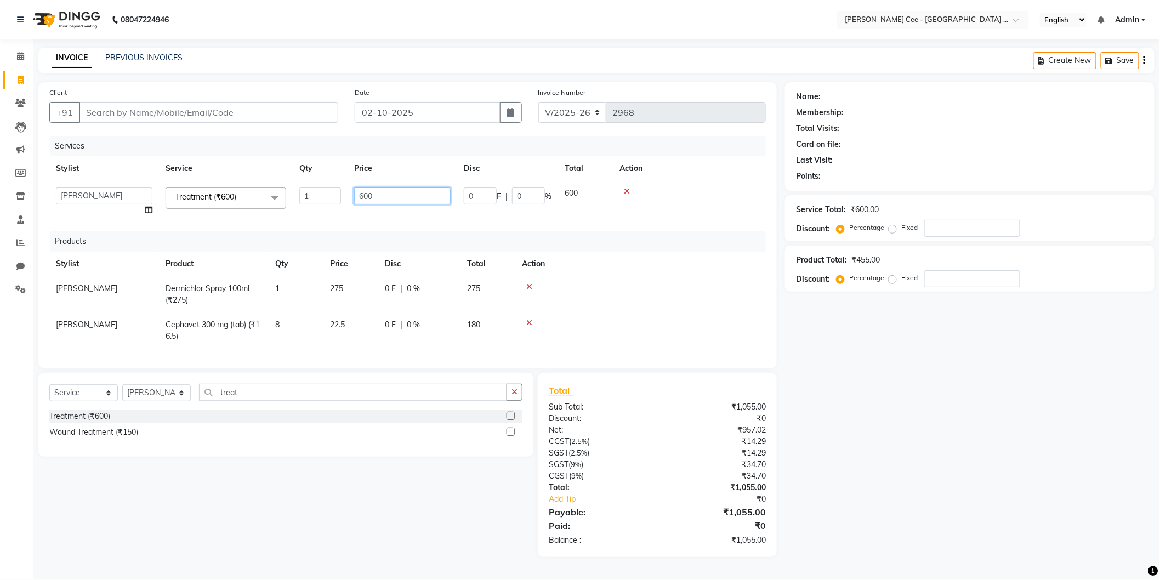
click at [371, 202] on input "600" at bounding box center [402, 195] width 96 height 17
type input "200"
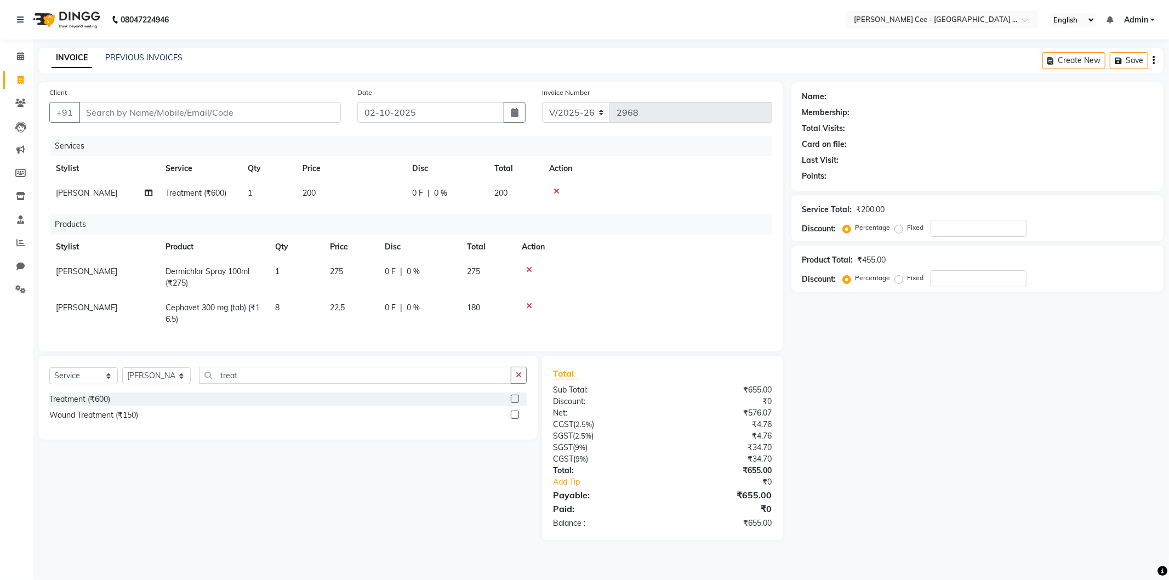
click at [687, 335] on div "Services Stylist Service Qty Price Disc Total Action [PERSON_NAME] Treatment (₹…" at bounding box center [410, 238] width 723 height 204
click at [225, 119] on input "Client" at bounding box center [210, 112] width 262 height 21
click at [309, 384] on input "treat" at bounding box center [355, 375] width 312 height 17
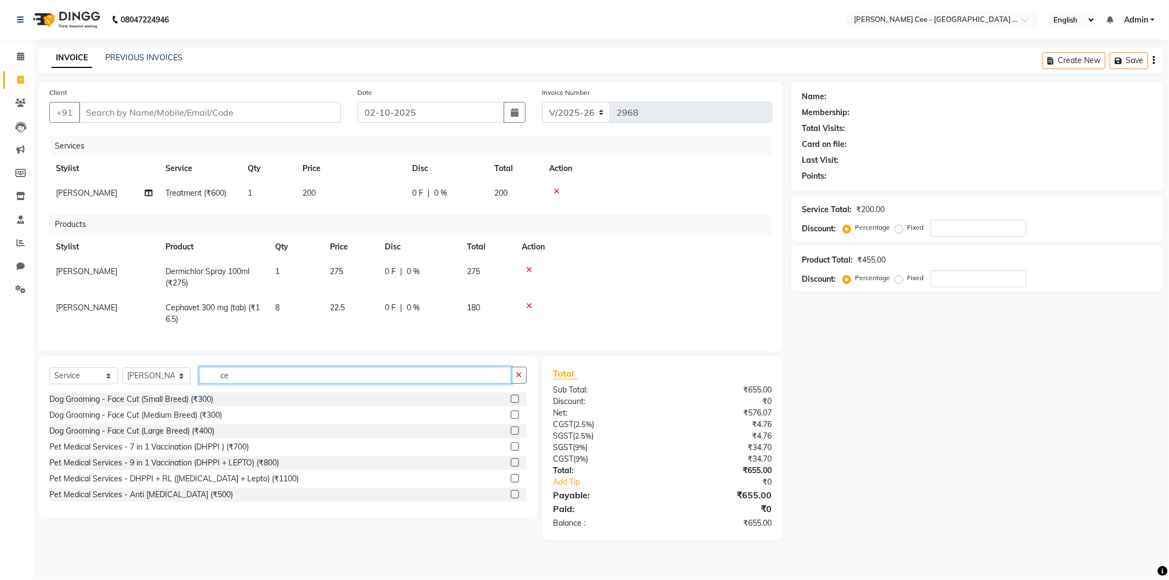
type input "c"
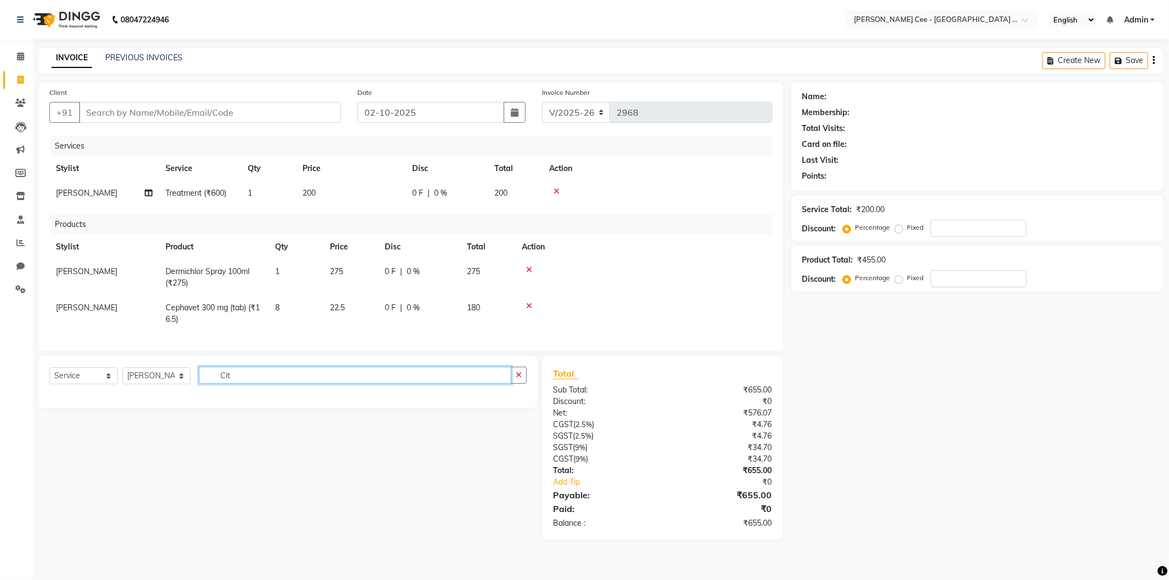
type input "Cit"
drag, startPoint x: 64, startPoint y: 387, endPoint x: 64, endPoint y: 393, distance: 6.1
click at [64, 384] on select "Select Service Product Membership Package Voucher Prepaid Gift Card" at bounding box center [83, 375] width 69 height 17
select select "product"
click at [49, 377] on select "Select Service Product Membership Package Voucher Prepaid Gift Card" at bounding box center [83, 375] width 69 height 17
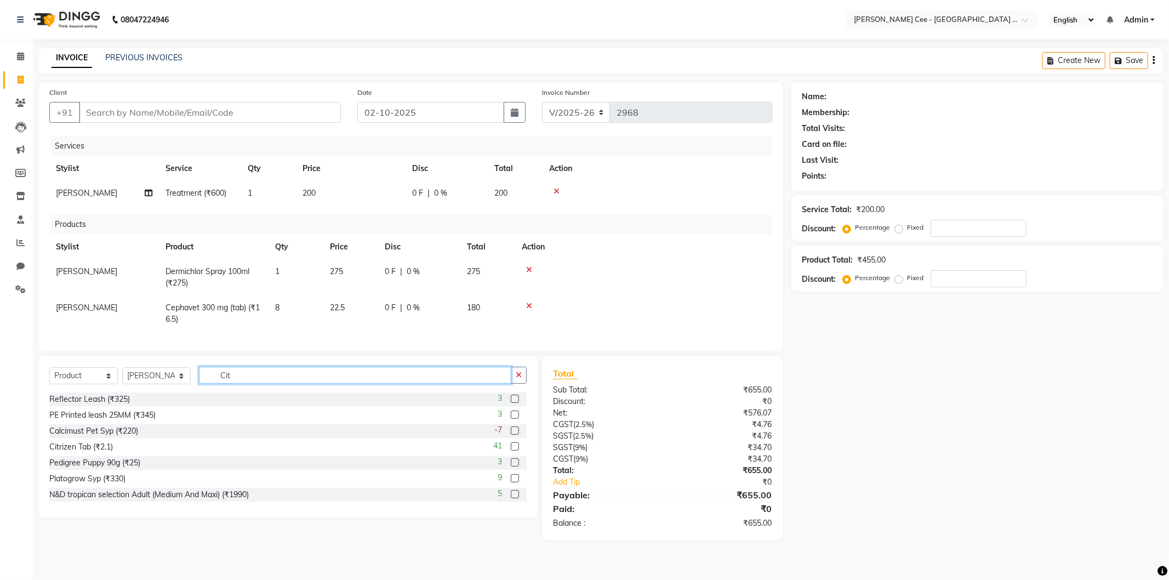
click at [226, 384] on input "Cit" at bounding box center [355, 375] width 312 height 17
type input "cet"
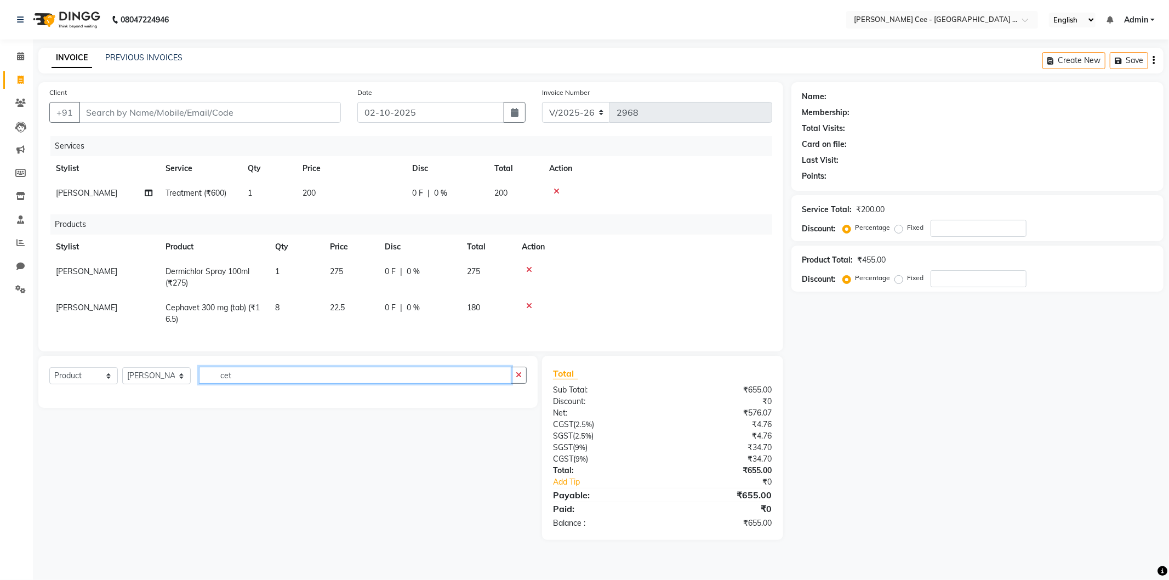
click at [252, 383] on input "cet" at bounding box center [355, 375] width 312 height 17
type input "cit"
click at [514, 403] on label at bounding box center [515, 399] width 8 height 8
click at [514, 403] on input "checkbox" at bounding box center [514, 399] width 7 height 7
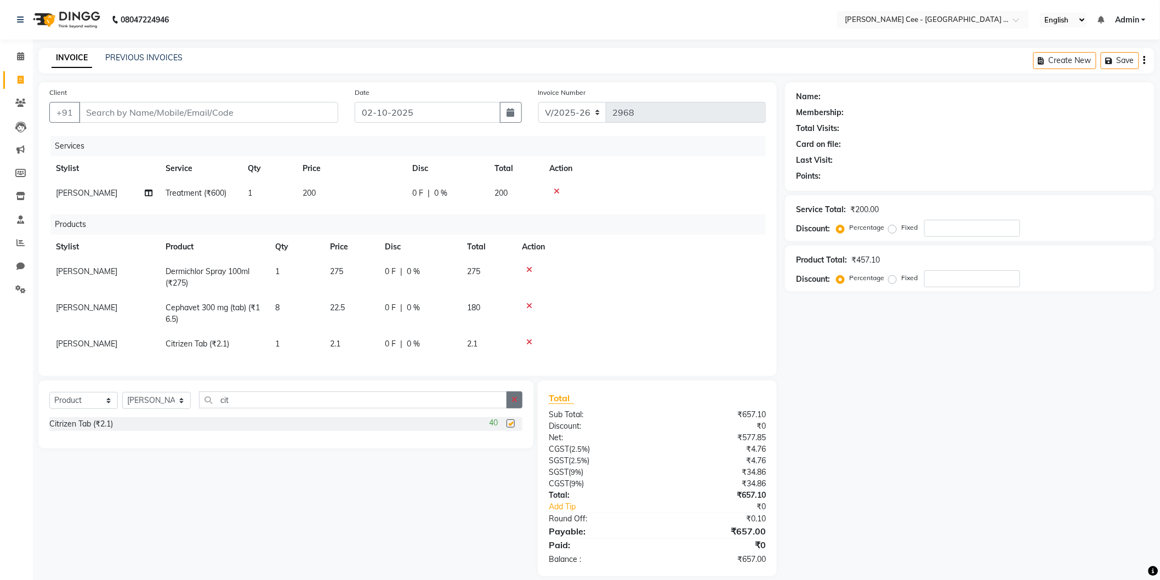
checkbox input "false"
click at [278, 342] on span "1" at bounding box center [277, 344] width 4 height 10
select select "80155"
click at [278, 342] on input "1" at bounding box center [296, 346] width 42 height 17
type input "6"
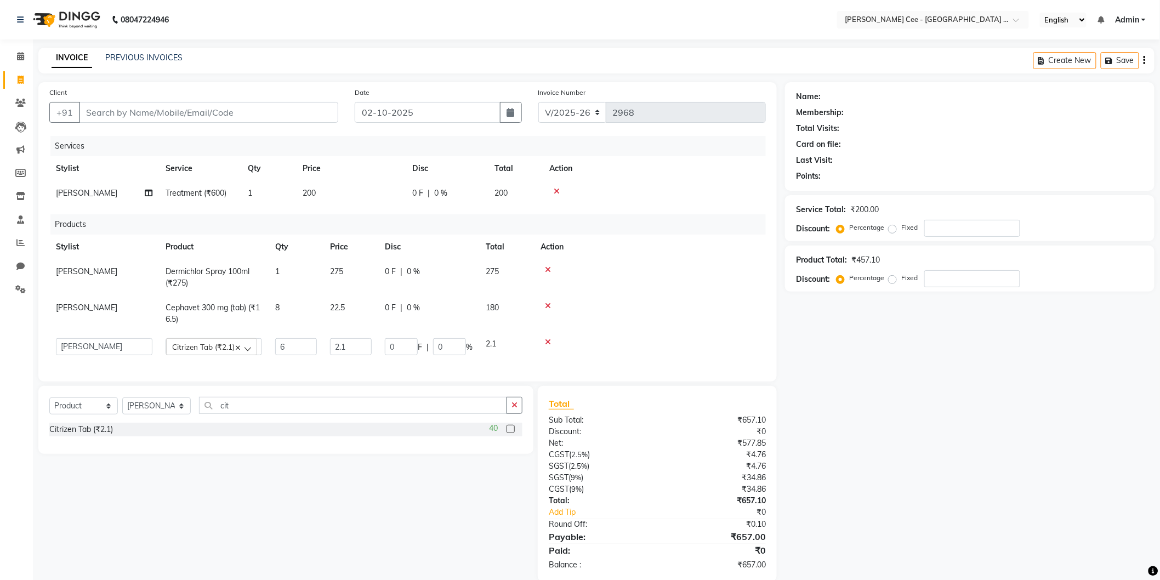
click at [586, 250] on th "Action" at bounding box center [650, 247] width 232 height 25
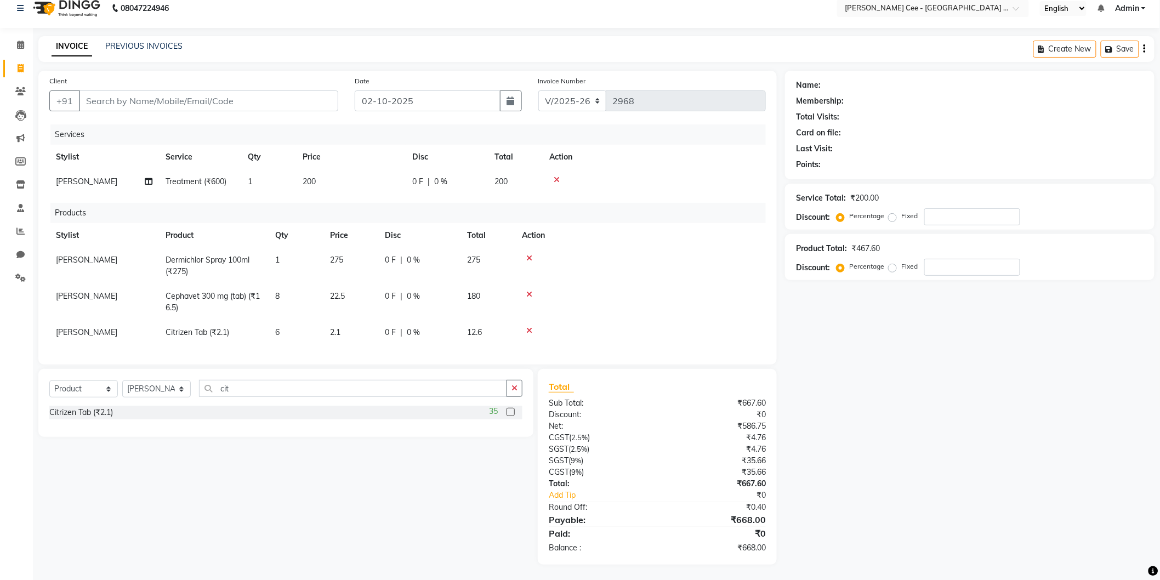
scroll to position [21, 0]
click at [201, 90] on input "Client" at bounding box center [208, 99] width 259 height 21
type input "S"
type input "0"
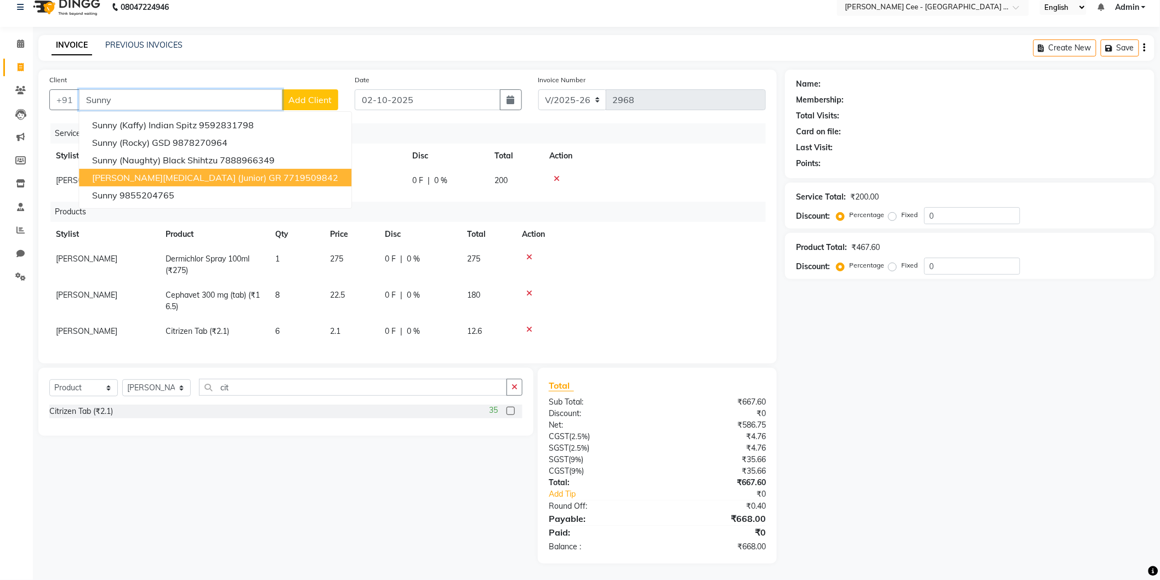
click at [283, 172] on ngb-highlight "7719509842" at bounding box center [310, 177] width 55 height 11
type input "7719509842"
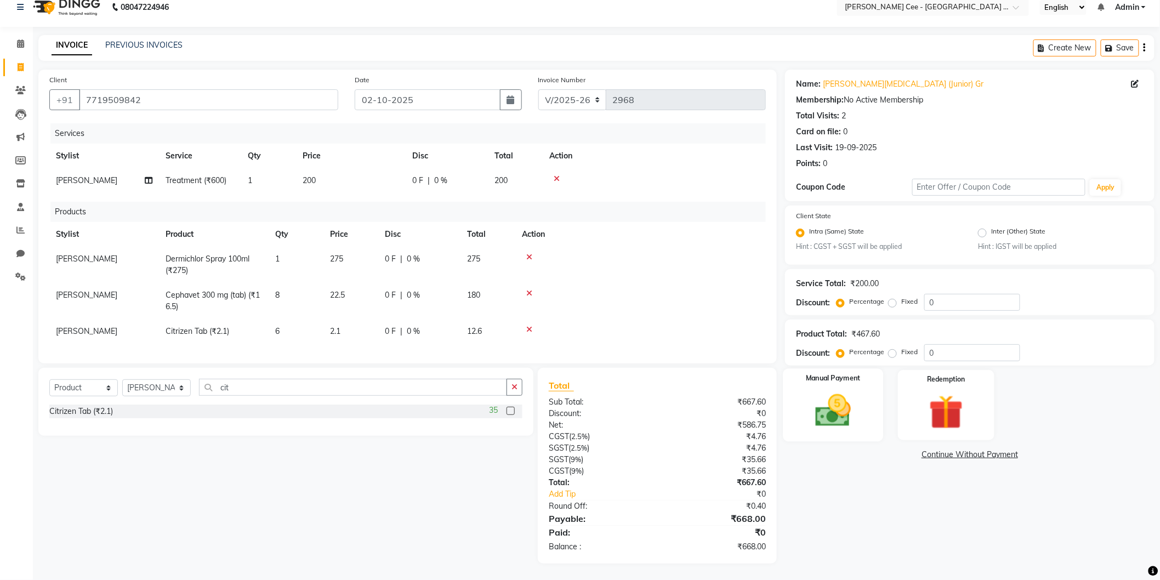
click at [858, 408] on img at bounding box center [833, 410] width 58 height 41
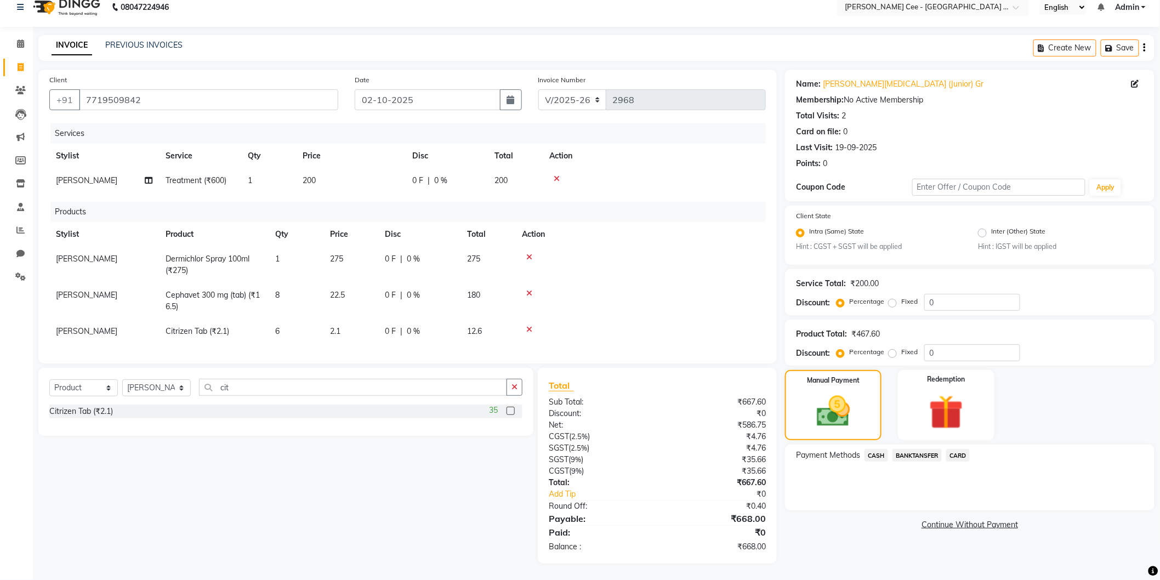
click at [877, 449] on span "CASH" at bounding box center [876, 455] width 24 height 13
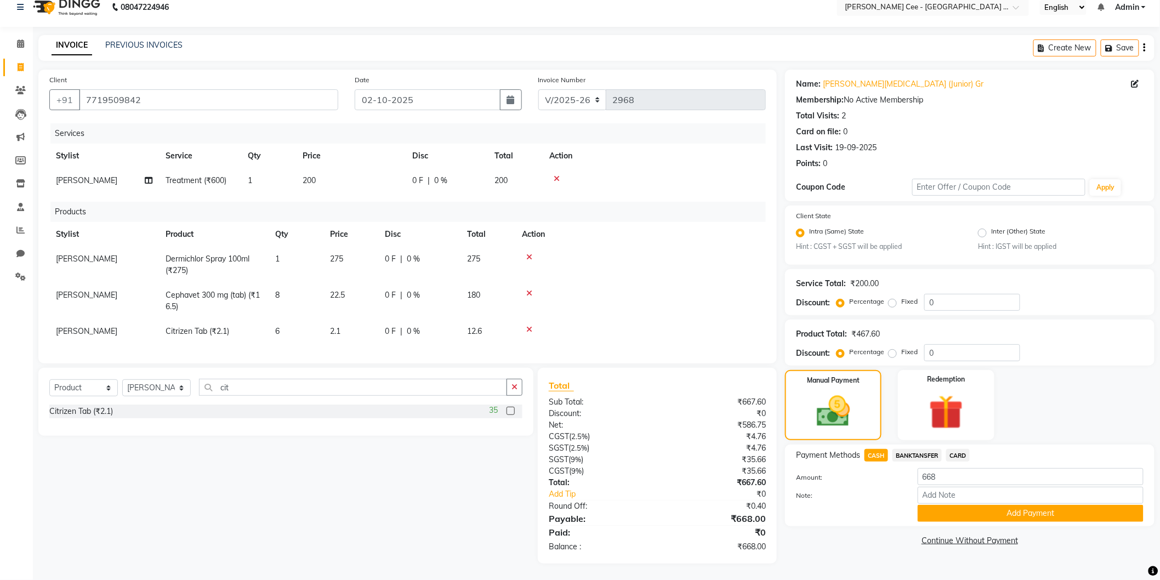
click at [275, 290] on span "8" at bounding box center [277, 295] width 4 height 10
select select "80155"
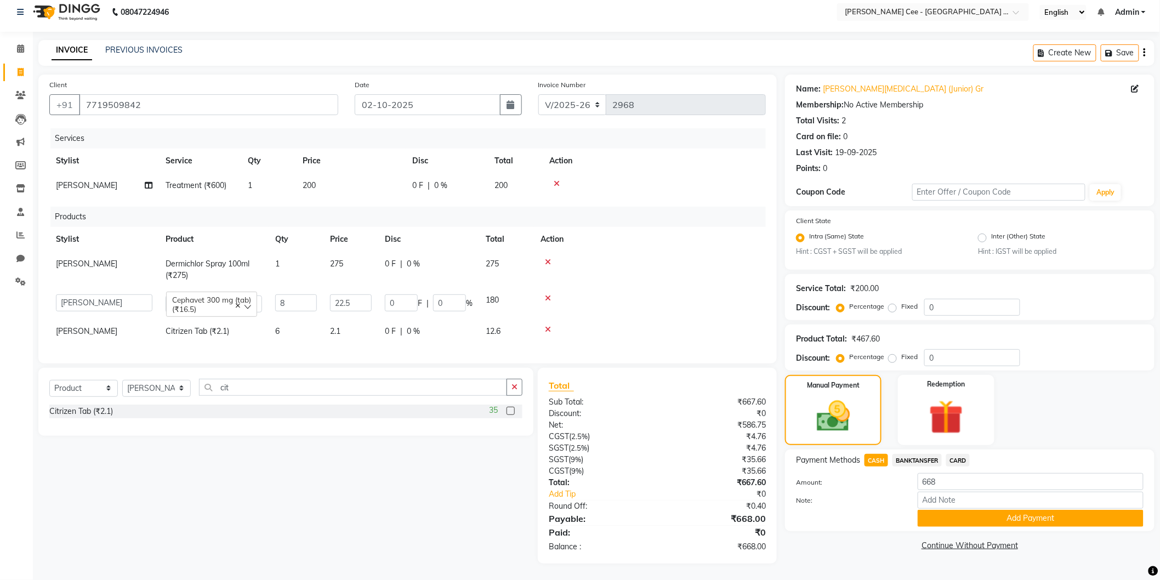
type input "7"
click at [590, 260] on td at bounding box center [650, 270] width 232 height 36
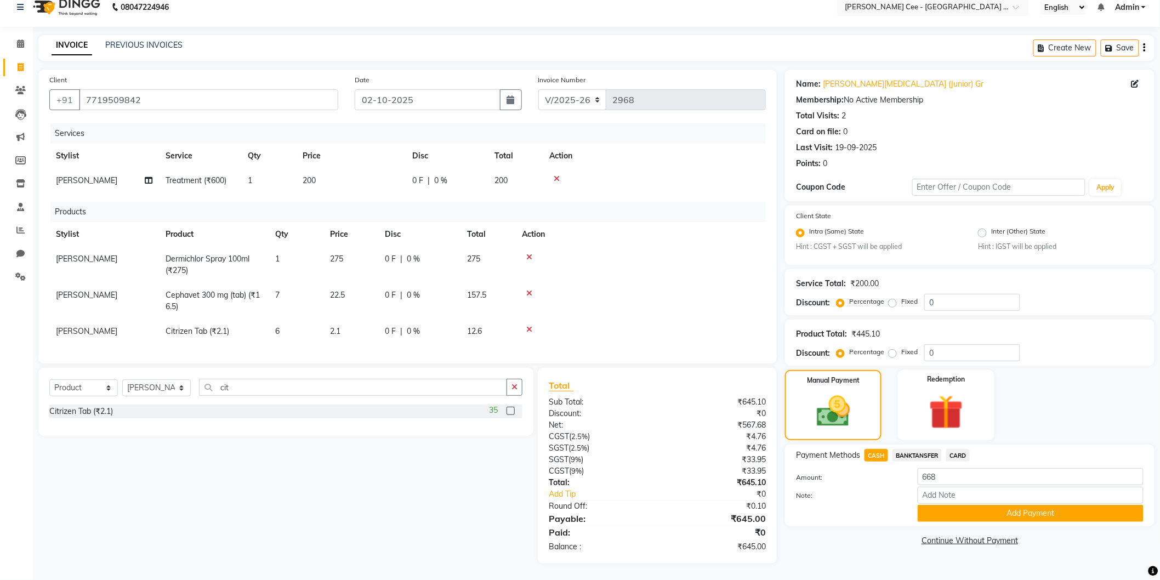
click at [277, 326] on span "6" at bounding box center [277, 331] width 4 height 10
select select "80155"
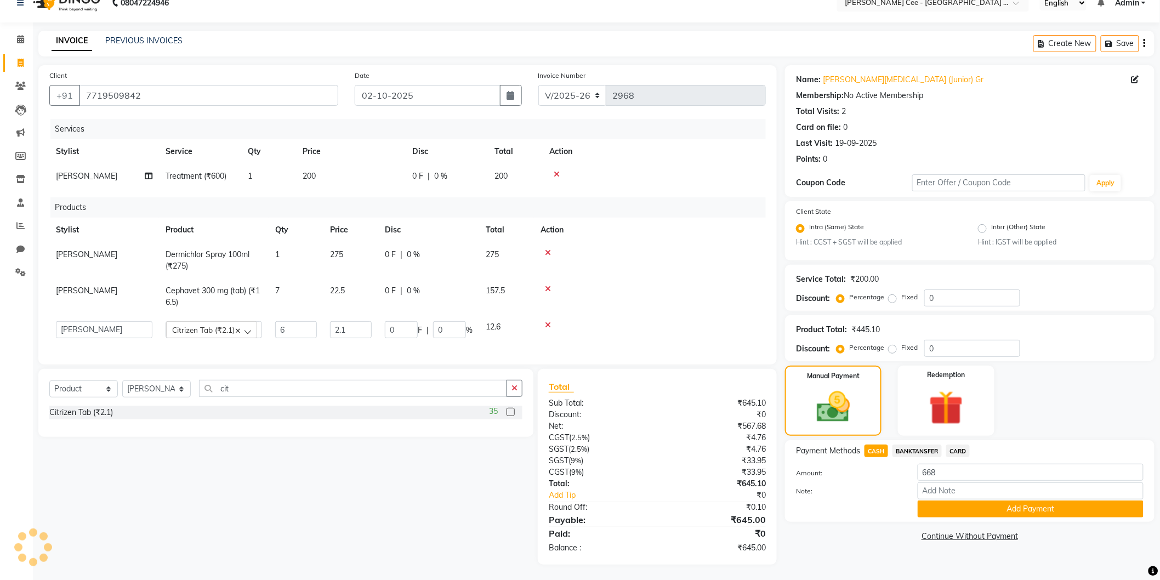
click at [277, 324] on input "6" at bounding box center [296, 329] width 42 height 17
type input "7"
click at [543, 296] on td at bounding box center [650, 296] width 232 height 36
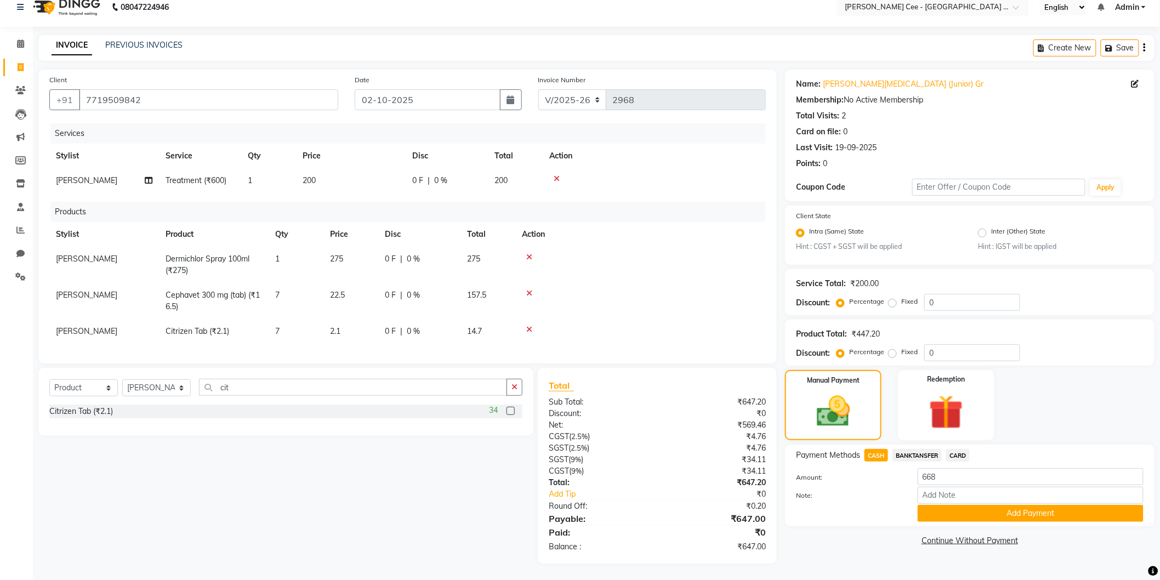
click at [922, 453] on span "BANKTANSFER" at bounding box center [916, 455] width 49 height 13
type input "647"
click at [877, 449] on span "CASH" at bounding box center [876, 455] width 24 height 13
click at [951, 510] on button "Add Payment" at bounding box center [1030, 513] width 226 height 17
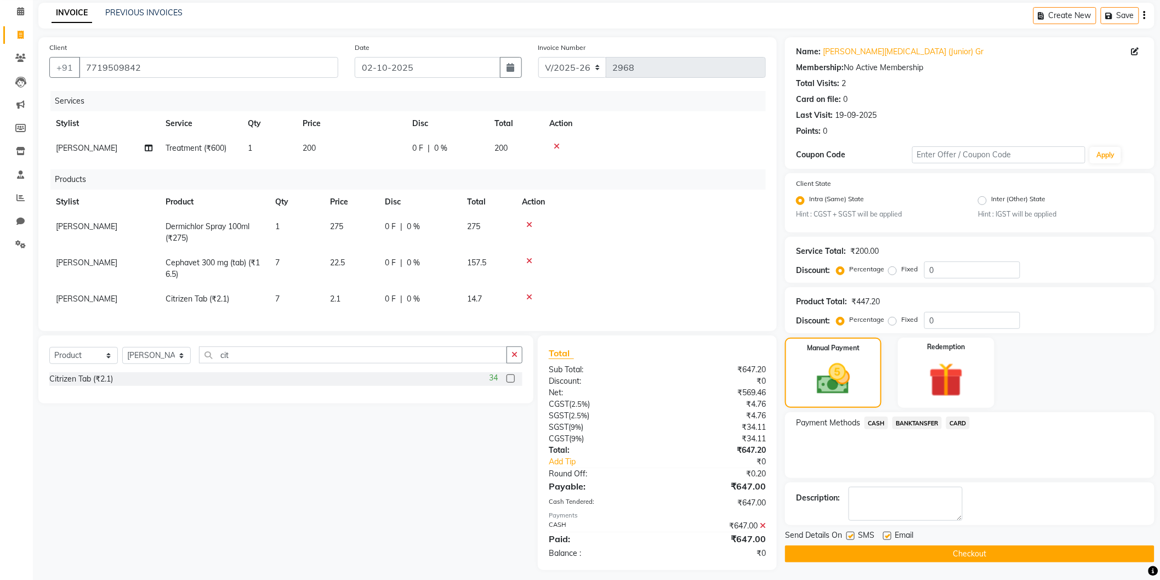
scroll to position [60, 0]
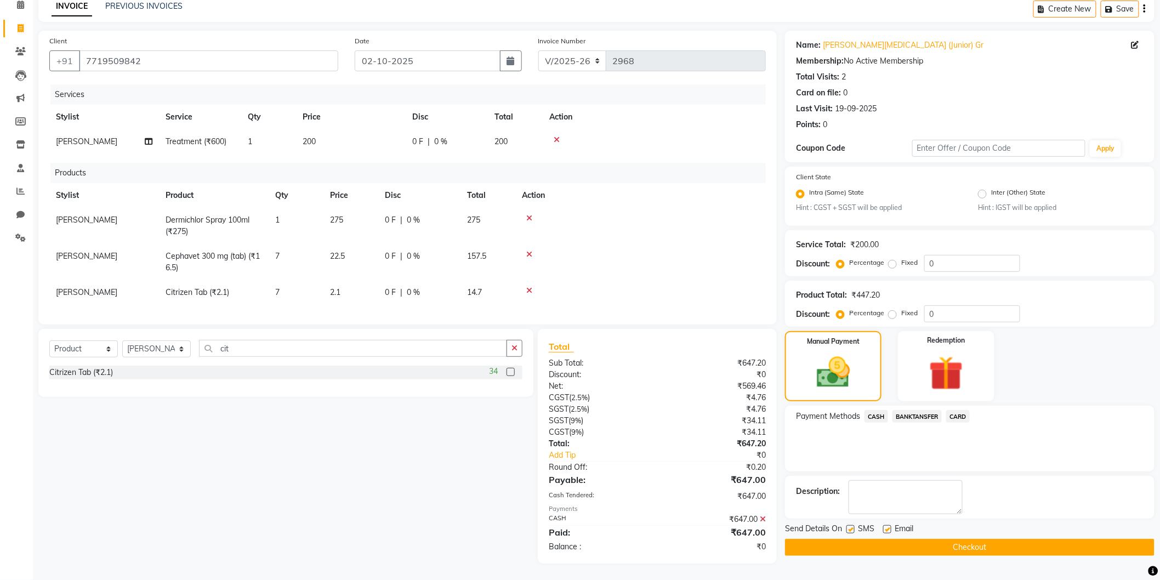
click at [880, 544] on button "Checkout" at bounding box center [969, 547] width 369 height 17
